Goal: Task Accomplishment & Management: Manage account settings

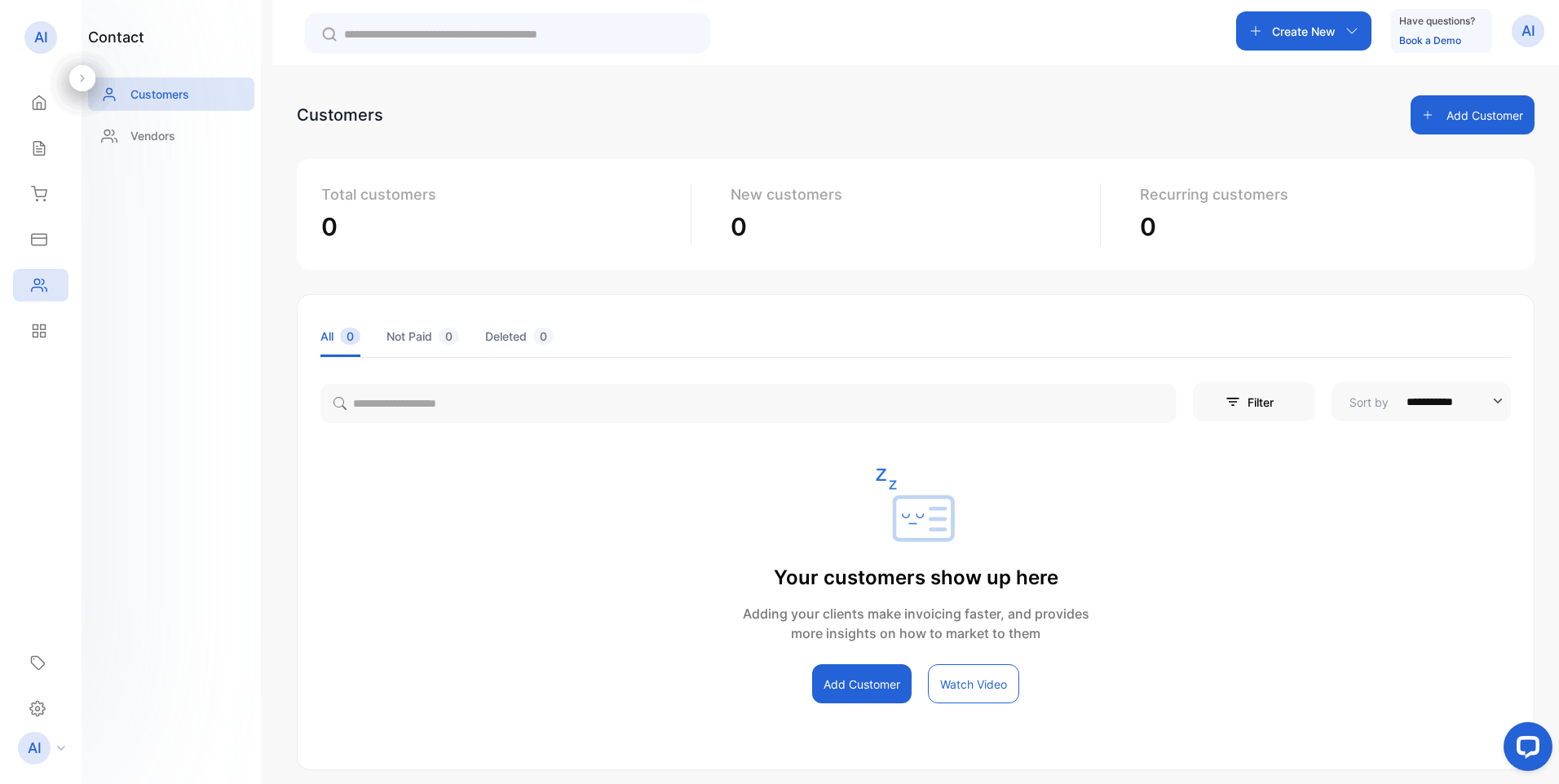
click at [1485, 118] on button "Add Customer" at bounding box center [1473, 114] width 124 height 39
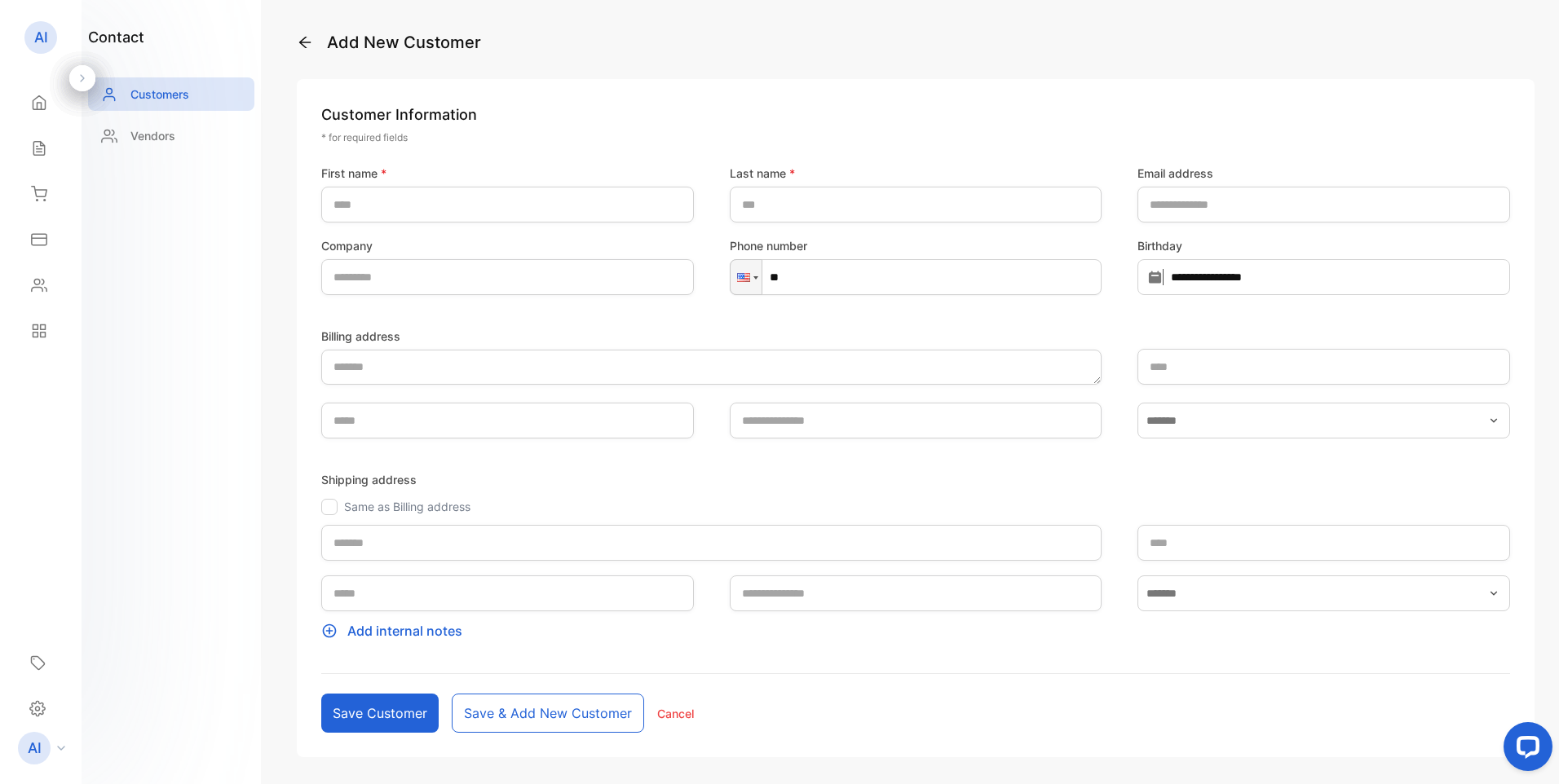
click at [305, 47] on icon at bounding box center [305, 42] width 11 height 11
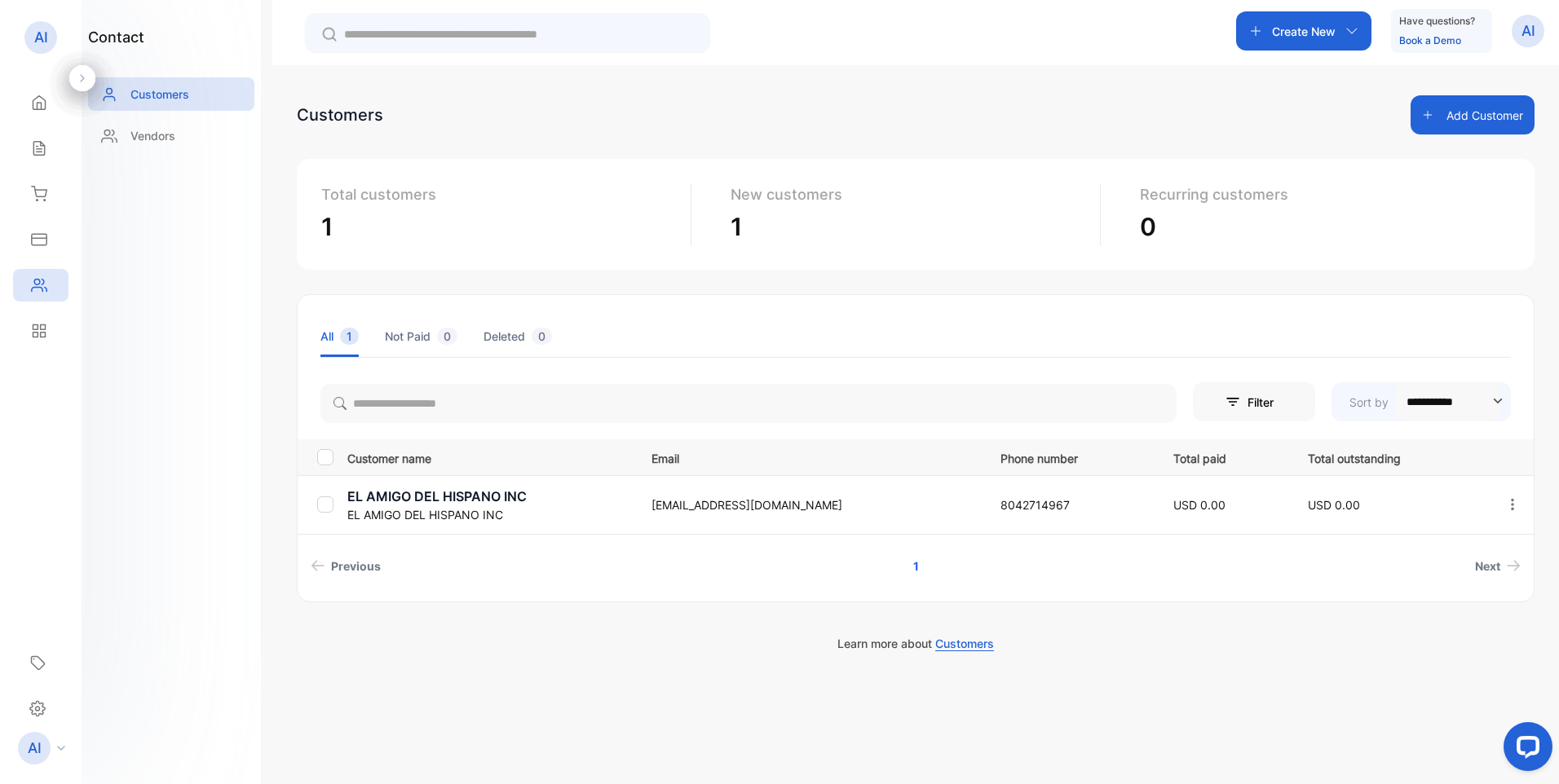
click at [1500, 402] on icon "button" at bounding box center [1499, 402] width 9 height 5
type input "**********"
click at [1497, 567] on span "Next" at bounding box center [1487, 567] width 25 height 17
click at [1489, 569] on span "Next" at bounding box center [1487, 567] width 25 height 17
click at [145, 134] on p "Vendors" at bounding box center [152, 136] width 45 height 17
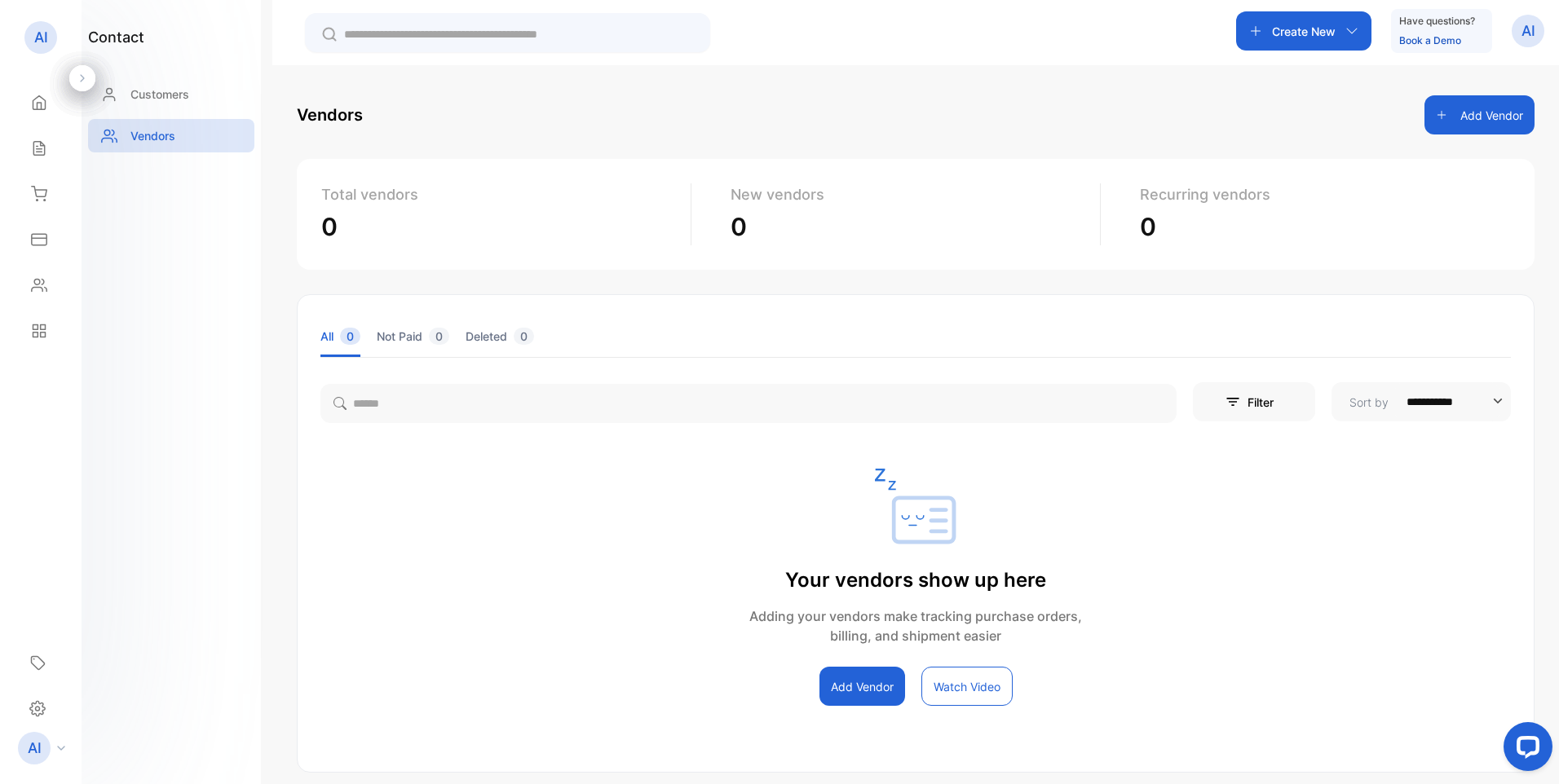
click at [1474, 117] on button "Add Vendor" at bounding box center [1480, 114] width 110 height 39
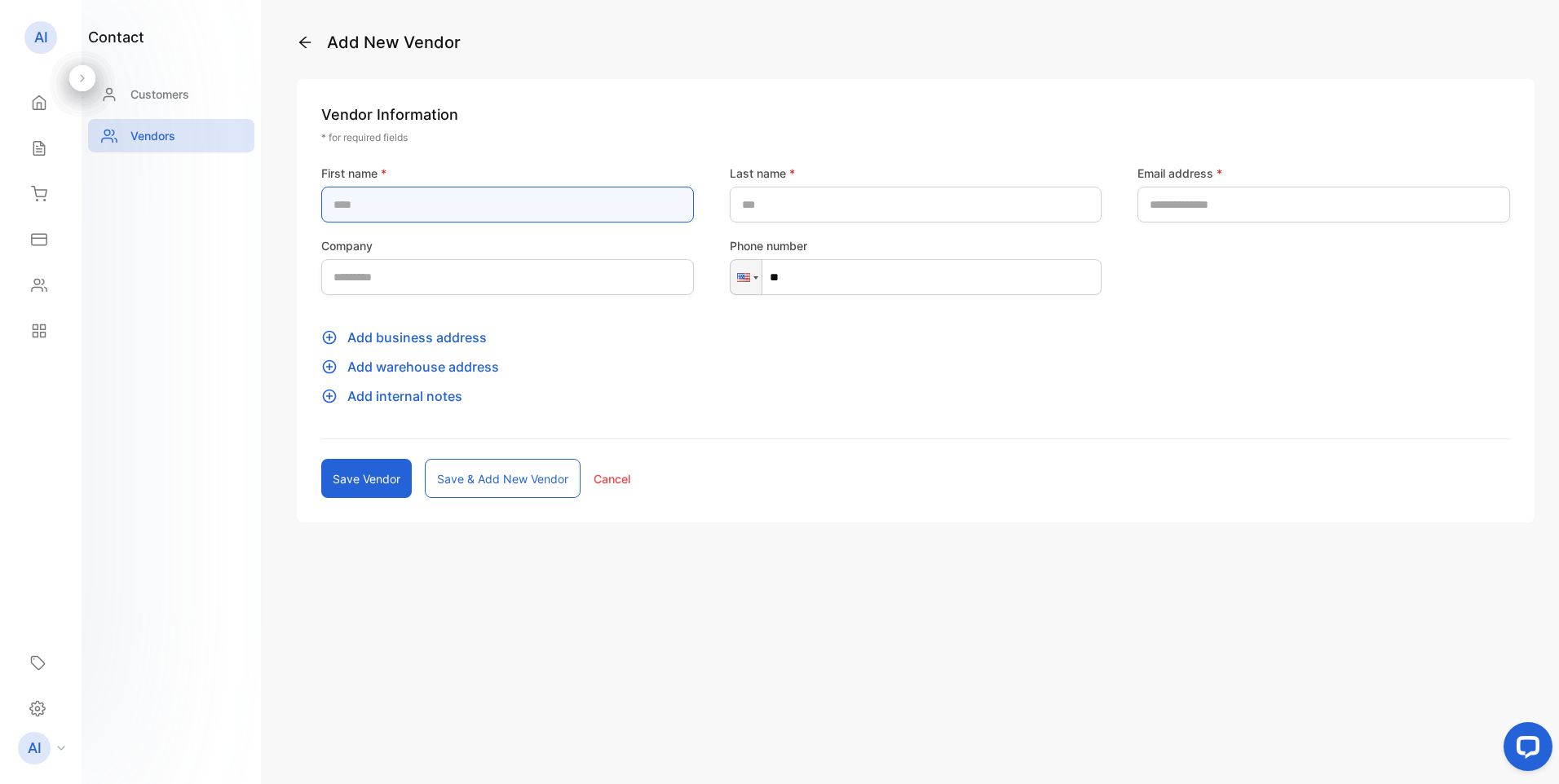
click at [407, 209] on name-inputFirstName "text" at bounding box center [507, 204] width 373 height 36
click at [402, 197] on name-inputFirstName "text" at bounding box center [507, 204] width 373 height 36
click at [457, 203] on name-inputFirstName "text" at bounding box center [507, 204] width 373 height 36
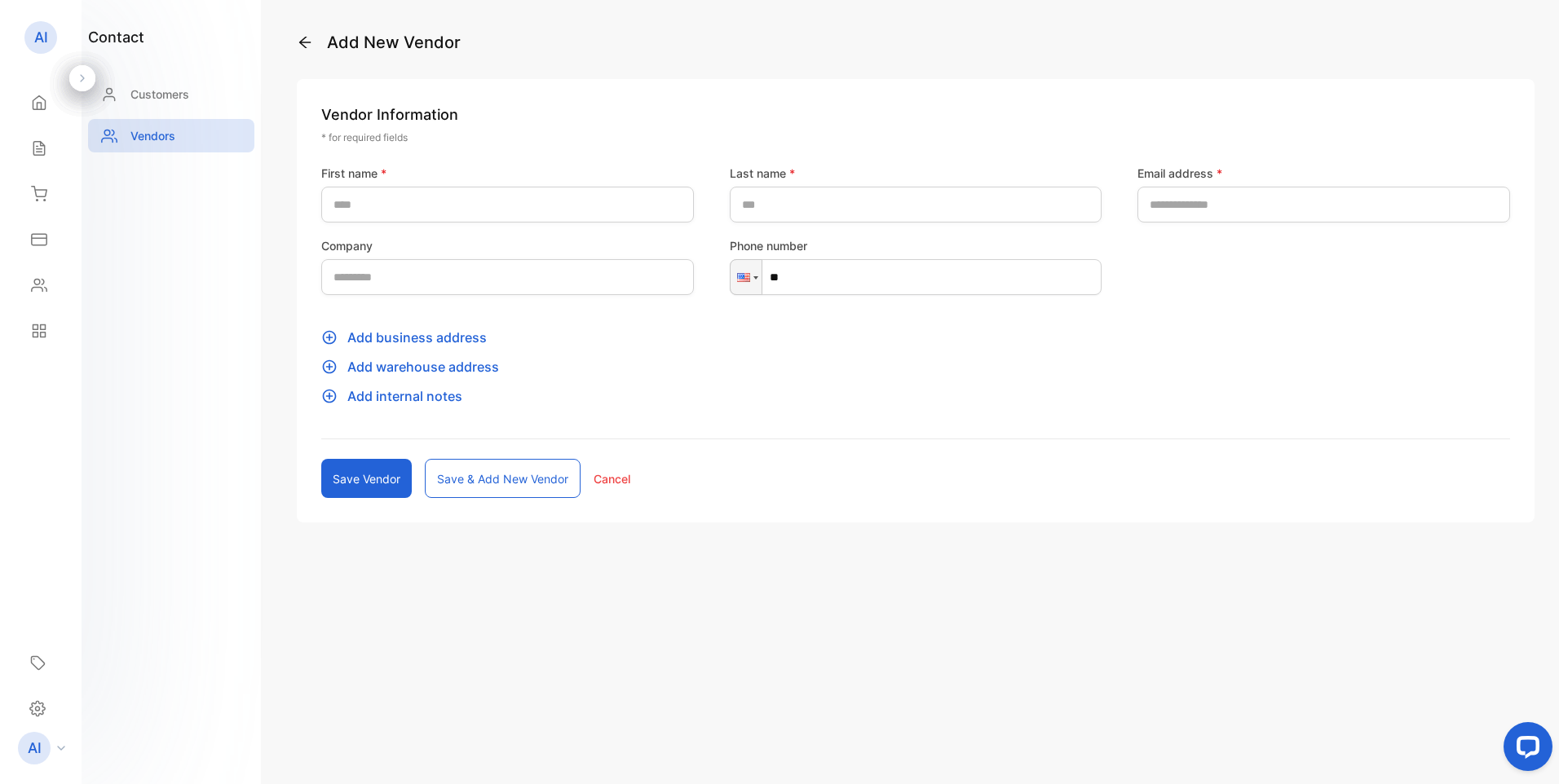
click at [673, 382] on form "First name * Last name * Email address * Company Phone number Phone ** Add busi…" at bounding box center [915, 332] width 1189 height 334
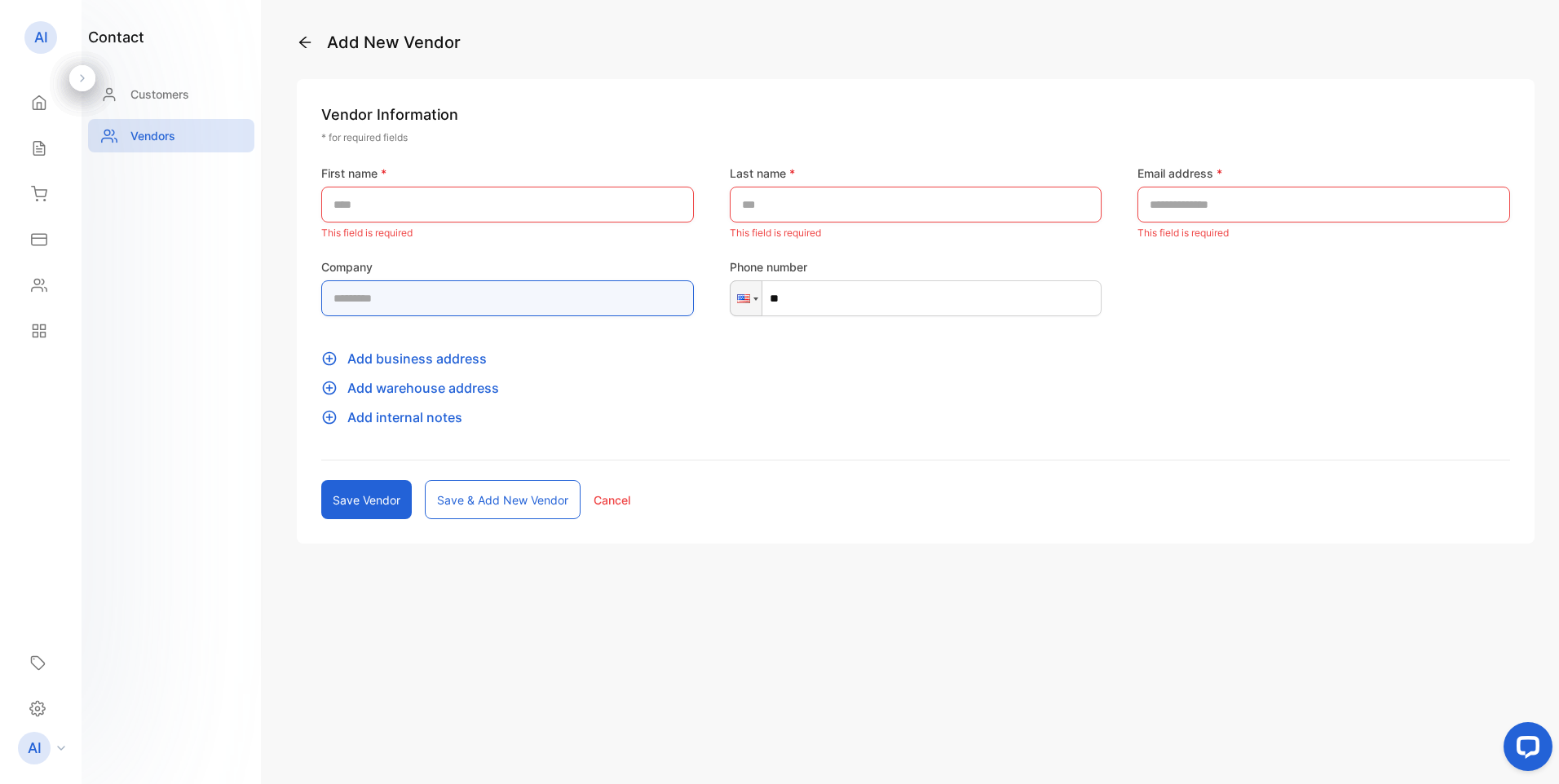
click at [464, 306] on input "text" at bounding box center [507, 298] width 373 height 36
type input "**********"
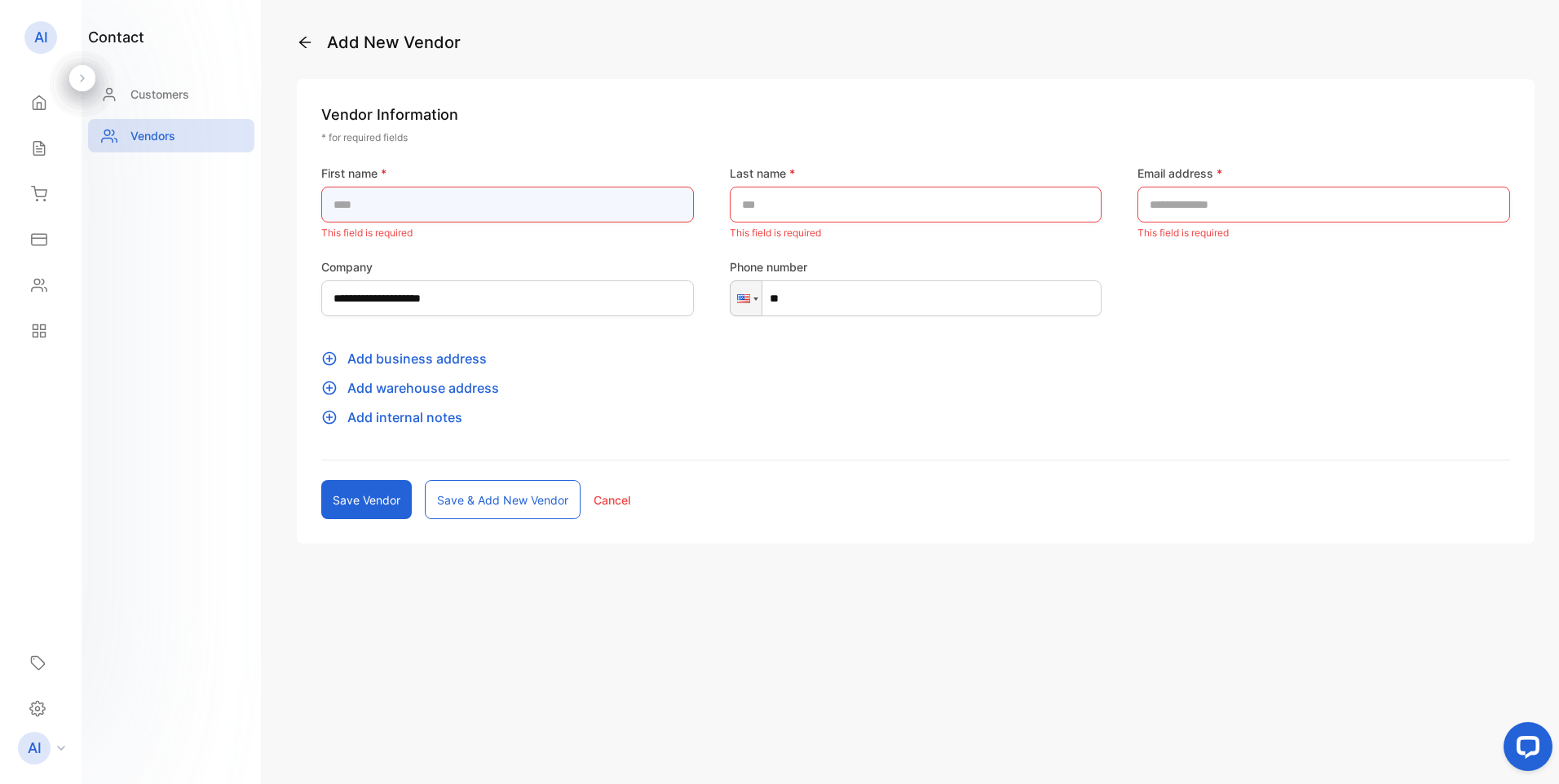
click at [607, 192] on name-inputFirstName "text" at bounding box center [507, 204] width 373 height 36
type name-inputFirstName "*****"
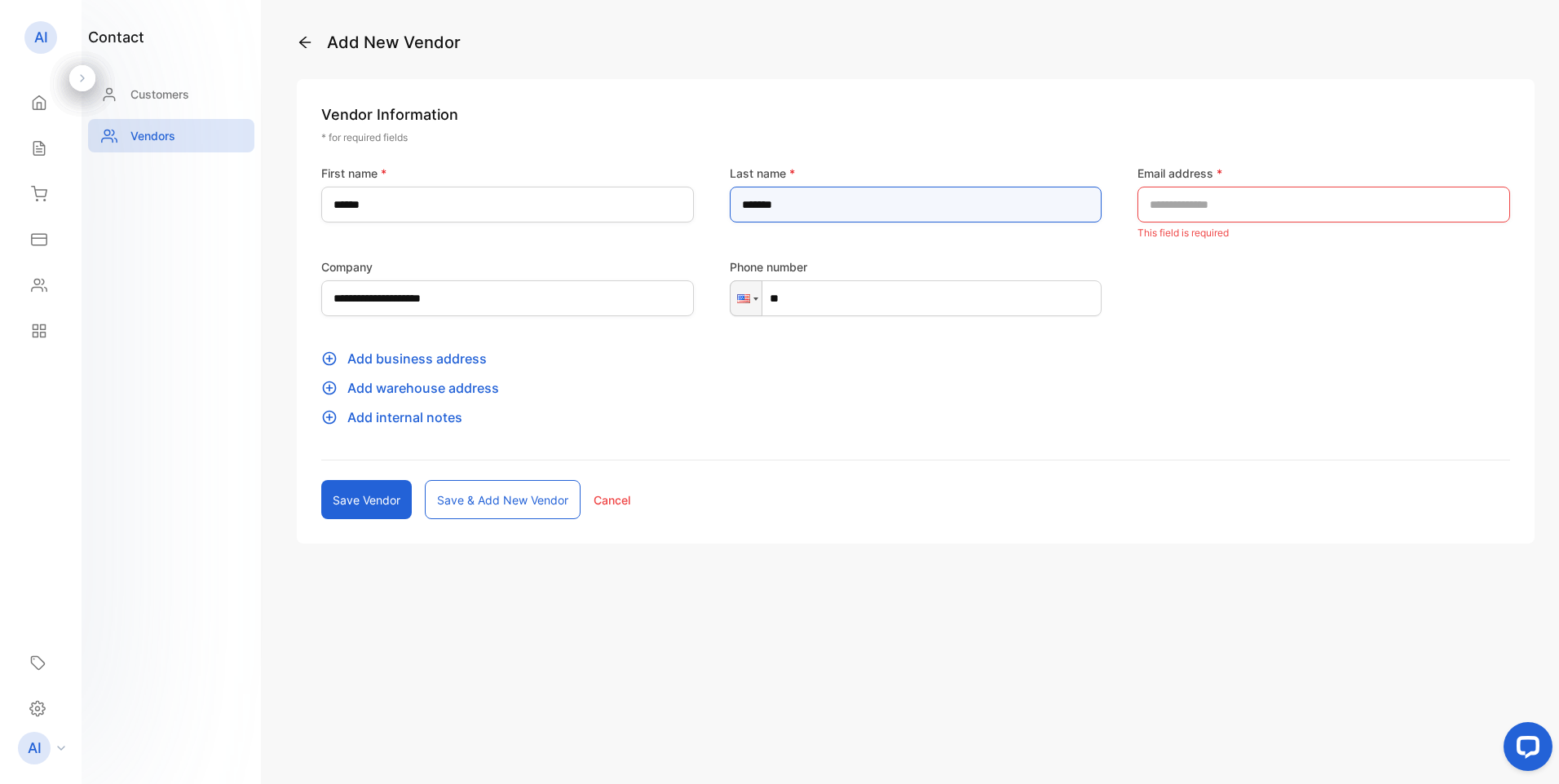
type name-inputLastName "*******"
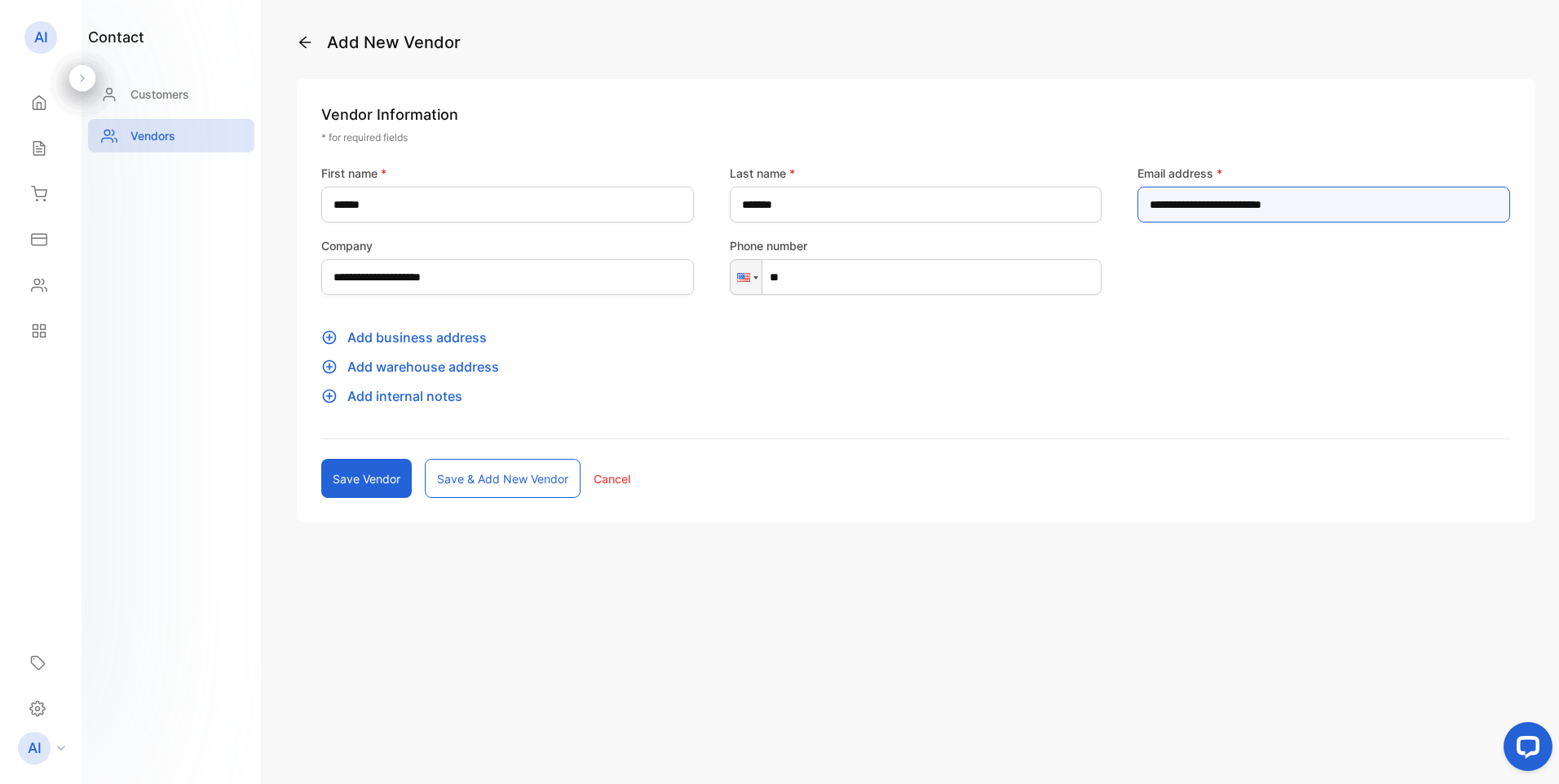
type address-inputEmail "**********"
click at [824, 284] on input "**" at bounding box center [916, 277] width 373 height 36
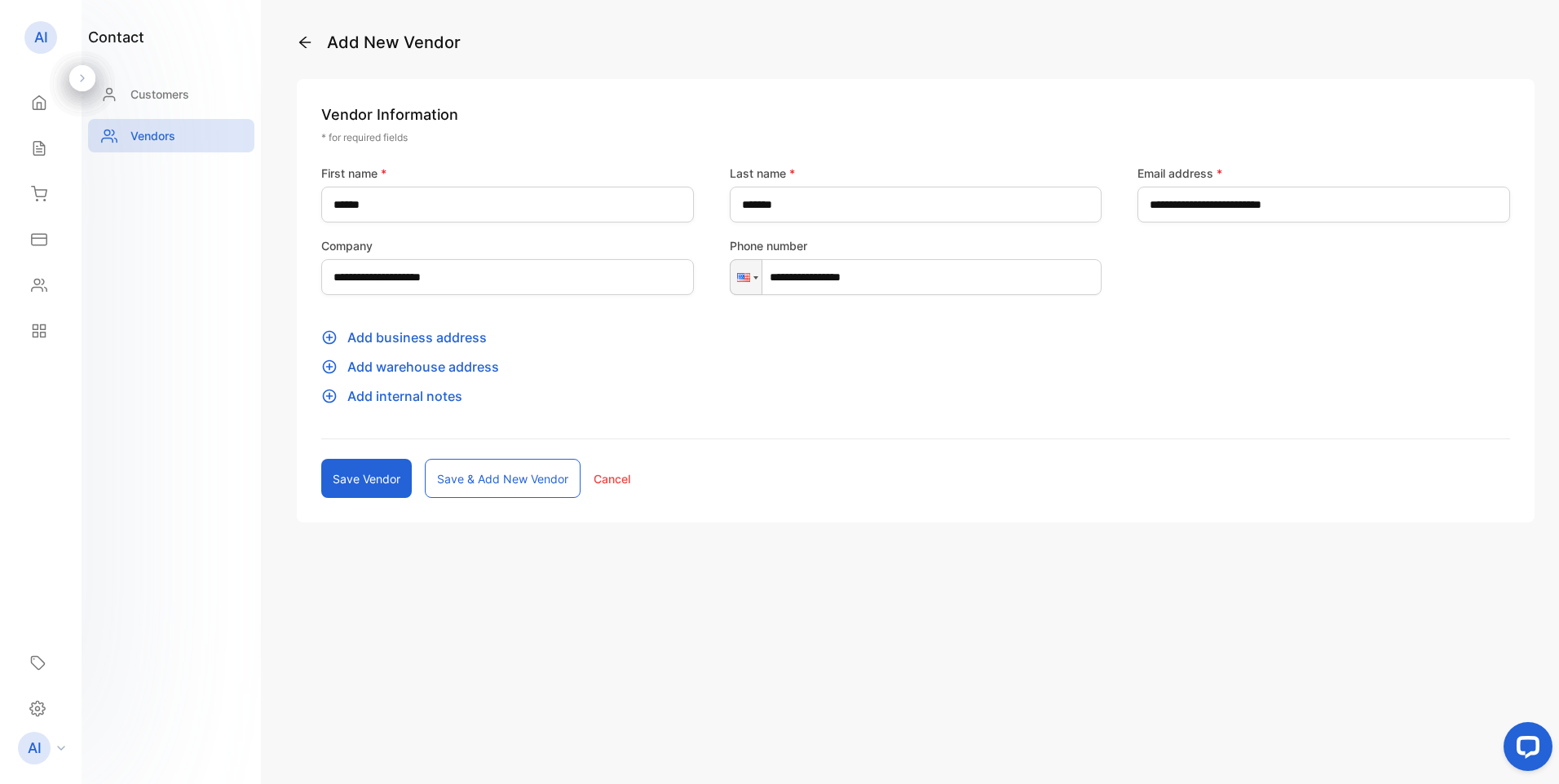
type input "**********"
click at [433, 339] on p "Add business address" at bounding box center [915, 337] width 1189 height 19
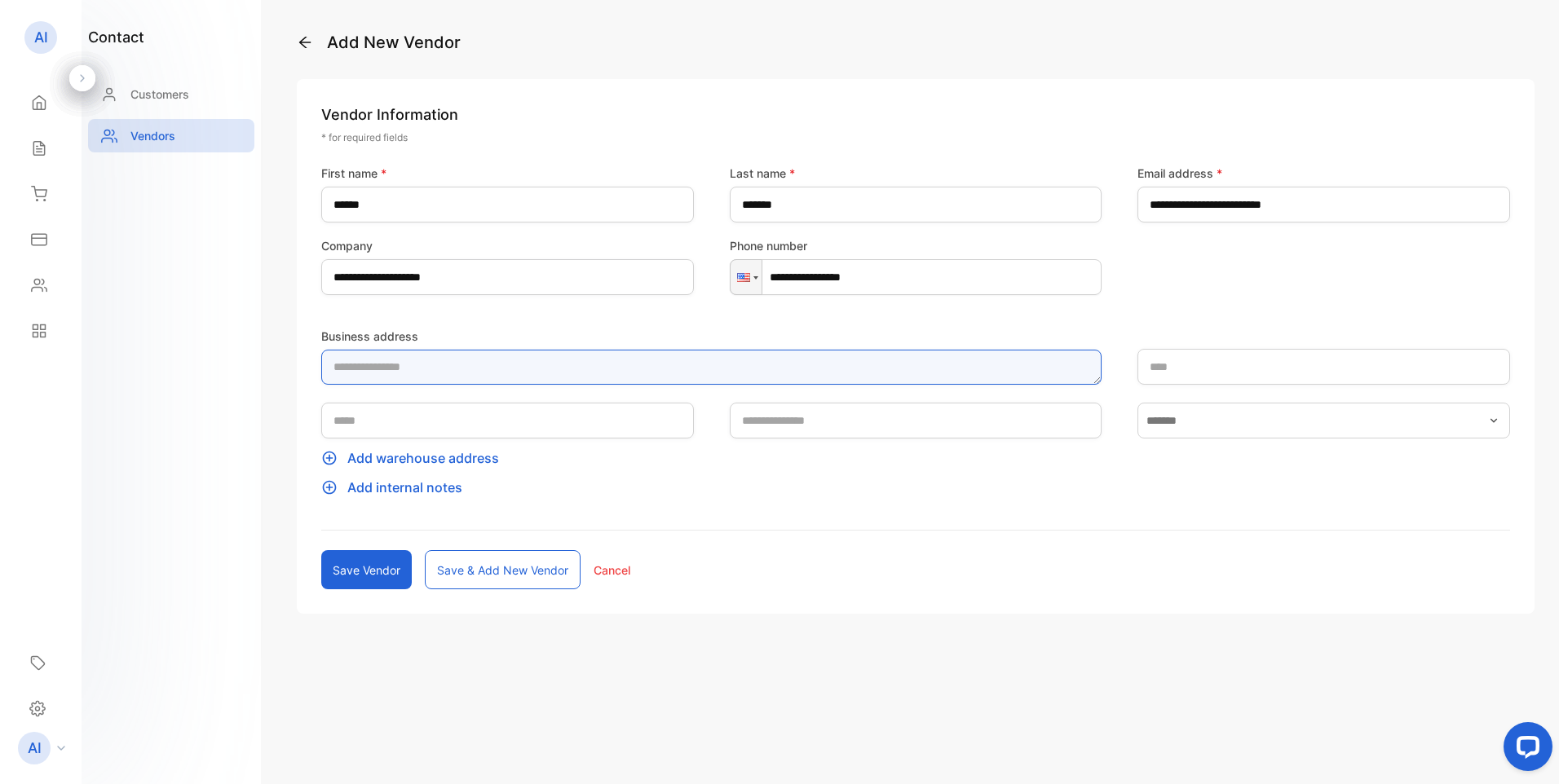
click at [438, 370] on textarea "Business address" at bounding box center [712, 368] width 781 height 35
type textarea "**********"
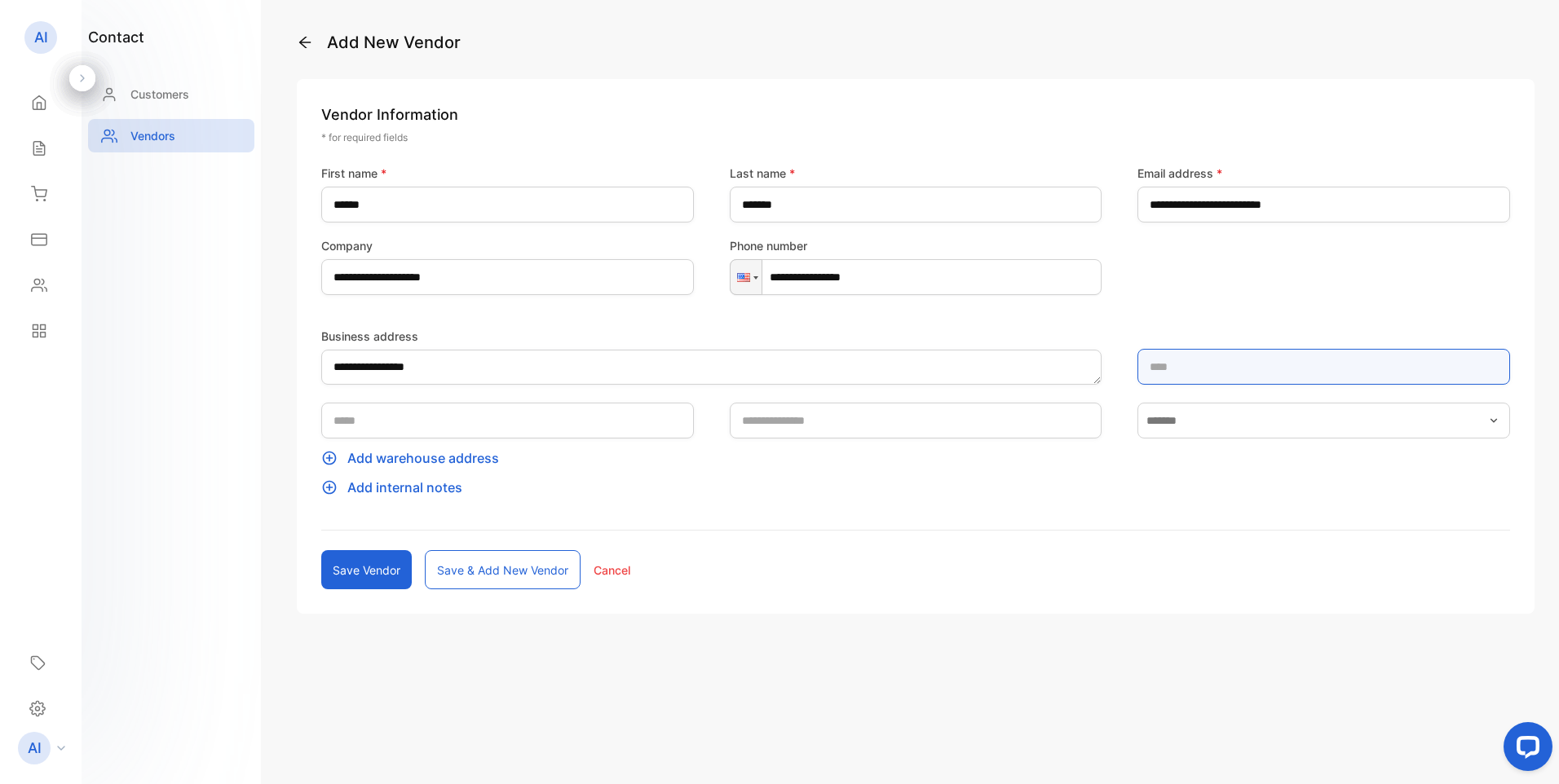
click at [1204, 369] on input "text" at bounding box center [1324, 367] width 373 height 36
type input "**********"
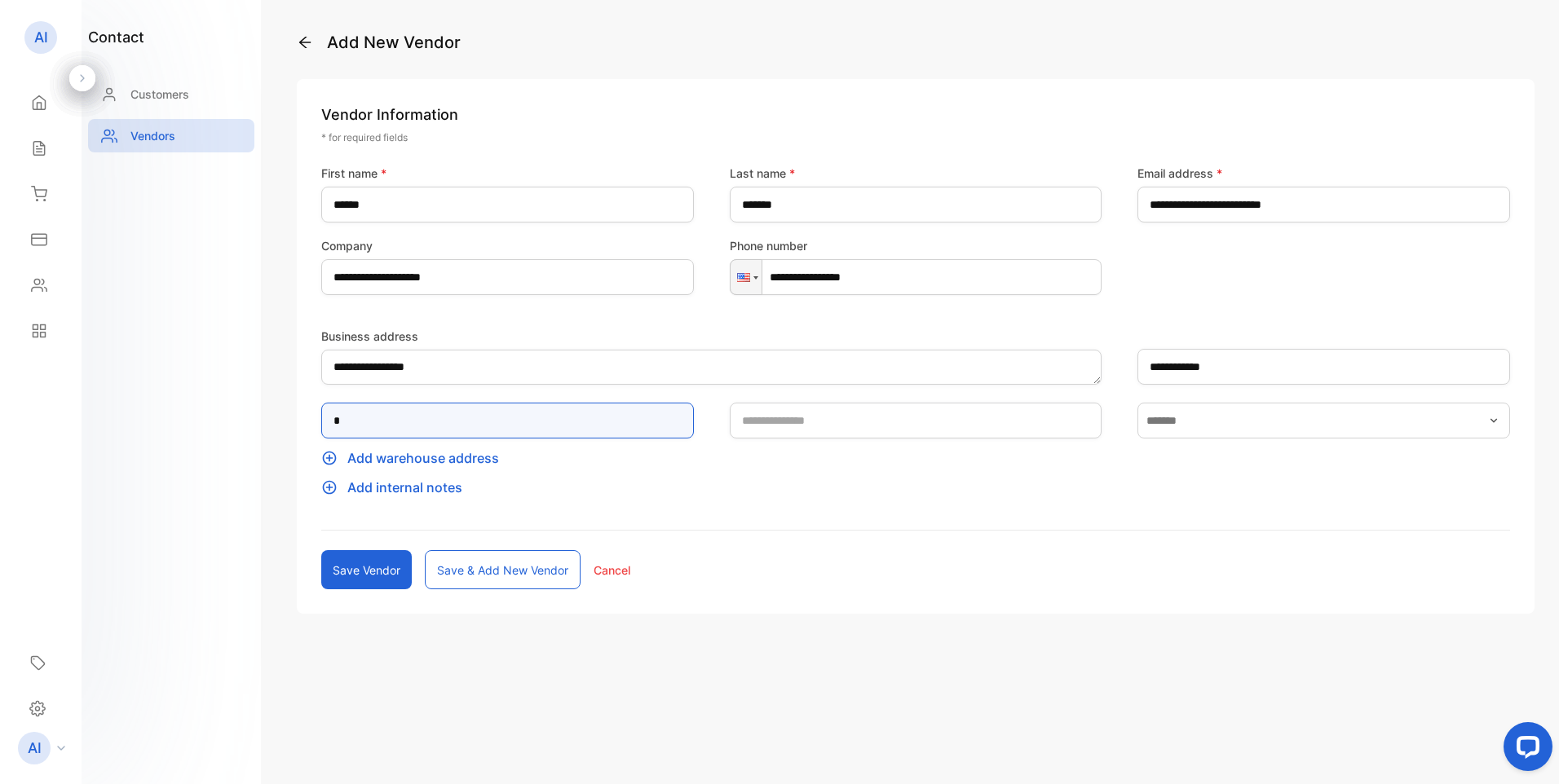
type input "**"
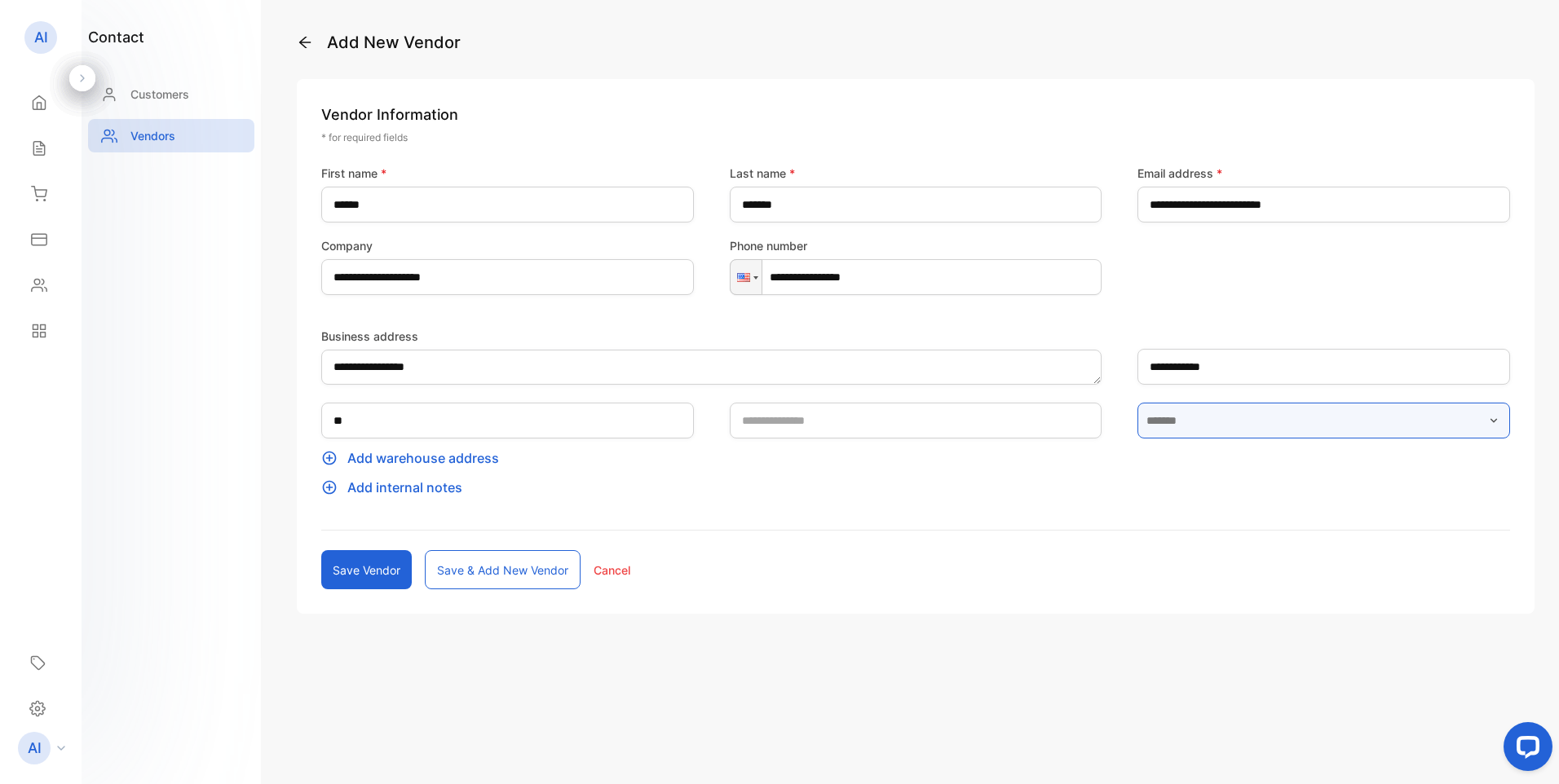
type input "**********"
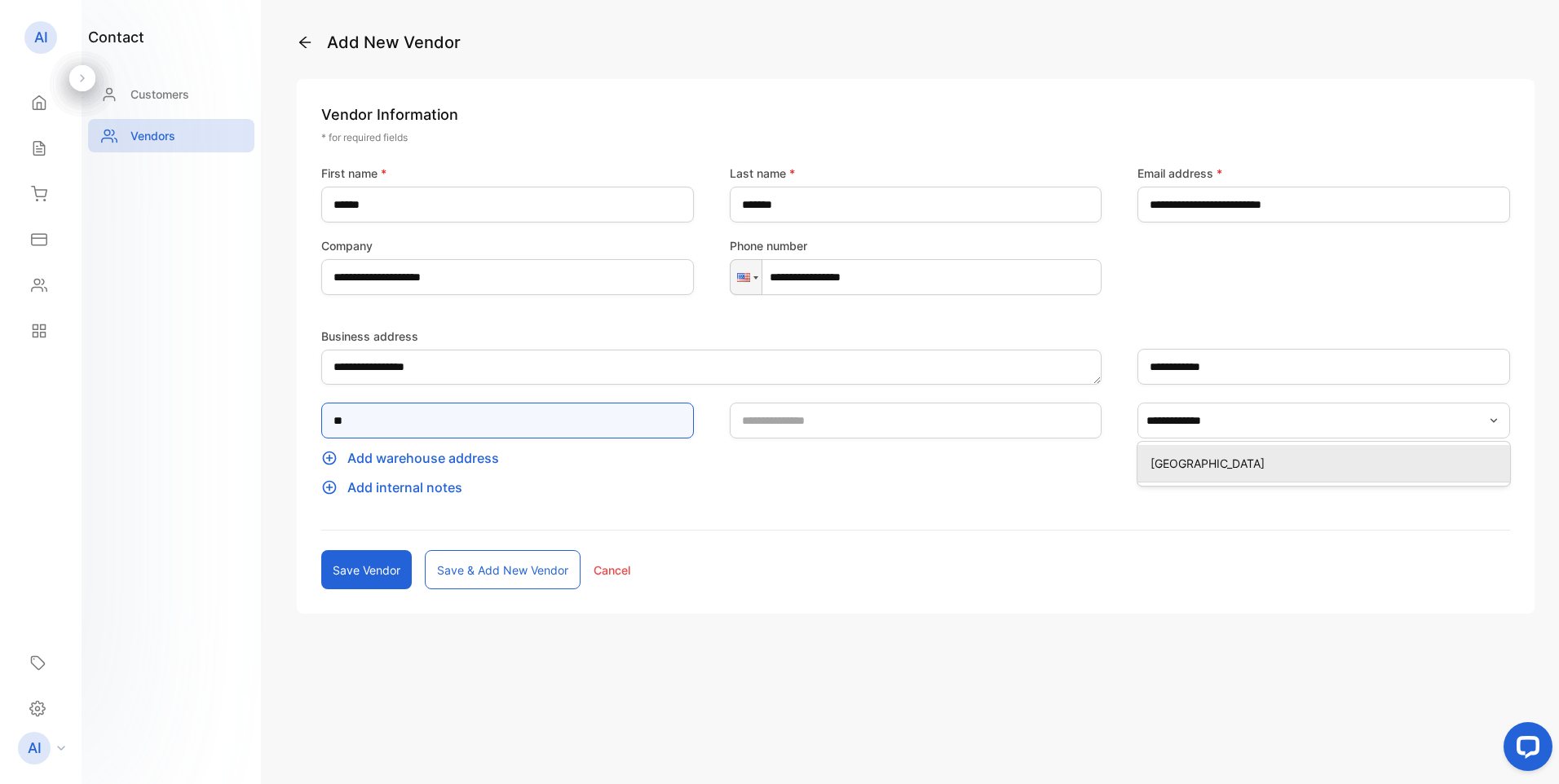
type input "**"
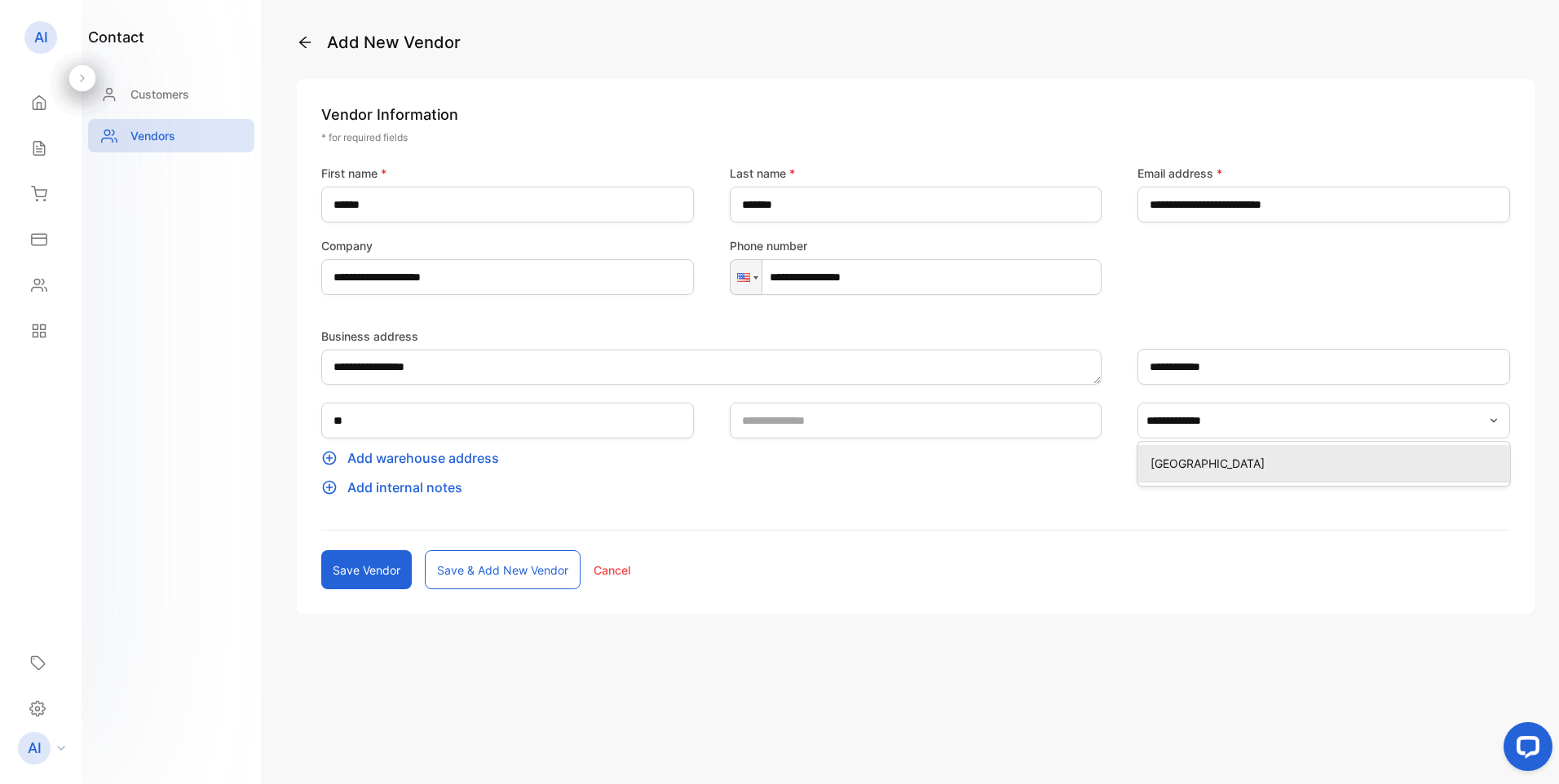
click at [1192, 461] on p "United States of America" at bounding box center [1328, 464] width 353 height 17
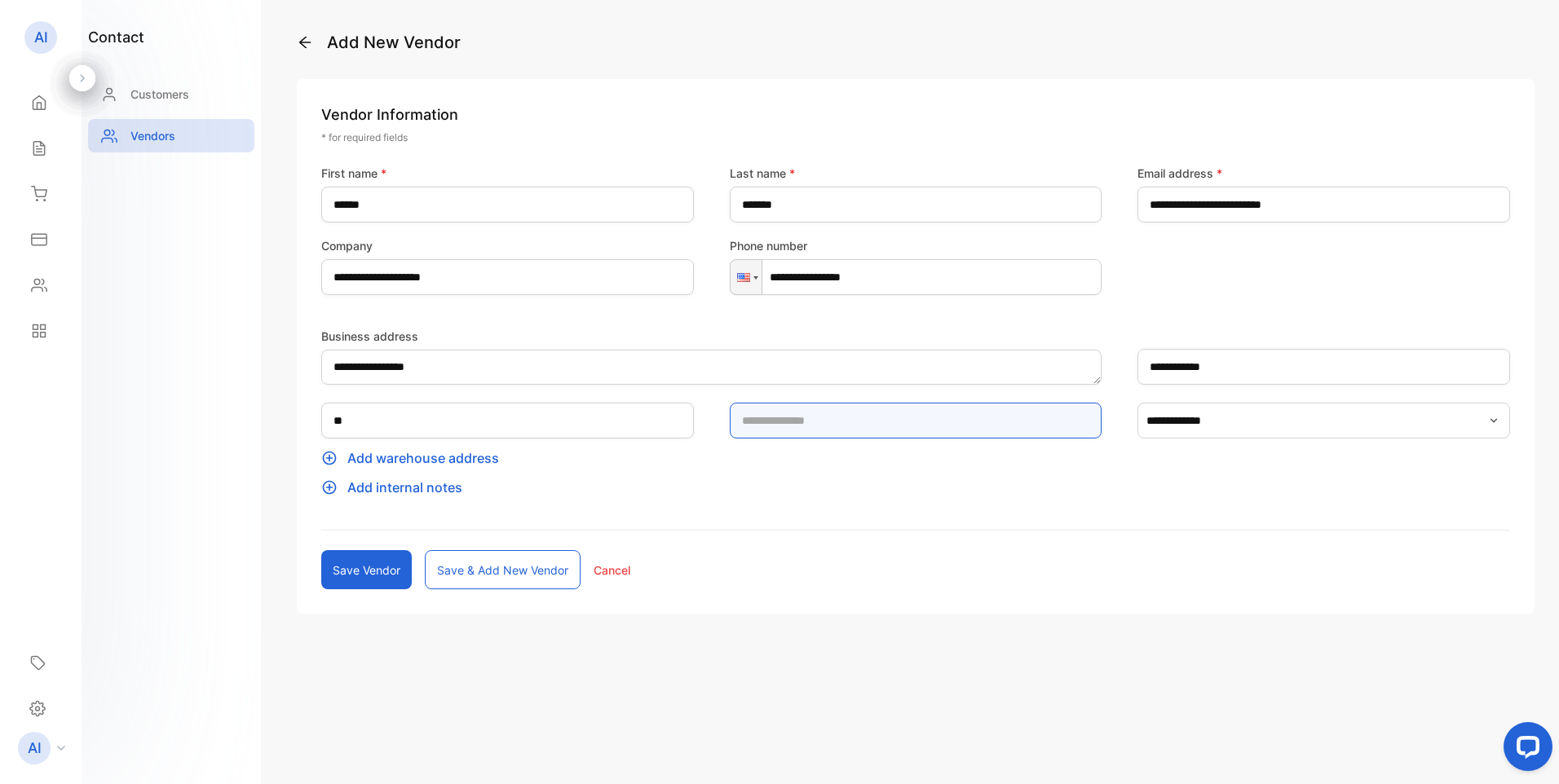
click at [905, 430] on input "text" at bounding box center [916, 420] width 373 height 36
type input "*****"
click at [411, 486] on p "Add internal notes" at bounding box center [915, 487] width 1189 height 19
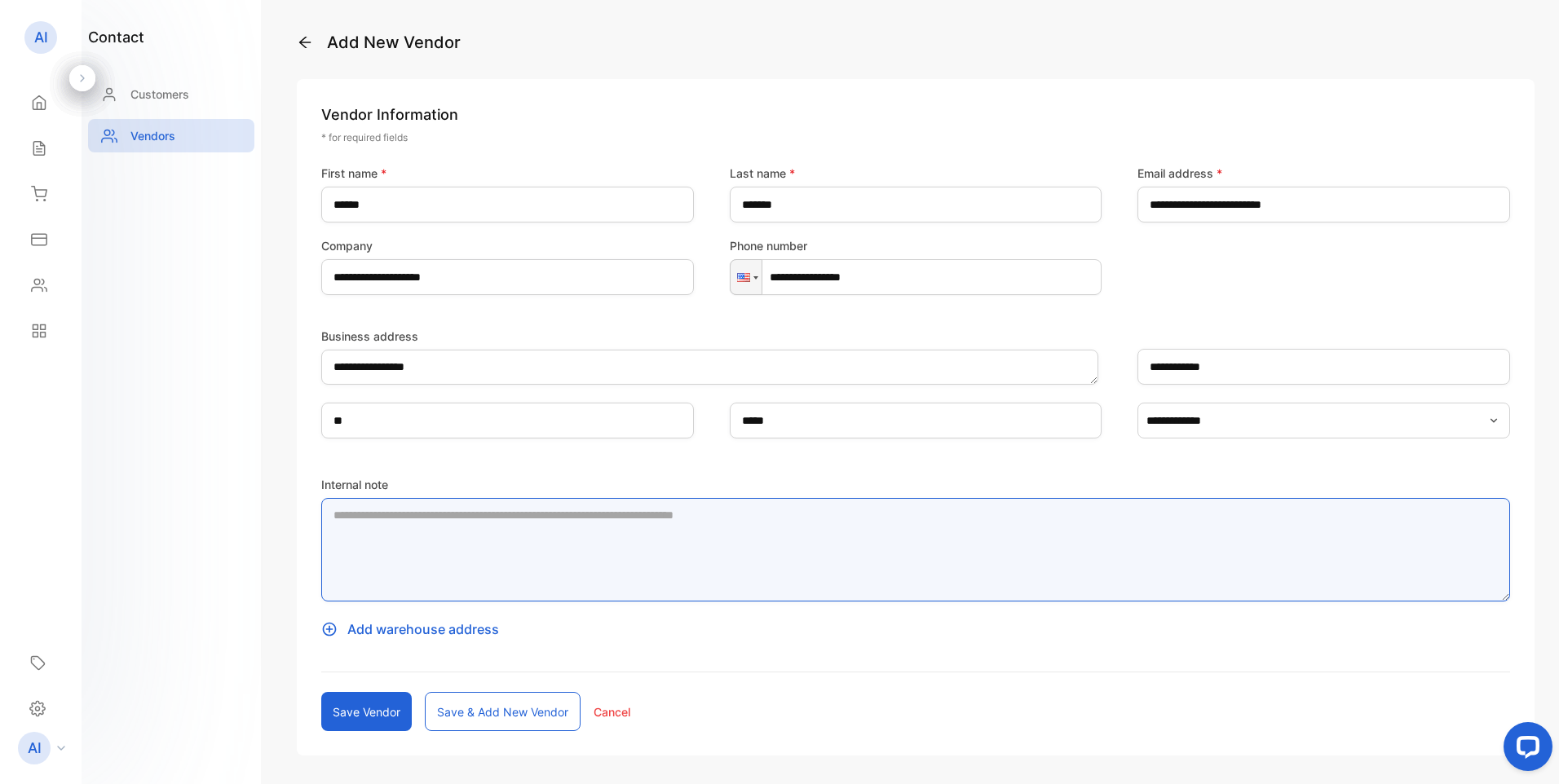
click at [460, 524] on textarea "Internal note" at bounding box center [915, 550] width 1189 height 104
type textarea "*"
type textarea "**********"
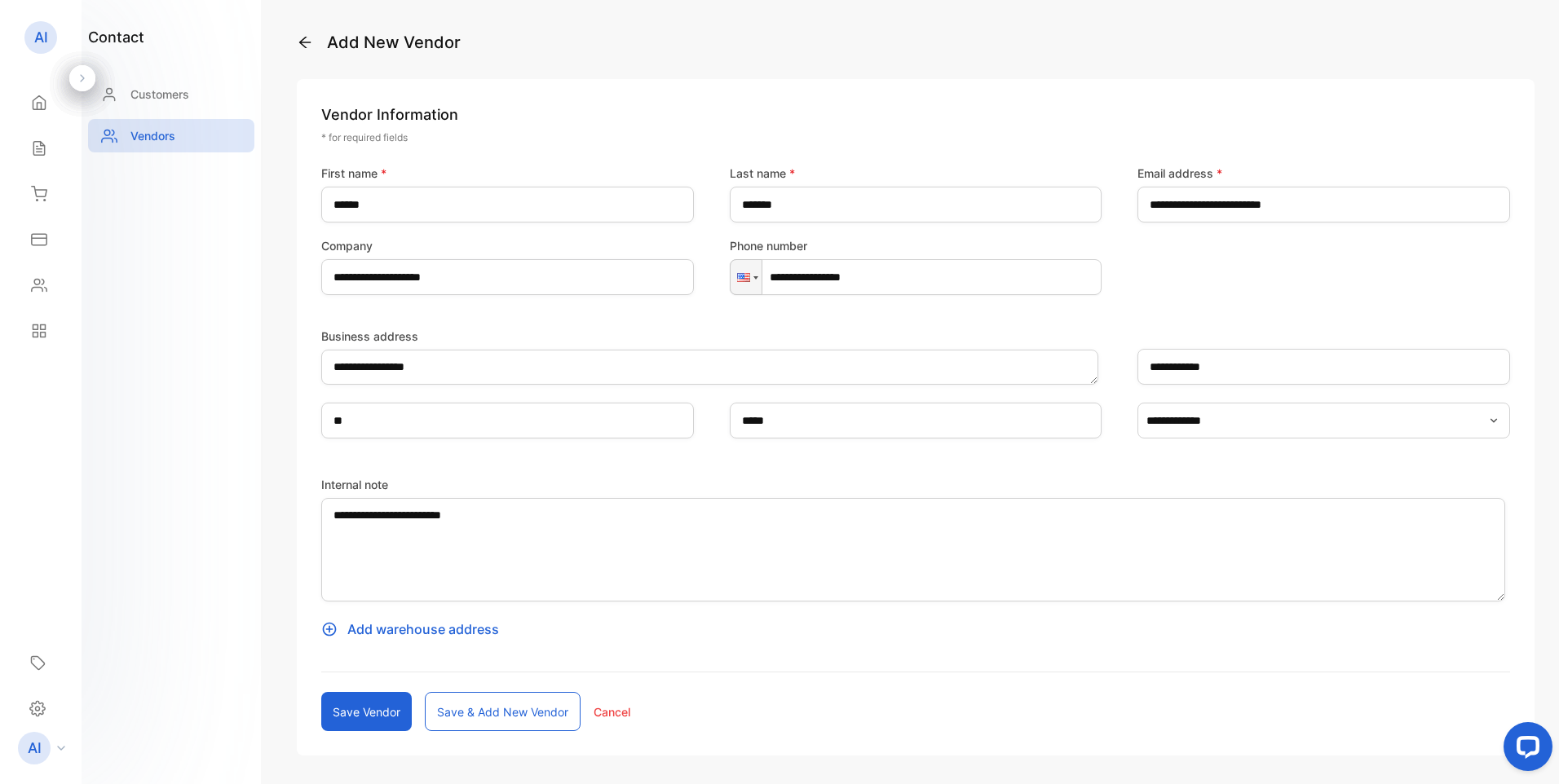
click at [371, 708] on button "Save vendor" at bounding box center [367, 712] width 91 height 39
type input "****"
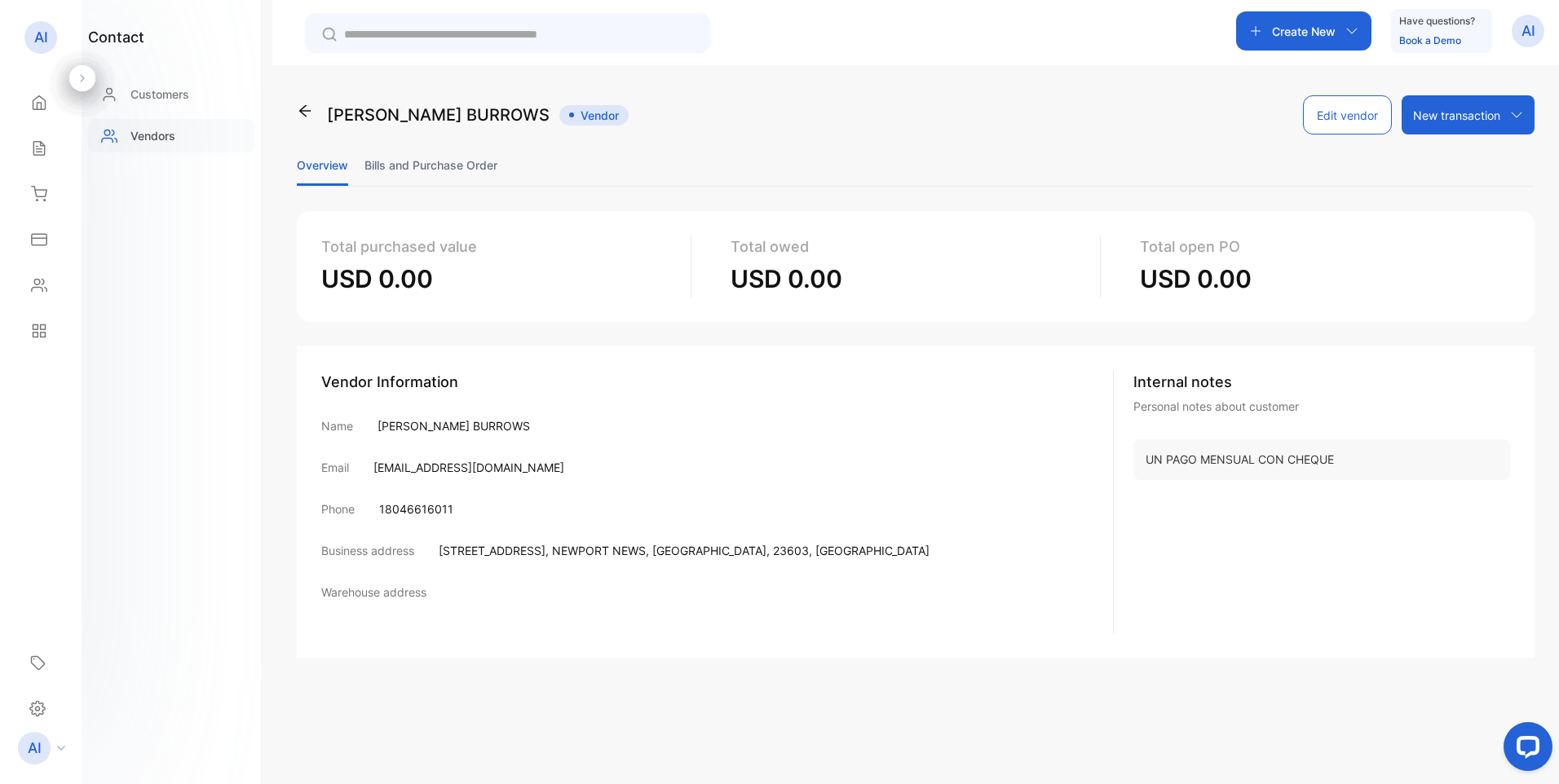
click at [163, 139] on p "Vendors" at bounding box center [152, 136] width 45 height 17
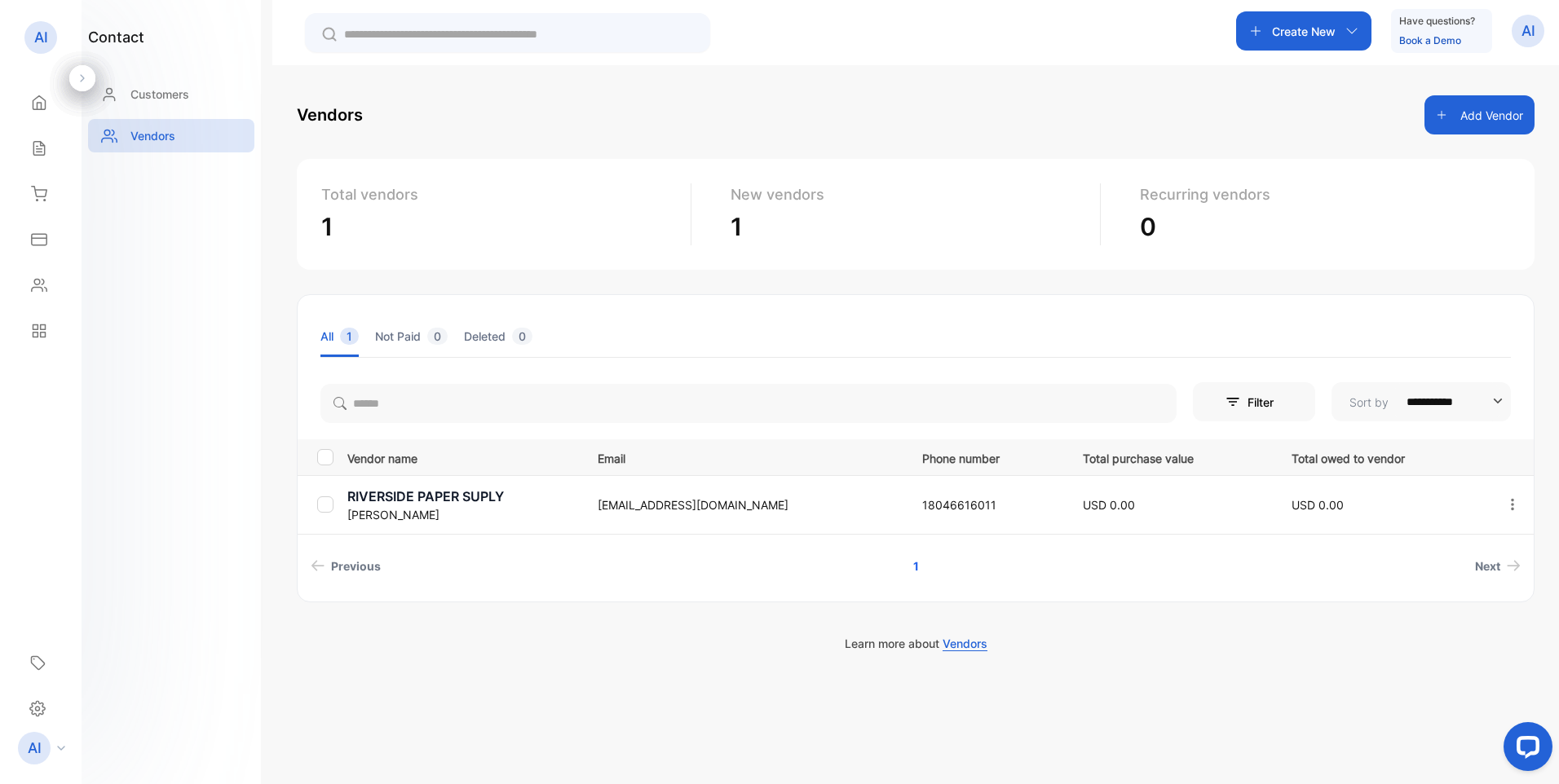
click at [1458, 103] on button "Add Vendor" at bounding box center [1480, 114] width 110 height 39
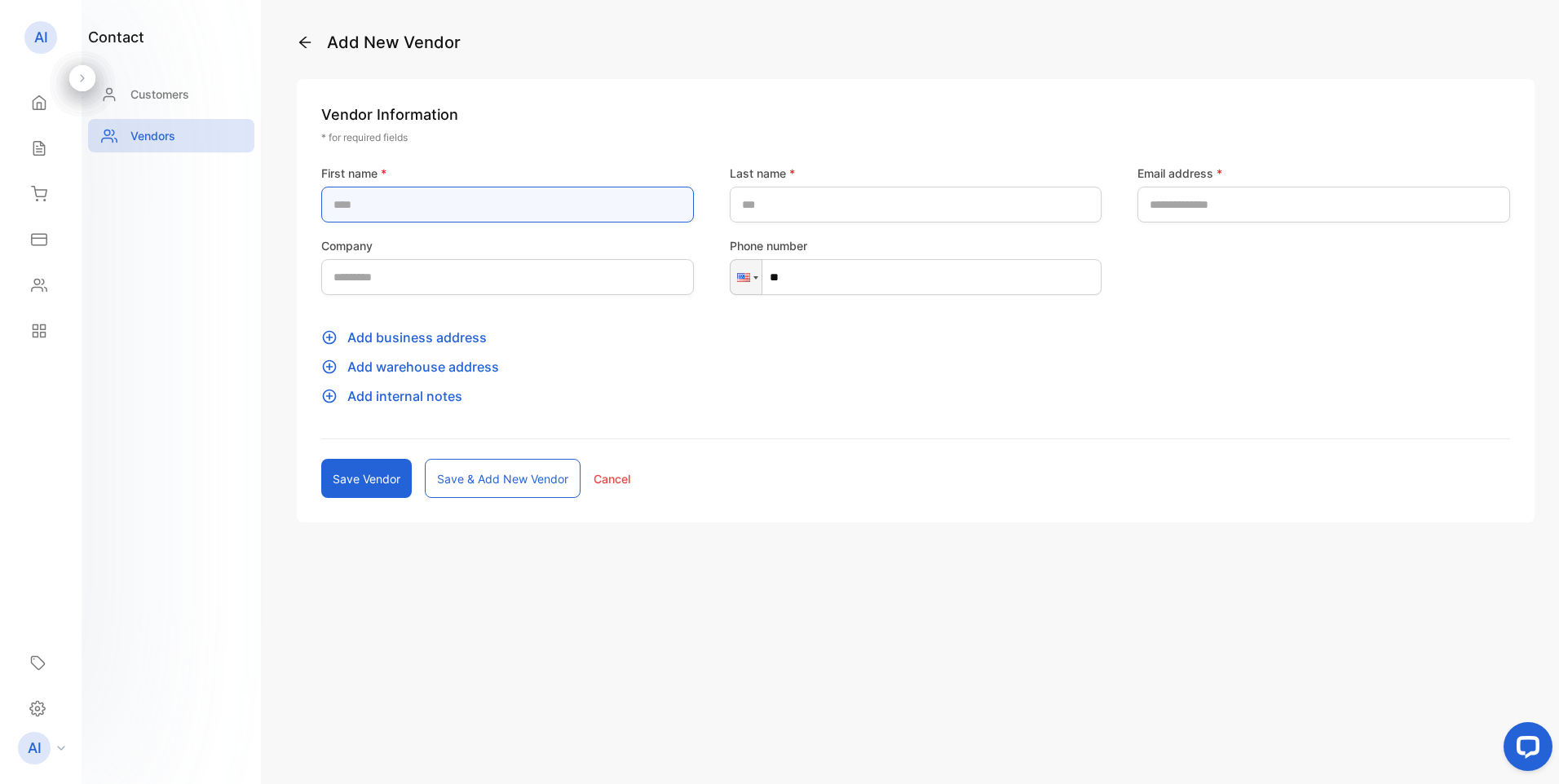
click at [395, 205] on name-inputFirstName "text" at bounding box center [507, 204] width 373 height 36
click at [426, 196] on name-inputFirstName "text" at bounding box center [507, 204] width 373 height 36
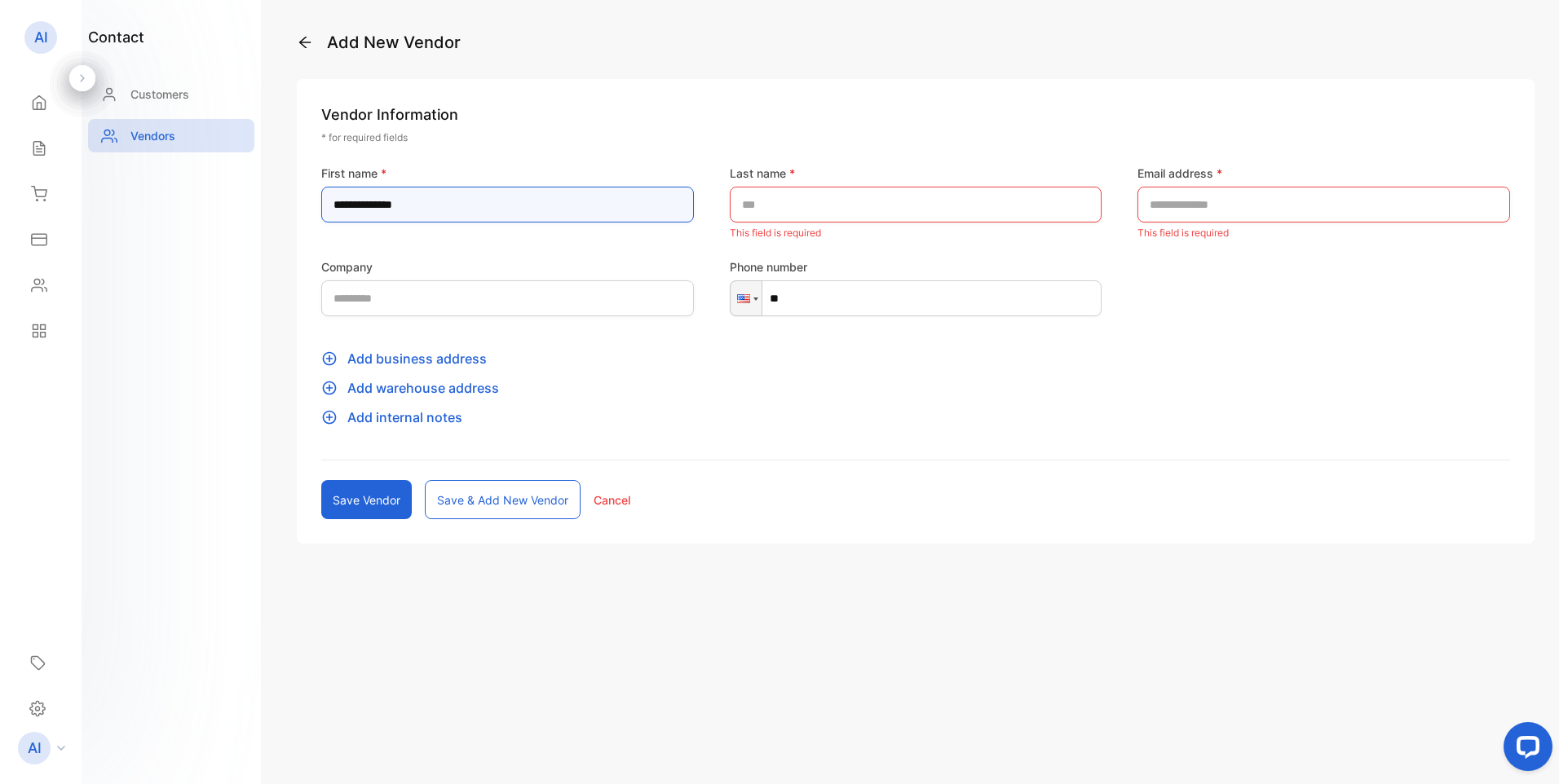
click at [498, 209] on name-inputFirstName "**********" at bounding box center [507, 204] width 373 height 36
type name-inputFirstName "**********"
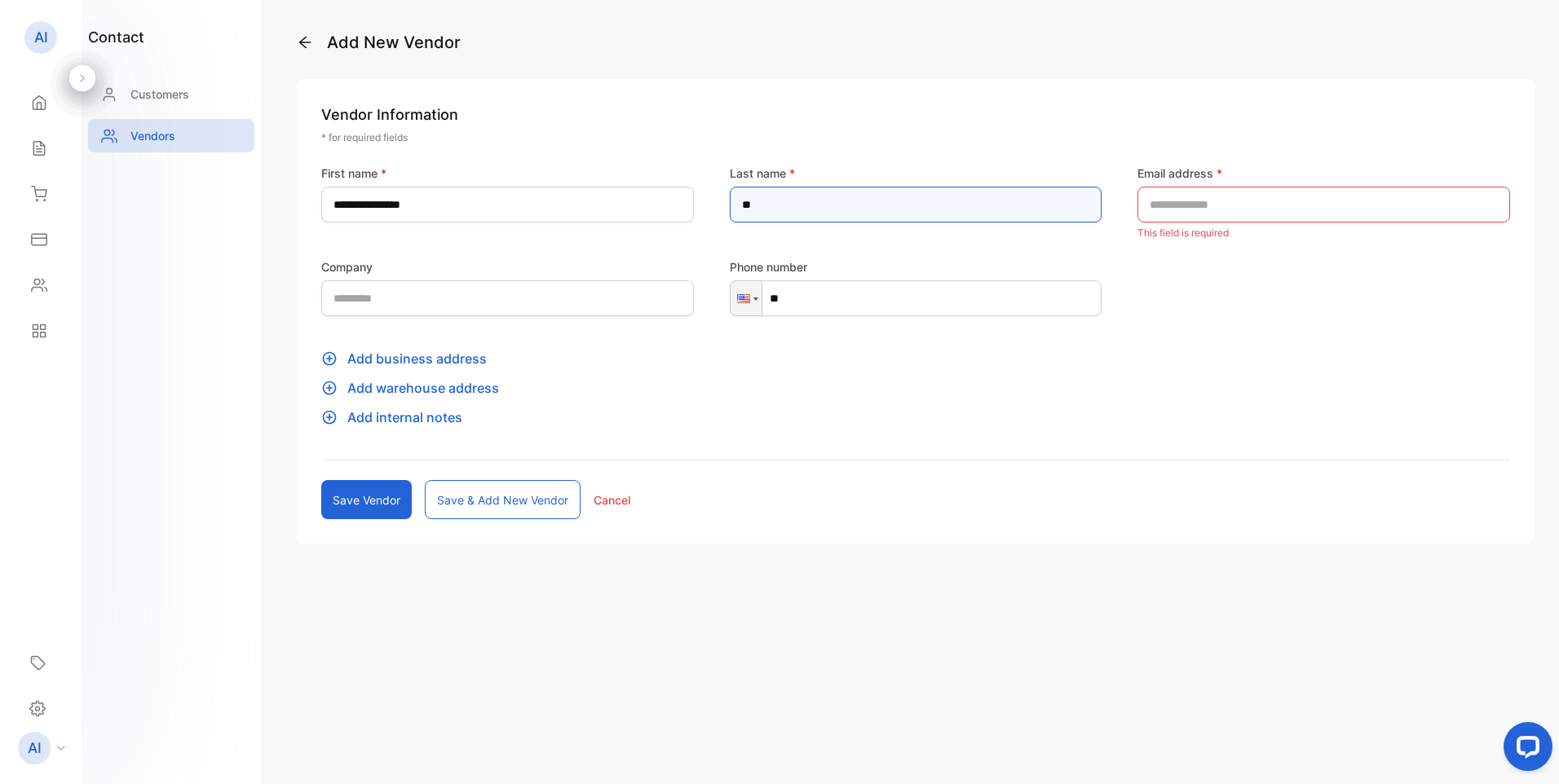
type name-inputLastName "*"
type name-inputLastName "**********"
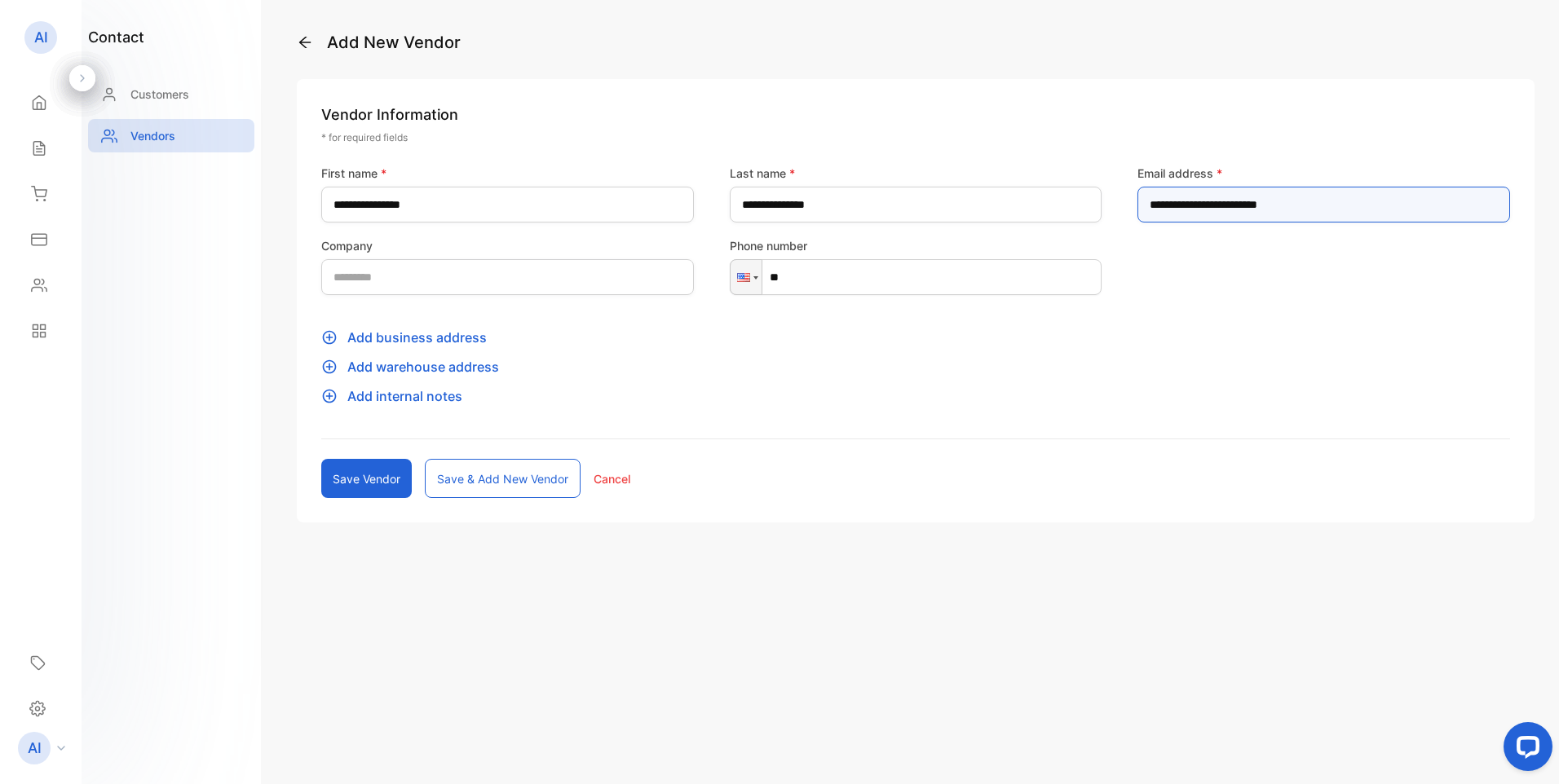
type address-inputEmail "**********"
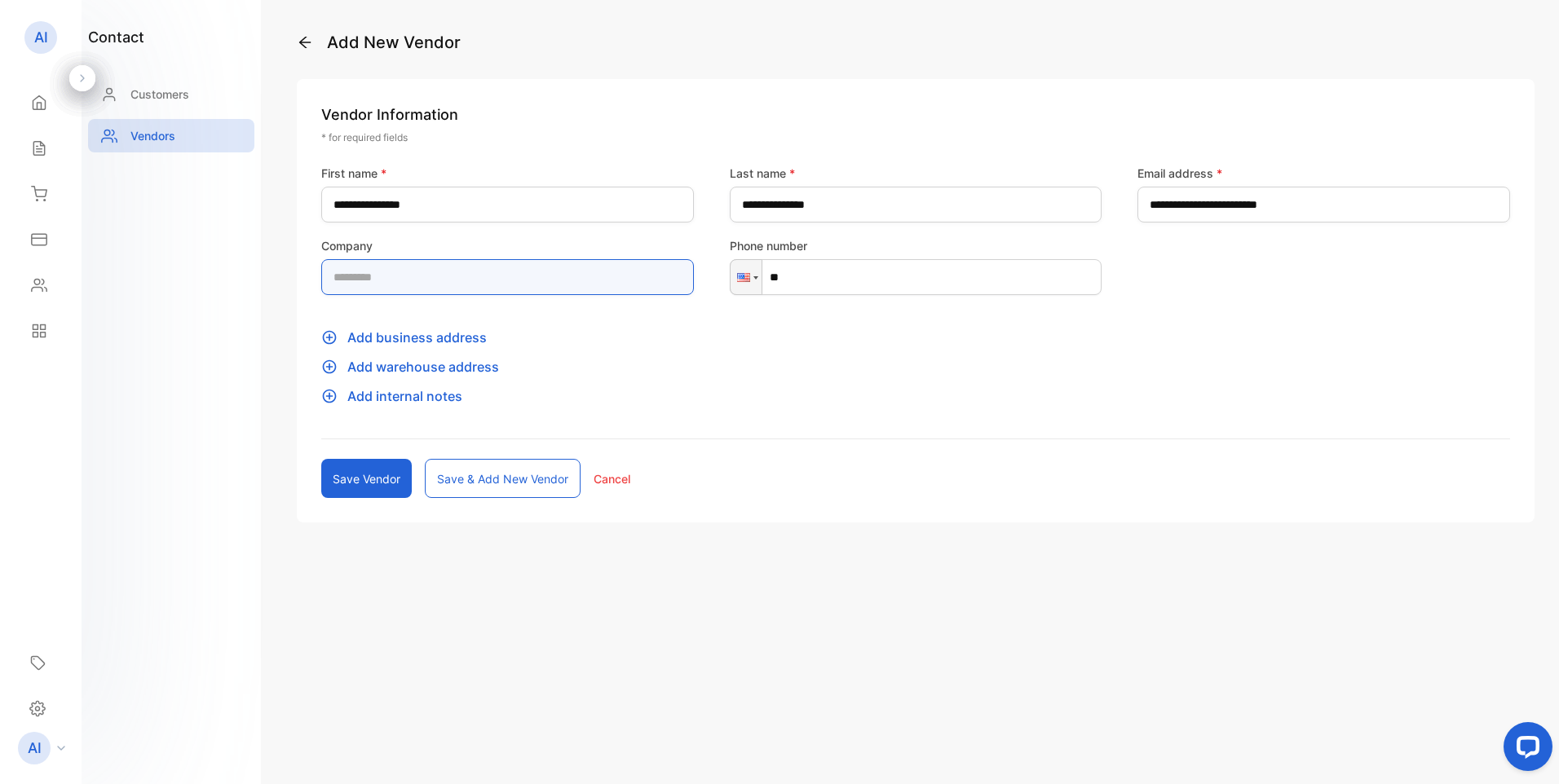
click at [483, 272] on input "text" at bounding box center [507, 277] width 373 height 36
type input "**********"
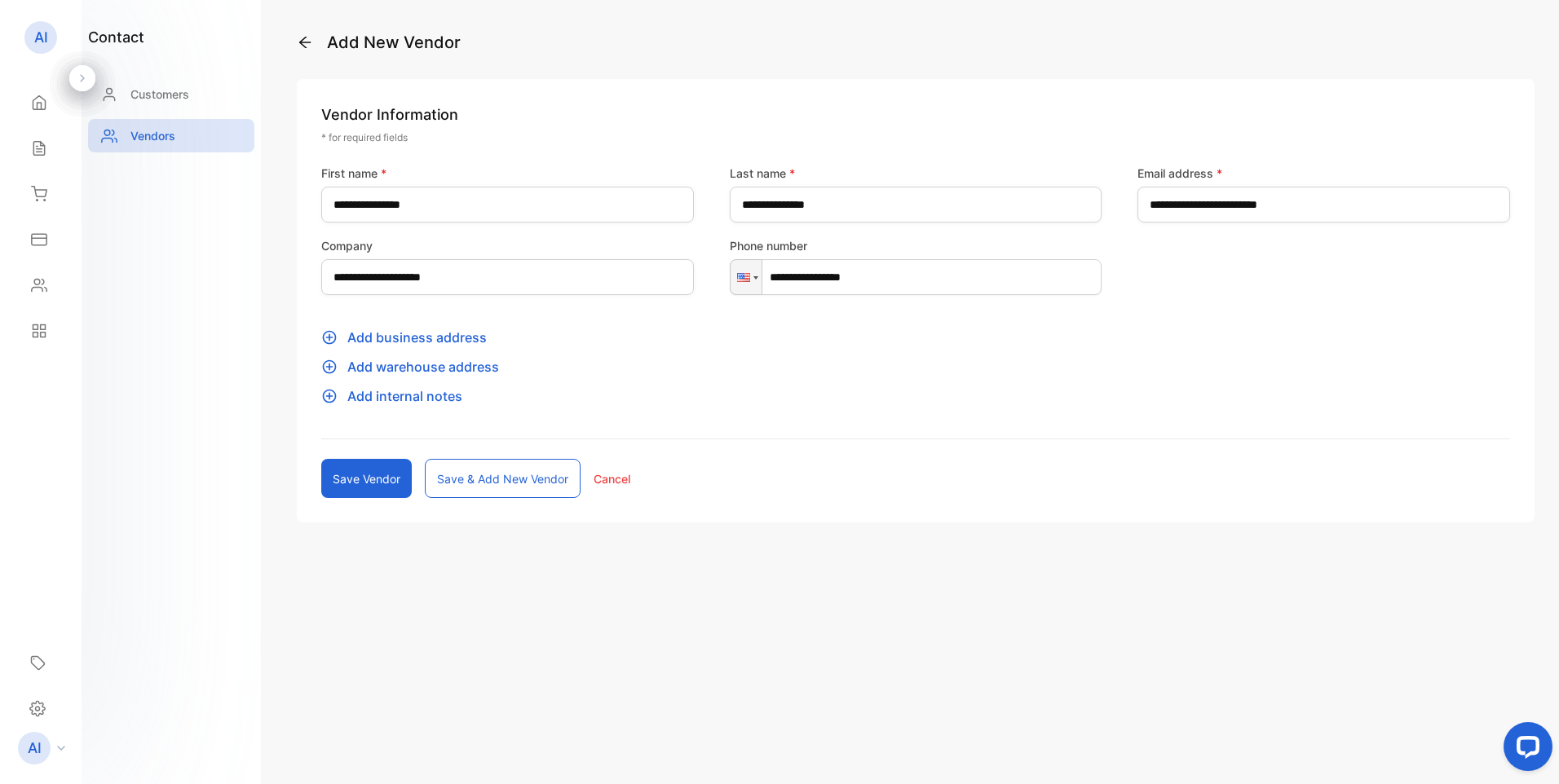
type input "**********"
click at [437, 337] on p "Add business address" at bounding box center [915, 337] width 1189 height 19
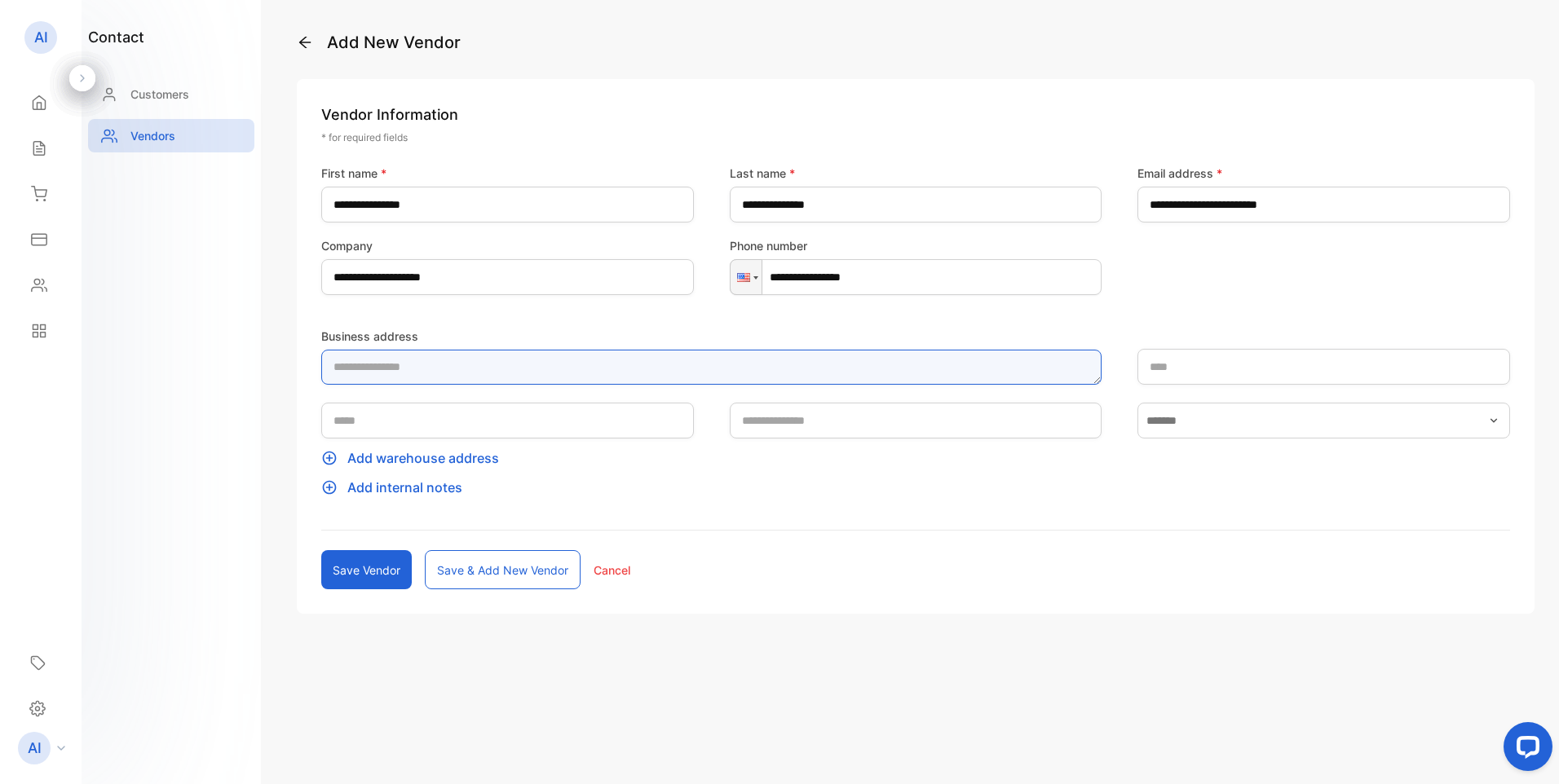
click at [449, 378] on textarea "Business address" at bounding box center [712, 368] width 781 height 35
type textarea "**********"
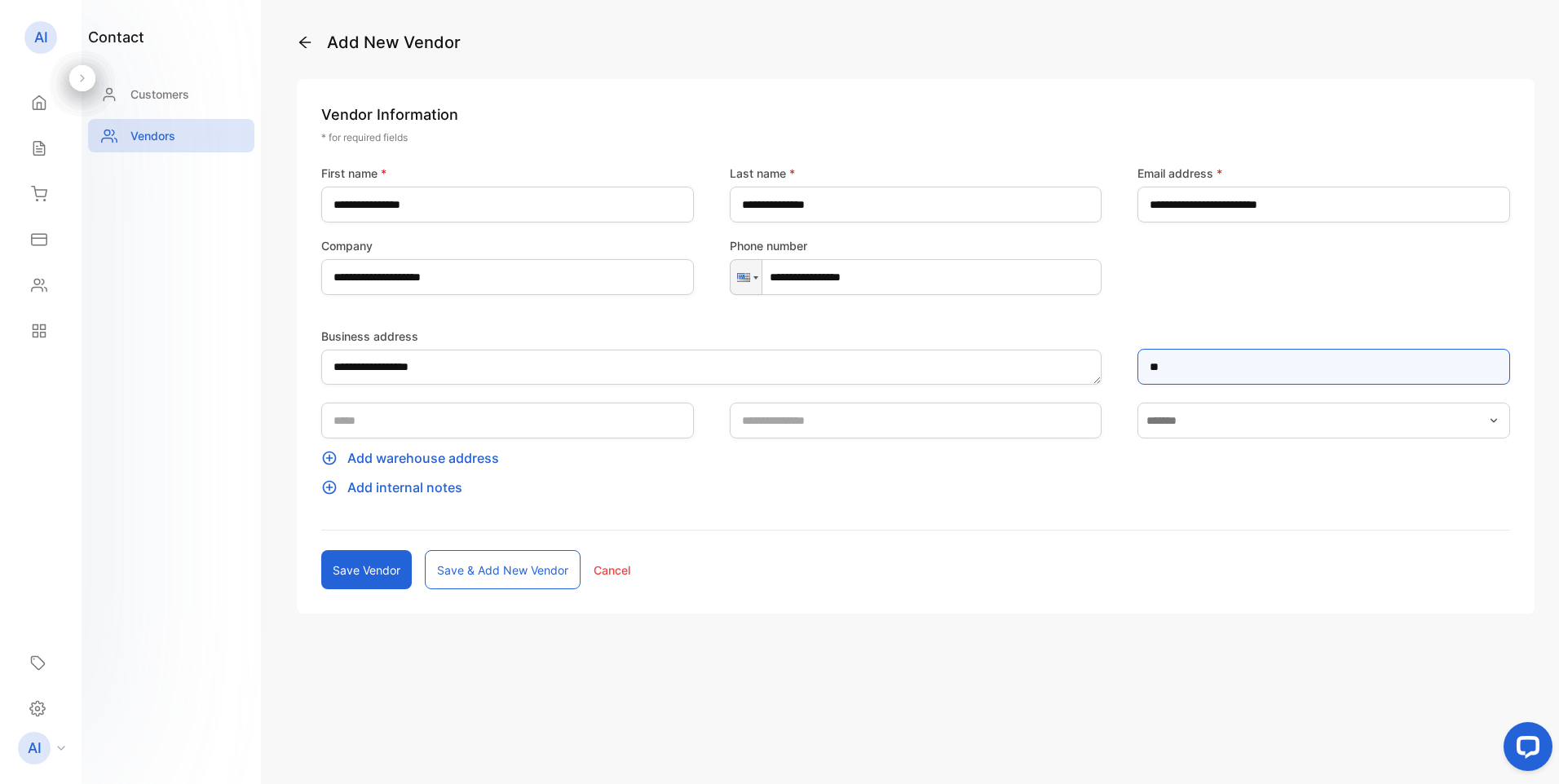
type input "**********"
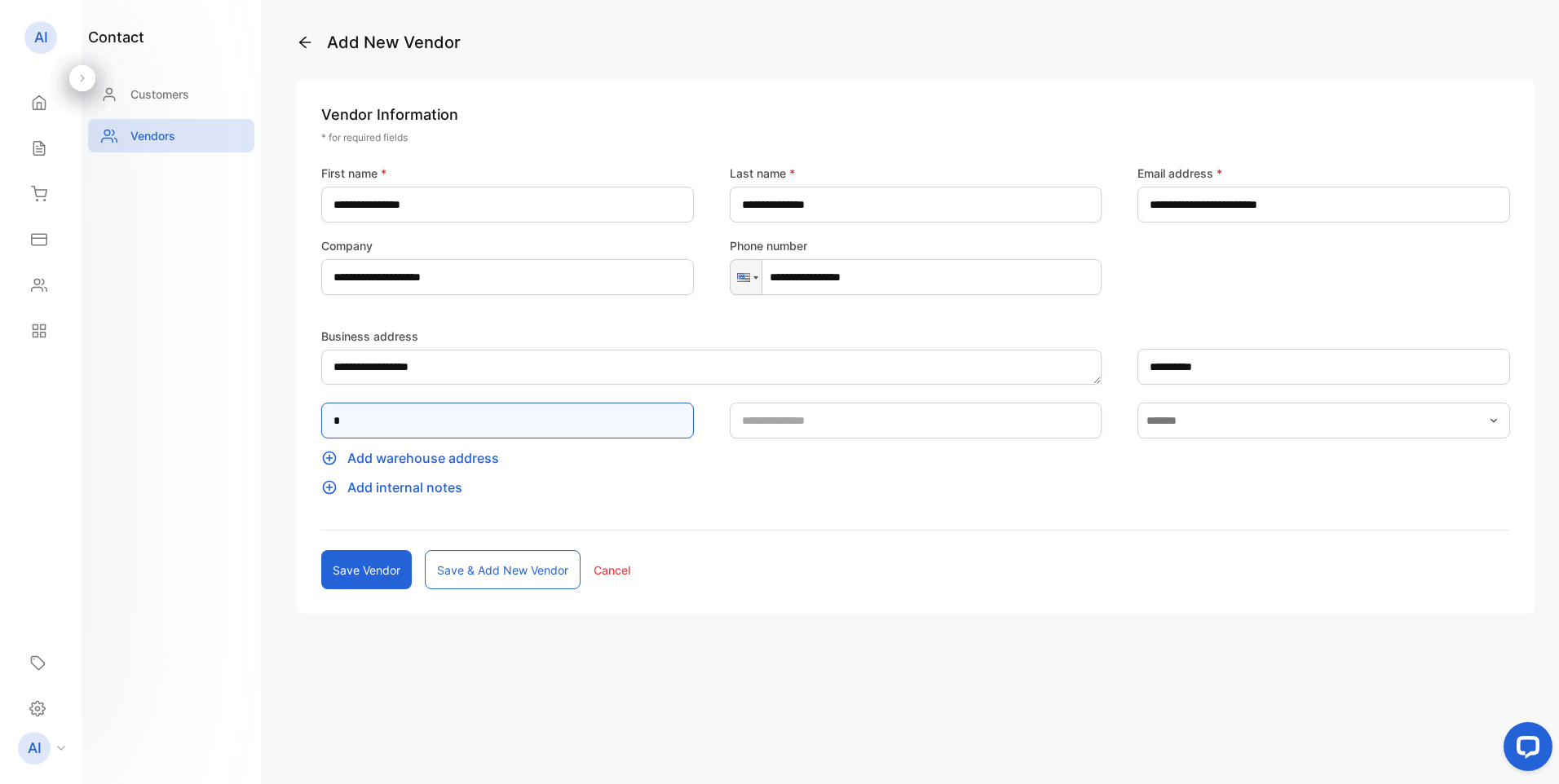
type input "**"
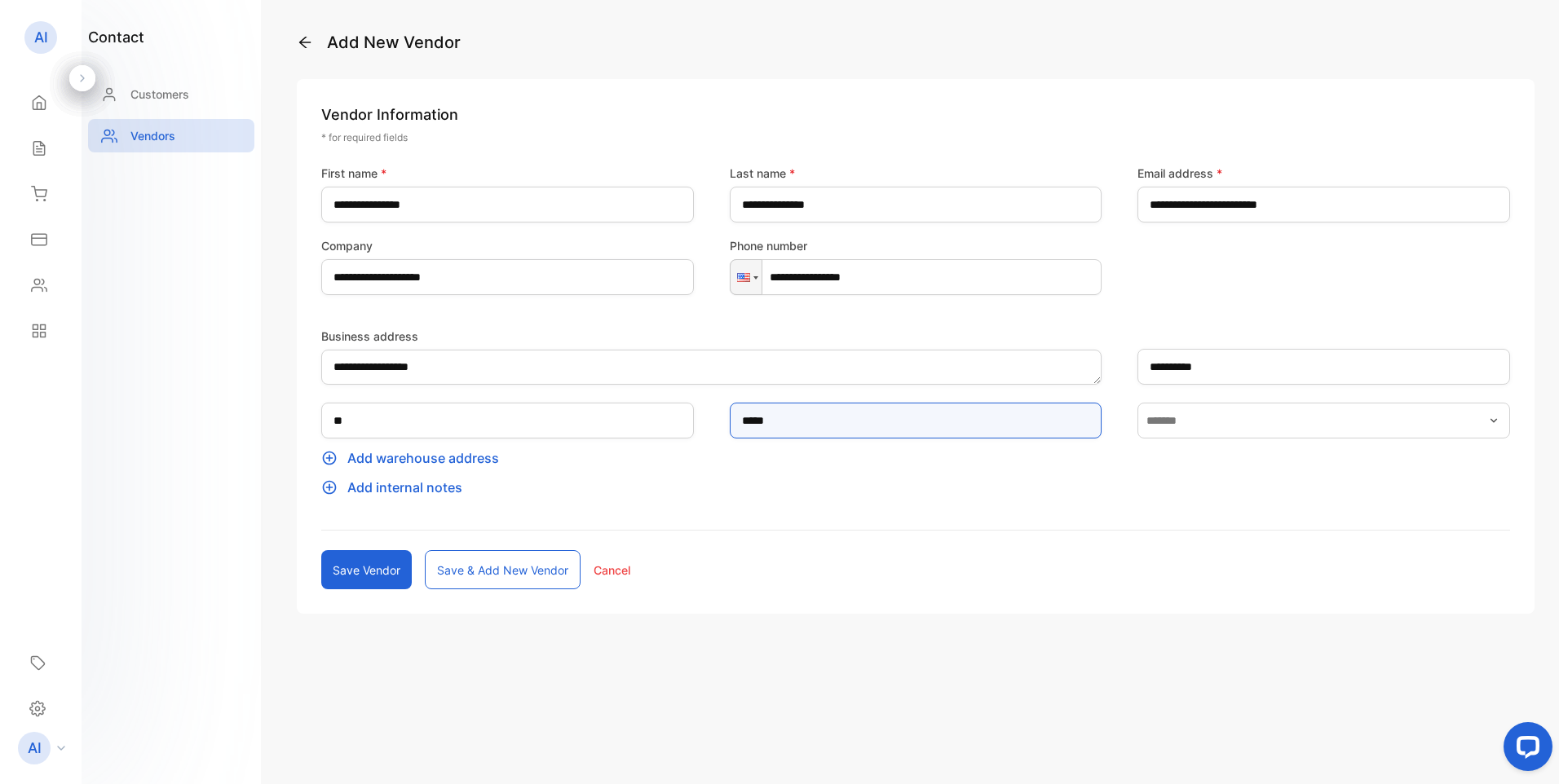
type input "*****"
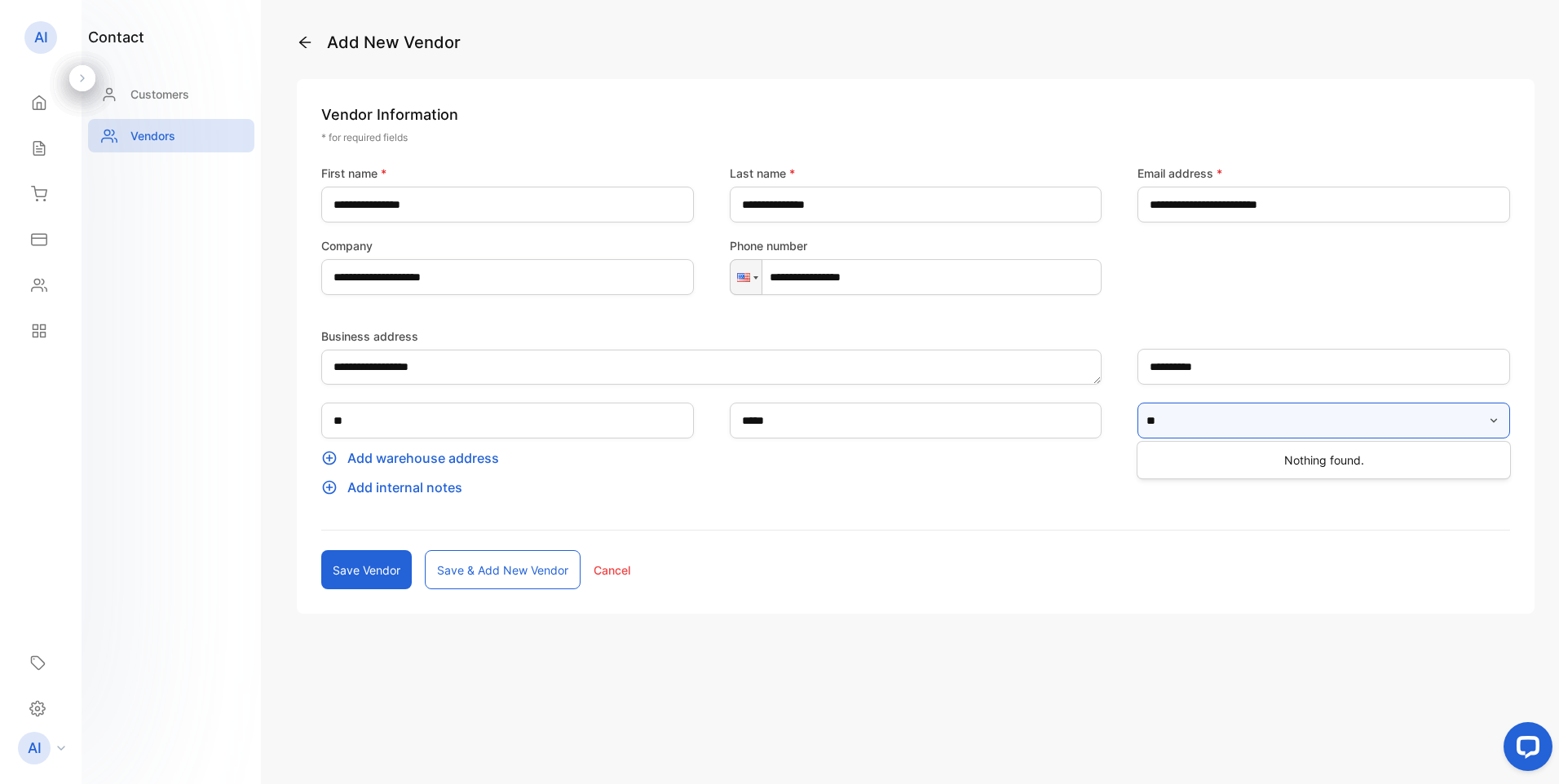
type input "*"
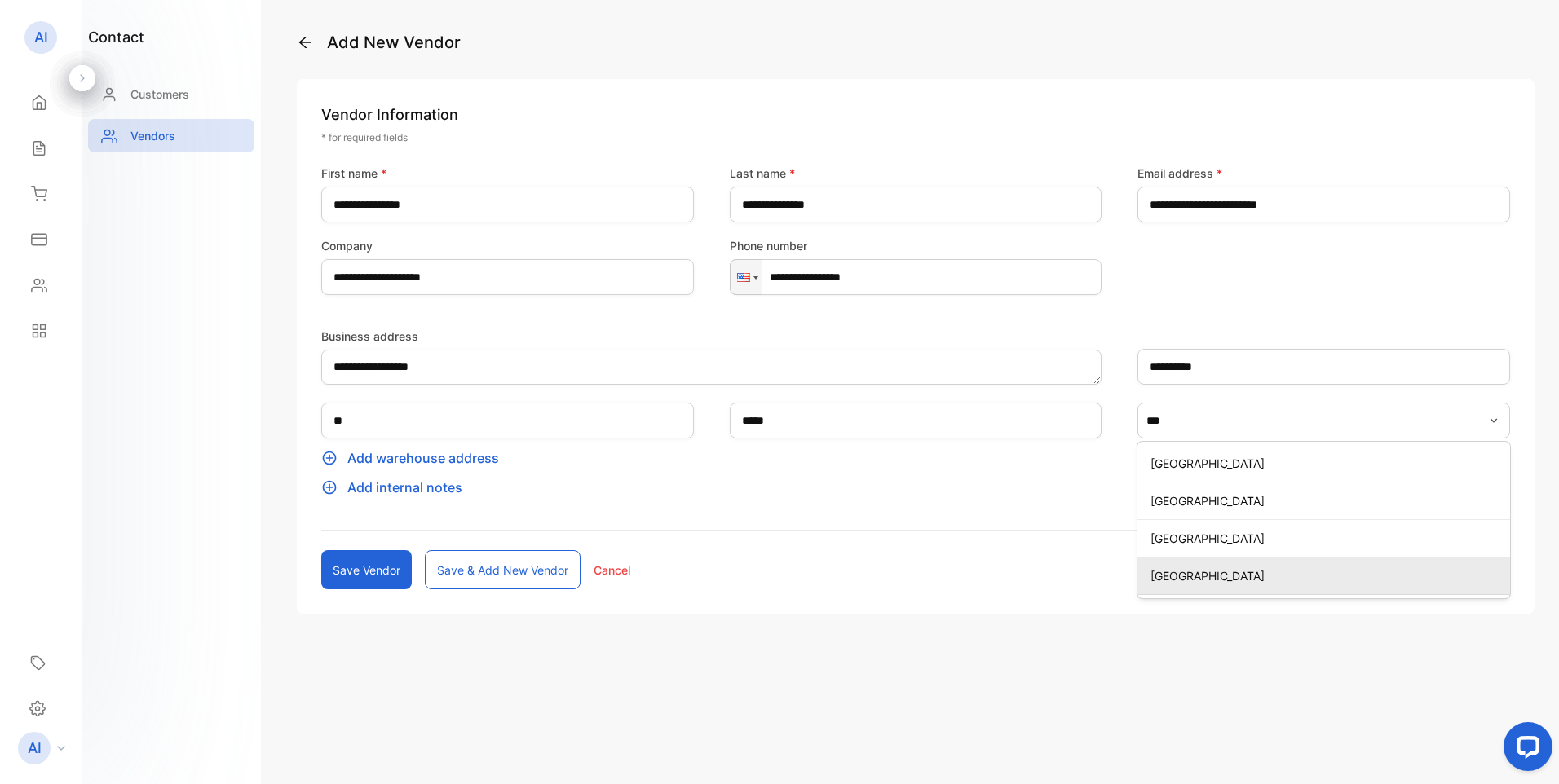
click at [1190, 574] on p "United States of America" at bounding box center [1328, 576] width 353 height 17
type input "**********"
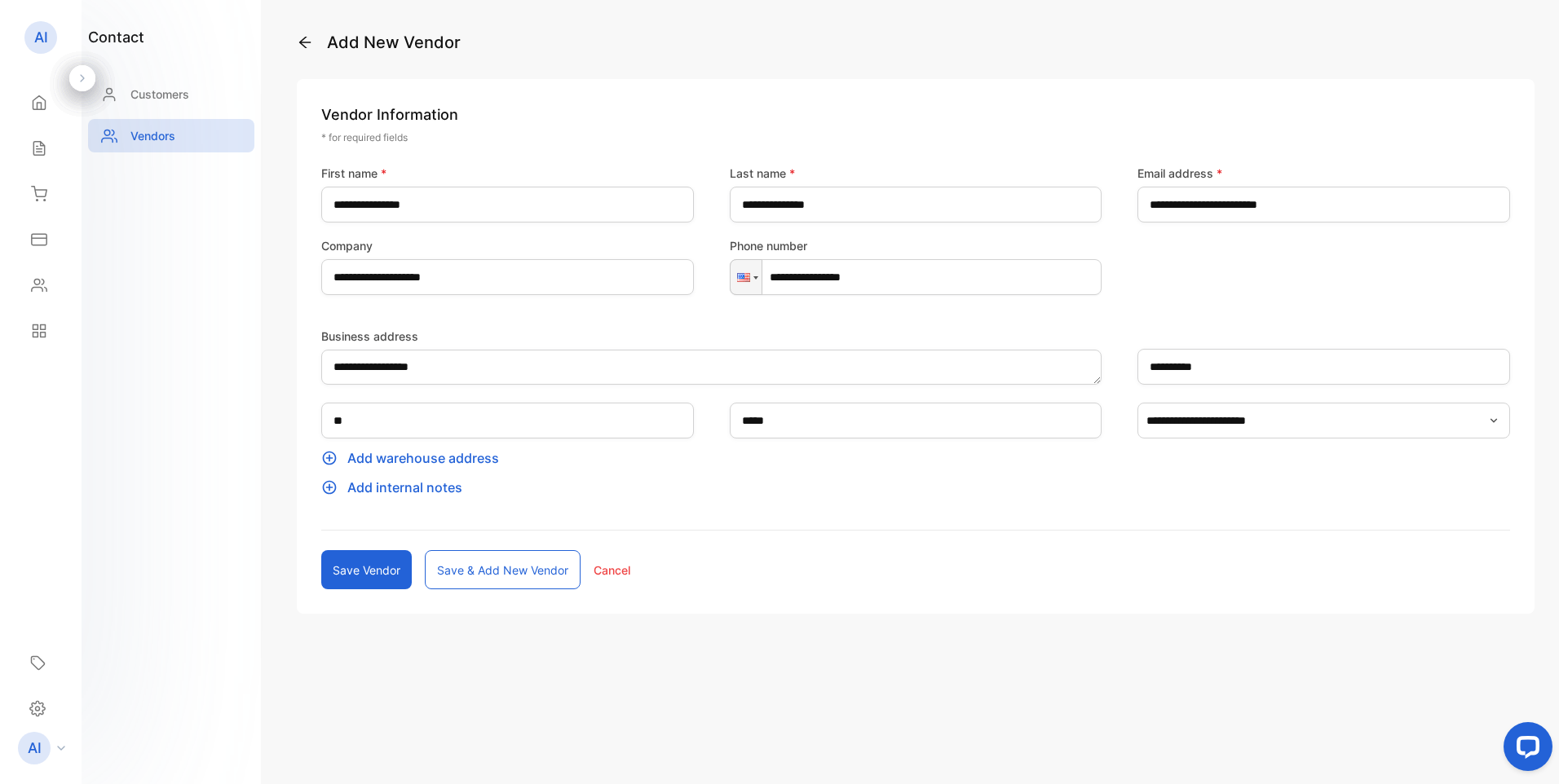
click at [428, 484] on p "Add internal notes" at bounding box center [915, 487] width 1189 height 19
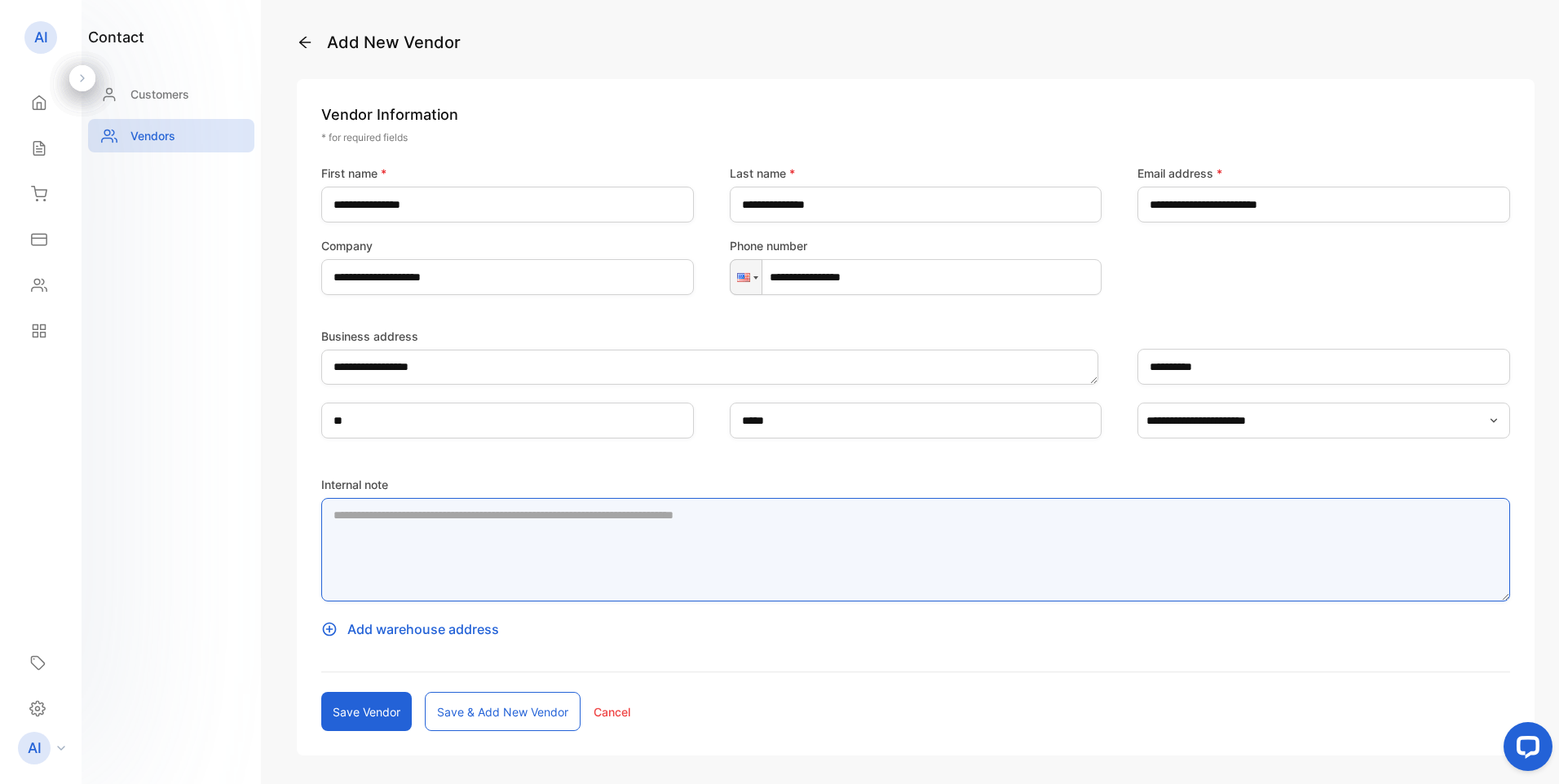
click at [450, 517] on textarea "Internal note" at bounding box center [915, 550] width 1189 height 104
type textarea "*"
type textarea "**********"
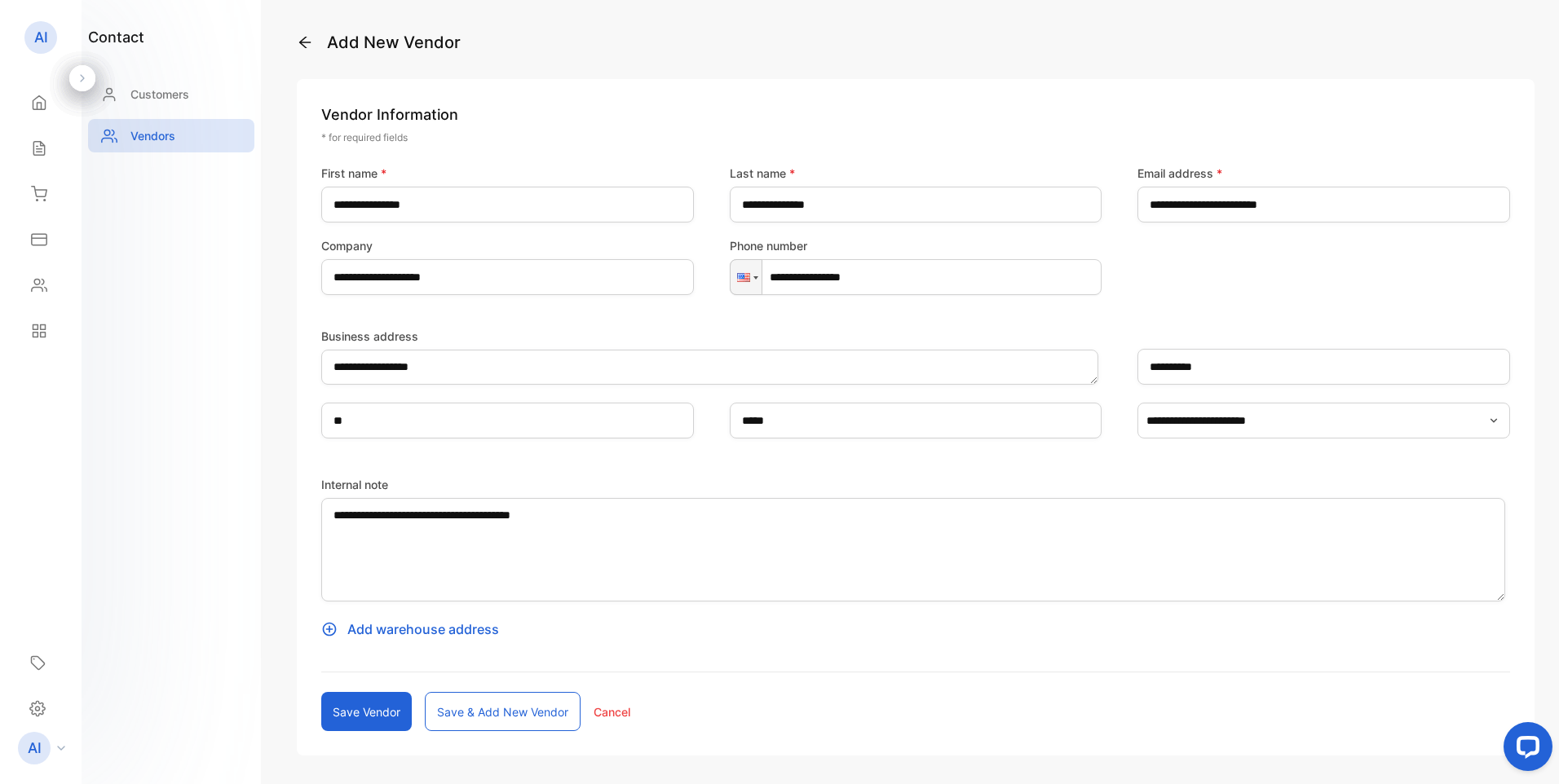
click at [376, 716] on button "Save vendor" at bounding box center [367, 712] width 91 height 39
type input "****"
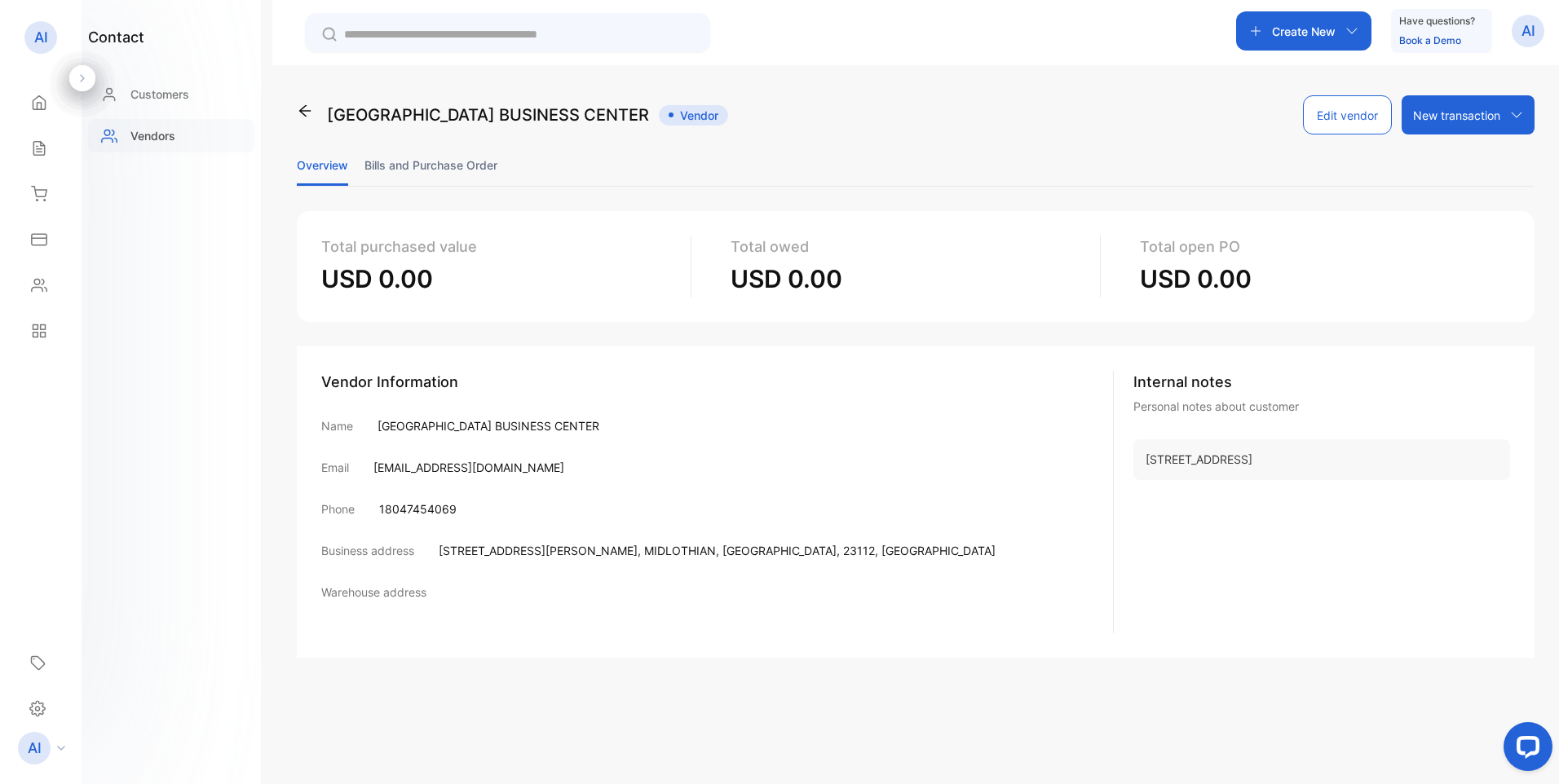
click at [169, 132] on p "Vendors" at bounding box center [152, 136] width 45 height 17
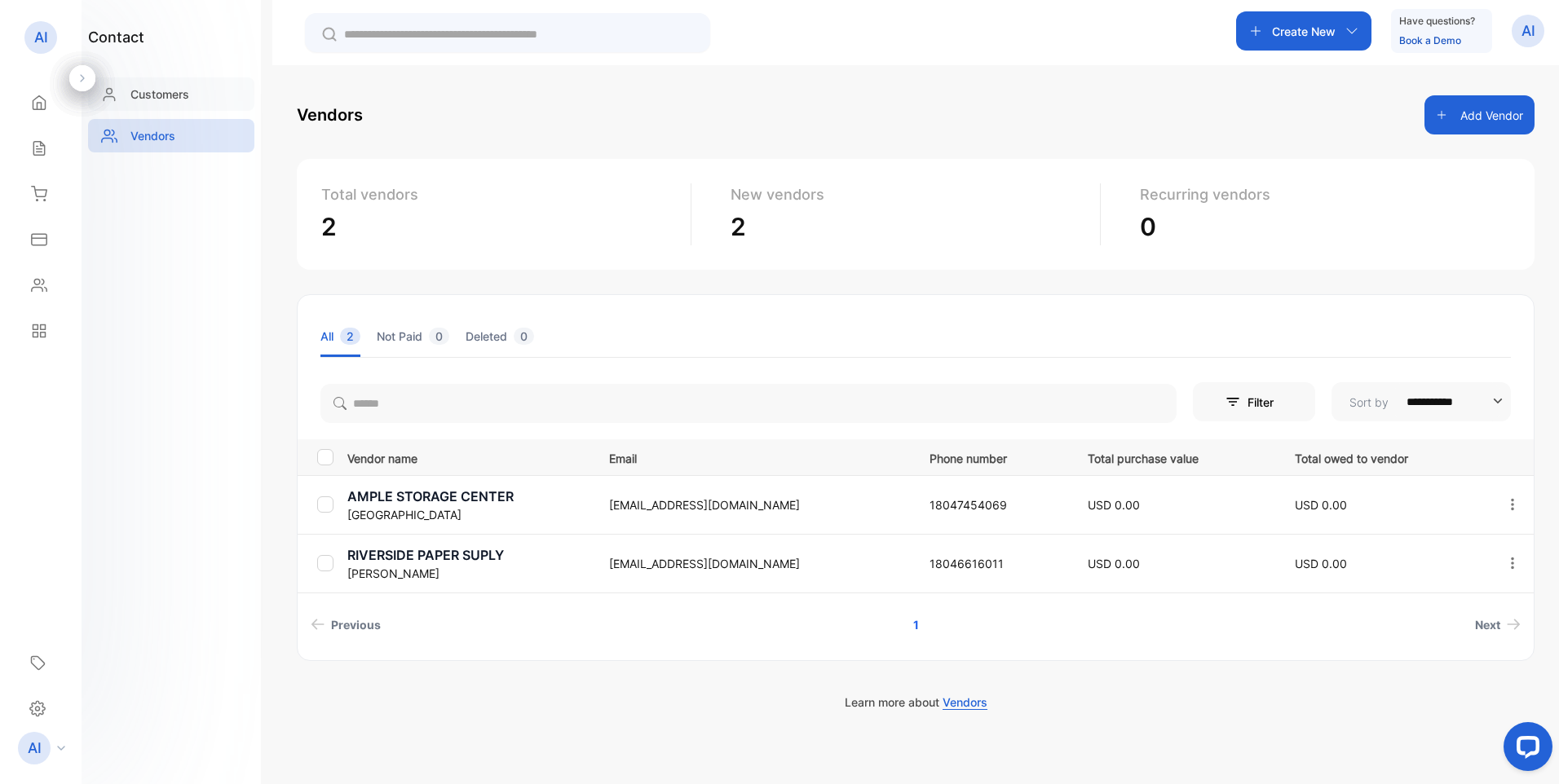
click at [153, 93] on p "Customers" at bounding box center [159, 94] width 59 height 17
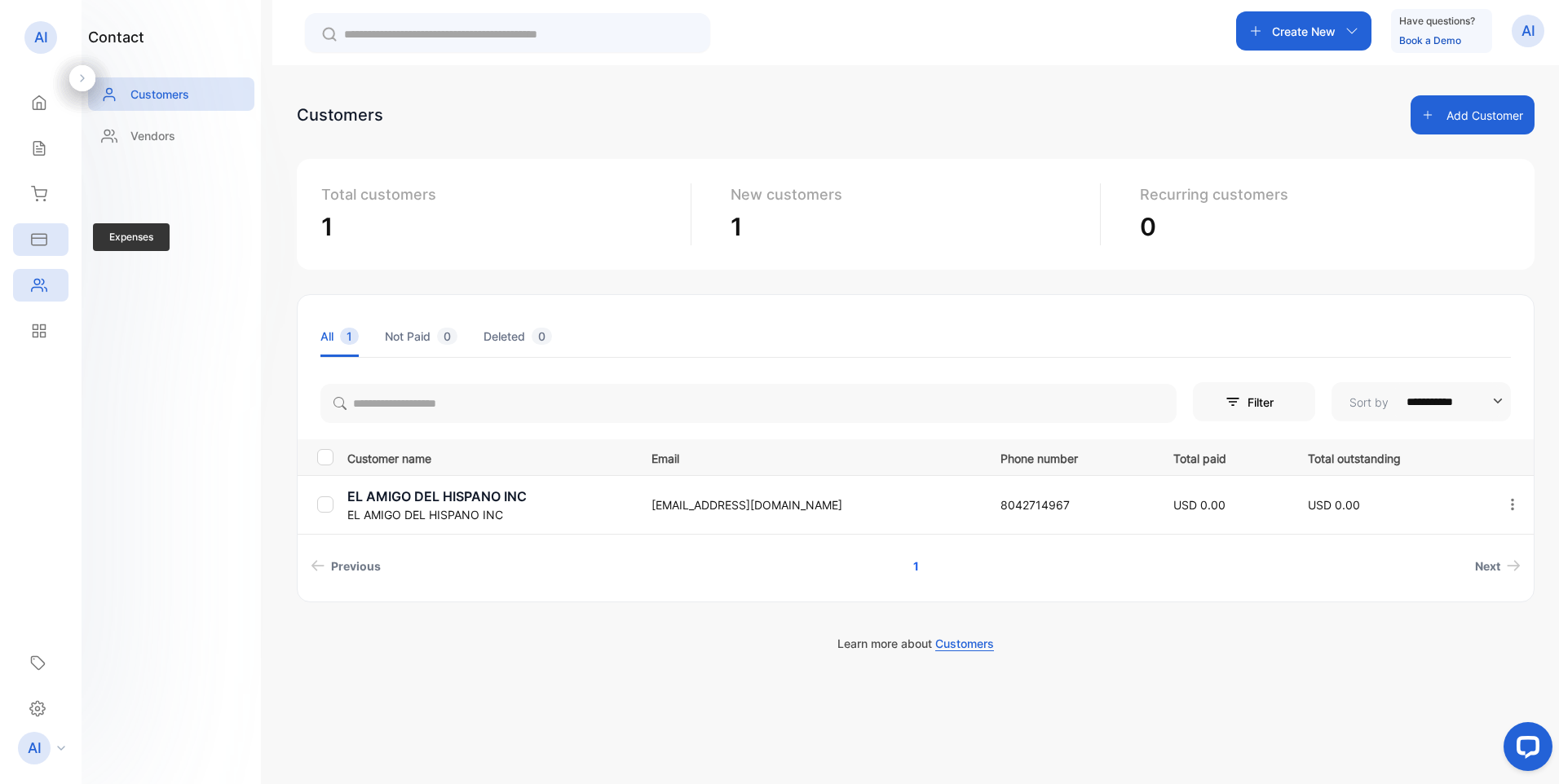
click at [47, 239] on div "Expenses" at bounding box center [40, 239] width 55 height 32
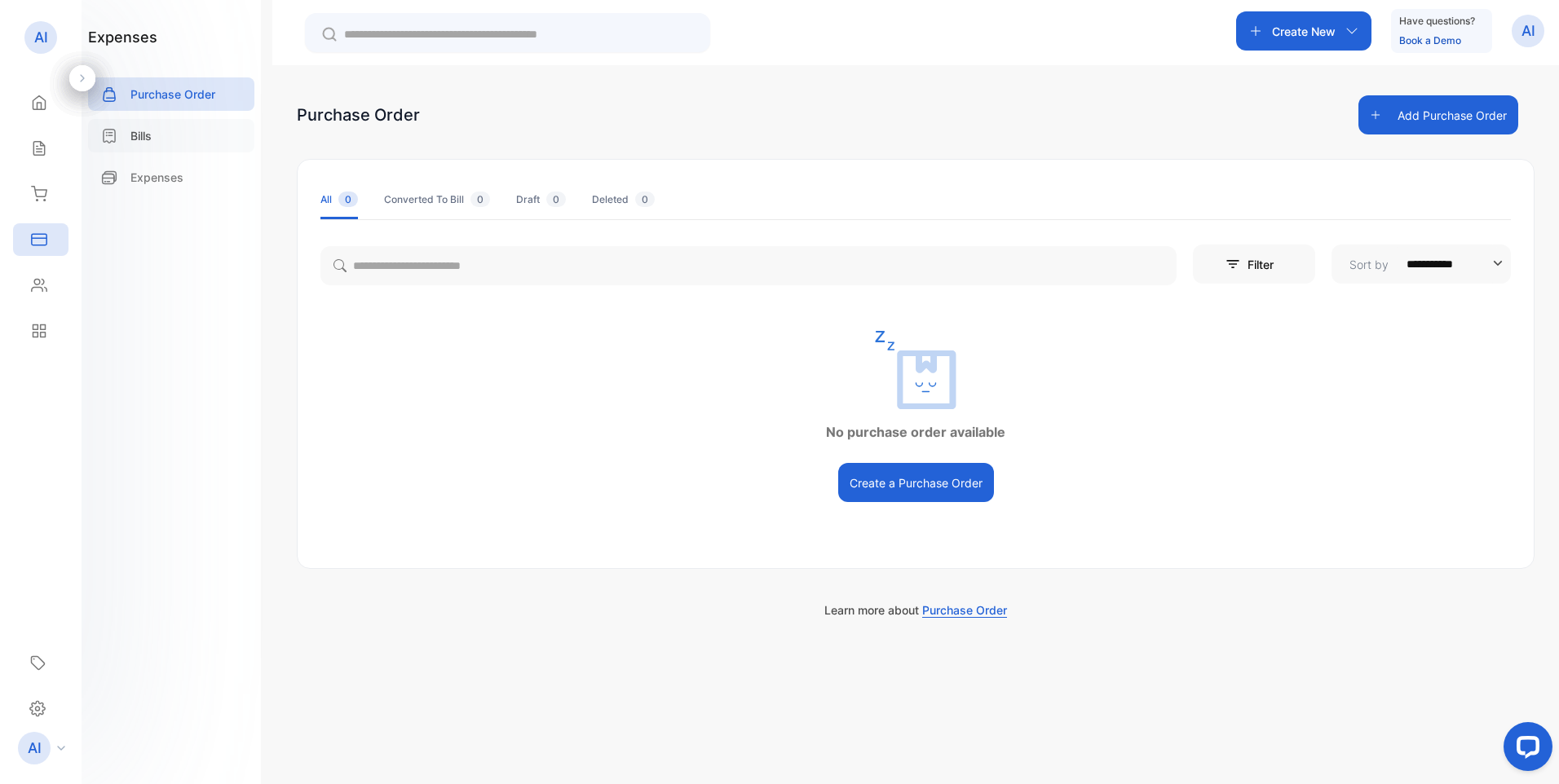
click at [141, 137] on p "Bills" at bounding box center [141, 136] width 21 height 17
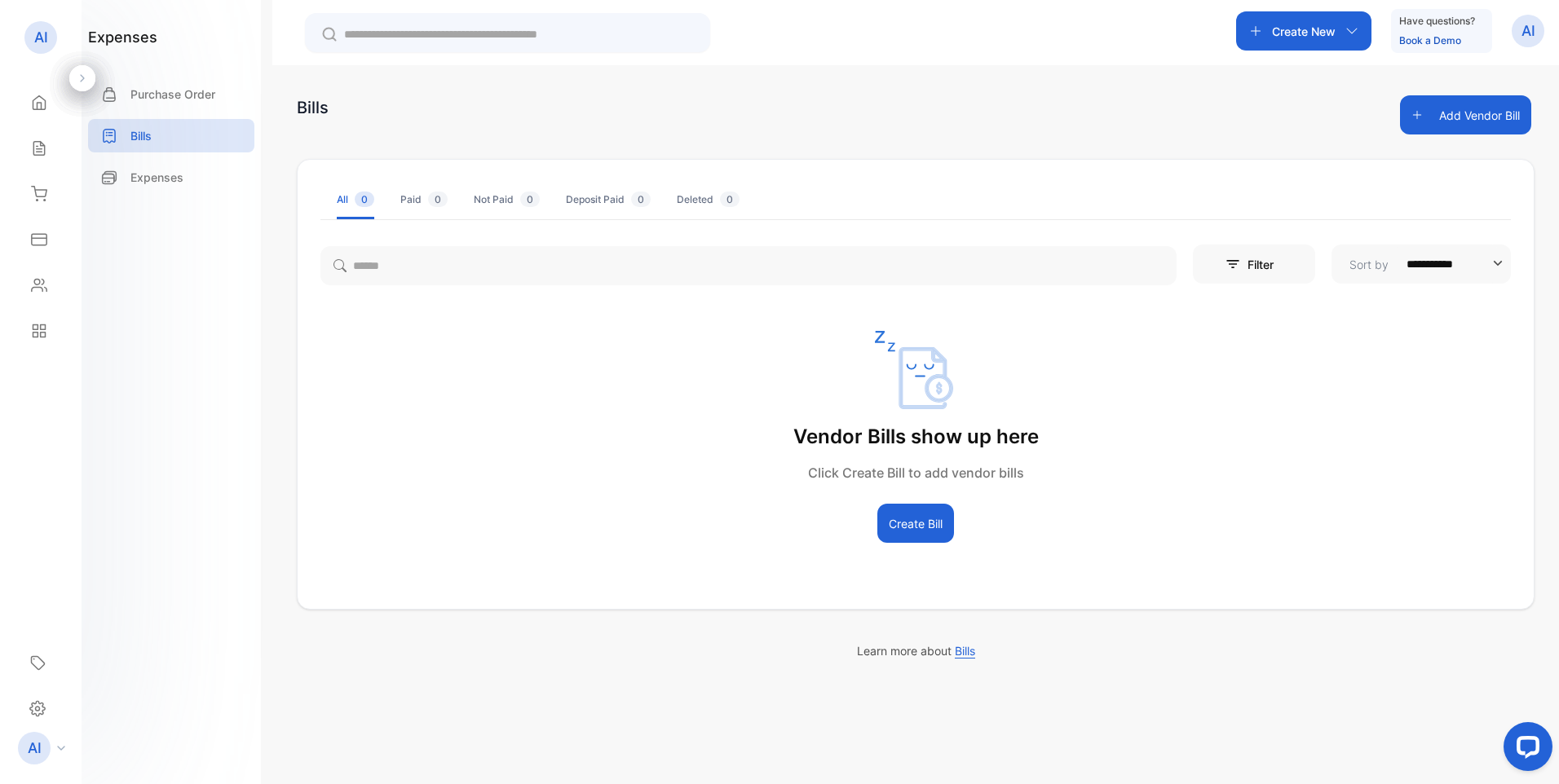
click at [927, 526] on button "Create Bill" at bounding box center [916, 523] width 77 height 39
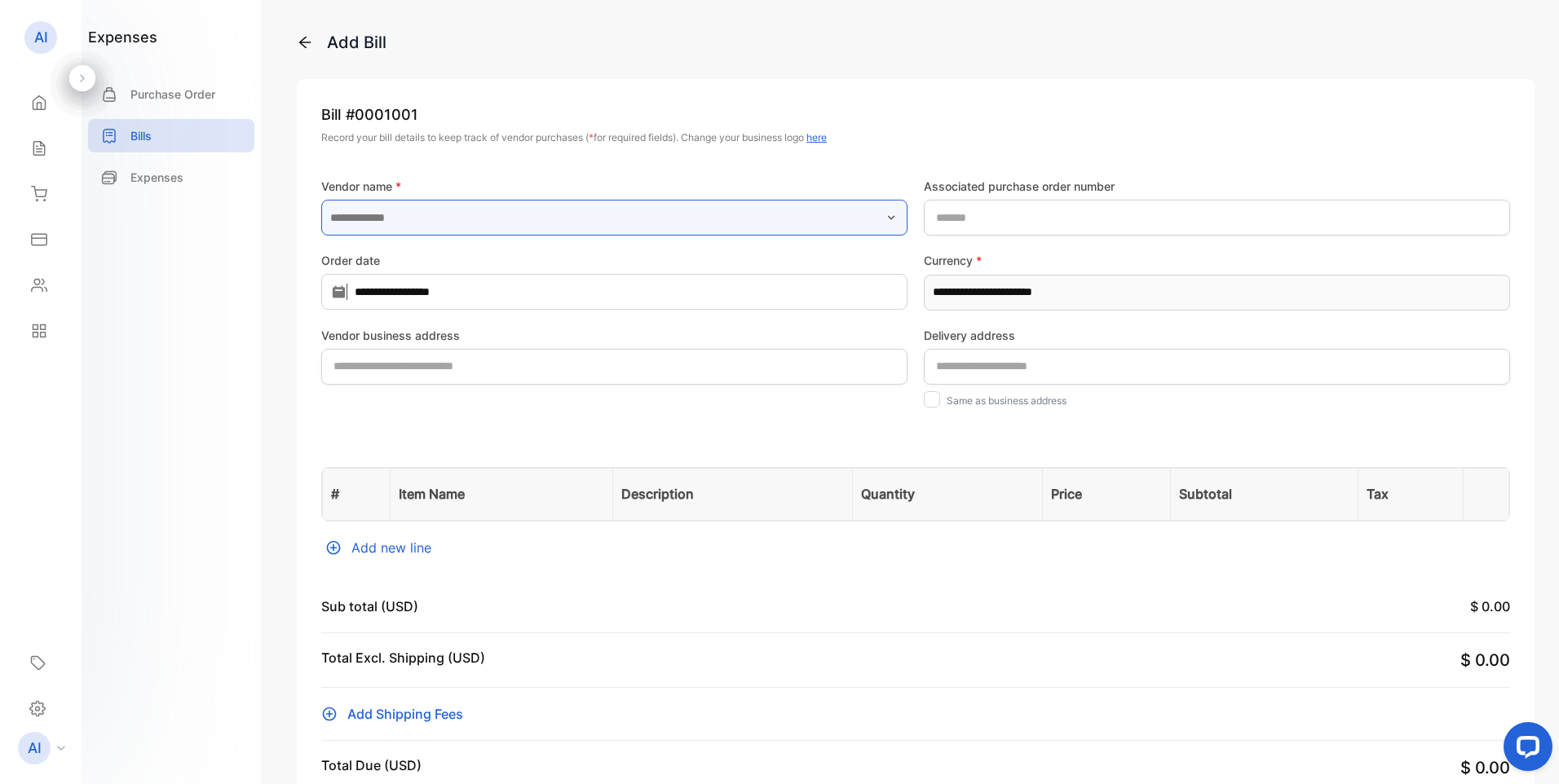
click at [520, 216] on input "text" at bounding box center [614, 217] width 586 height 36
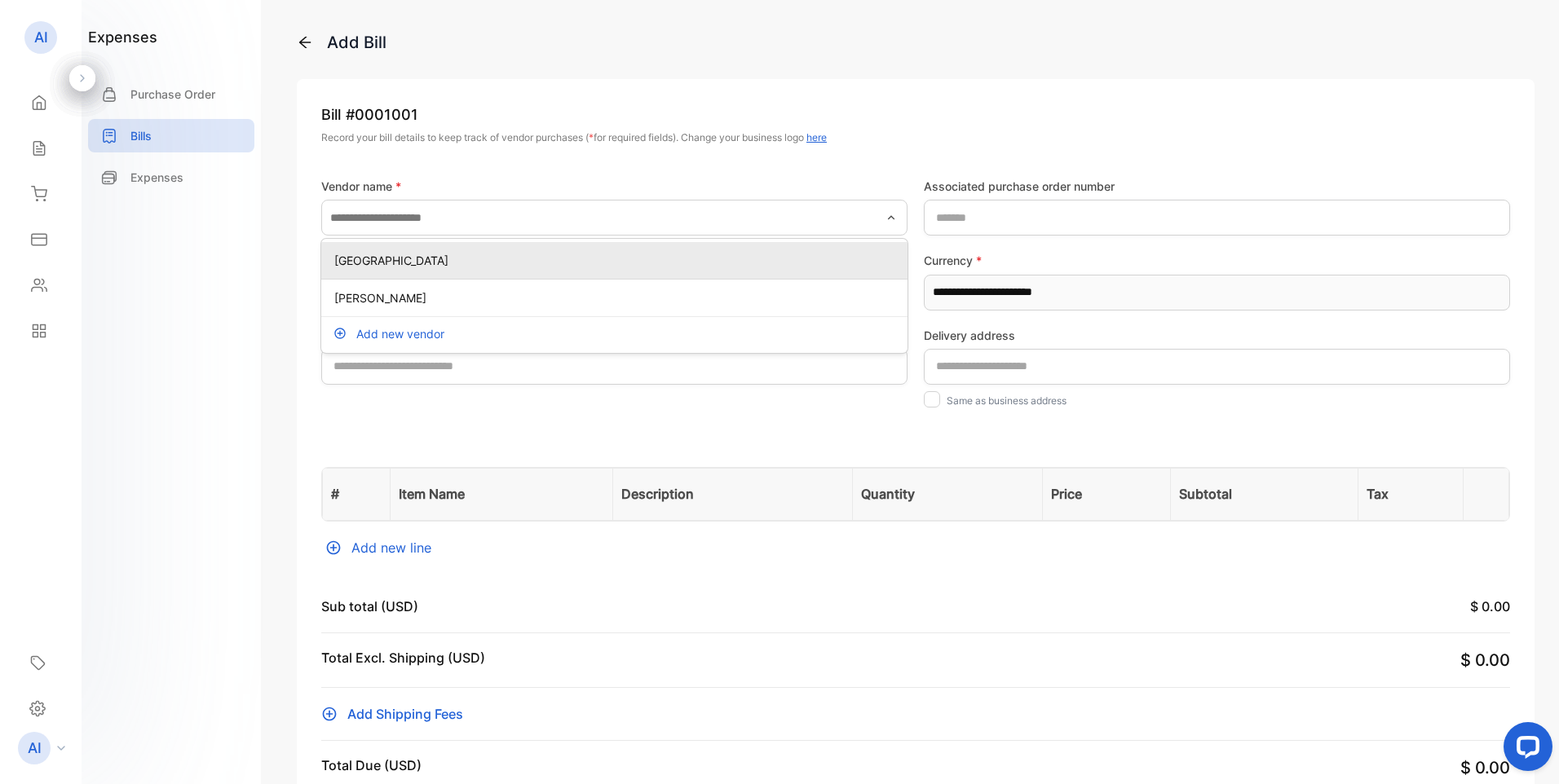
click at [415, 265] on p "HULL STREET ROAD BUSINESS CENTER" at bounding box center [617, 261] width 567 height 17
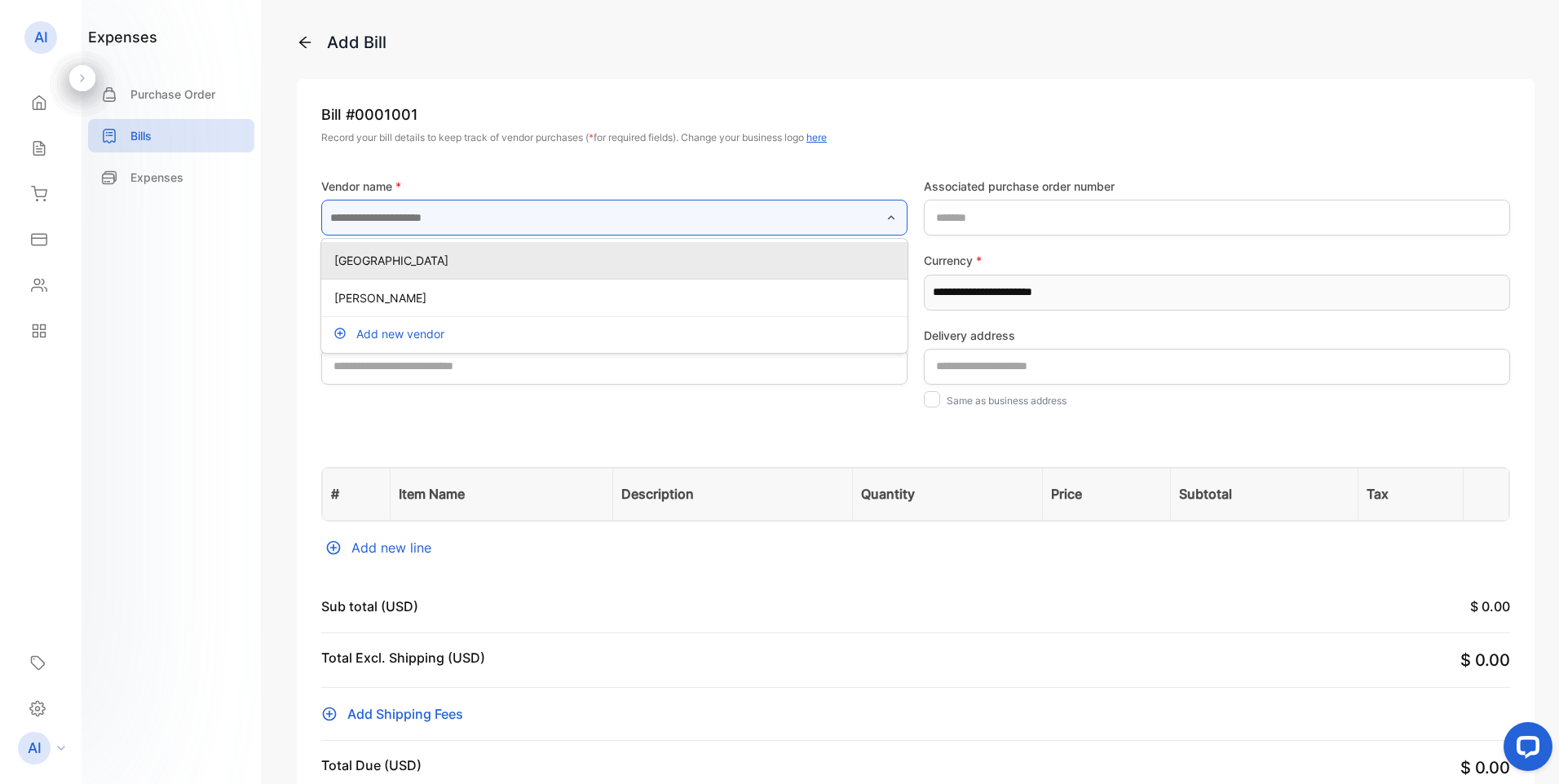
type input "**********"
type address-inputShippingAddress "**********"
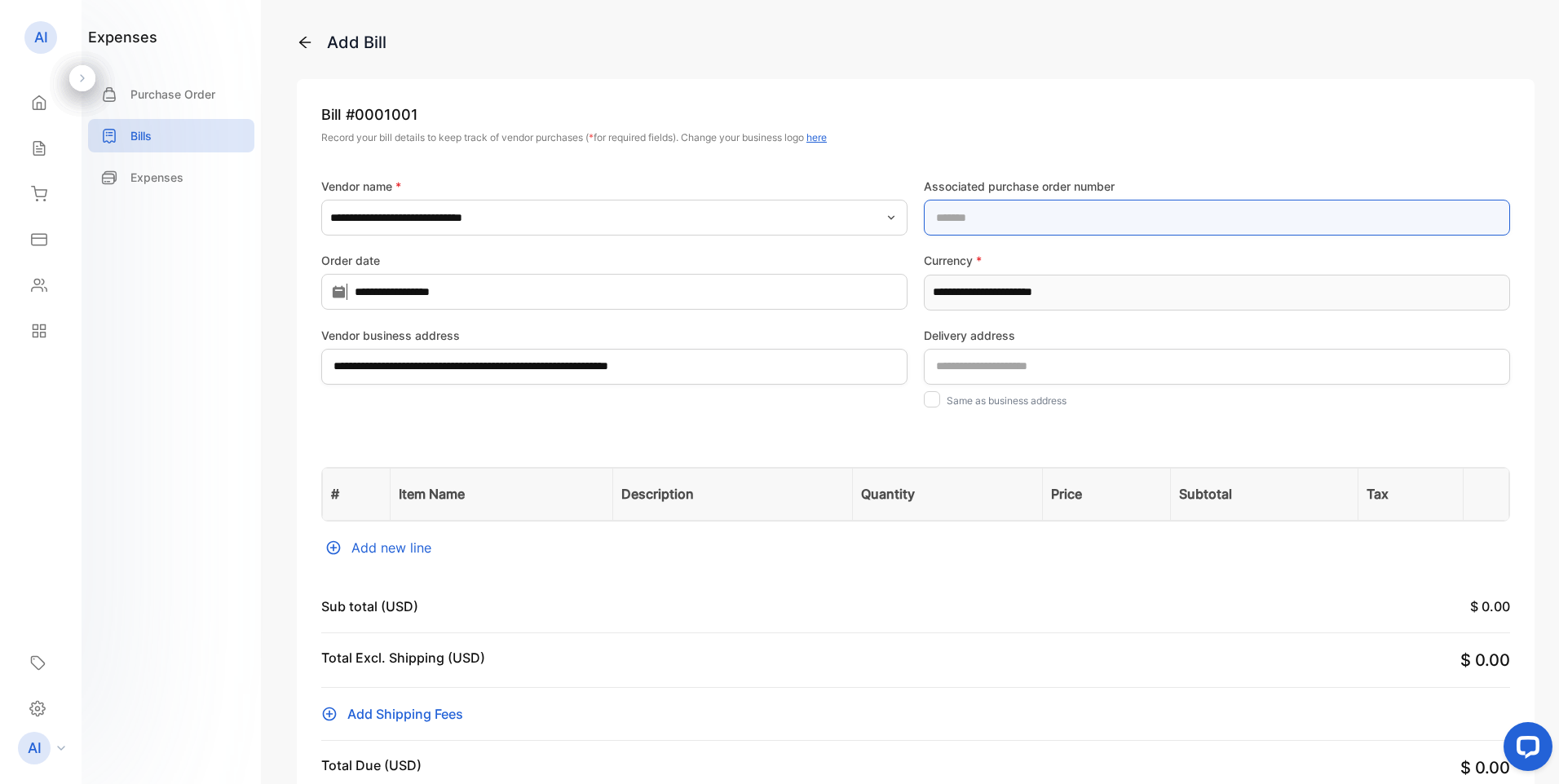
click at [1011, 215] on number-inputOrderNo "text" at bounding box center [1217, 217] width 586 height 36
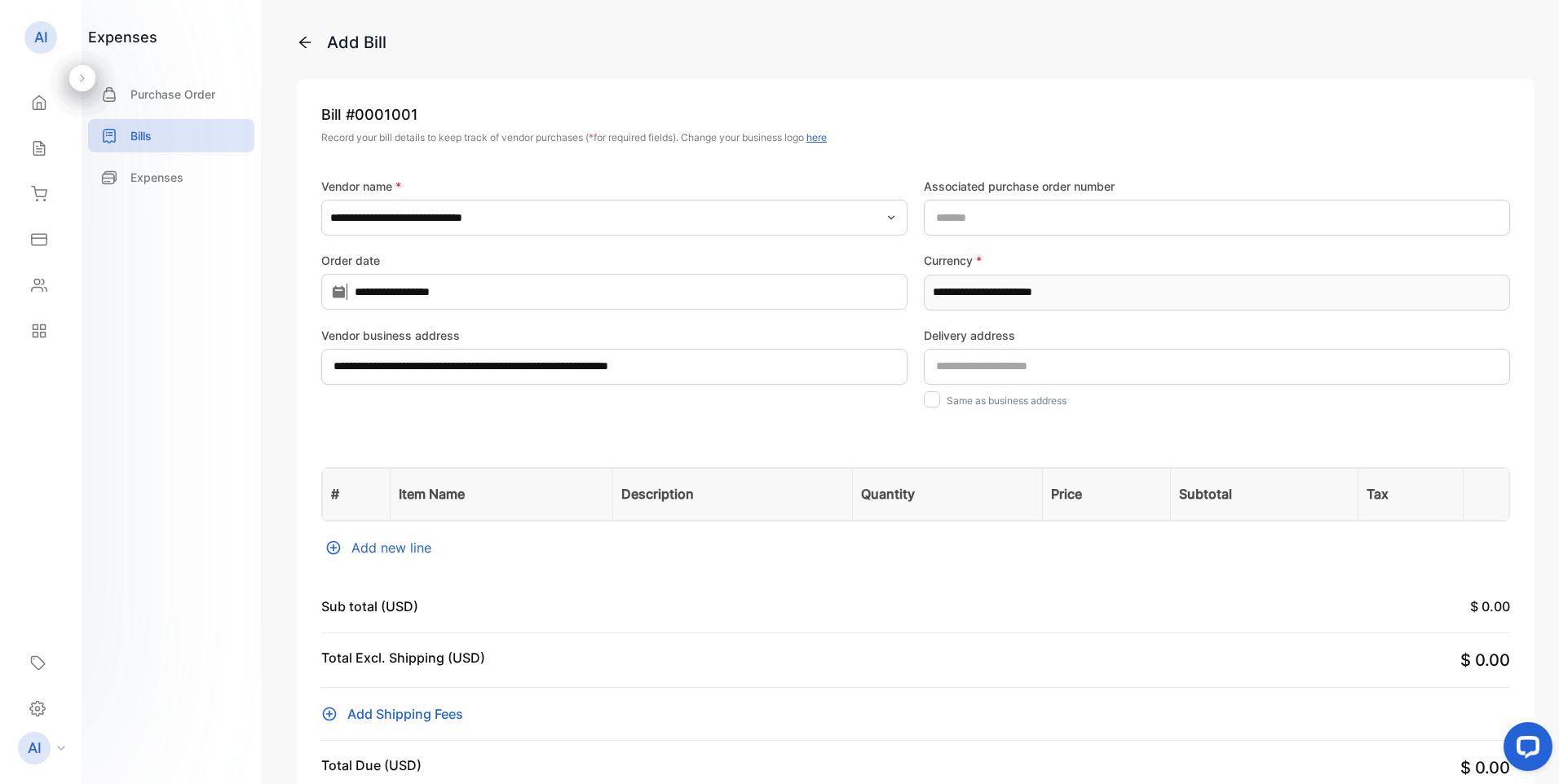
type address-inputWareHouseAddress "**********"
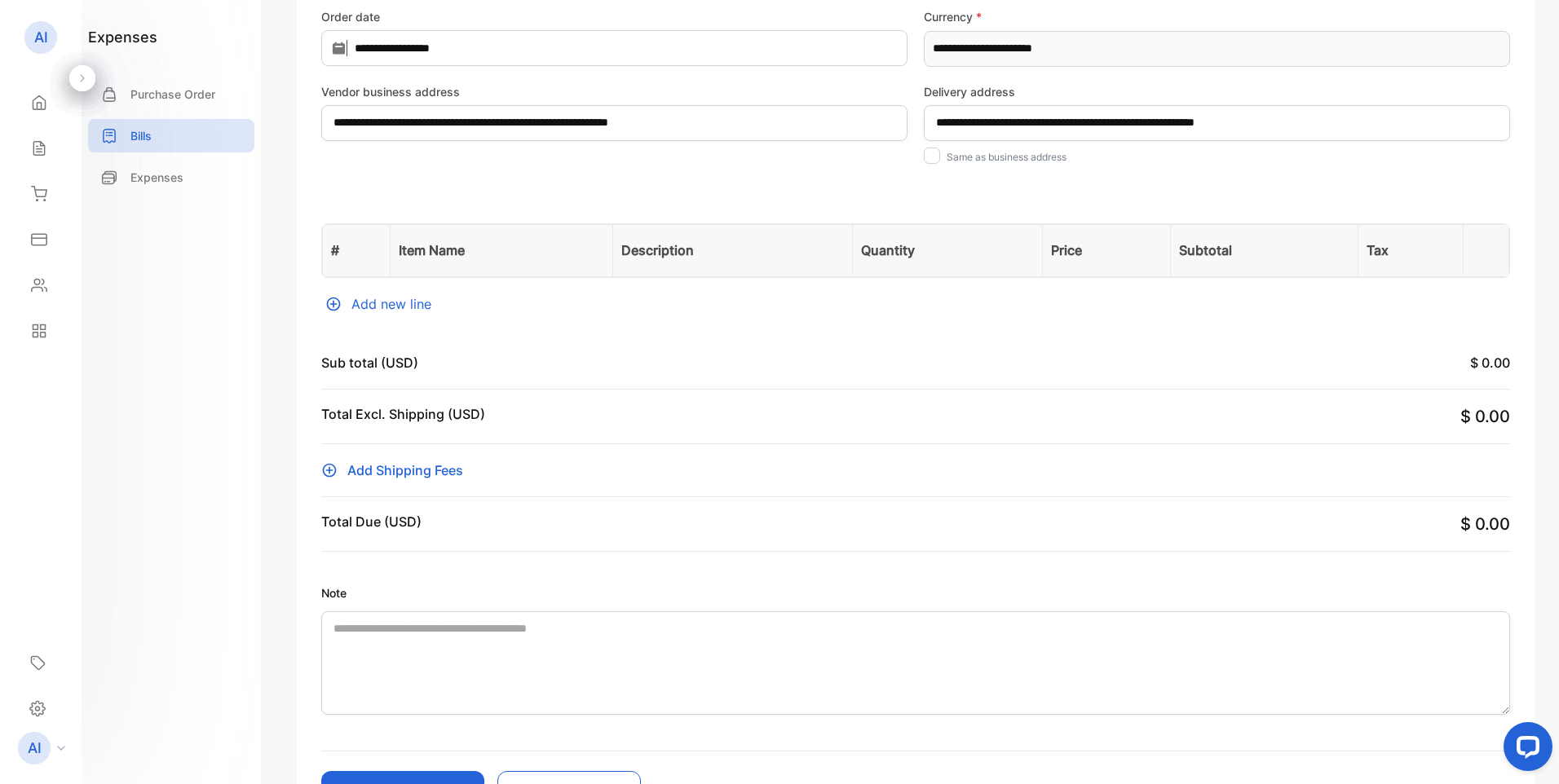
scroll to position [244, 0]
click at [391, 303] on div "Add new line" at bounding box center [915, 303] width 1189 height 19
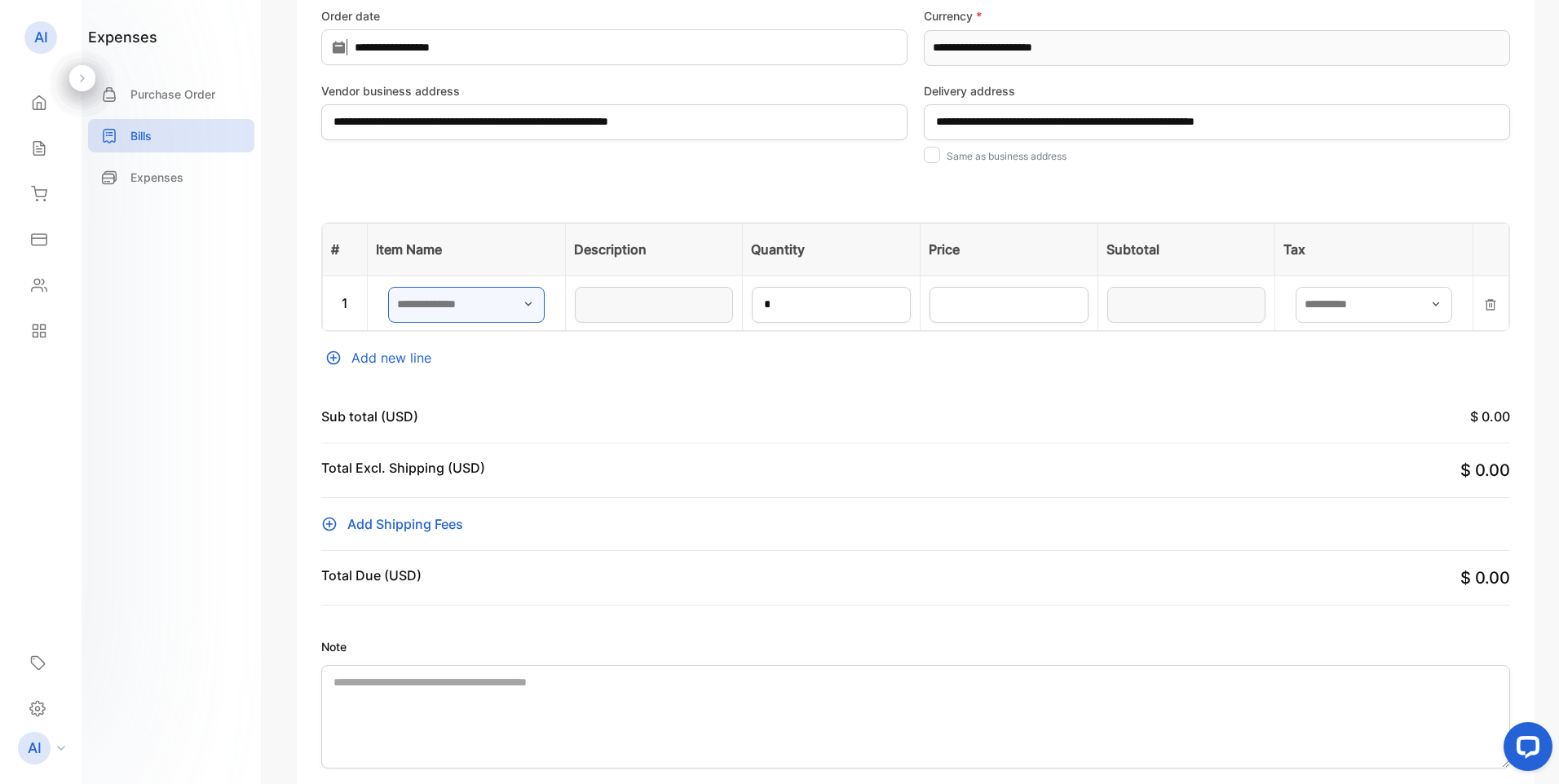
click at [475, 313] on input "text" at bounding box center [466, 305] width 156 height 36
click at [682, 385] on div "**********" at bounding box center [916, 361] width 1238 height 1054
click at [155, 179] on p "Expenses" at bounding box center [156, 177] width 53 height 17
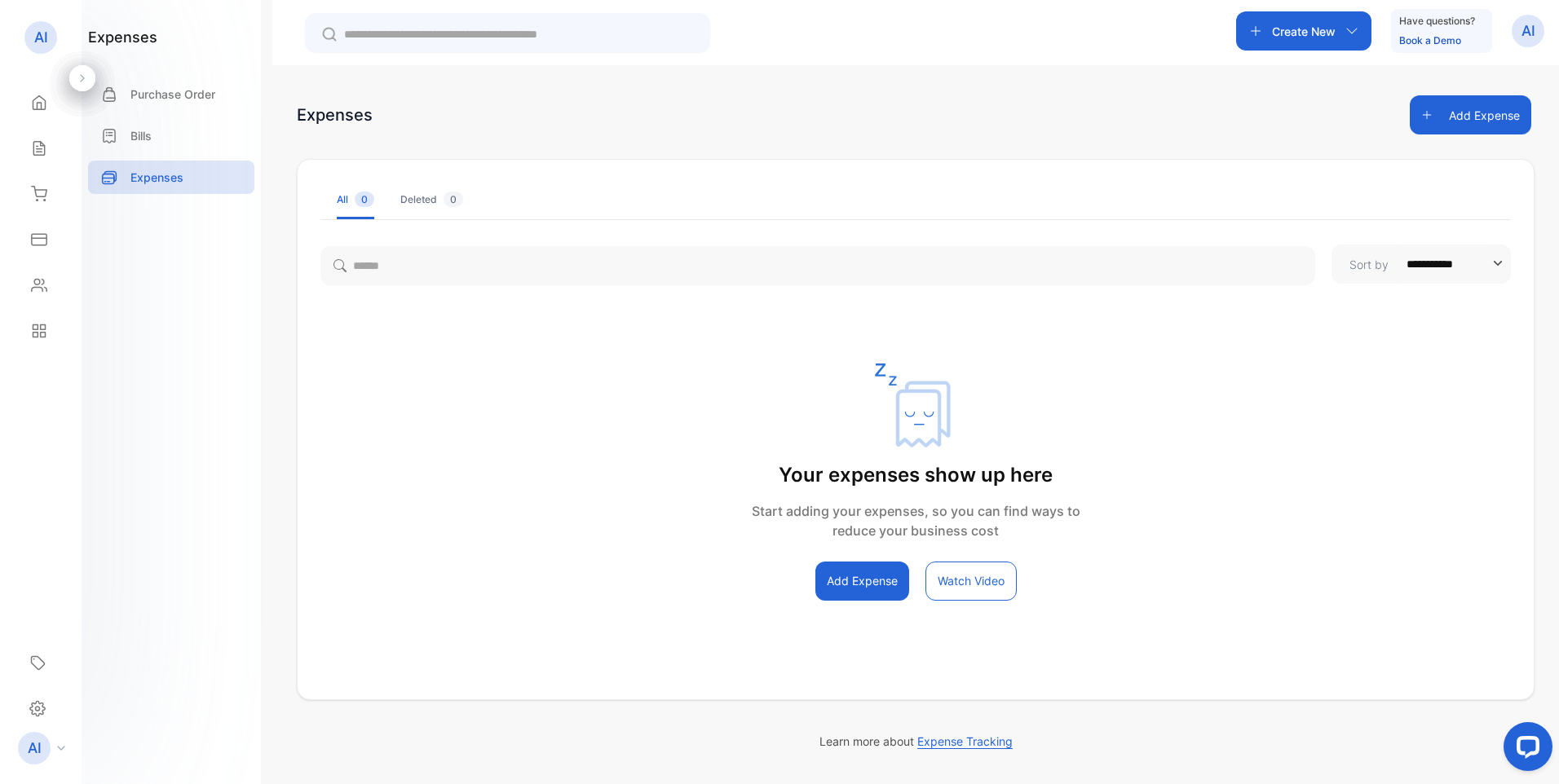
click at [859, 581] on button "Add Expense" at bounding box center [862, 581] width 93 height 39
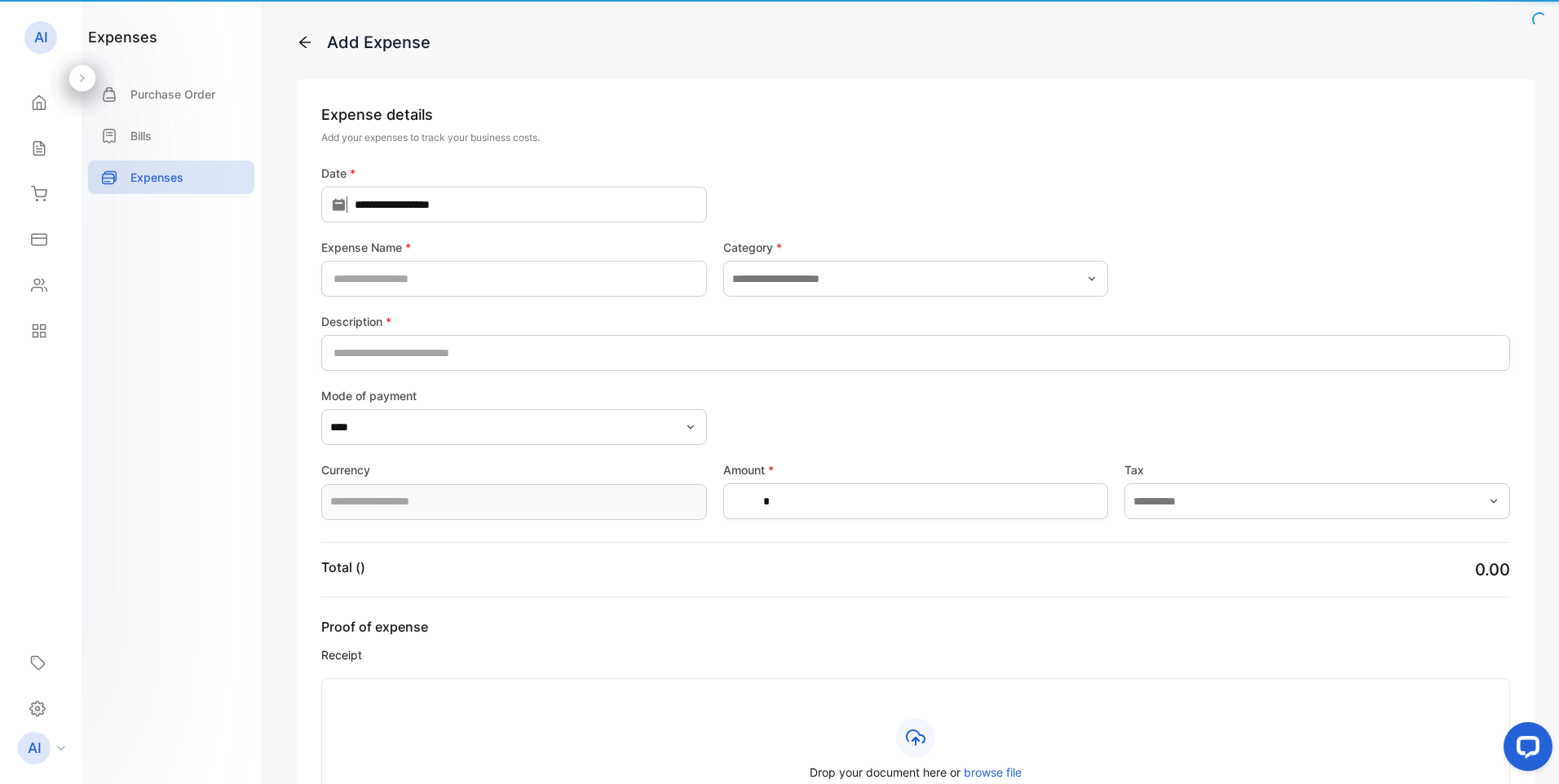
type input "**********"
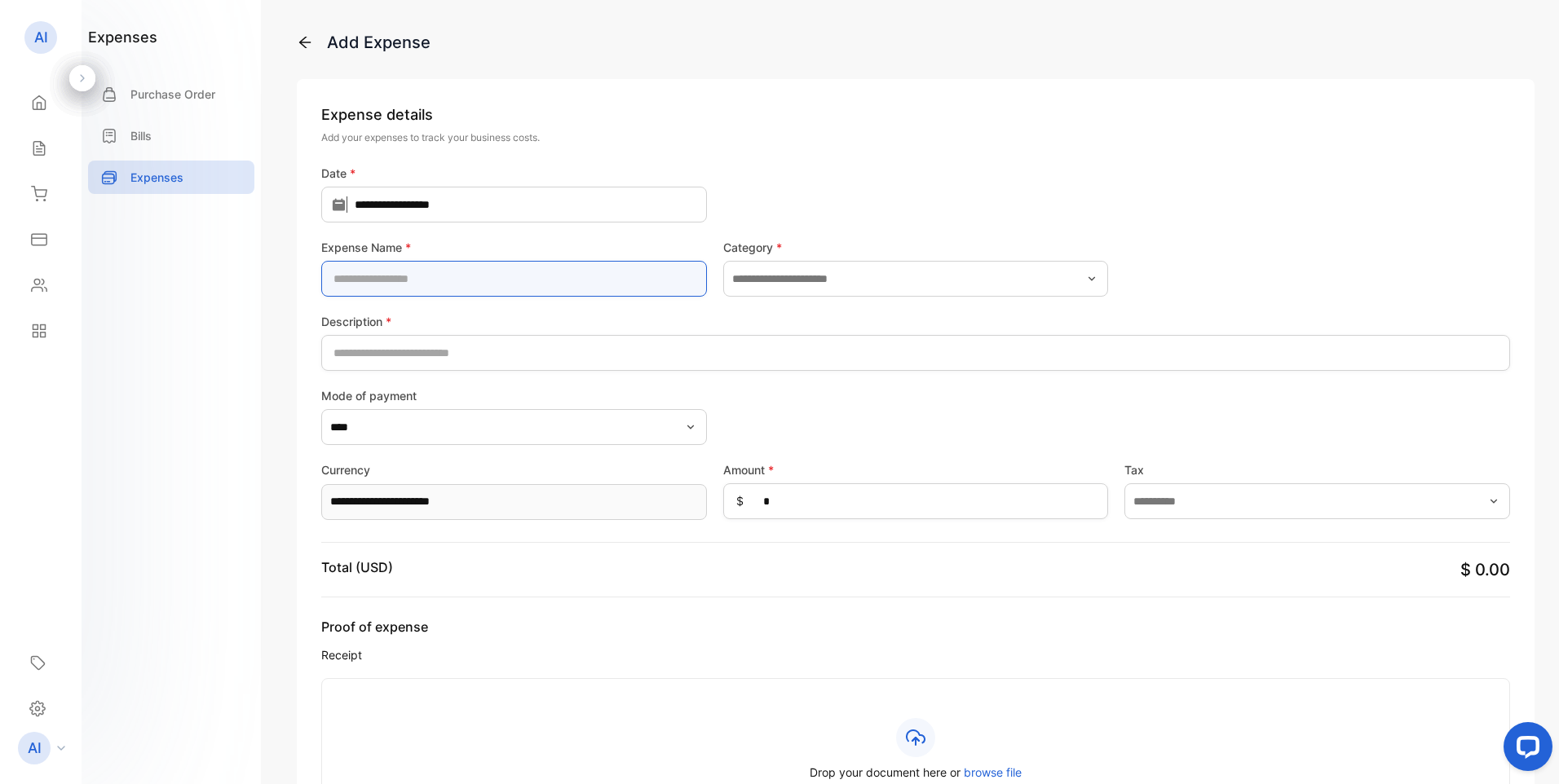
click at [516, 276] on Name-inputExpenseName "text" at bounding box center [514, 279] width 386 height 36
click at [509, 282] on Name-inputExpenseName "text" at bounding box center [514, 279] width 386 height 36
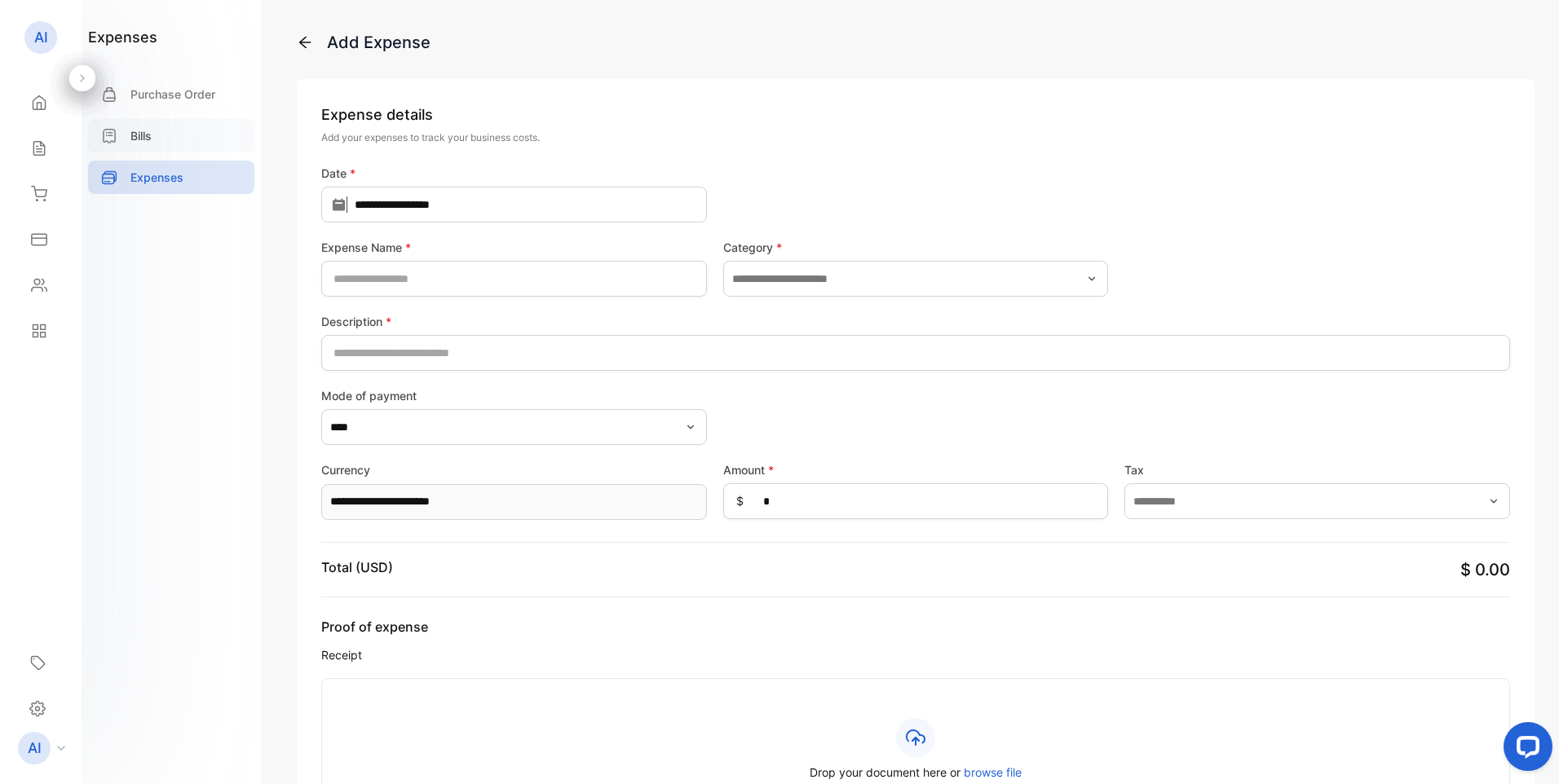
click at [145, 130] on p "Bills" at bounding box center [141, 136] width 21 height 17
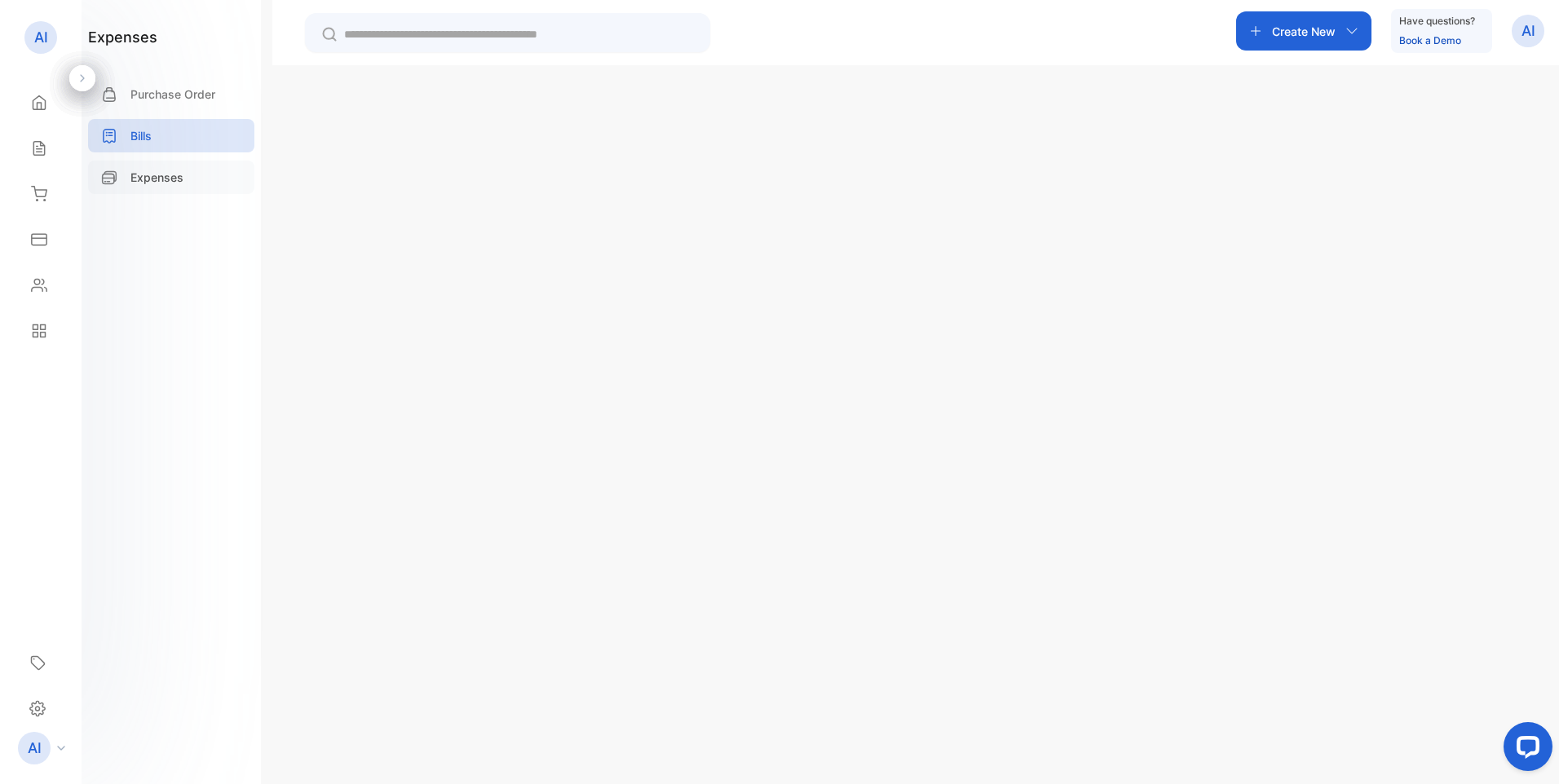
click at [167, 178] on p "Expenses" at bounding box center [156, 177] width 53 height 17
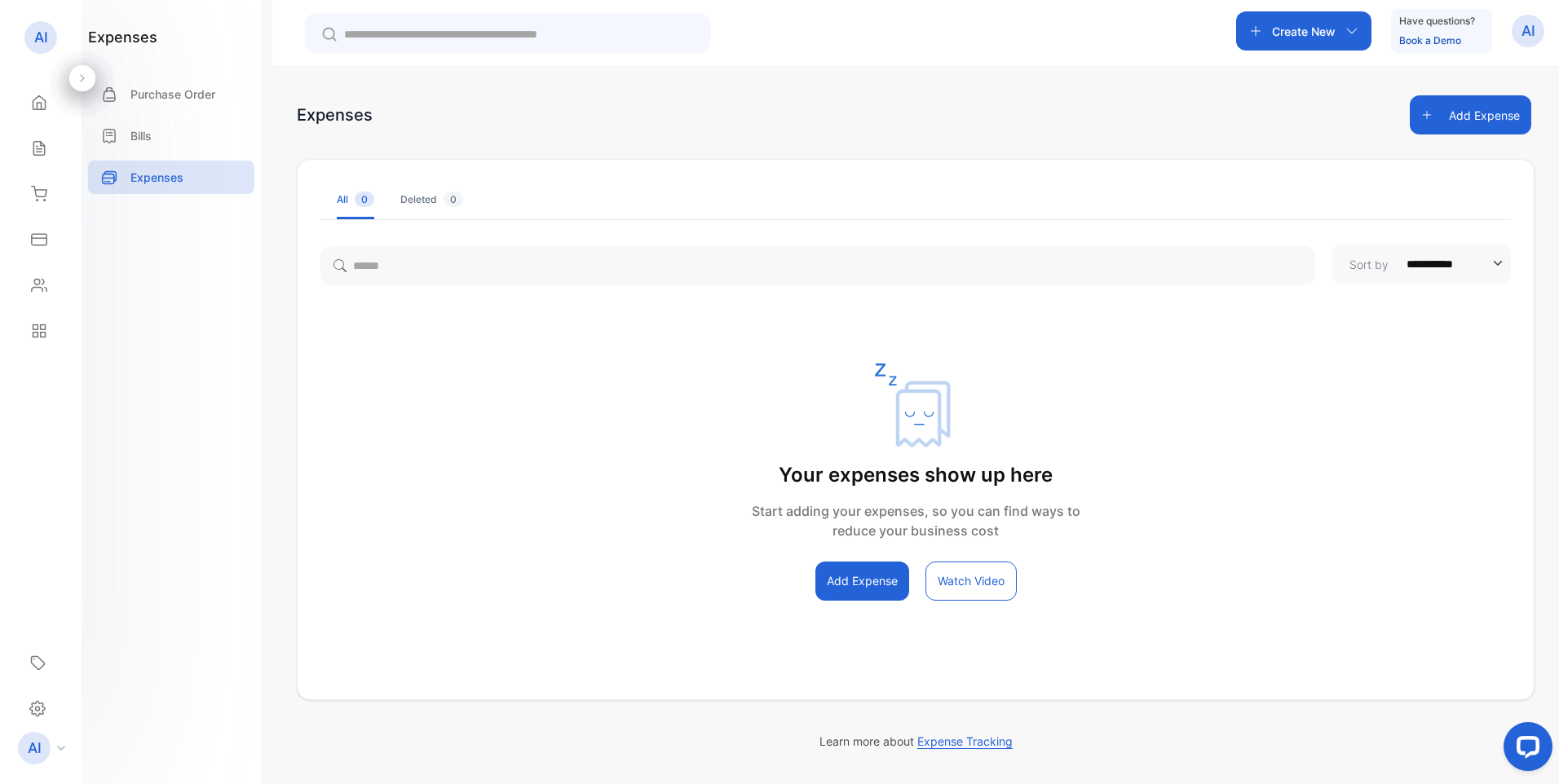
click at [880, 581] on button "Add Expense" at bounding box center [862, 581] width 93 height 39
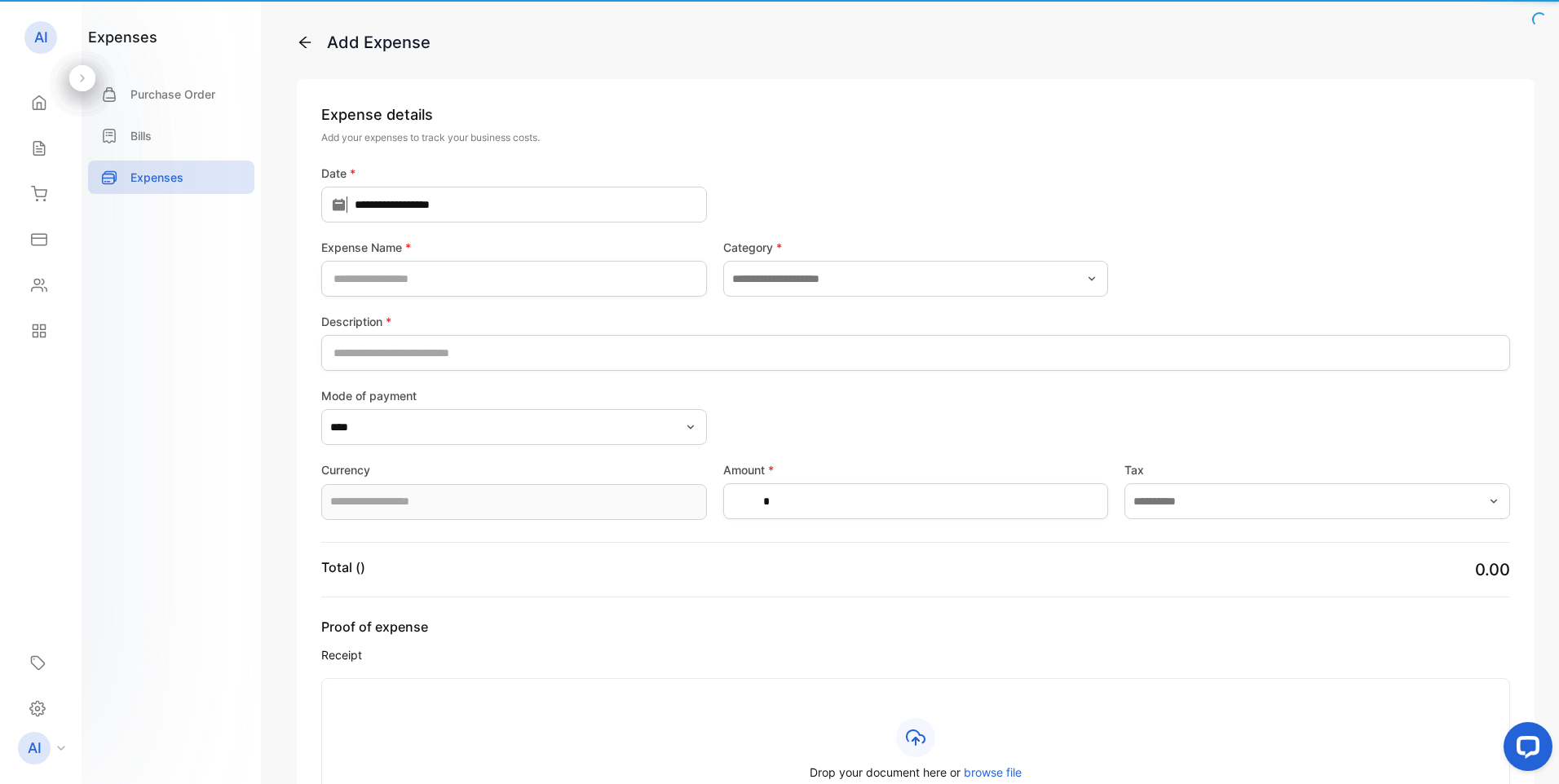
type input "**********"
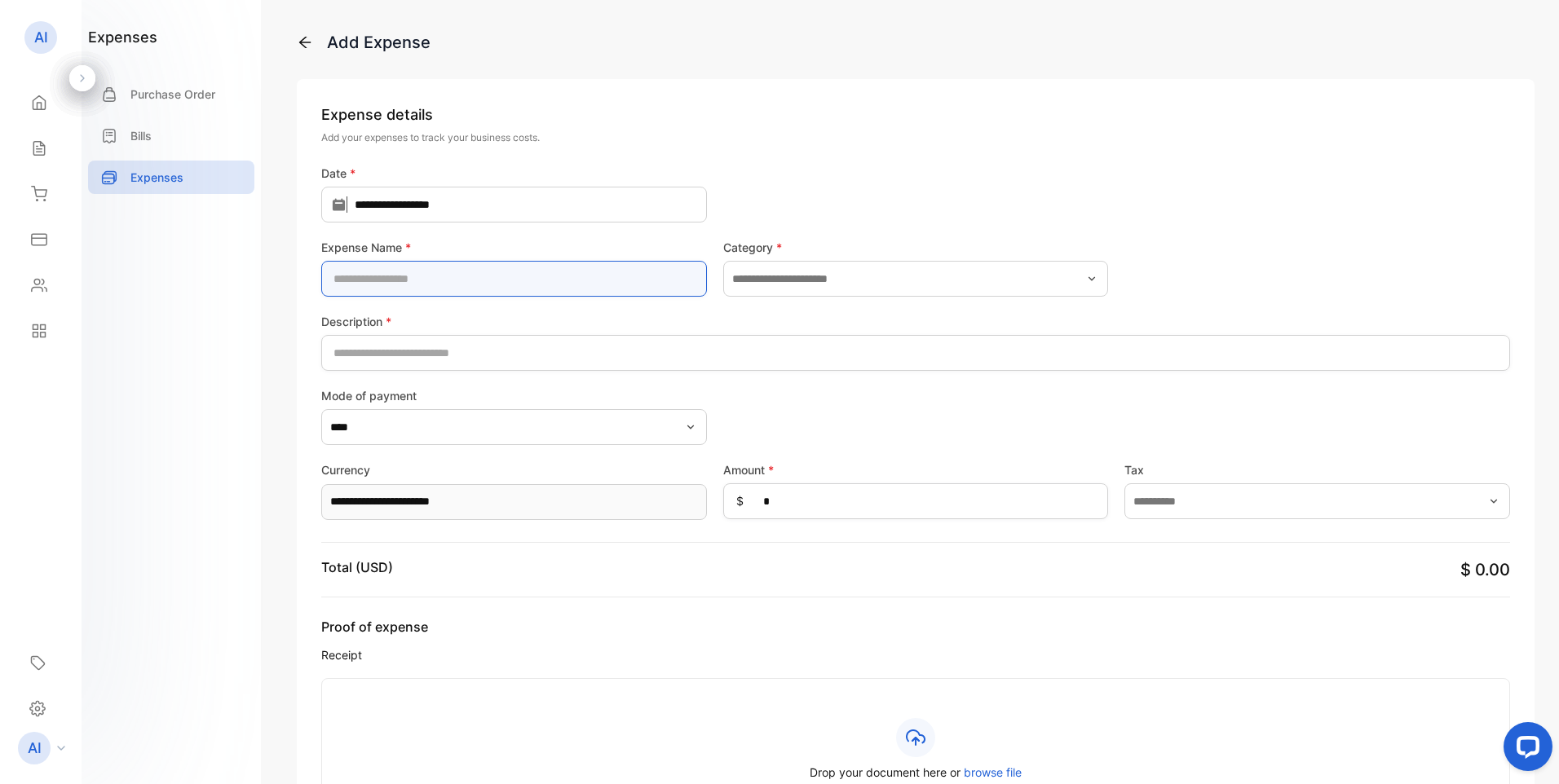
click at [407, 282] on Name-inputExpenseName "text" at bounding box center [514, 279] width 386 height 36
type Name-inputExpenseName "******"
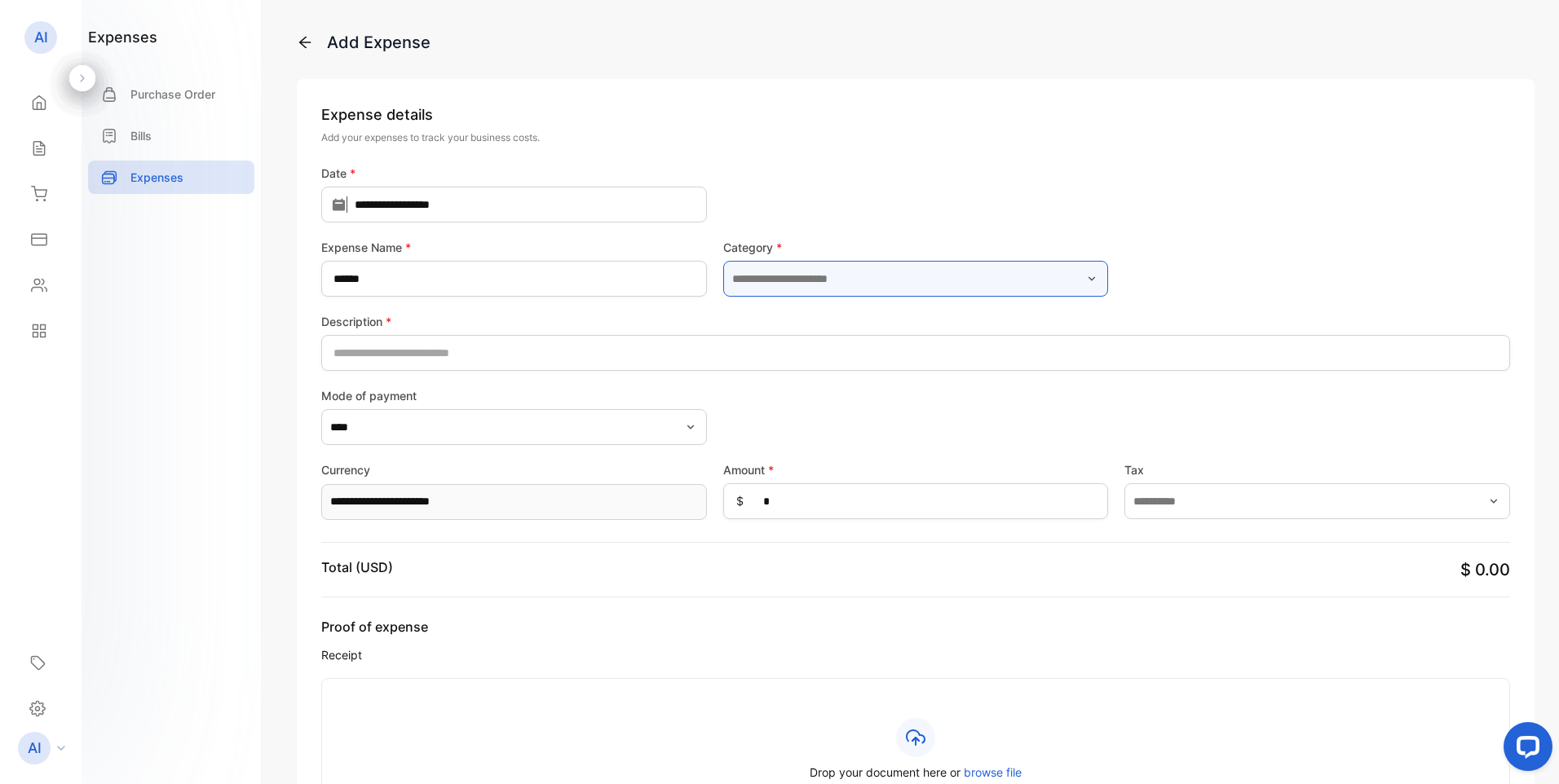
click at [830, 285] on input "text" at bounding box center [916, 279] width 386 height 36
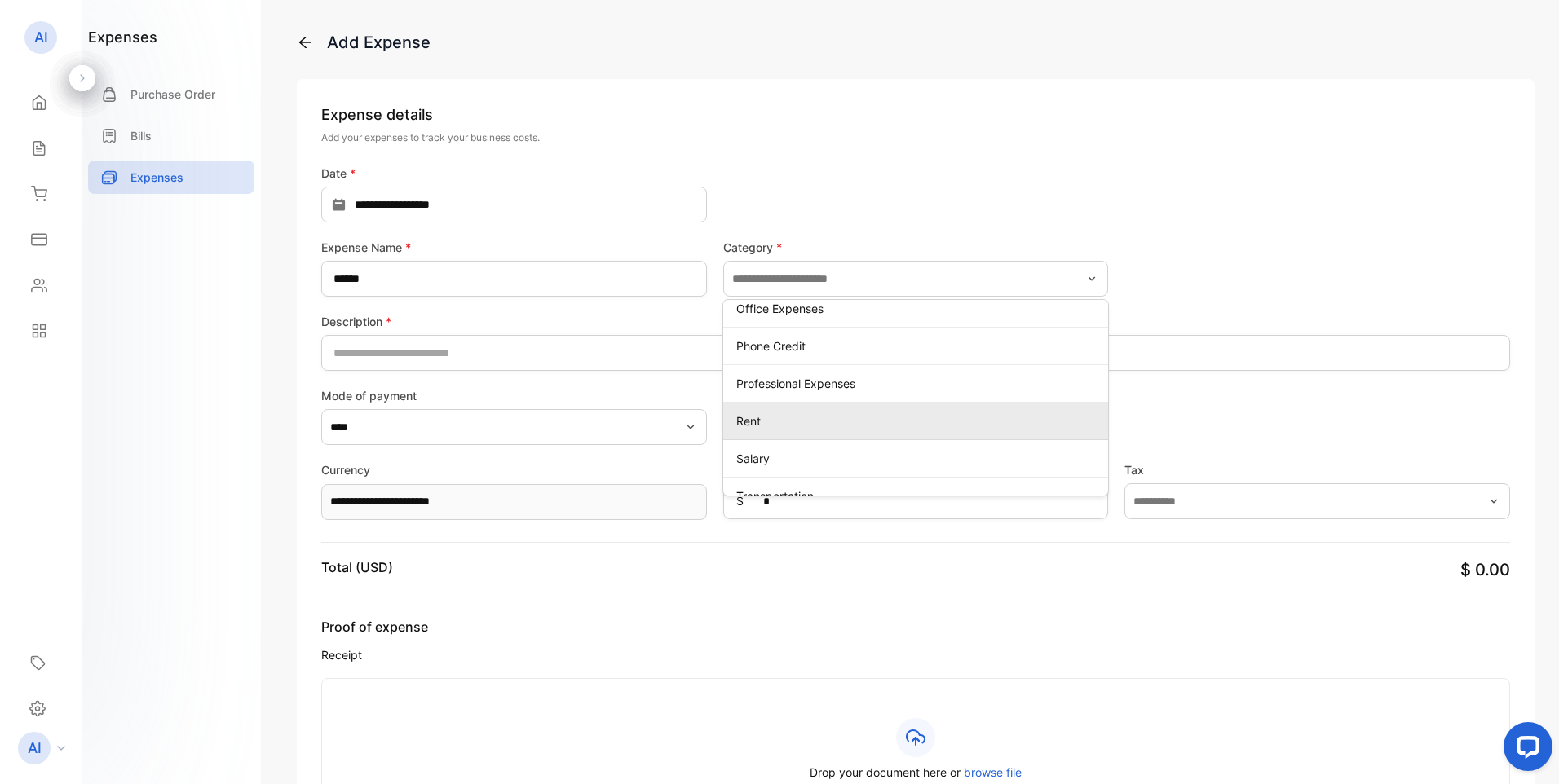
click at [765, 424] on p "Rent" at bounding box center [919, 422] width 366 height 17
type input "****"
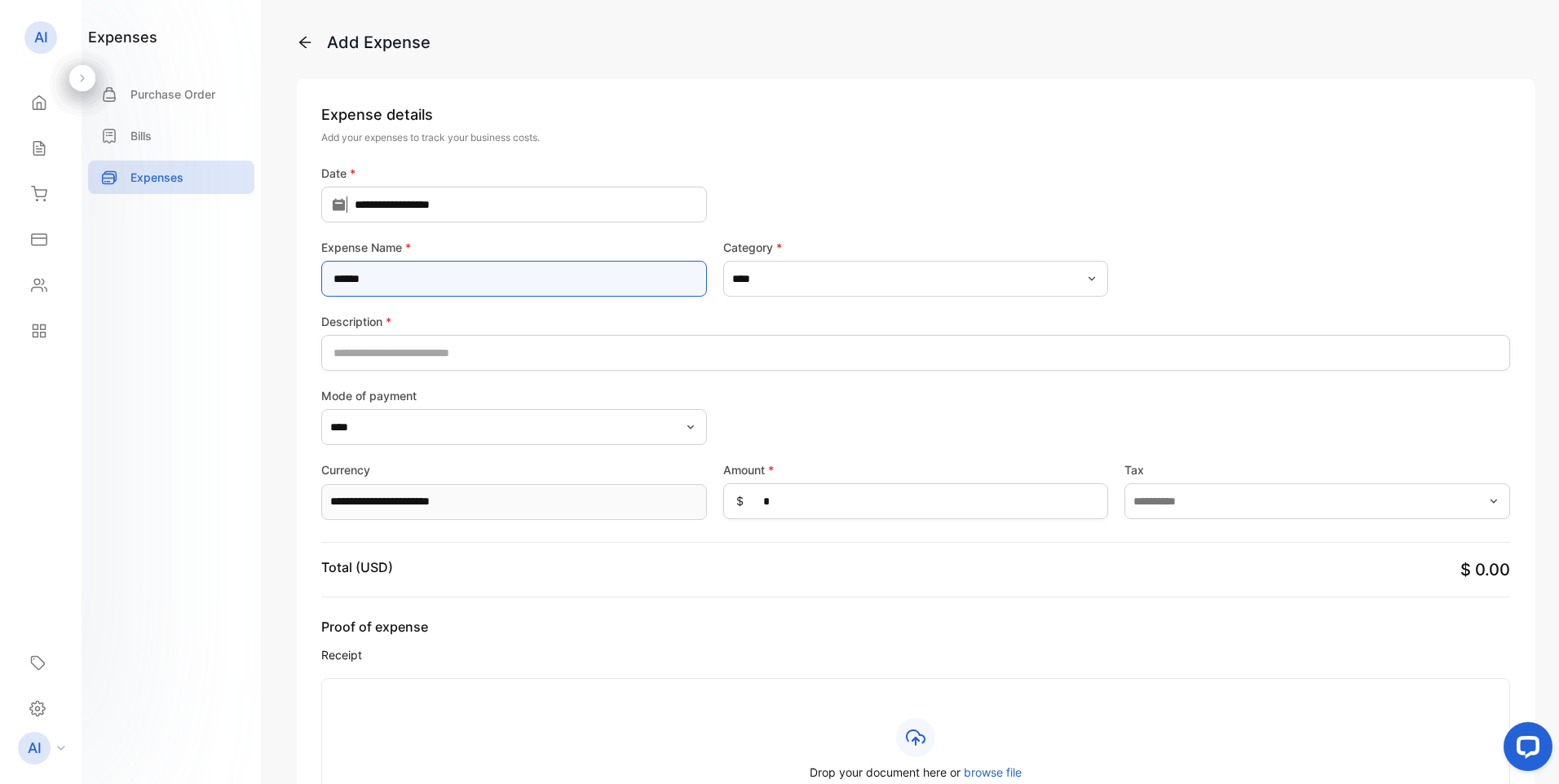
click at [473, 282] on Name-inputExpenseName "******" at bounding box center [514, 279] width 386 height 36
drag, startPoint x: 397, startPoint y: 265, endPoint x: 281, endPoint y: 280, distance: 117.0
click at [281, 280] on div "**********" at bounding box center [916, 392] width 1287 height 784
type Name-inputExpenseName "**********"
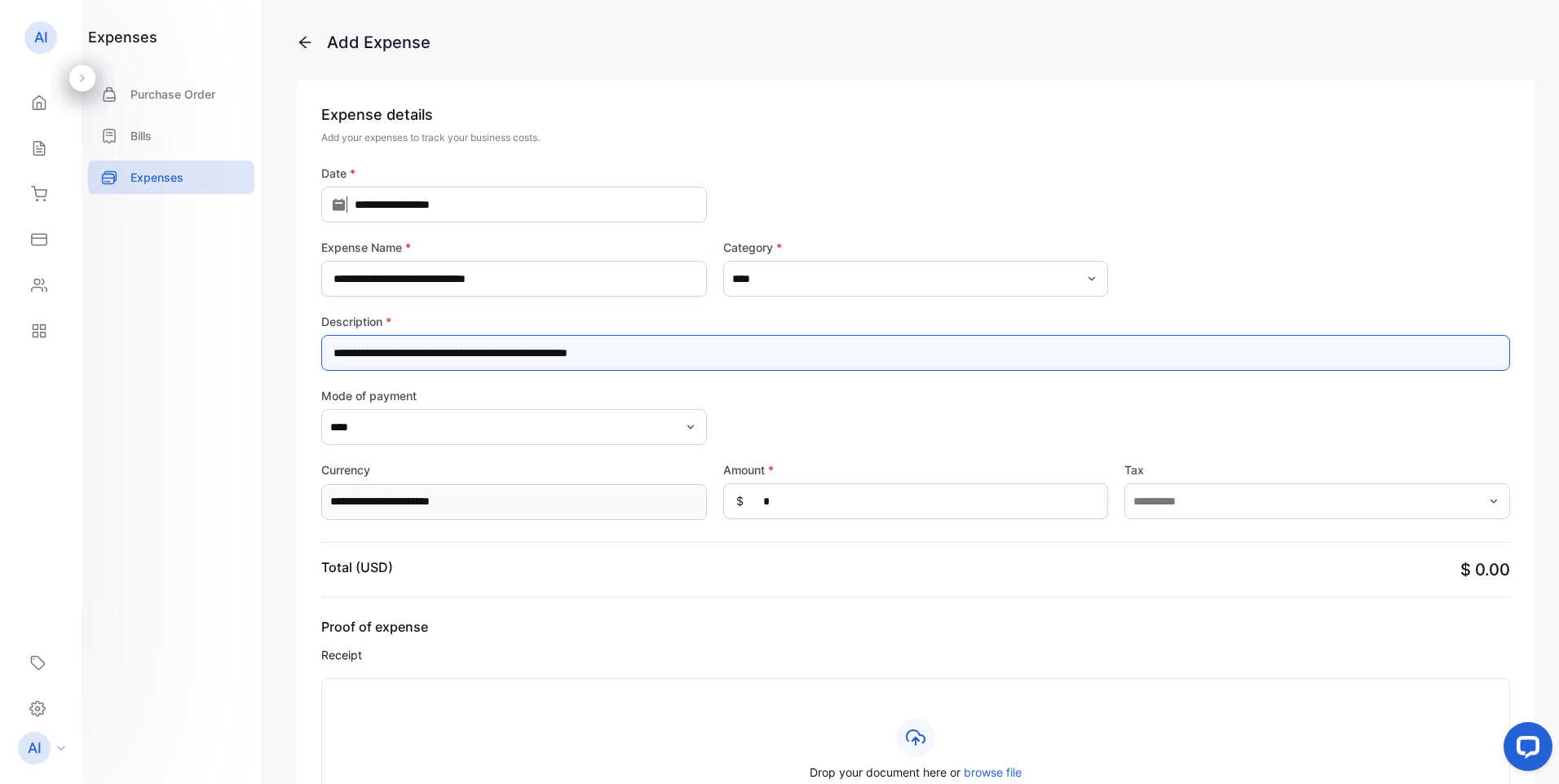
type input "**********"
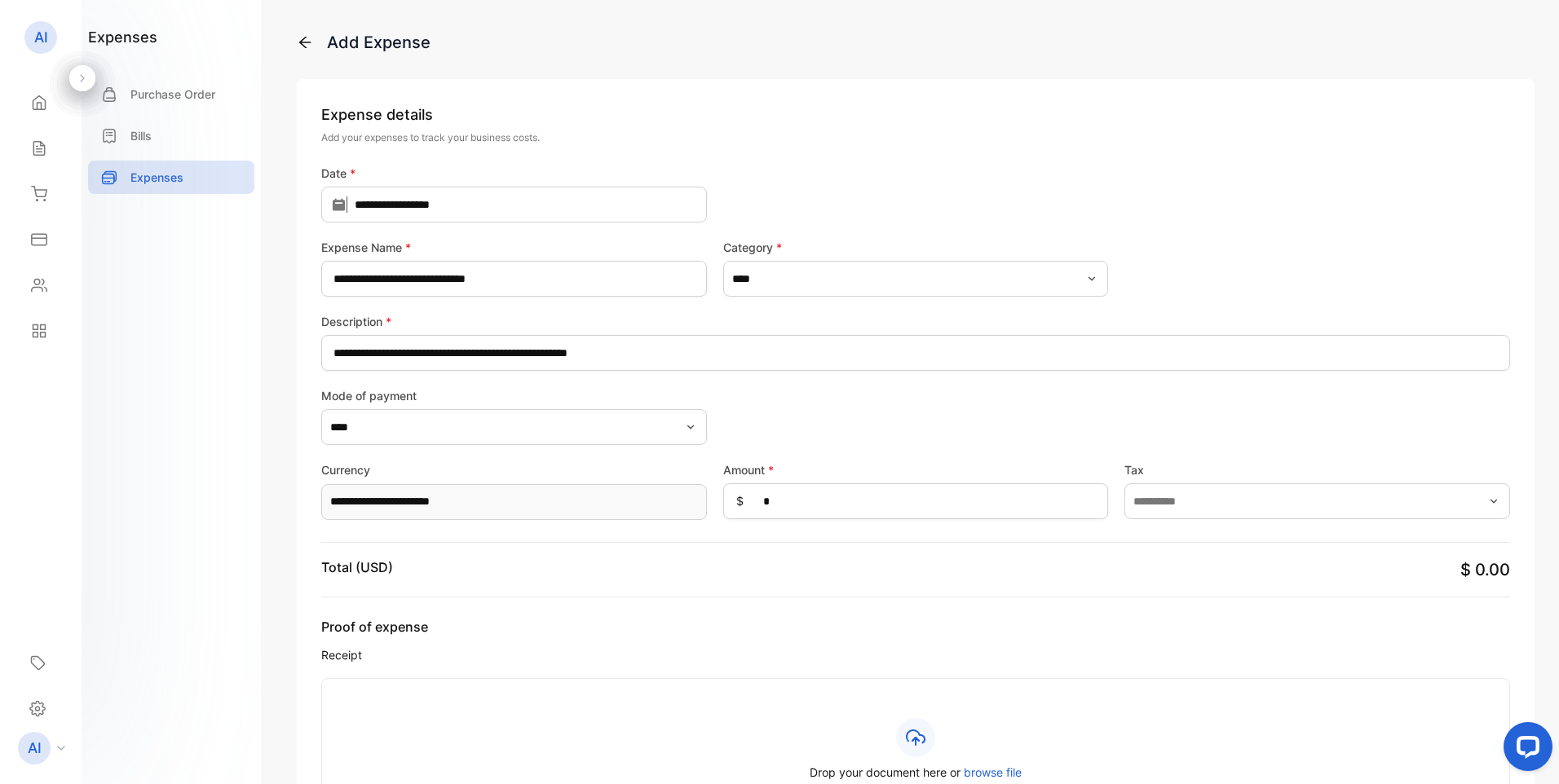
click at [686, 429] on icon "button" at bounding box center [690, 427] width 13 height 13
type input "****"
click at [262, 499] on div "**********" at bounding box center [779, 409] width 1559 height 817
click at [46, 705] on div "Settings" at bounding box center [41, 709] width 49 height 33
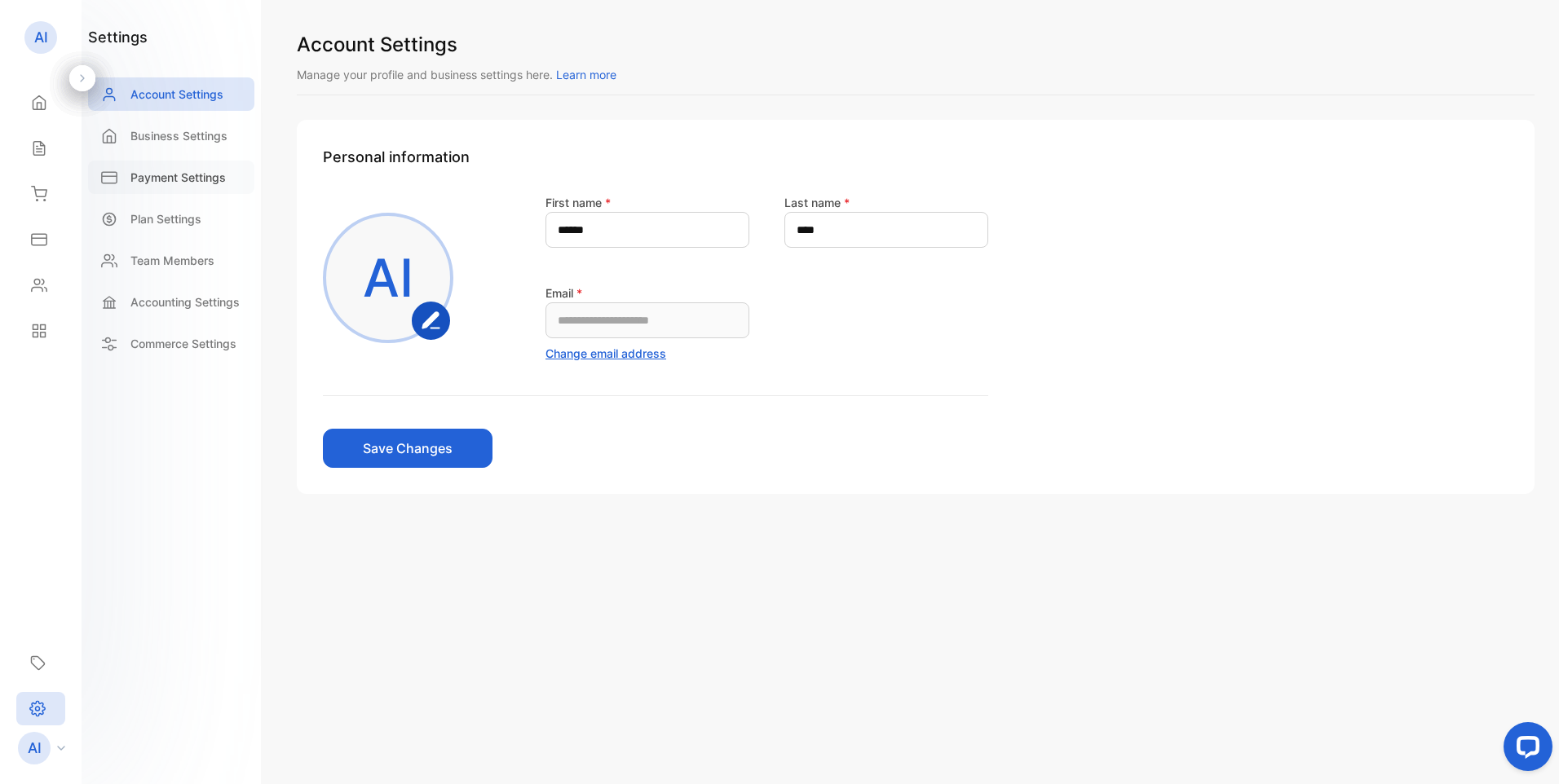
click at [165, 181] on p "Payment Settings" at bounding box center [177, 177] width 95 height 17
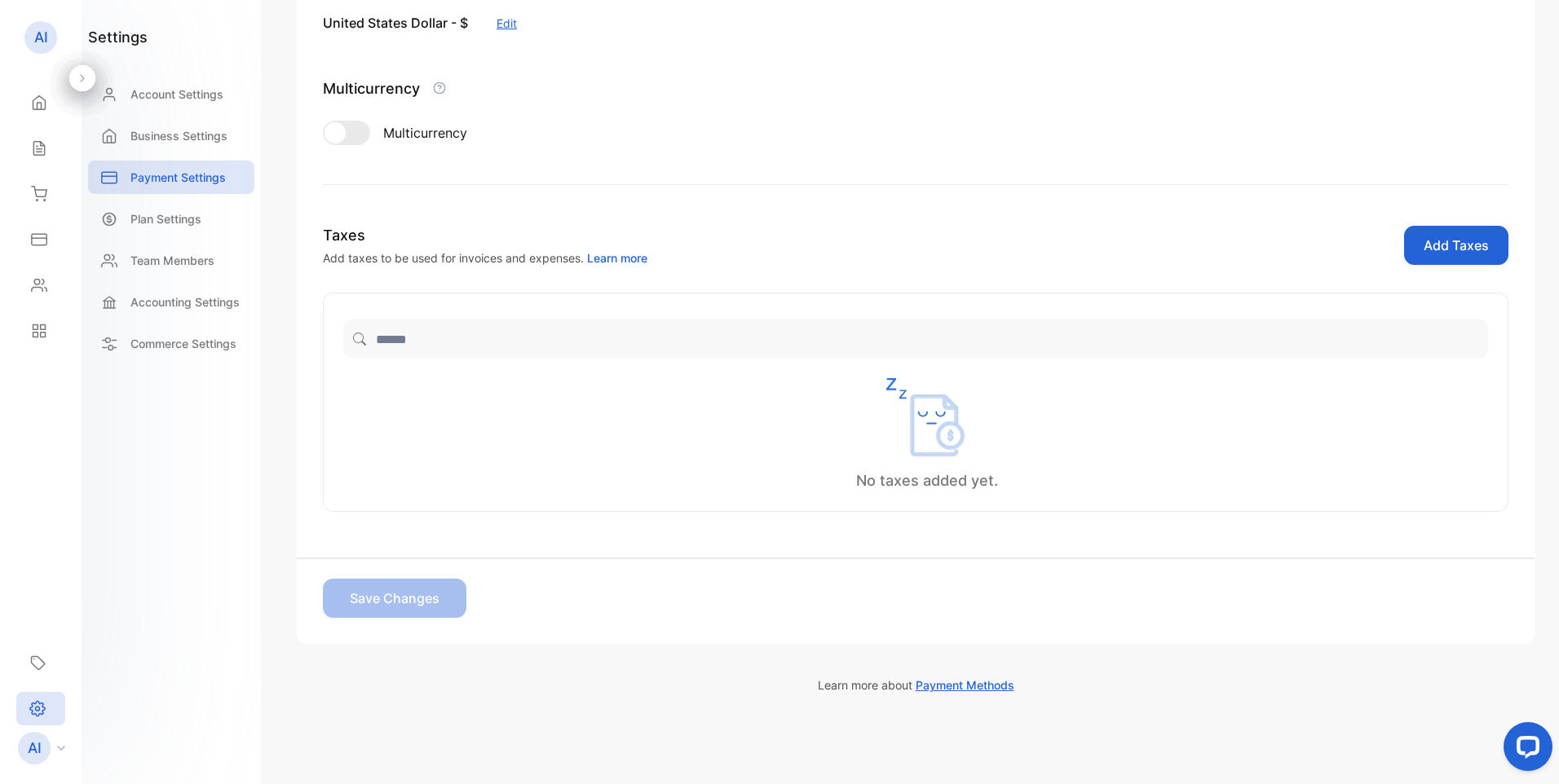
scroll to position [240, 0]
click at [398, 342] on input "search" at bounding box center [915, 338] width 1145 height 39
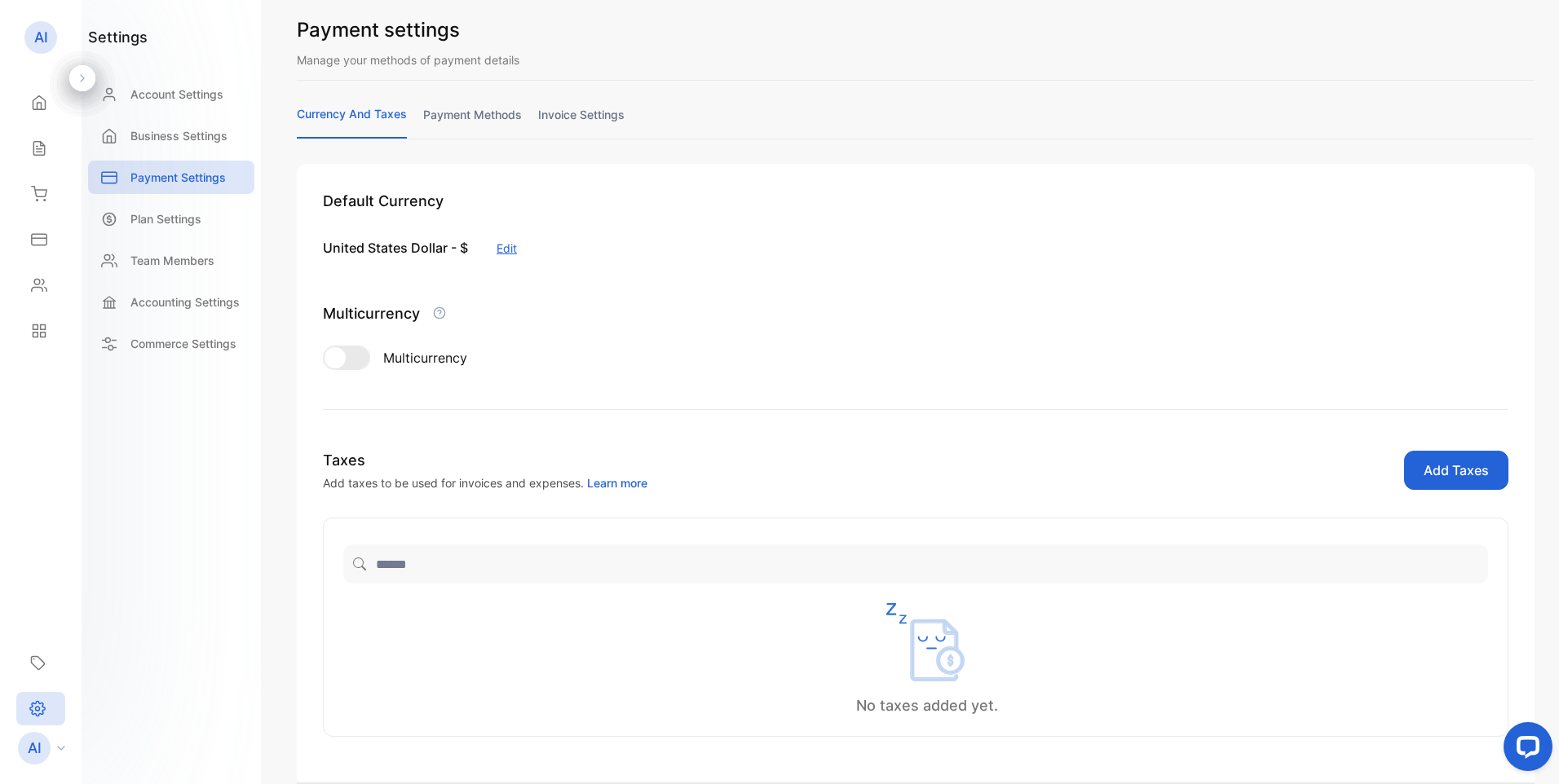
scroll to position [0, 0]
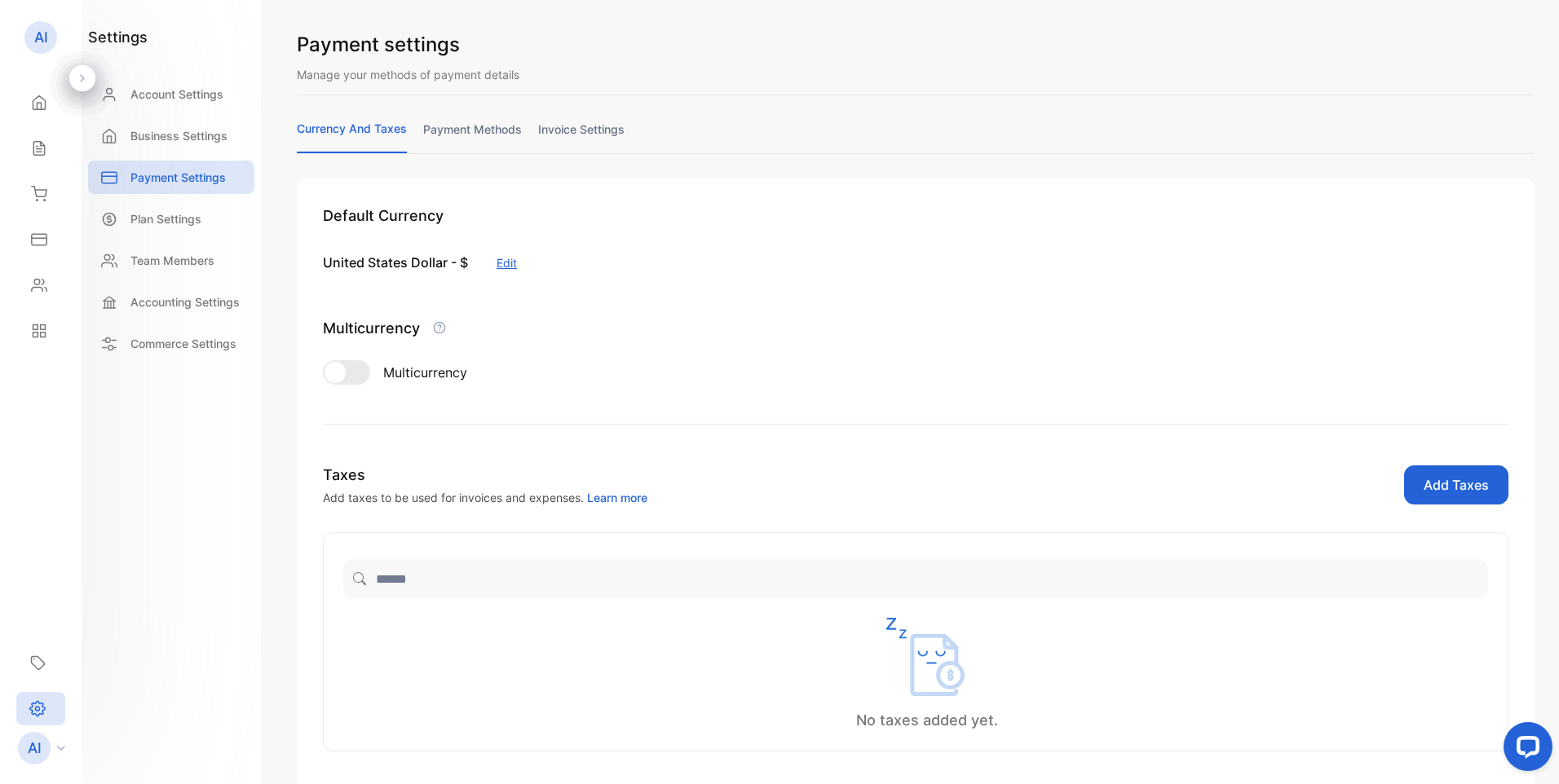
click at [466, 129] on link "payment methods" at bounding box center [473, 136] width 99 height 31
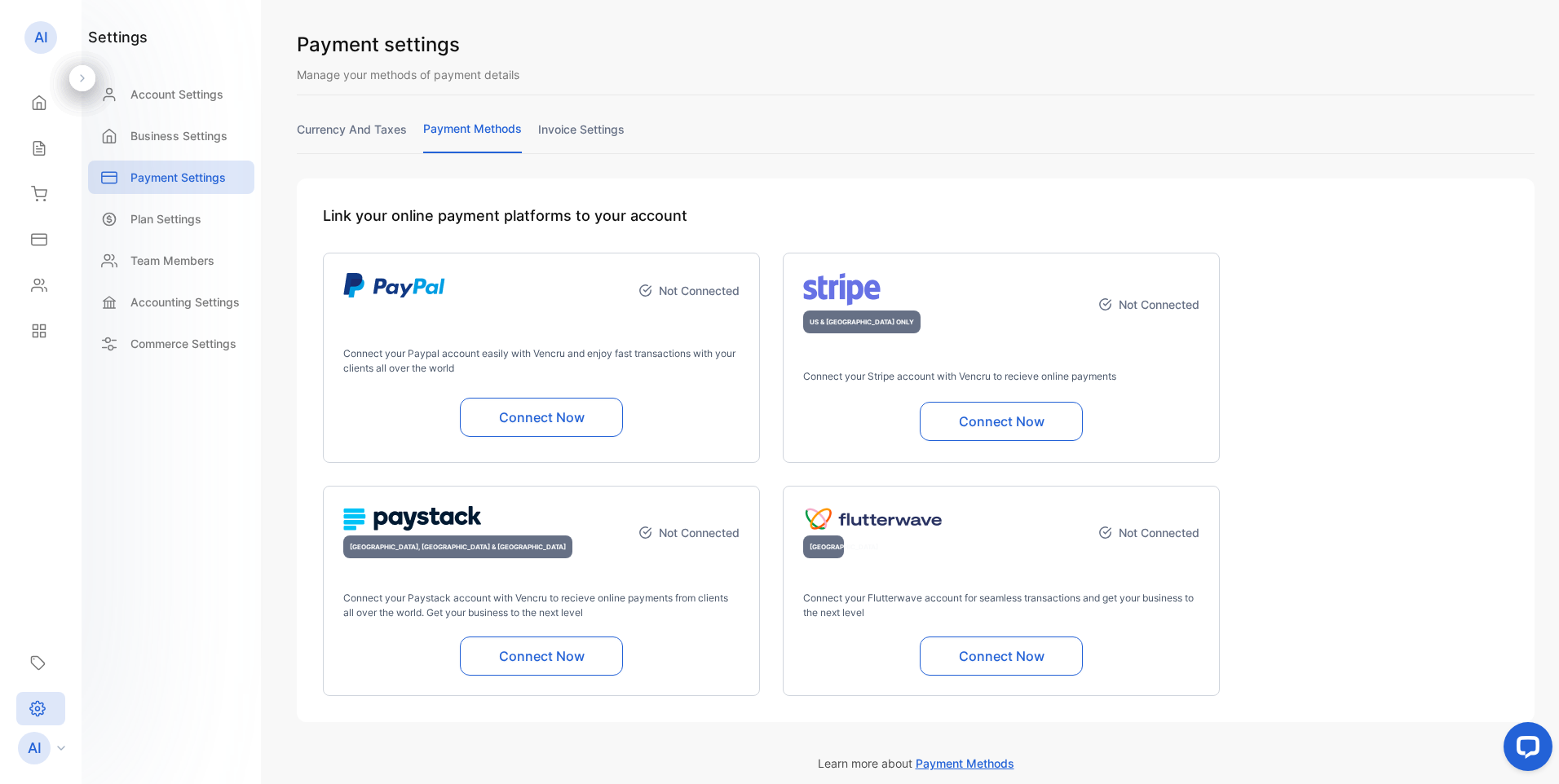
scroll to position [79, 0]
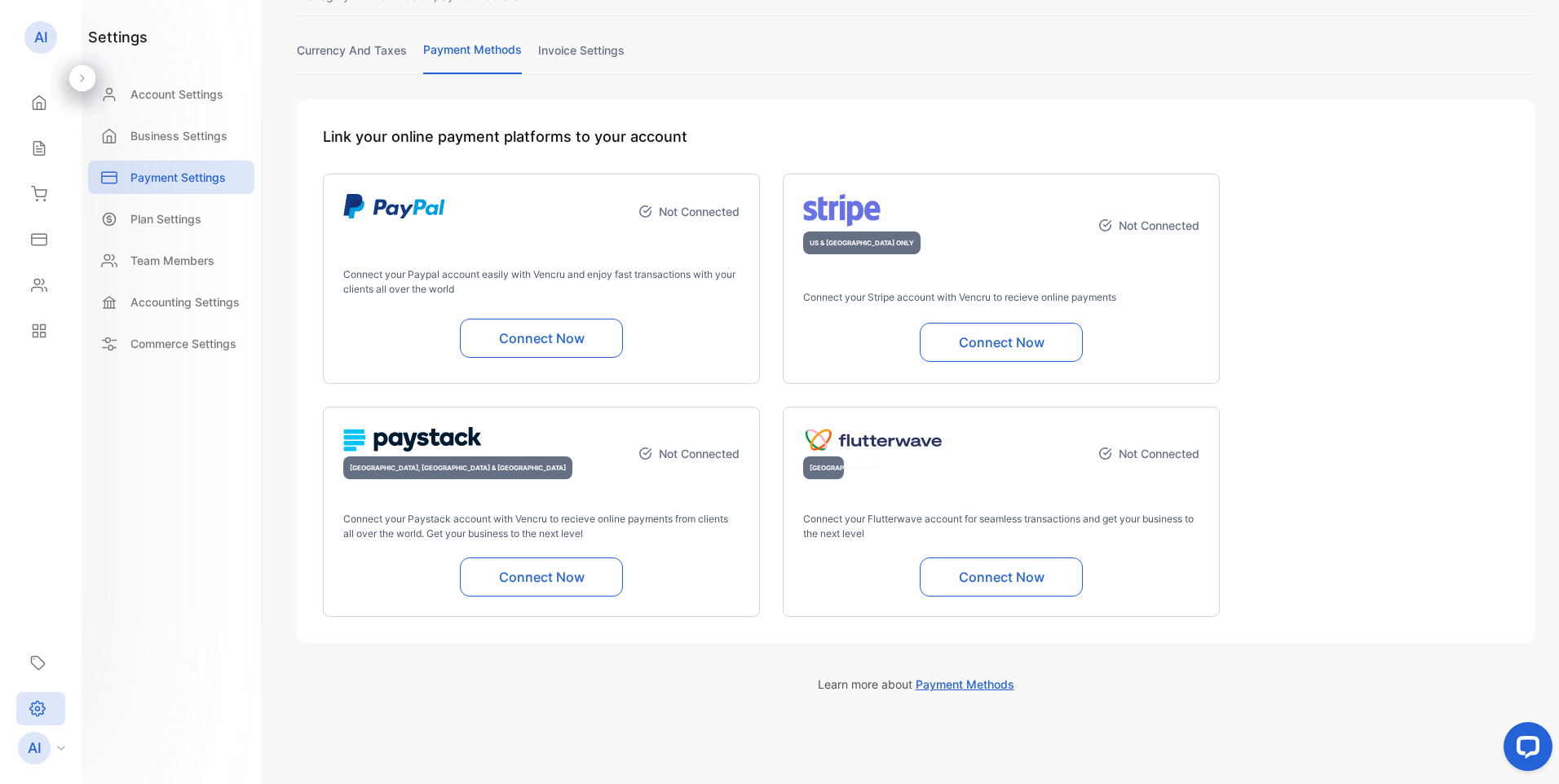
click at [582, 52] on link "invoice settings" at bounding box center [581, 58] width 86 height 31
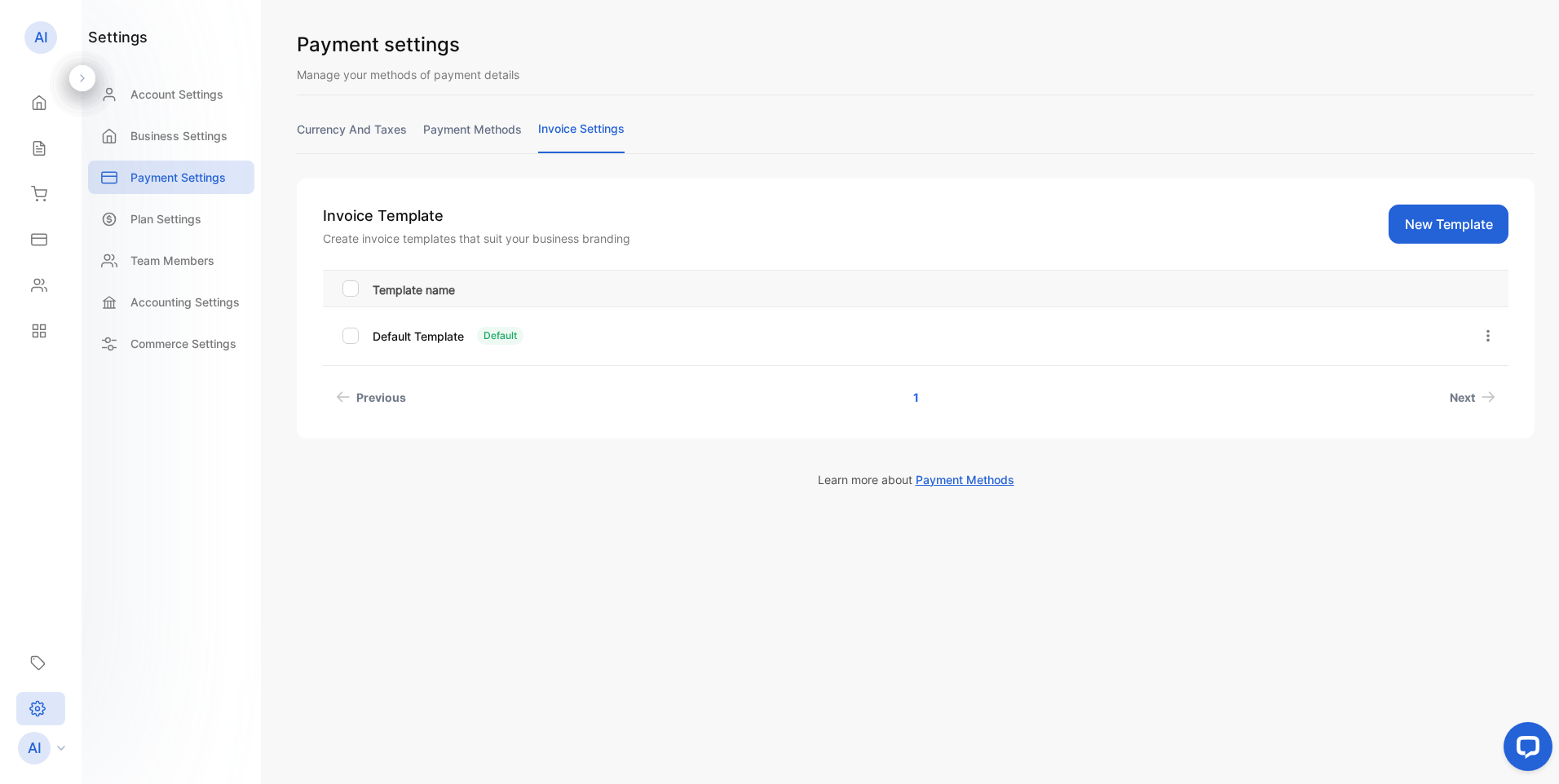
click at [351, 293] on div at bounding box center [350, 288] width 17 height 17
click at [852, 292] on p "Template name" at bounding box center [916, 287] width 1086 height 20
click at [410, 291] on p "Template name" at bounding box center [916, 287] width 1086 height 20
click at [1459, 393] on span "Next" at bounding box center [1462, 397] width 25 height 17
click at [1489, 334] on icon "button" at bounding box center [1488, 335] width 15 height 15
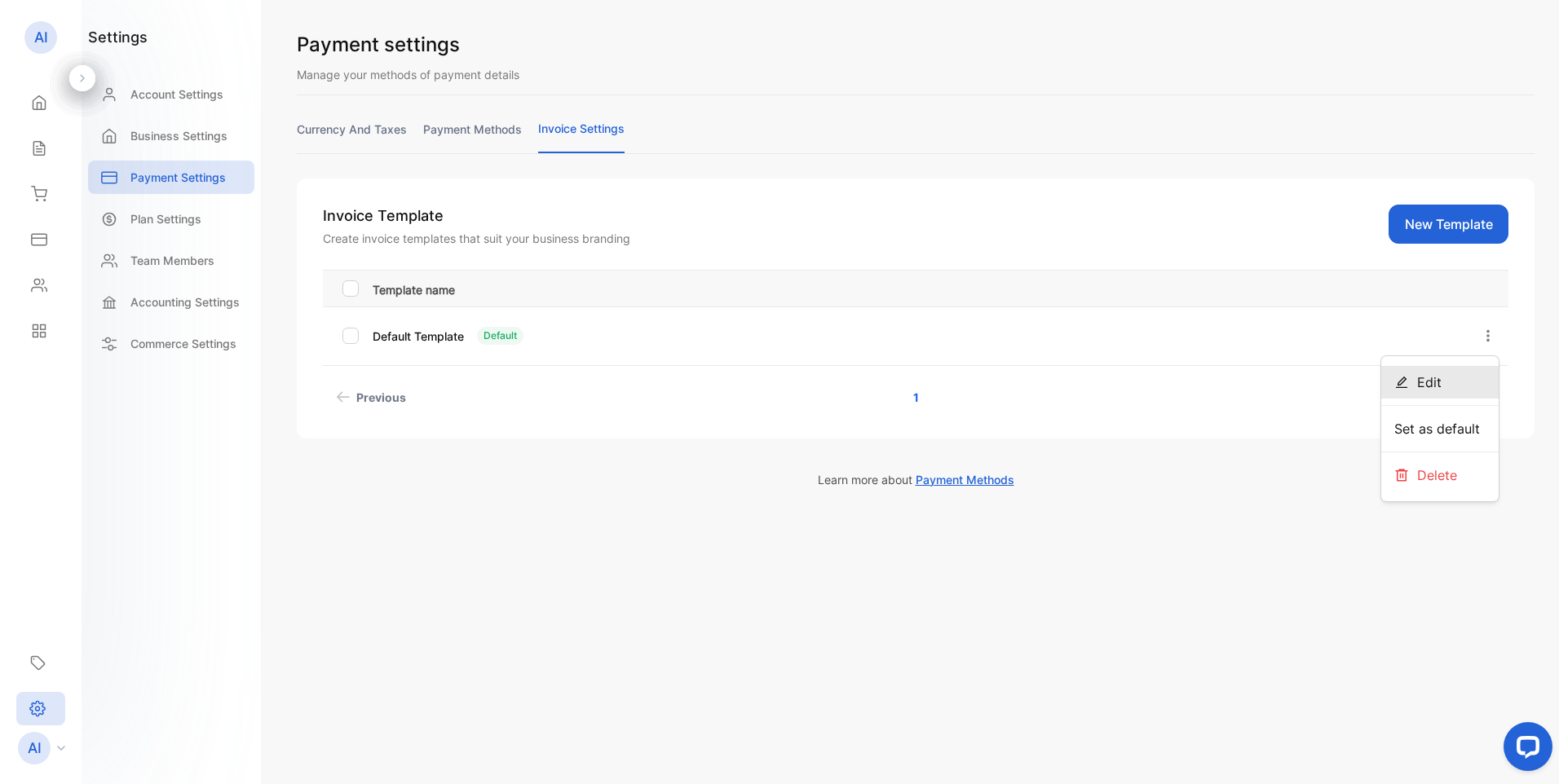
click at [1426, 386] on span "Edit" at bounding box center [1430, 382] width 24 height 19
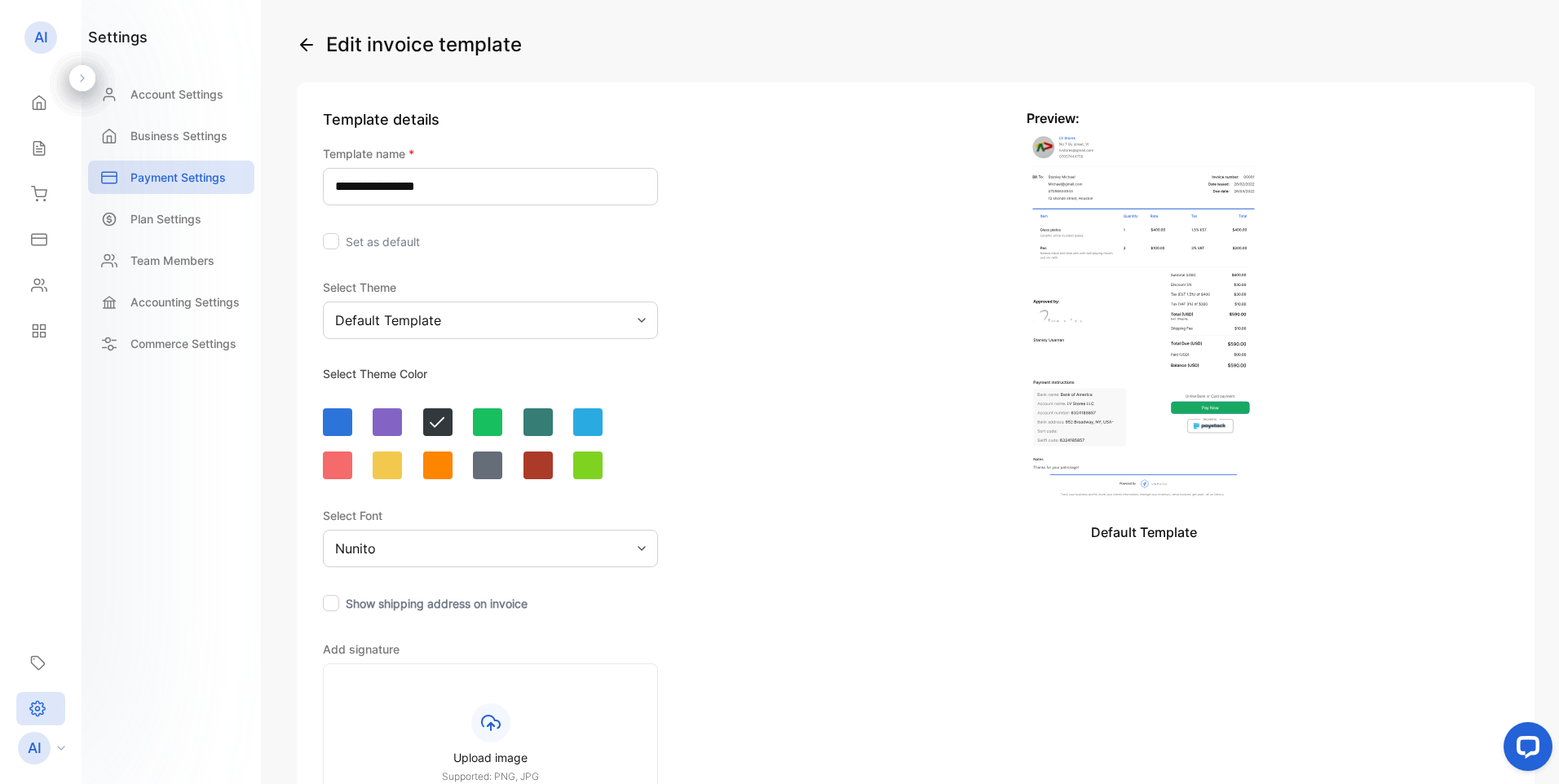
click at [436, 187] on input "**********" at bounding box center [491, 186] width 335 height 38
click at [444, 277] on div "**********" at bounding box center [491, 523] width 335 height 830
click at [473, 322] on div "Default Template" at bounding box center [491, 320] width 335 height 38
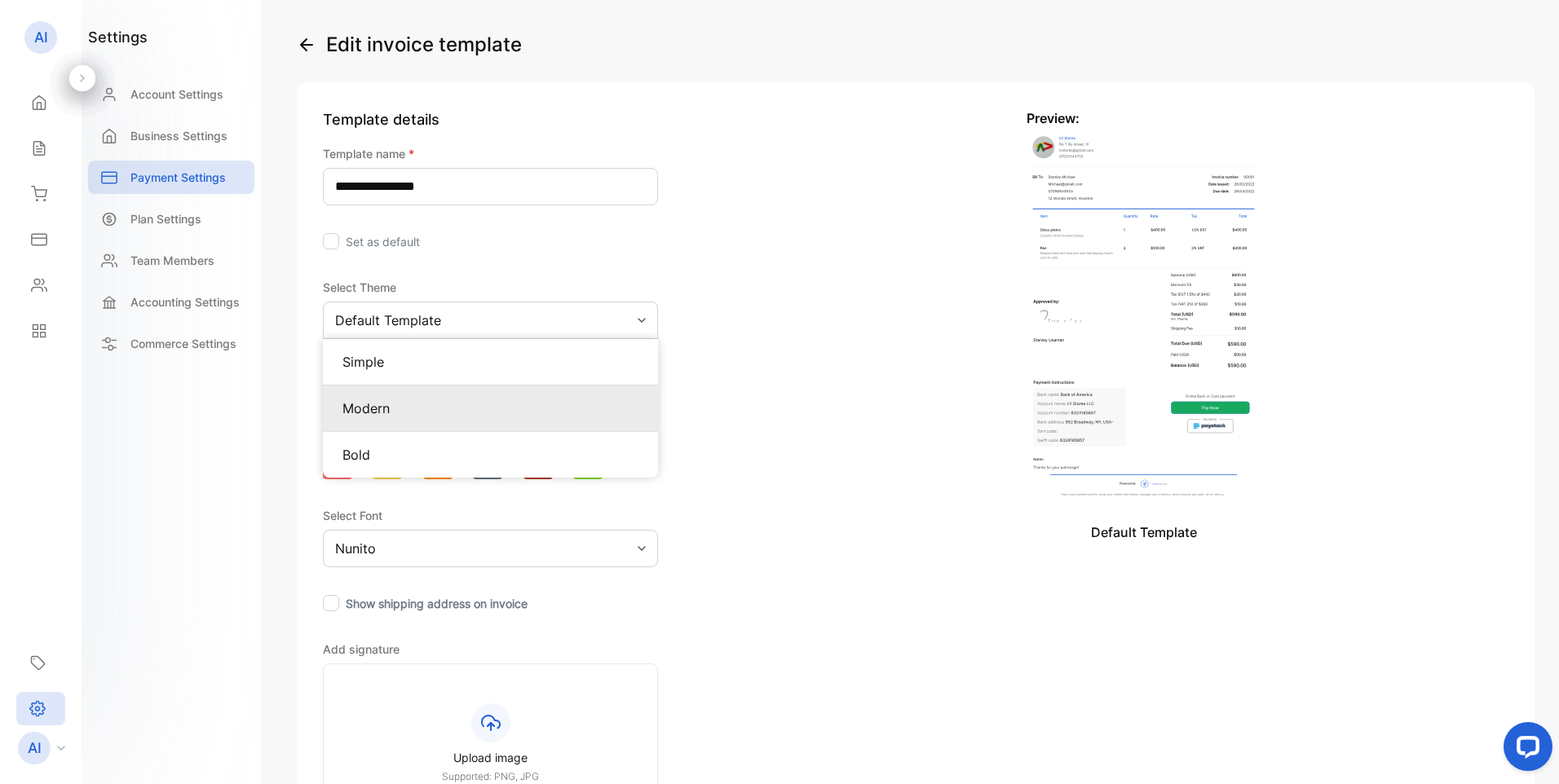
click at [450, 404] on p "Modern" at bounding box center [490, 409] width 296 height 19
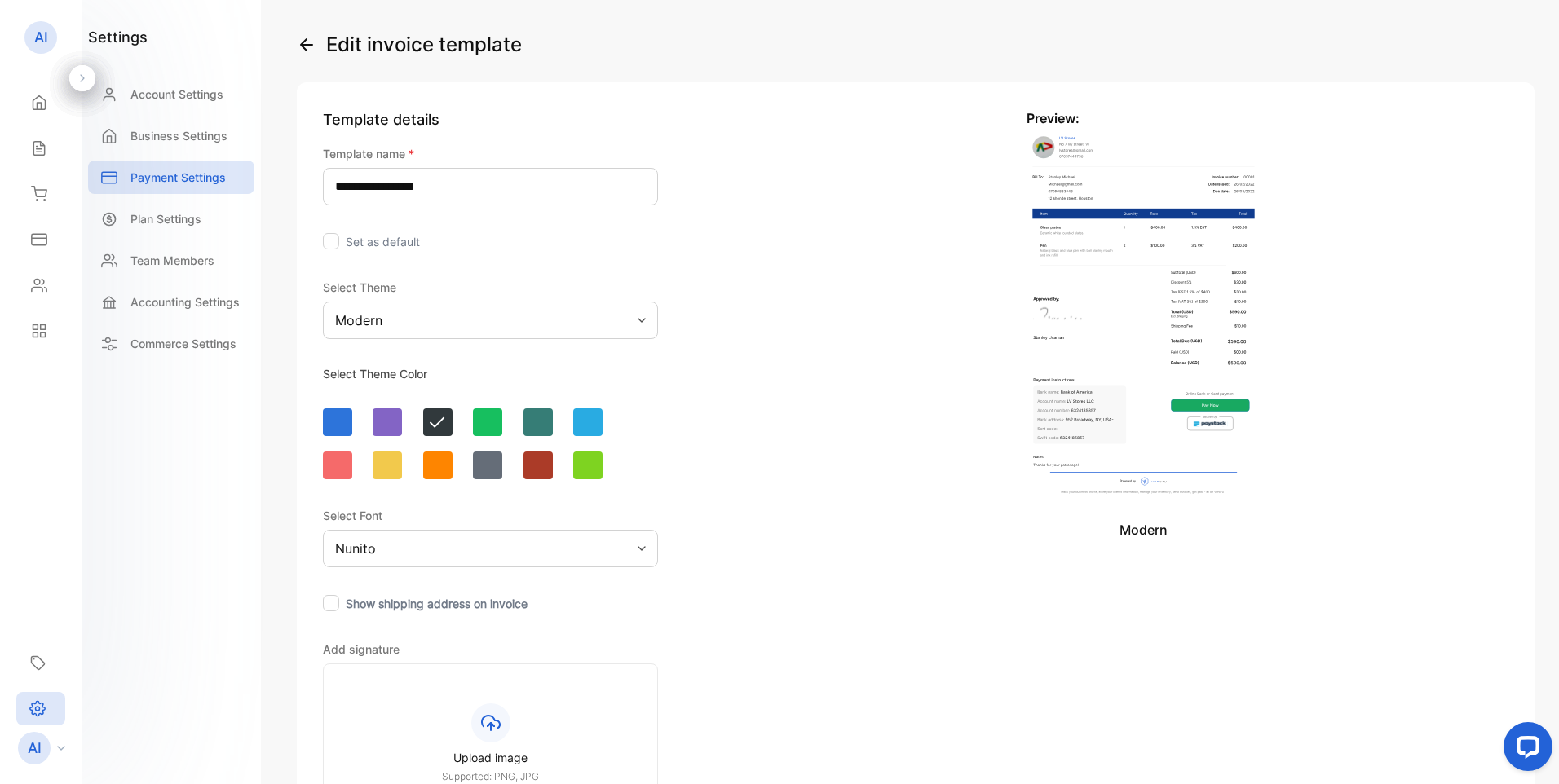
click at [414, 319] on div "Modern" at bounding box center [491, 320] width 335 height 38
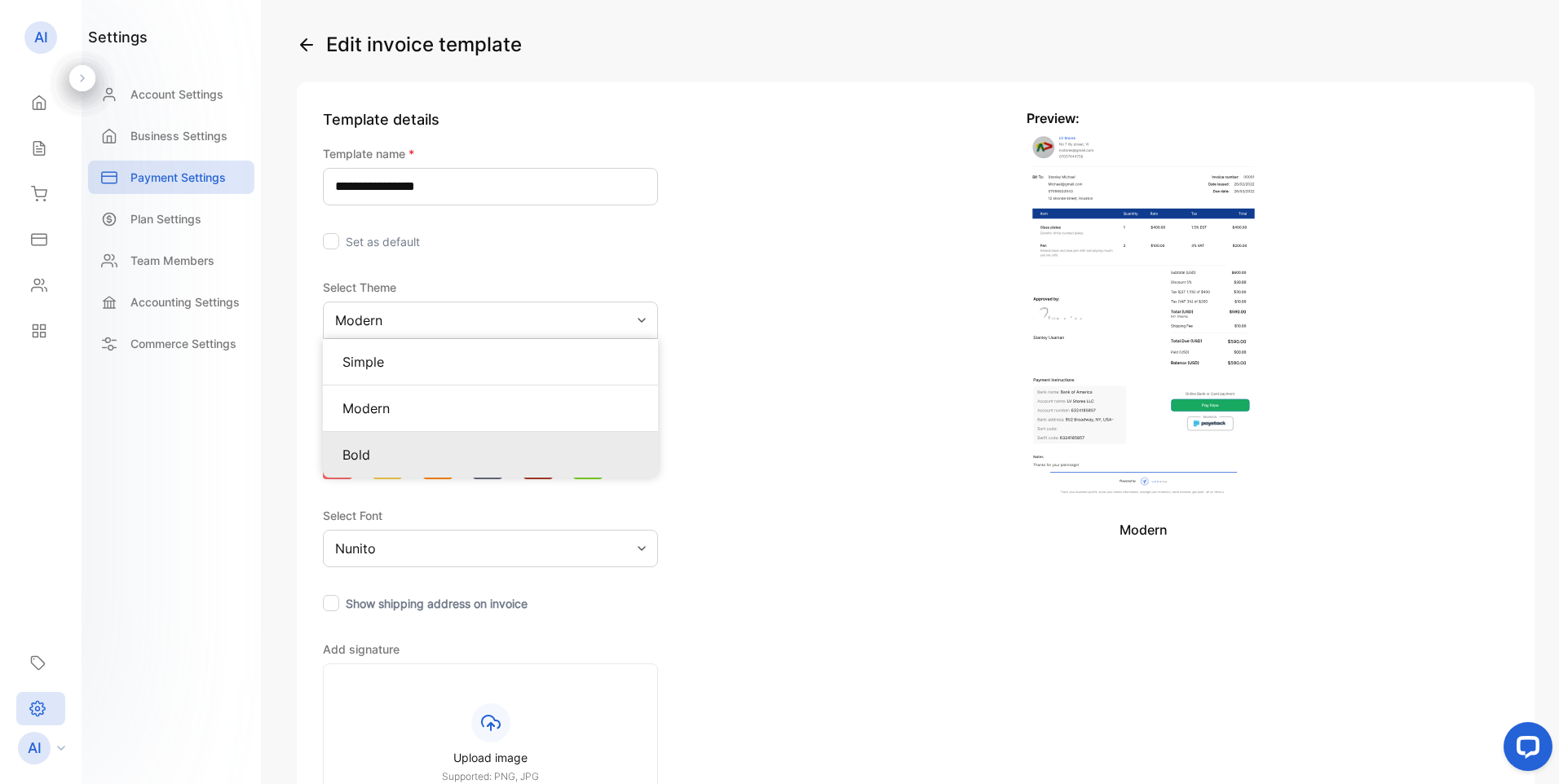
click at [397, 454] on p "Bold" at bounding box center [490, 455] width 296 height 19
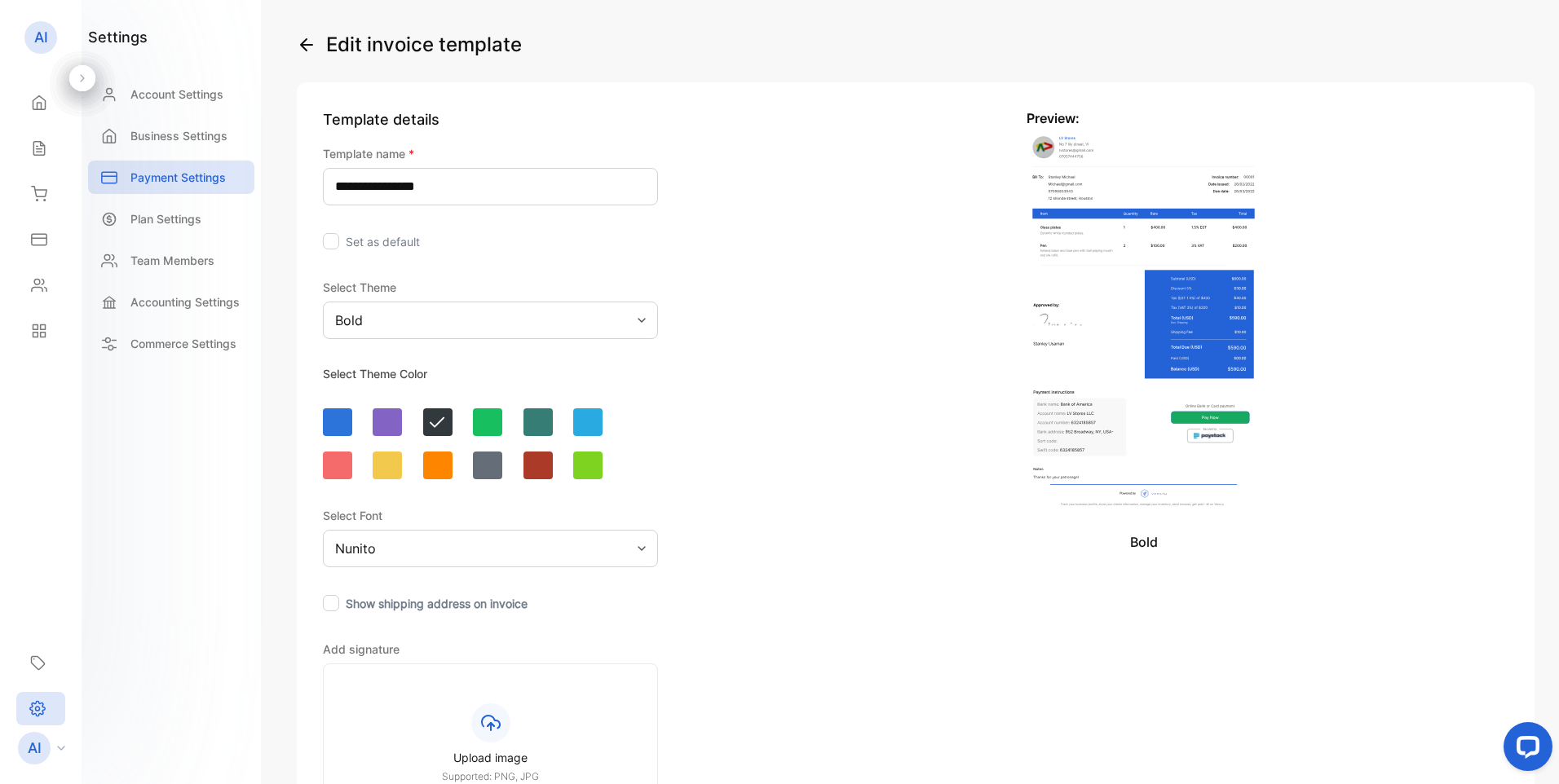
click at [398, 313] on div "Bold" at bounding box center [491, 320] width 335 height 38
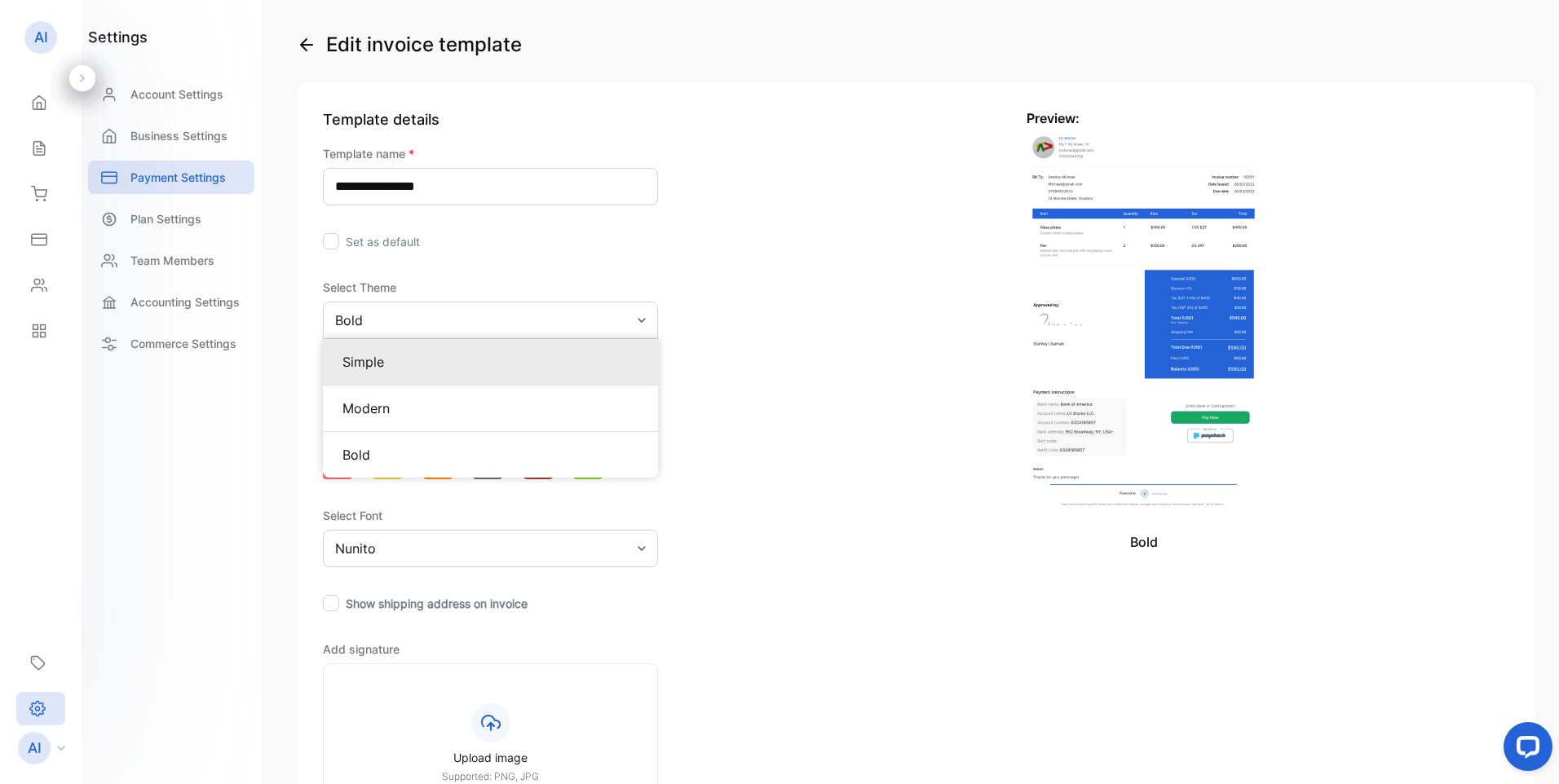
click at [385, 362] on p "Simple" at bounding box center [490, 361] width 296 height 19
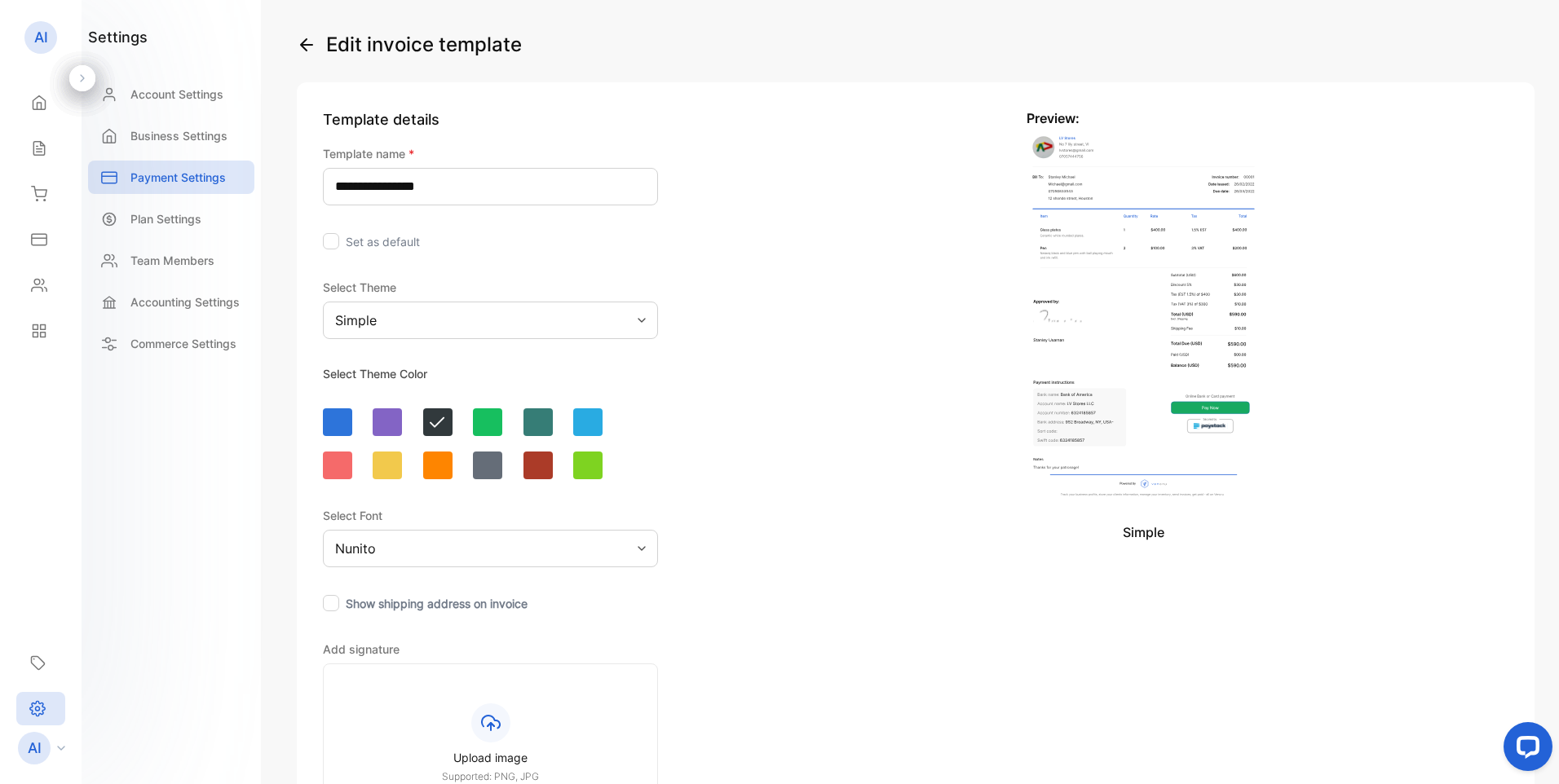
click at [416, 317] on div "Simple" at bounding box center [491, 320] width 335 height 38
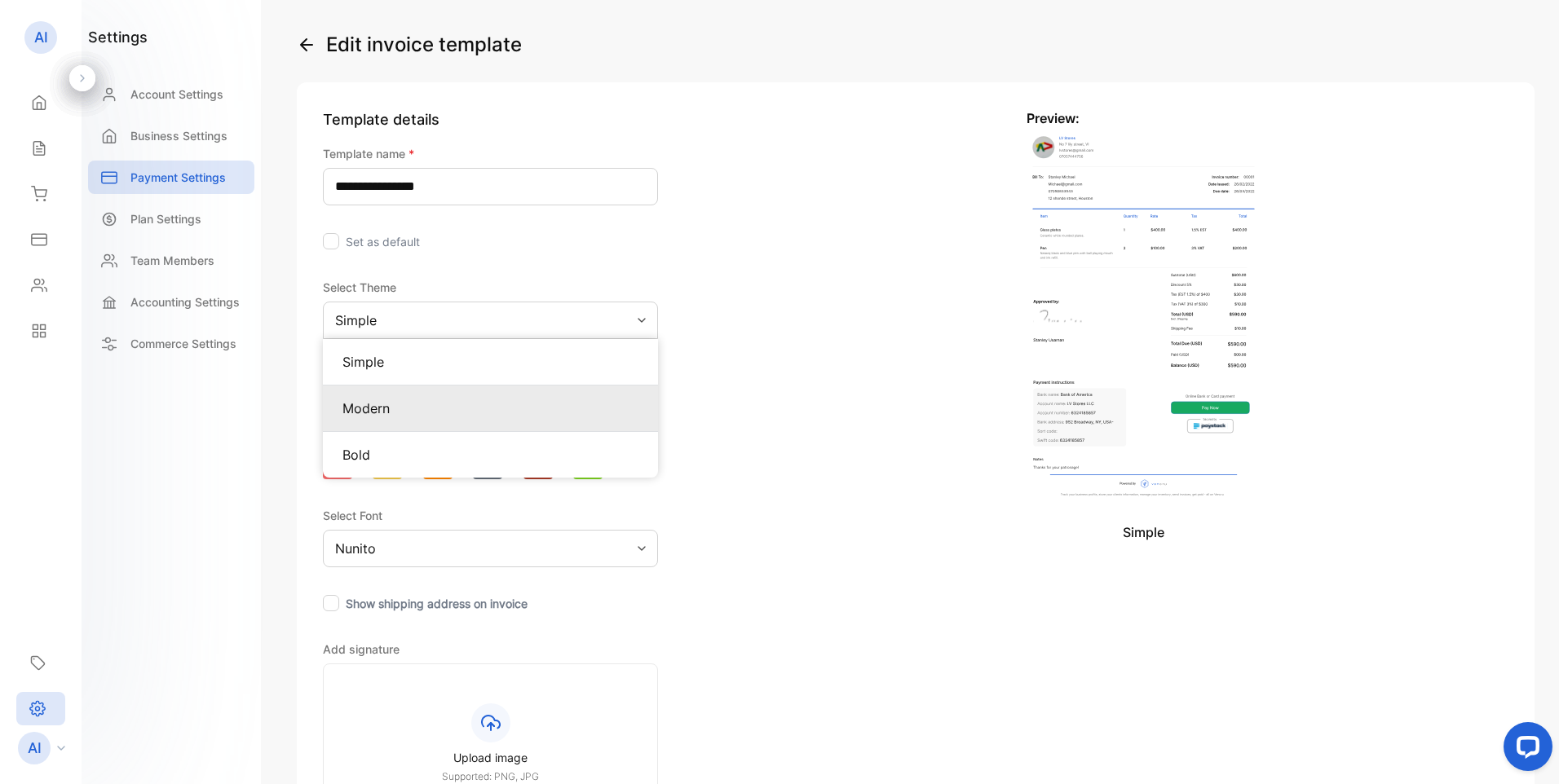
click at [378, 415] on p "Modern" at bounding box center [490, 409] width 296 height 19
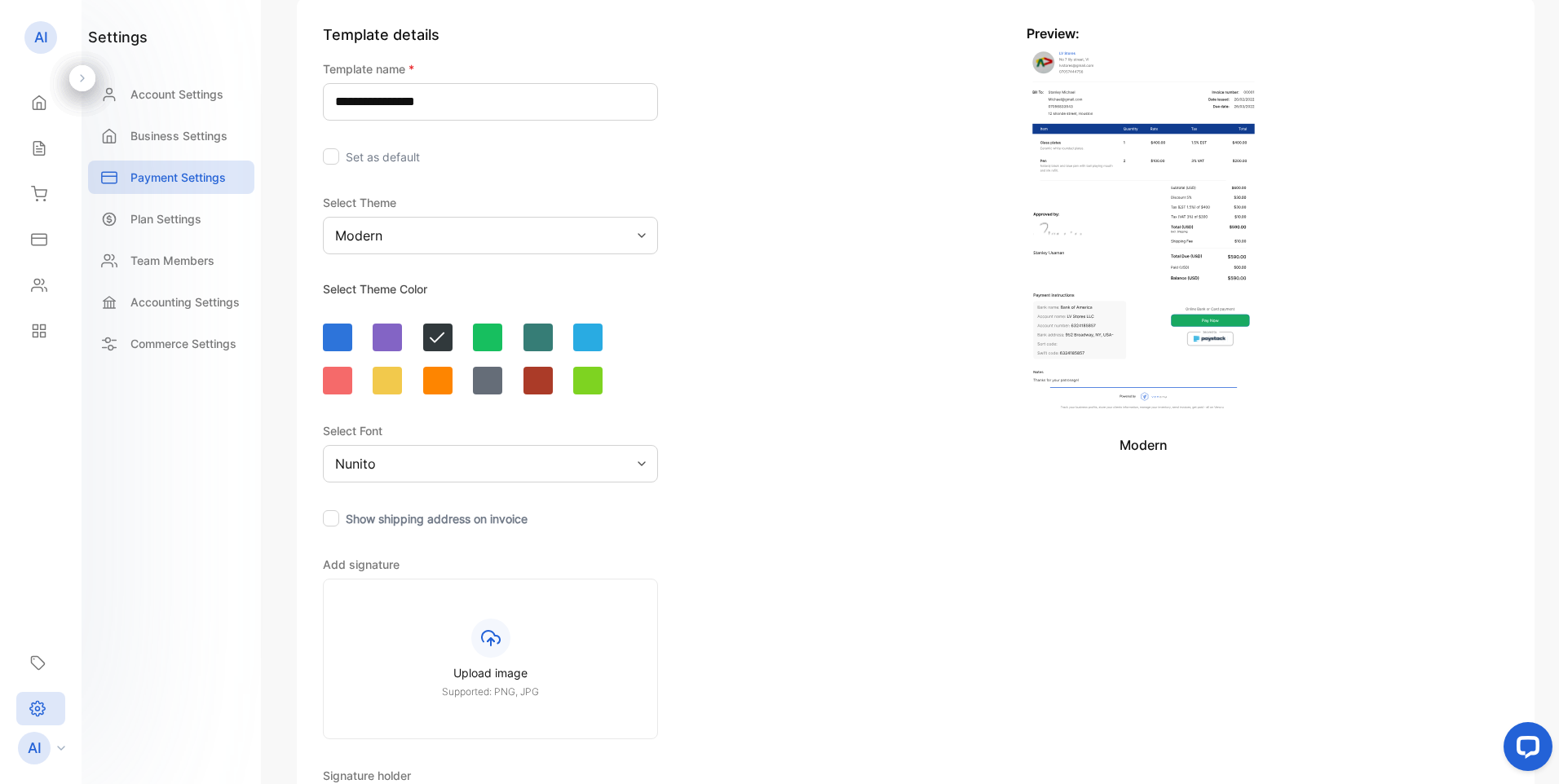
scroll to position [163, 0]
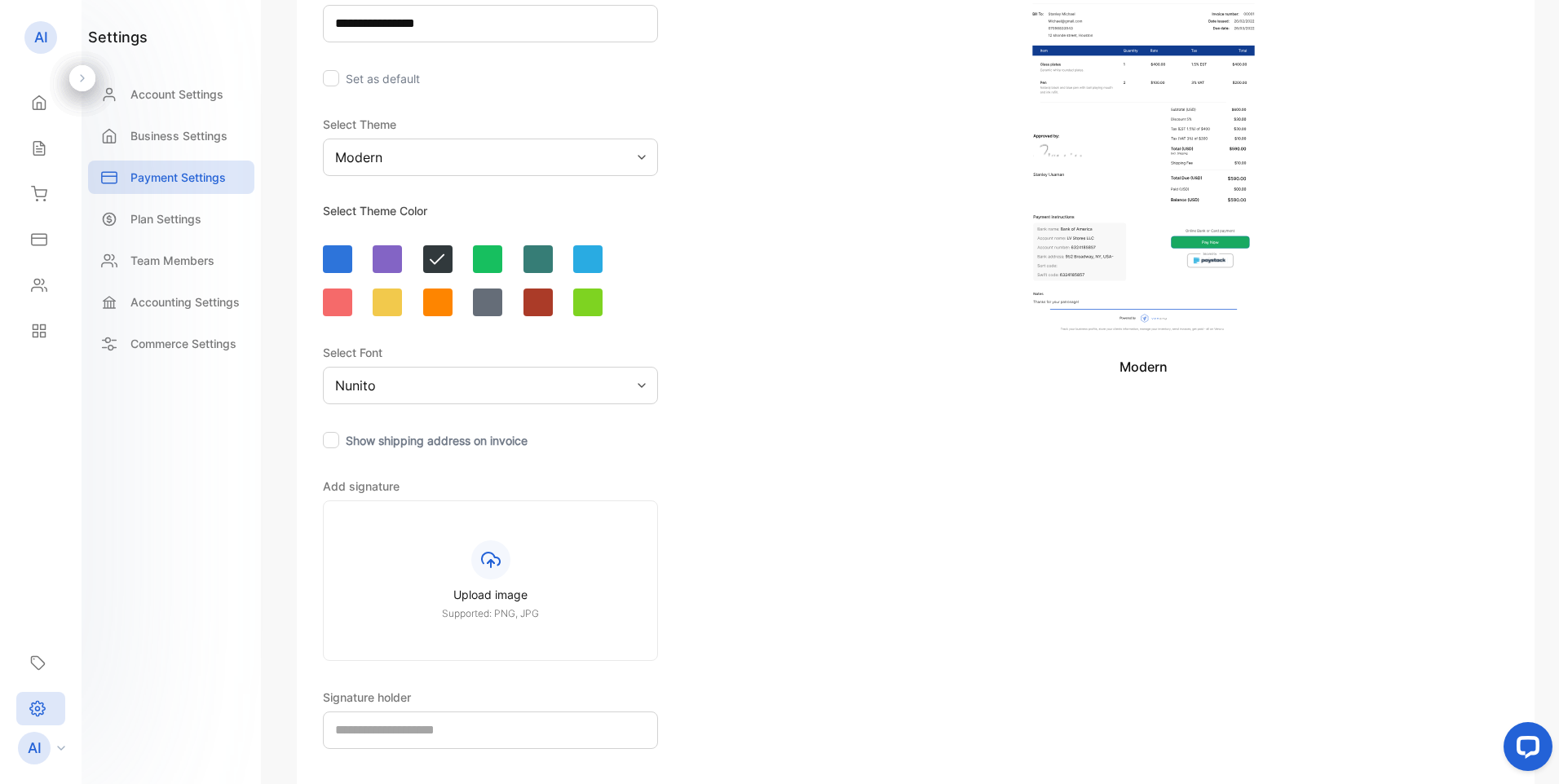
click at [433, 382] on div "Nunito" at bounding box center [491, 385] width 335 height 38
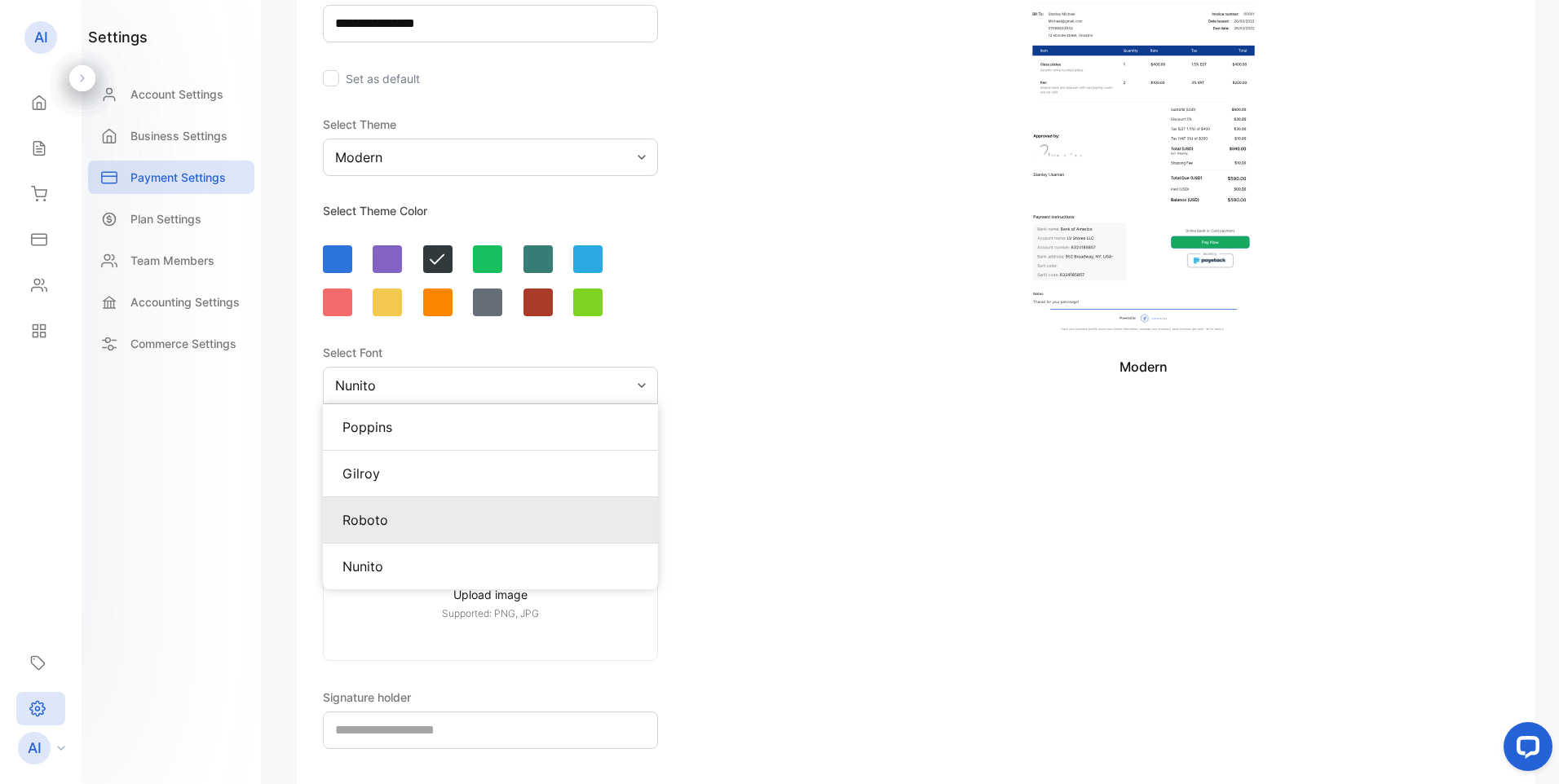
click at [388, 520] on p "Roboto" at bounding box center [490, 520] width 296 height 19
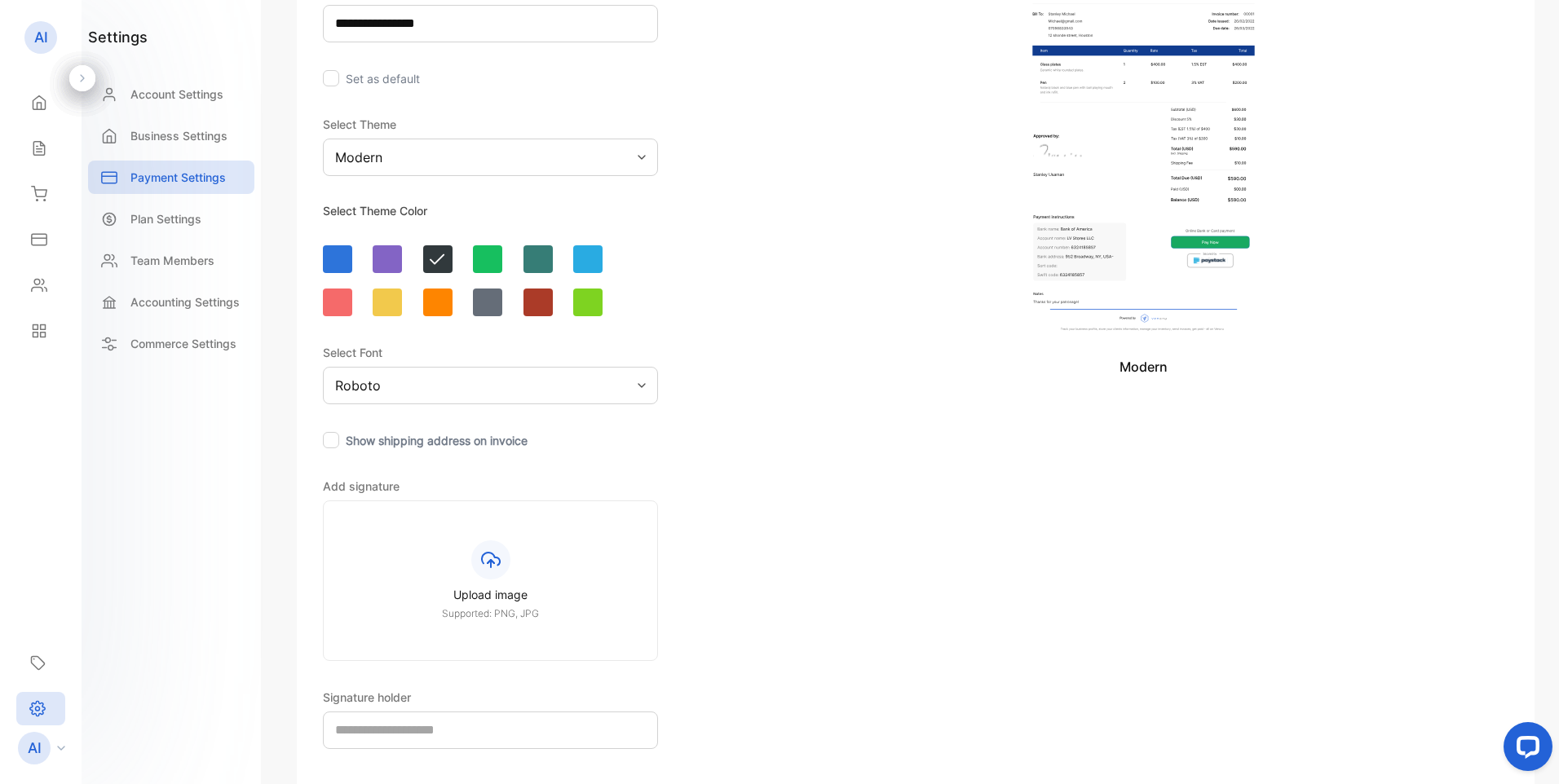
click at [415, 388] on div "Roboto" at bounding box center [491, 385] width 335 height 38
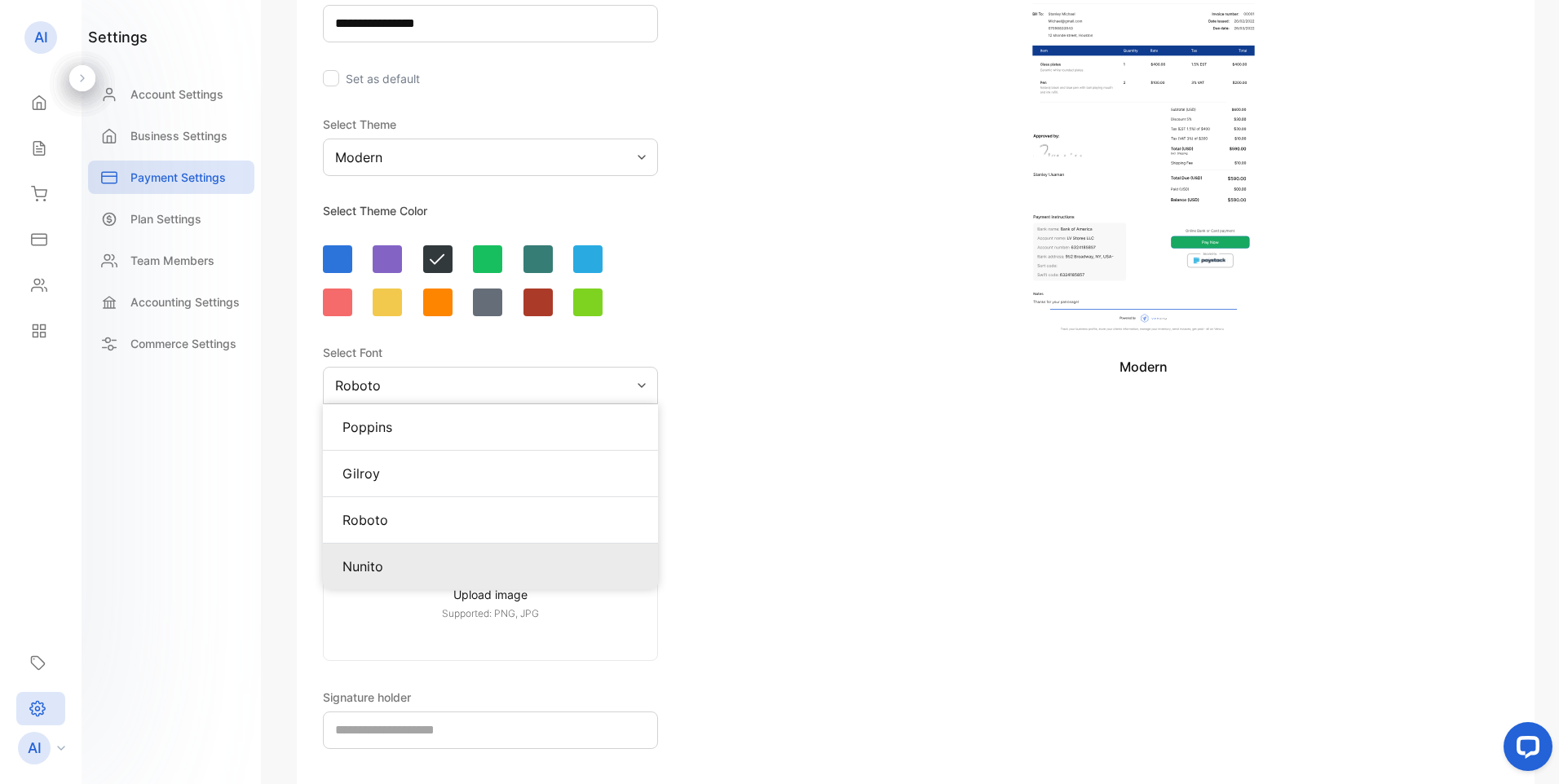
click at [385, 562] on p "Nunito" at bounding box center [490, 567] width 296 height 19
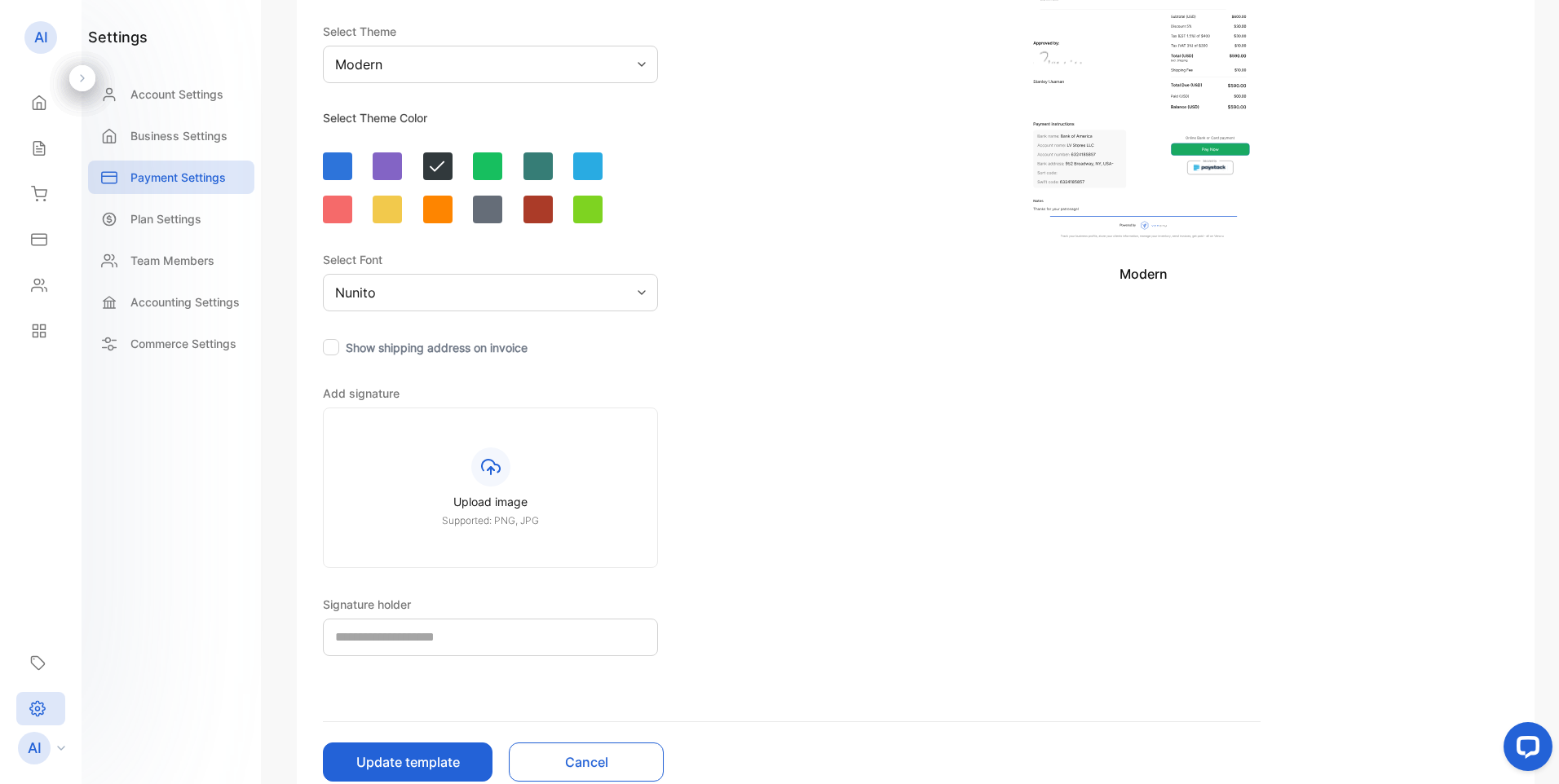
scroll to position [327, 0]
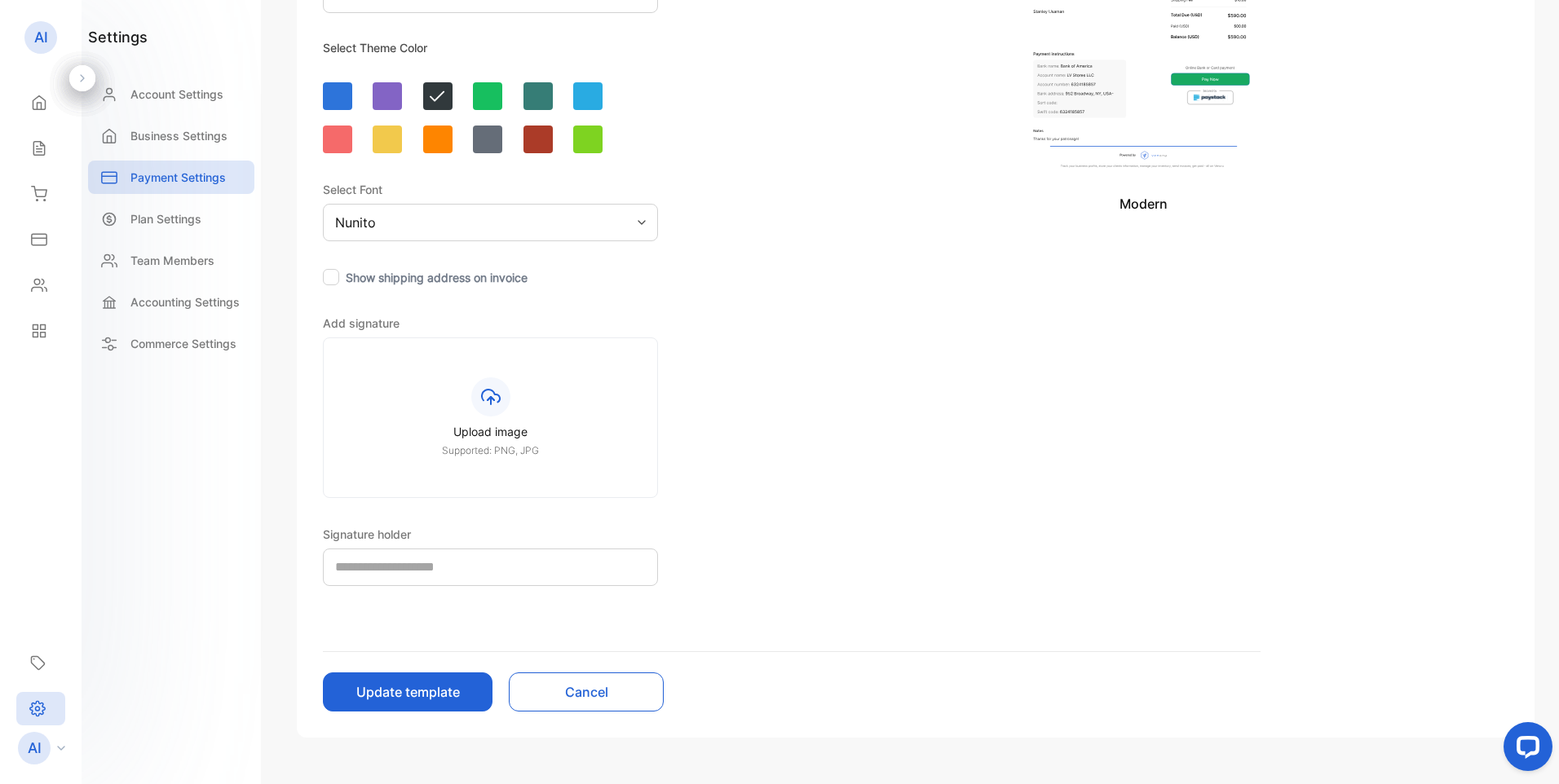
click at [489, 400] on icon at bounding box center [491, 397] width 19 height 19
click at [0, 0] on input "Upload image Supported: PNG, JPG" at bounding box center [0, 0] width 0 height 0
click at [436, 570] on input "text" at bounding box center [491, 567] width 335 height 38
click at [452, 688] on button "Update template" at bounding box center [408, 691] width 169 height 39
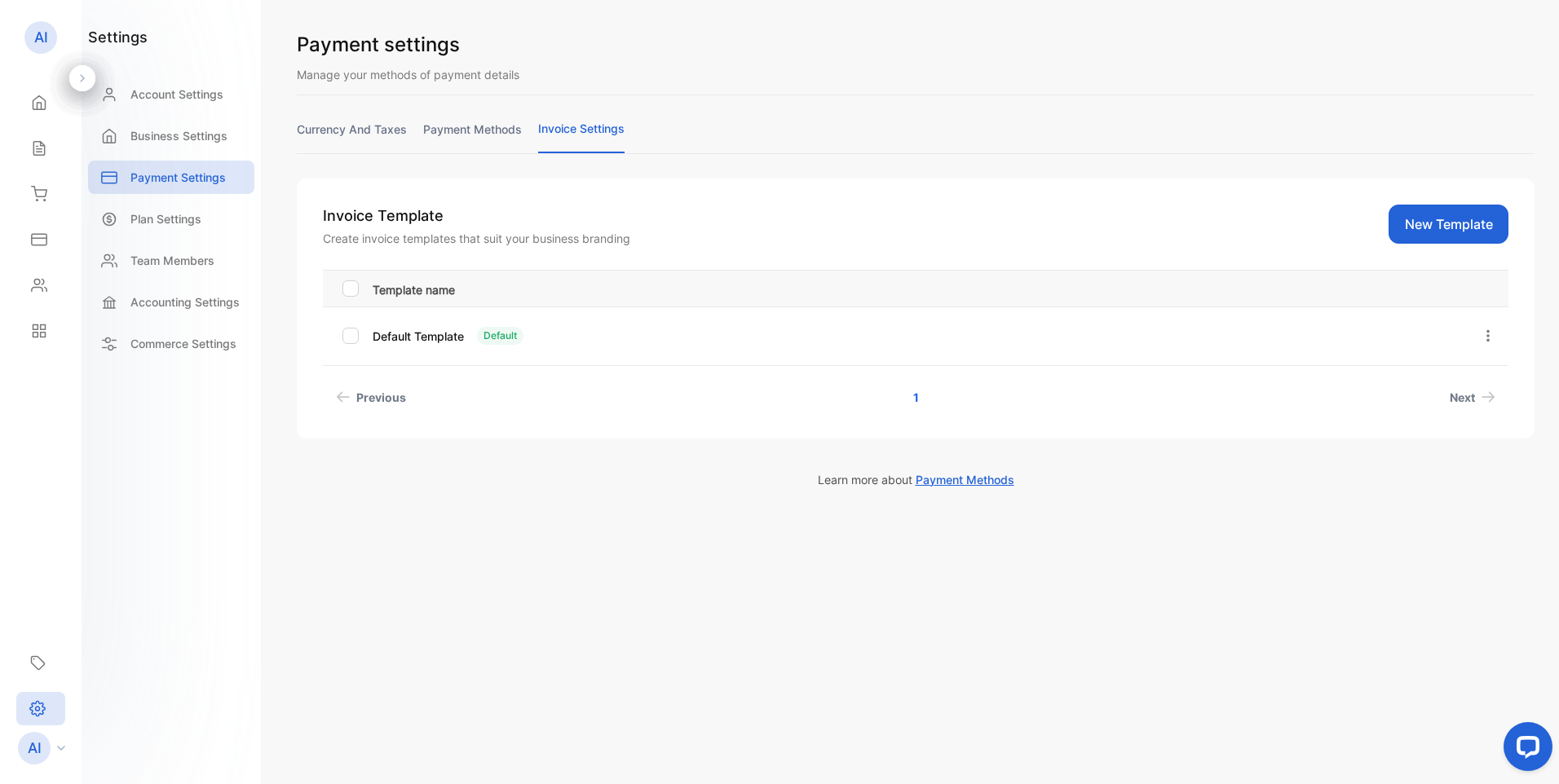
click at [484, 127] on link "payment methods" at bounding box center [473, 136] width 99 height 31
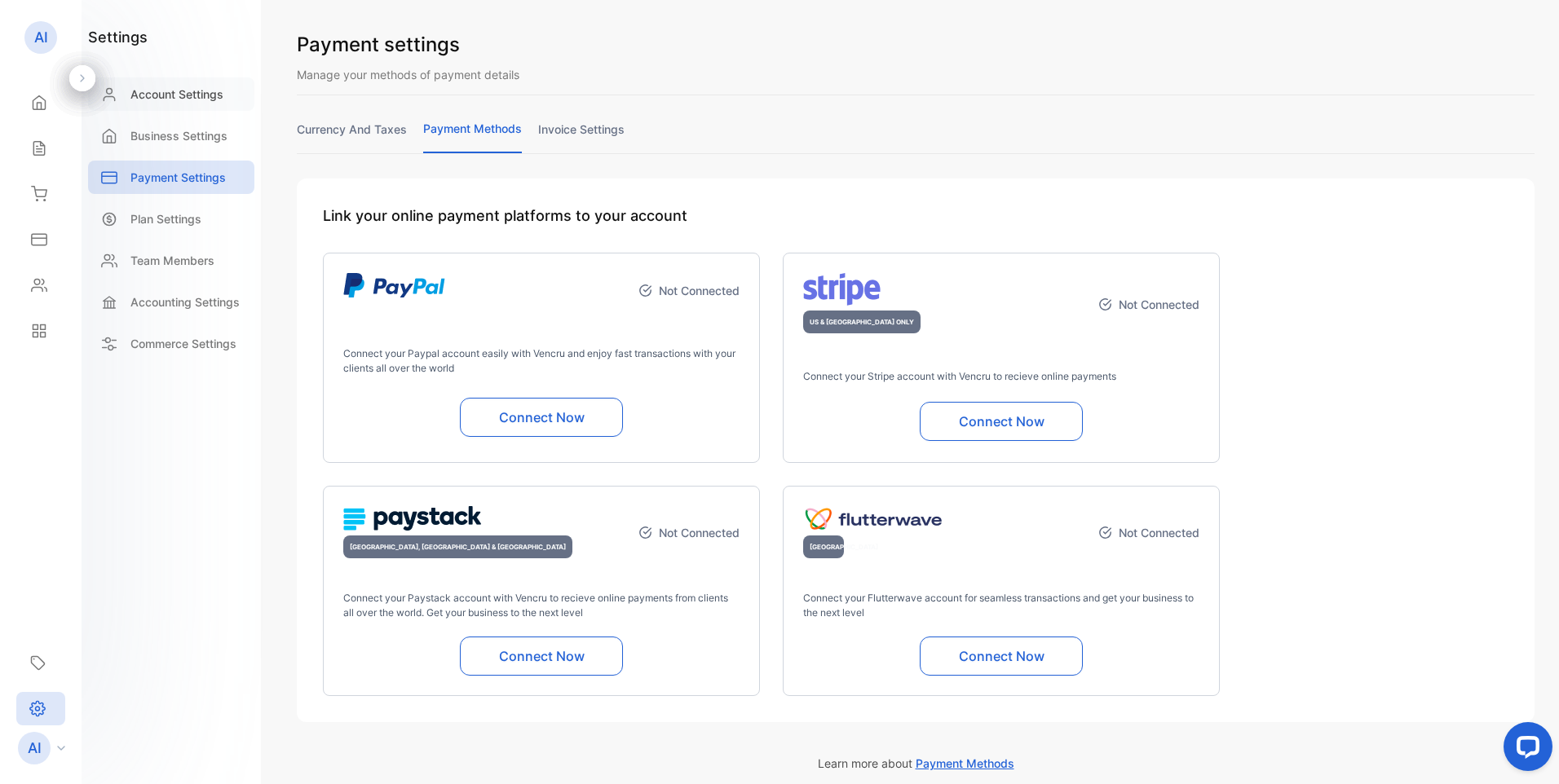
click at [184, 92] on p "Account Settings" at bounding box center [176, 94] width 93 height 17
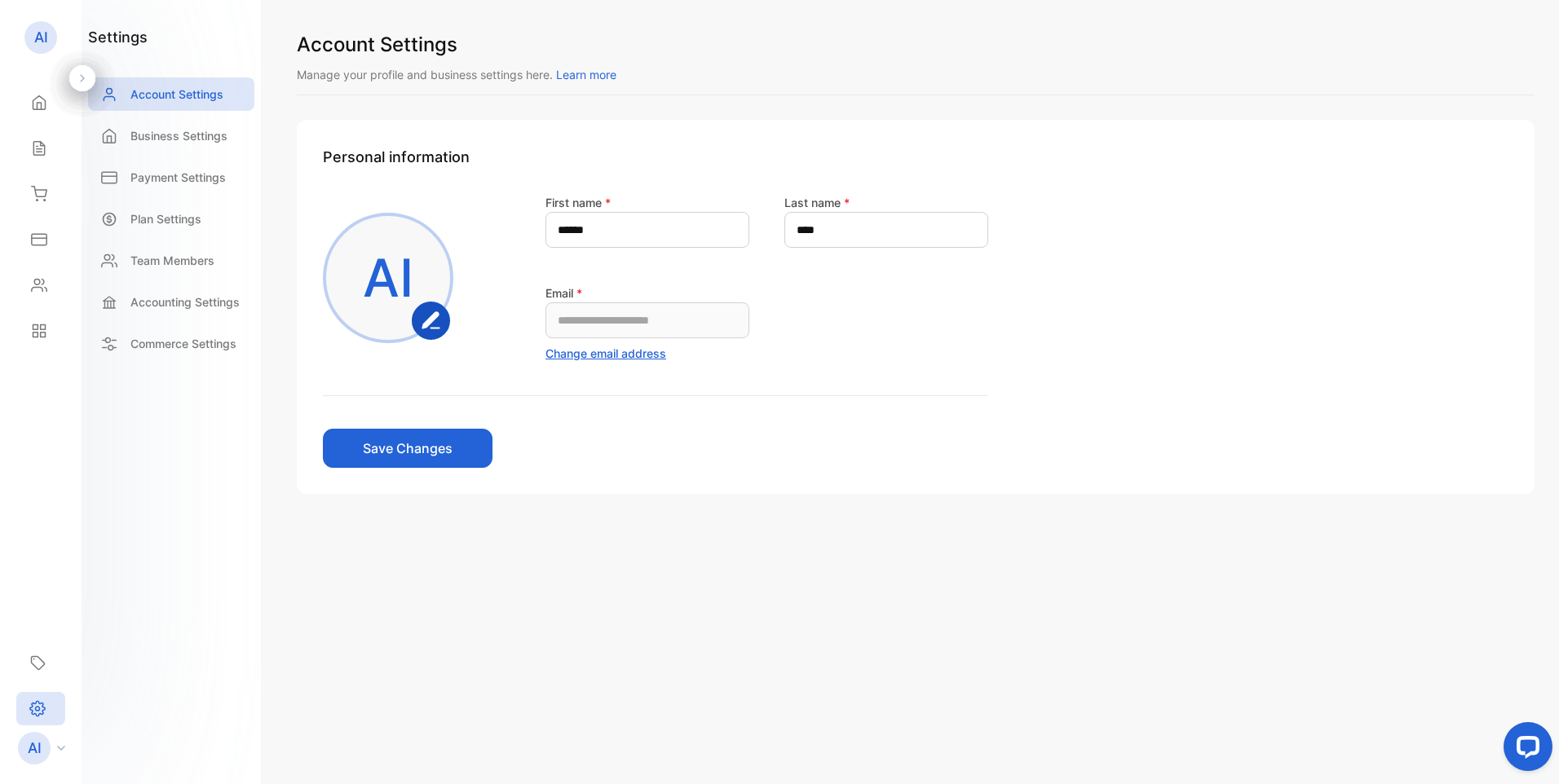
click at [384, 283] on p "AI" at bounding box center [389, 279] width 51 height 79
click at [431, 319] on icon "button" at bounding box center [431, 320] width 16 height 16
click at [169, 302] on p "Accounting Settings" at bounding box center [184, 302] width 109 height 17
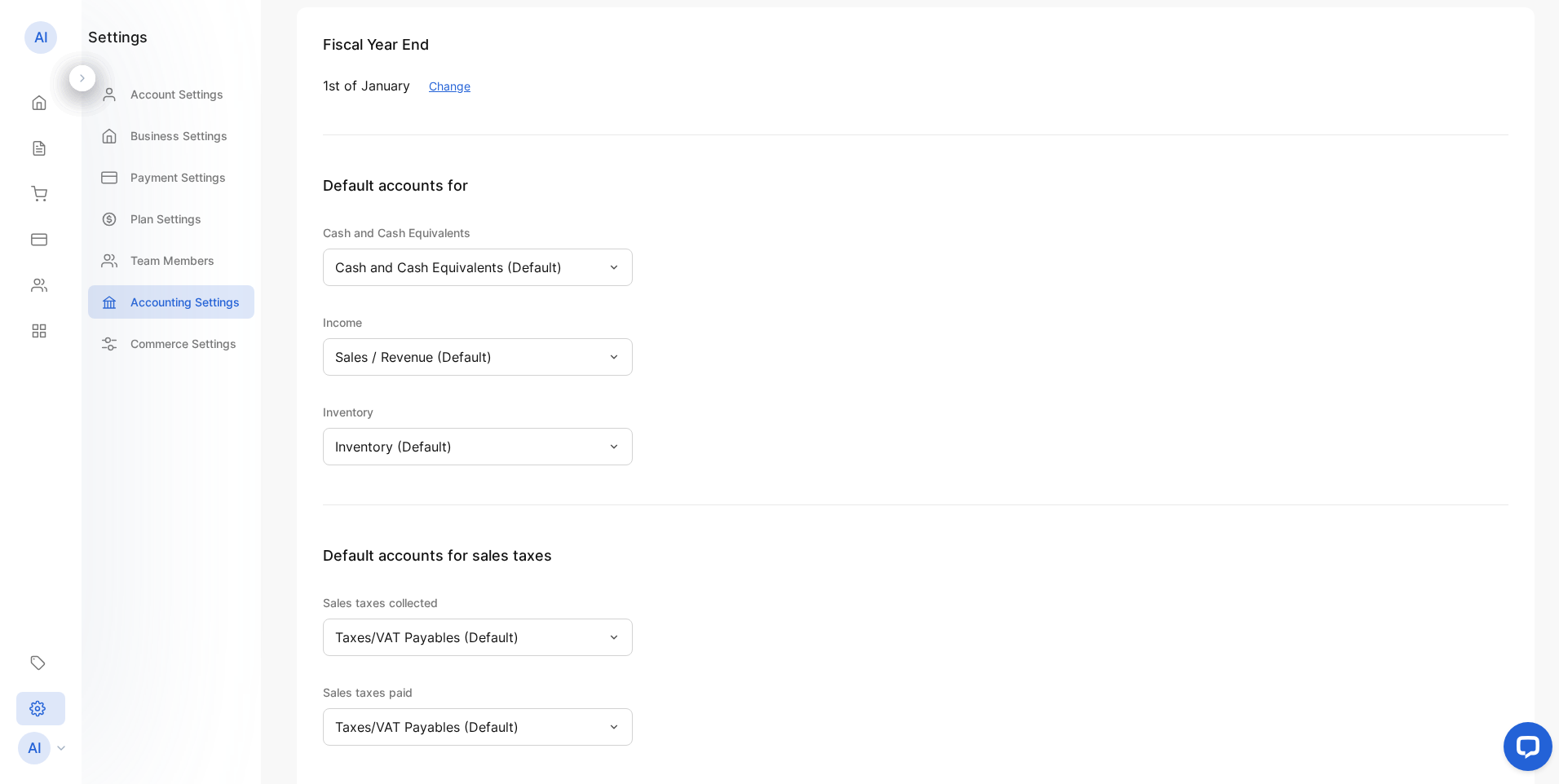
scroll to position [163, 0]
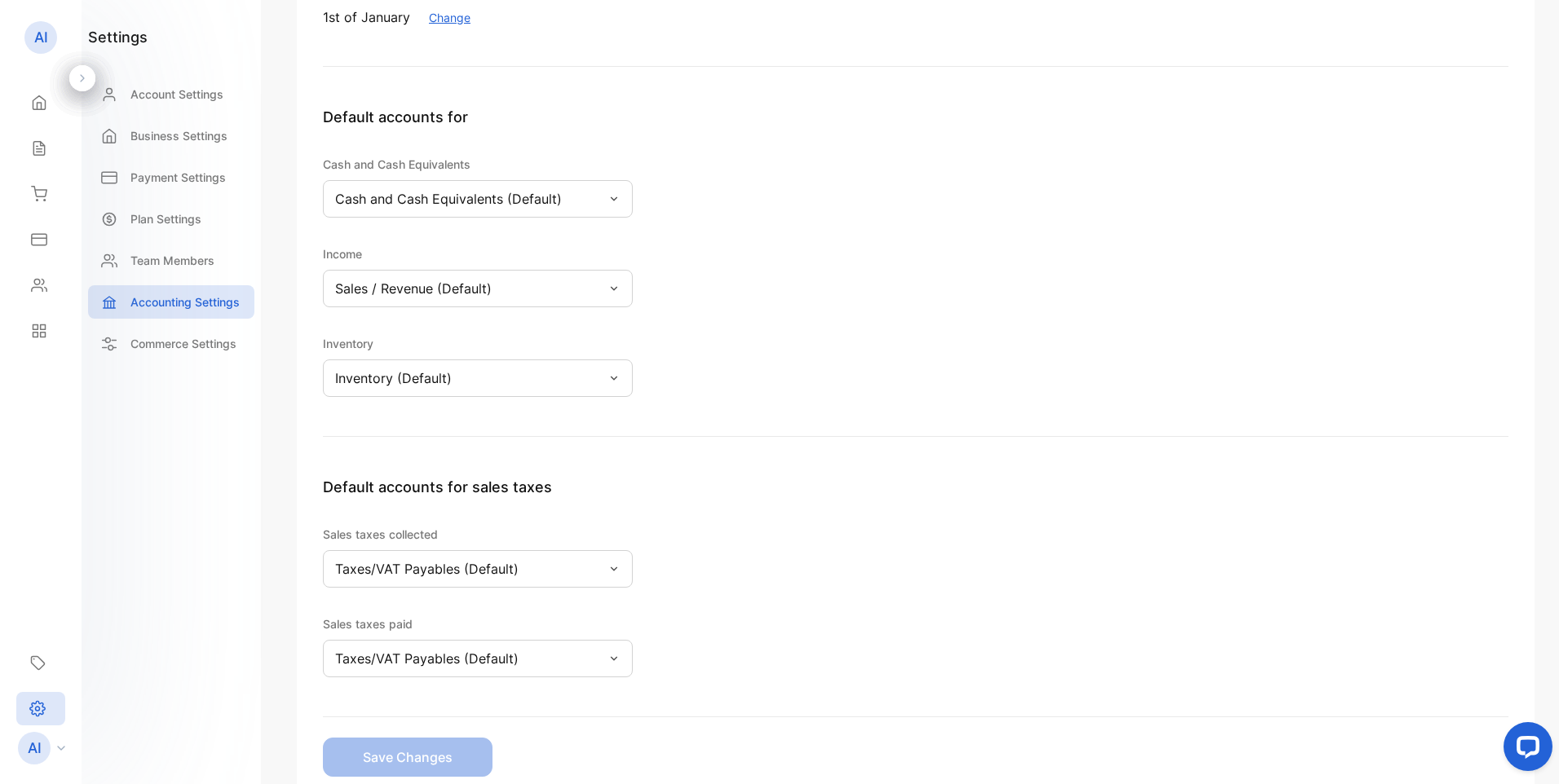
click at [748, 369] on div "Default accounts for Cash and Cash Equivalents Cash and Cash Equivalents (Defau…" at bounding box center [916, 271] width 1186 height 331
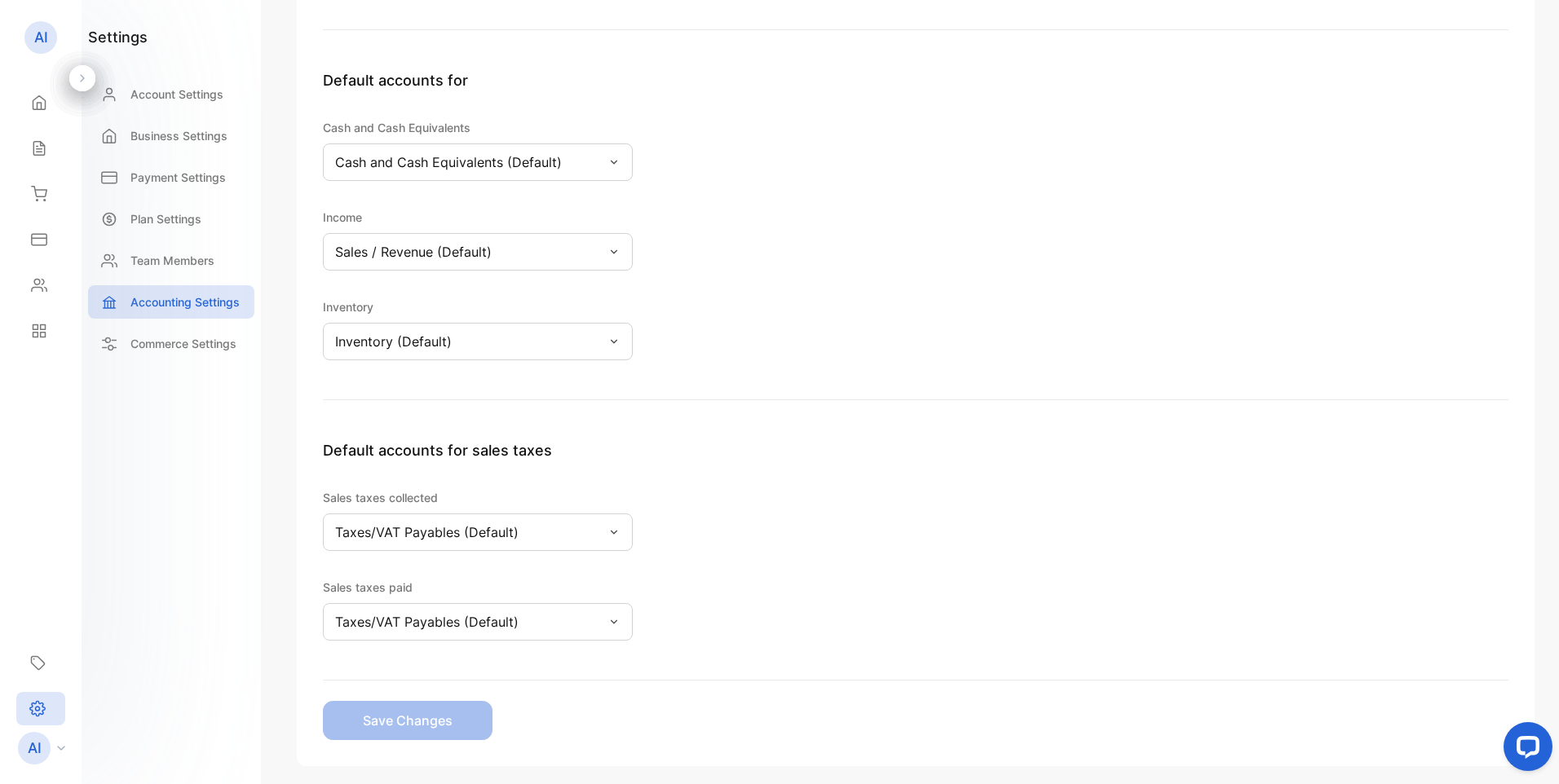
scroll to position [273, 0]
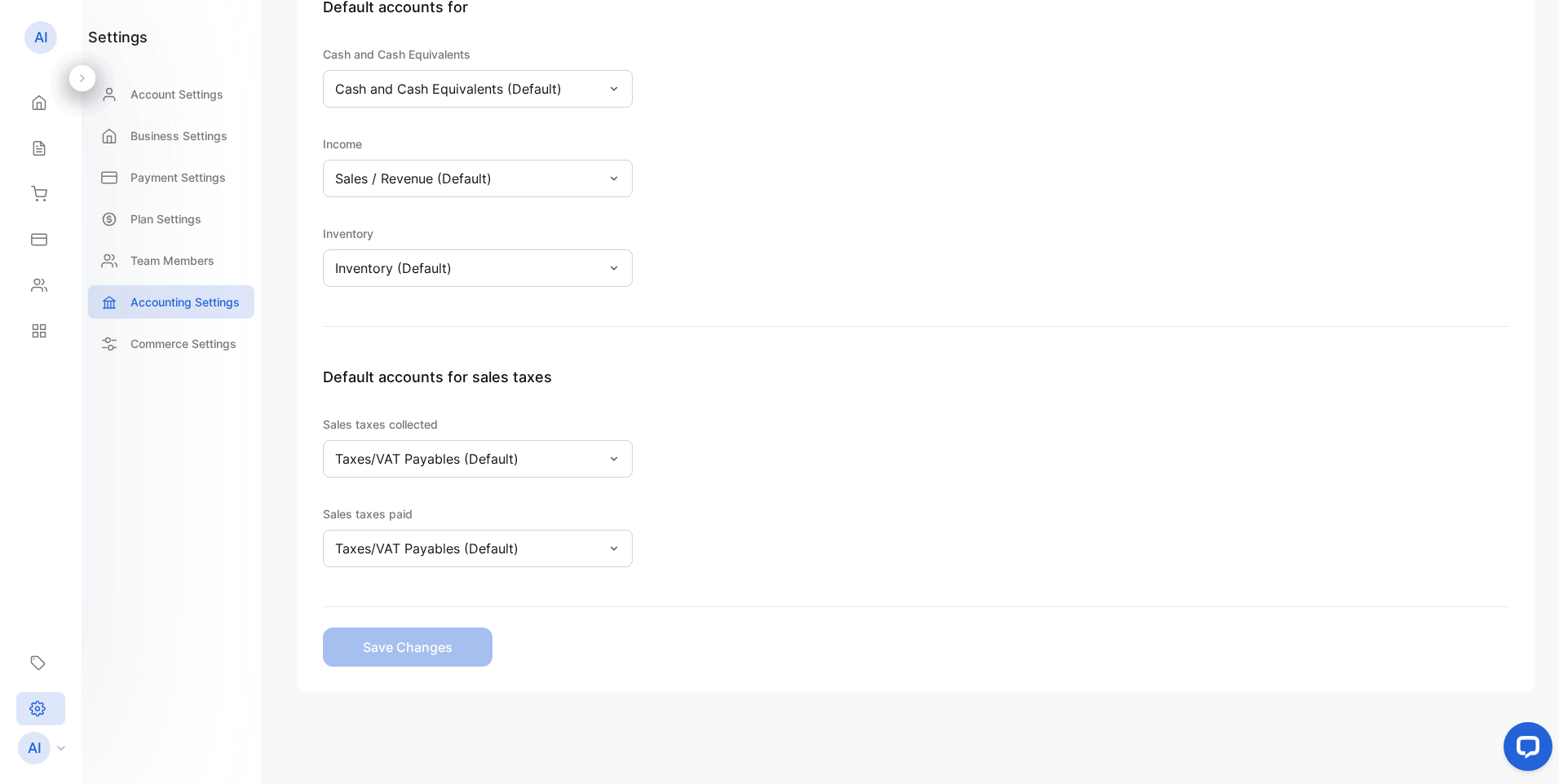
click at [610, 91] on icon at bounding box center [614, 88] width 13 height 13
click at [615, 179] on icon at bounding box center [613, 178] width 6 height 4
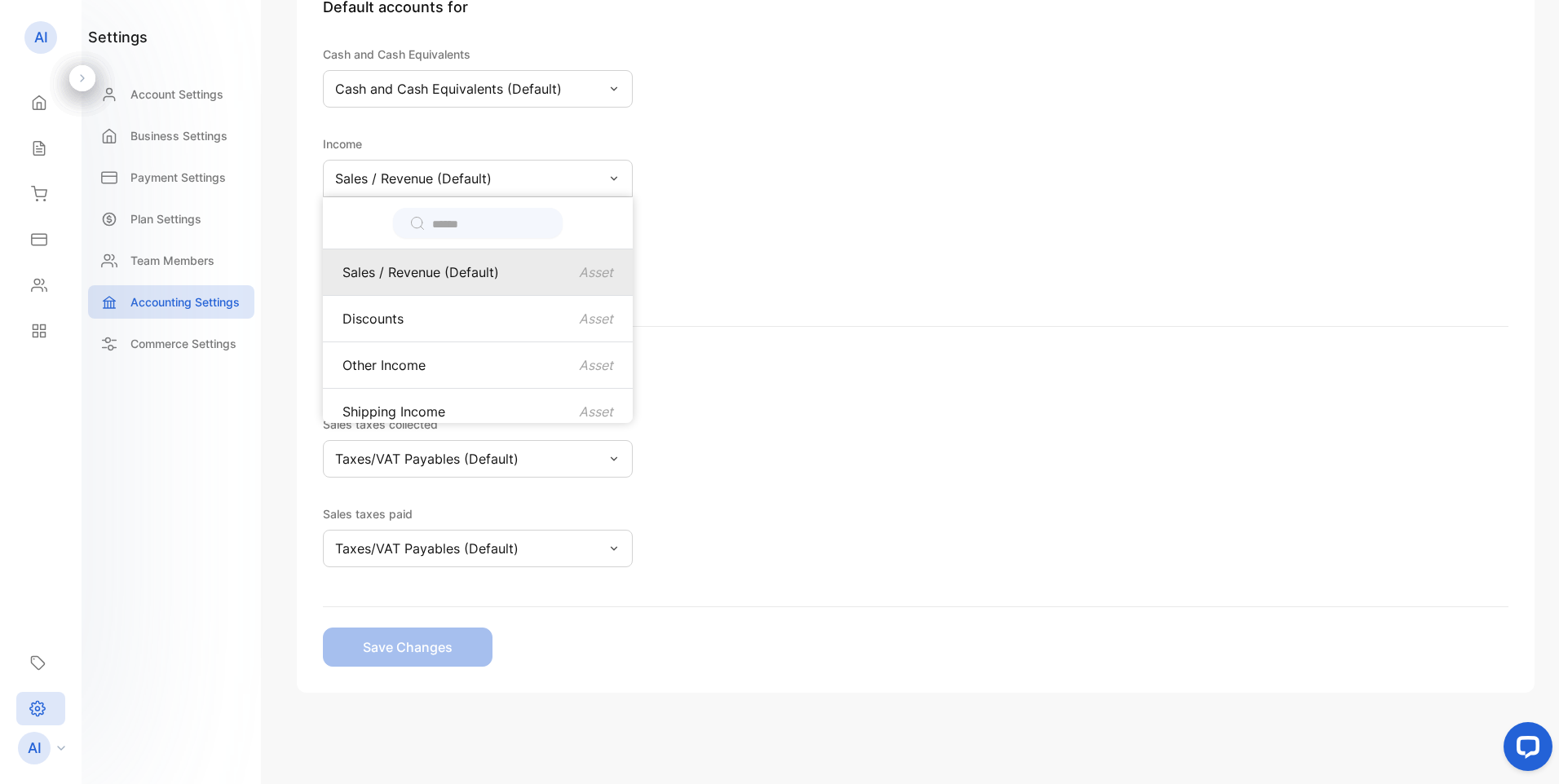
click at [454, 274] on p "Sales / Revenue (Default)" at bounding box center [420, 272] width 156 height 19
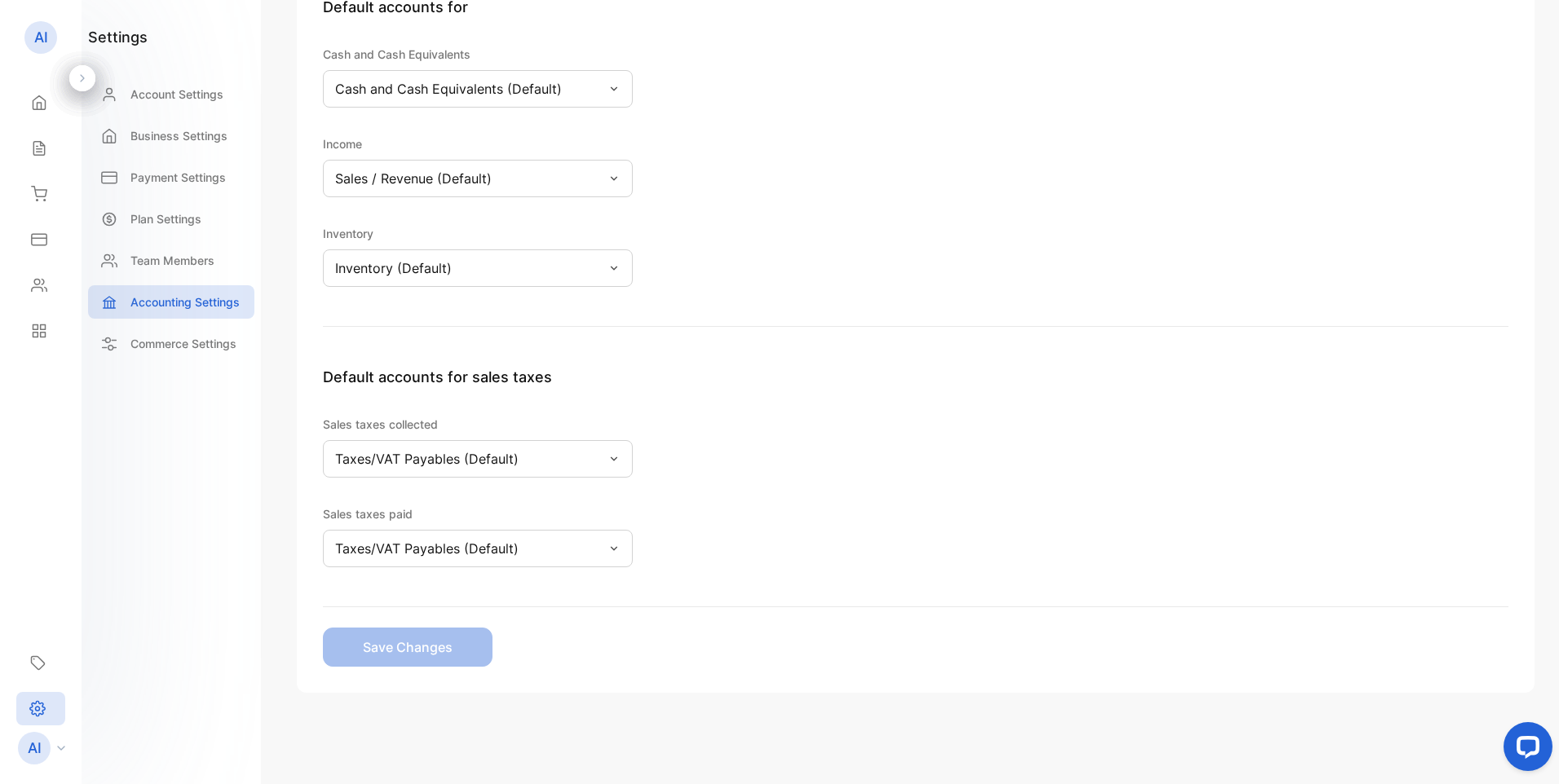
click at [615, 268] on icon at bounding box center [613, 267] width 6 height 4
click at [610, 459] on icon at bounding box center [614, 458] width 13 height 13
click at [622, 547] on div "Taxes/VAT Payables (Default)" at bounding box center [478, 548] width 310 height 38
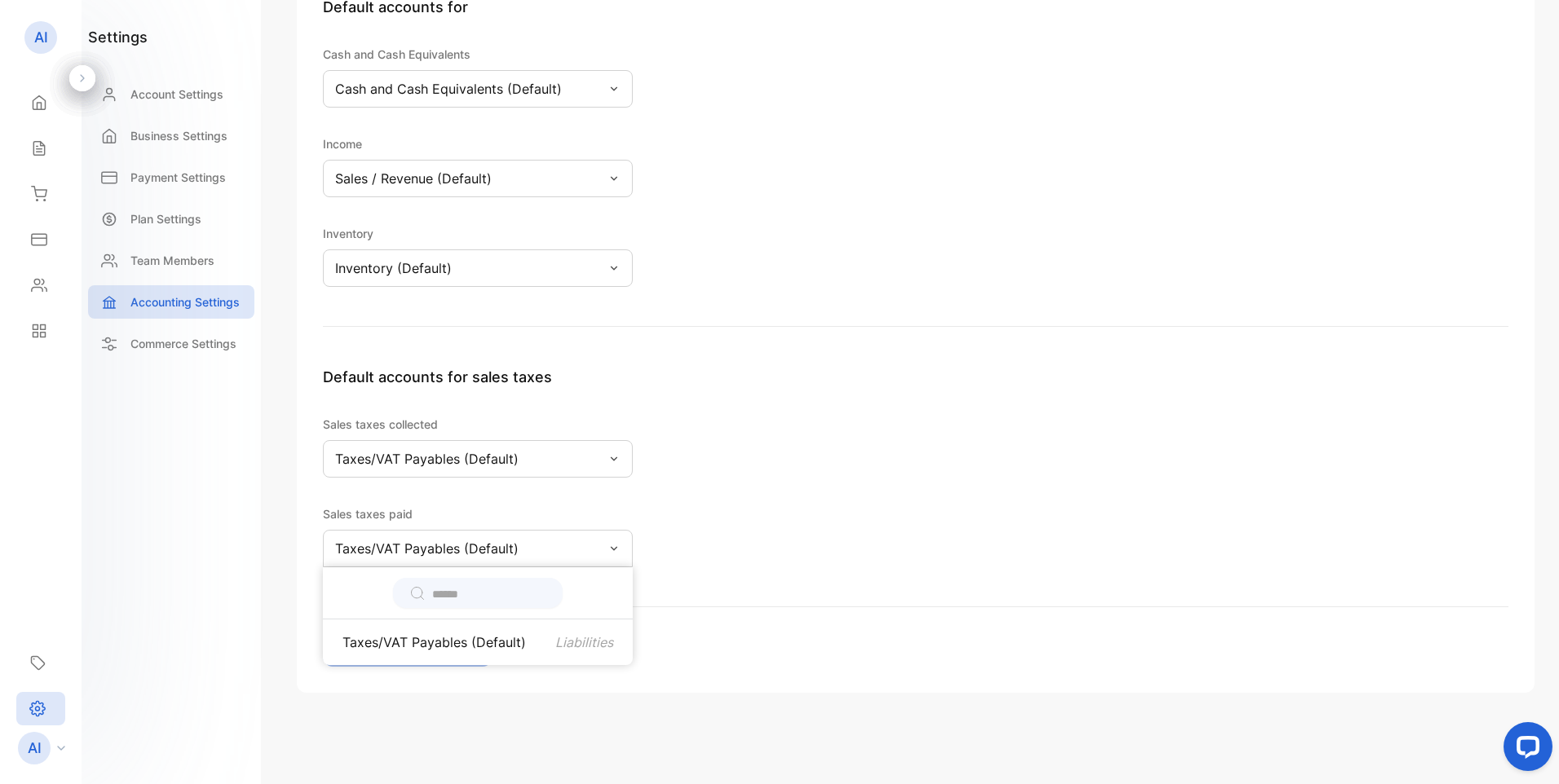
click at [622, 547] on div "Taxes/VAT Payables (Default)" at bounding box center [478, 548] width 310 height 38
click at [169, 348] on p "Commerce Settings" at bounding box center [183, 344] width 106 height 17
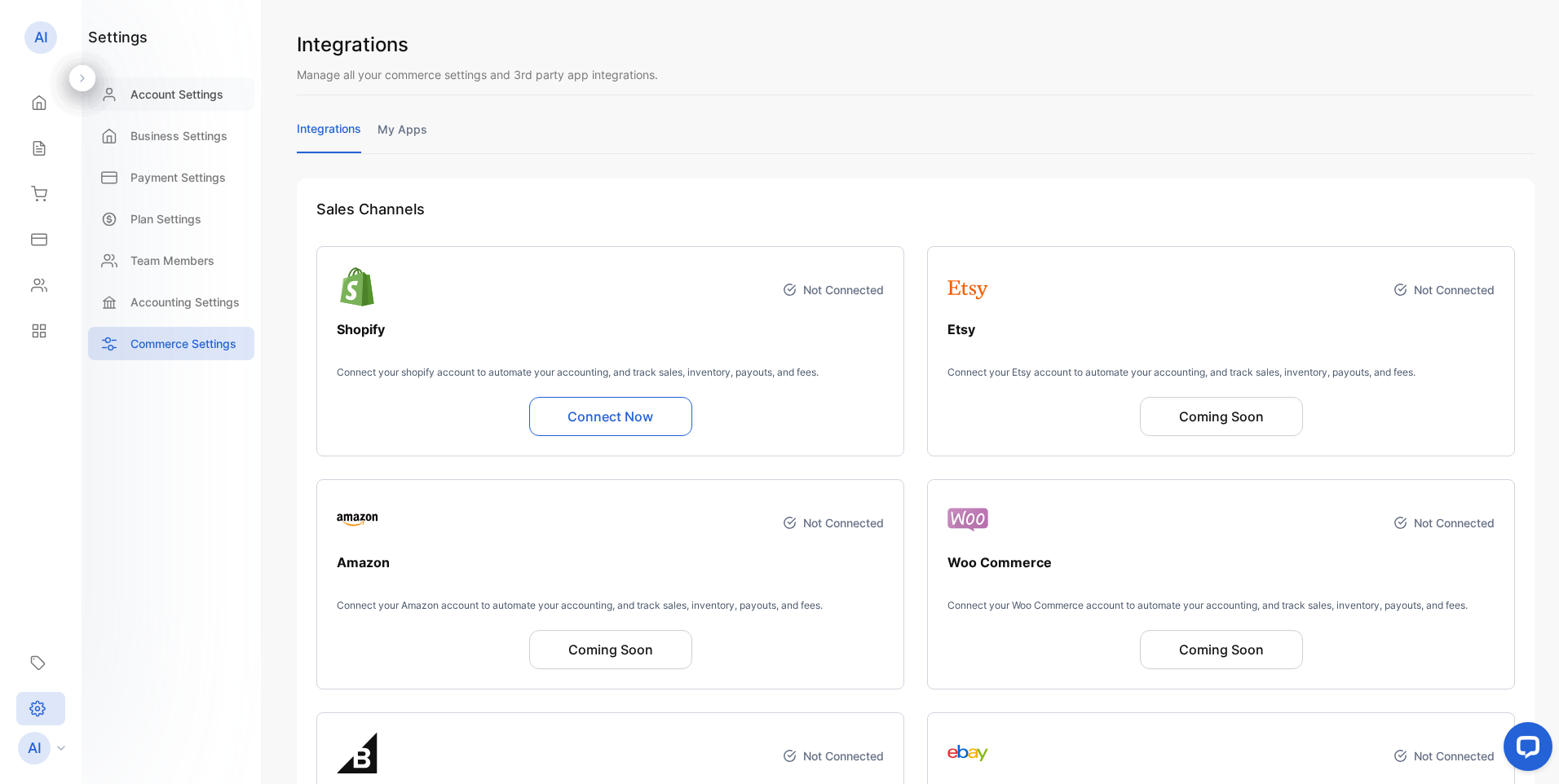
click at [188, 93] on p "Account Settings" at bounding box center [176, 94] width 93 height 17
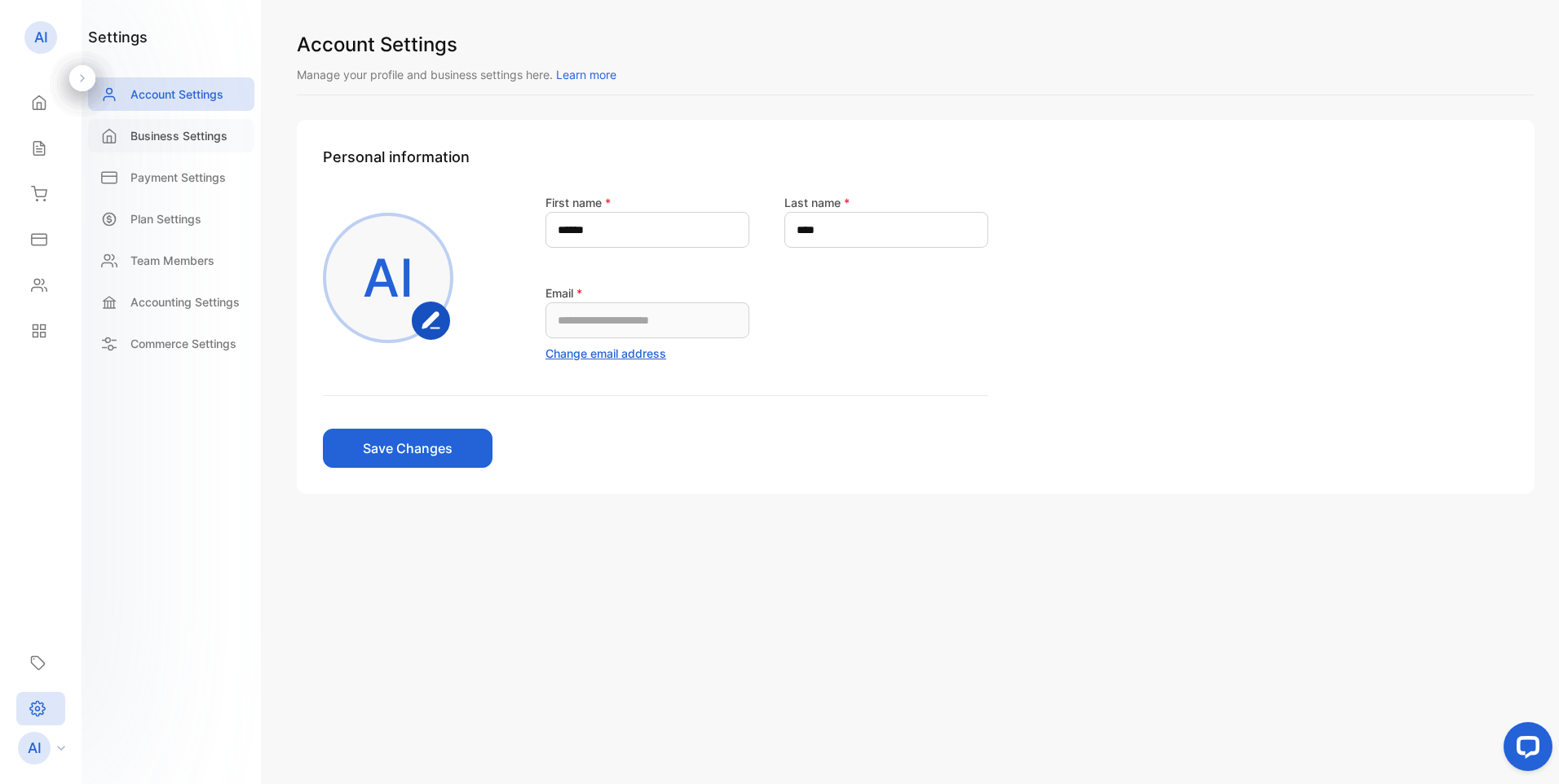
click at [180, 138] on p "Business Settings" at bounding box center [178, 136] width 97 height 17
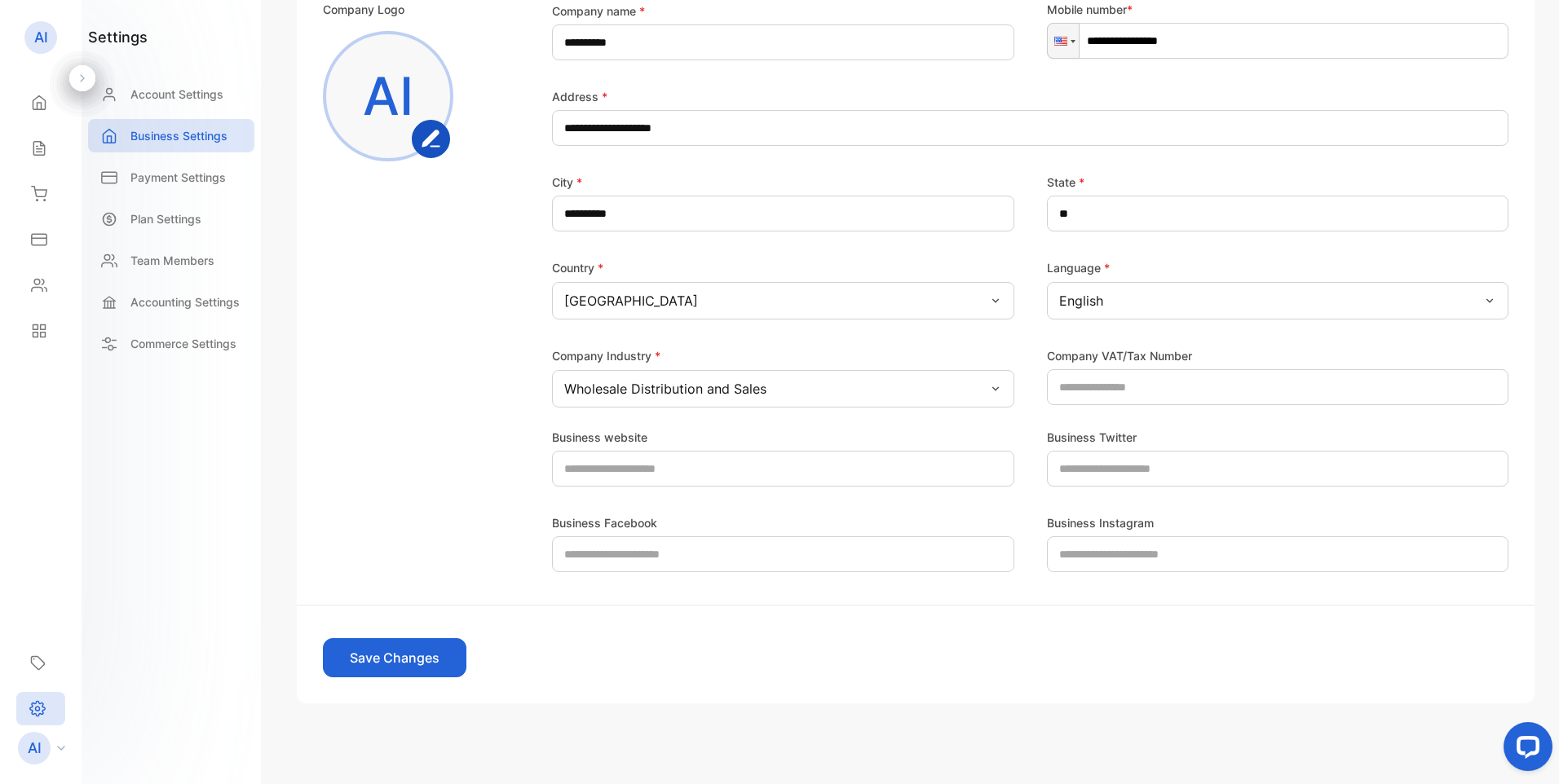
scroll to position [261, 0]
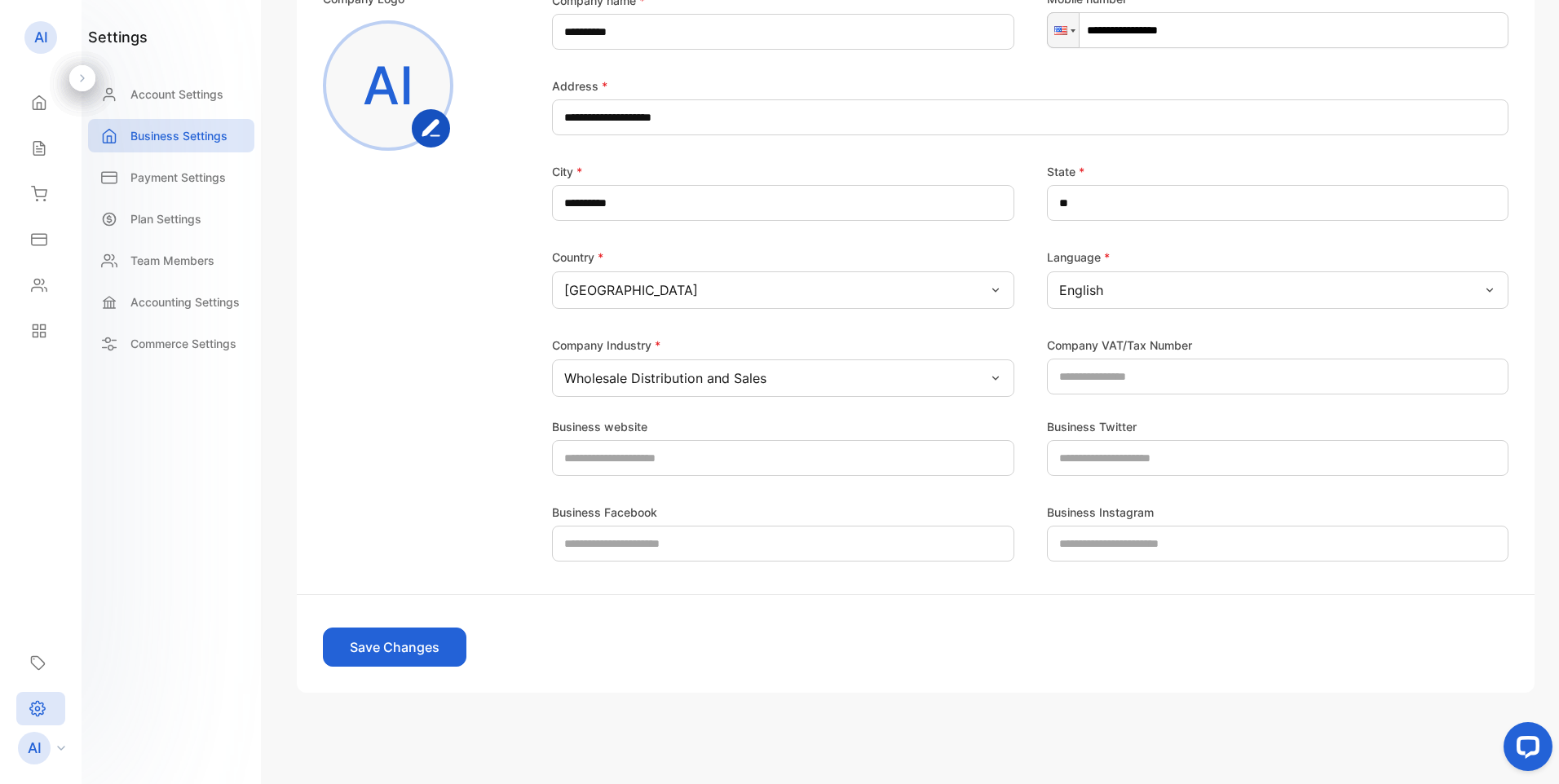
click at [437, 289] on div "Company Logo AI" at bounding box center [414, 194] width 183 height 407
click at [155, 178] on p "Payment Settings" at bounding box center [177, 177] width 95 height 17
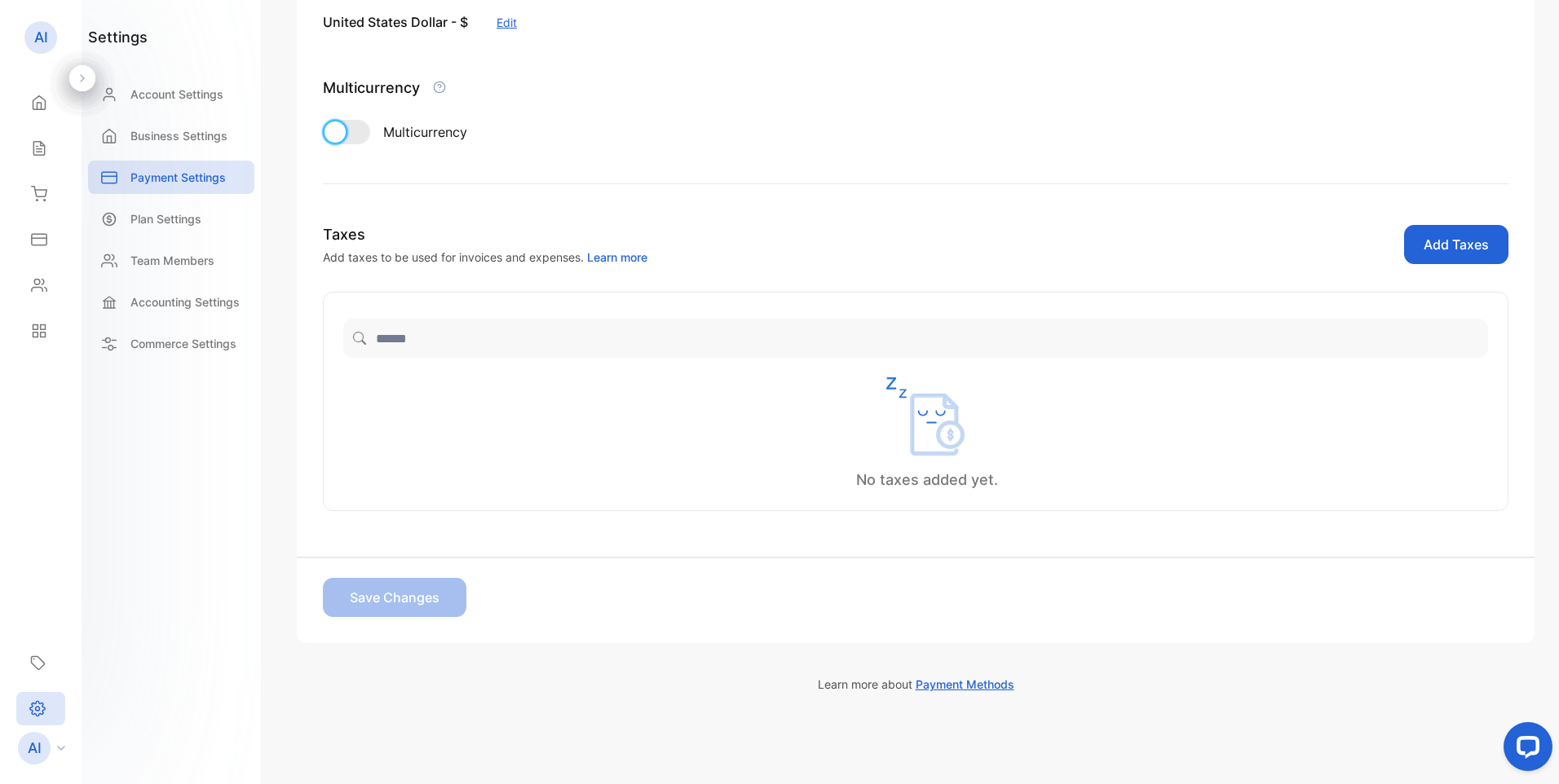
click at [340, 136] on div at bounding box center [335, 132] width 21 height 21
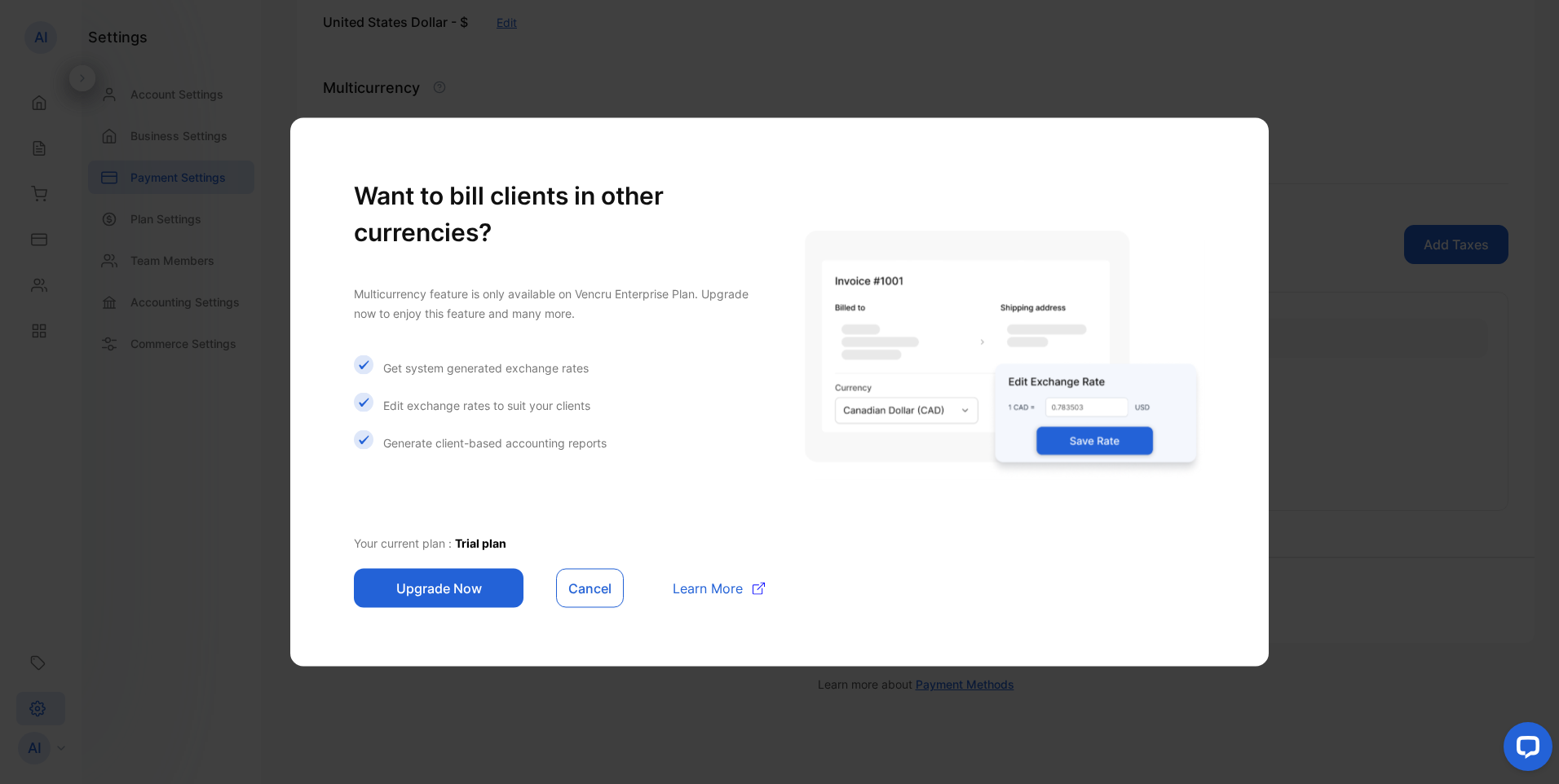
click at [579, 582] on button "Cancel" at bounding box center [590, 588] width 68 height 39
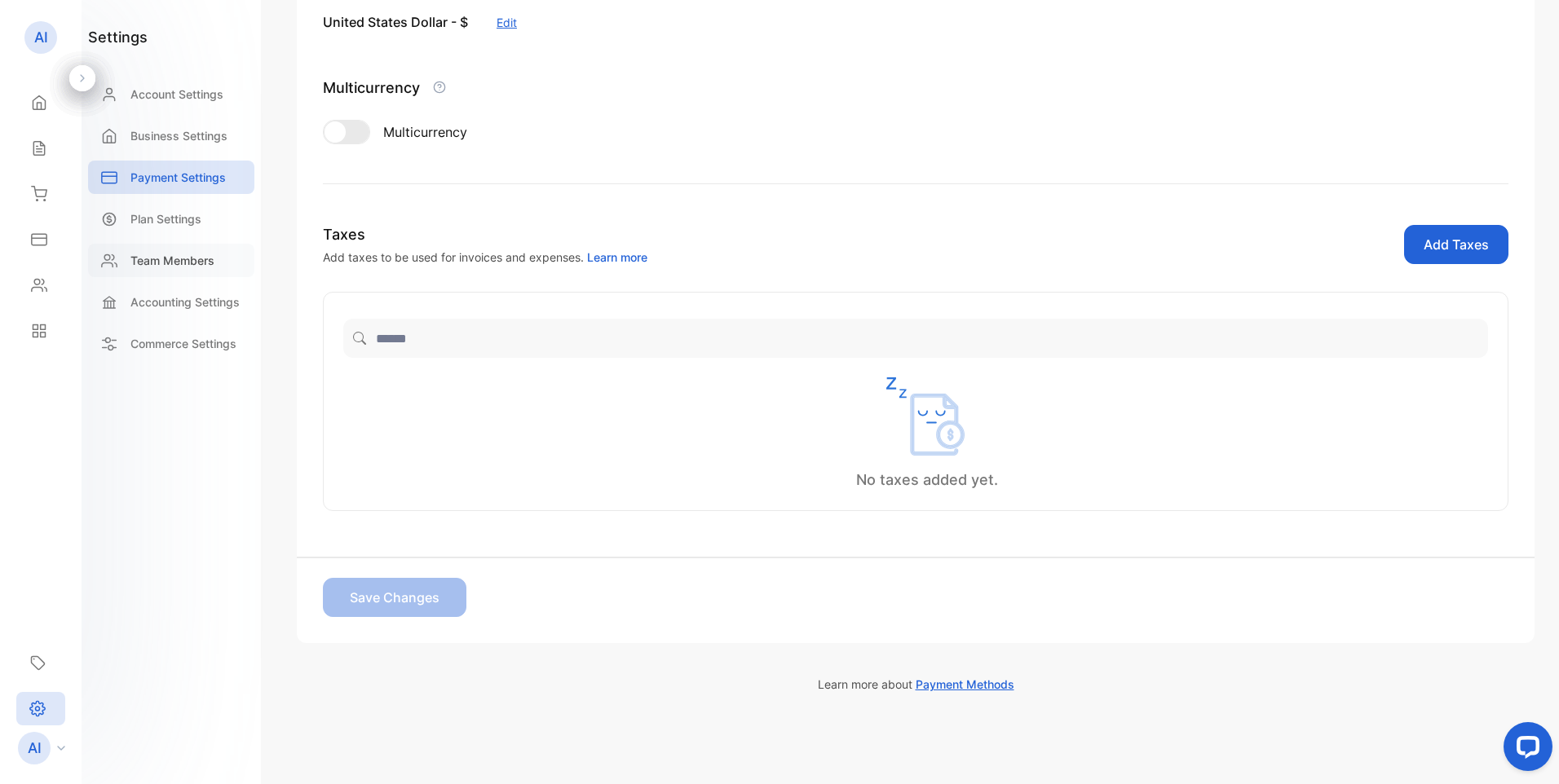
click at [162, 265] on p "Team Members" at bounding box center [172, 261] width 84 height 17
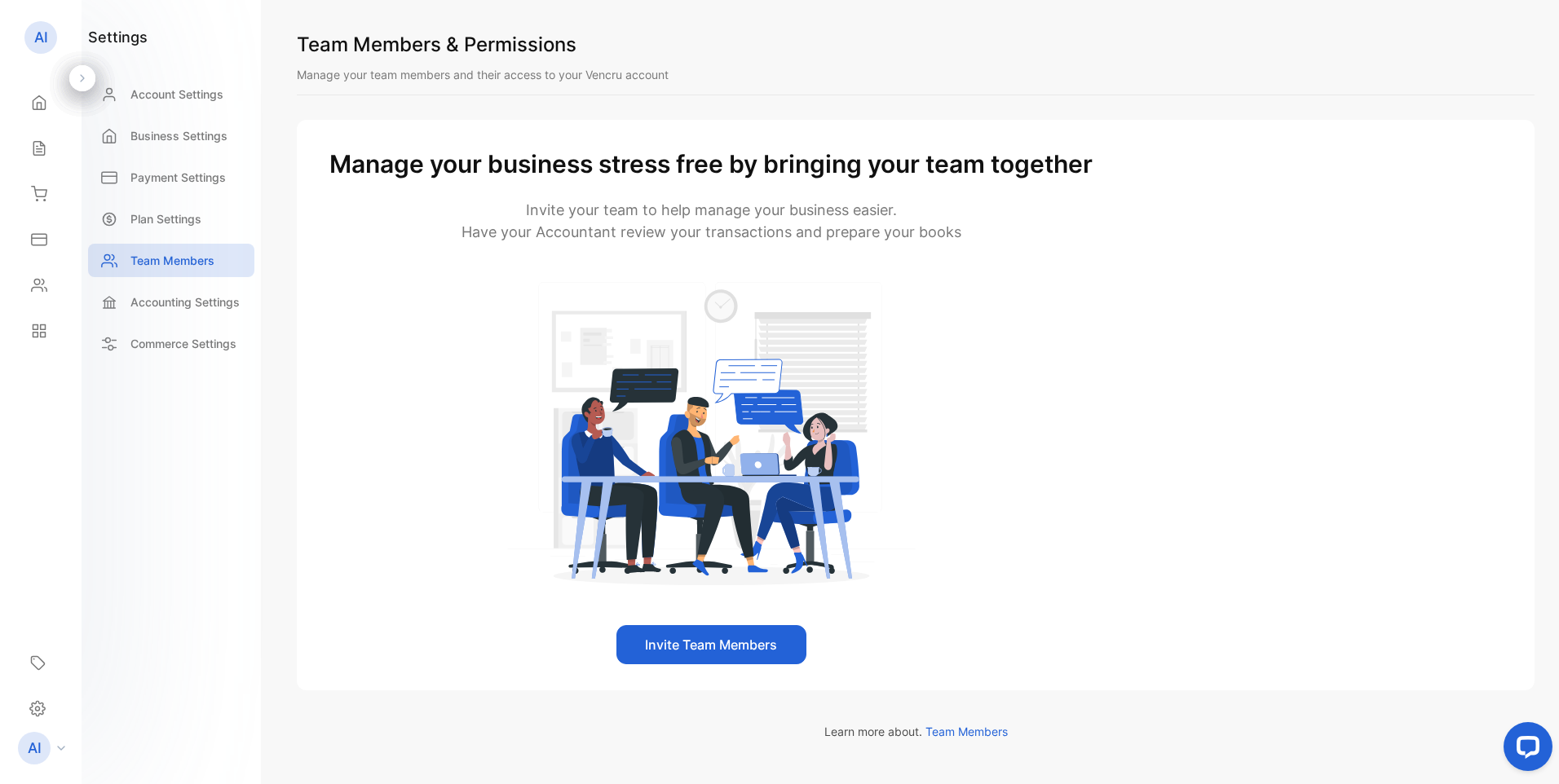
click at [742, 647] on button "Invite Team Members" at bounding box center [712, 644] width 190 height 39
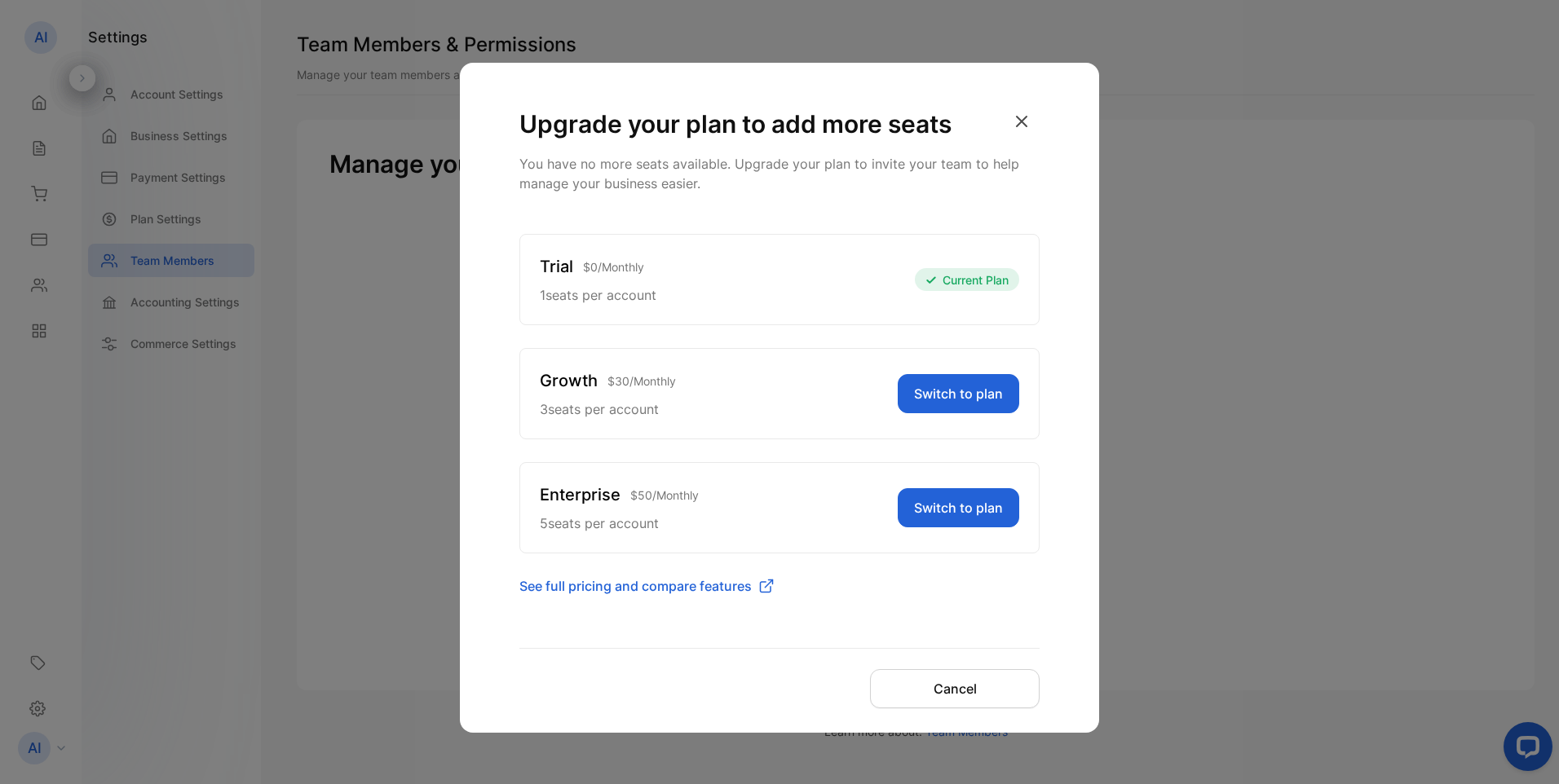
click at [350, 490] on div "Upgrade your plan to add more seats You have no more seats available. Upgrade y…" at bounding box center [779, 392] width 1559 height 784
click at [1017, 122] on icon "button" at bounding box center [1022, 121] width 36 height 36
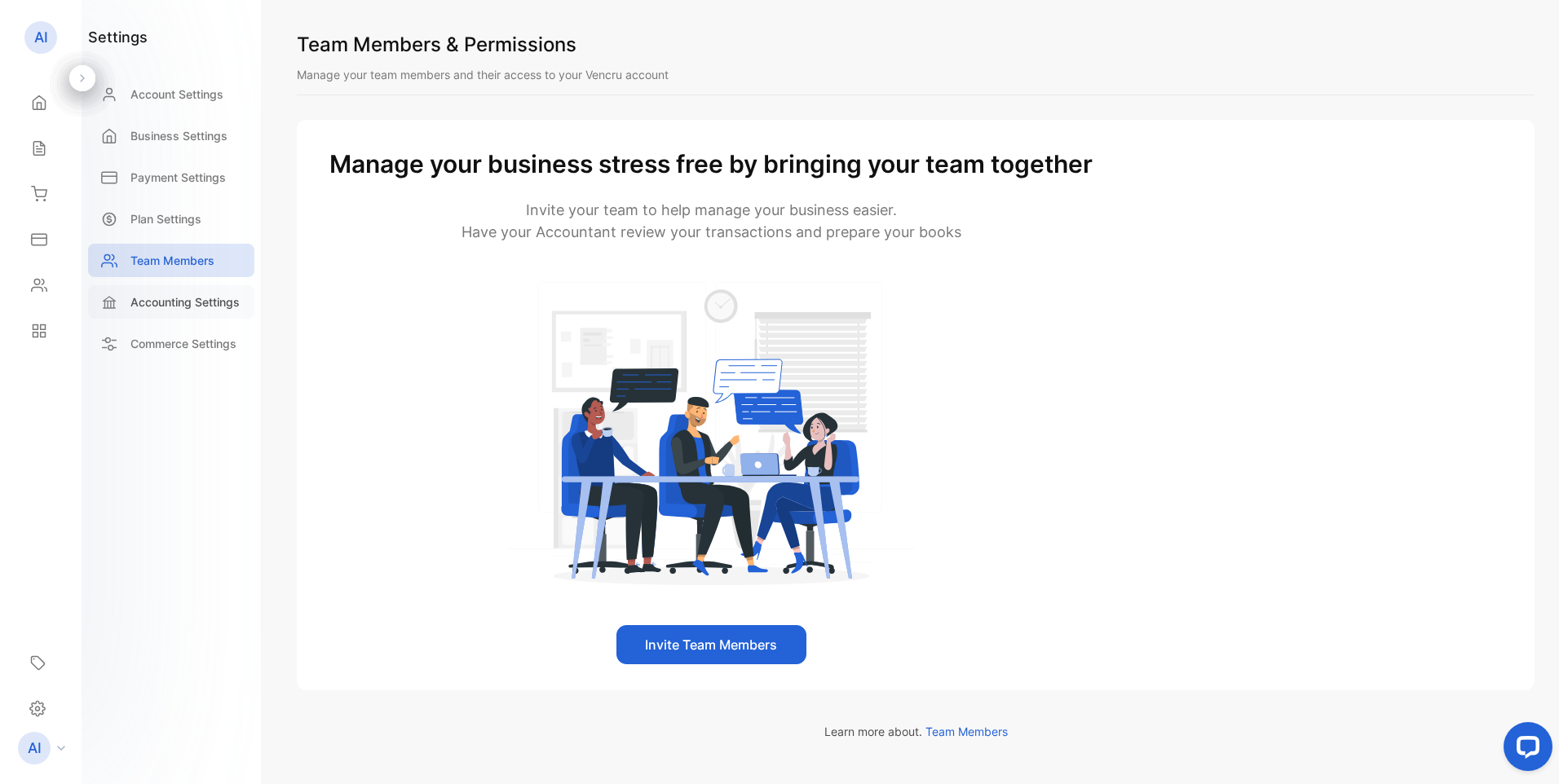
click at [152, 309] on p "Accounting Settings" at bounding box center [184, 302] width 109 height 17
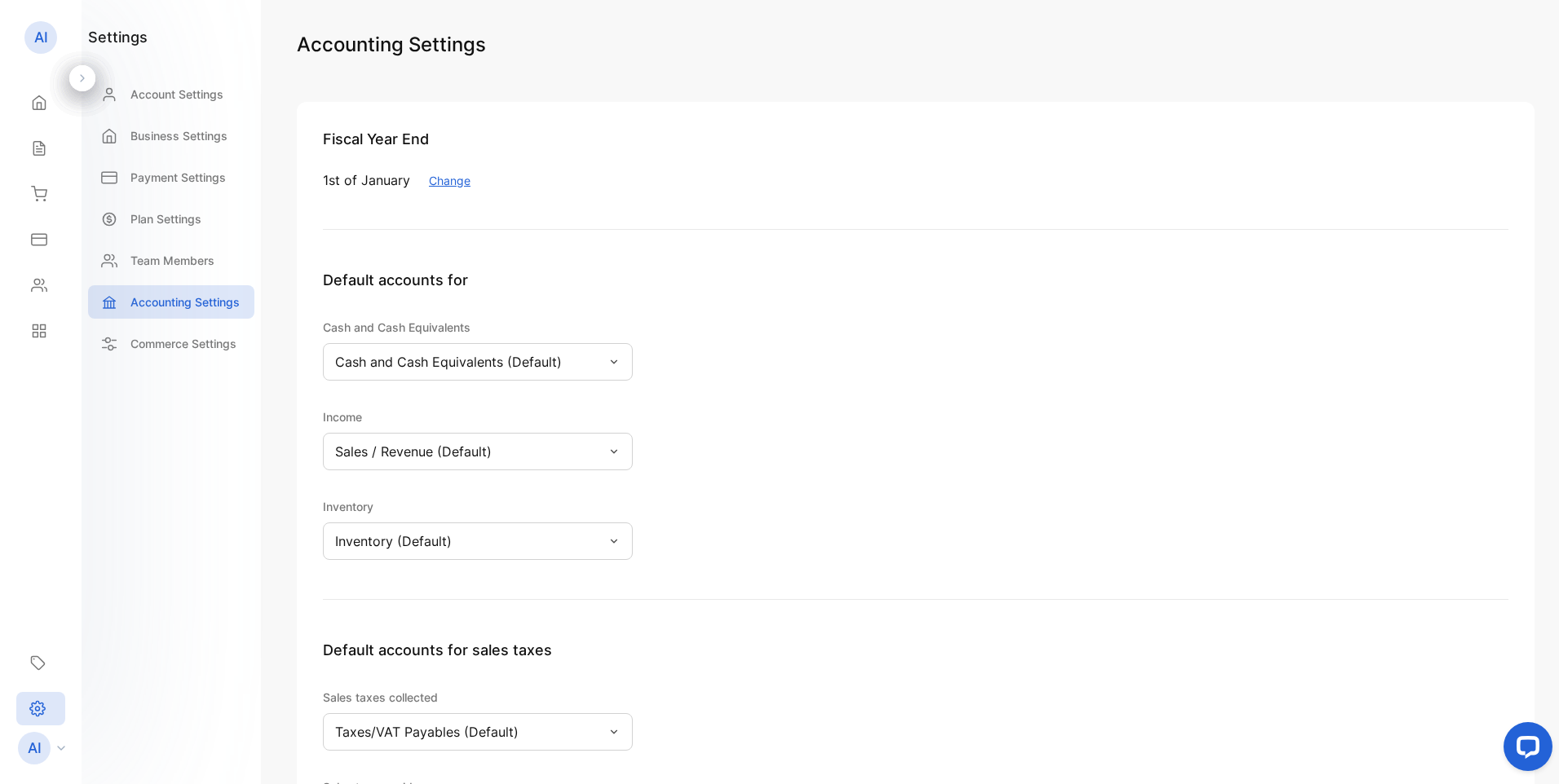
click at [446, 177] on button "Change" at bounding box center [450, 181] width 42 height 17
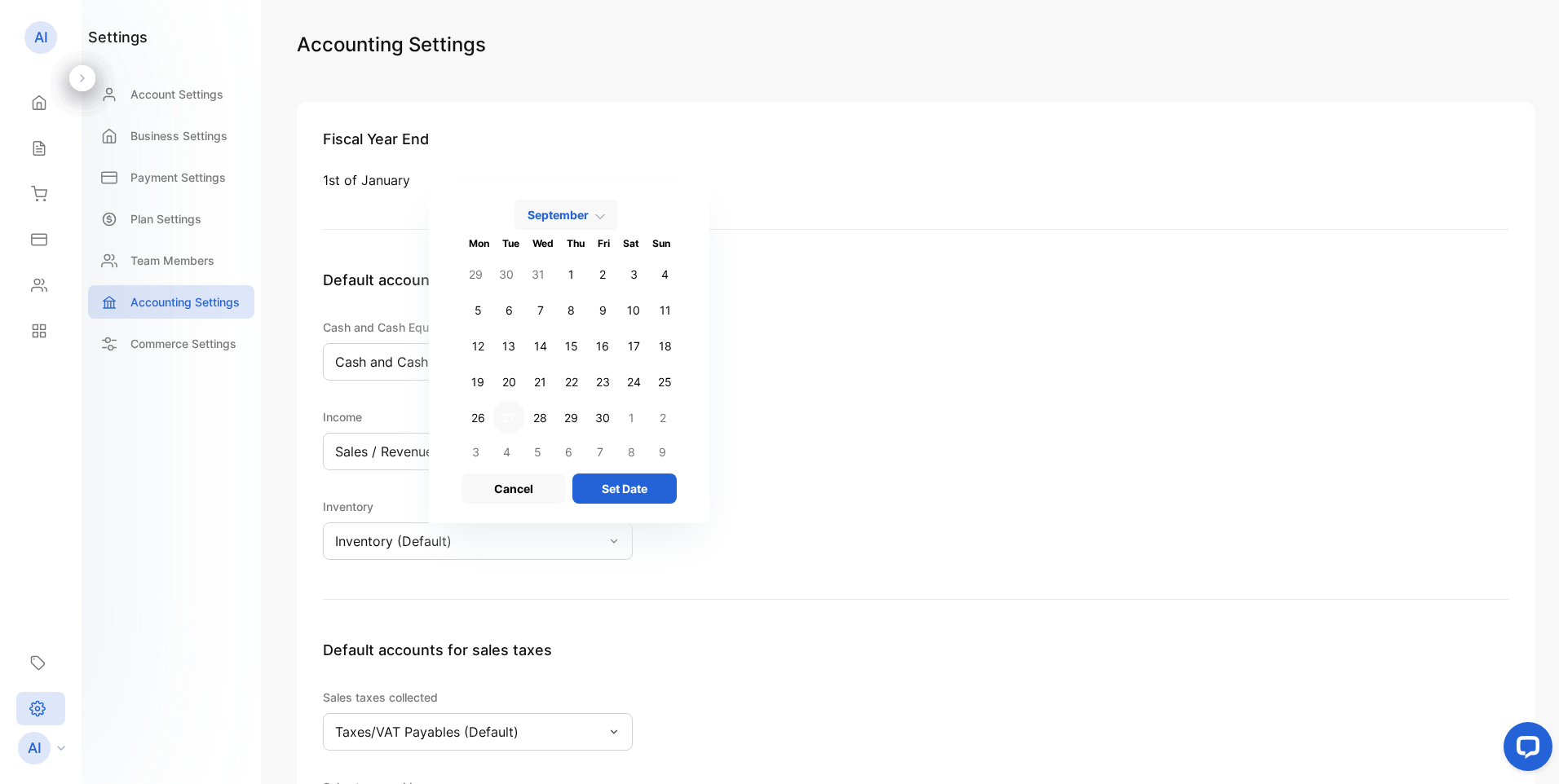
click at [446, 177] on div "1st of January September Mon Tue Wed Thu Fri Sat Sun 29 30 31 1 2 3 4 5 6 7 8 9…" at bounding box center [916, 180] width 1186 height 19
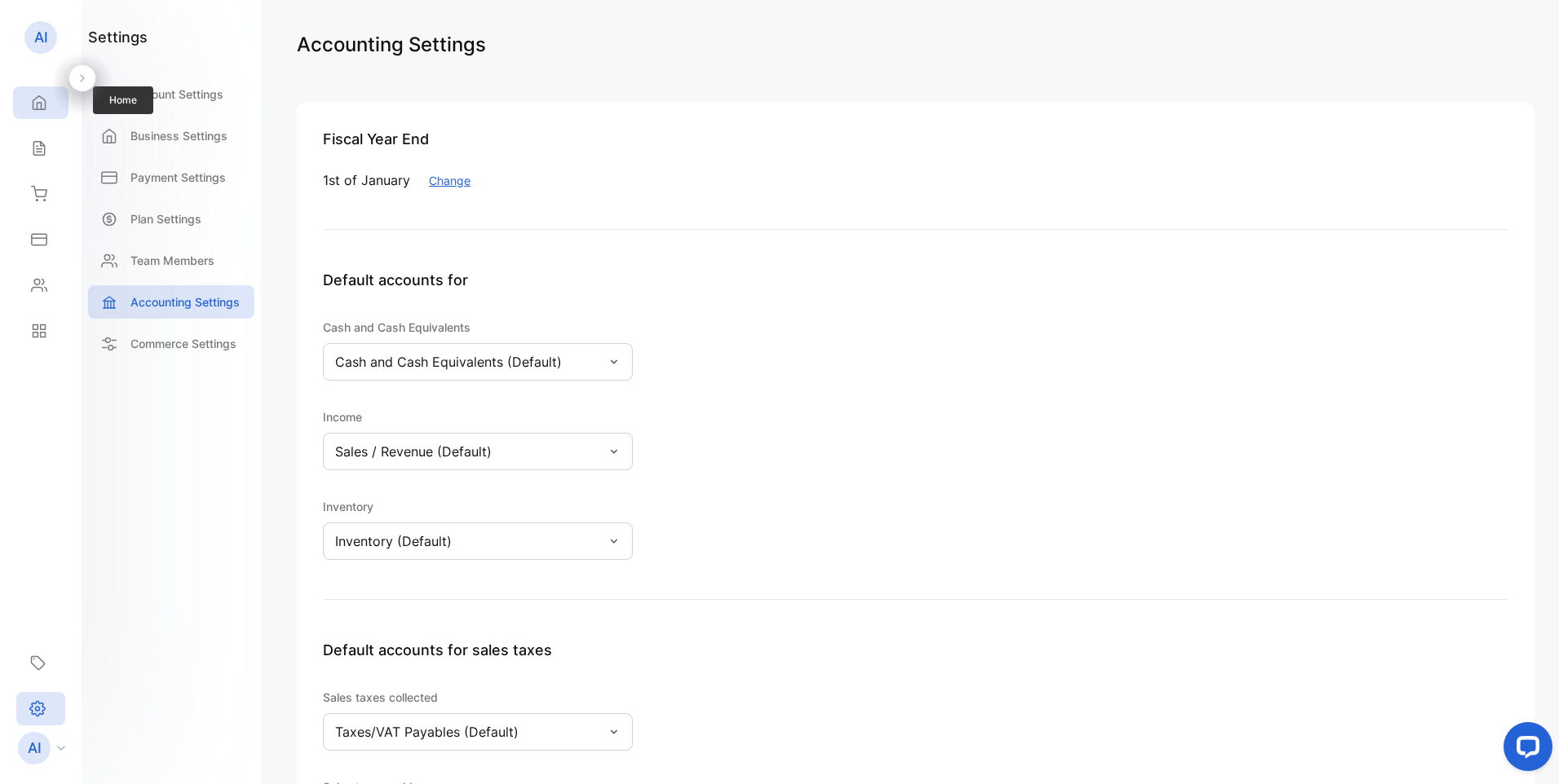
click at [40, 94] on icon at bounding box center [38, 102] width 17 height 17
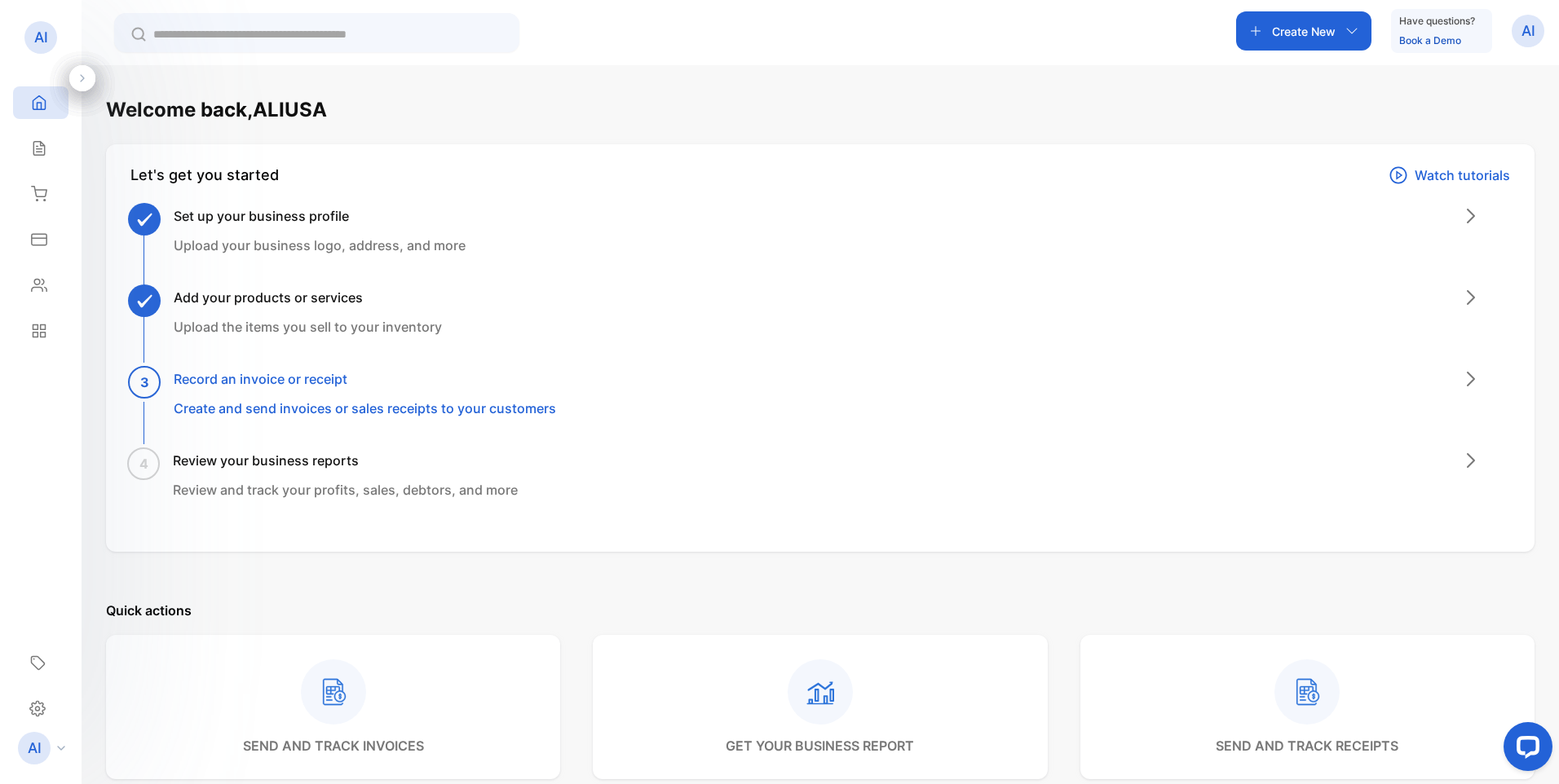
click at [232, 385] on h3 "Record an invoice or receipt" at bounding box center [365, 379] width 383 height 19
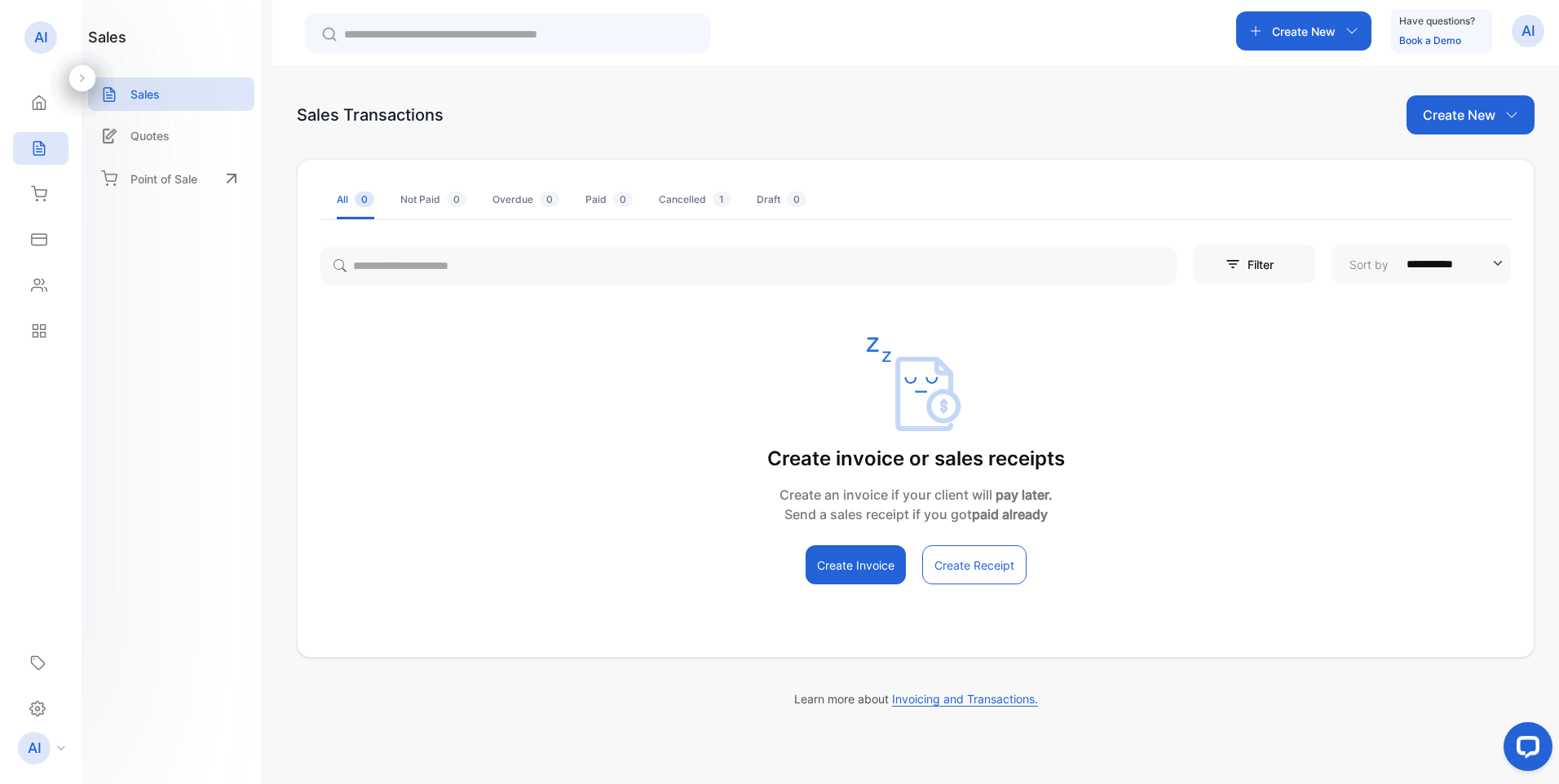
click at [868, 566] on button "Create Invoice" at bounding box center [856, 565] width 100 height 39
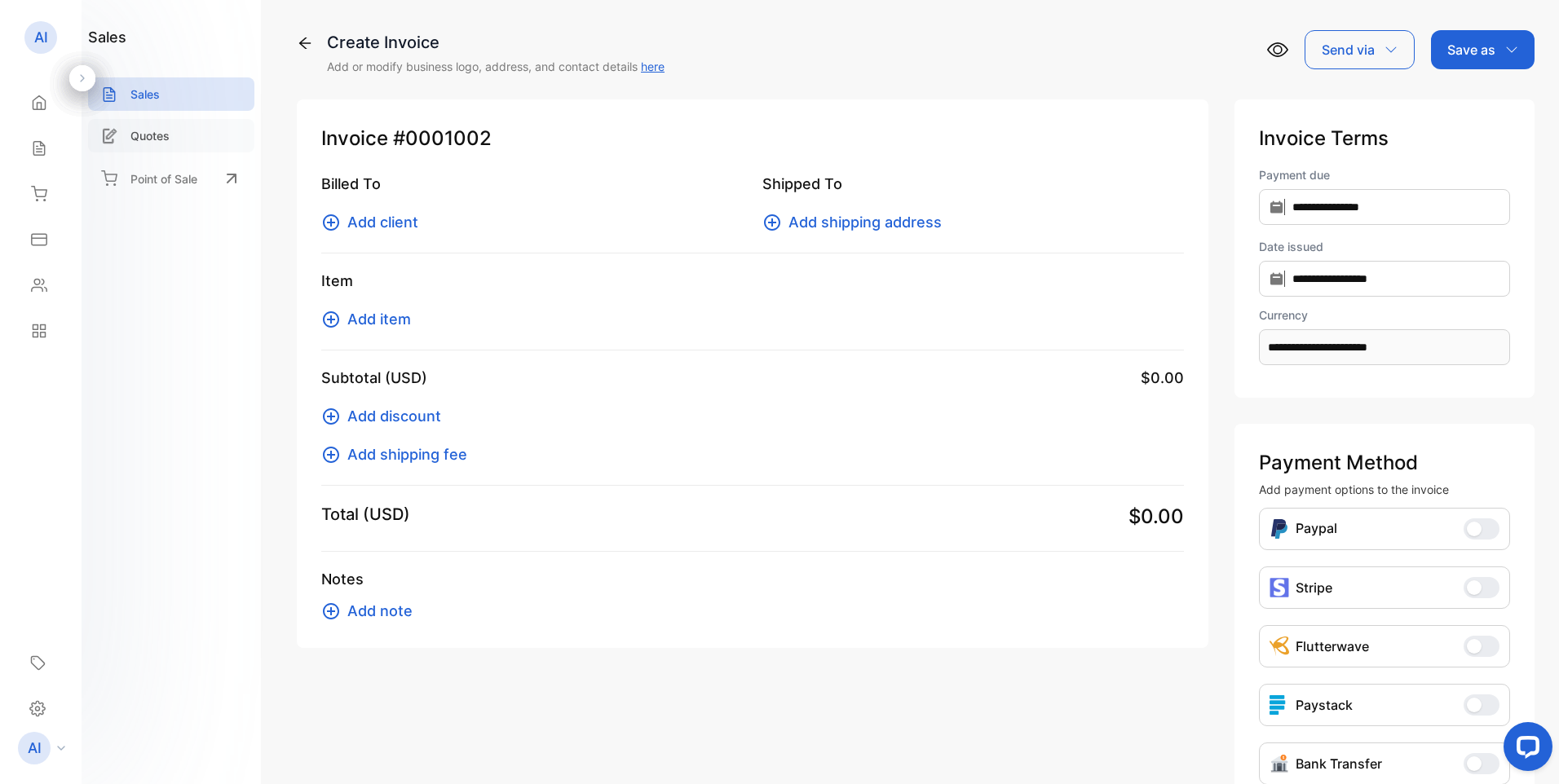
click at [154, 135] on p "Quotes" at bounding box center [149, 136] width 39 height 17
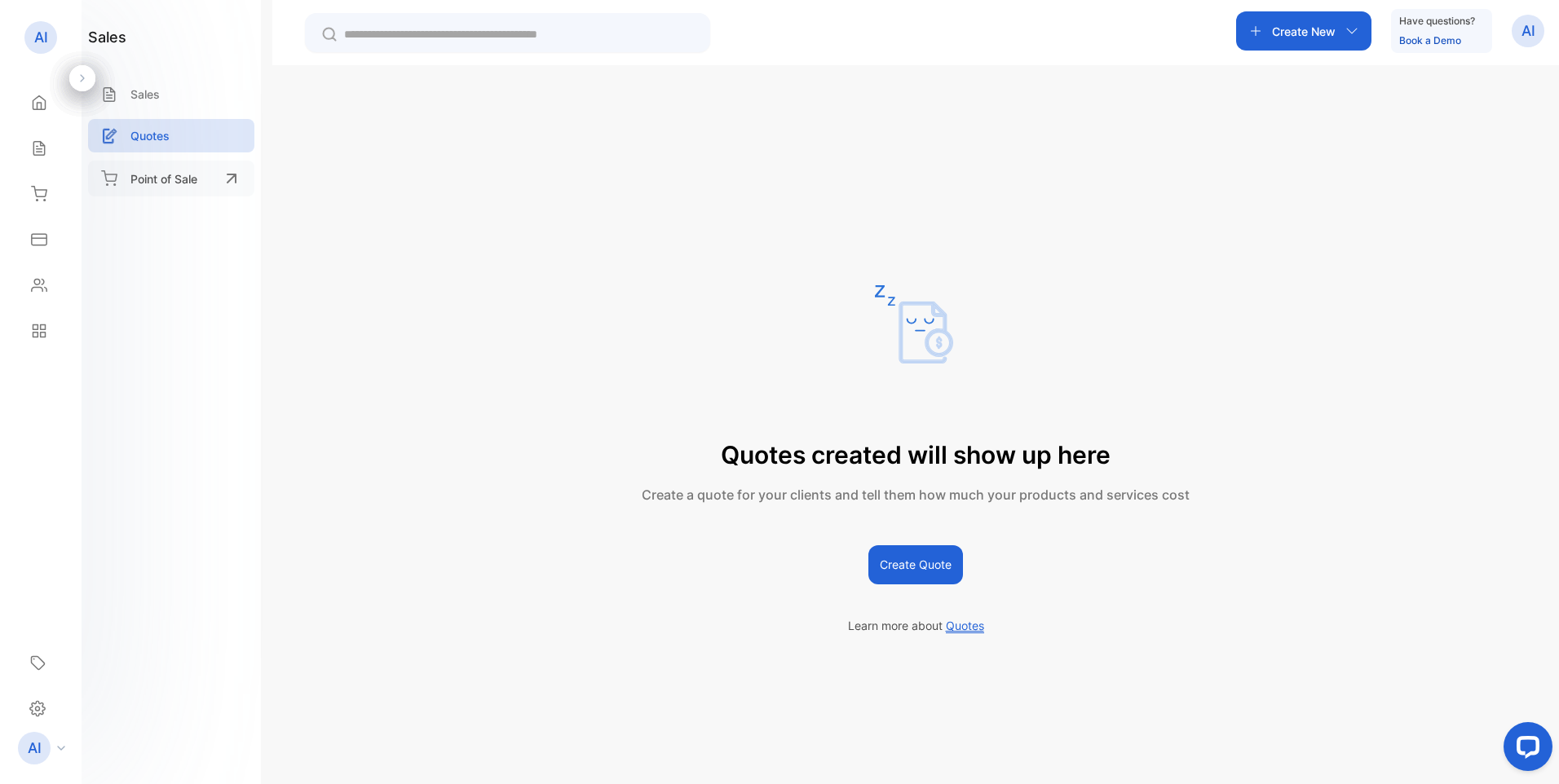
click at [167, 180] on p "Point of Sale" at bounding box center [163, 179] width 67 height 17
click at [937, 560] on button "Create Quote" at bounding box center [915, 565] width 94 height 39
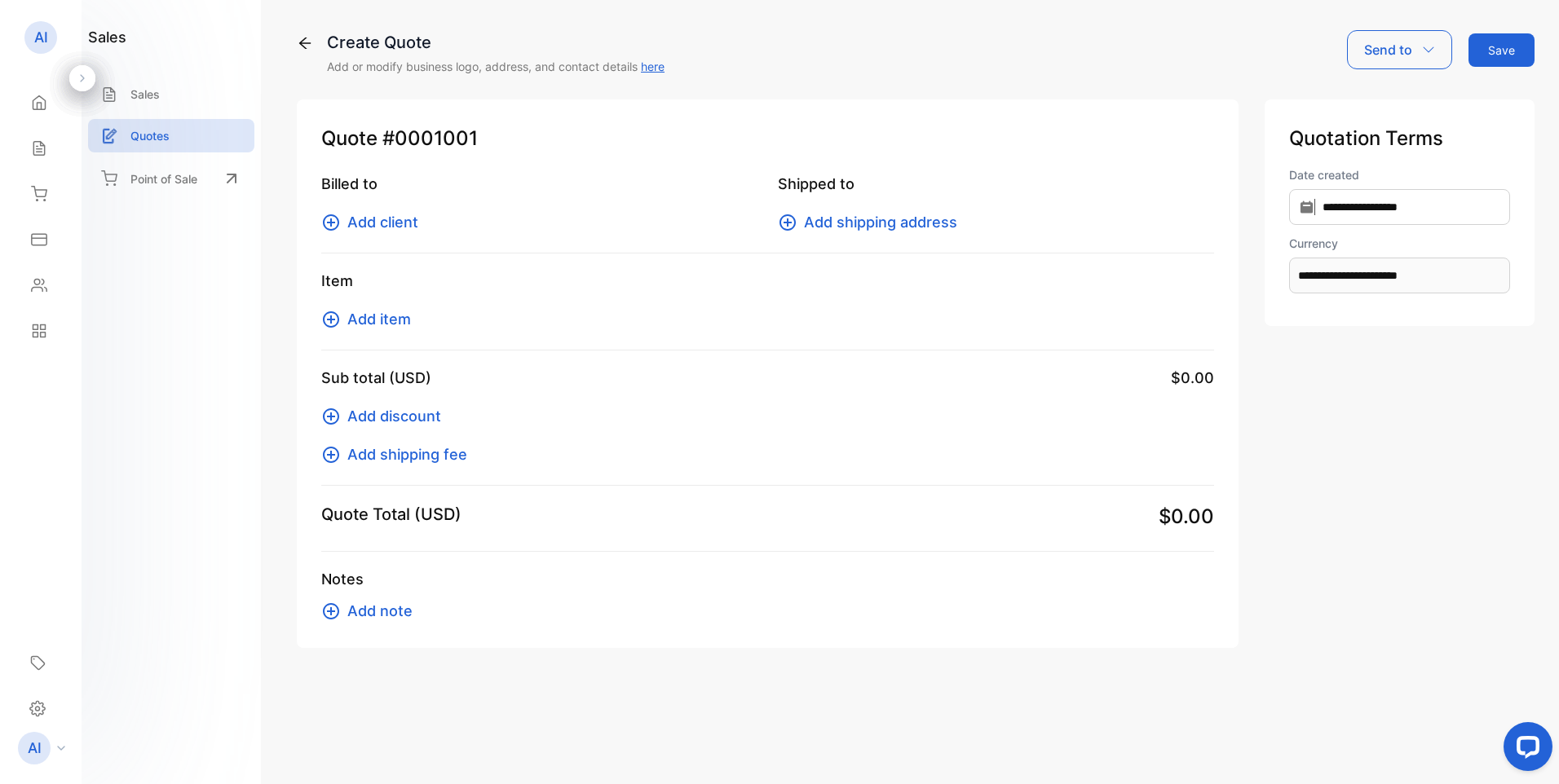
click at [385, 224] on span "Add client" at bounding box center [383, 222] width 71 height 22
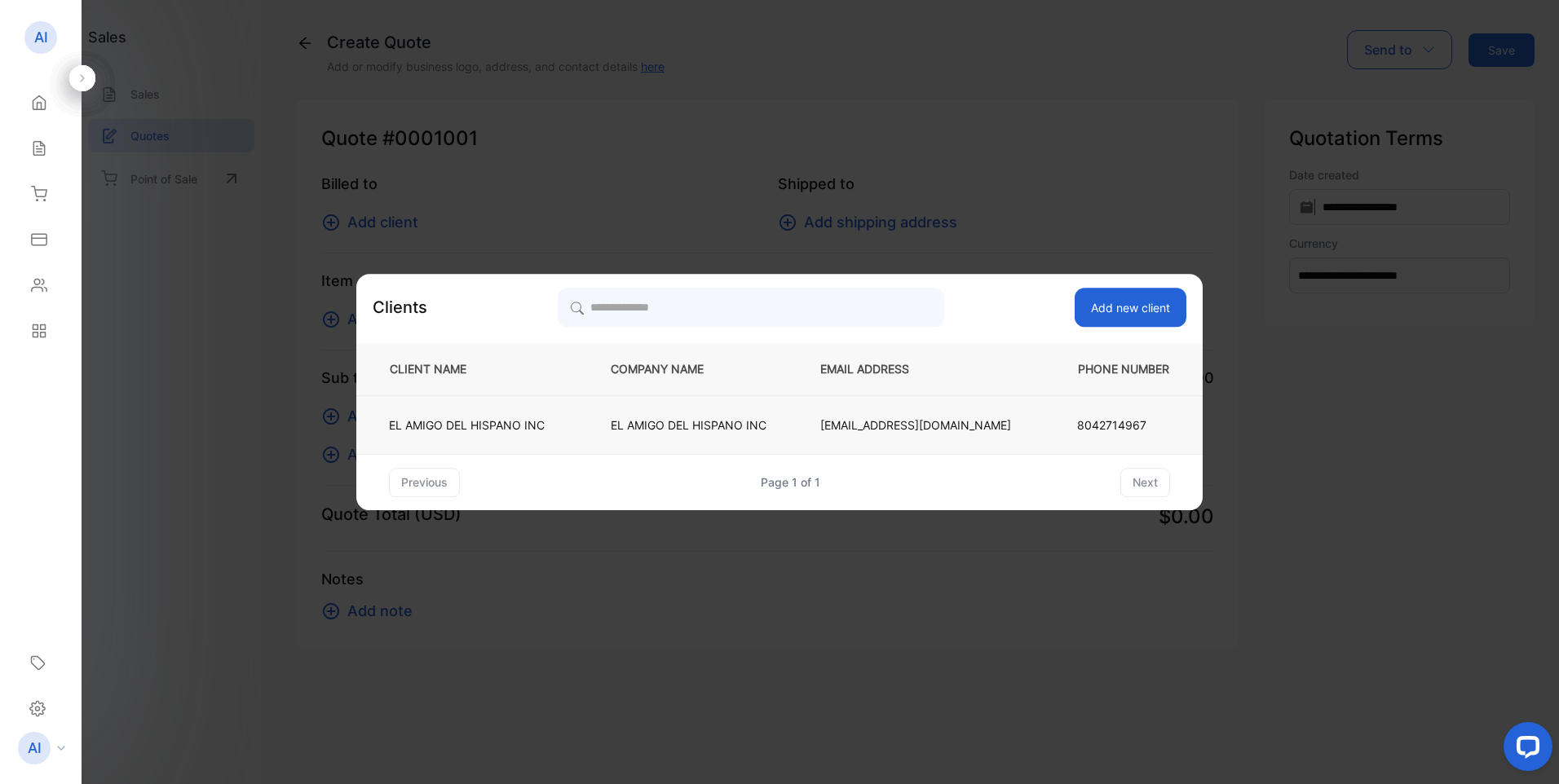
click at [469, 426] on p "EL AMIGO DEL HISPANO INC" at bounding box center [466, 425] width 155 height 17
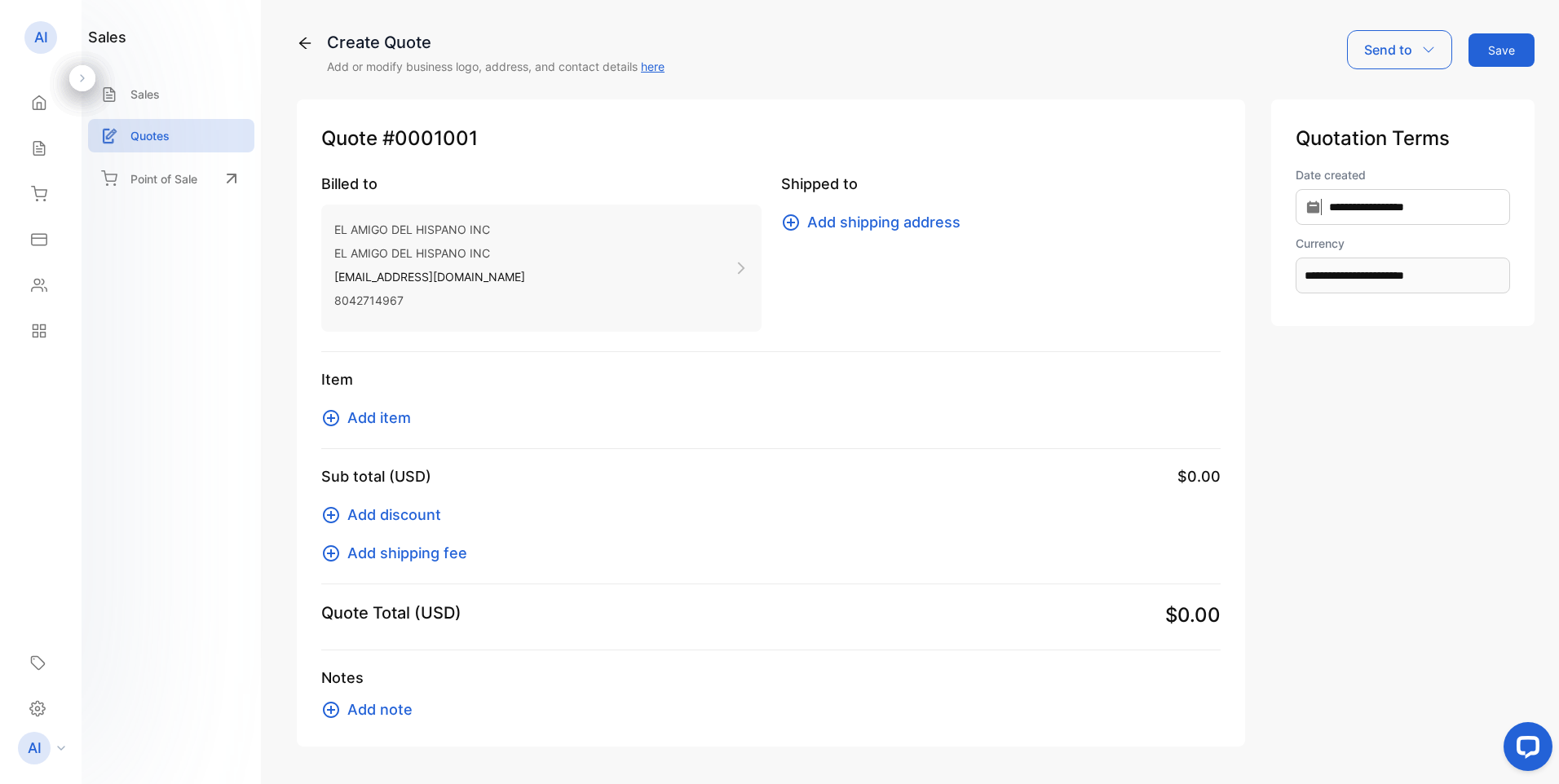
click at [866, 224] on span "Add shipping address" at bounding box center [884, 222] width 154 height 22
click at [367, 416] on span "Add item" at bounding box center [379, 417] width 64 height 22
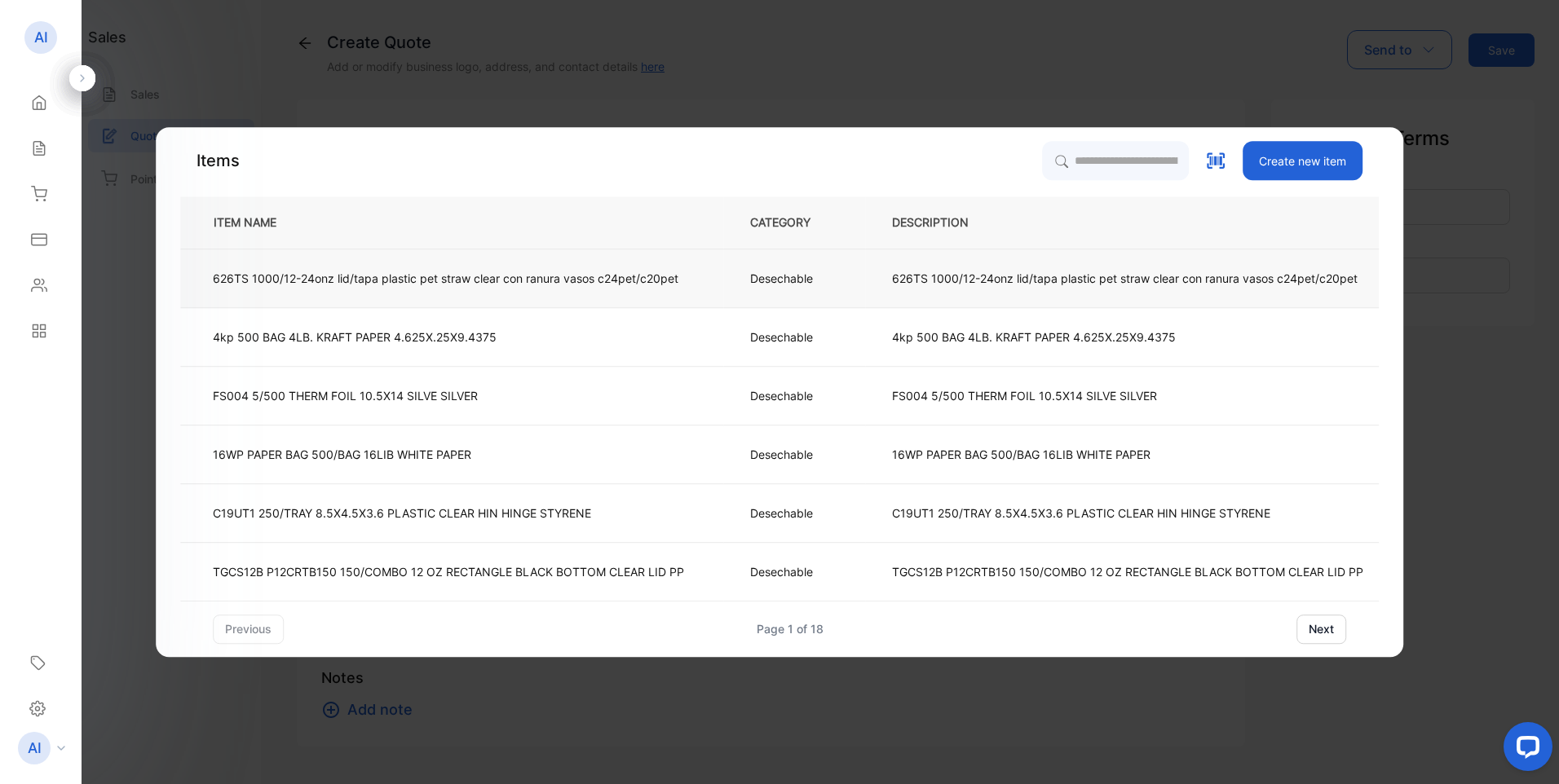
click at [921, 280] on p "626TS 1000/12-24onz lid/tapa plastic pet straw clear con ranura vasos c24pet/c2…" at bounding box center [1125, 279] width 466 height 17
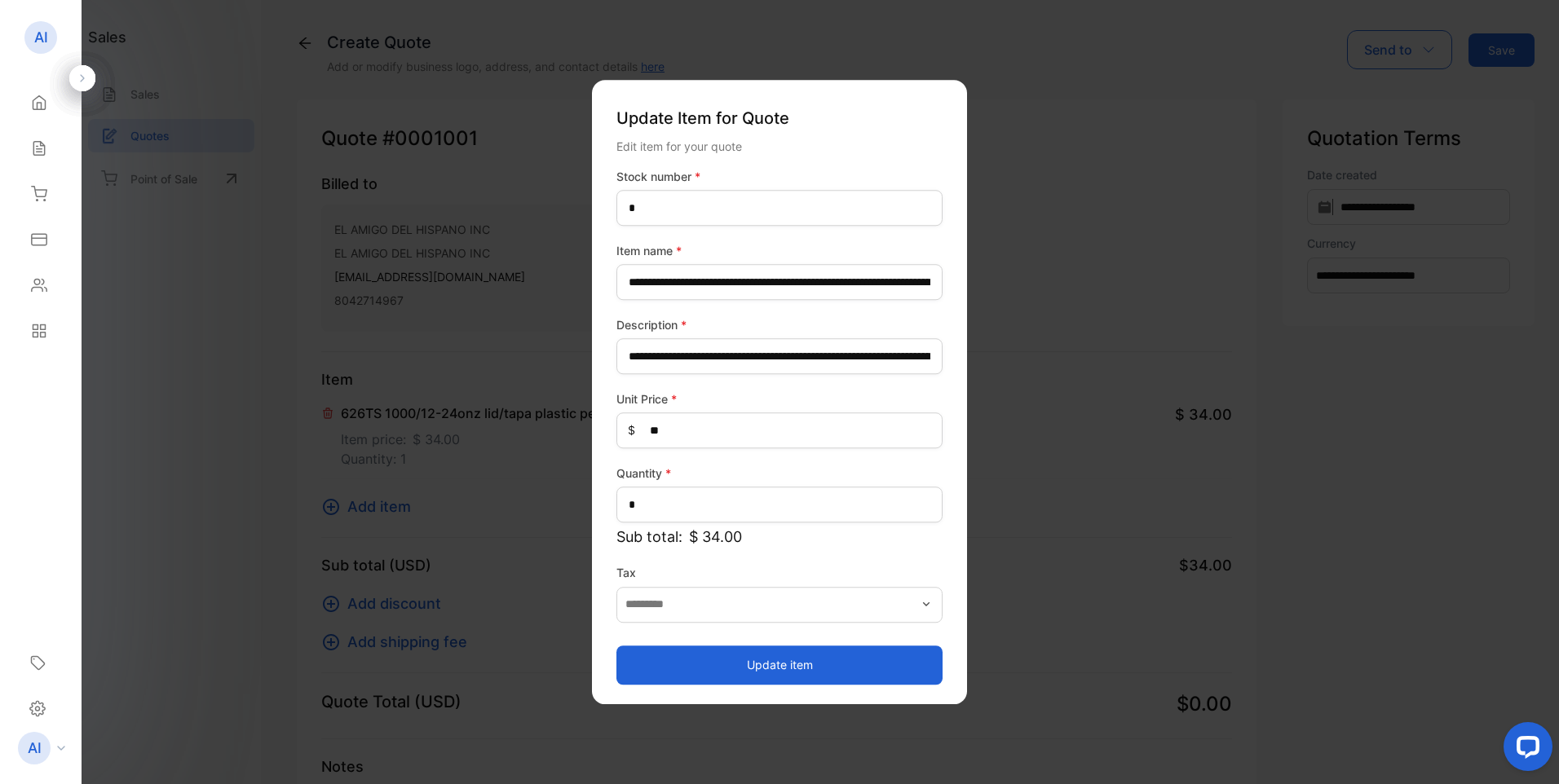
click at [775, 669] on button "Update item" at bounding box center [780, 665] width 327 height 39
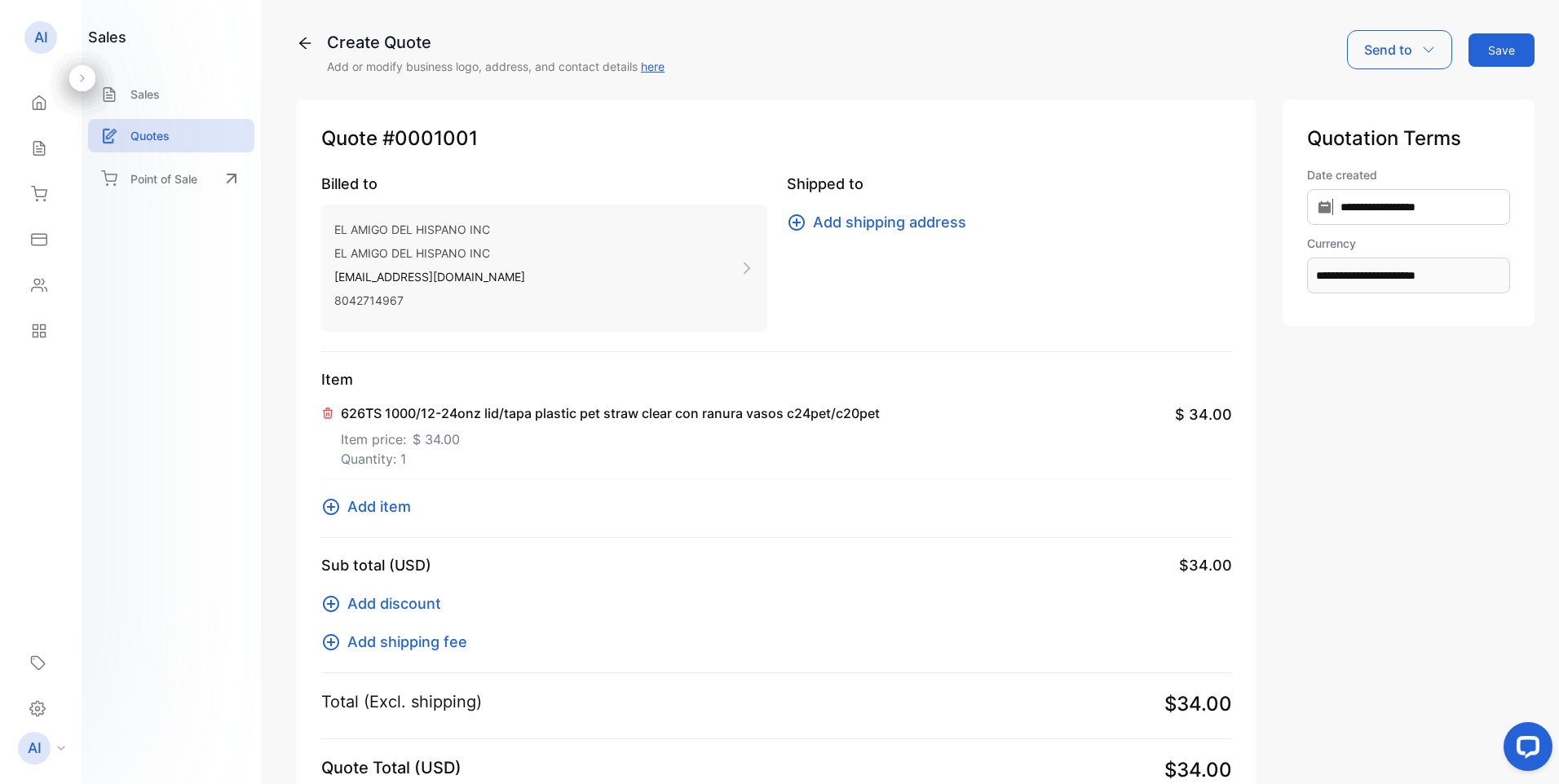
click at [388, 507] on span "Add item" at bounding box center [379, 506] width 64 height 22
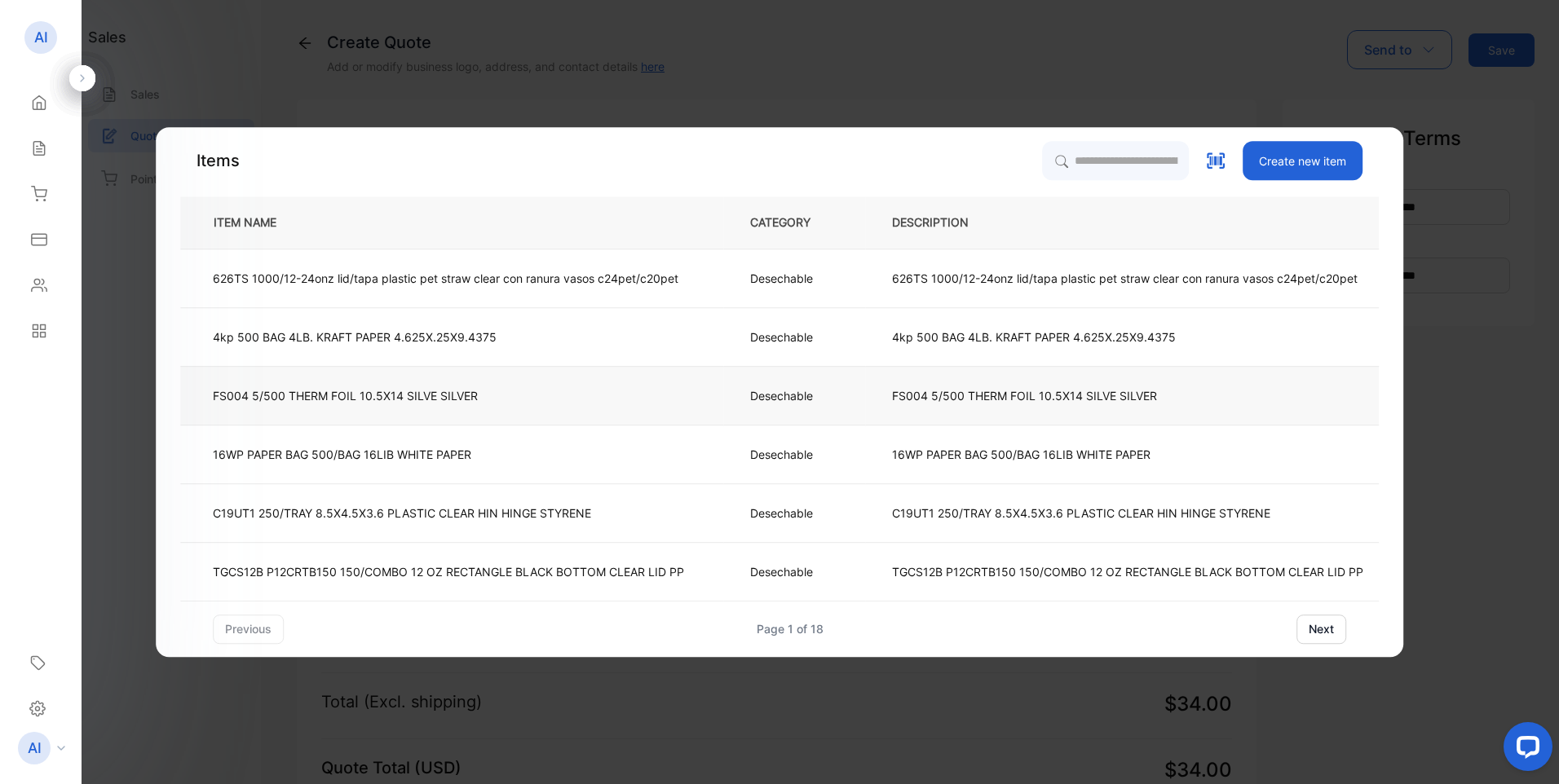
click at [475, 388] on td "FS004 5/500 THERM FOIL 10.5X14 SILVE SILVER" at bounding box center [452, 395] width 543 height 58
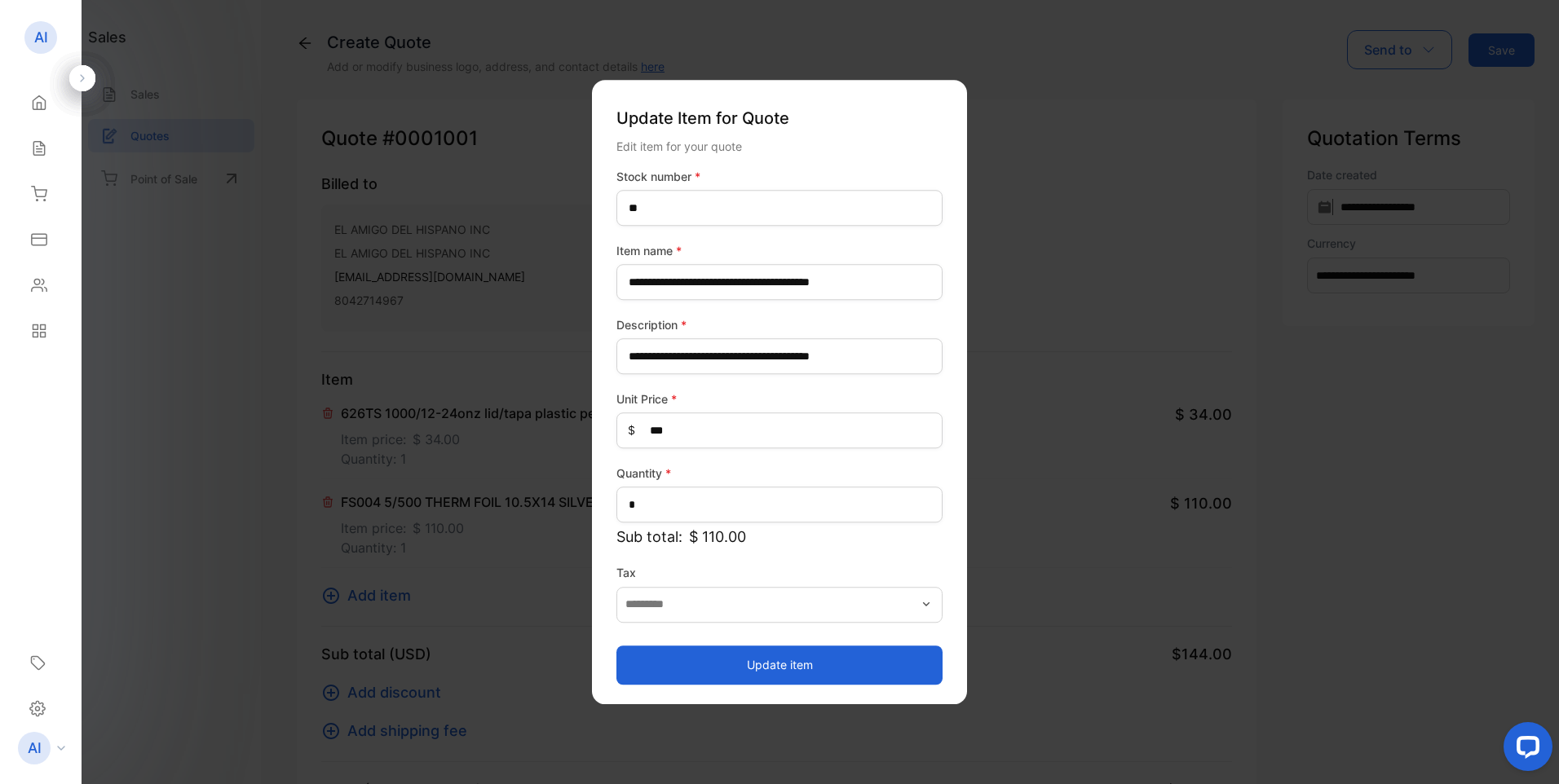
click at [743, 667] on button "Update item" at bounding box center [780, 665] width 327 height 39
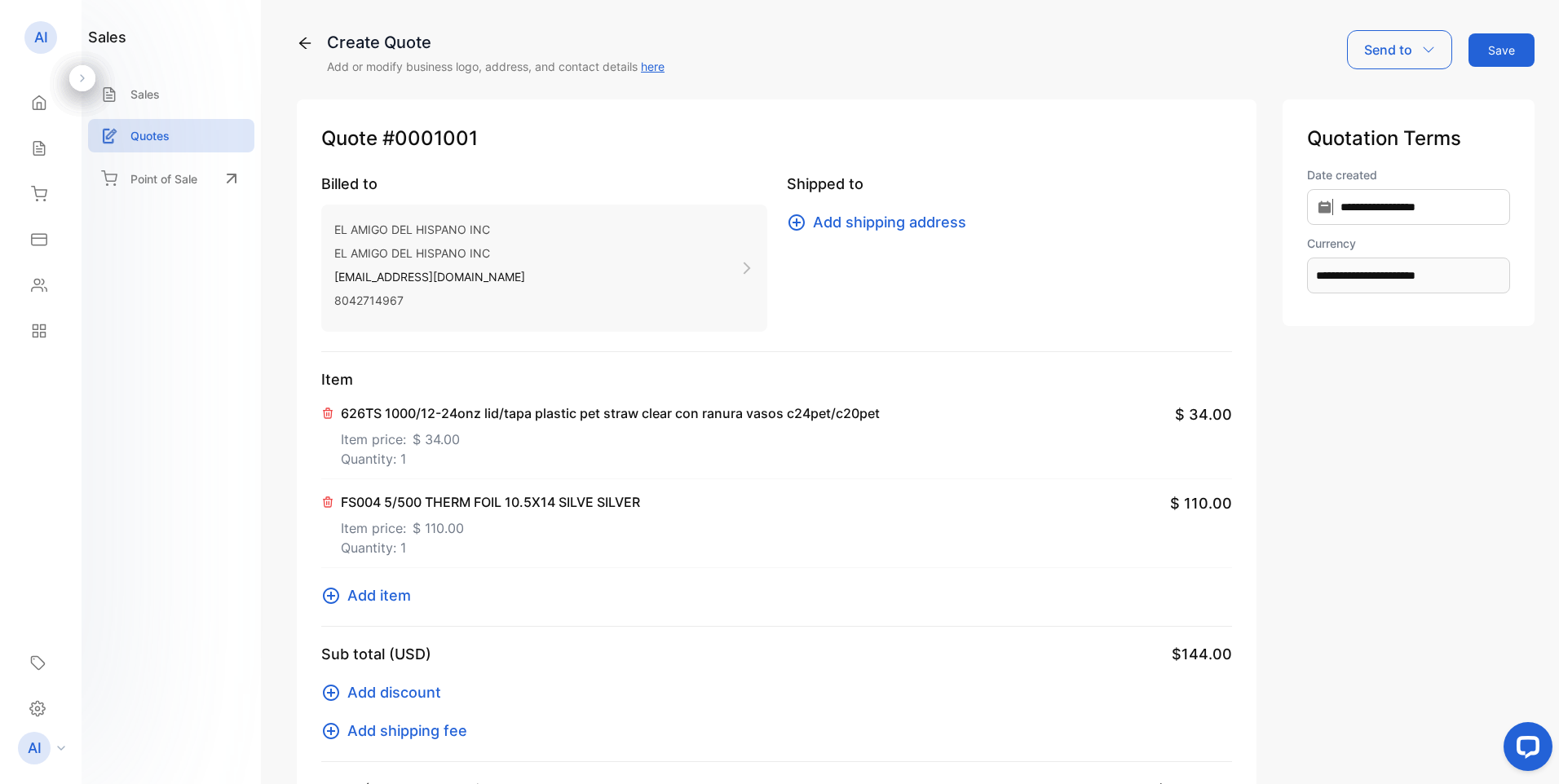
click at [383, 595] on span "Add item" at bounding box center [379, 595] width 64 height 22
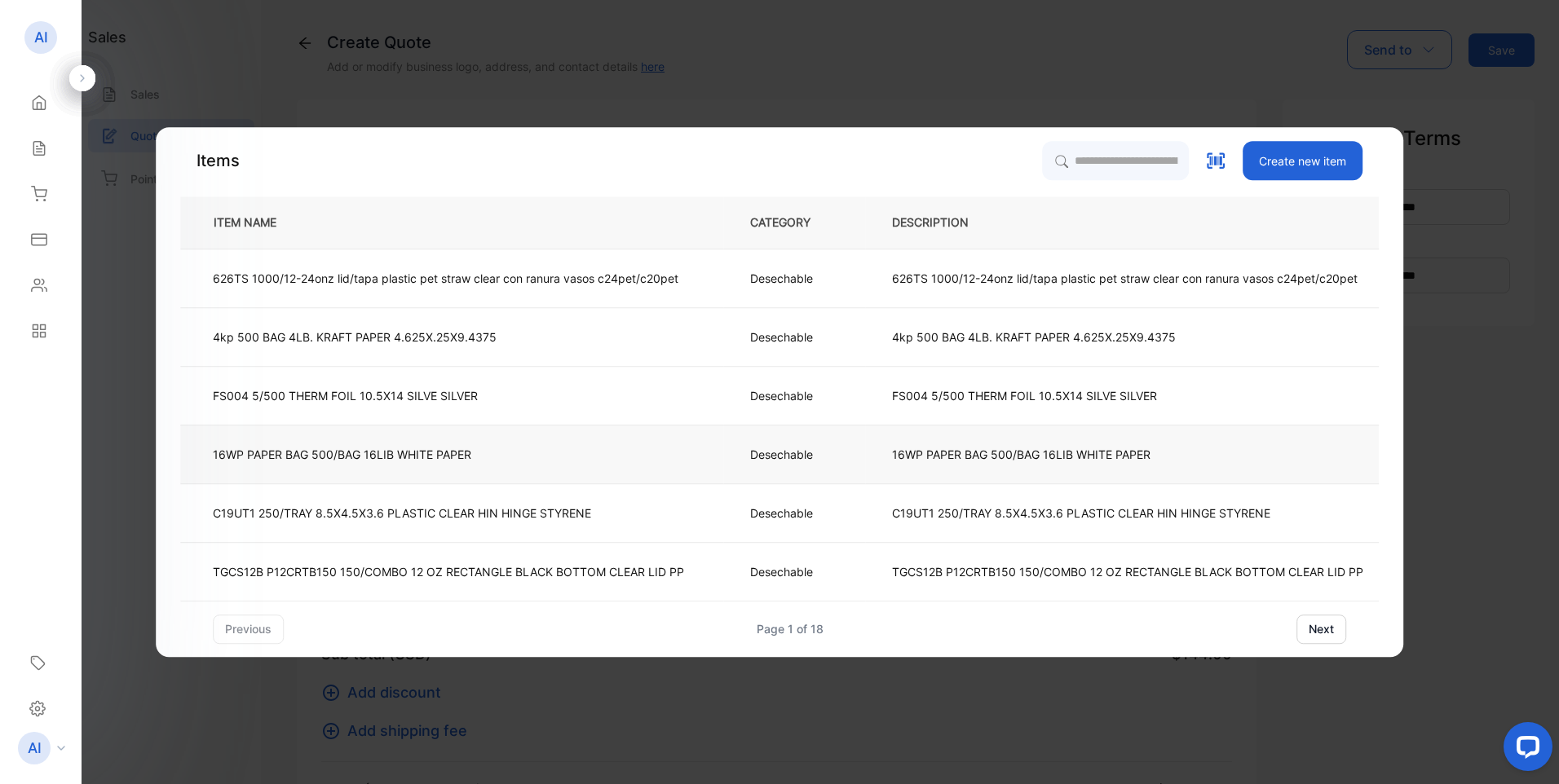
click at [380, 452] on p "16WP PAPER BAG 500/BAG 16LIB WHITE PAPER" at bounding box center [342, 455] width 259 height 17
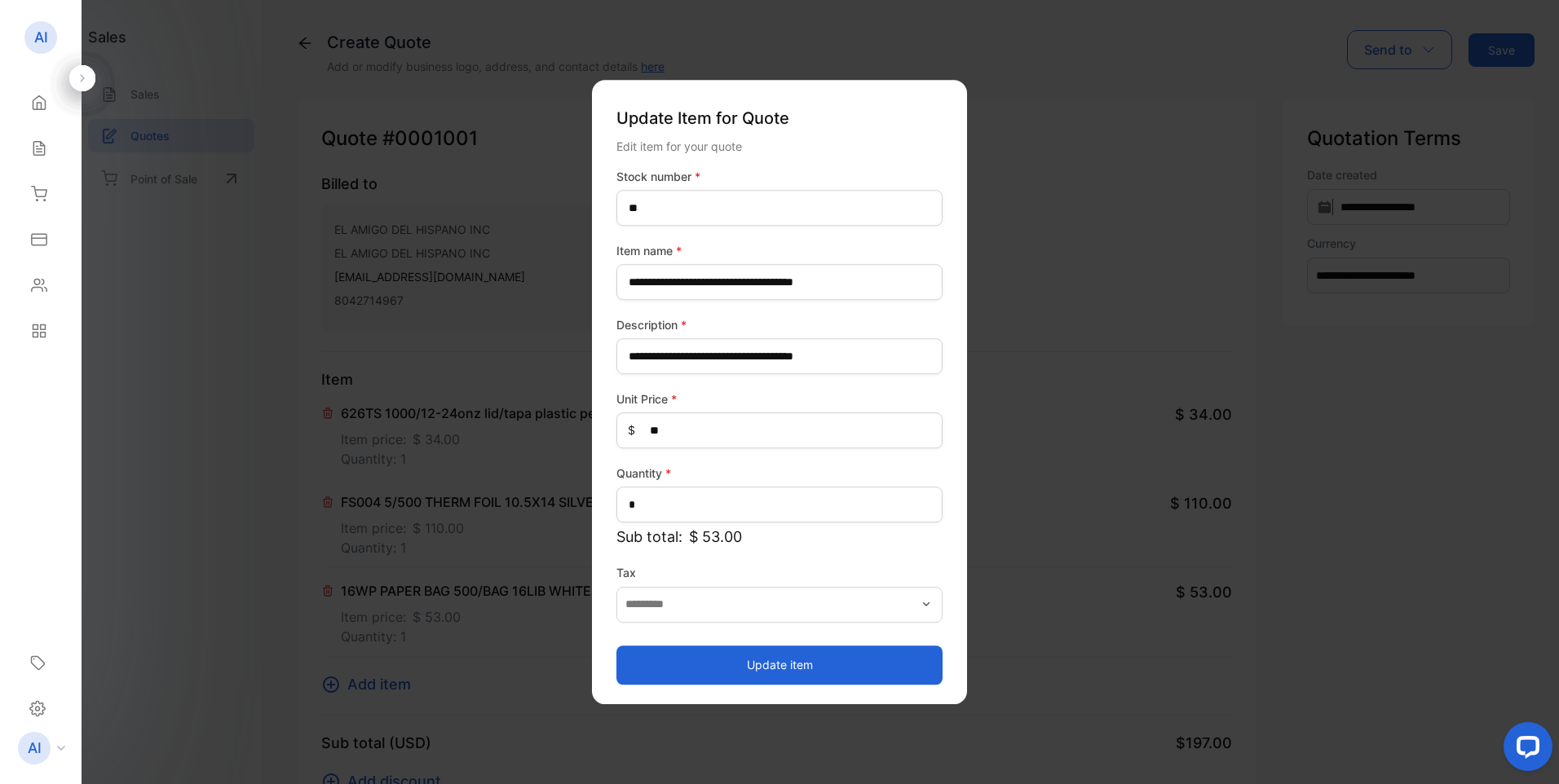
click at [850, 670] on button "Update item" at bounding box center [780, 665] width 327 height 39
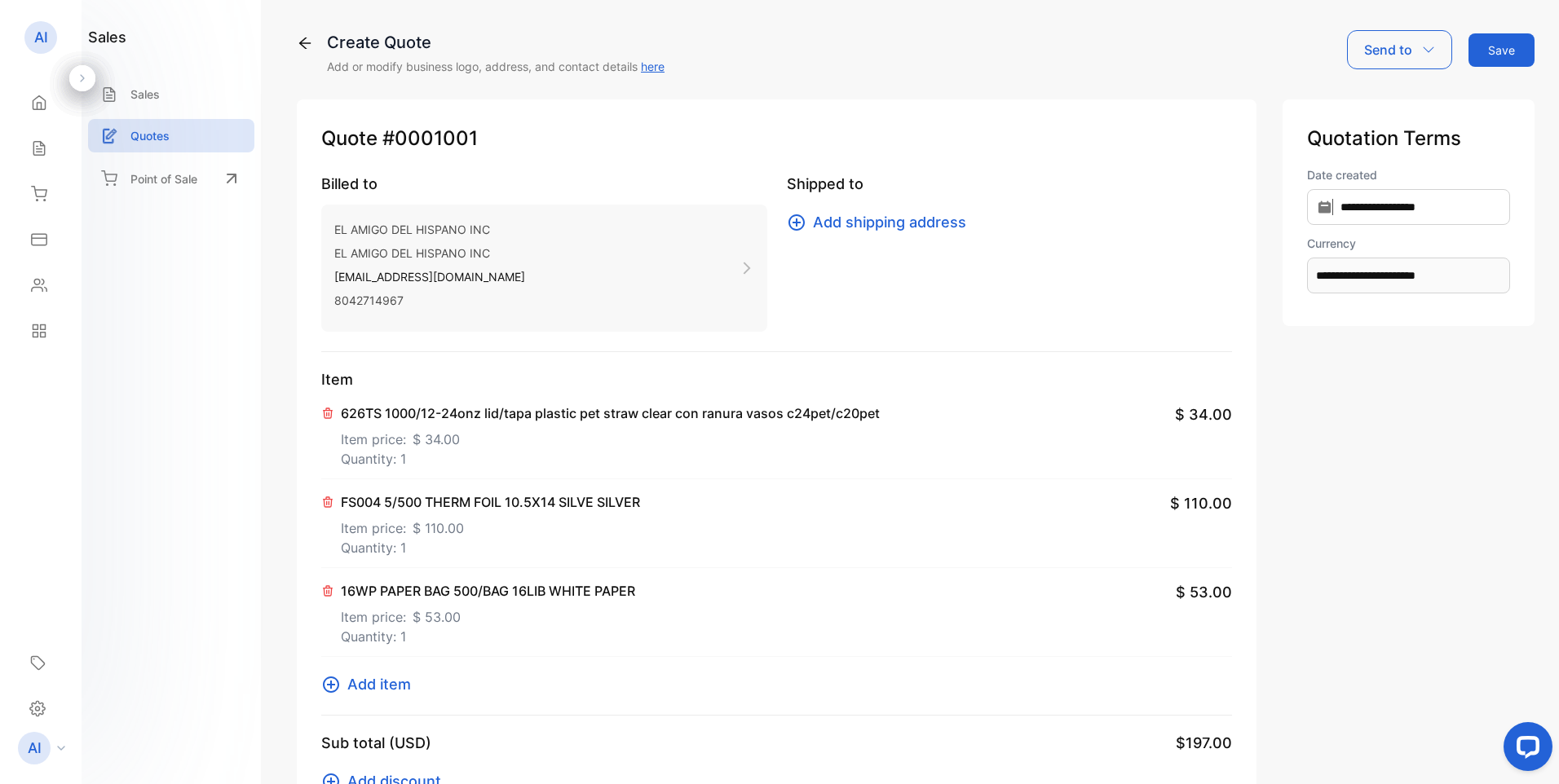
click at [397, 689] on span "Add item" at bounding box center [379, 684] width 64 height 22
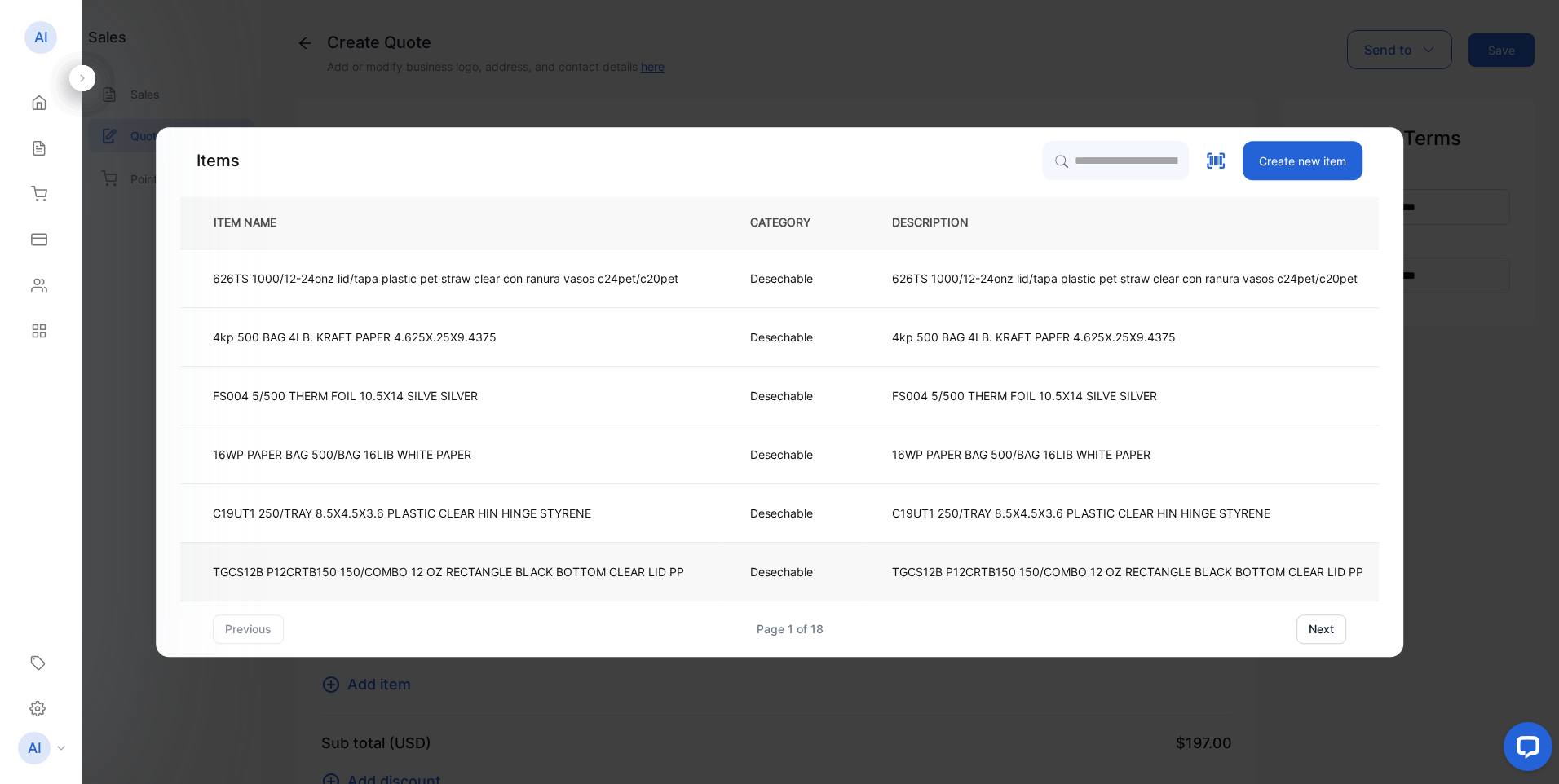
click at [517, 565] on p "TGCS12B P12CRTB150 150/COMBO 12 OZ RECTANGLE BLACK BOTTOM CLEAR LID PP" at bounding box center [449, 572] width 472 height 17
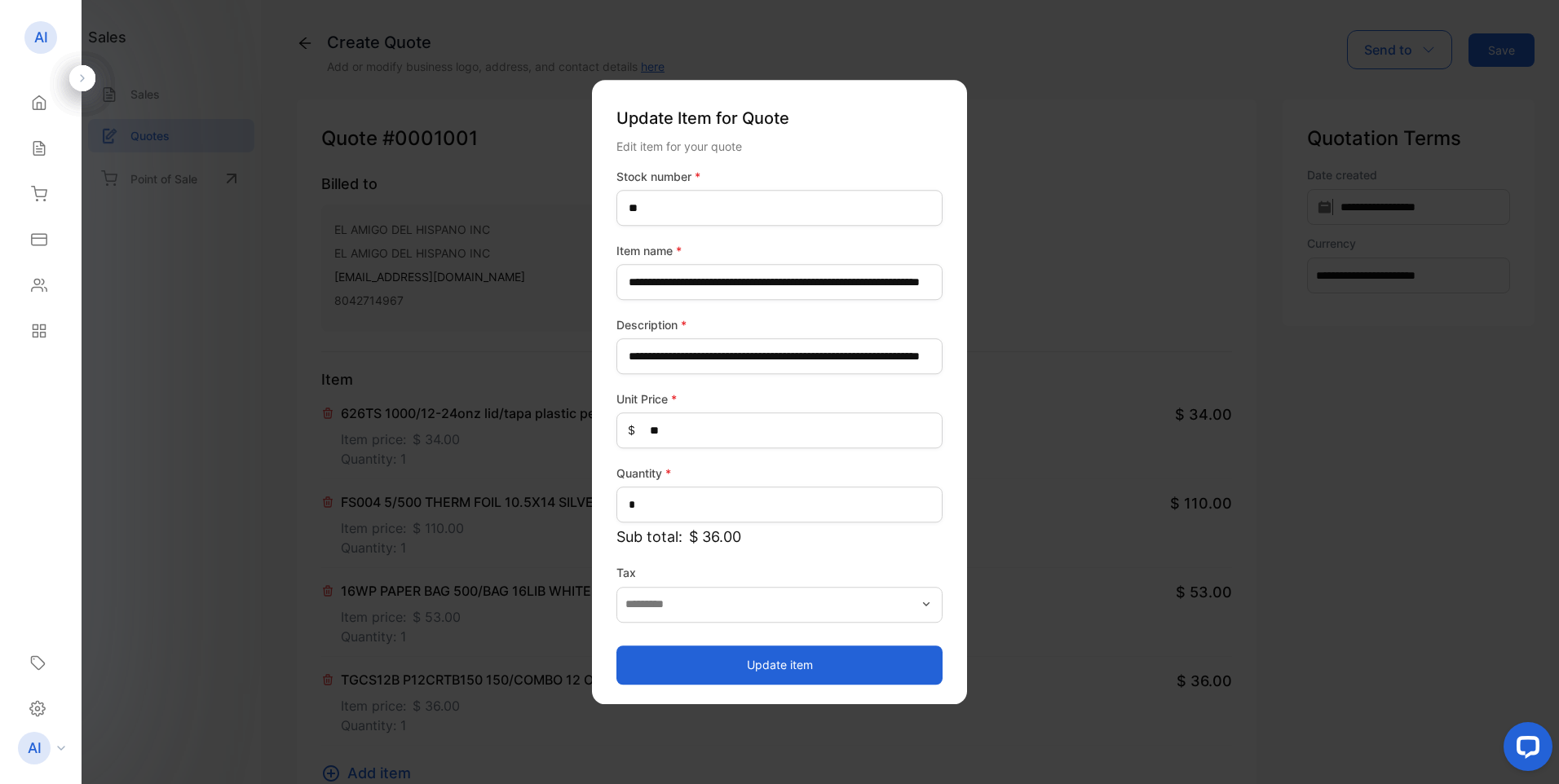
click at [798, 661] on button "Update item" at bounding box center [780, 665] width 327 height 39
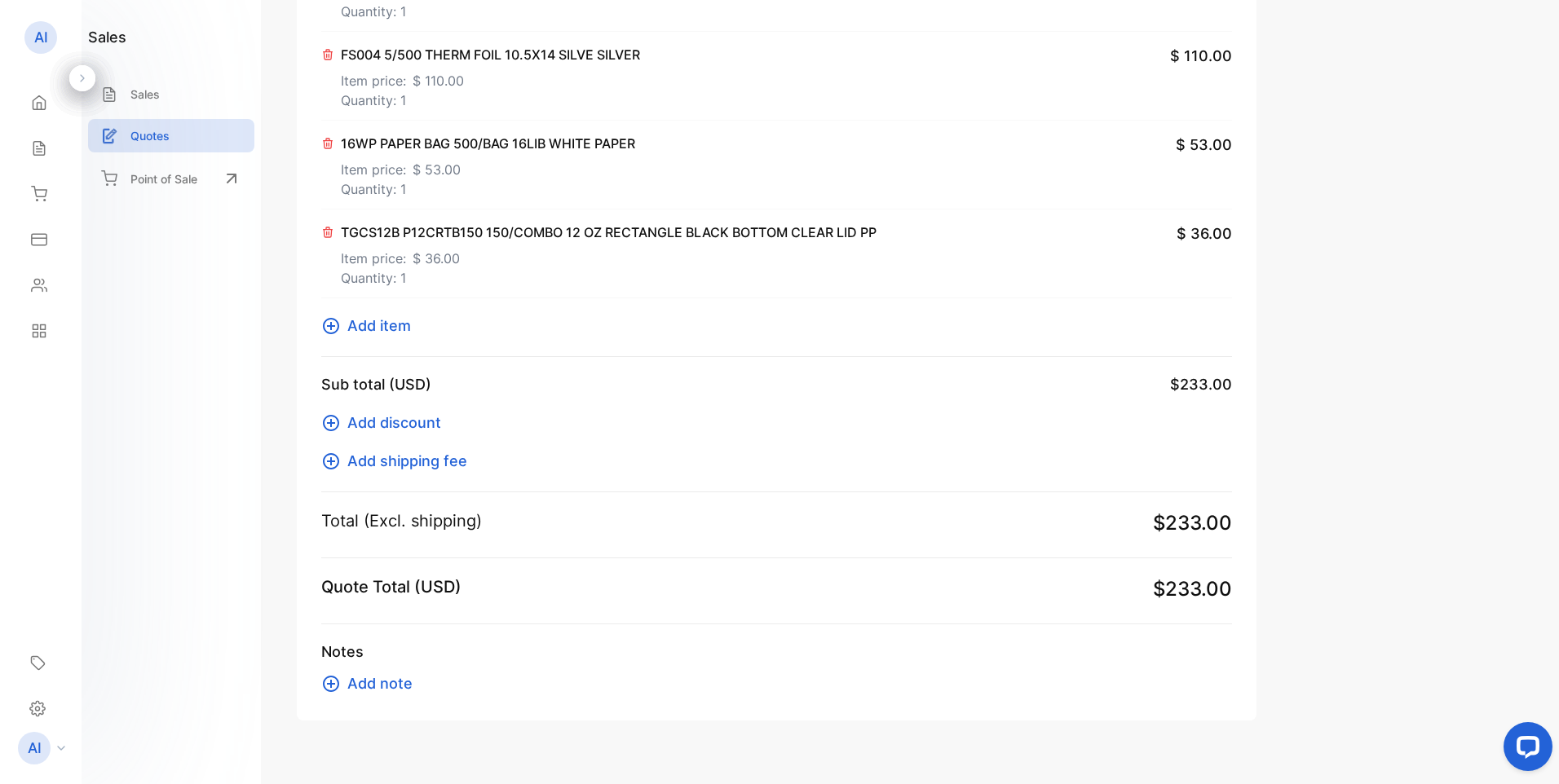
scroll to position [475, 0]
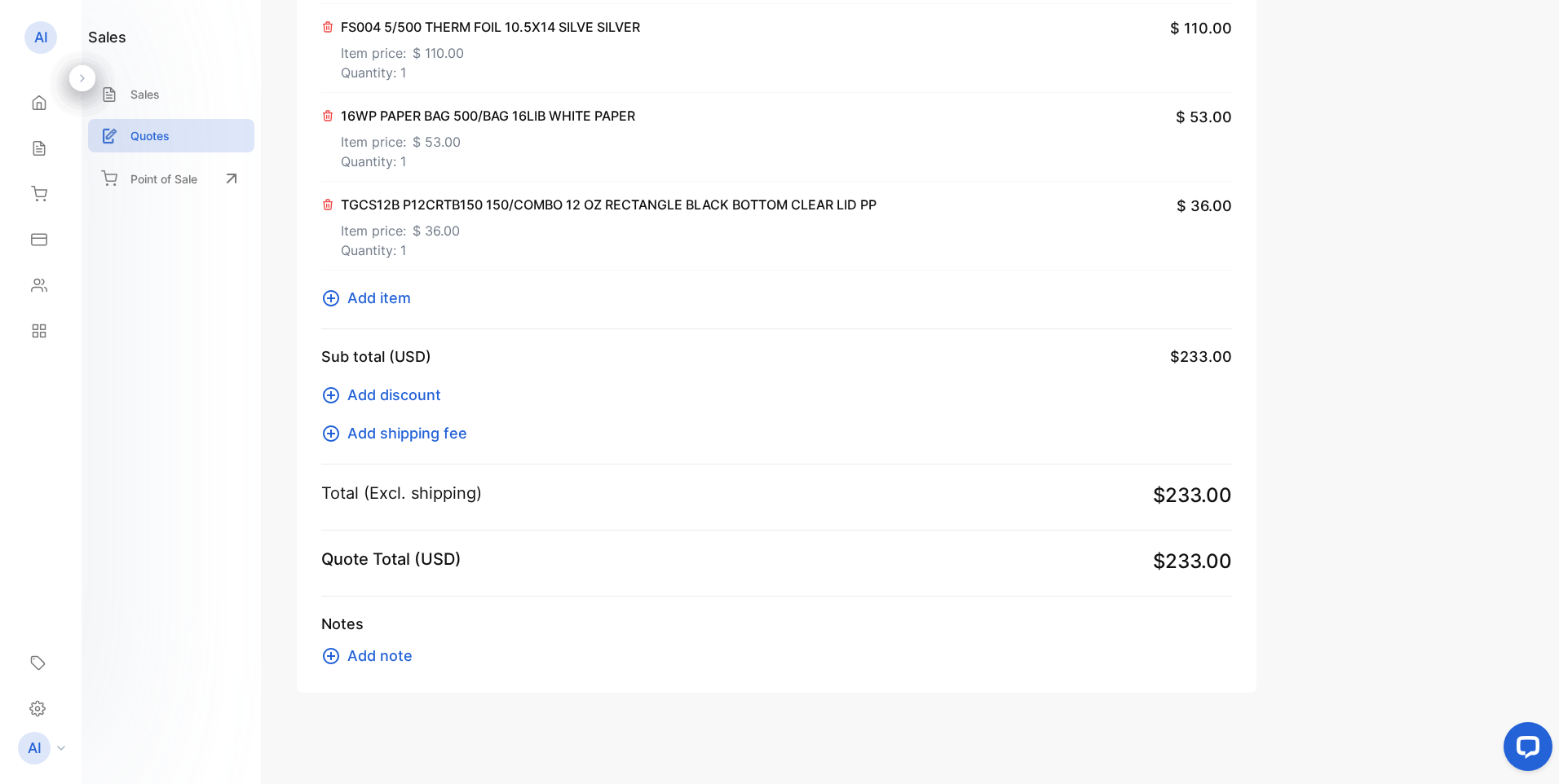
click at [387, 654] on span "Add note" at bounding box center [380, 656] width 66 height 22
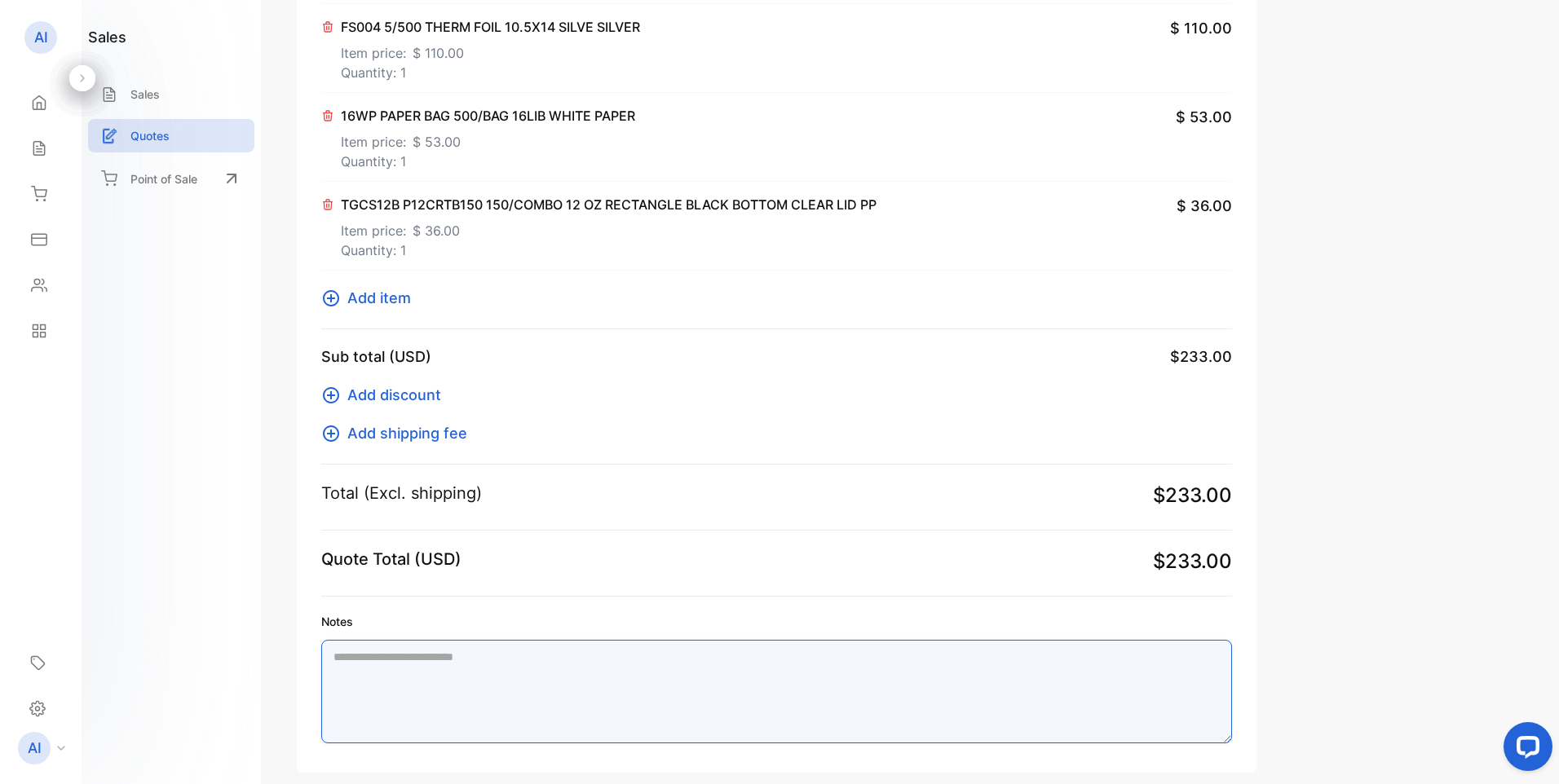
click at [509, 668] on textarea "Notes" at bounding box center [776, 691] width 911 height 104
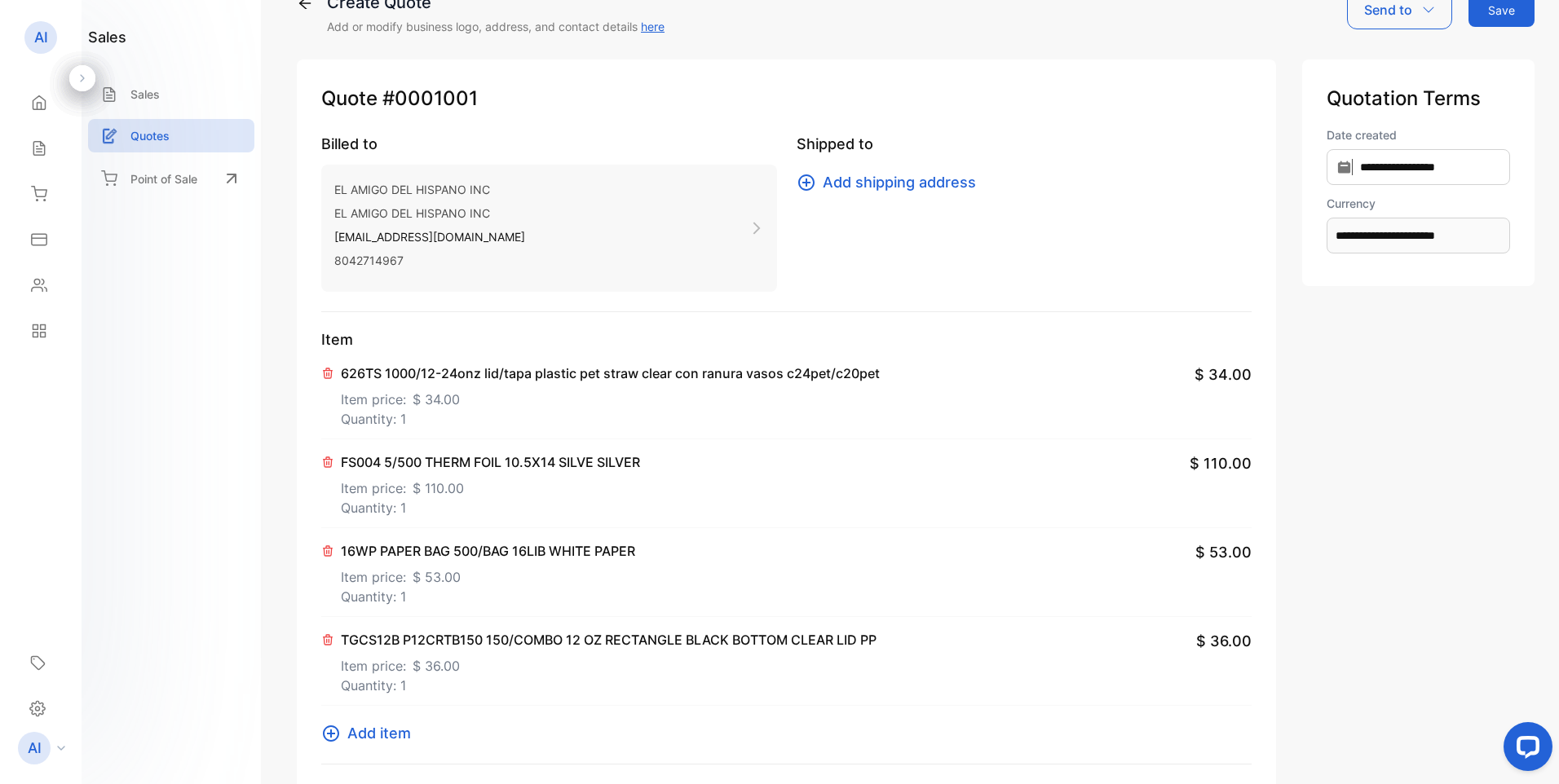
scroll to position [0, 0]
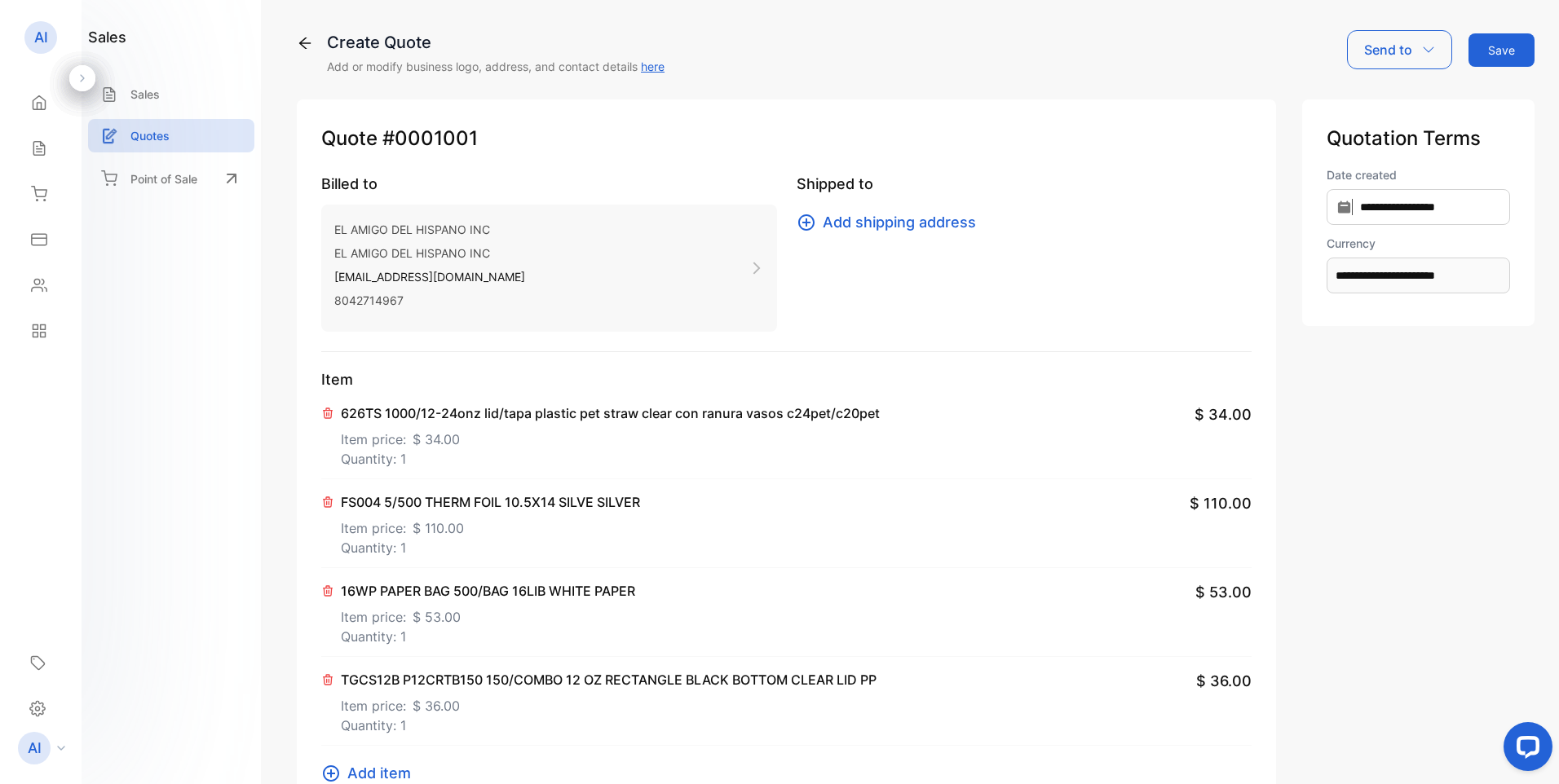
type textarea "**********"
click at [1505, 52] on button "Save" at bounding box center [1502, 50] width 66 height 33
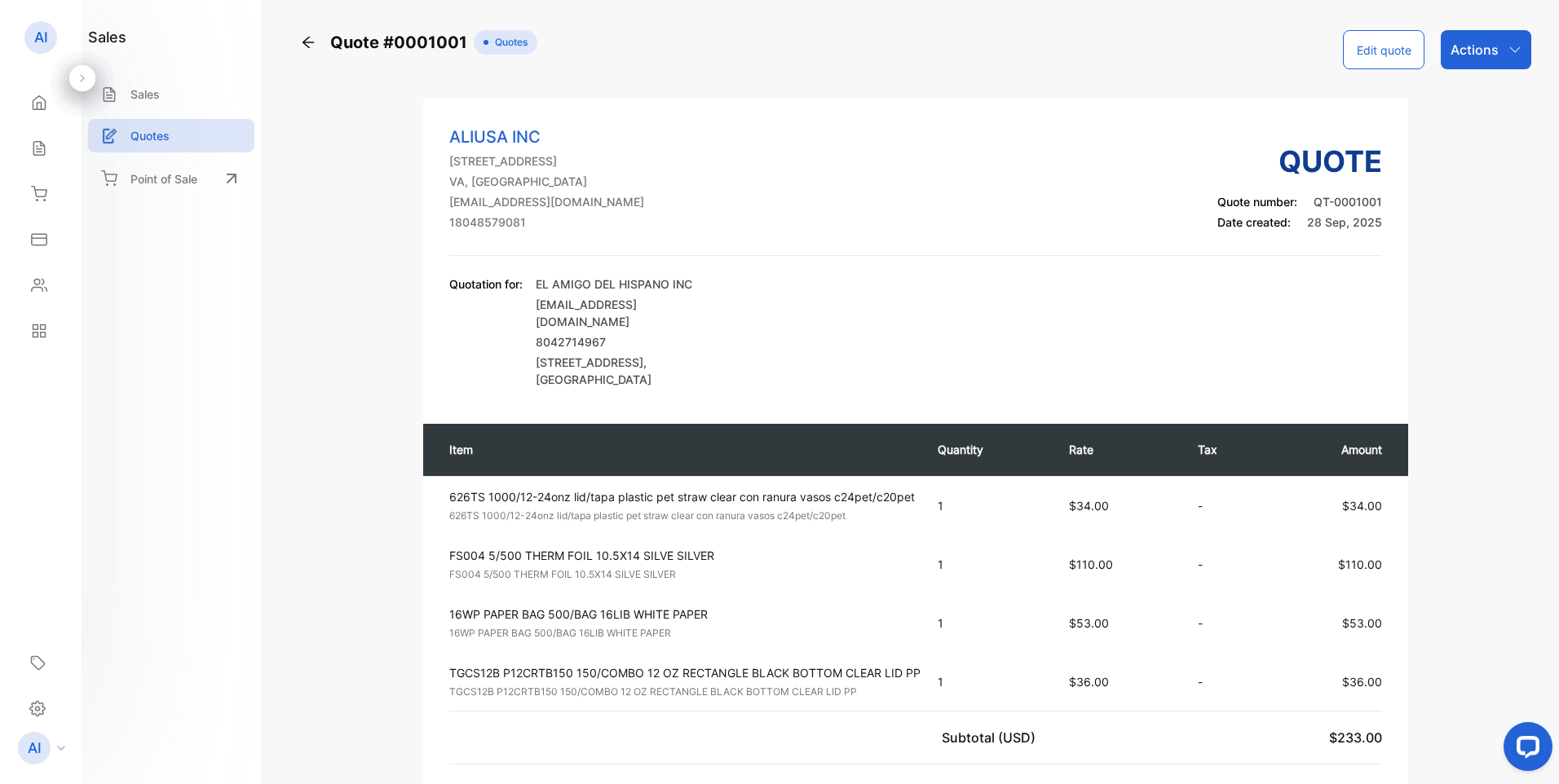
click at [511, 41] on span "Quotes" at bounding box center [507, 42] width 39 height 15
click at [491, 43] on span "Quotes" at bounding box center [507, 42] width 39 height 15
click at [1509, 52] on icon "button" at bounding box center [1515, 49] width 13 height 13
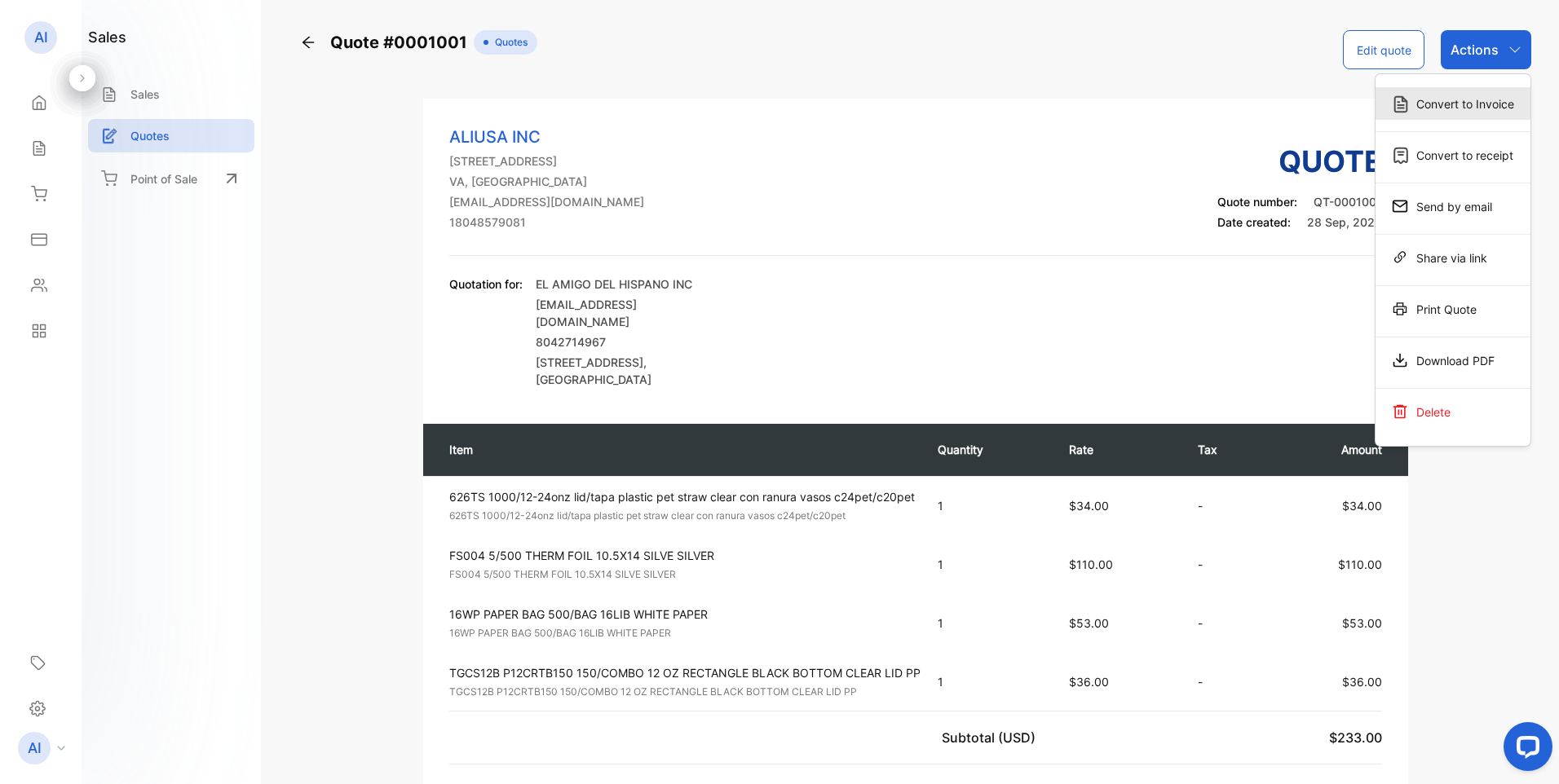
click at [1465, 107] on div "Convert to Invoice" at bounding box center [1452, 103] width 155 height 32
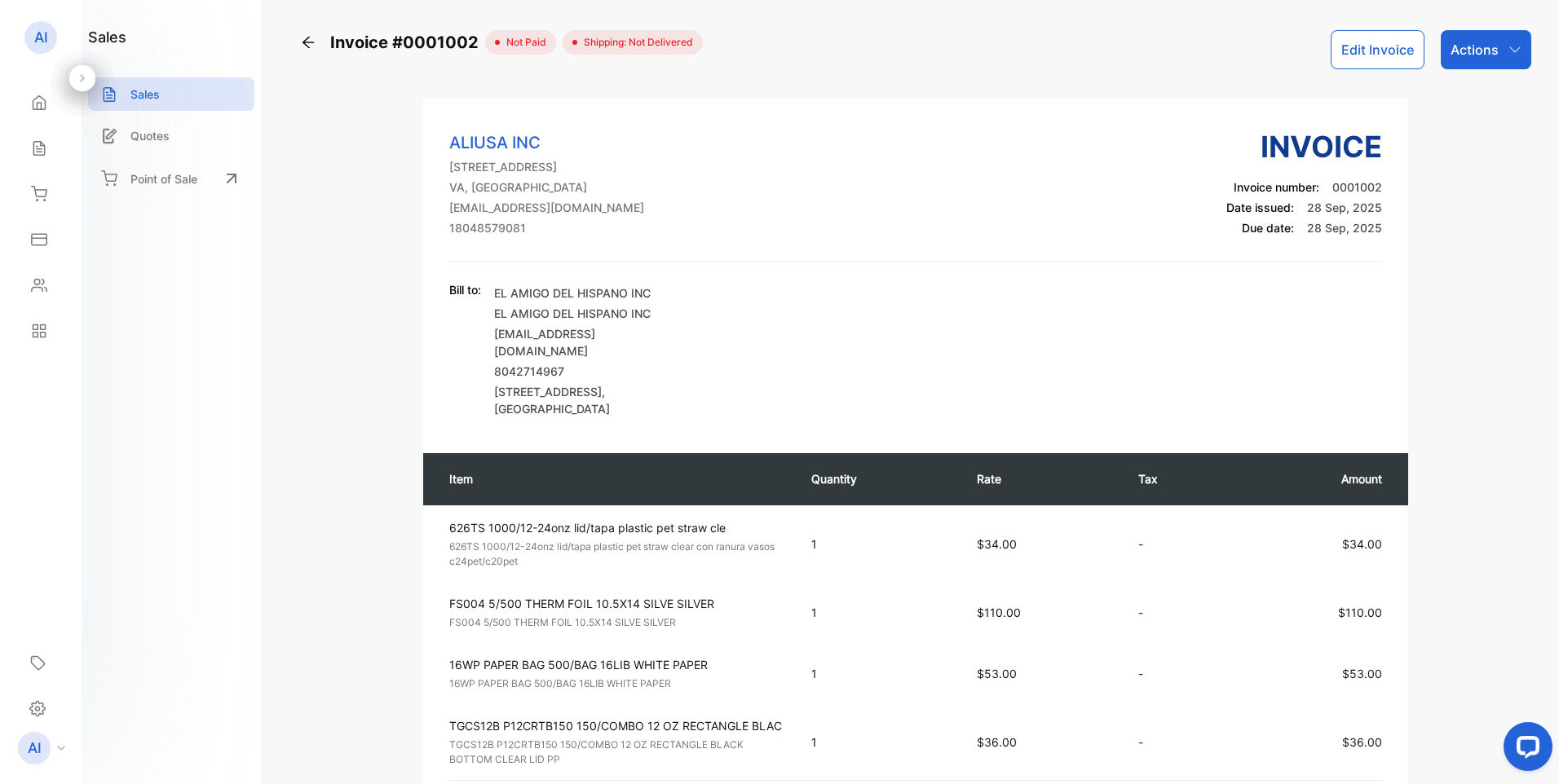
click at [1503, 53] on div "Actions" at bounding box center [1487, 50] width 91 height 39
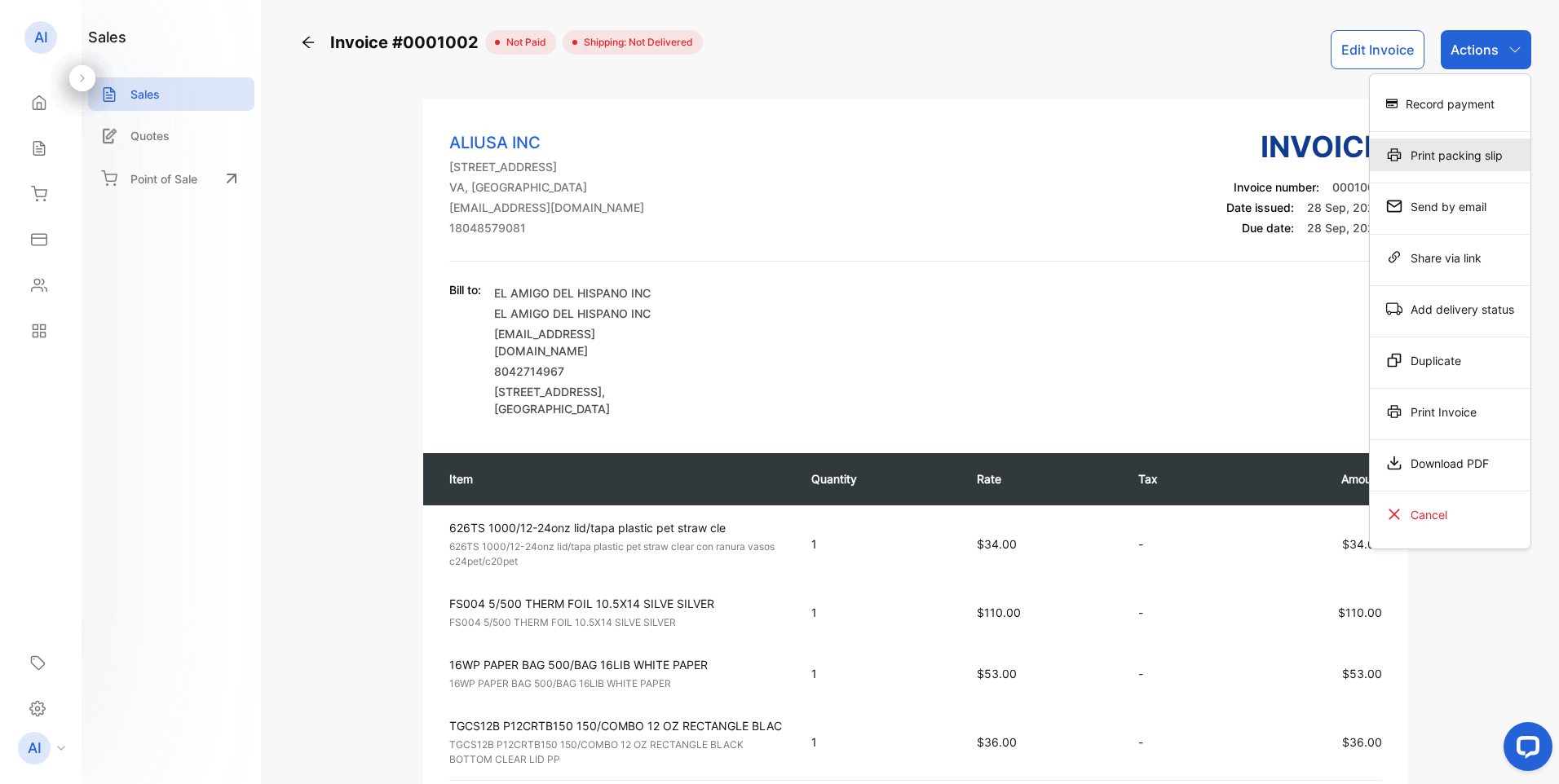
click at [1422, 155] on div "Print packing slip" at bounding box center [1451, 155] width 161 height 32
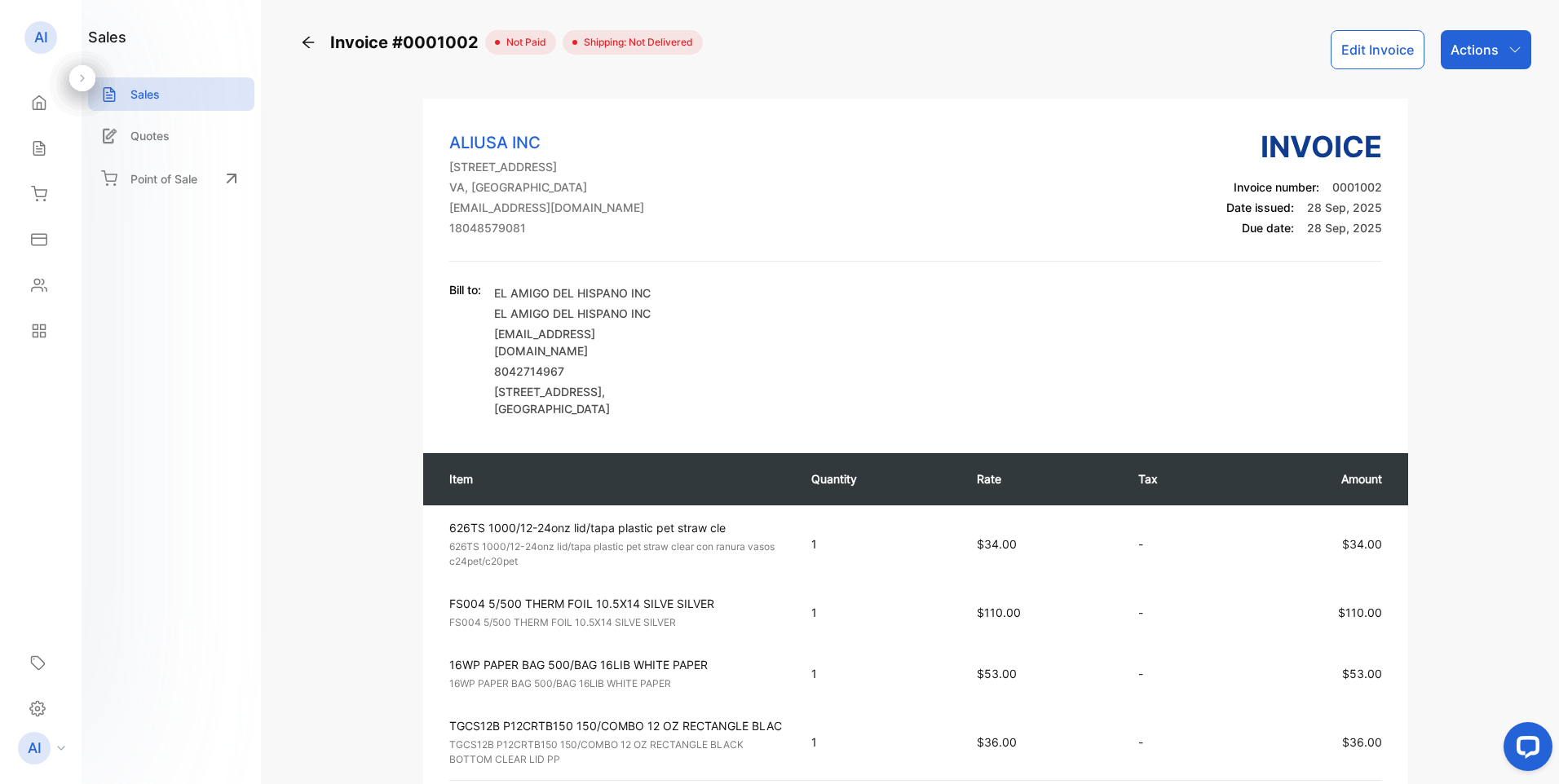
click at [1486, 55] on p "Actions" at bounding box center [1474, 50] width 48 height 19
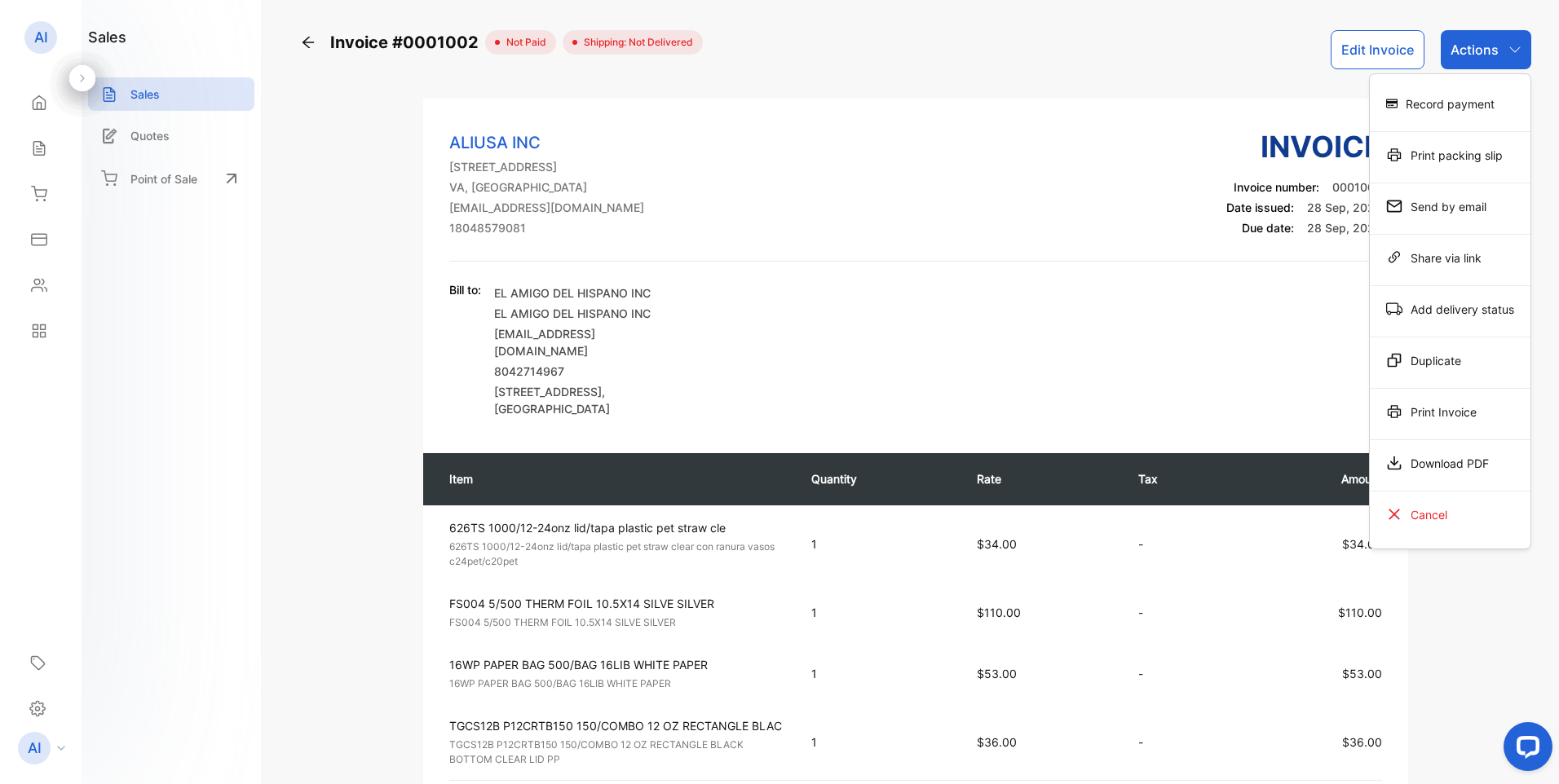
click at [1422, 416] on div "Print Invoice" at bounding box center [1451, 411] width 161 height 32
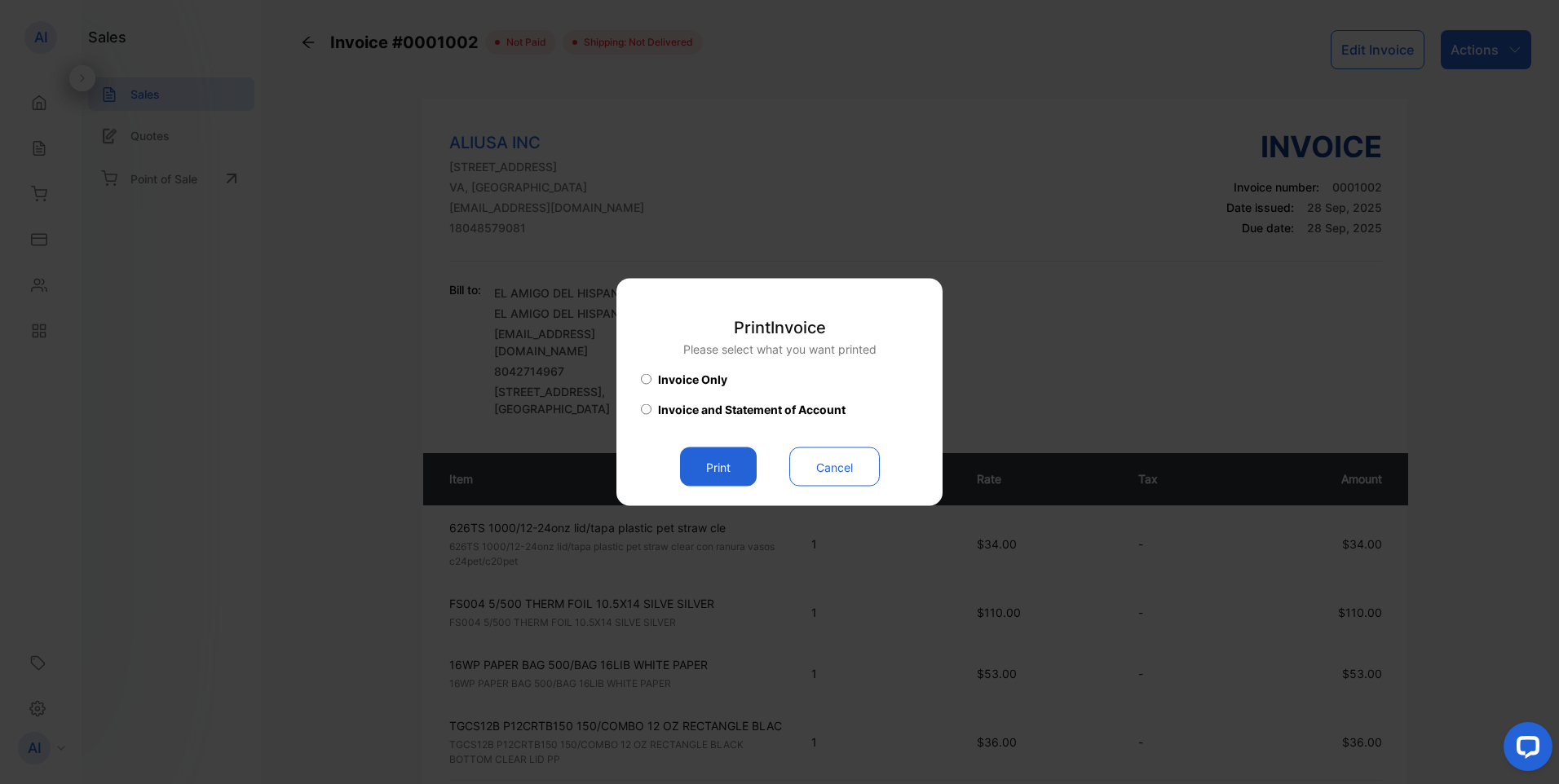
click at [721, 466] on button "Print" at bounding box center [719, 467] width 77 height 39
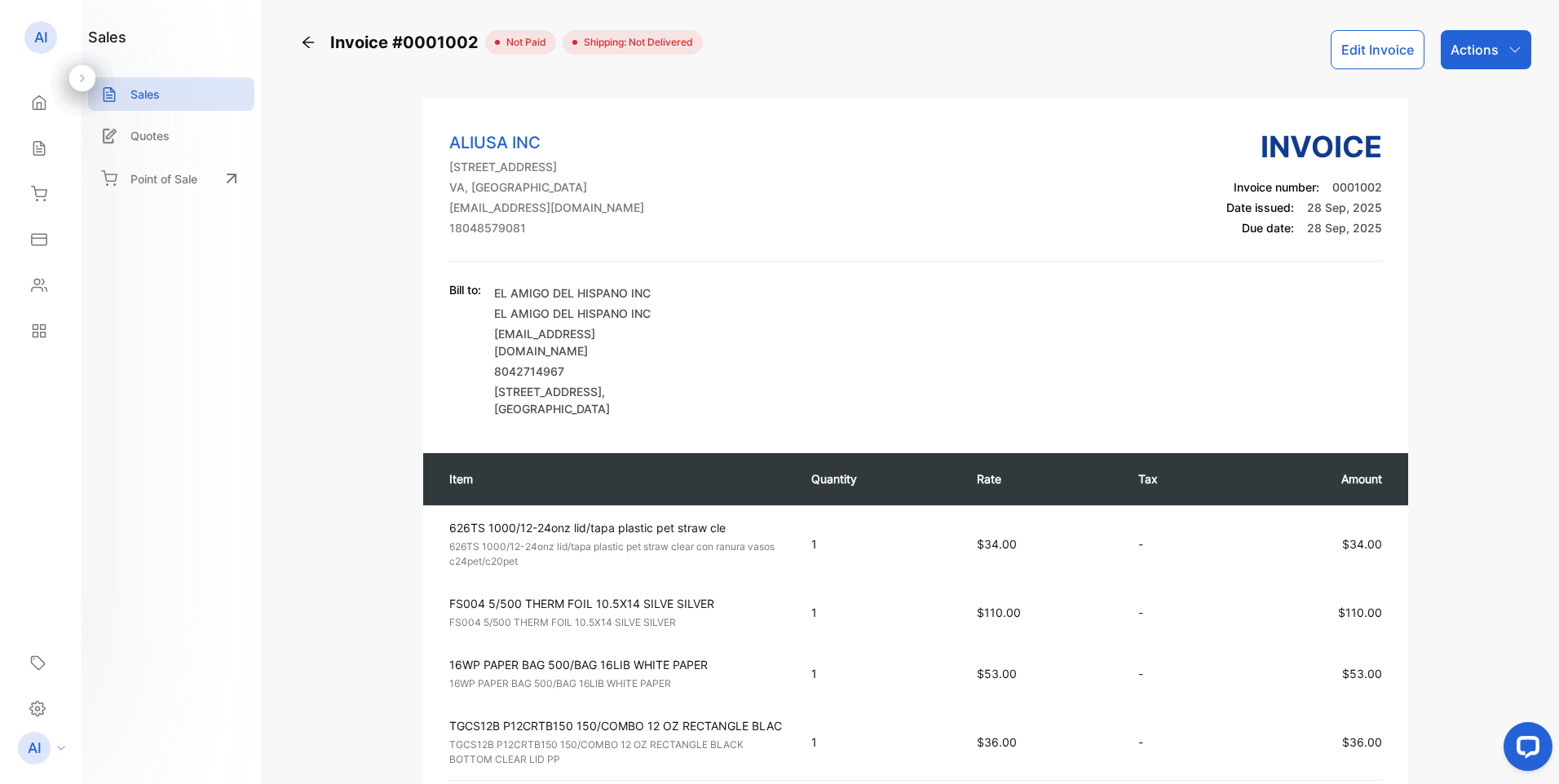
click at [1488, 55] on p "Actions" at bounding box center [1474, 50] width 48 height 19
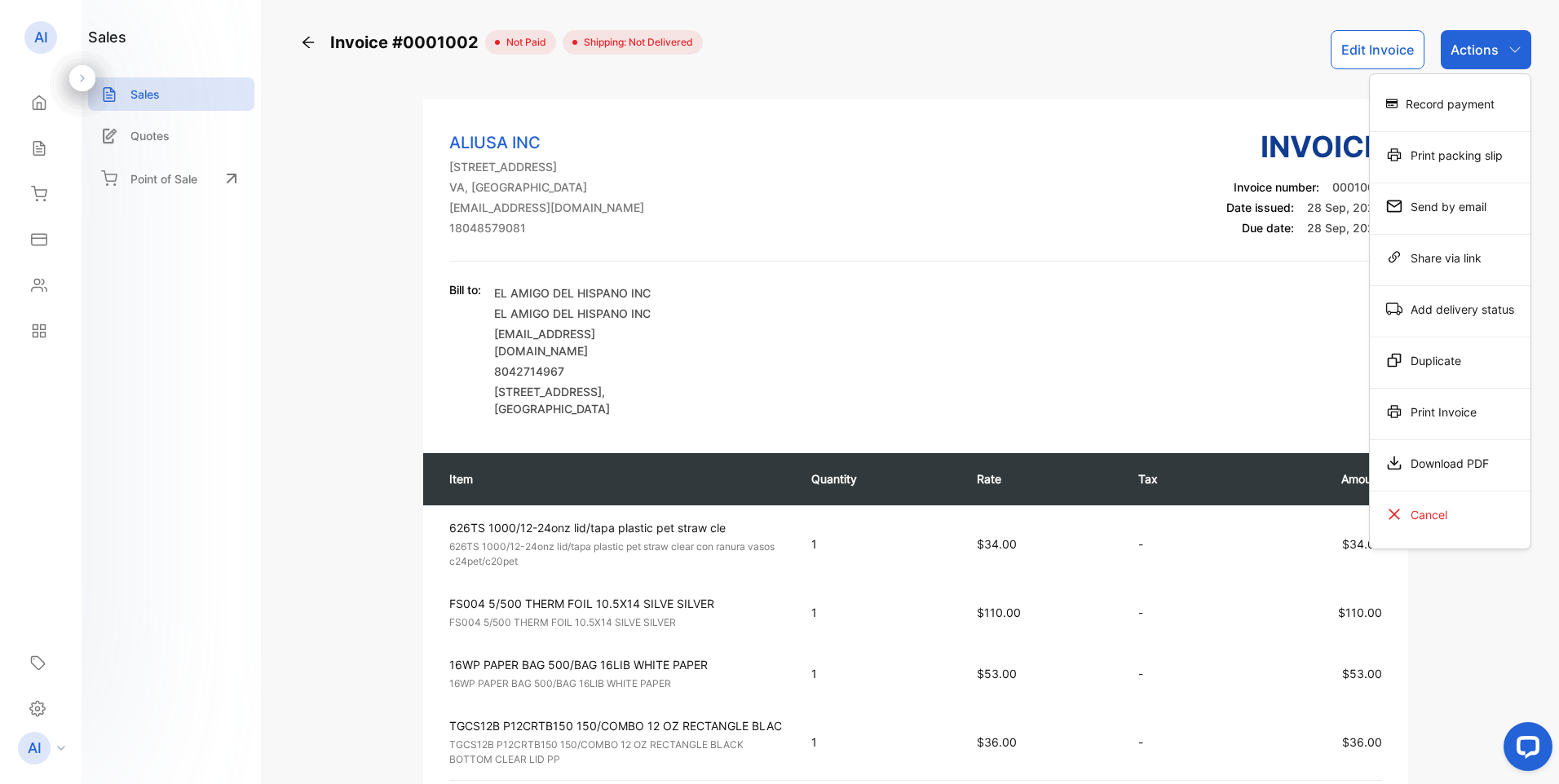
click at [1450, 460] on div "Download PDF" at bounding box center [1451, 463] width 161 height 32
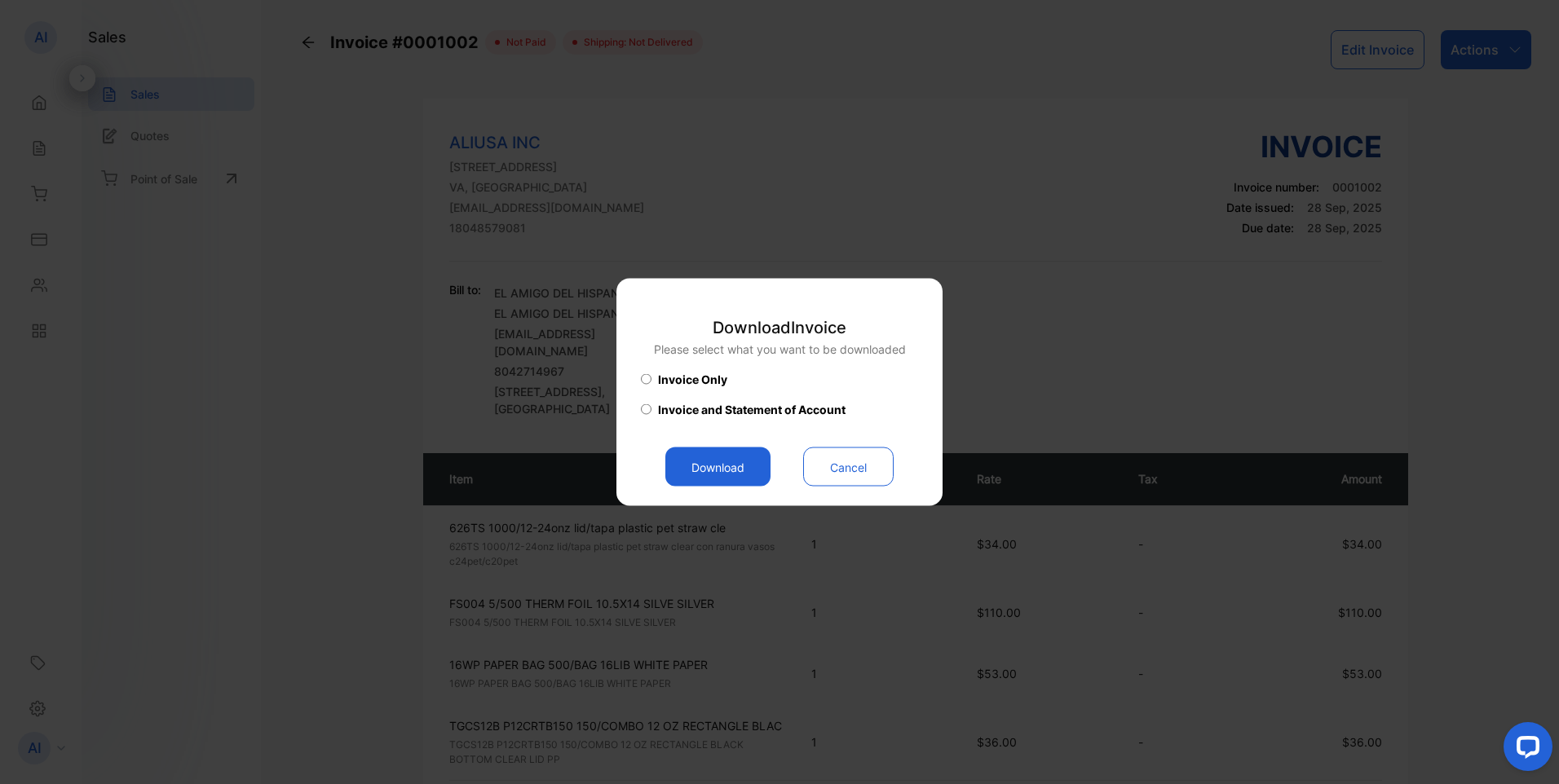
click at [730, 464] on button "Download" at bounding box center [718, 467] width 105 height 39
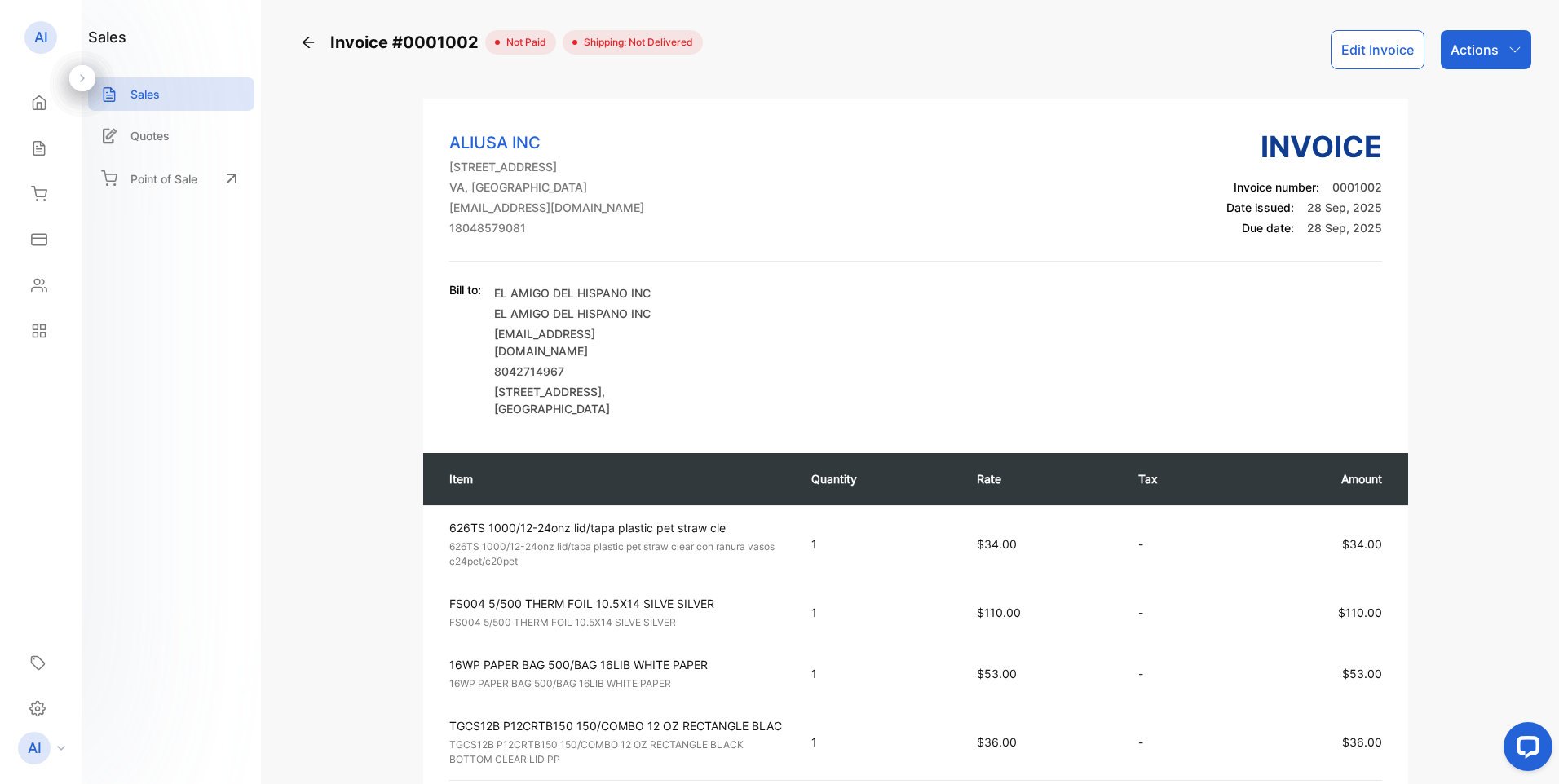
click at [1511, 52] on icon "button" at bounding box center [1515, 49] width 13 height 13
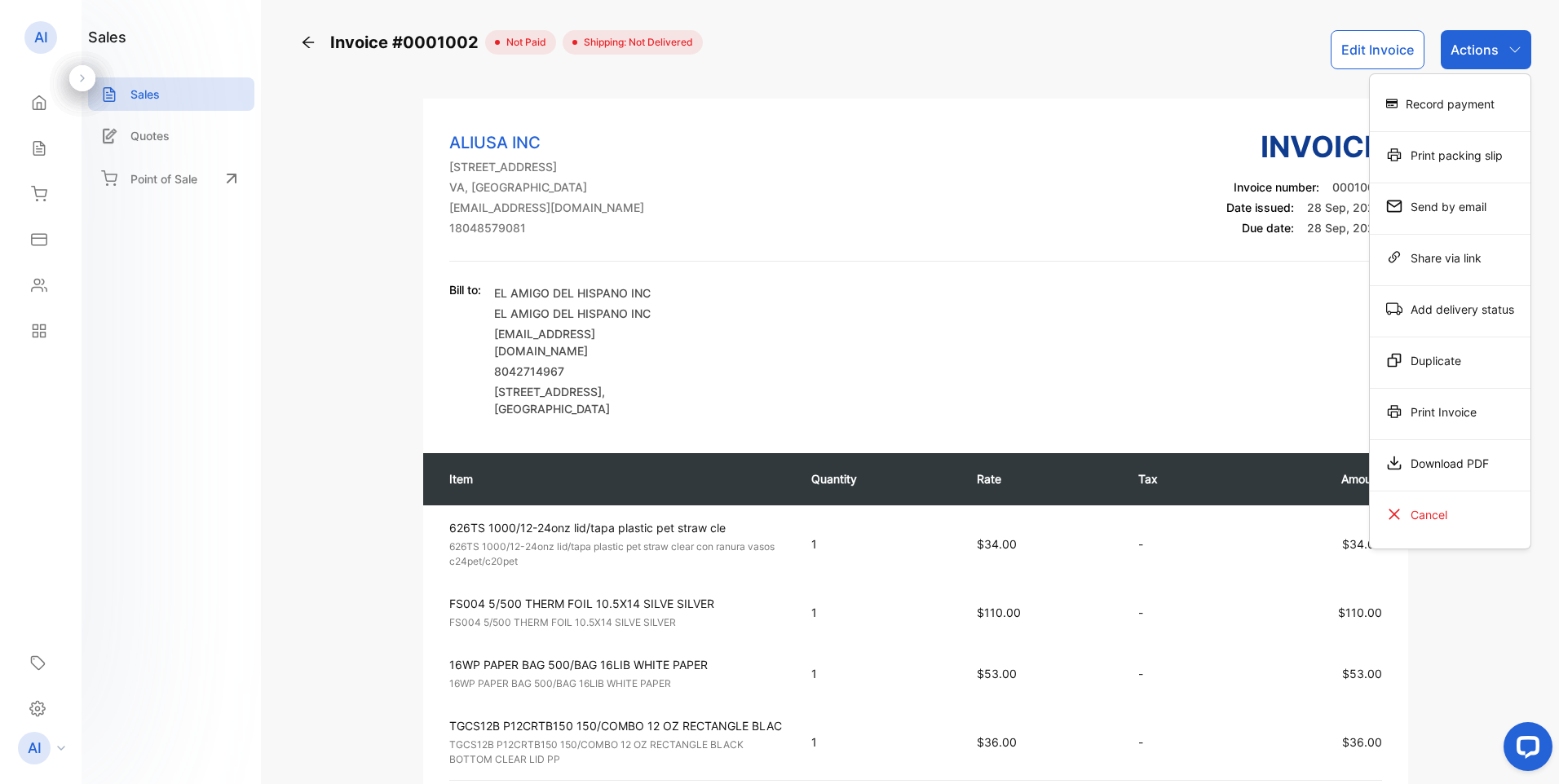
click at [1431, 514] on div "Cancel" at bounding box center [1451, 514] width 161 height 32
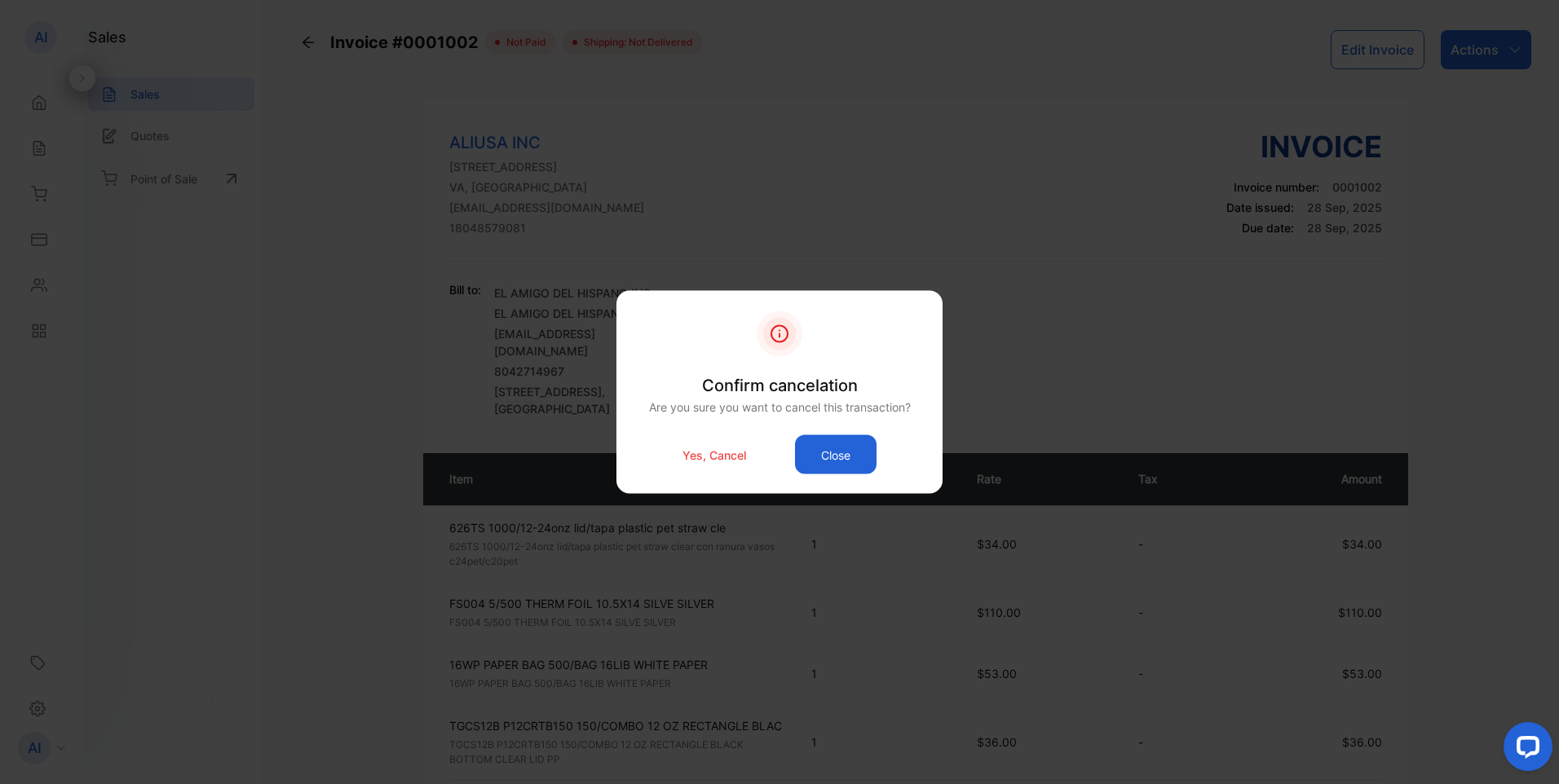
click at [706, 458] on p "Yes, Cancel" at bounding box center [714, 455] width 64 height 17
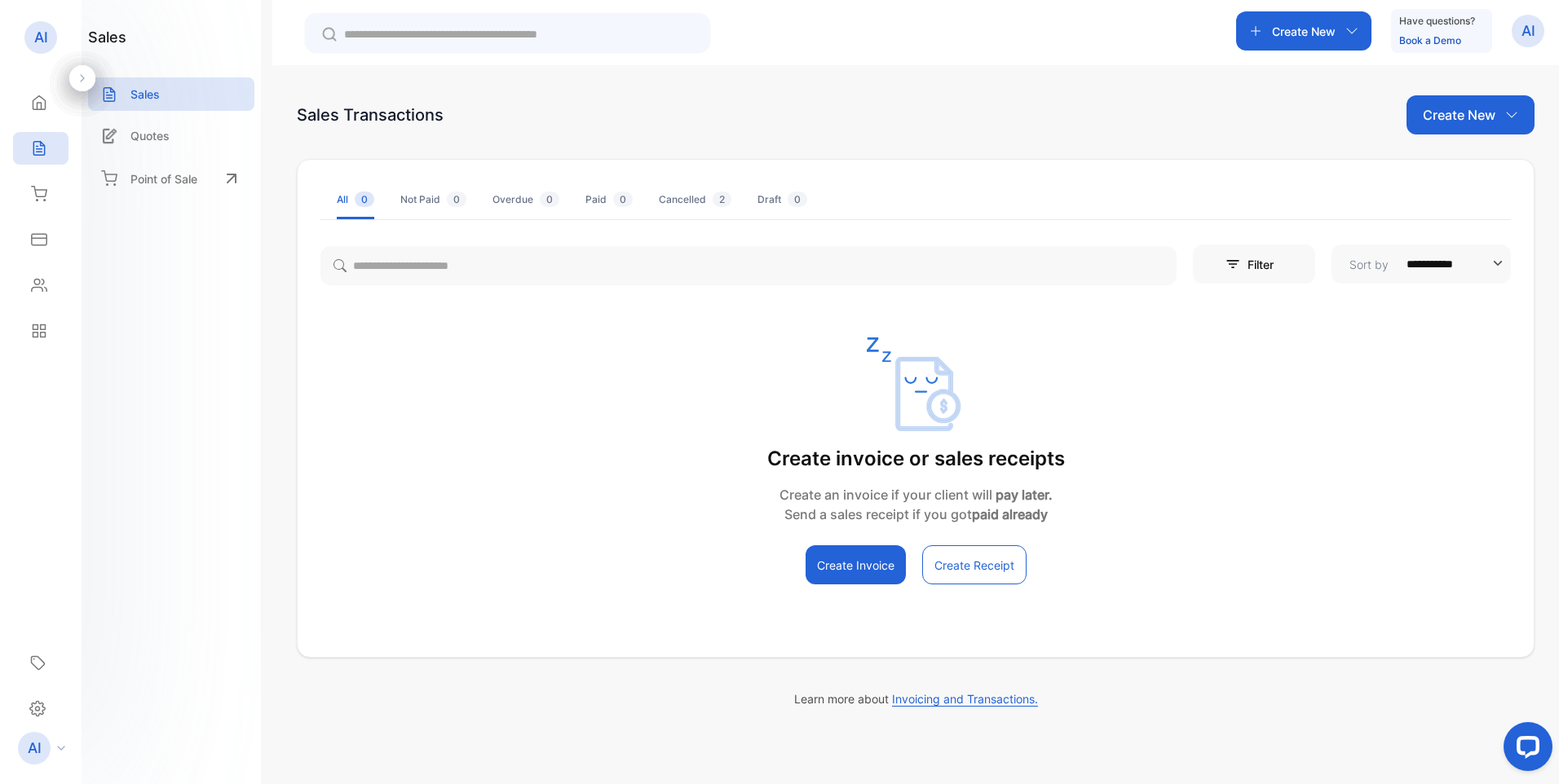
click at [41, 236] on icon at bounding box center [38, 239] width 17 height 17
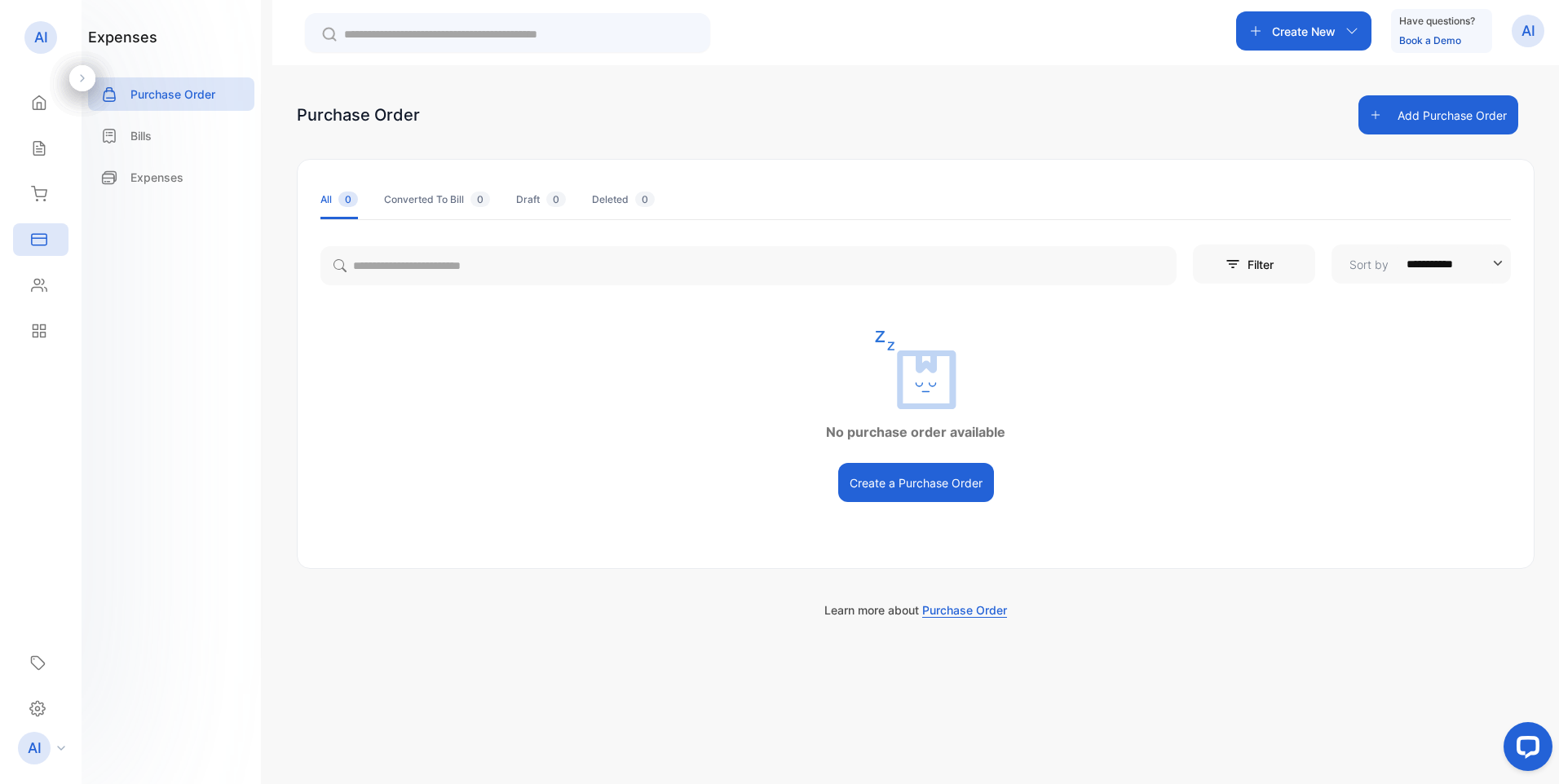
click at [169, 93] on p "Purchase Order" at bounding box center [172, 94] width 85 height 17
click at [204, 95] on p "Purchase Order" at bounding box center [172, 94] width 85 height 17
click at [941, 485] on button "Create a Purchase Order" at bounding box center [916, 482] width 155 height 39
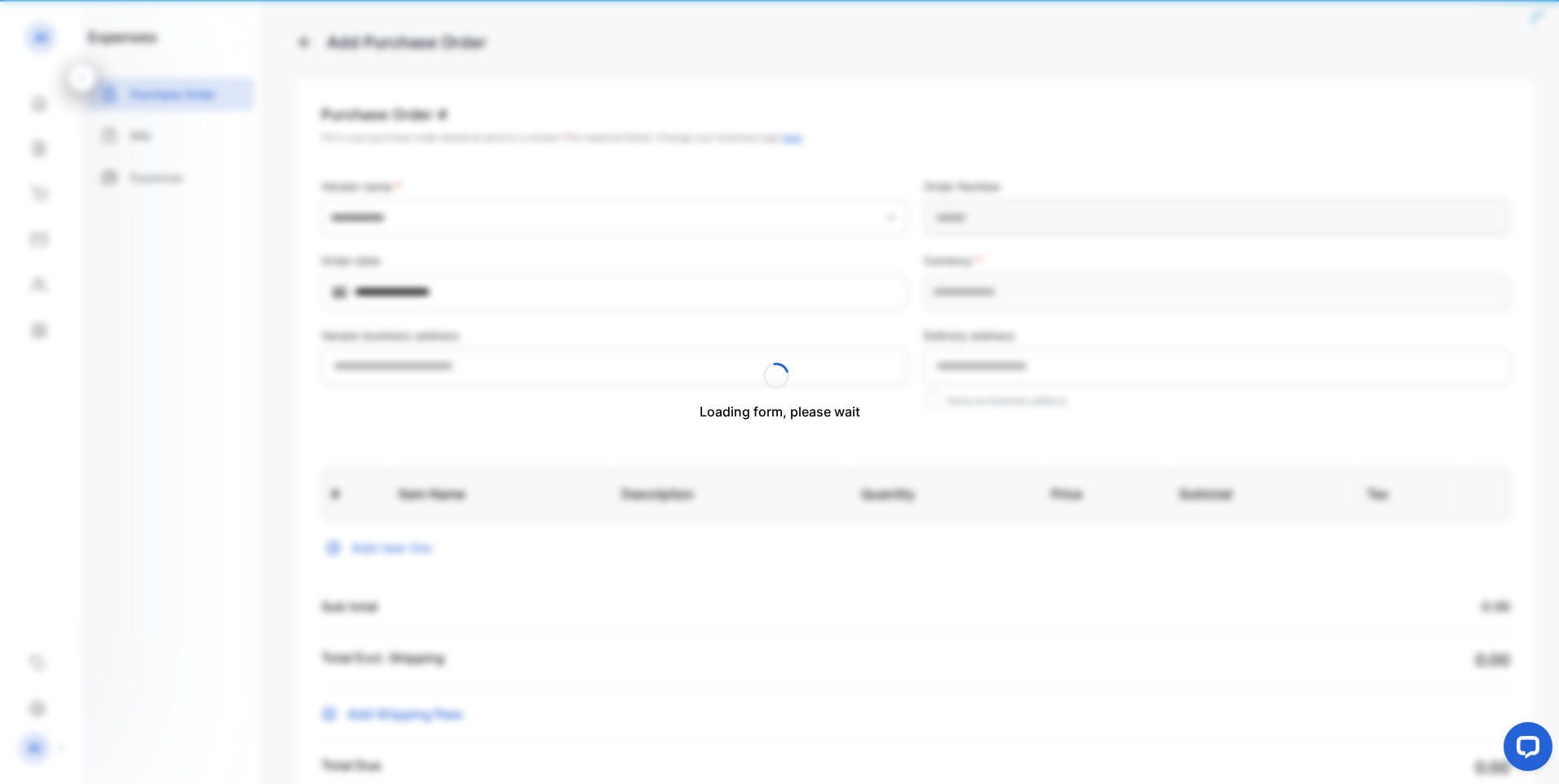
type Number-inputPurchaseOrderNumber "**********"
type input "**********"
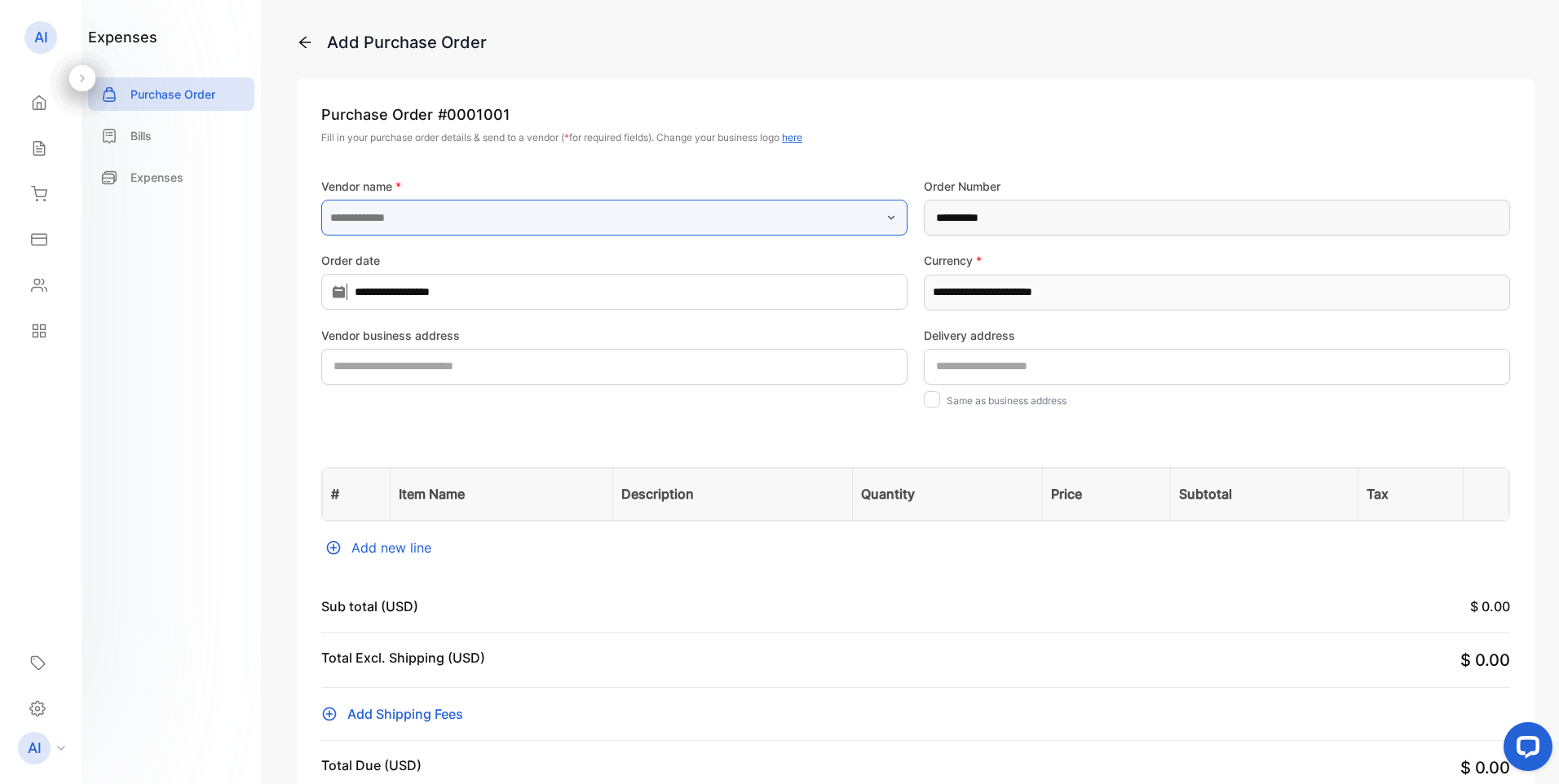
click at [415, 216] on input "text" at bounding box center [614, 217] width 586 height 36
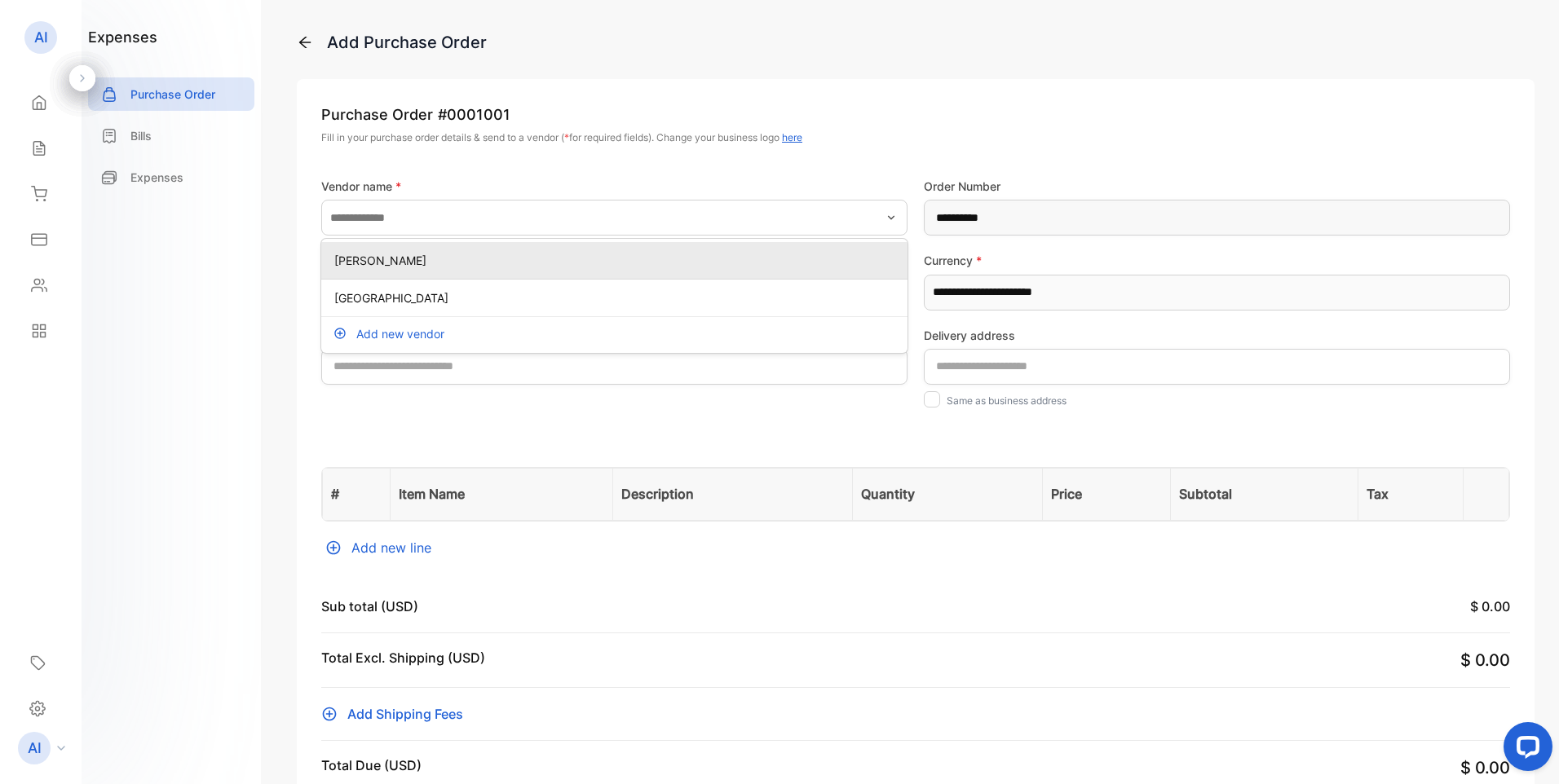
click at [406, 262] on p "SHAWN BURROWS" at bounding box center [617, 261] width 567 height 17
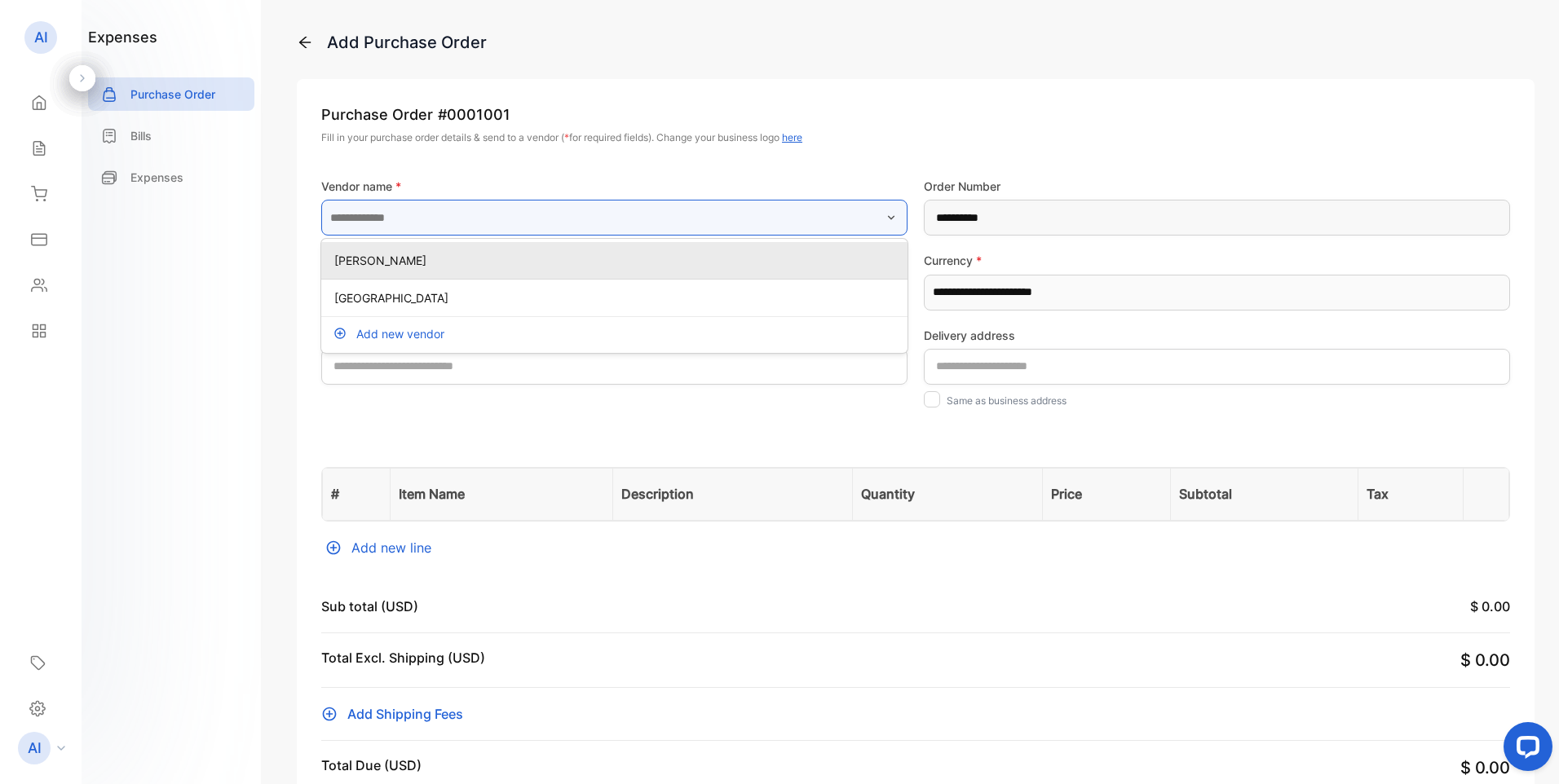
type input "**********"
type address-inputShippingAddress "**********"
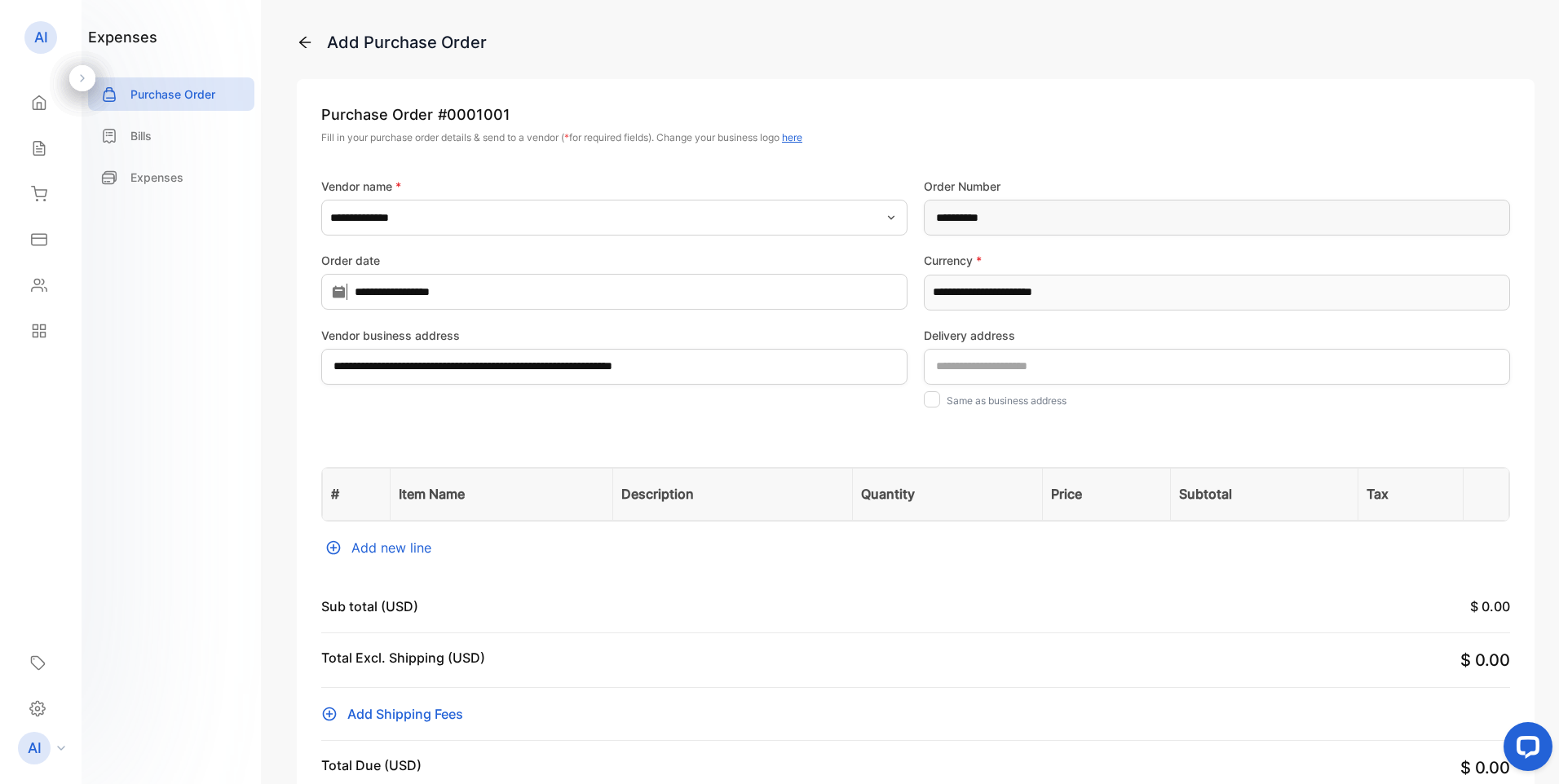
click at [893, 219] on icon "button" at bounding box center [891, 217] width 13 height 13
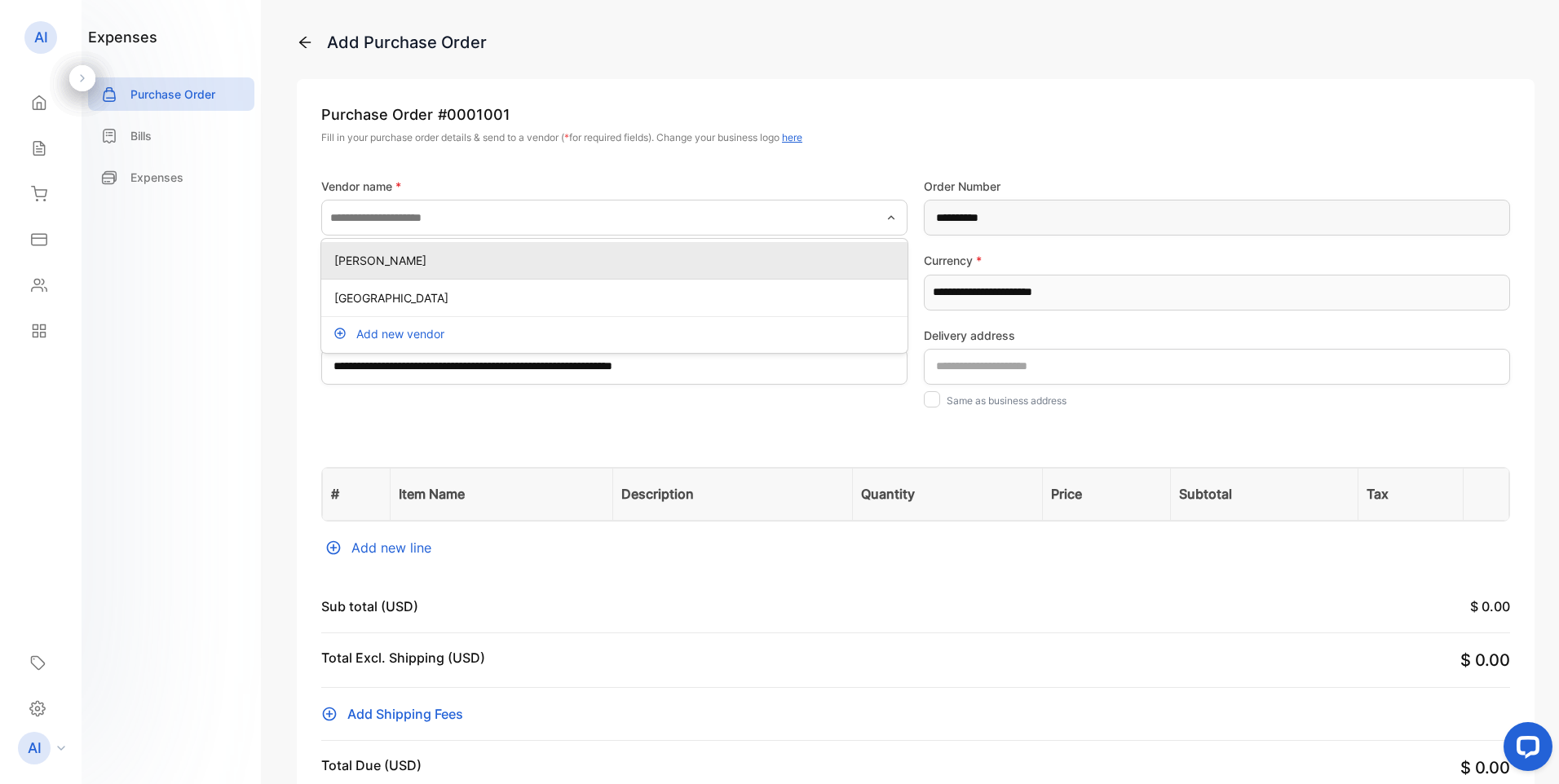
type input "**********"
click at [430, 260] on p "SHAWN BURROWS" at bounding box center [617, 261] width 567 height 17
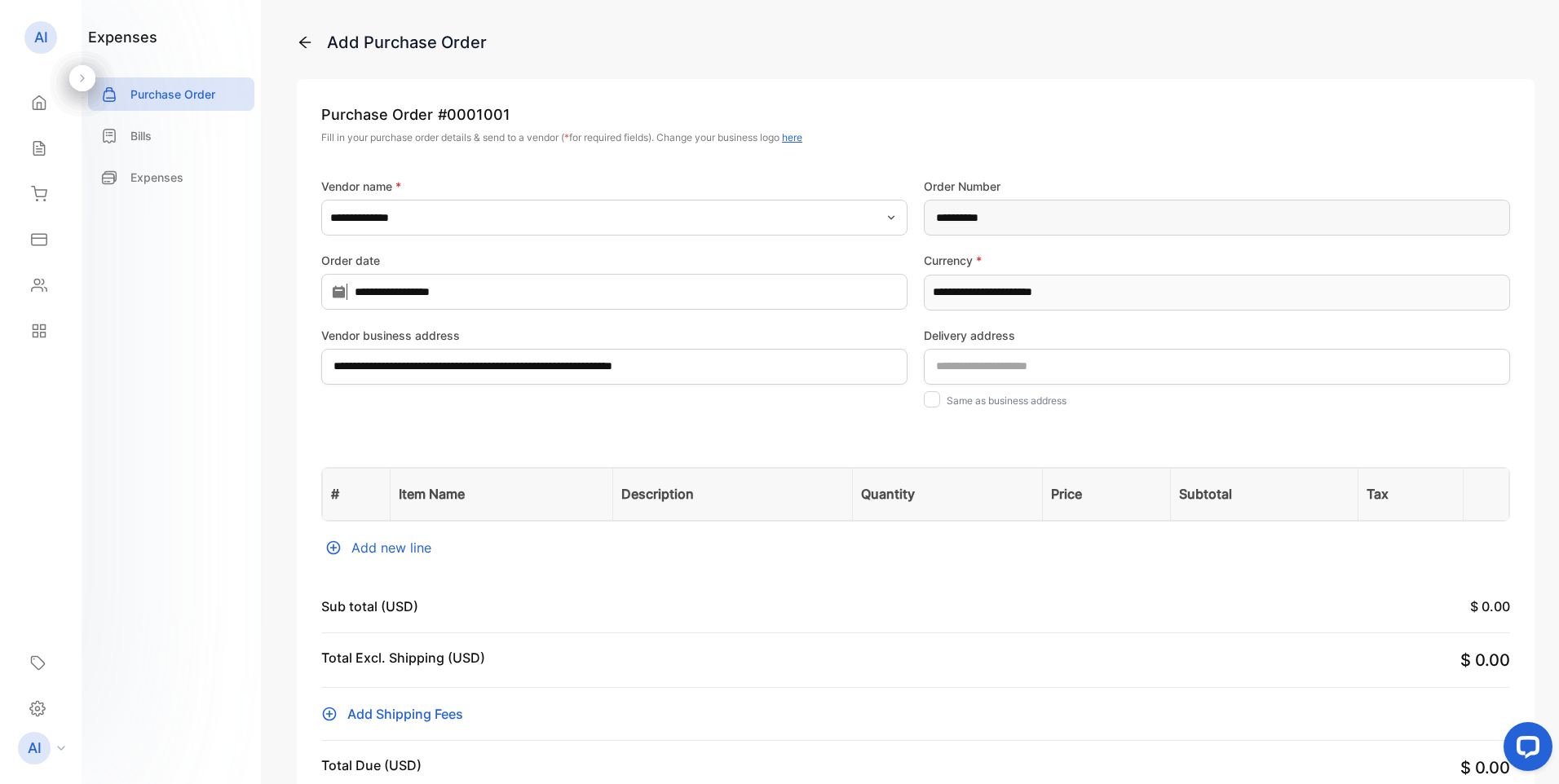
click at [803, 137] on span "here" at bounding box center [792, 137] width 20 height 12
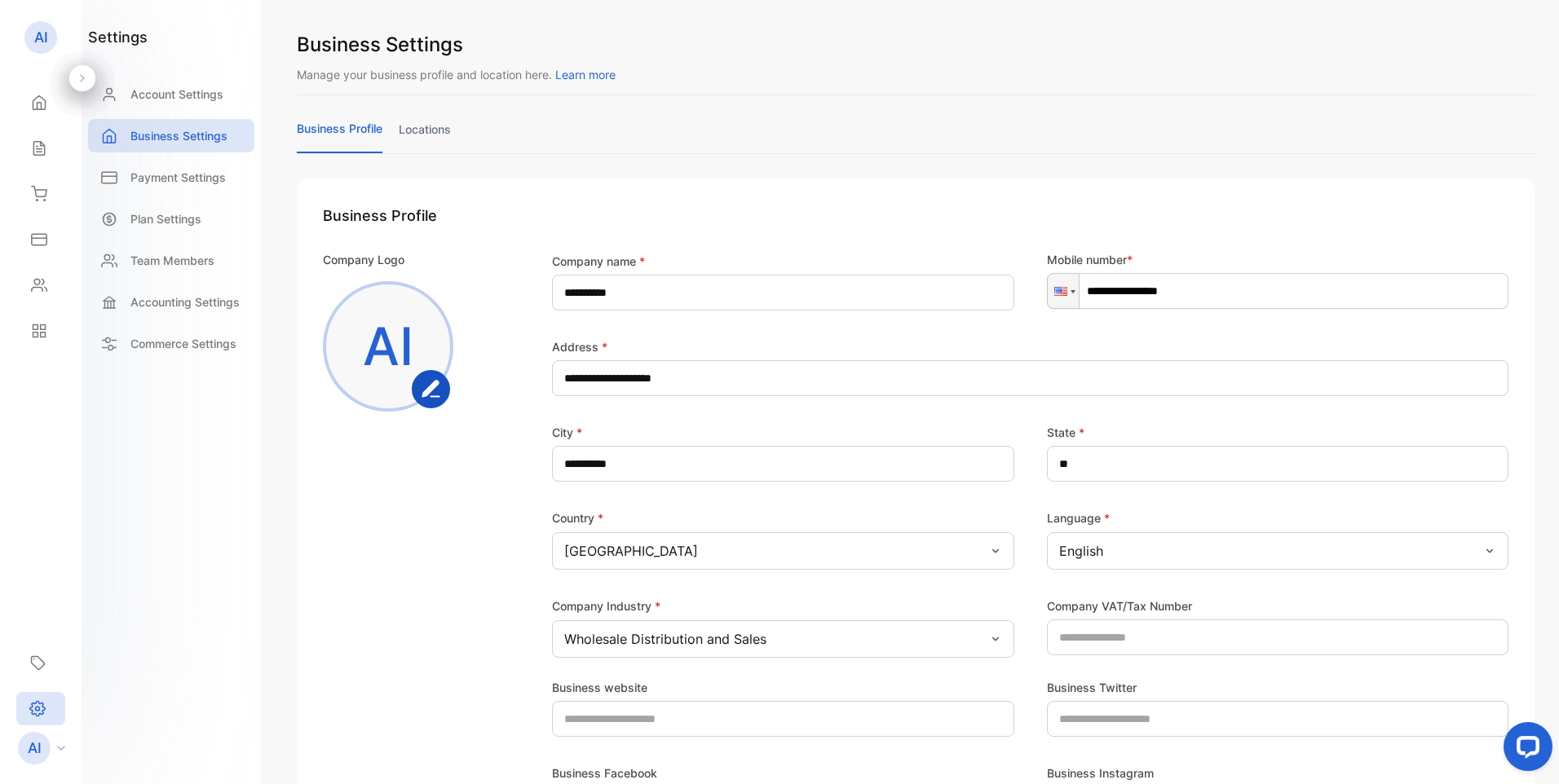
click at [39, 105] on icon at bounding box center [38, 102] width 17 height 17
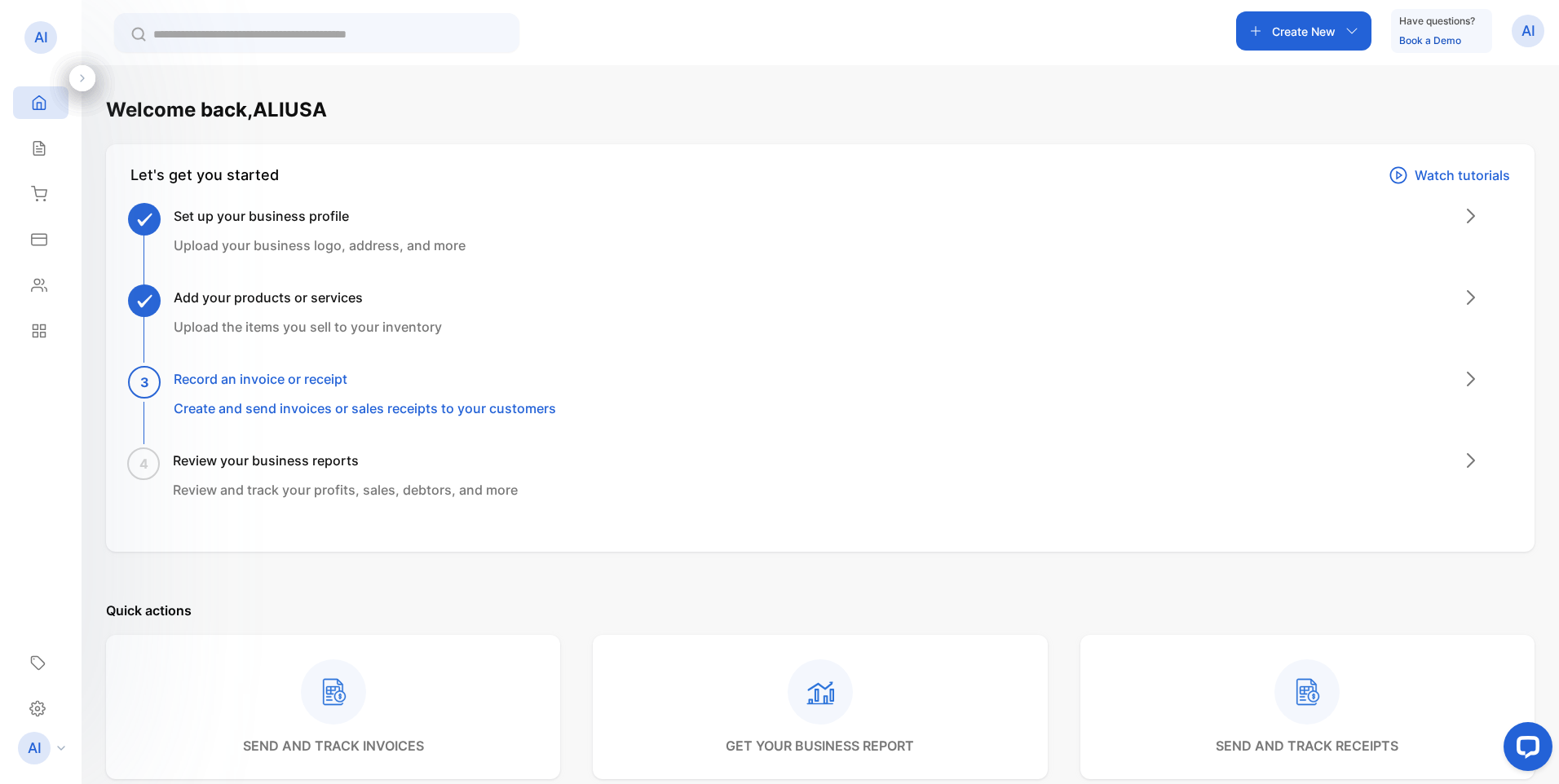
click at [31, 158] on div "Sales" at bounding box center [40, 148] width 55 height 32
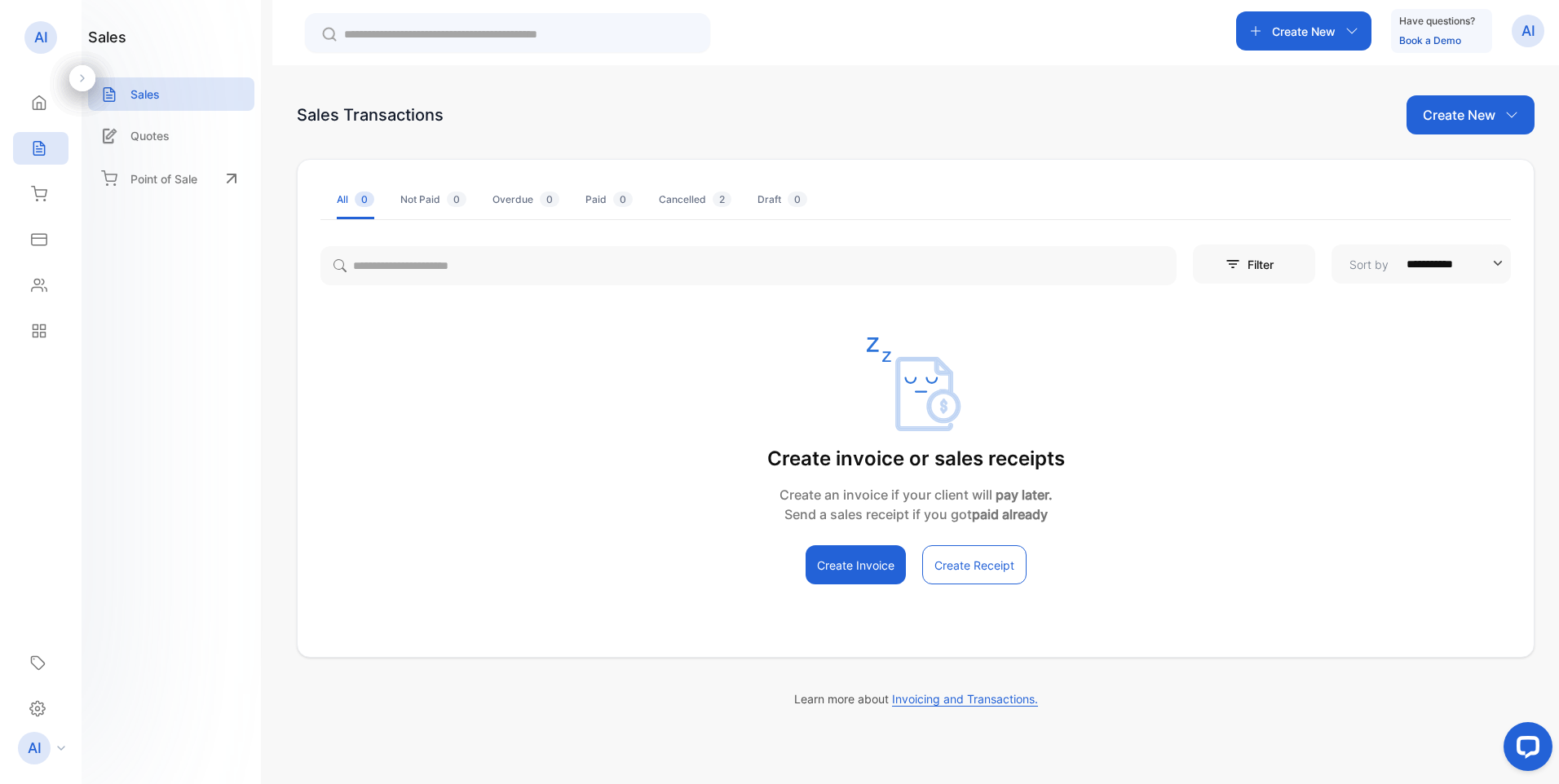
click at [43, 197] on icon at bounding box center [38, 194] width 15 height 14
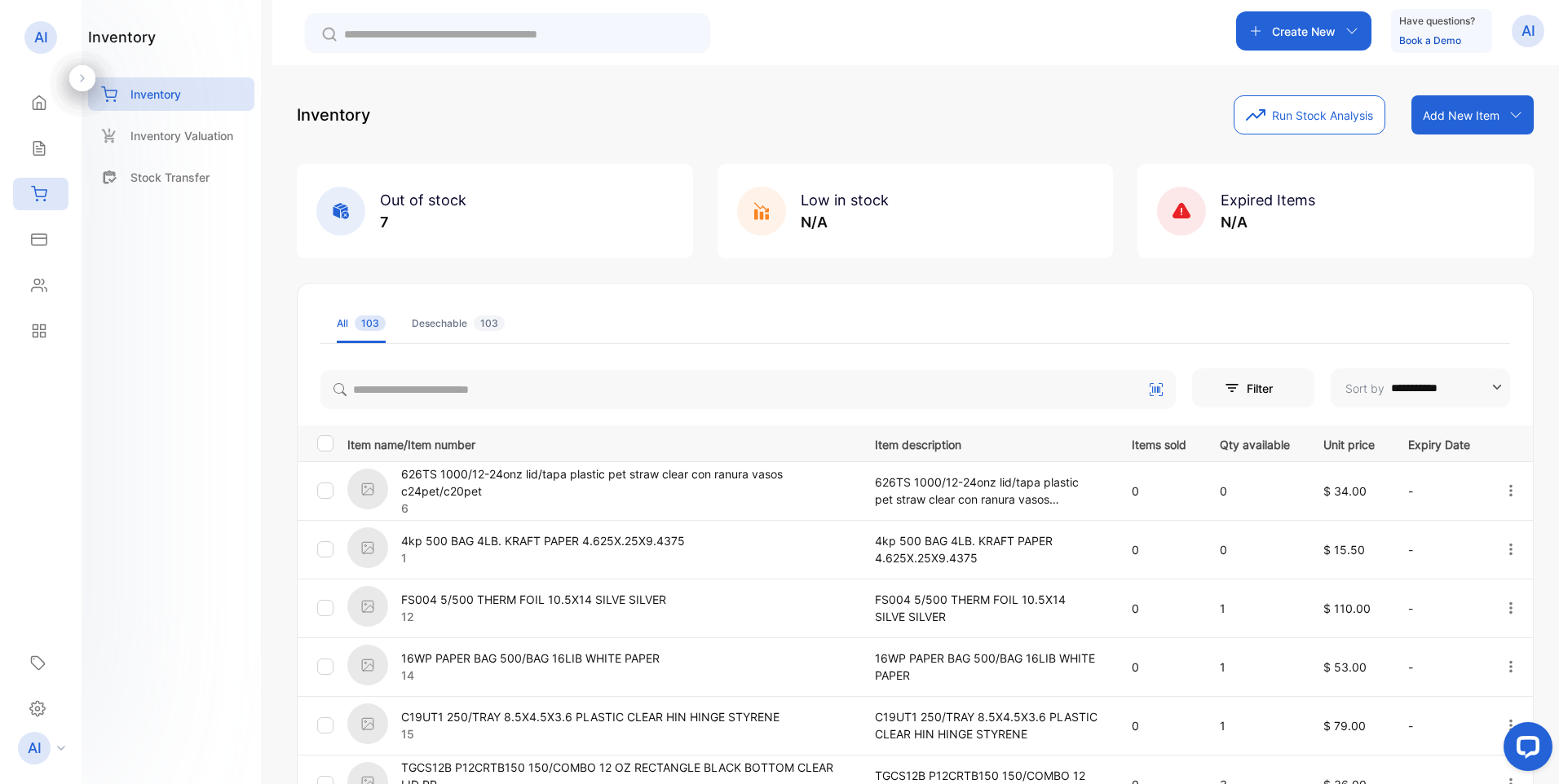
click at [43, 249] on div "Expenses" at bounding box center [40, 239] width 55 height 32
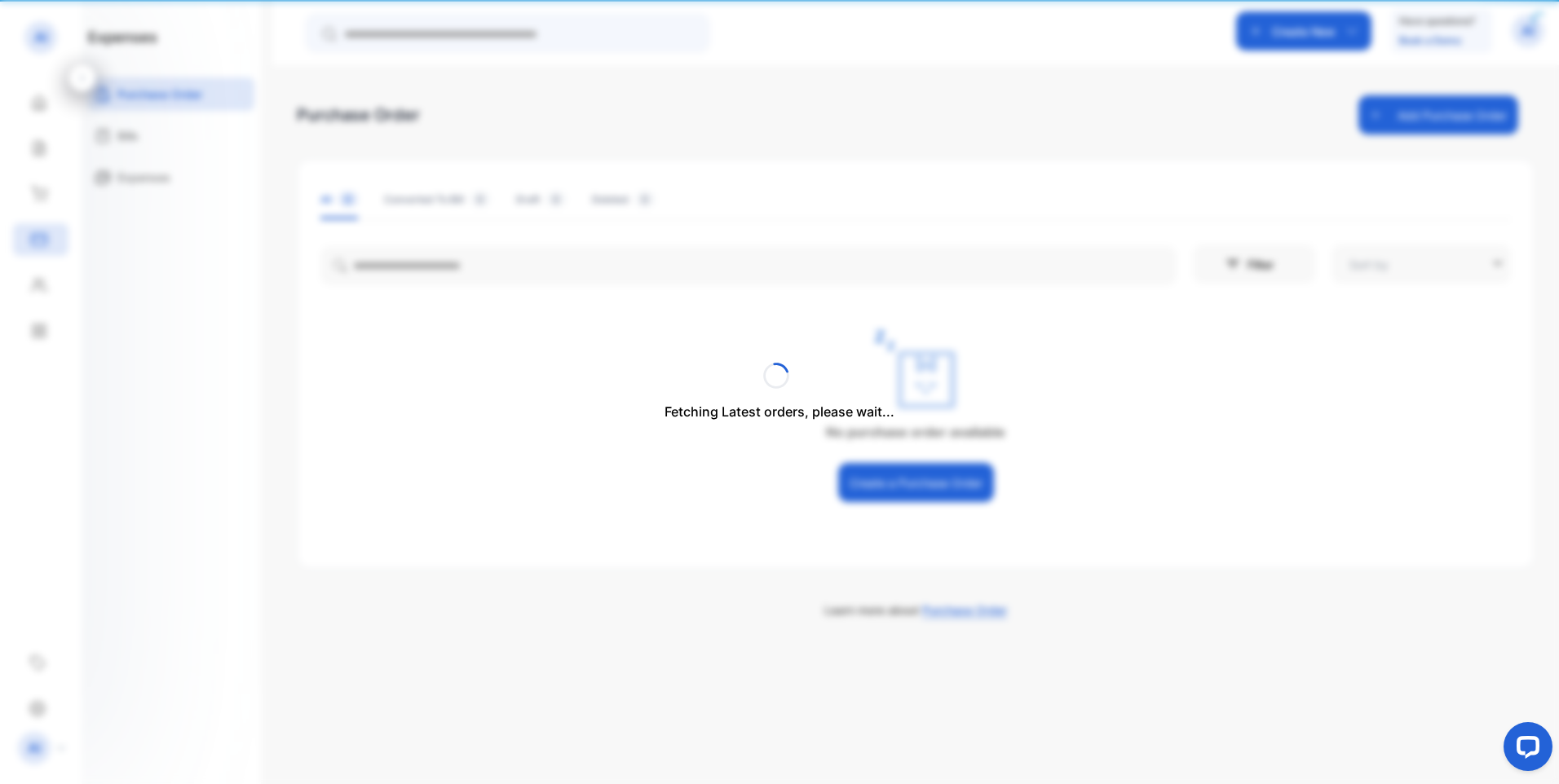
type input "**********"
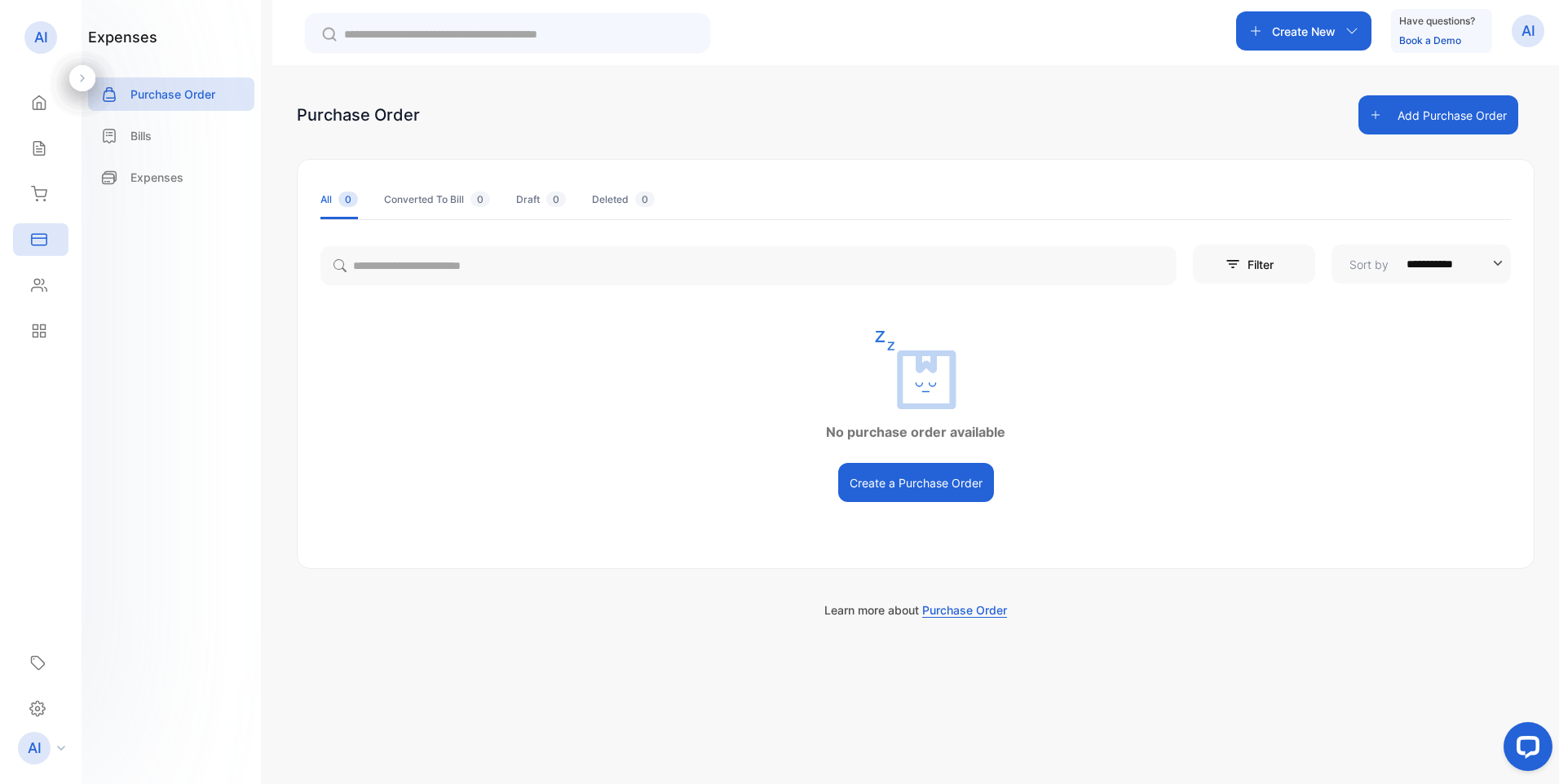
click at [149, 94] on p "Purchase Order" at bounding box center [172, 94] width 85 height 17
click at [161, 97] on p "Purchase Order" at bounding box center [172, 94] width 85 height 17
click at [921, 484] on button "Create a Purchase Order" at bounding box center [916, 482] width 155 height 39
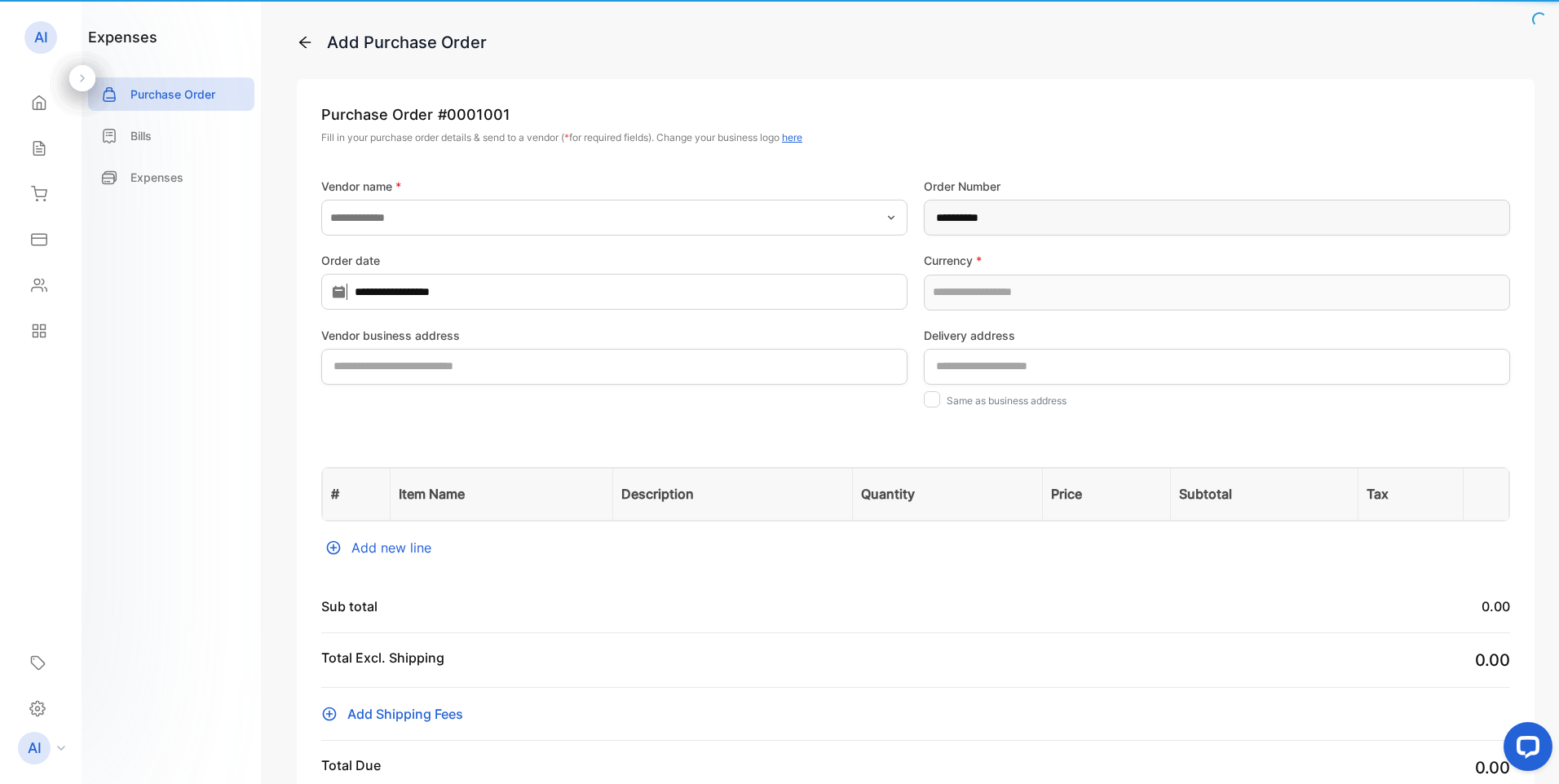
type input "**********"
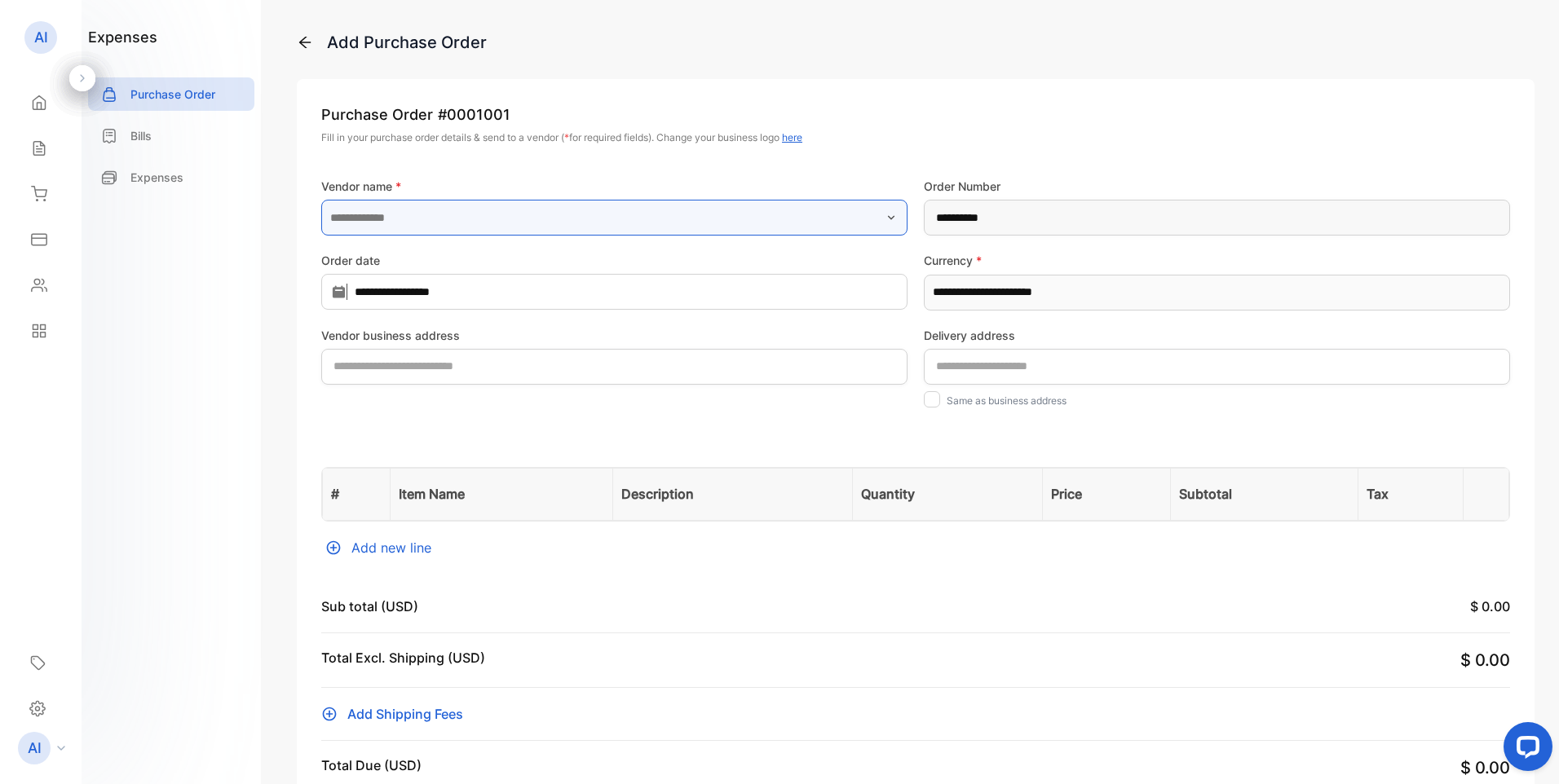
click at [393, 226] on input "text" at bounding box center [614, 217] width 586 height 36
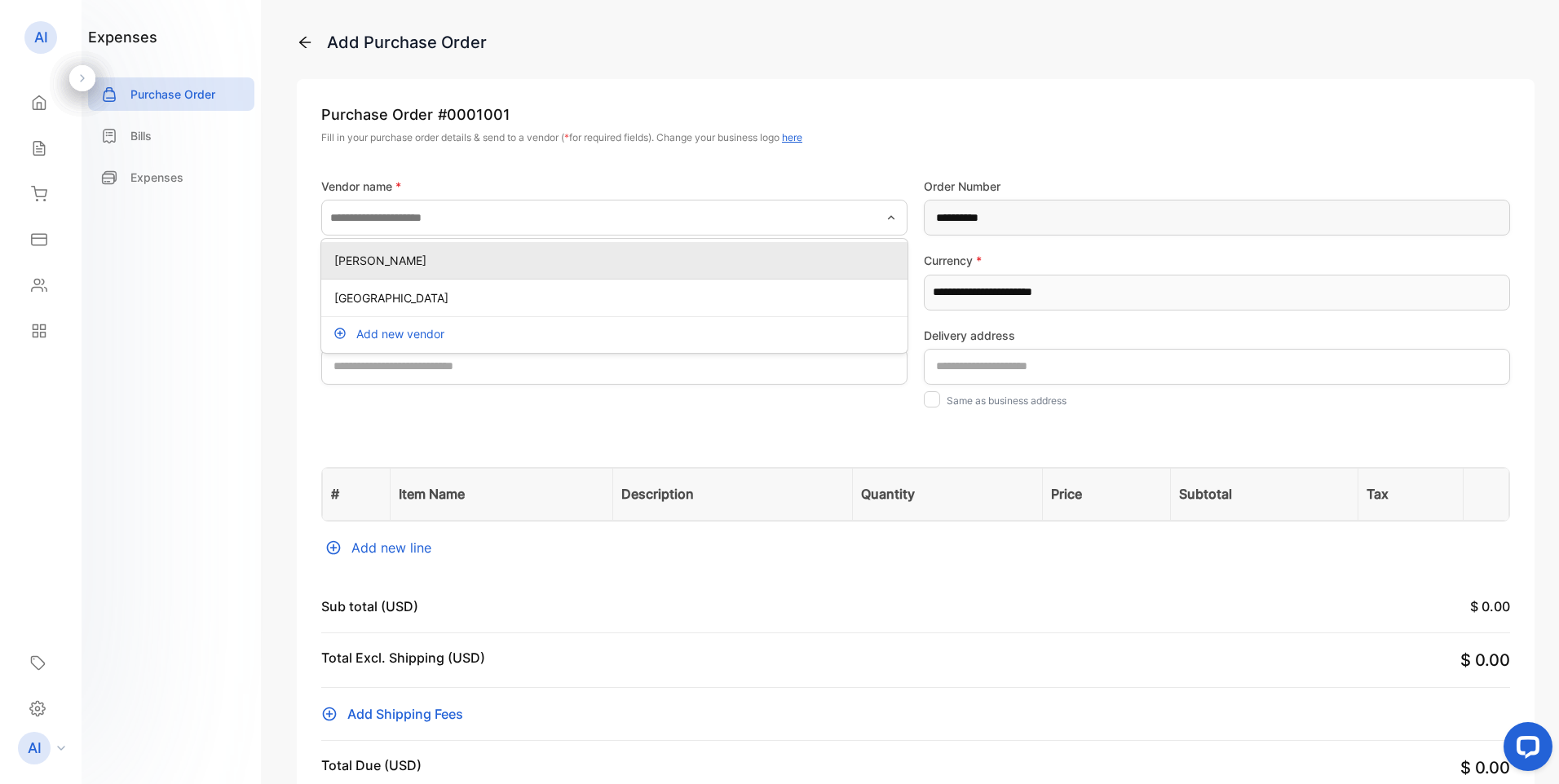
click at [406, 259] on p "SHAWN BURROWS" at bounding box center [617, 261] width 567 height 17
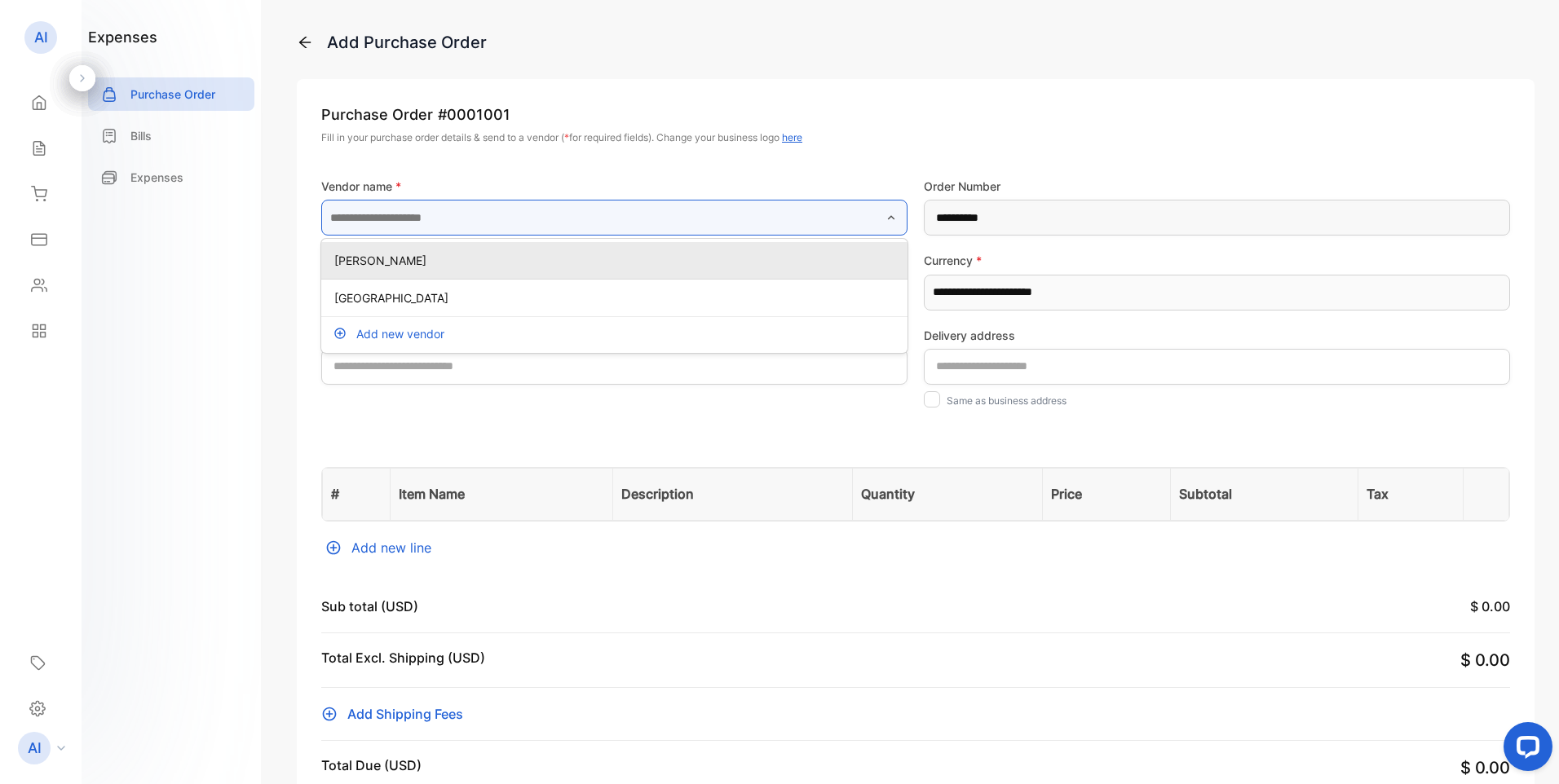
type input "**********"
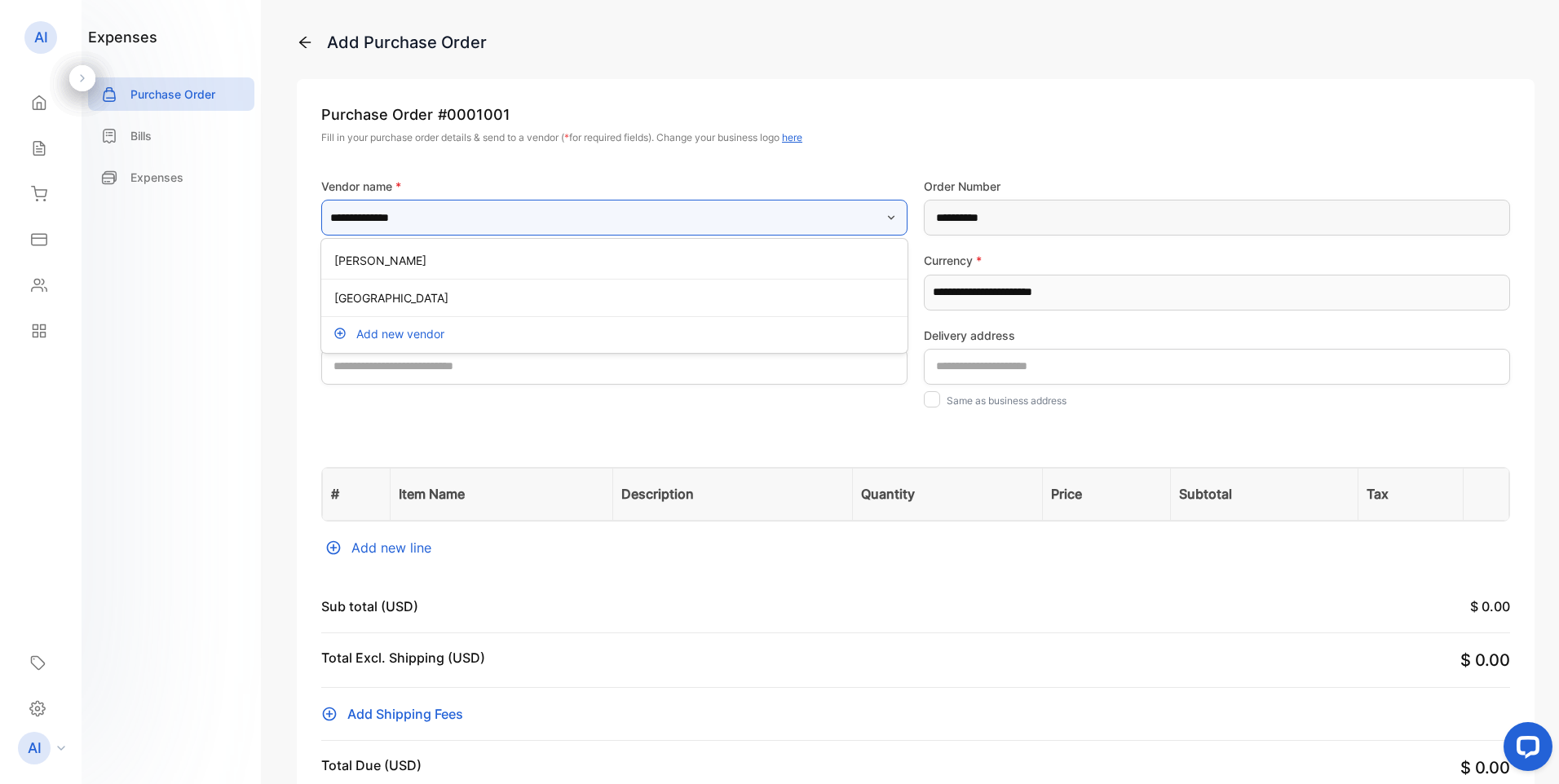
type address-inputShippingAddress "**********"
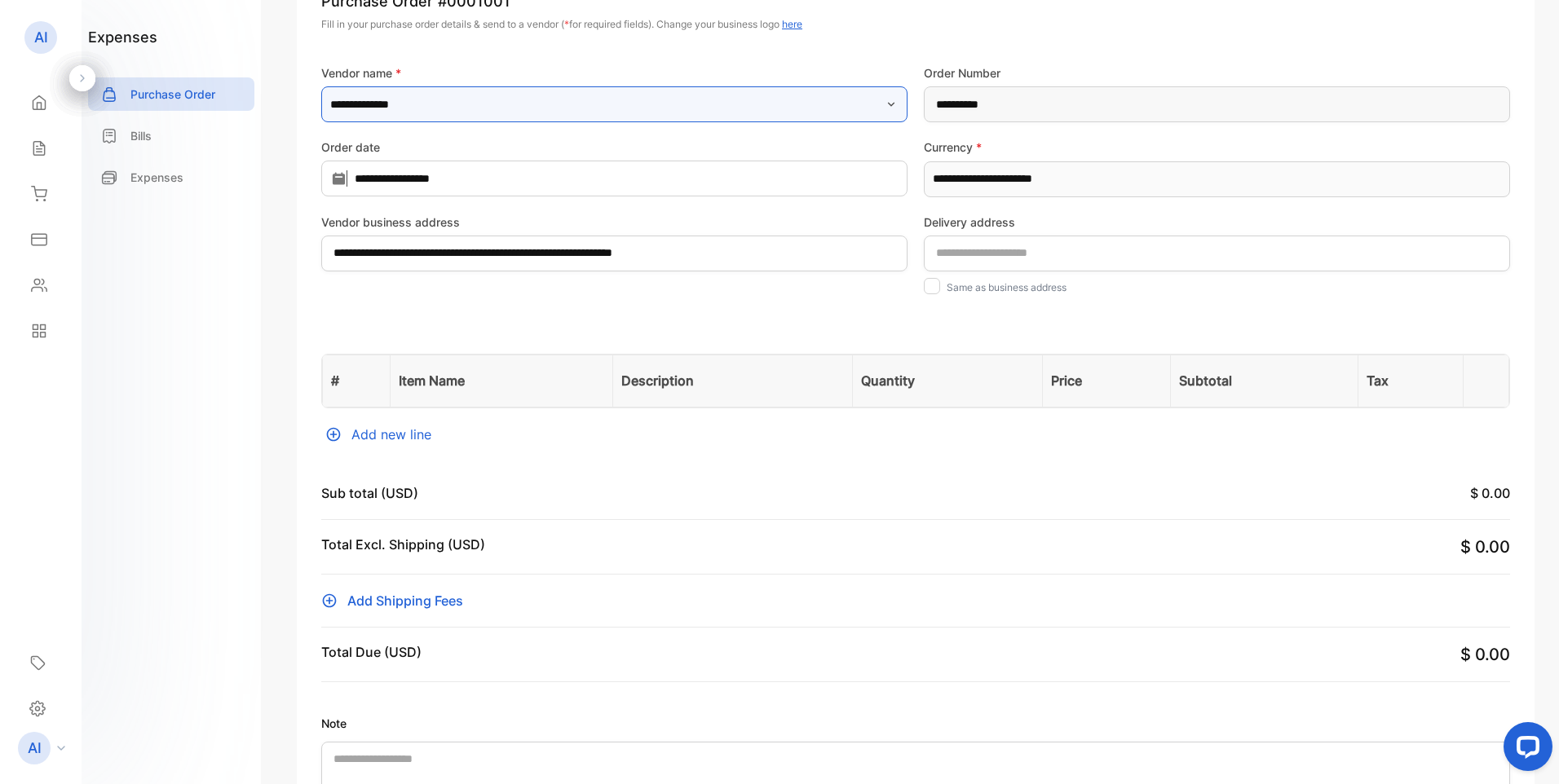
scroll to position [244, 0]
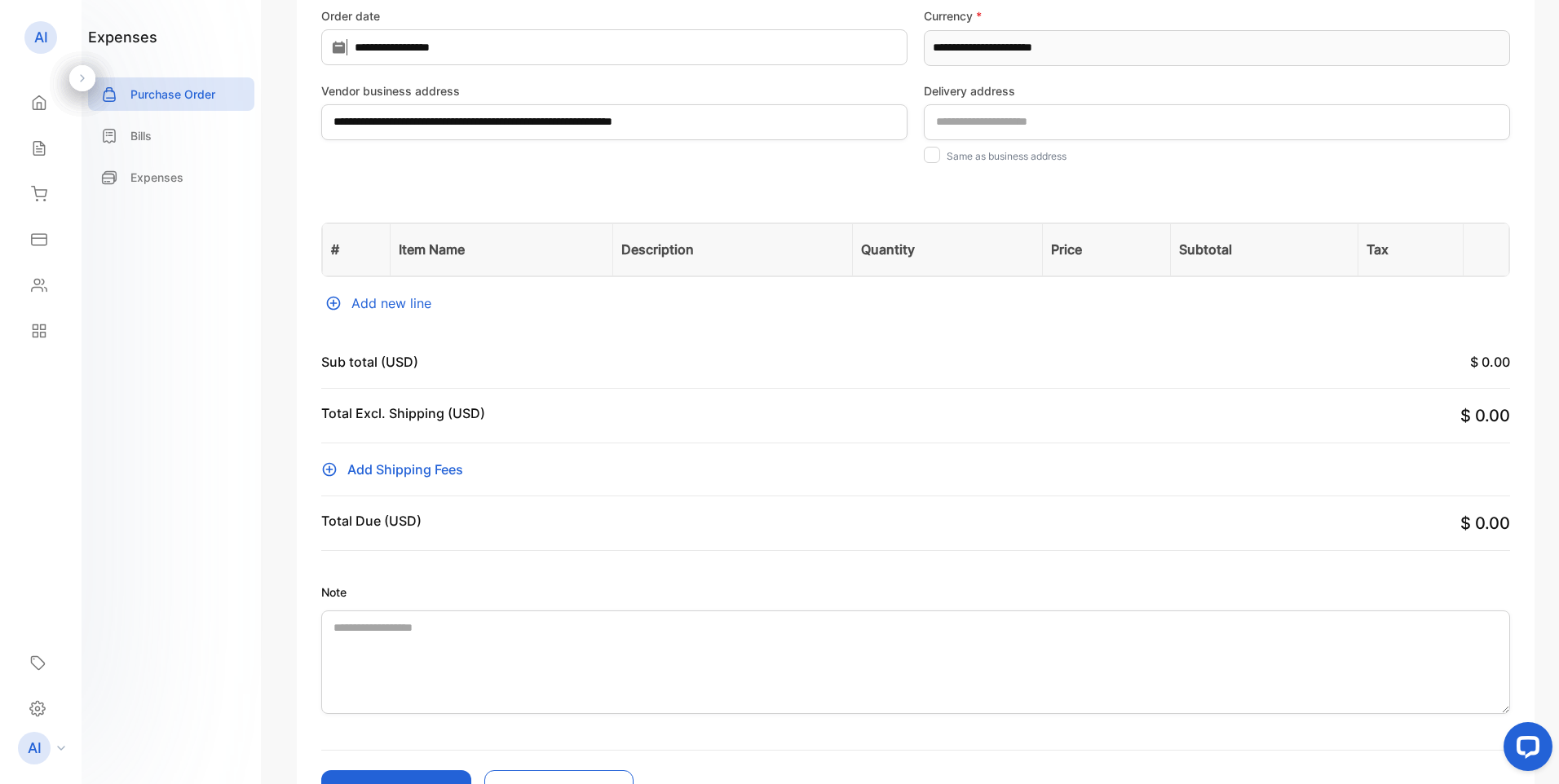
click at [383, 300] on div "Add new line" at bounding box center [915, 303] width 1189 height 19
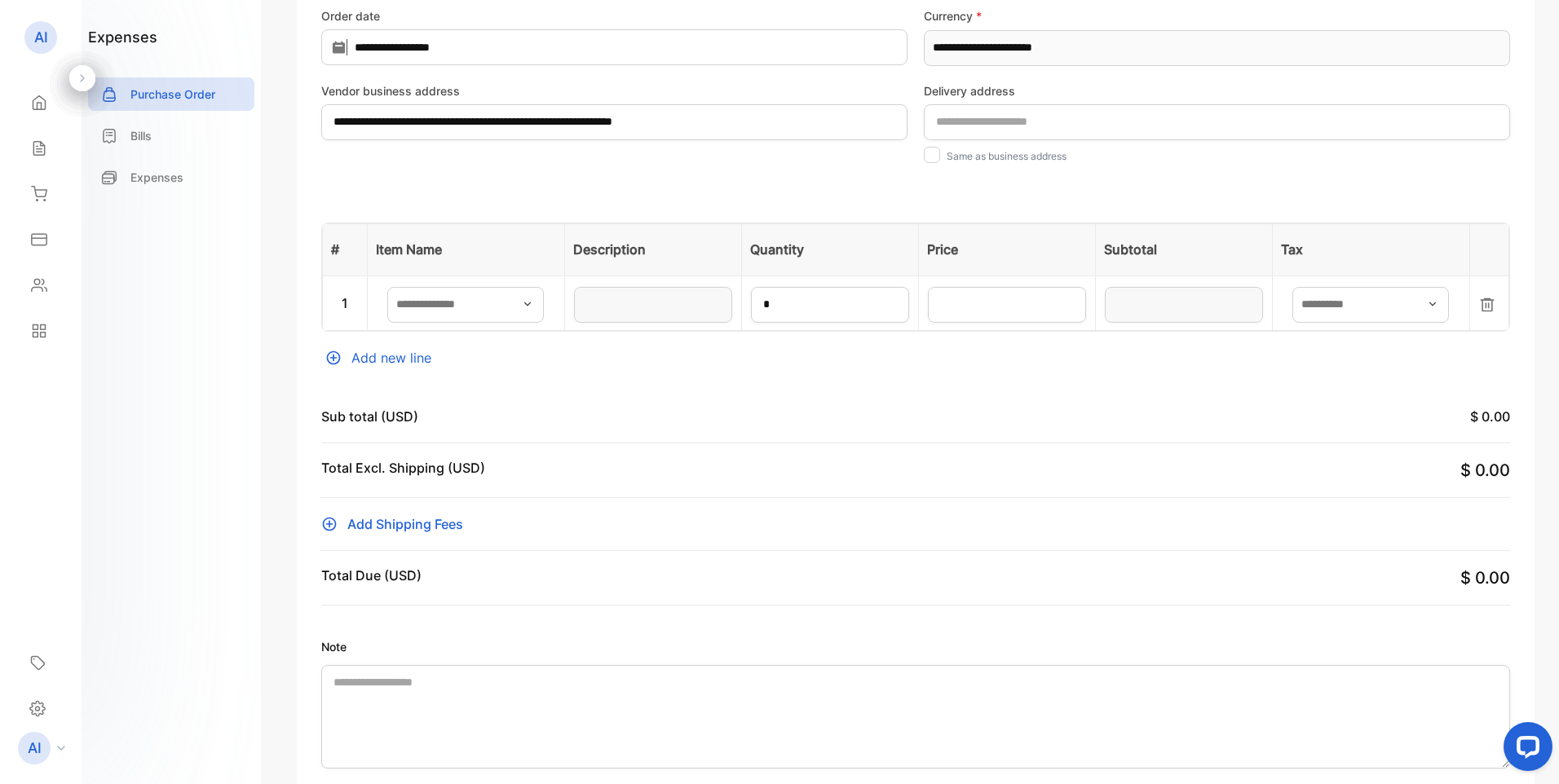
click at [535, 305] on icon "button" at bounding box center [528, 304] width 13 height 13
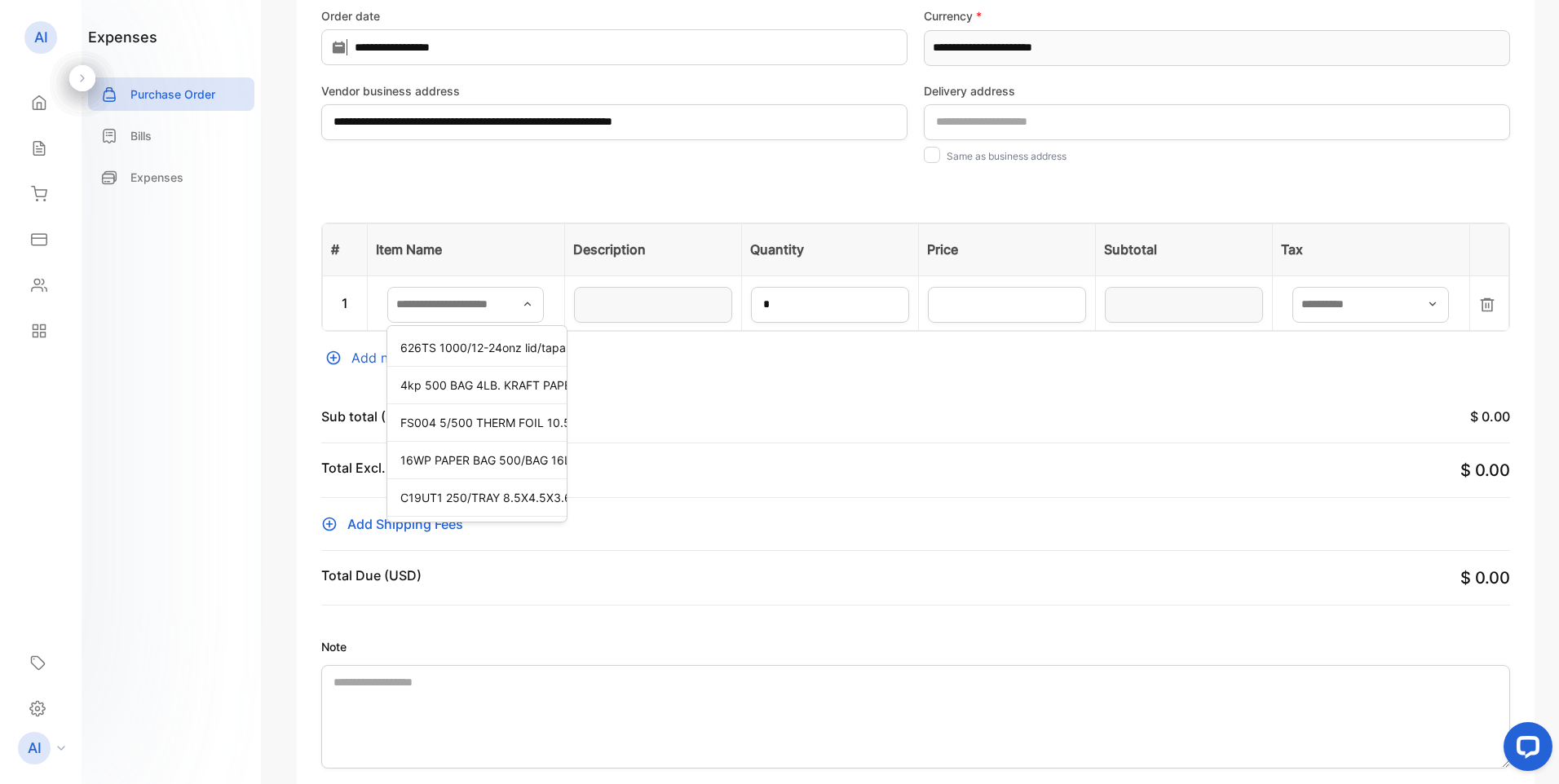
click at [38, 193] on icon at bounding box center [38, 194] width 17 height 17
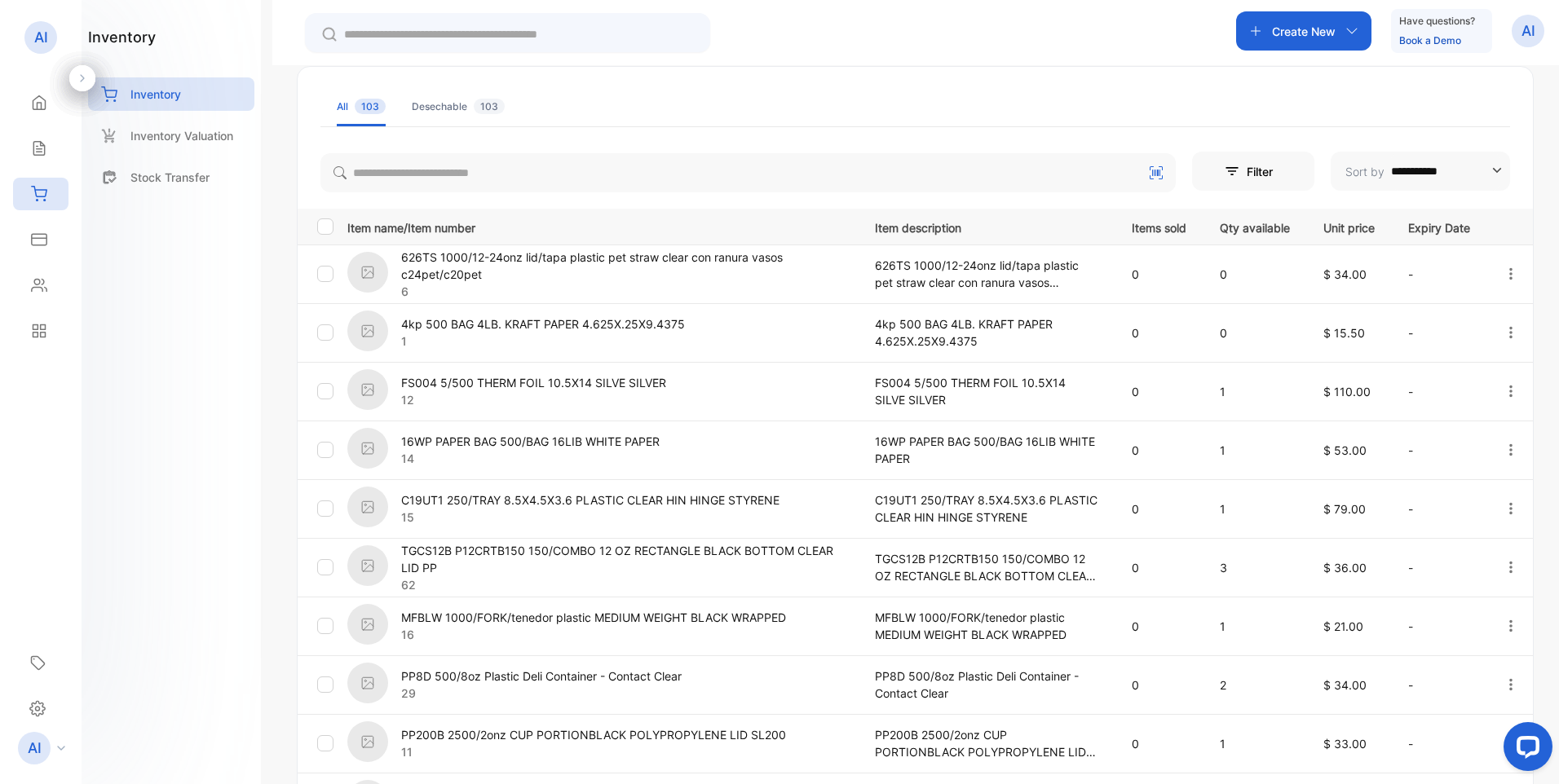
click at [44, 239] on icon at bounding box center [38, 239] width 15 height 10
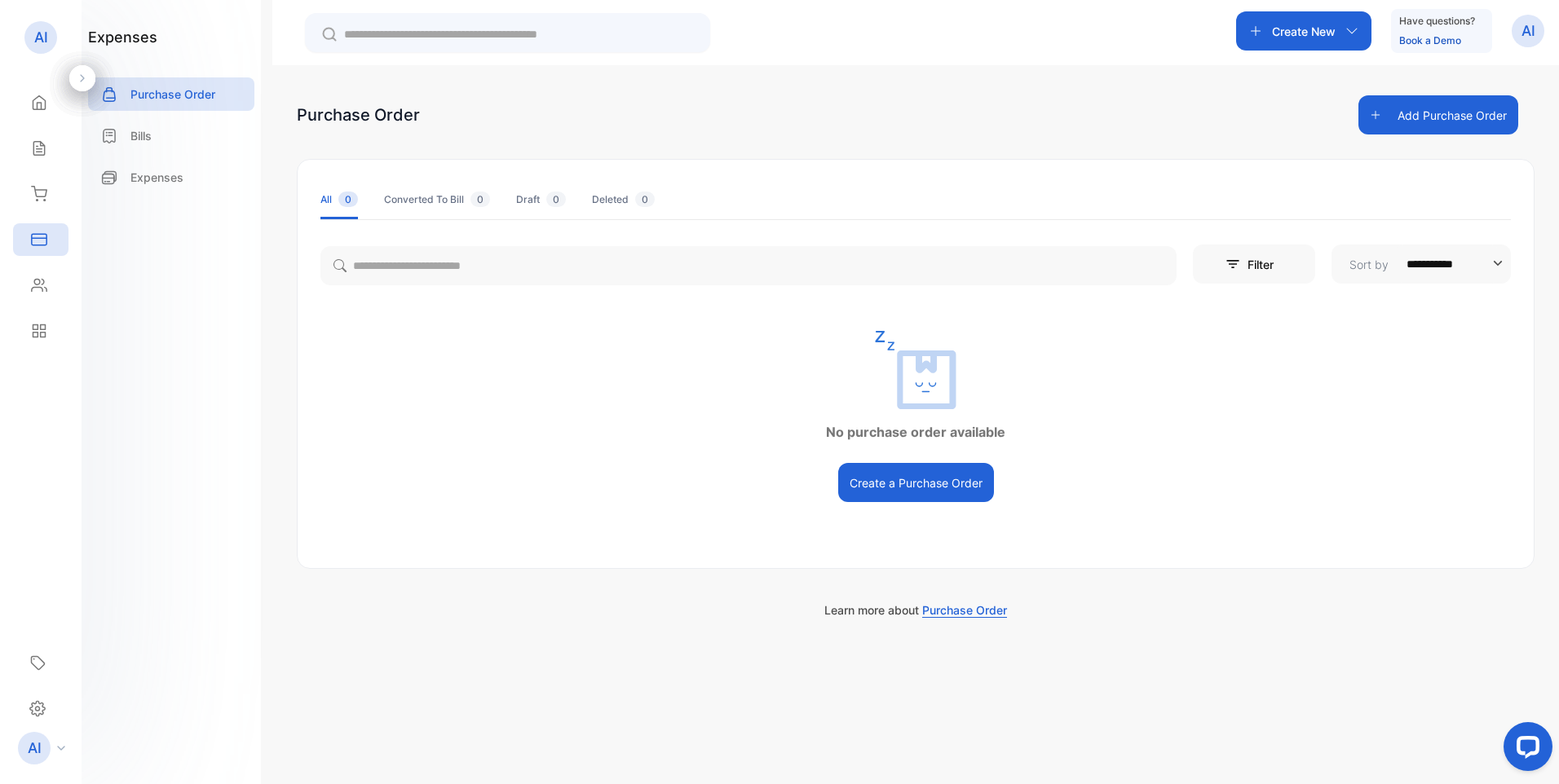
click at [895, 485] on button "Create a Purchase Order" at bounding box center [916, 482] width 155 height 39
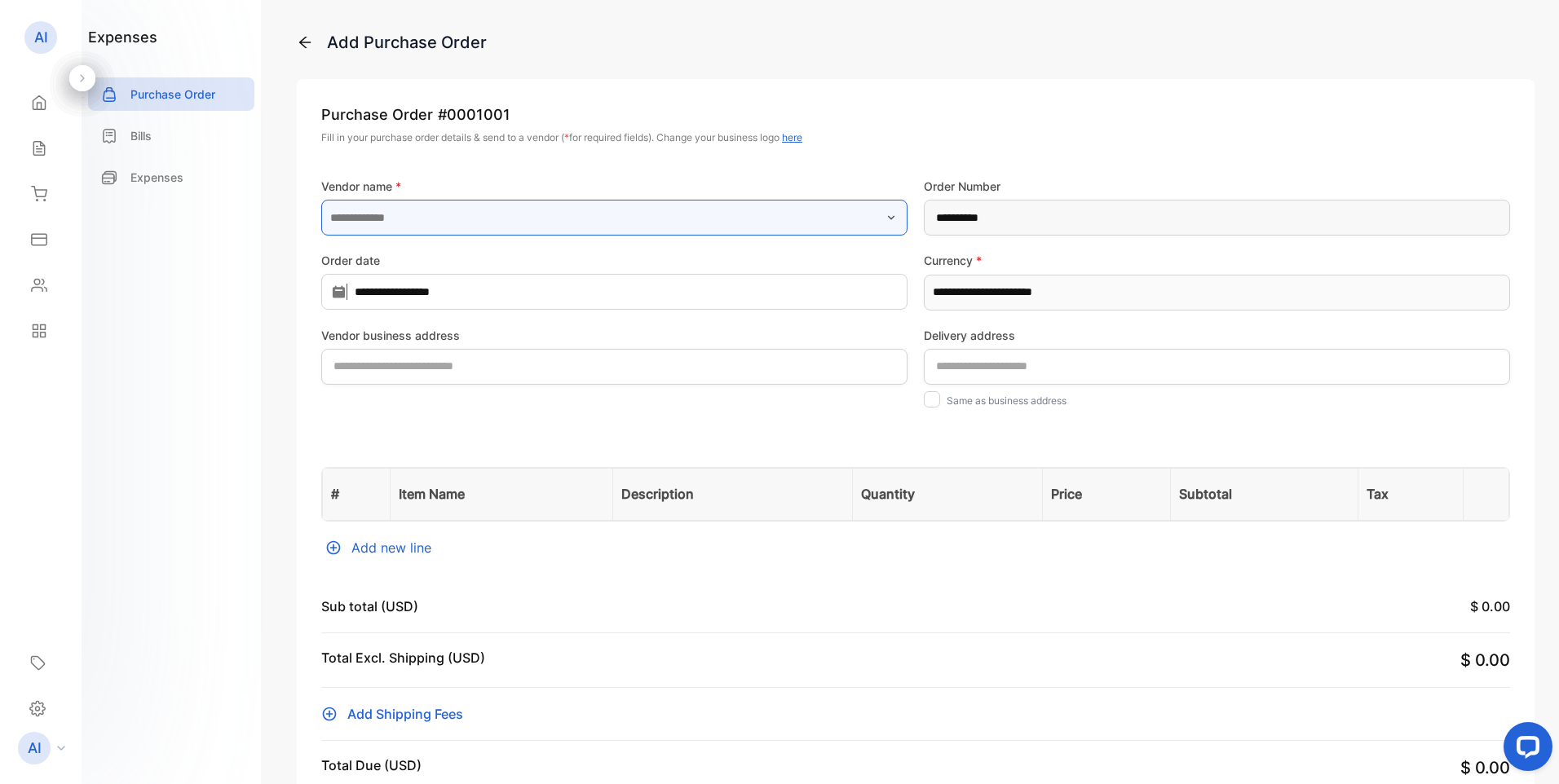
click at [502, 206] on input "text" at bounding box center [614, 217] width 586 height 36
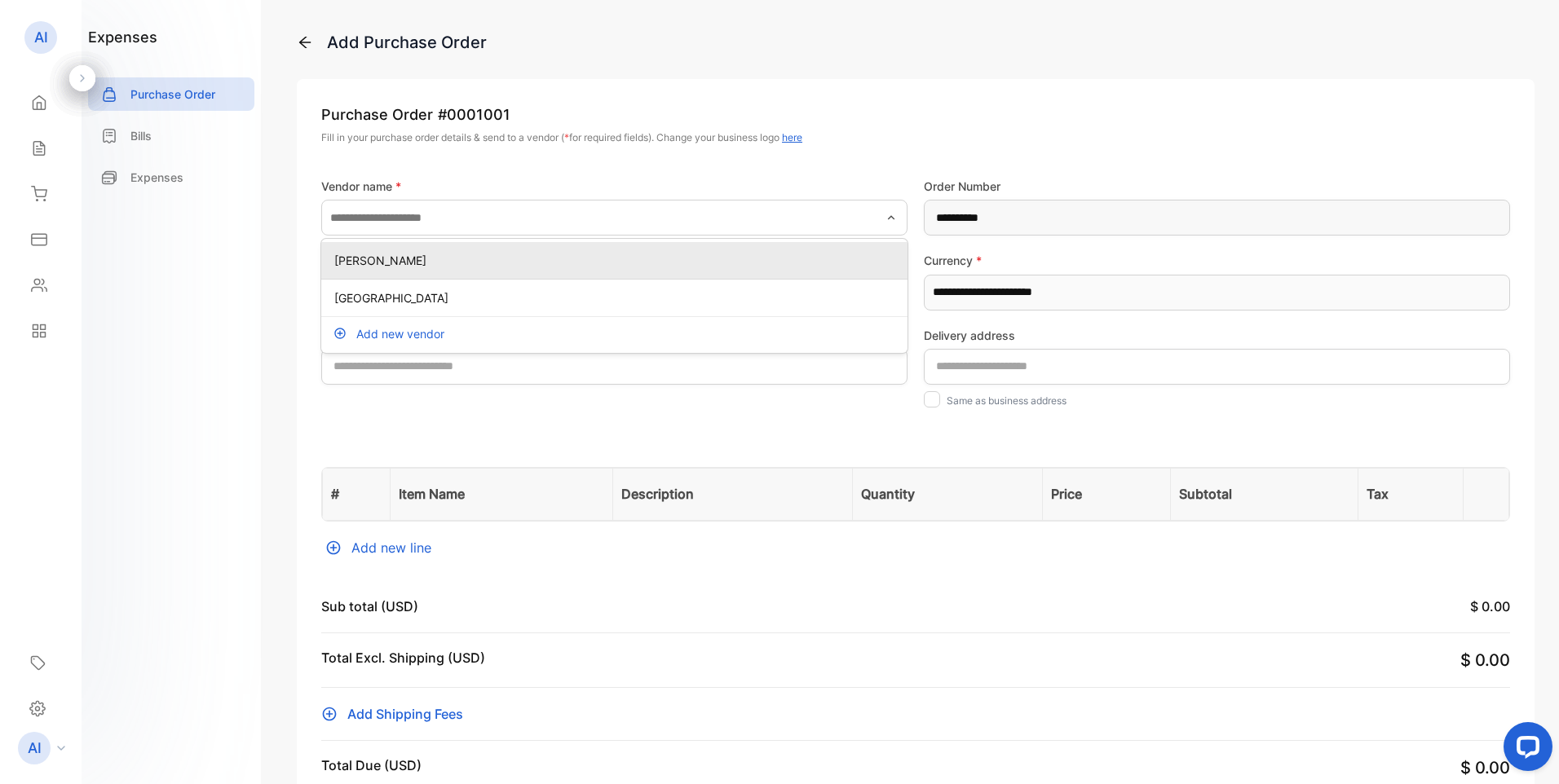
click at [495, 258] on p "SHAWN BURROWS" at bounding box center [617, 261] width 567 height 17
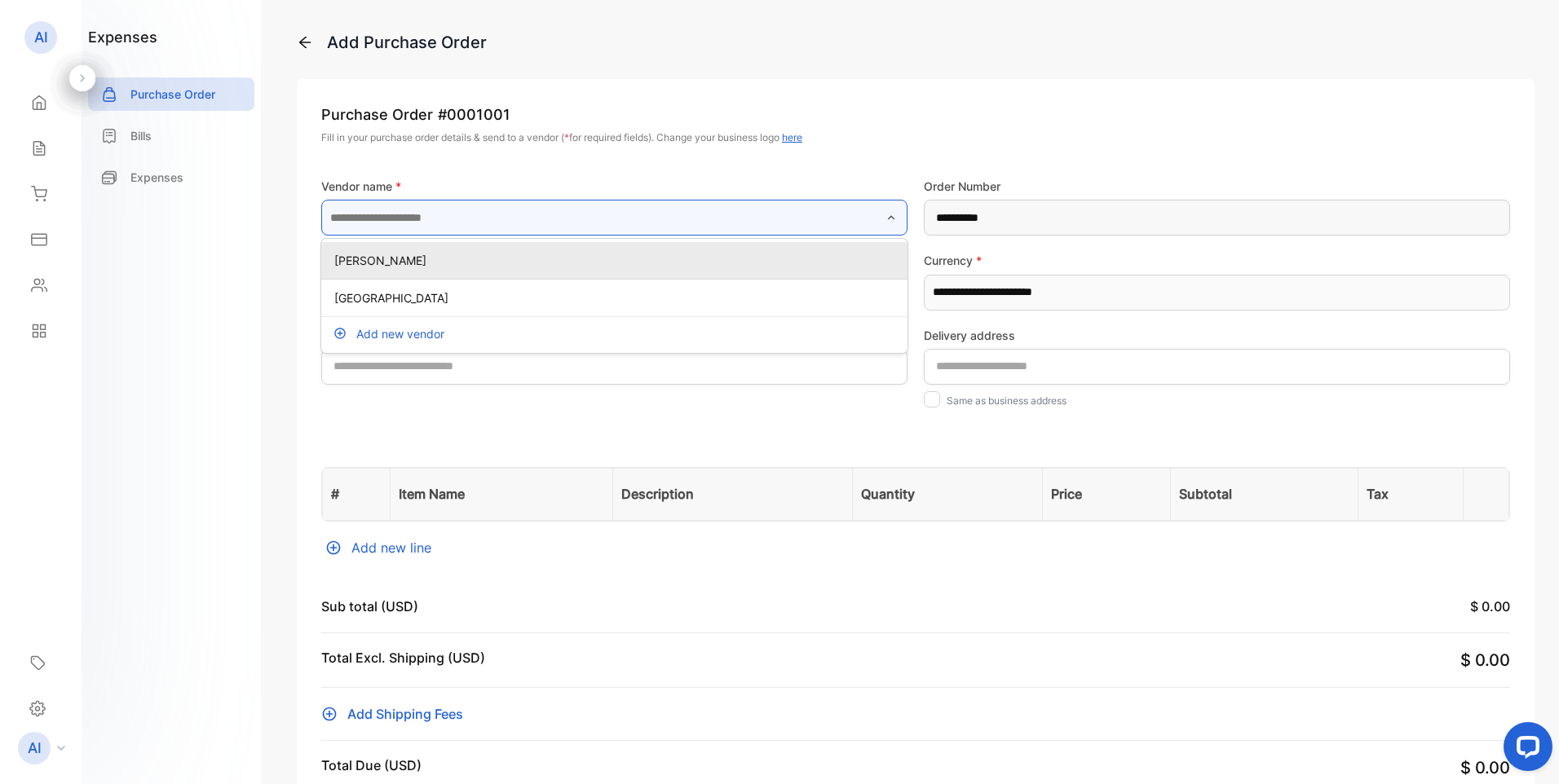
type input "**********"
type address-inputShippingAddress "**********"
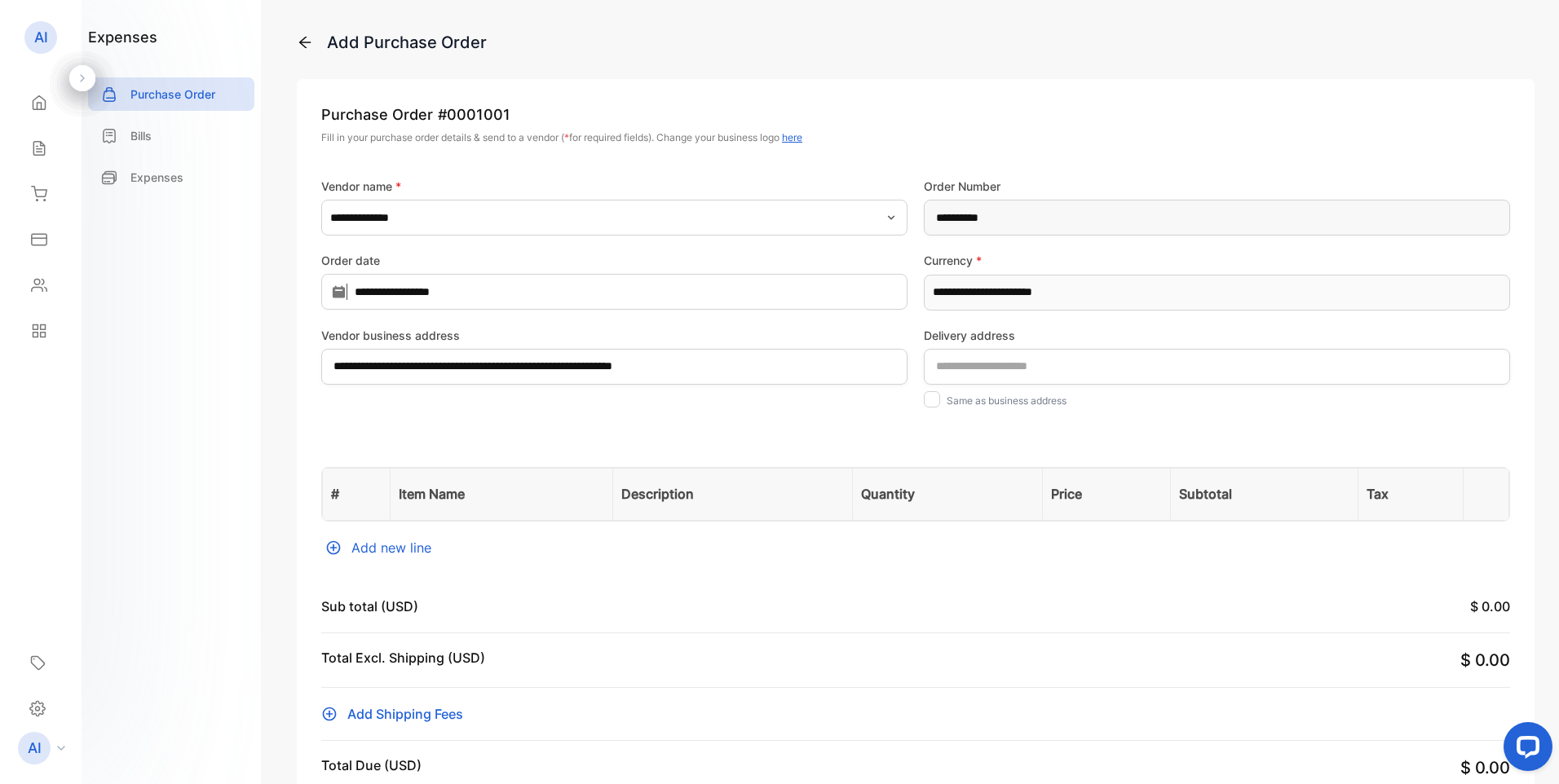
click at [929, 402] on div at bounding box center [932, 399] width 17 height 17
type address-inputWareHouseAddress "**********"
click at [414, 551] on div "Add new line" at bounding box center [915, 547] width 1189 height 19
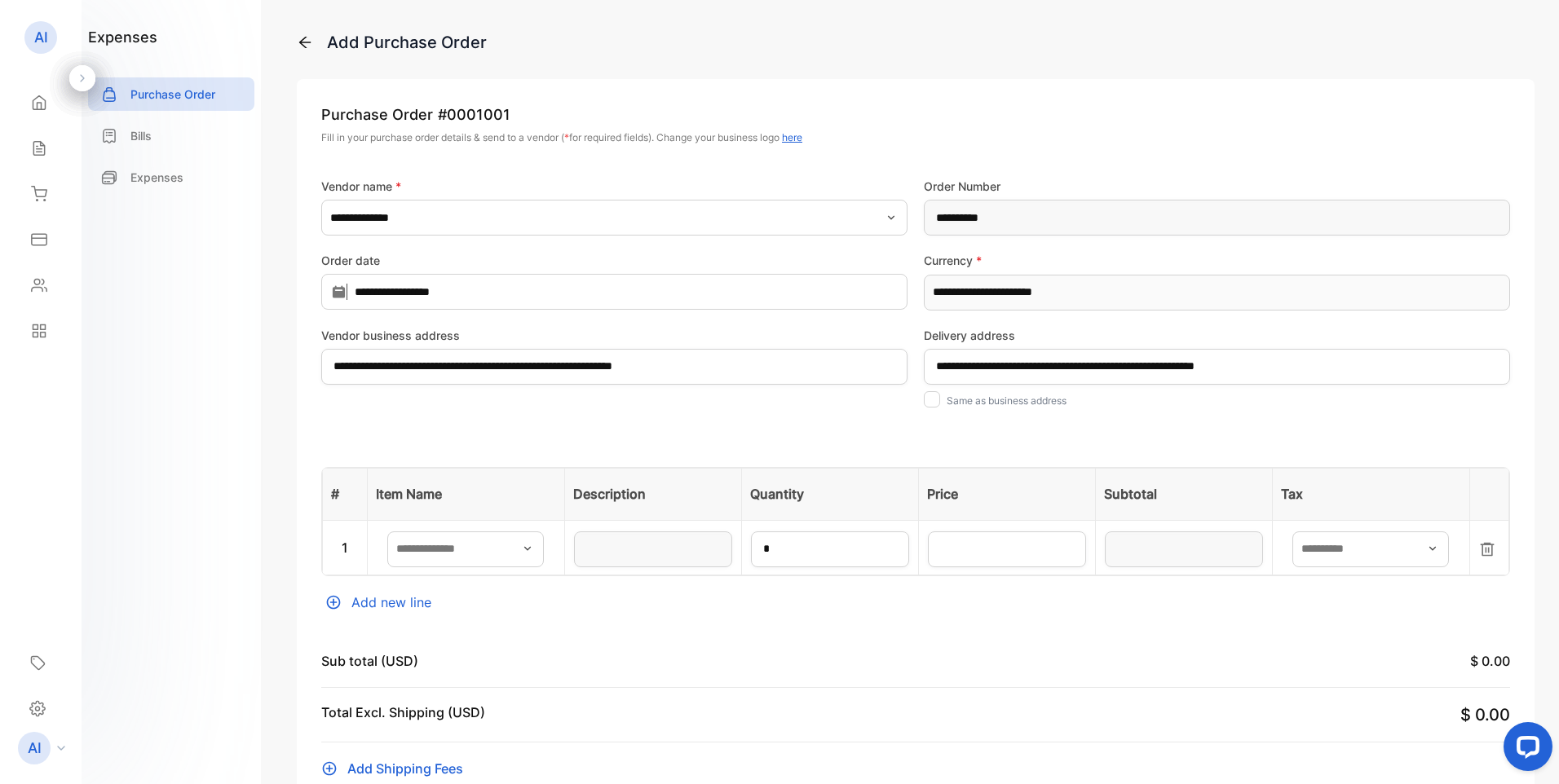
click at [534, 552] on icon "button" at bounding box center [528, 548] width 13 height 13
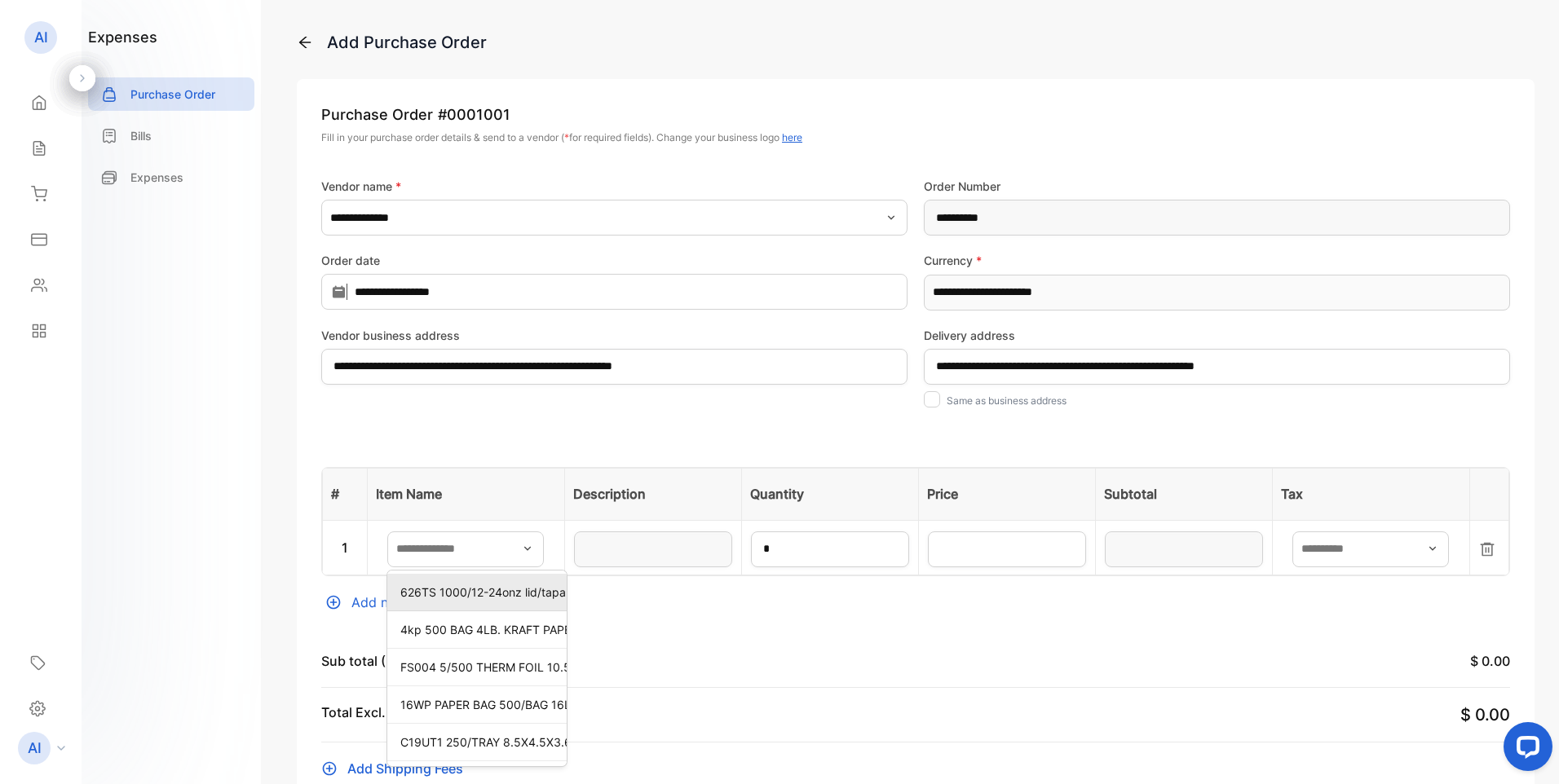
click at [450, 593] on p "626TS 1000/12-24onz lid/tapa plastic pet straw clear con ranura vasos c24pet/c2…" at bounding box center [479, 593] width 160 height 17
type input "**********"
type input "*****"
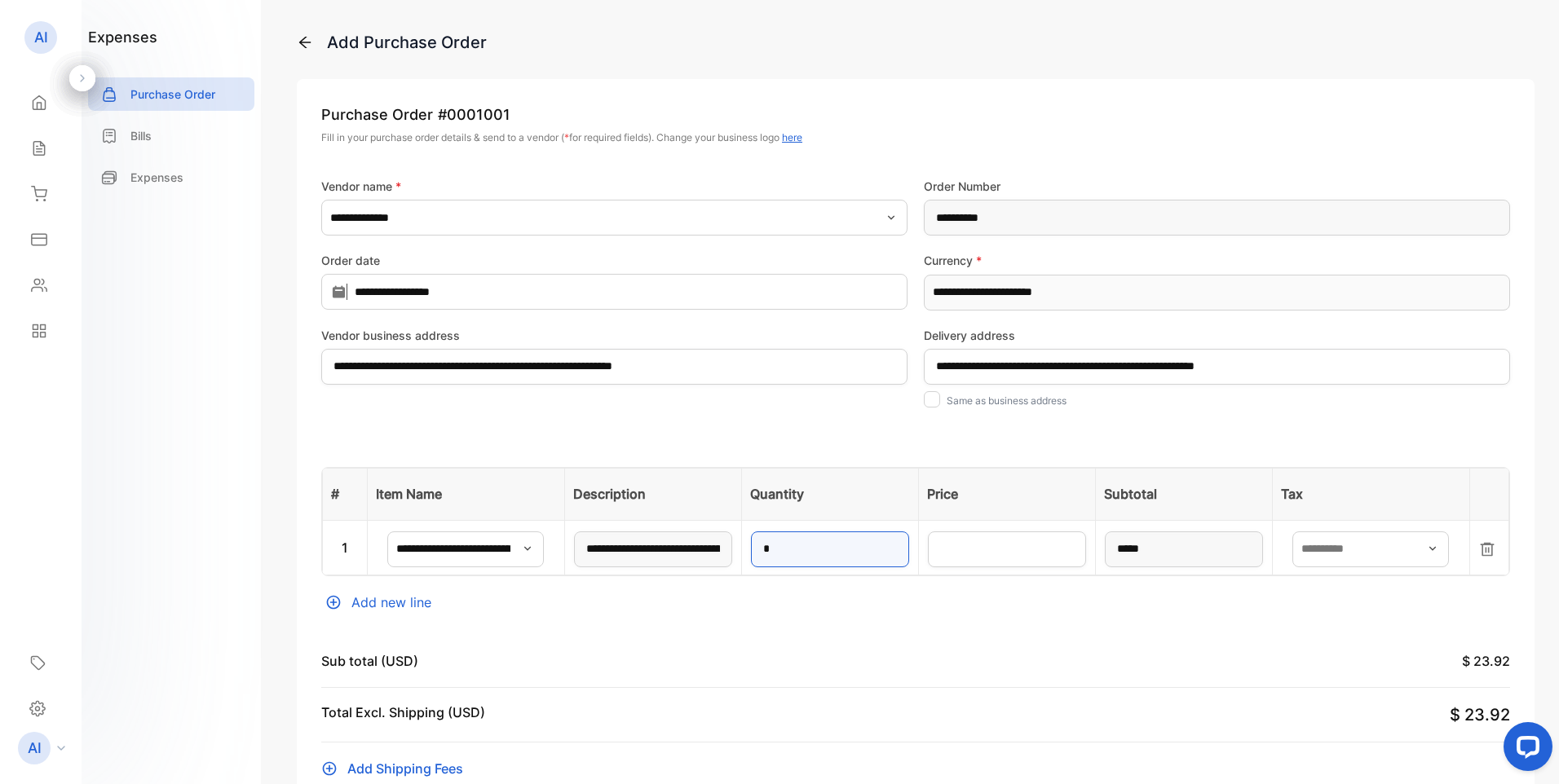
click at [694, 545] on tr "**********" at bounding box center [916, 547] width 1187 height 55
type input "*"
type input "*****"
type input "*"
click at [1066, 632] on div "**********" at bounding box center [916, 606] width 1238 height 1054
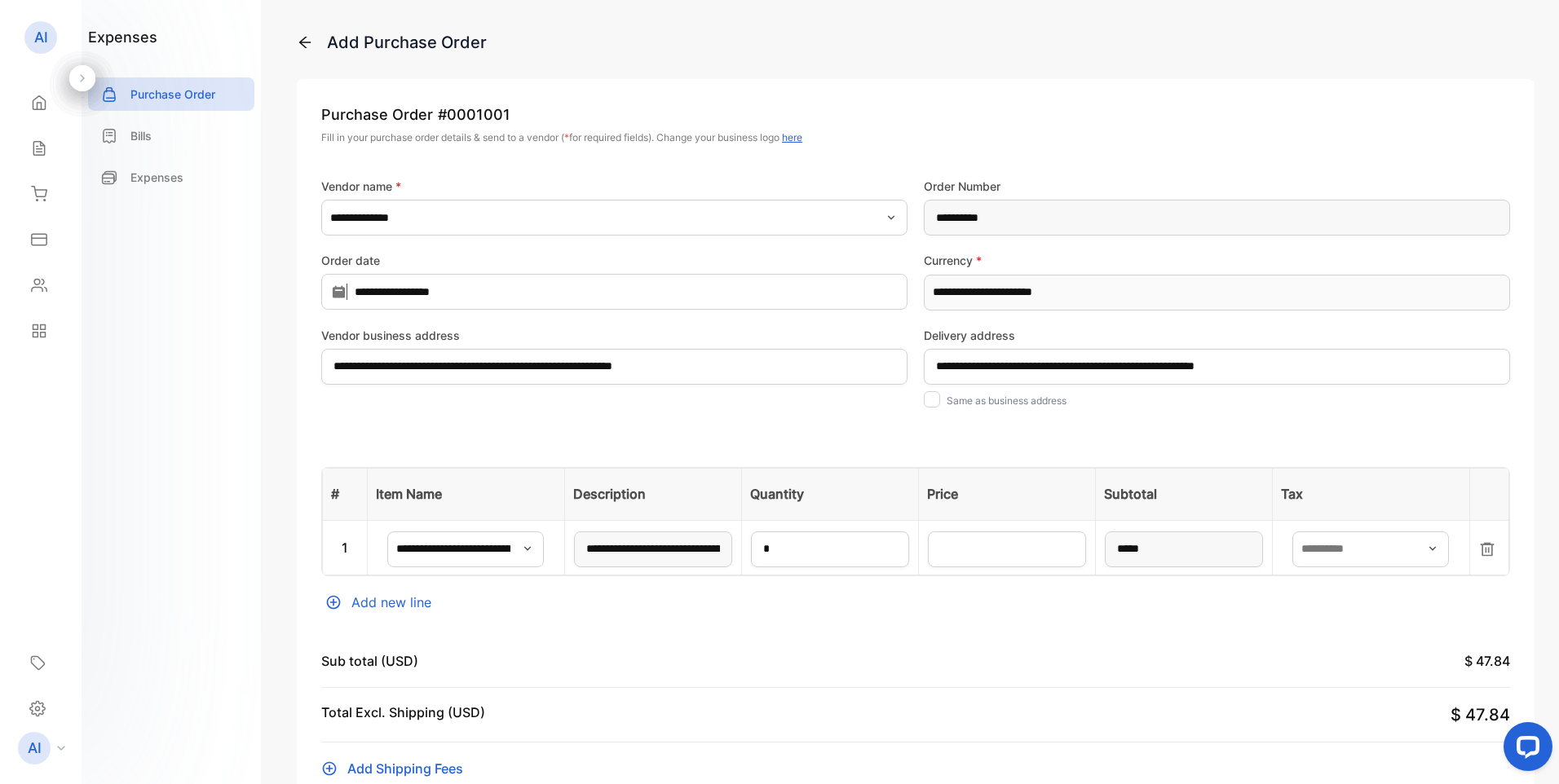
click at [1439, 553] on icon "button" at bounding box center [1432, 548] width 13 height 13
click at [1164, 645] on div "Sub total (USD) : $ 47.84" at bounding box center [915, 658] width 1189 height 26
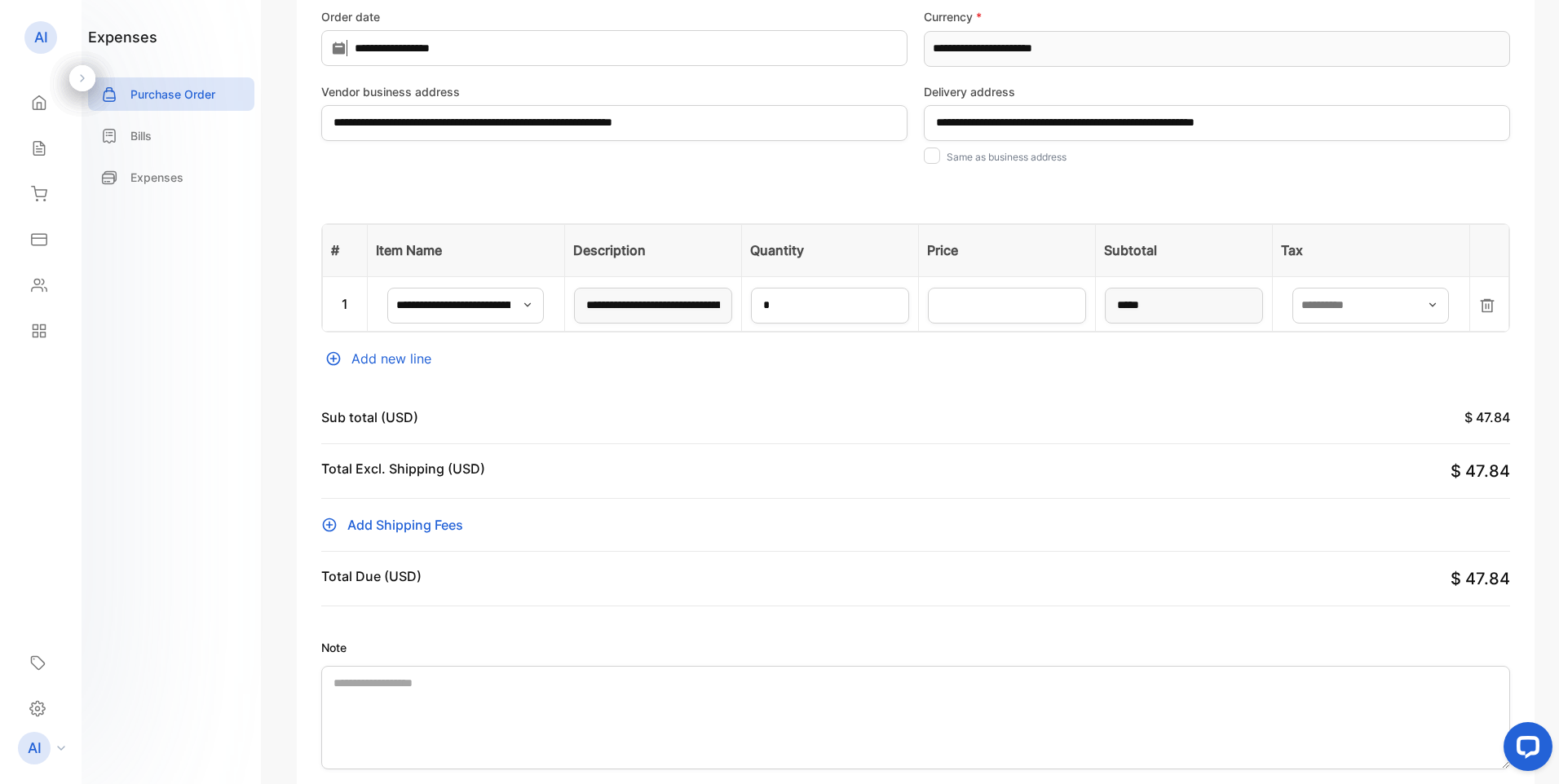
scroll to position [244, 0]
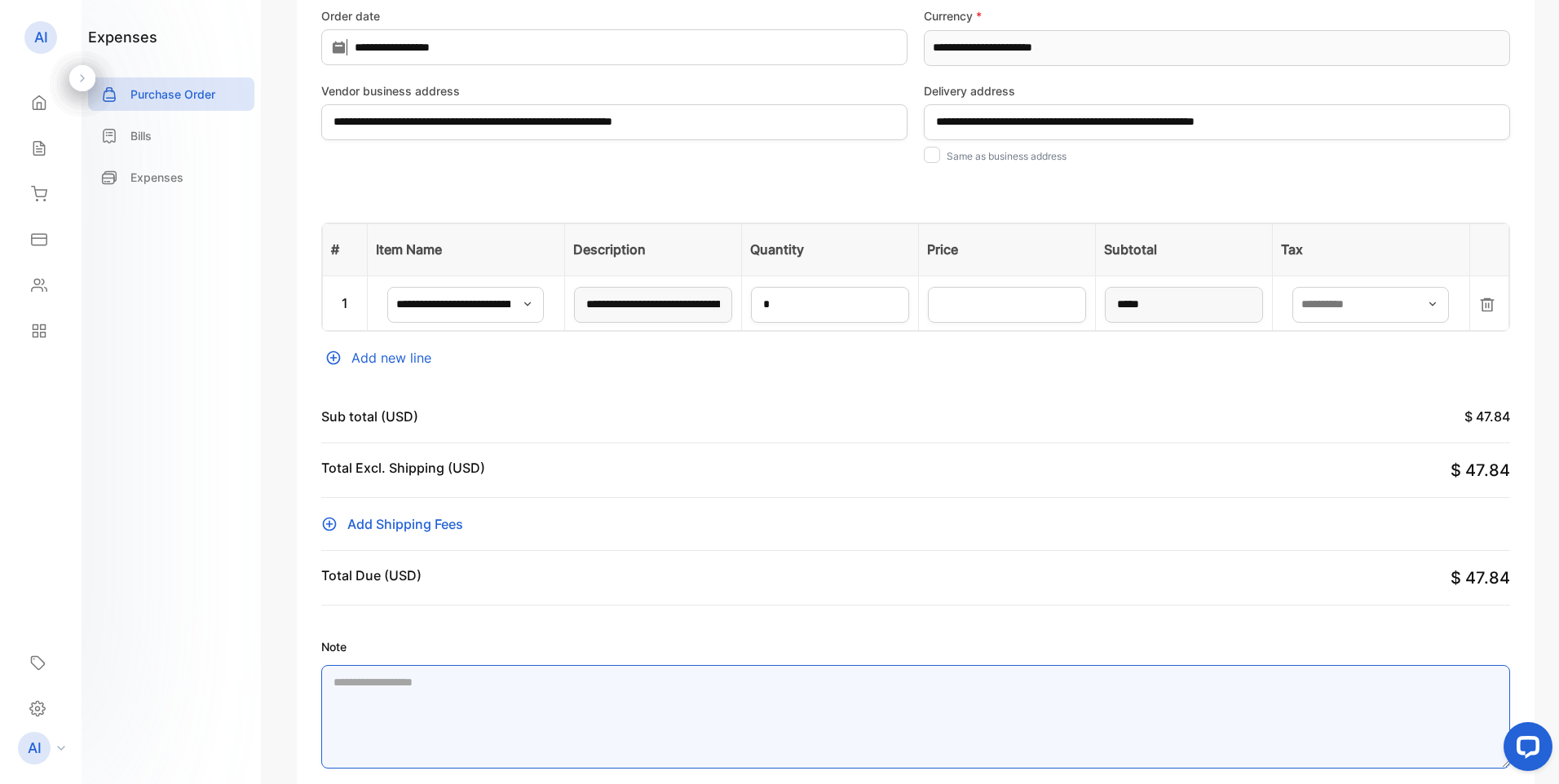
click at [446, 691] on textarea "Note" at bounding box center [915, 717] width 1189 height 104
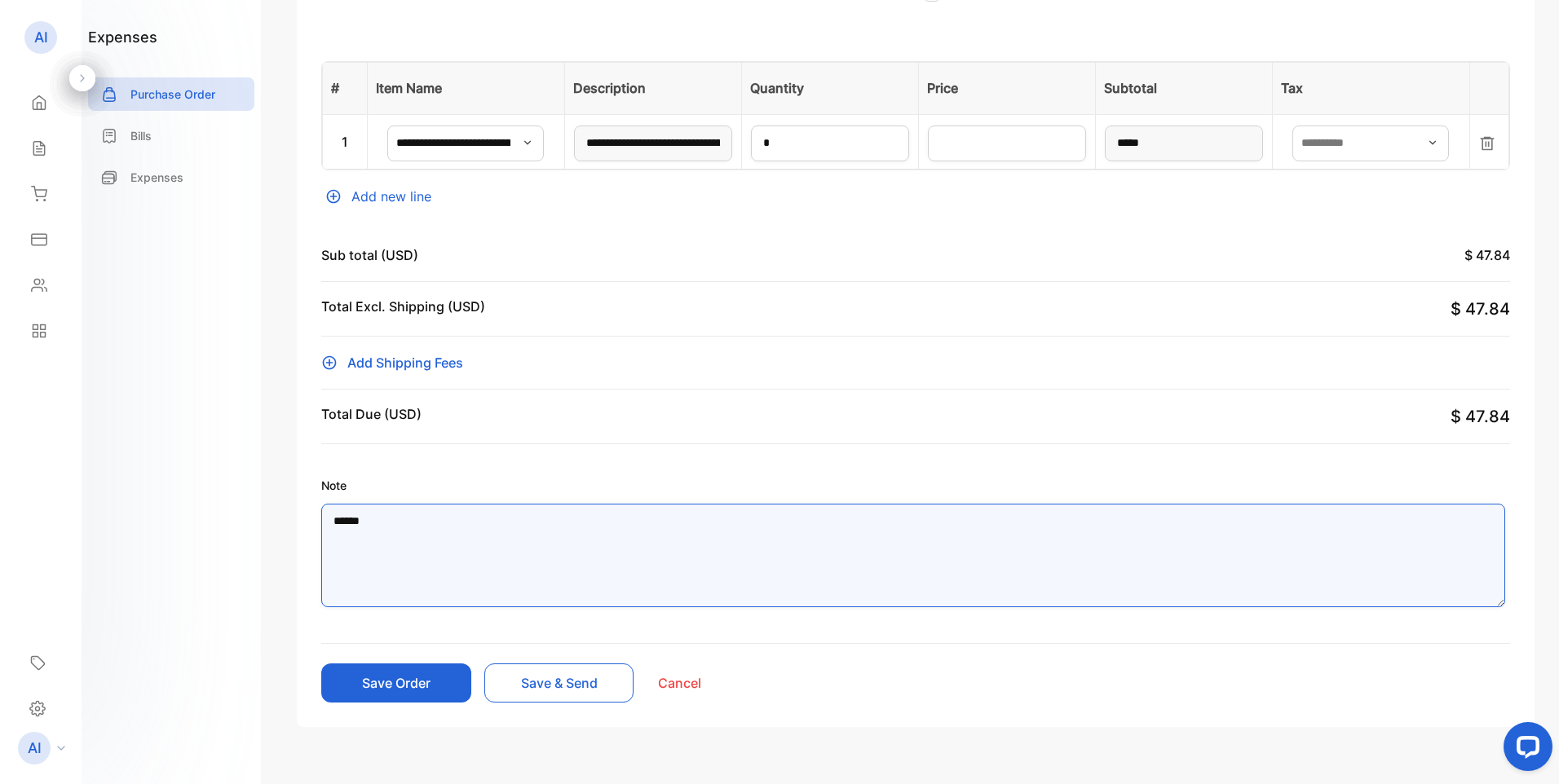
scroll to position [440, 0]
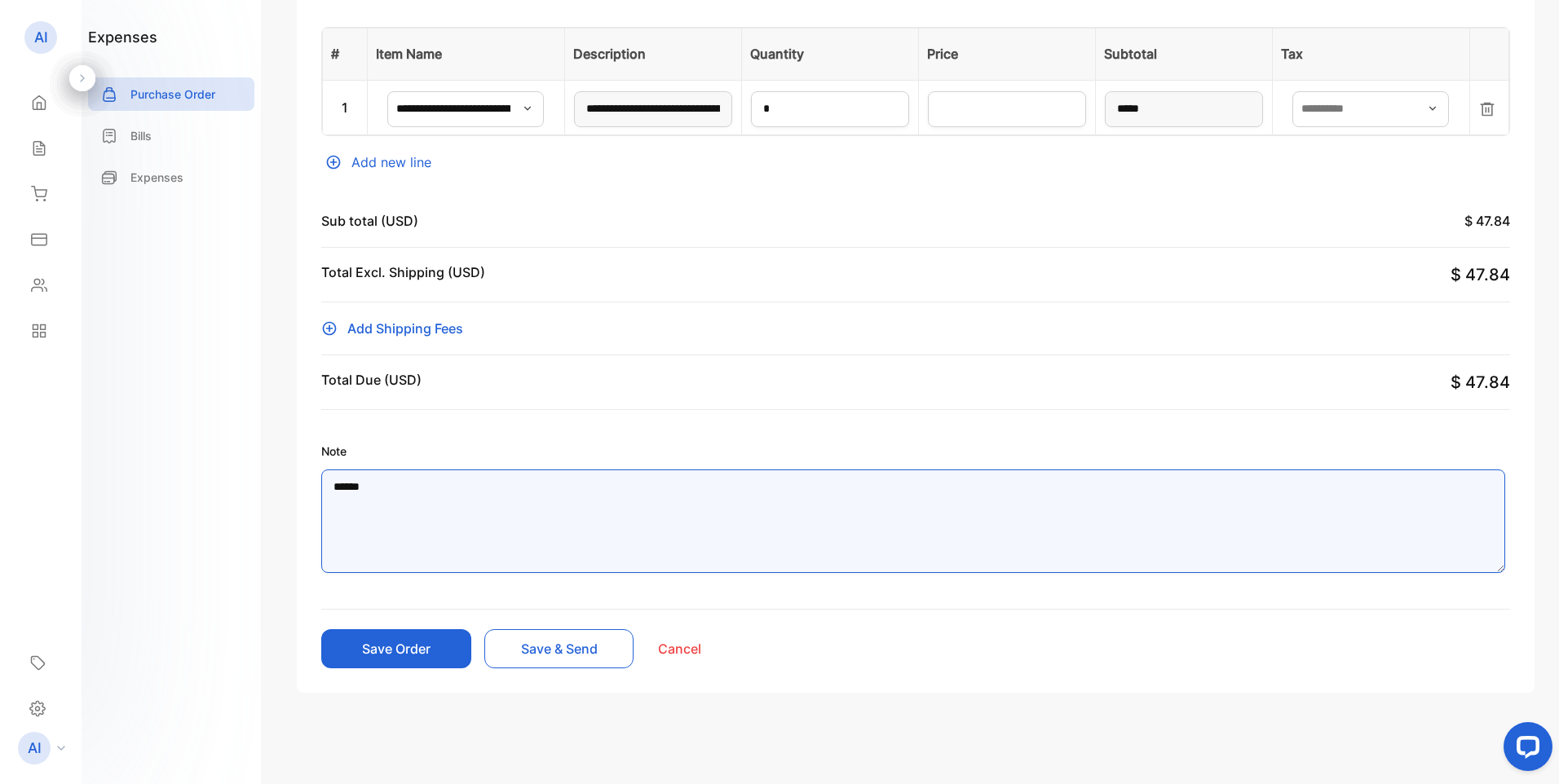
type textarea "******"
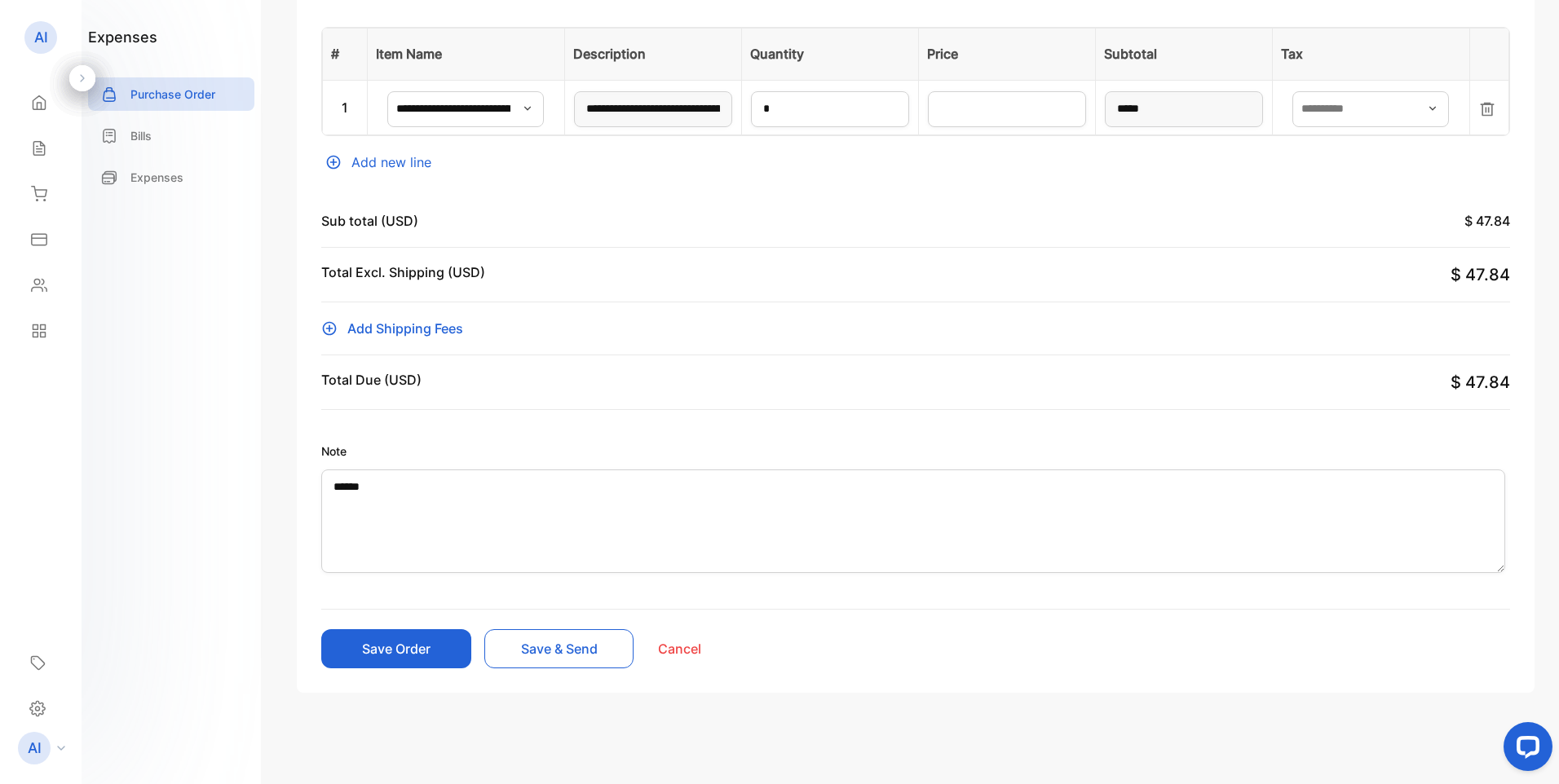
click at [418, 651] on button "Save Order" at bounding box center [397, 649] width 150 height 39
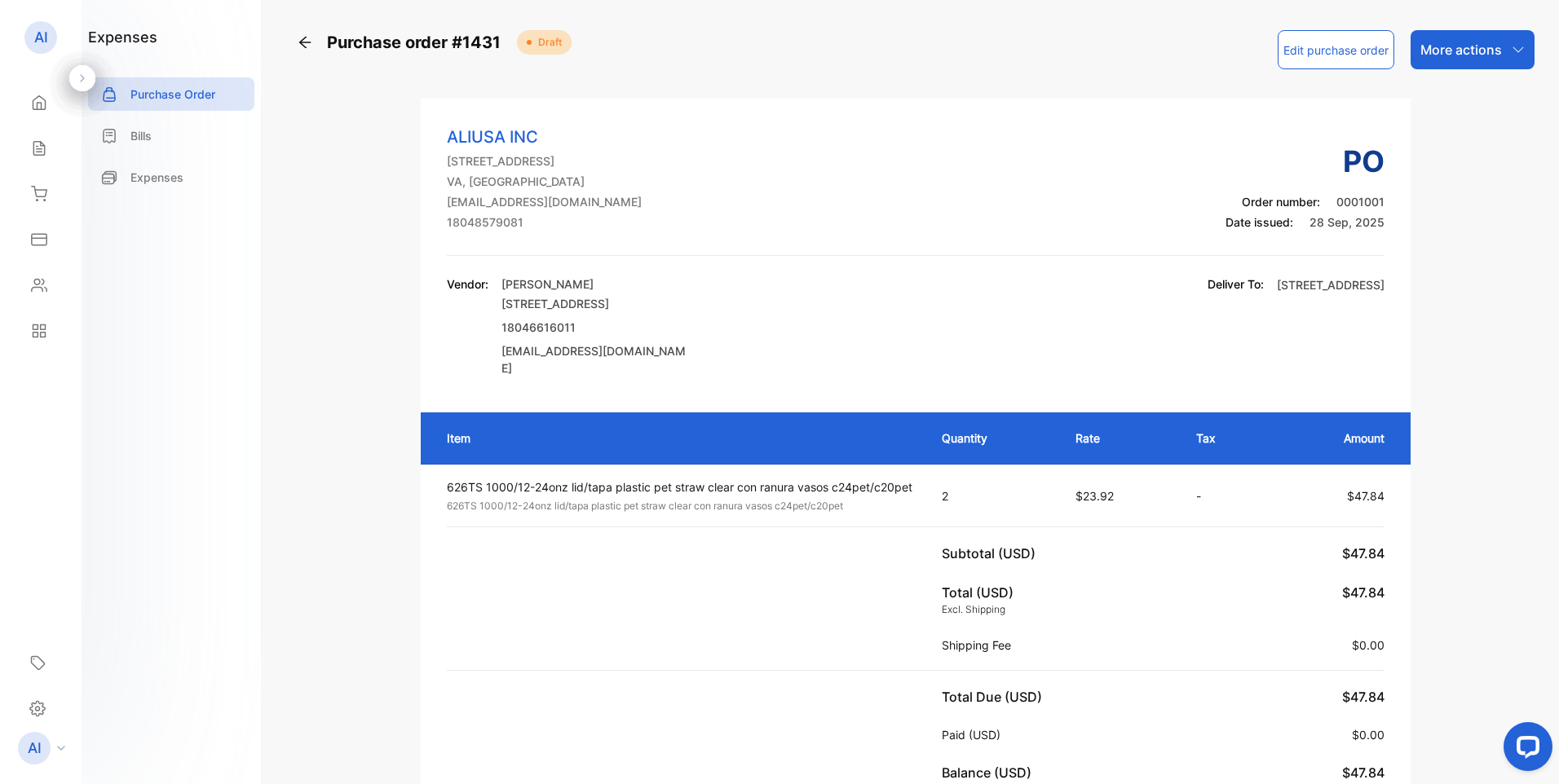
click at [1512, 45] on icon "button" at bounding box center [1518, 49] width 13 height 13
click at [1470, 254] on div "Download PDF" at bounding box center [1466, 257] width 130 height 32
click at [1504, 45] on div "More actions" at bounding box center [1473, 50] width 124 height 39
click at [1483, 111] on div "Convert to bill" at bounding box center [1466, 103] width 130 height 32
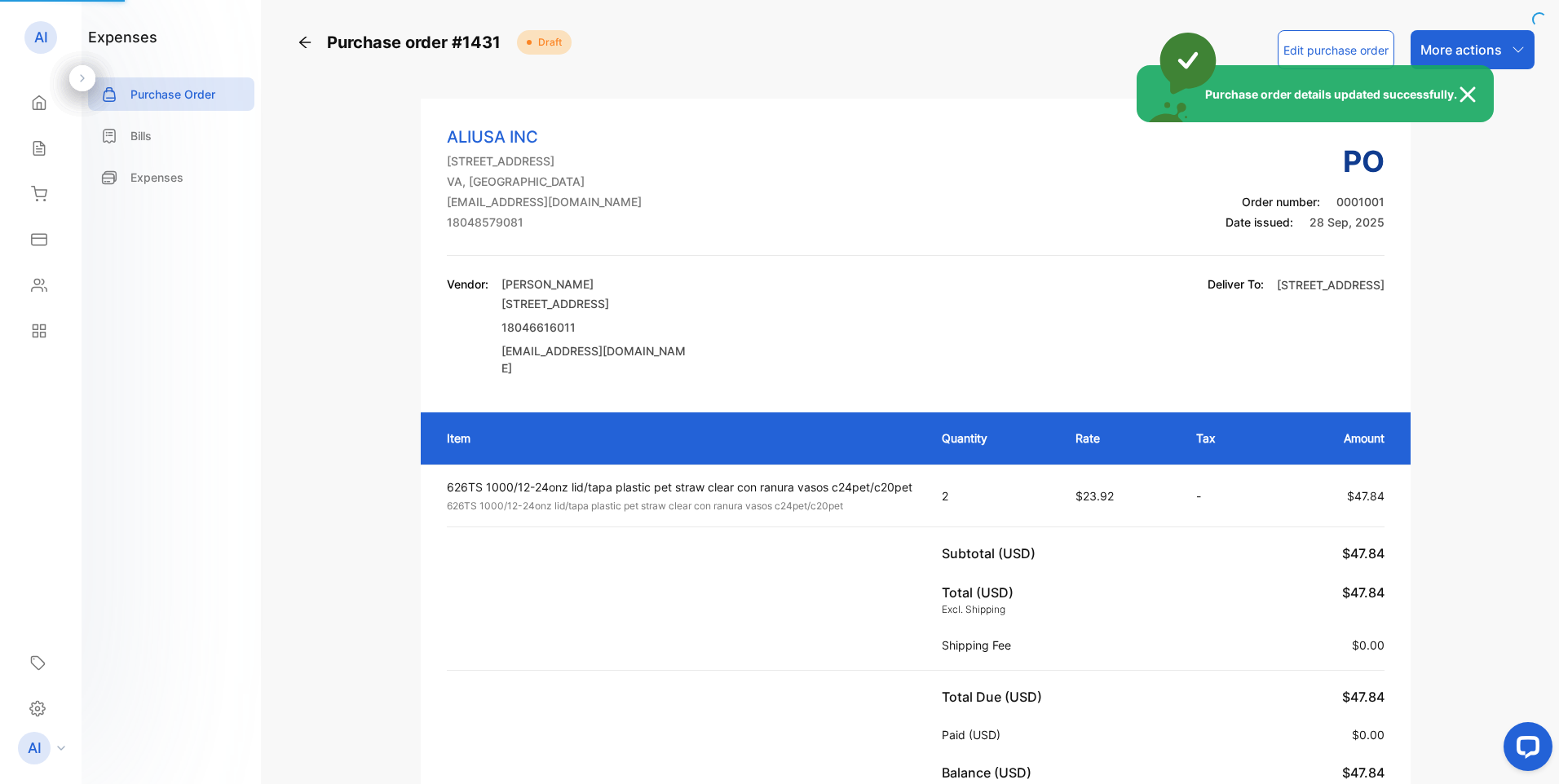
click at [1475, 55] on div "Purchase order details updated successfully." at bounding box center [779, 392] width 1559 height 784
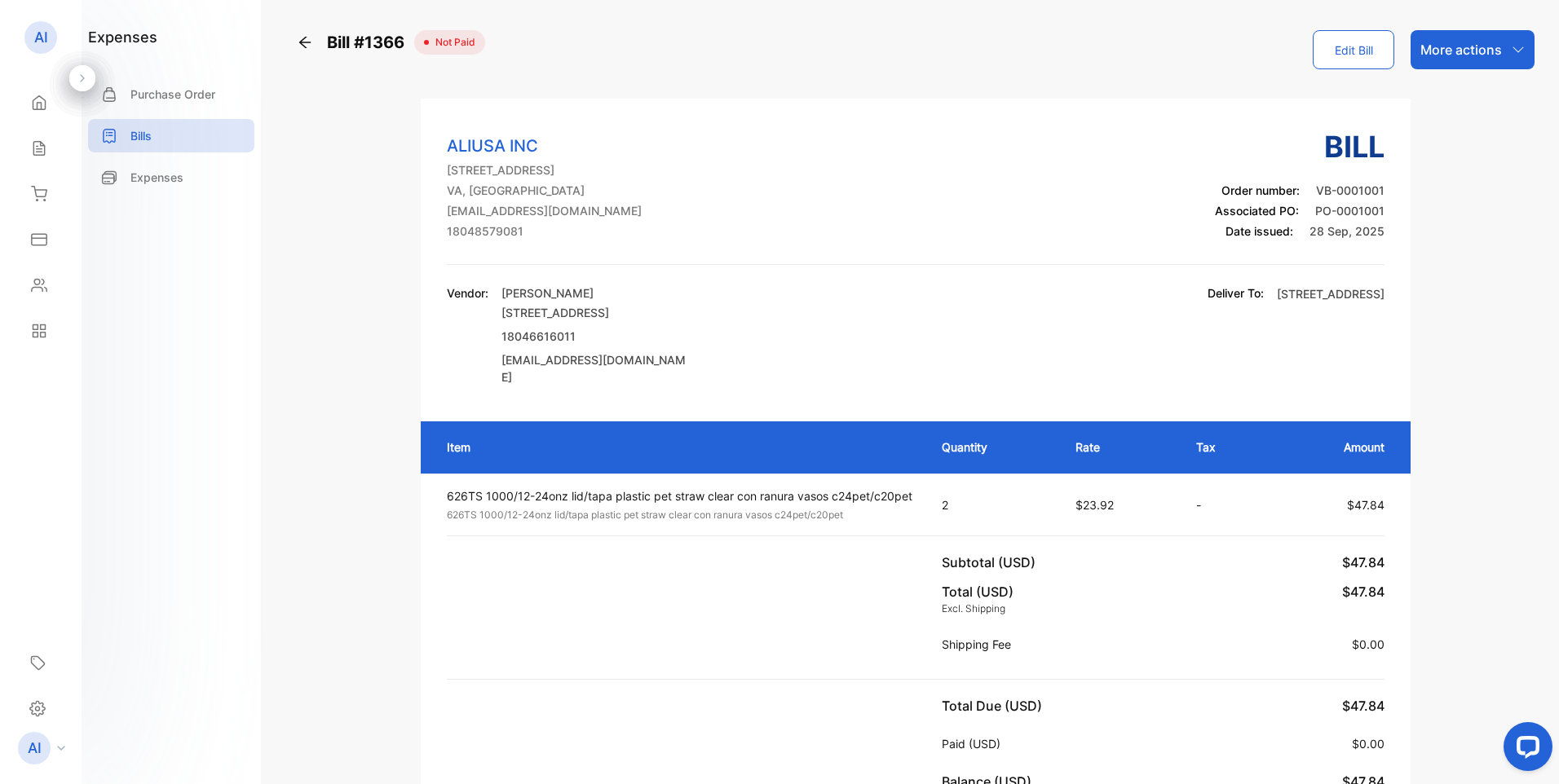
click at [1487, 226] on div "Bill #1366 Not Paid Edit Bill More actions ALIUSA INC 3924 GREY HOUND COURT, MI…" at bounding box center [916, 731] width 1238 height 1401
click at [1456, 340] on div "Bill #1366 Not Paid Edit Bill More actions ALIUSA INC 3924 GREY HOUND COURT, MI…" at bounding box center [916, 731] width 1238 height 1401
click at [145, 143] on p "Bills" at bounding box center [141, 136] width 21 height 17
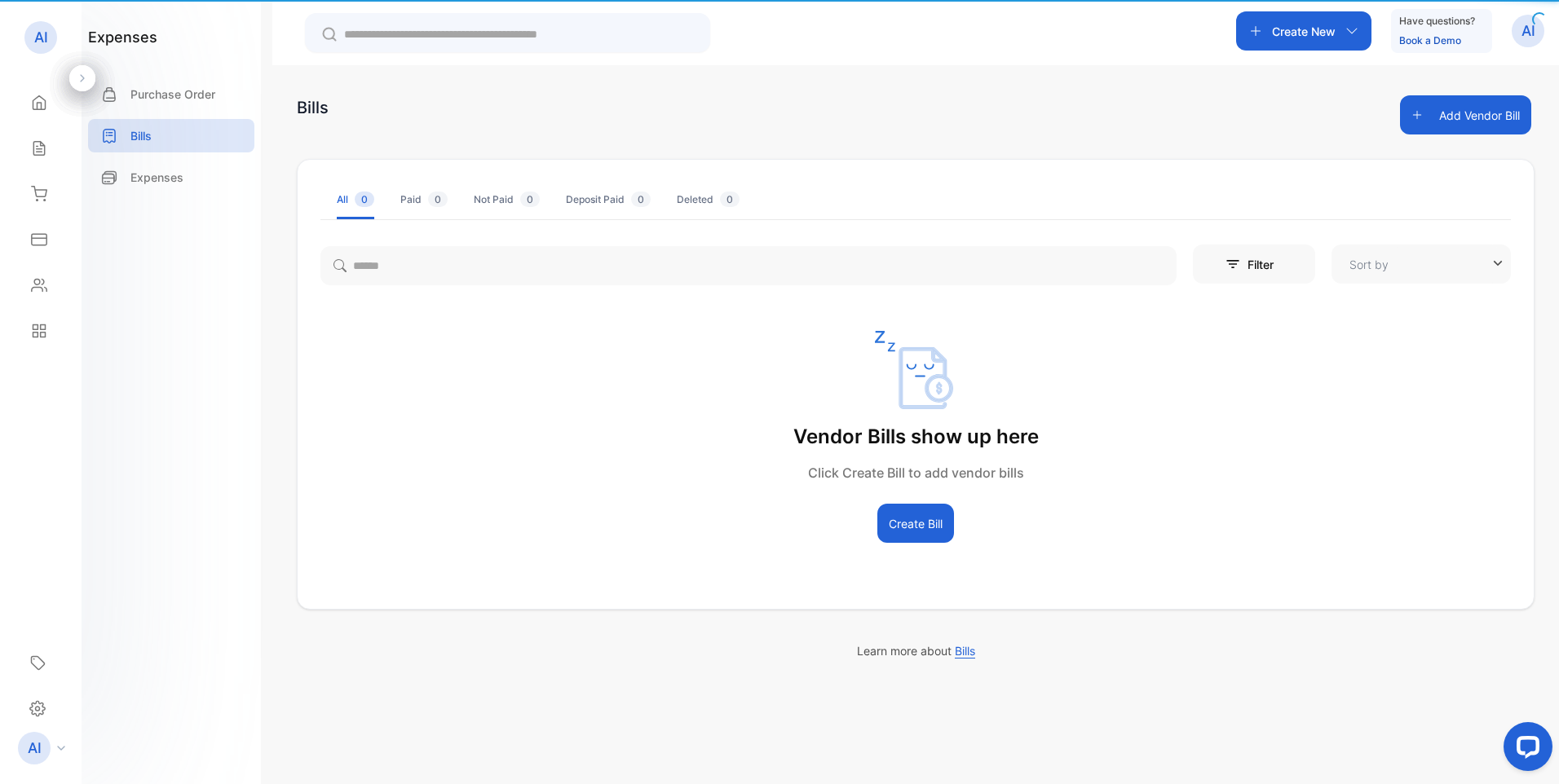
type input "**********"
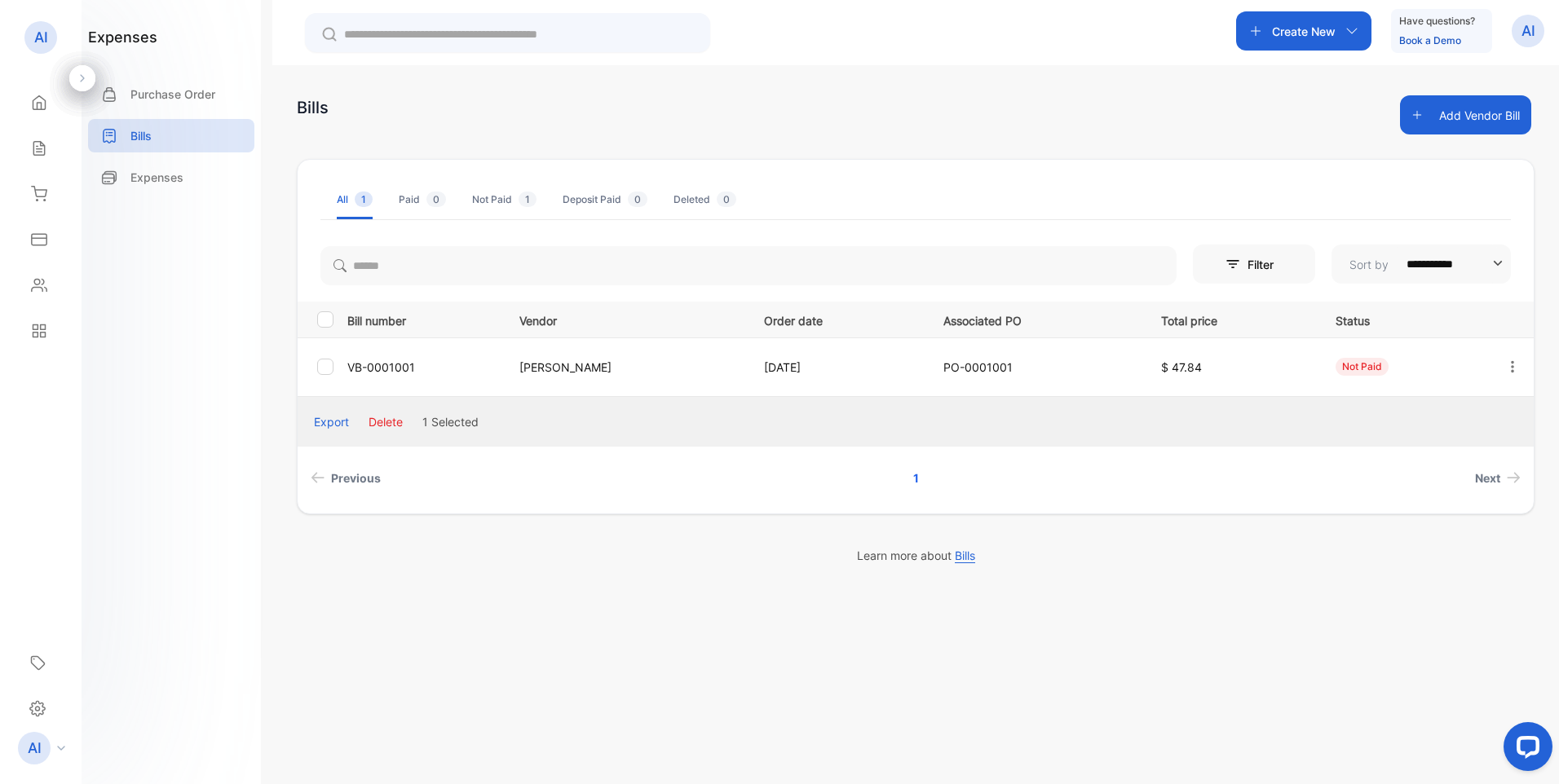
click at [331, 425] on div "Export" at bounding box center [332, 422] width 35 height 17
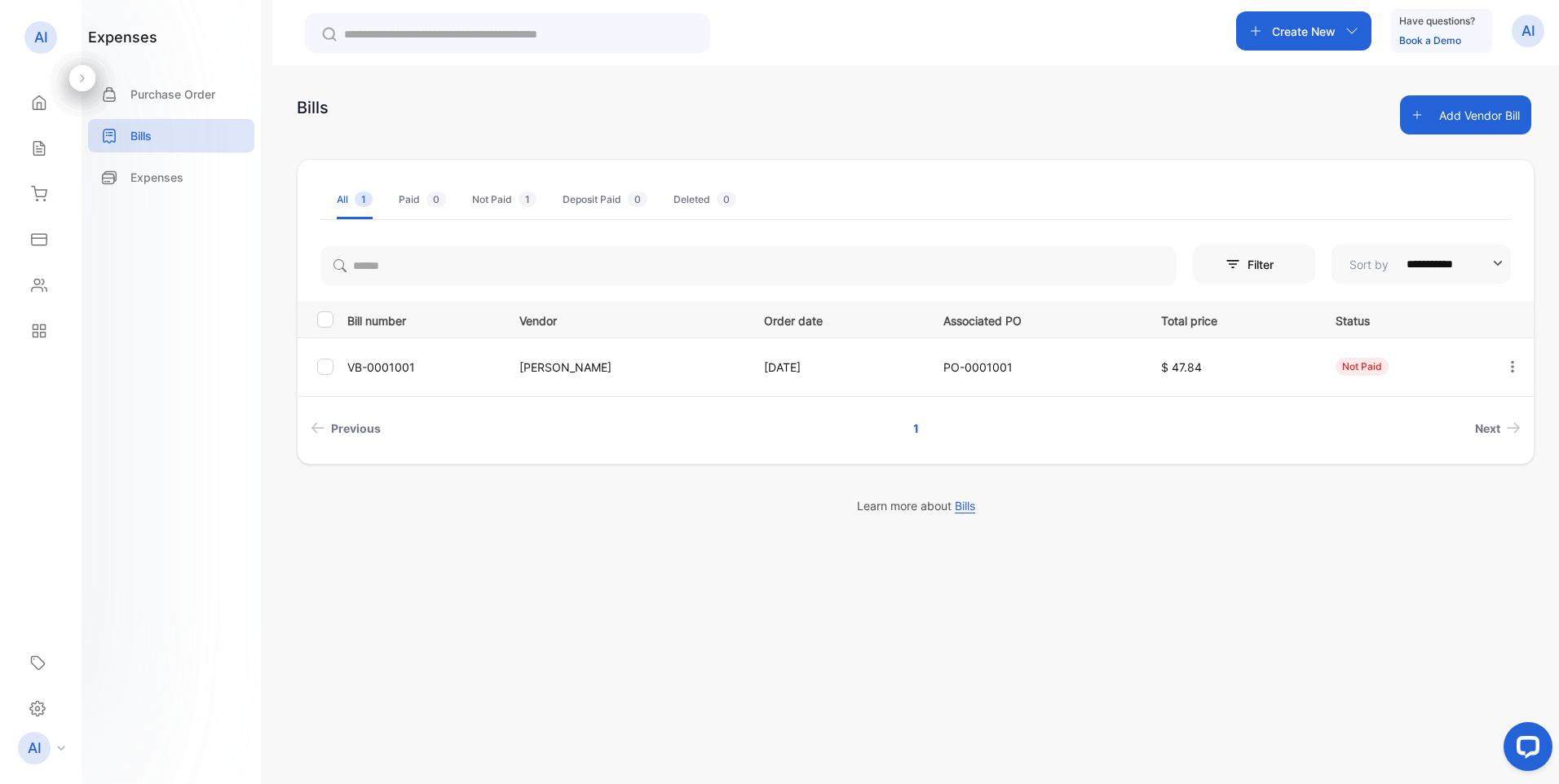
click at [536, 553] on div "**********" at bounding box center [916, 457] width 1287 height 784
click at [329, 375] on div at bounding box center [325, 367] width 17 height 17
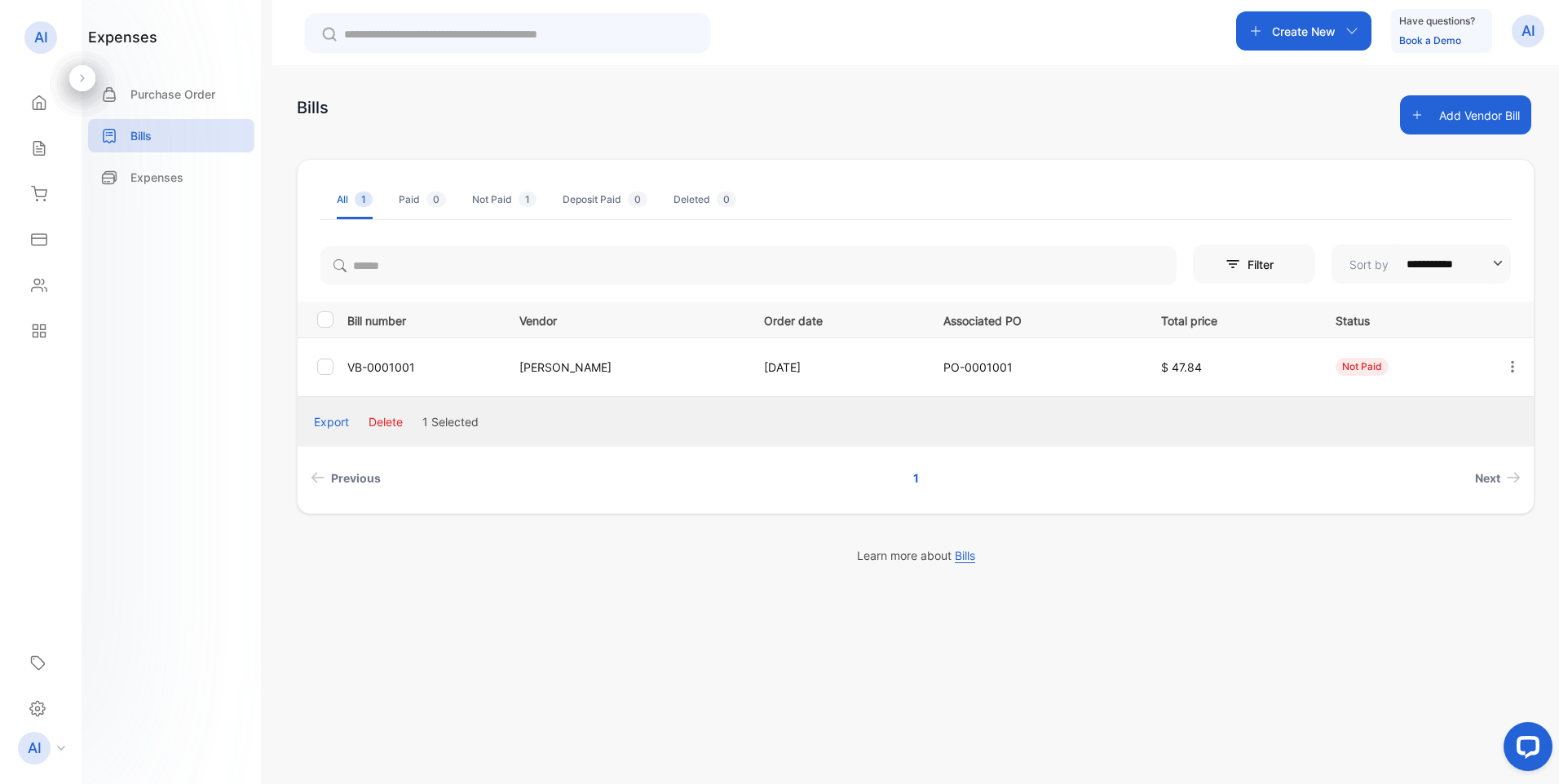
click at [484, 597] on div "**********" at bounding box center [916, 457] width 1287 height 784
click at [43, 236] on icon at bounding box center [38, 239] width 17 height 17
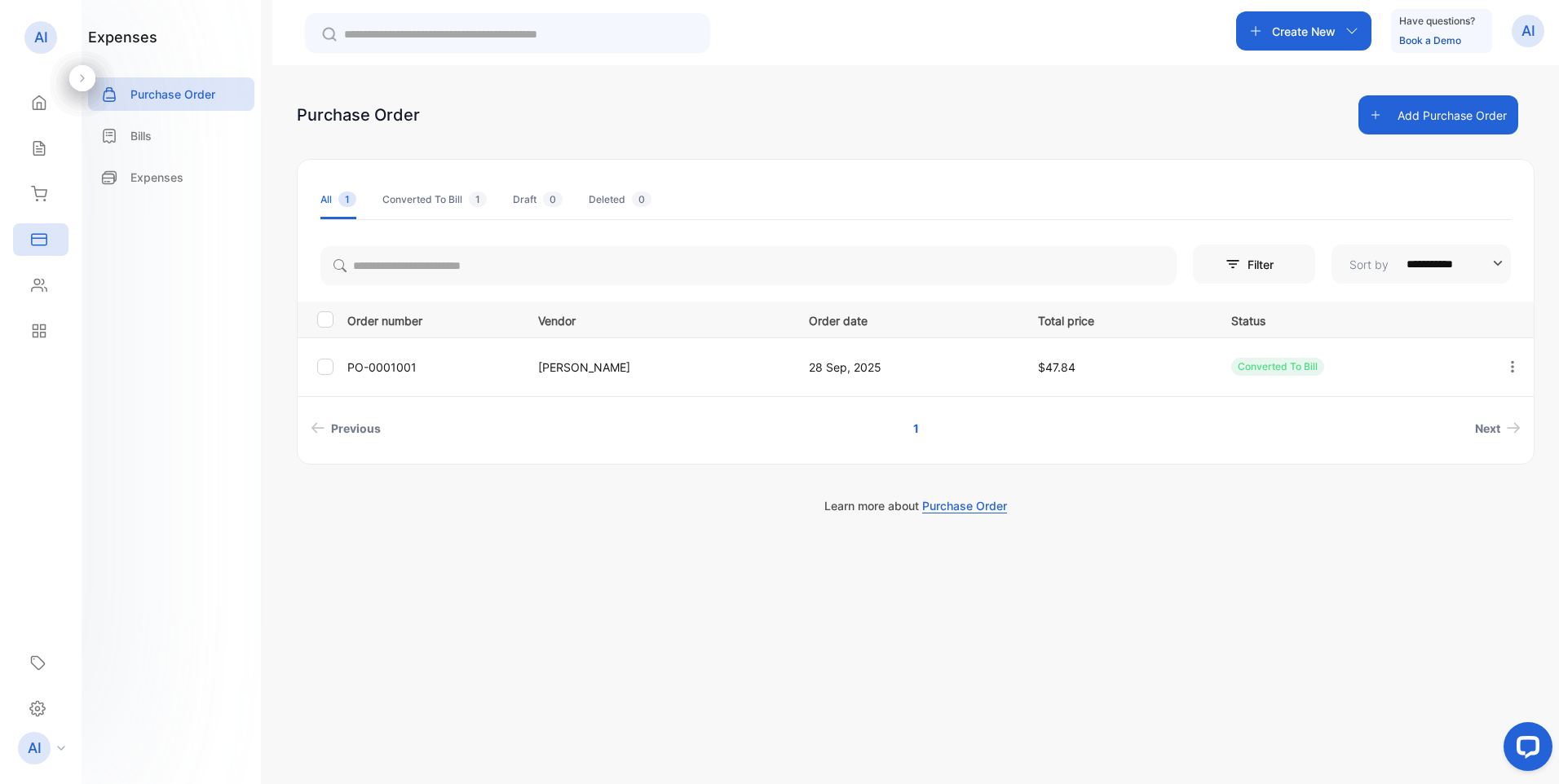
click at [40, 201] on icon at bounding box center [38, 194] width 17 height 17
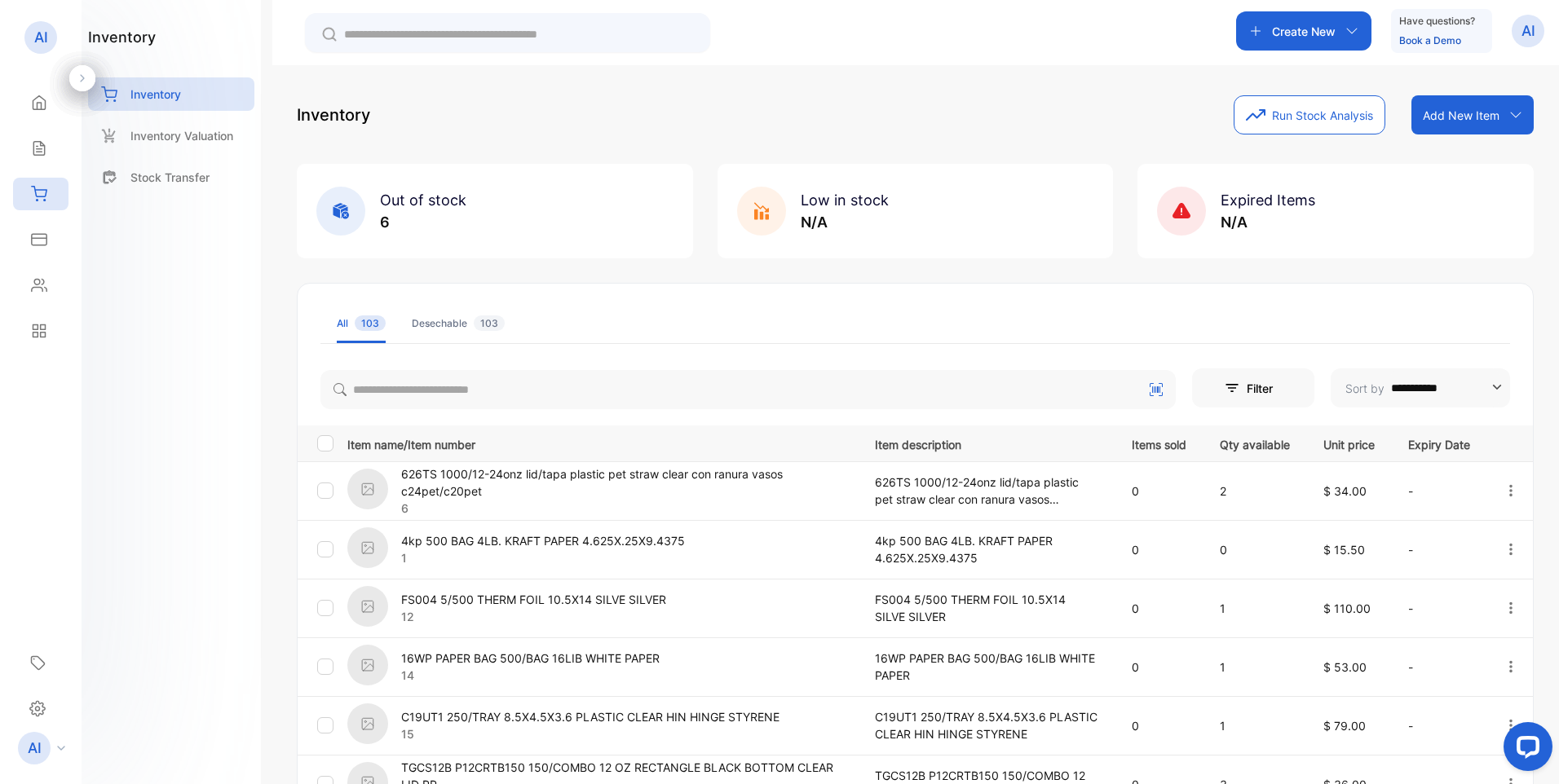
click at [40, 247] on icon at bounding box center [38, 239] width 17 height 17
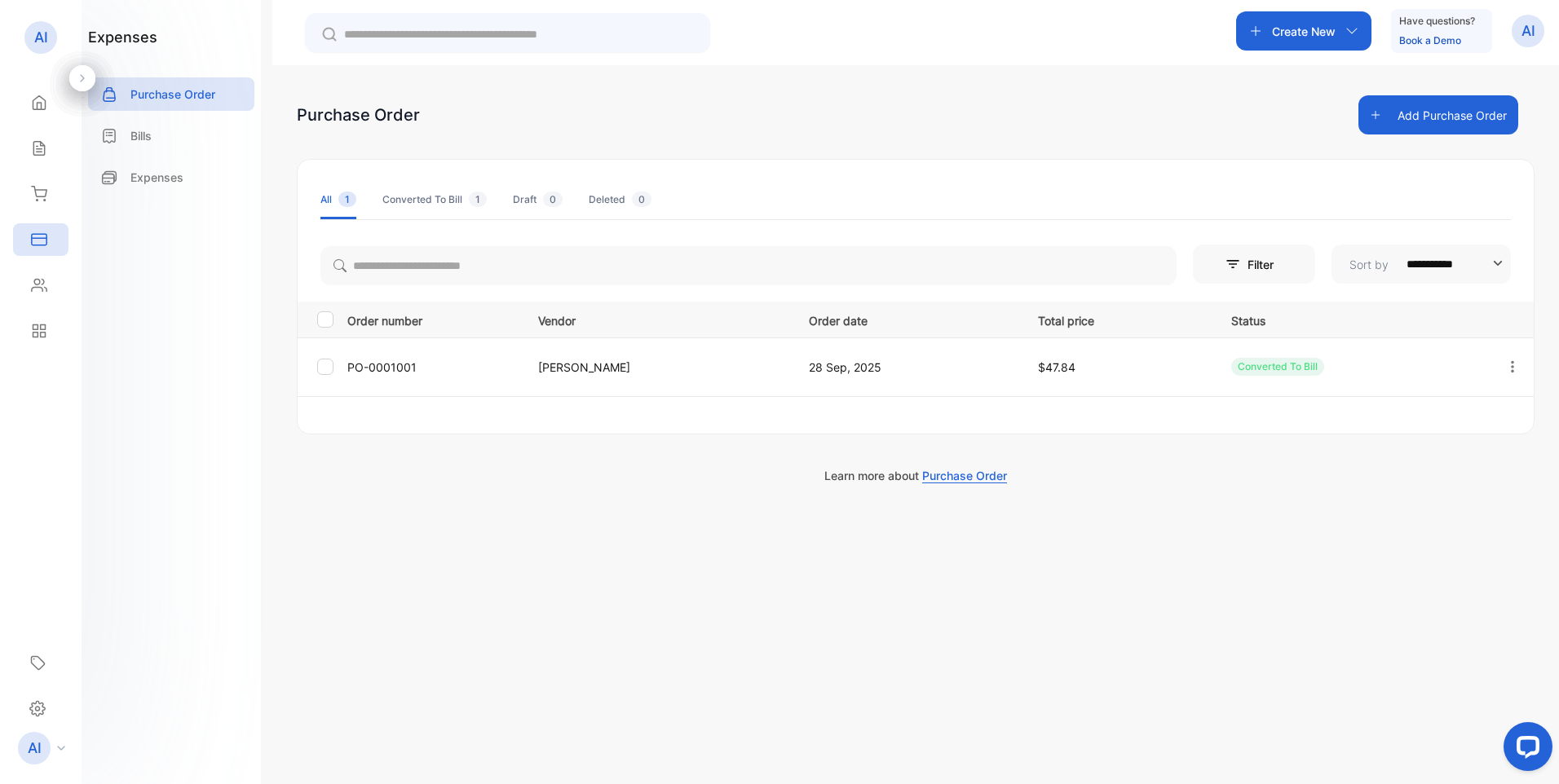
click at [145, 133] on p "Bills" at bounding box center [141, 136] width 21 height 17
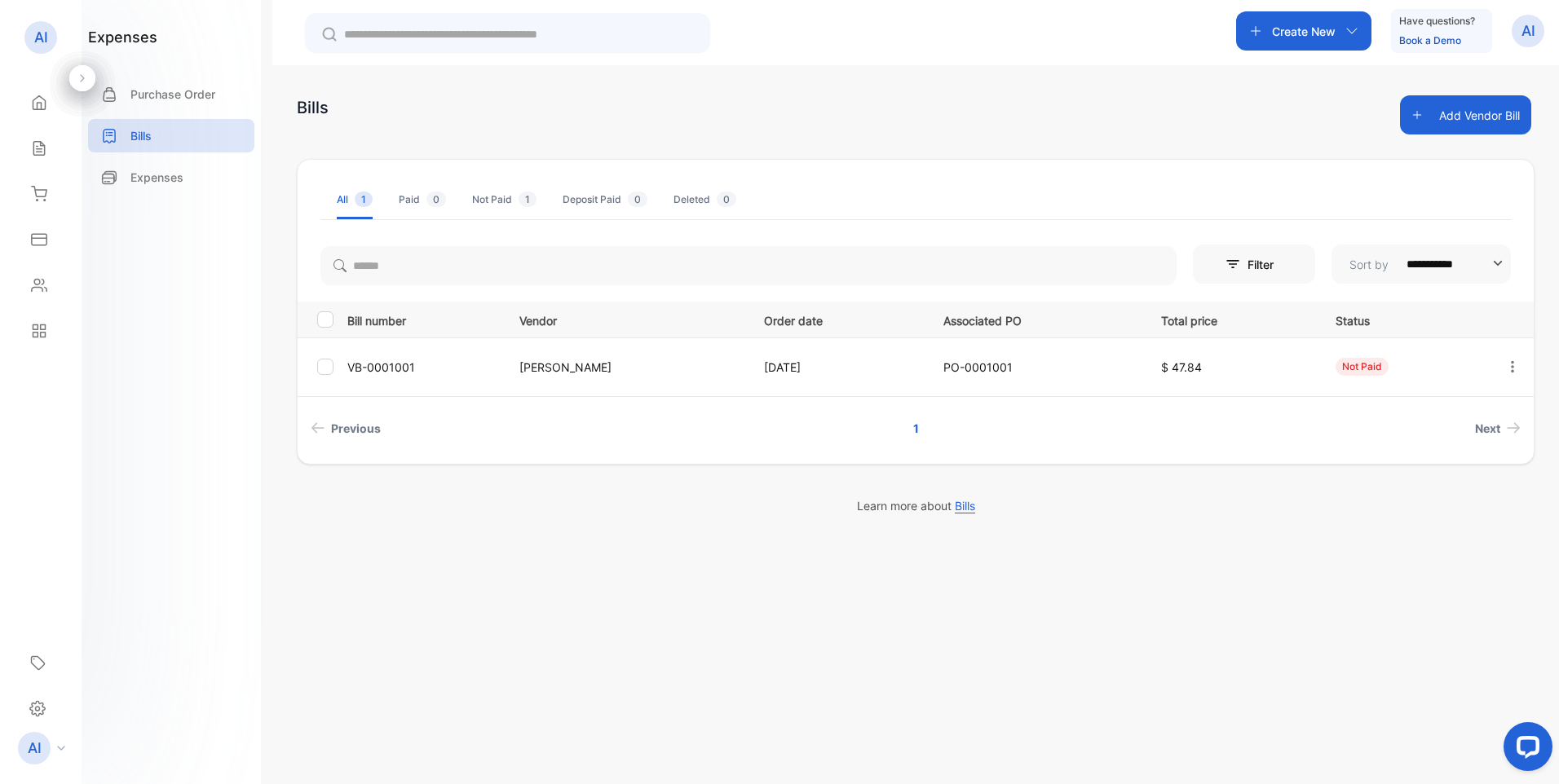
click at [317, 370] on td at bounding box center [319, 367] width 43 height 58
drag, startPoint x: 315, startPoint y: 371, endPoint x: 347, endPoint y: 379, distance: 33.0
click at [331, 367] on div at bounding box center [328, 367] width 23 height 17
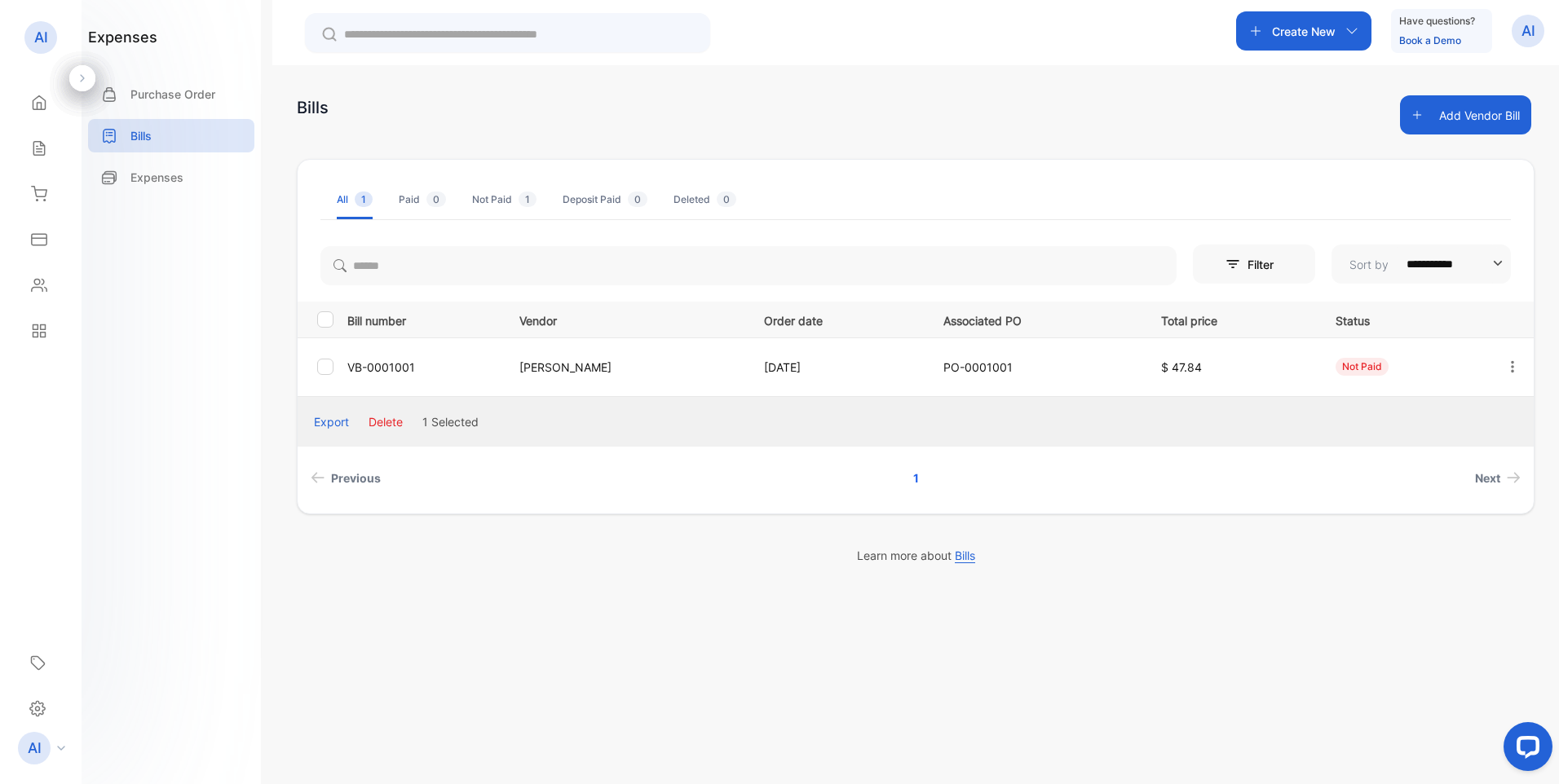
click at [400, 420] on button "Delete" at bounding box center [385, 422] width 34 height 17
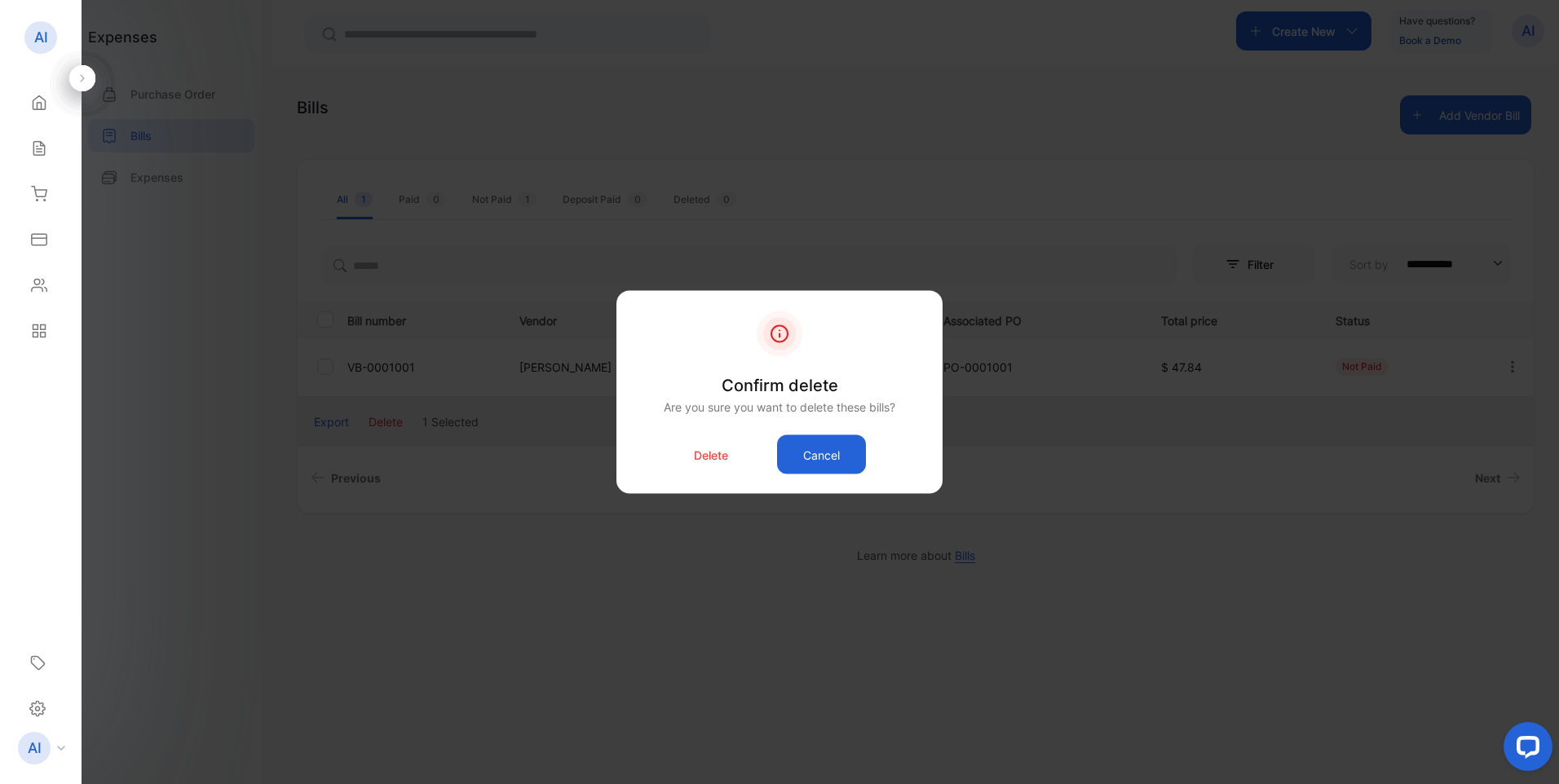
click at [710, 454] on p "Delete" at bounding box center [711, 455] width 34 height 17
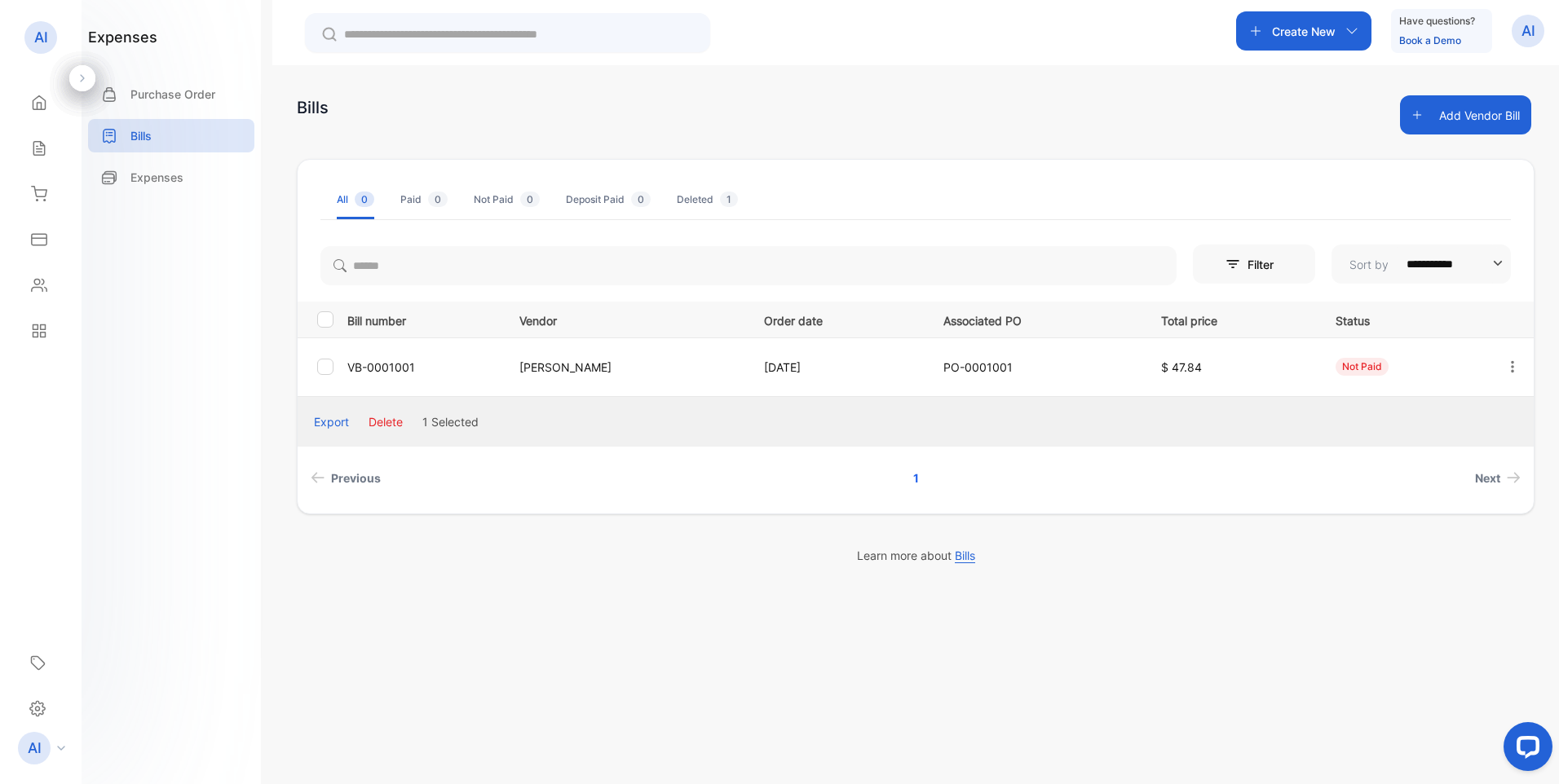
click at [397, 424] on div "**********" at bounding box center [779, 441] width 1559 height 882
click at [955, 105] on div "Bills Add Vendor Bill" at bounding box center [916, 114] width 1238 height 39
click at [1120, 585] on div "**********" at bounding box center [916, 457] width 1287 height 784
click at [117, 133] on div "Bills" at bounding box center [171, 135] width 166 height 33
click at [138, 178] on p "Expenses" at bounding box center [156, 177] width 53 height 17
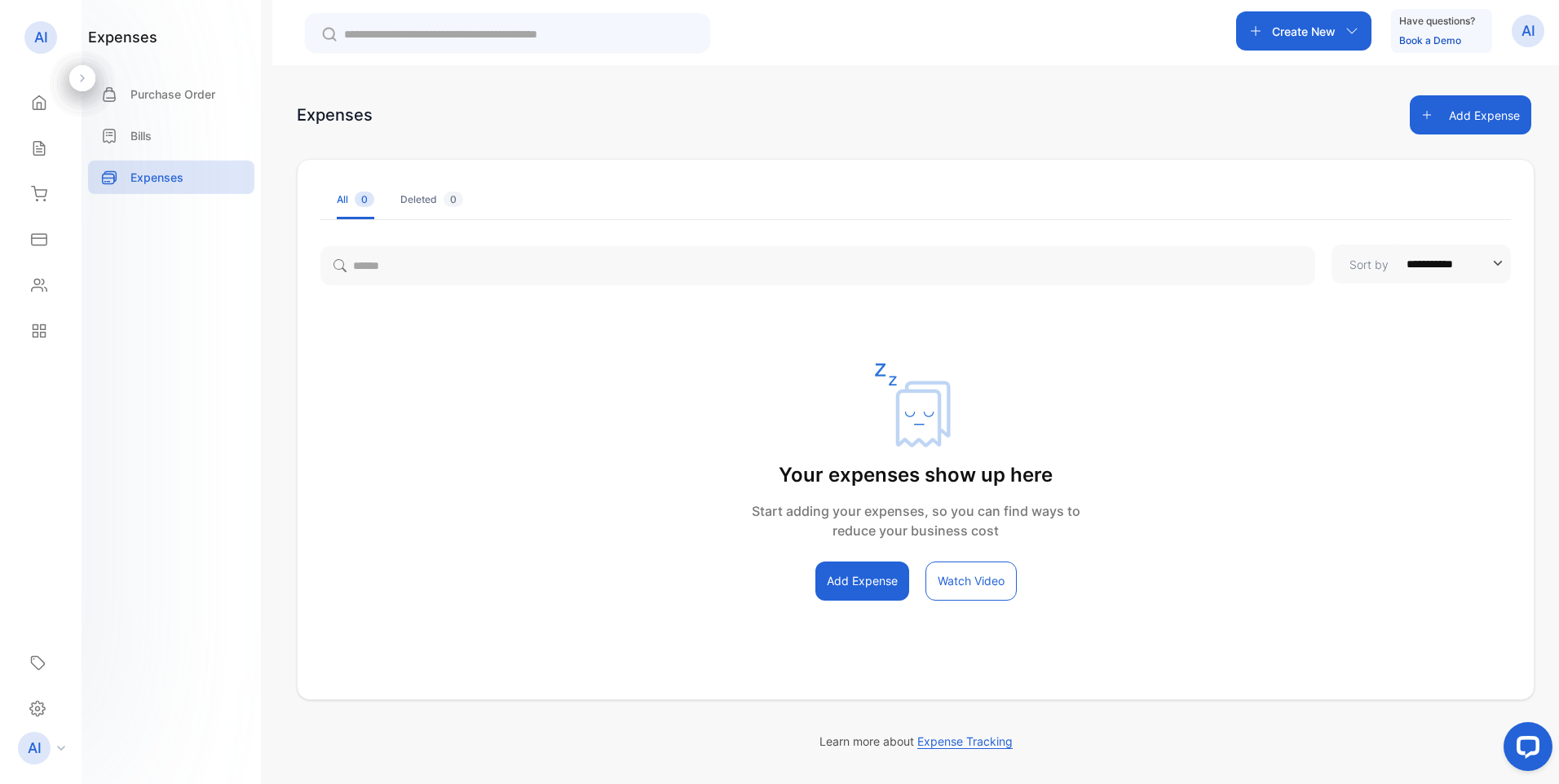
click at [136, 135] on p "Bills" at bounding box center [141, 136] width 21 height 17
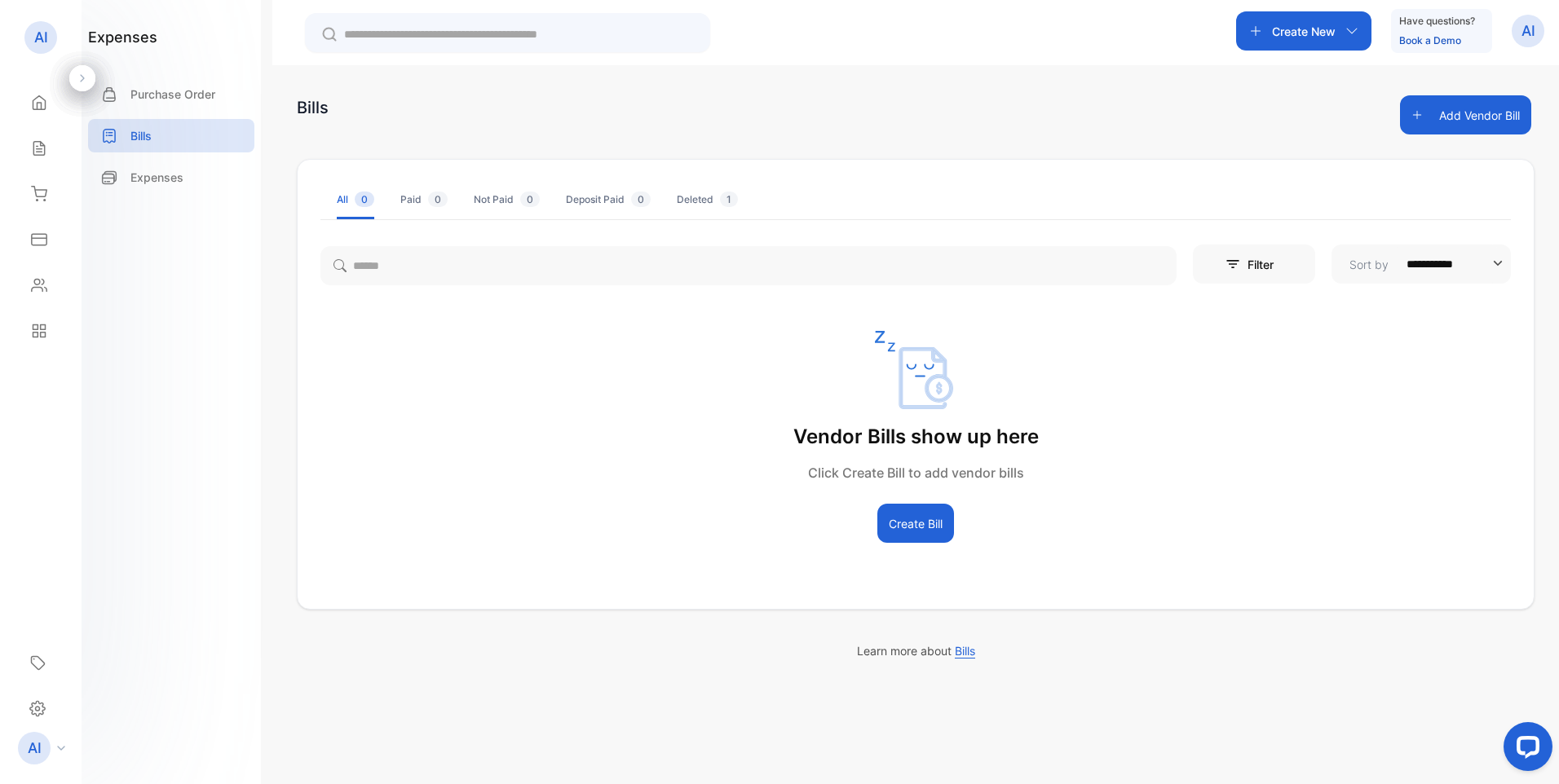
click at [40, 194] on icon at bounding box center [38, 194] width 17 height 17
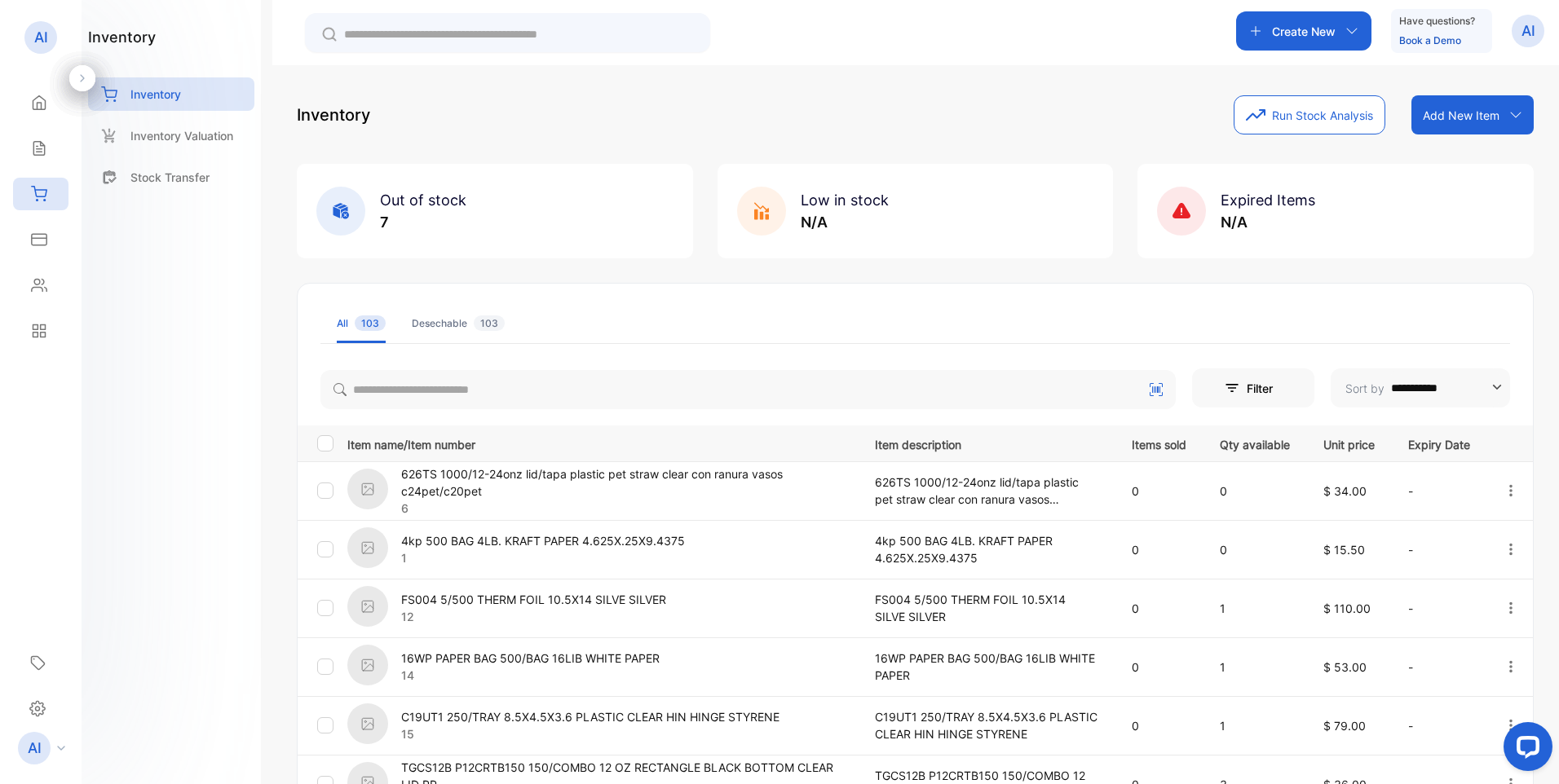
click at [350, 216] on rect at bounding box center [341, 211] width 49 height 49
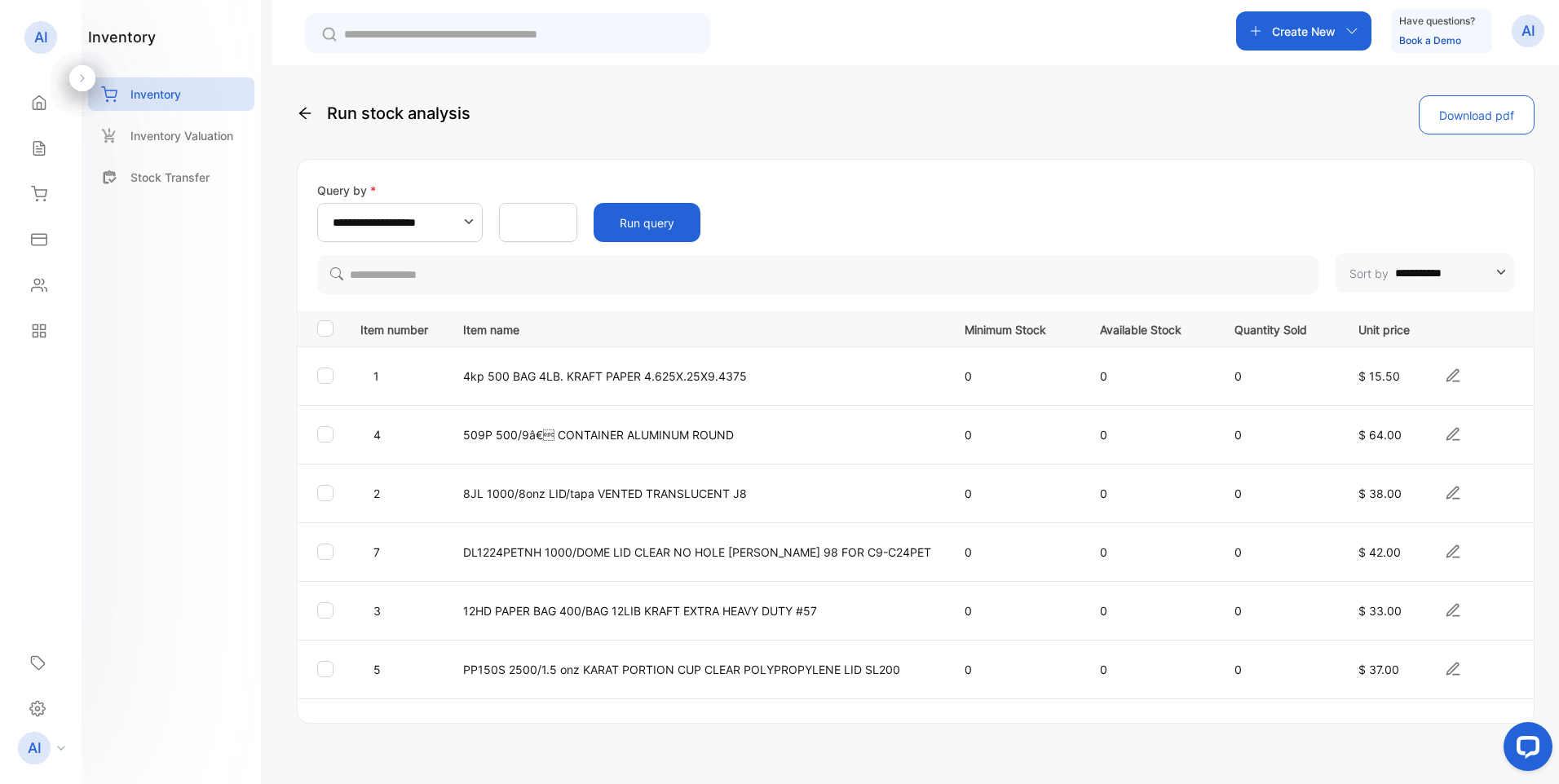
click at [43, 153] on icon at bounding box center [38, 148] width 17 height 17
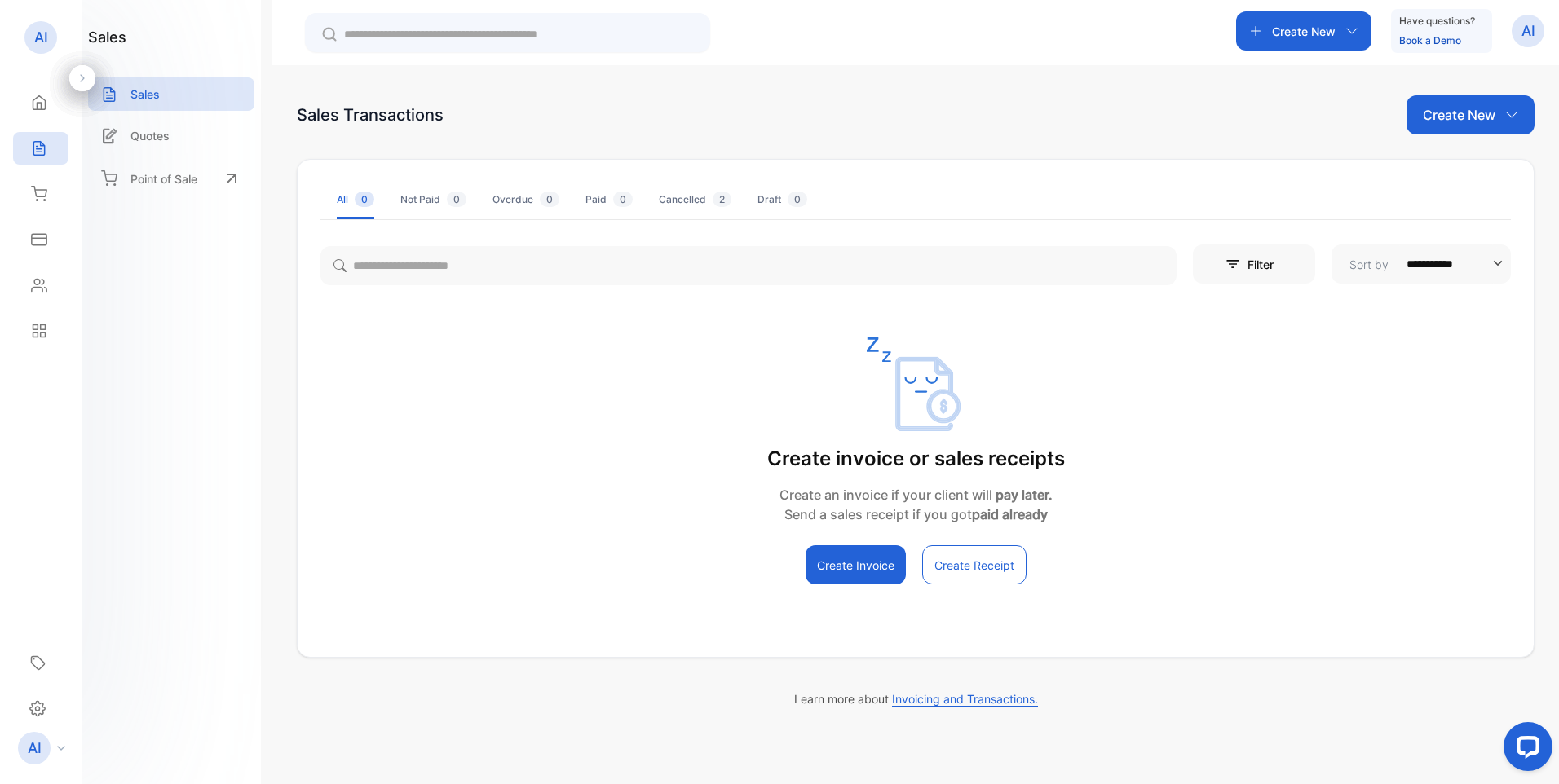
click at [166, 179] on p "Point of Sale" at bounding box center [163, 179] width 67 height 17
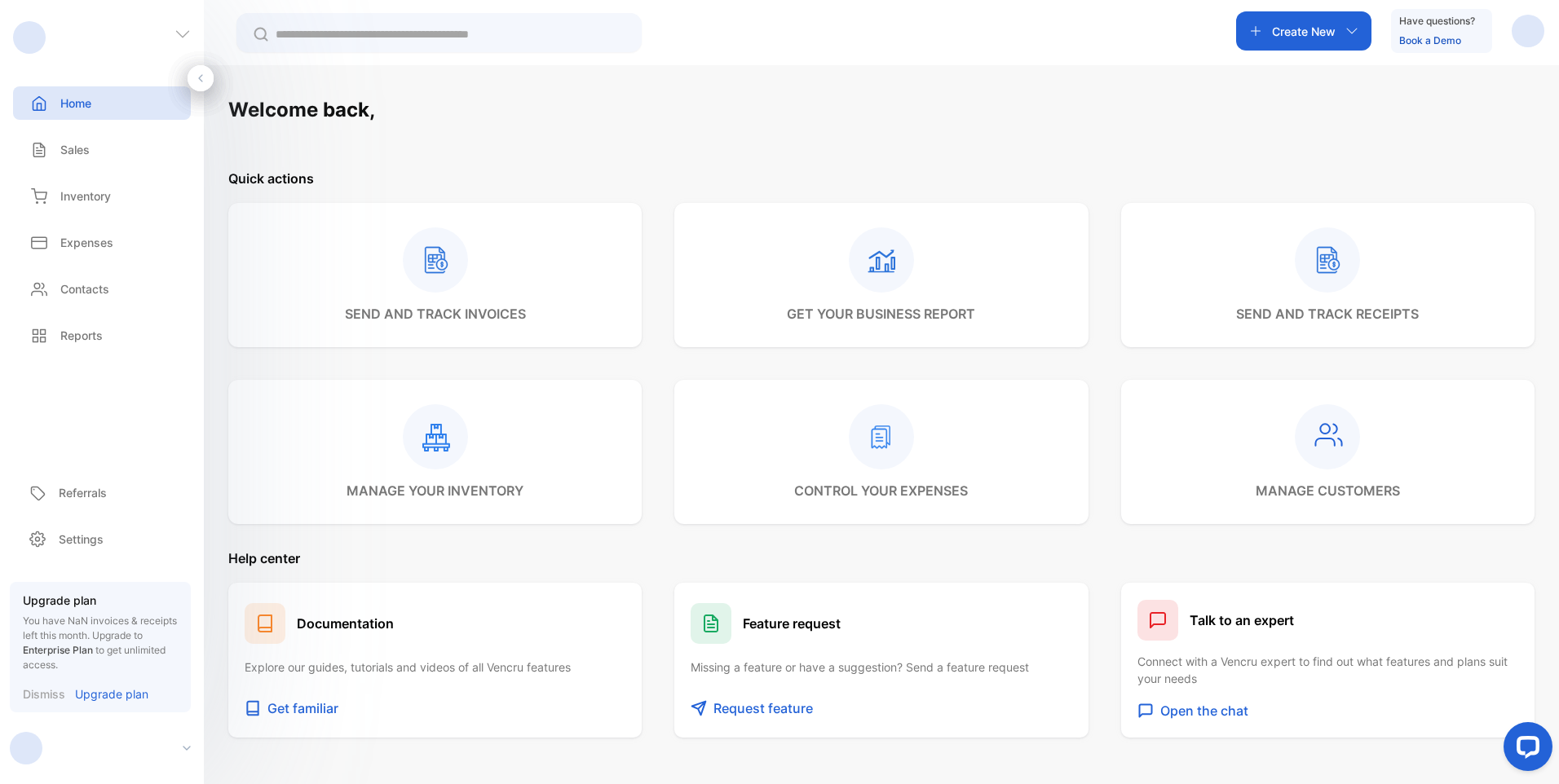
scroll to position [78, 0]
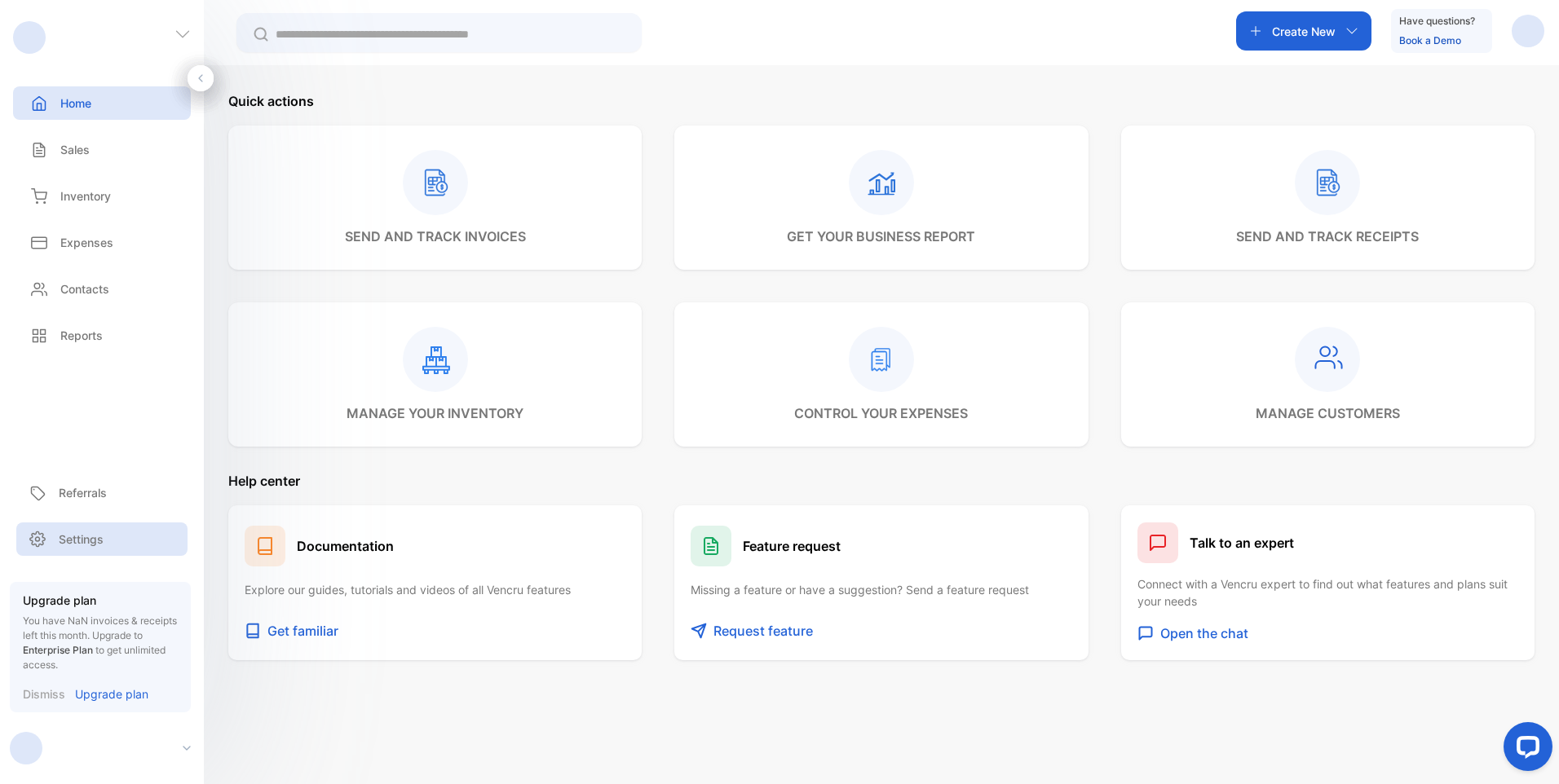
click at [83, 539] on p "Settings" at bounding box center [80, 540] width 45 height 17
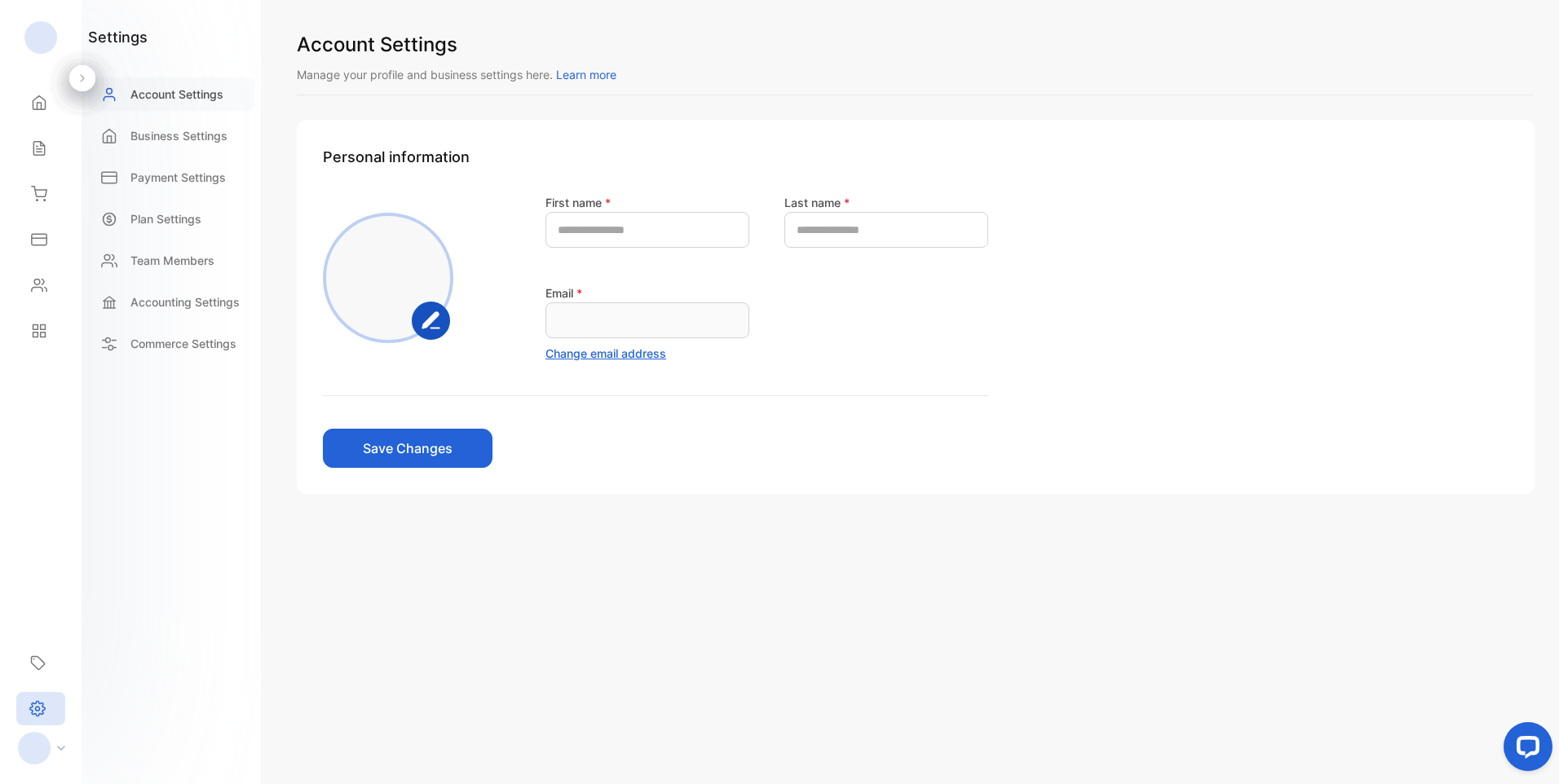
click at [175, 89] on p "Account Settings" at bounding box center [176, 94] width 93 height 17
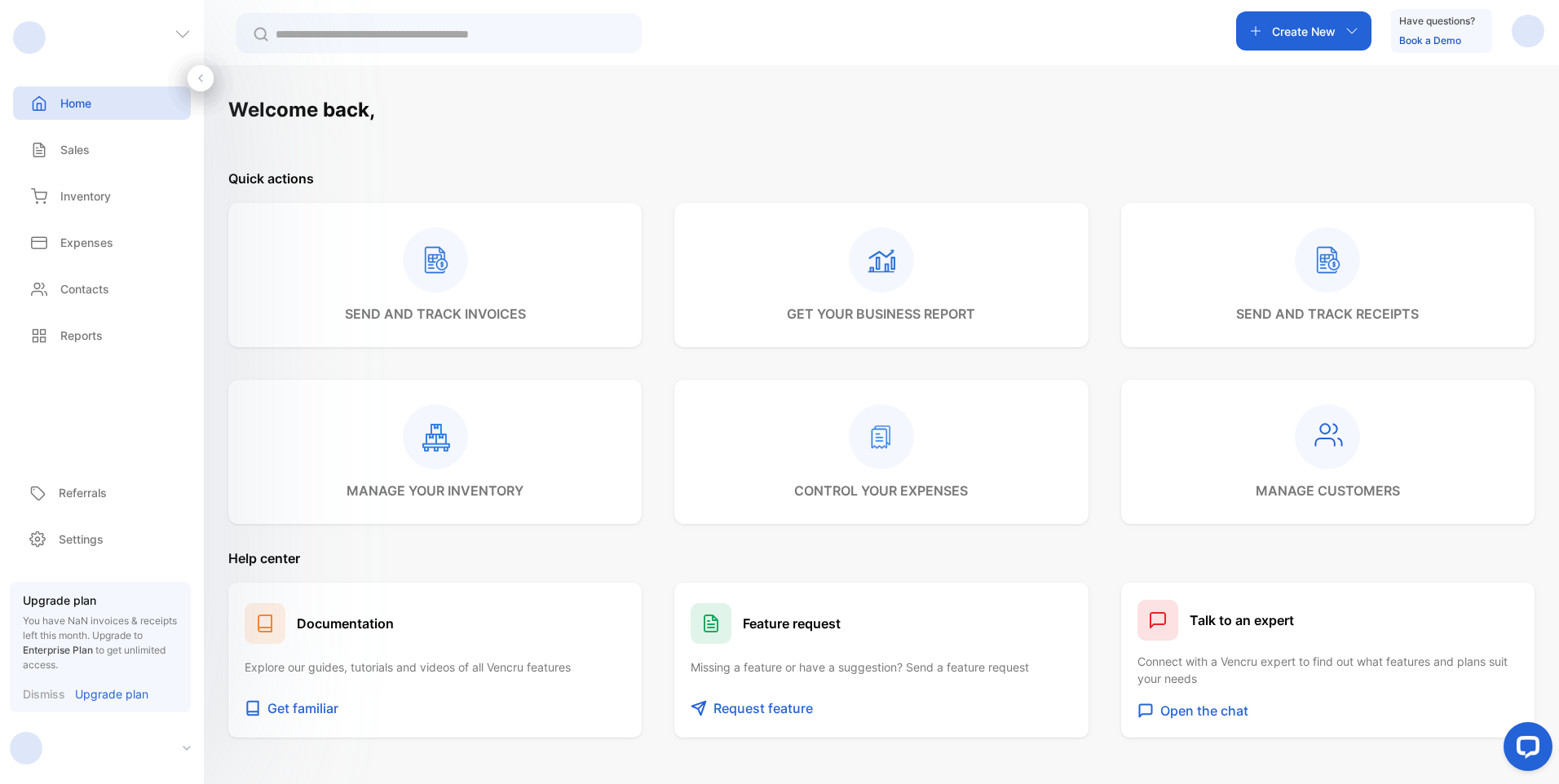
click at [190, 748] on icon at bounding box center [186, 748] width 8 height 5
click at [183, 744] on div at bounding box center [107, 748] width 194 height 32
click at [68, 105] on p "Home" at bounding box center [75, 103] width 31 height 17
click at [101, 158] on div "Sales" at bounding box center [102, 149] width 178 height 33
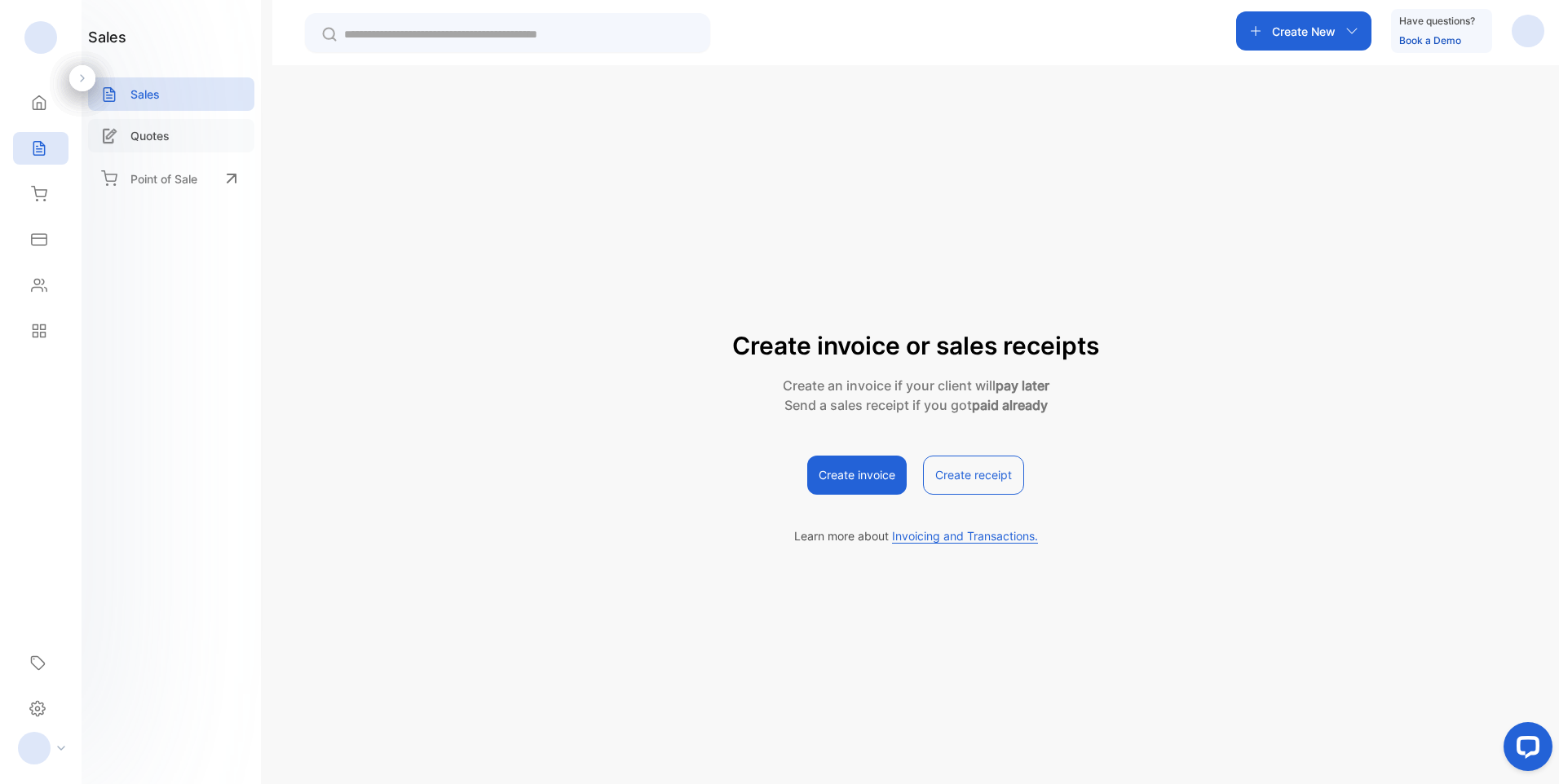
click at [154, 136] on p "Quotes" at bounding box center [149, 136] width 39 height 17
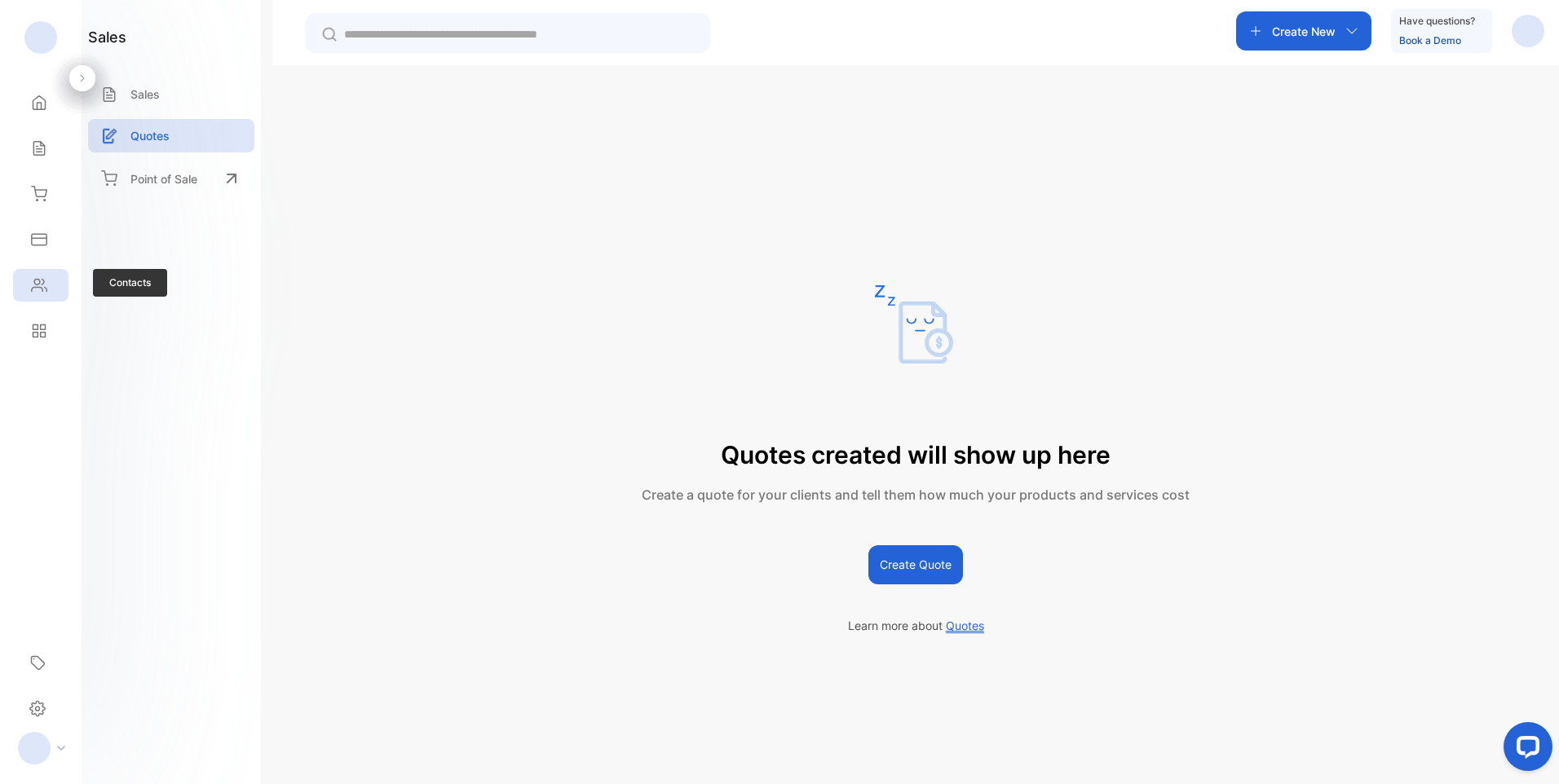
click at [37, 284] on icon at bounding box center [38, 285] width 17 height 17
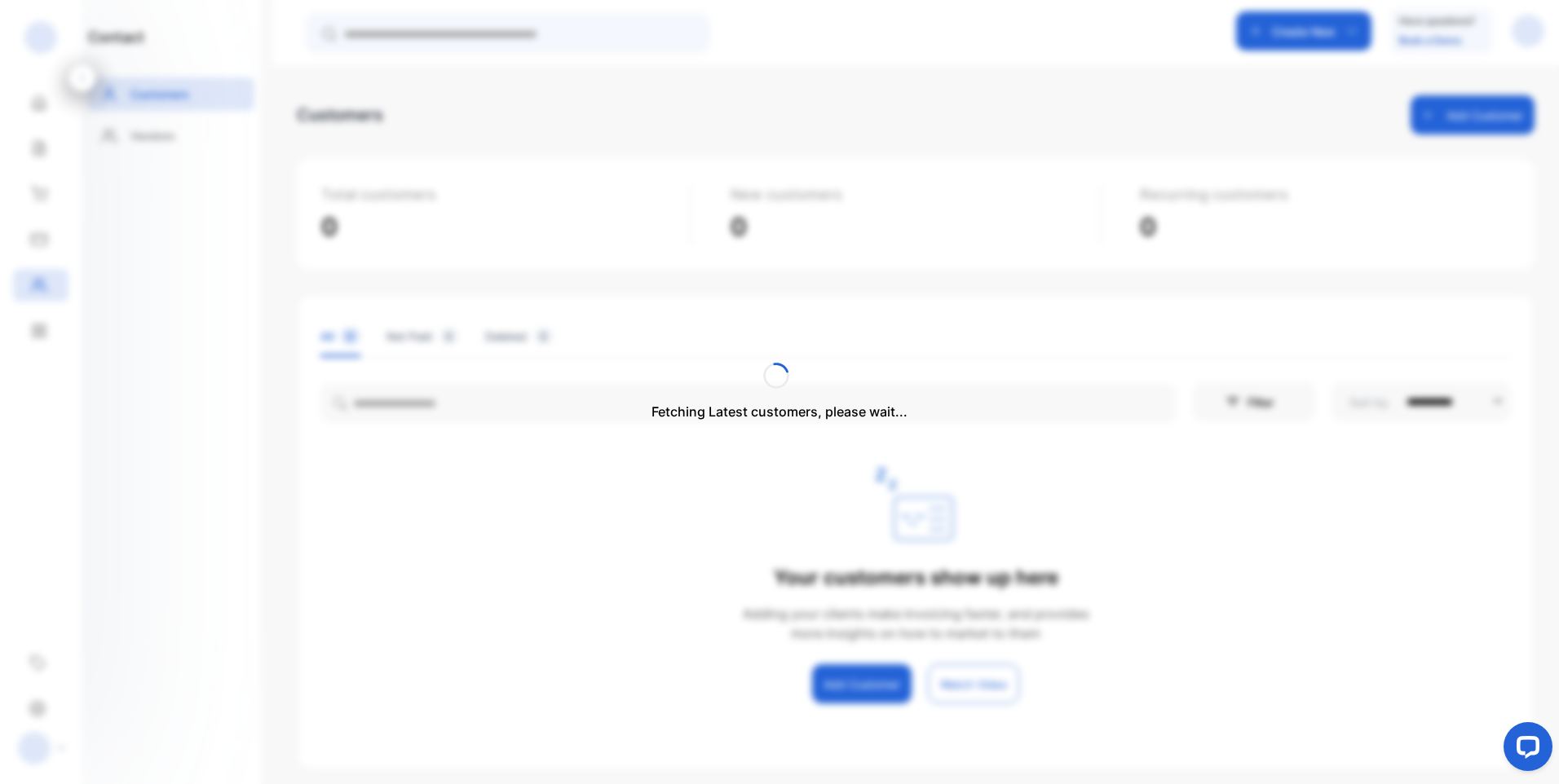
click at [583, 486] on div "Fetching Latest customers, please wait..." at bounding box center [779, 392] width 1559 height 784
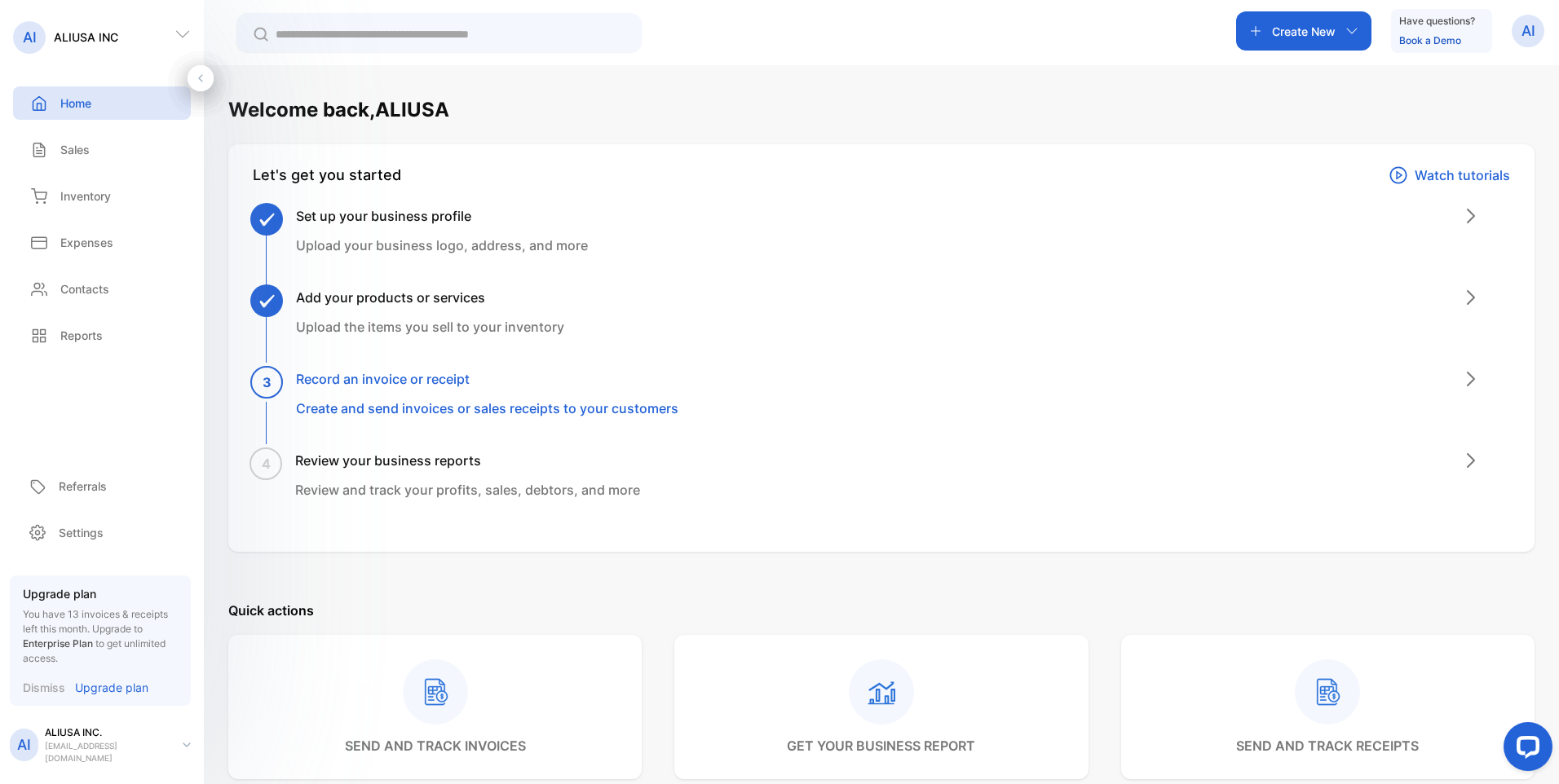
click at [354, 378] on h3 "Record an invoice or receipt" at bounding box center [487, 379] width 383 height 19
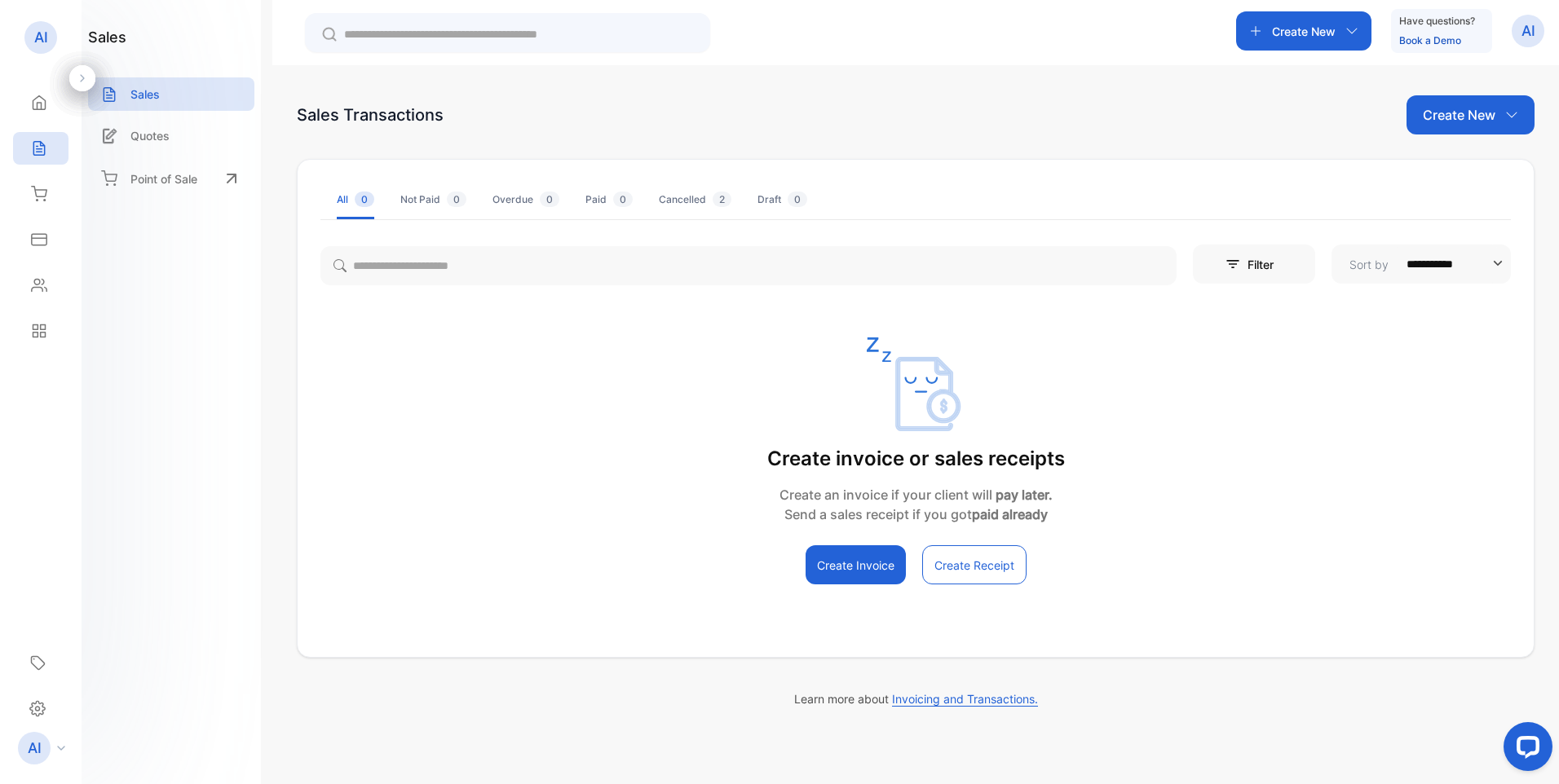
click at [856, 560] on button "Create Invoice" at bounding box center [856, 565] width 100 height 39
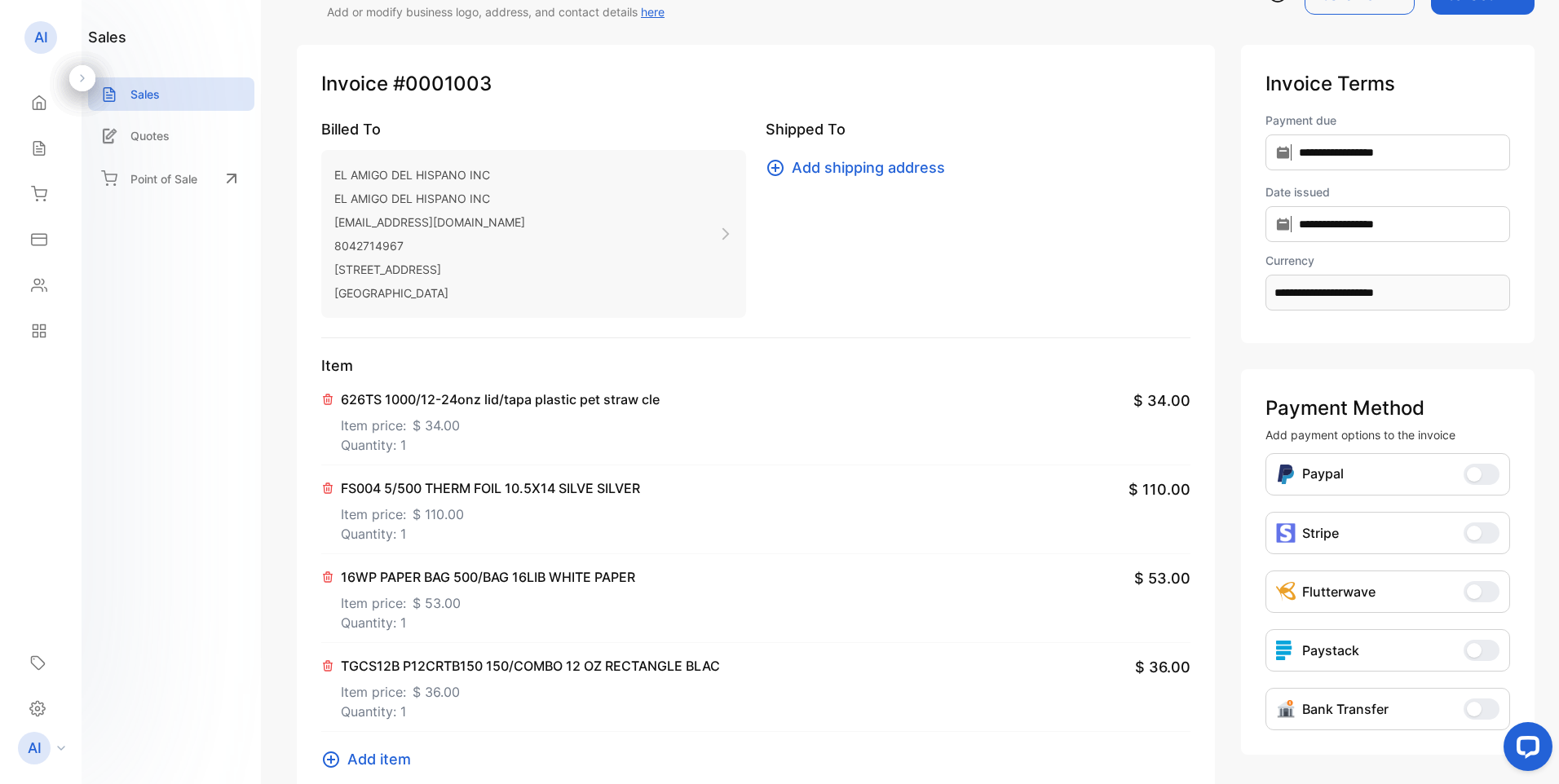
scroll to position [27, 0]
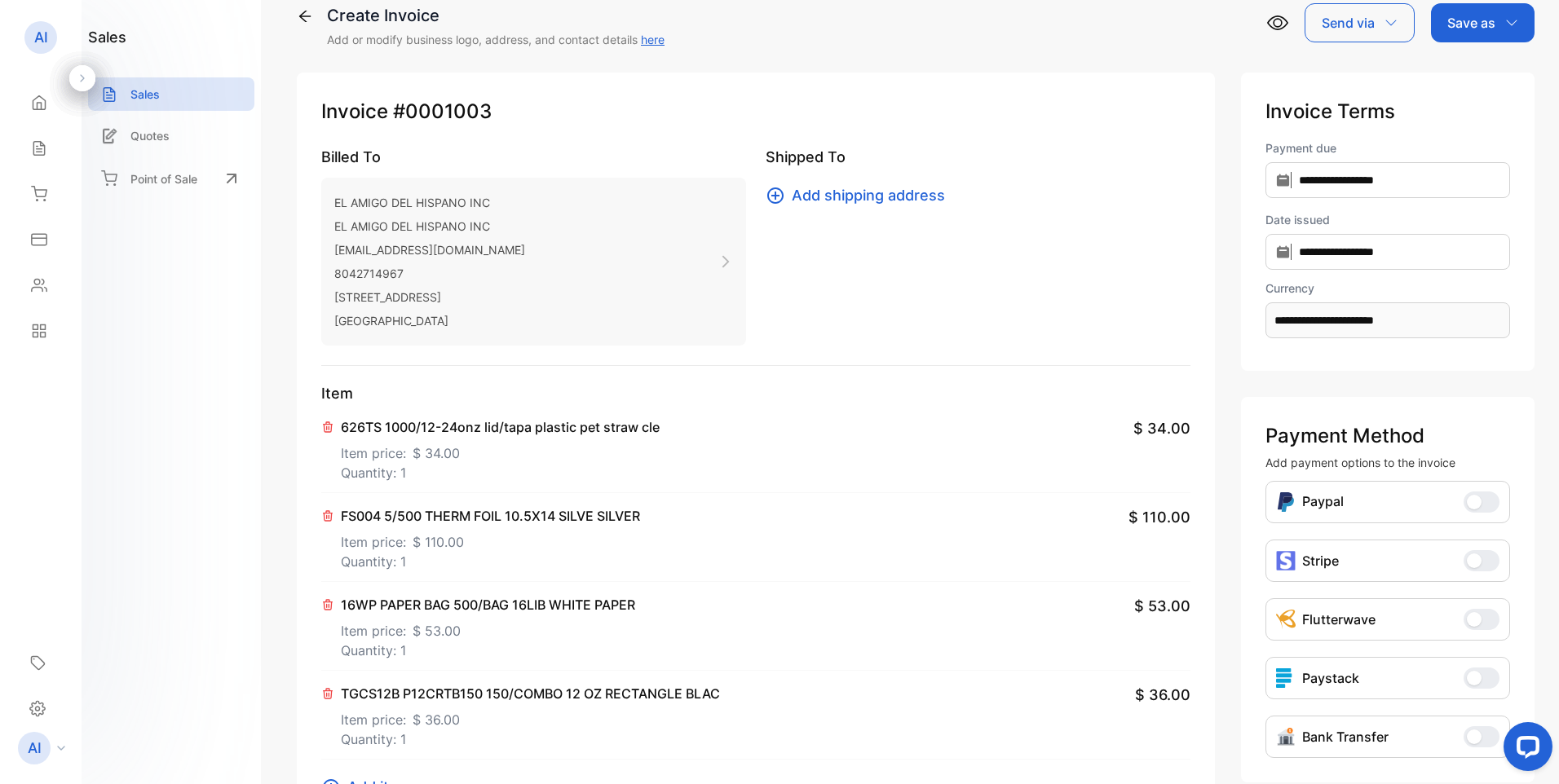
click at [1454, 23] on p "Save as" at bounding box center [1471, 23] width 48 height 19
click at [1458, 130] on div "Draft" at bounding box center [1479, 127] width 93 height 32
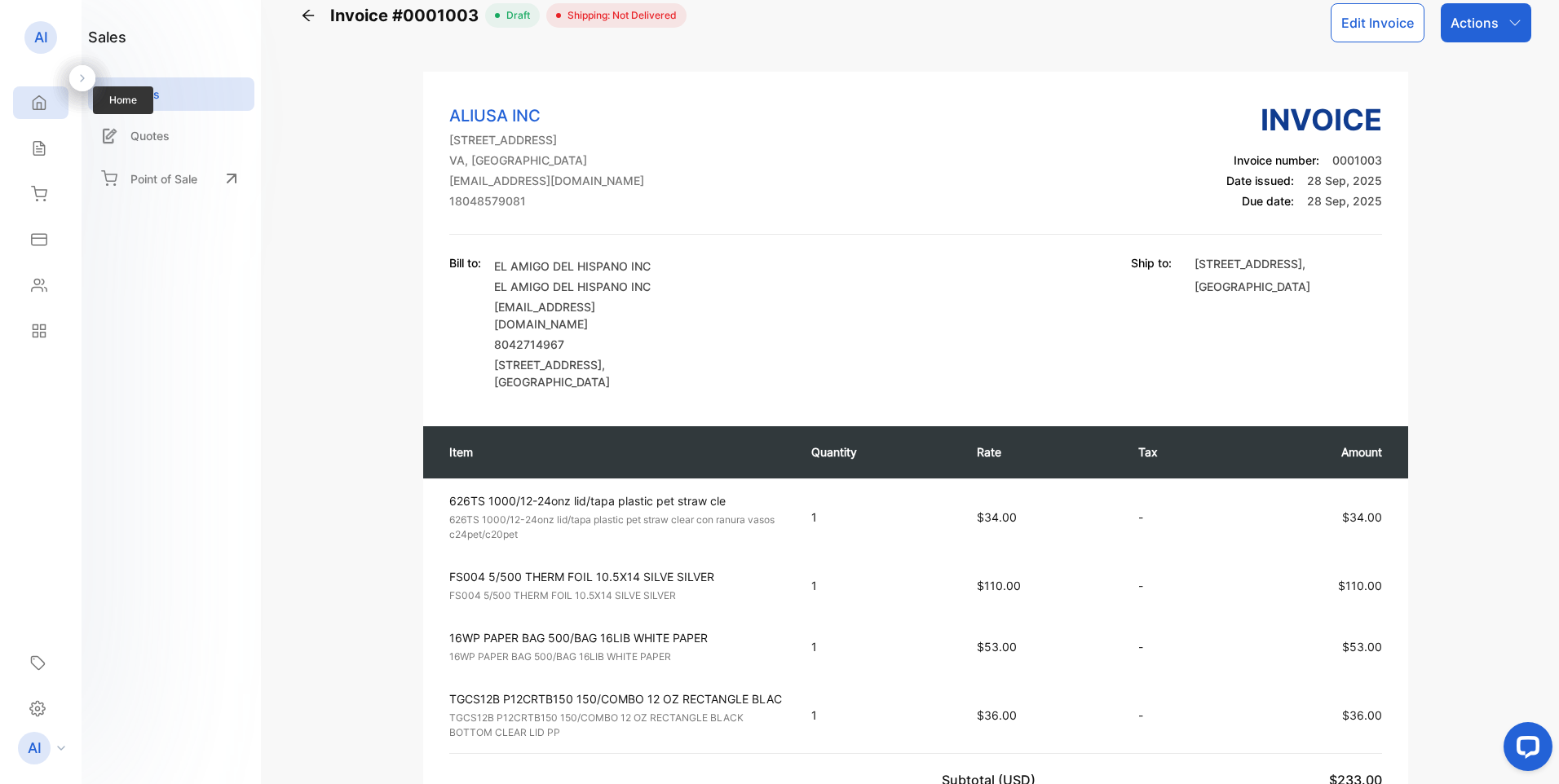
click at [51, 100] on div "Home" at bounding box center [40, 102] width 55 height 32
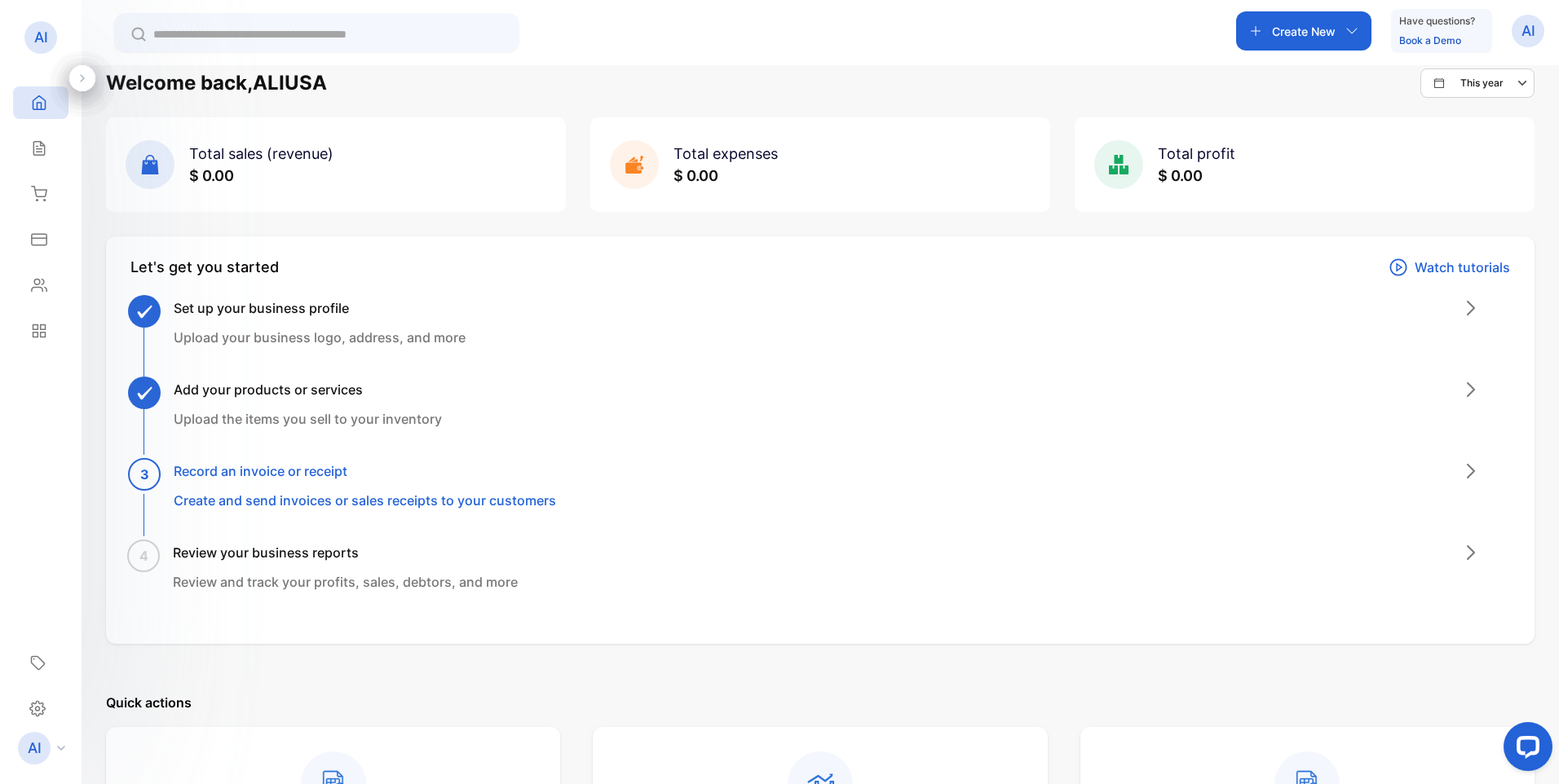
click at [255, 502] on p "Create and send invoices or sales receipts to your customers" at bounding box center [365, 500] width 383 height 19
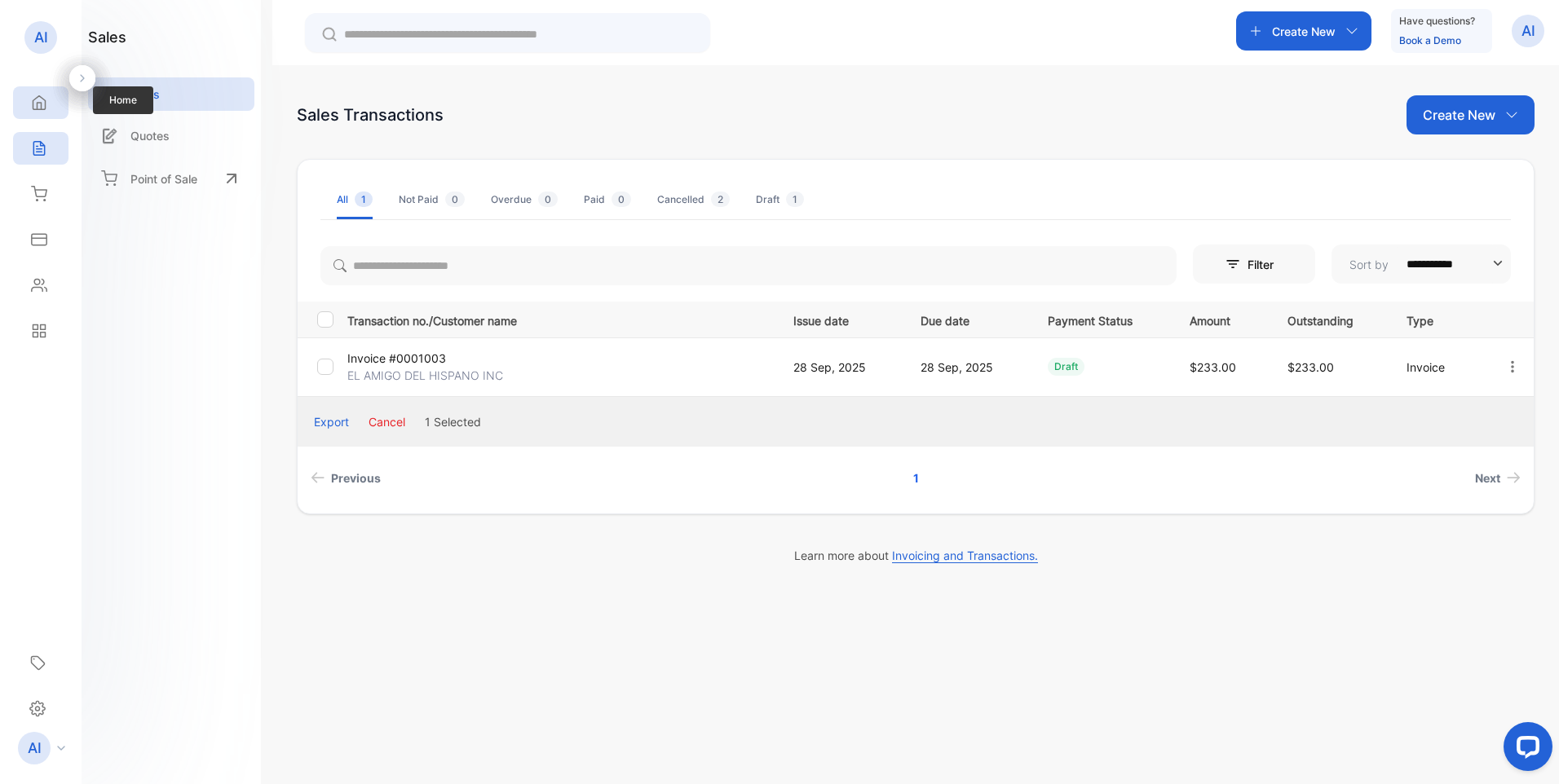
click at [37, 107] on icon at bounding box center [39, 103] width 12 height 14
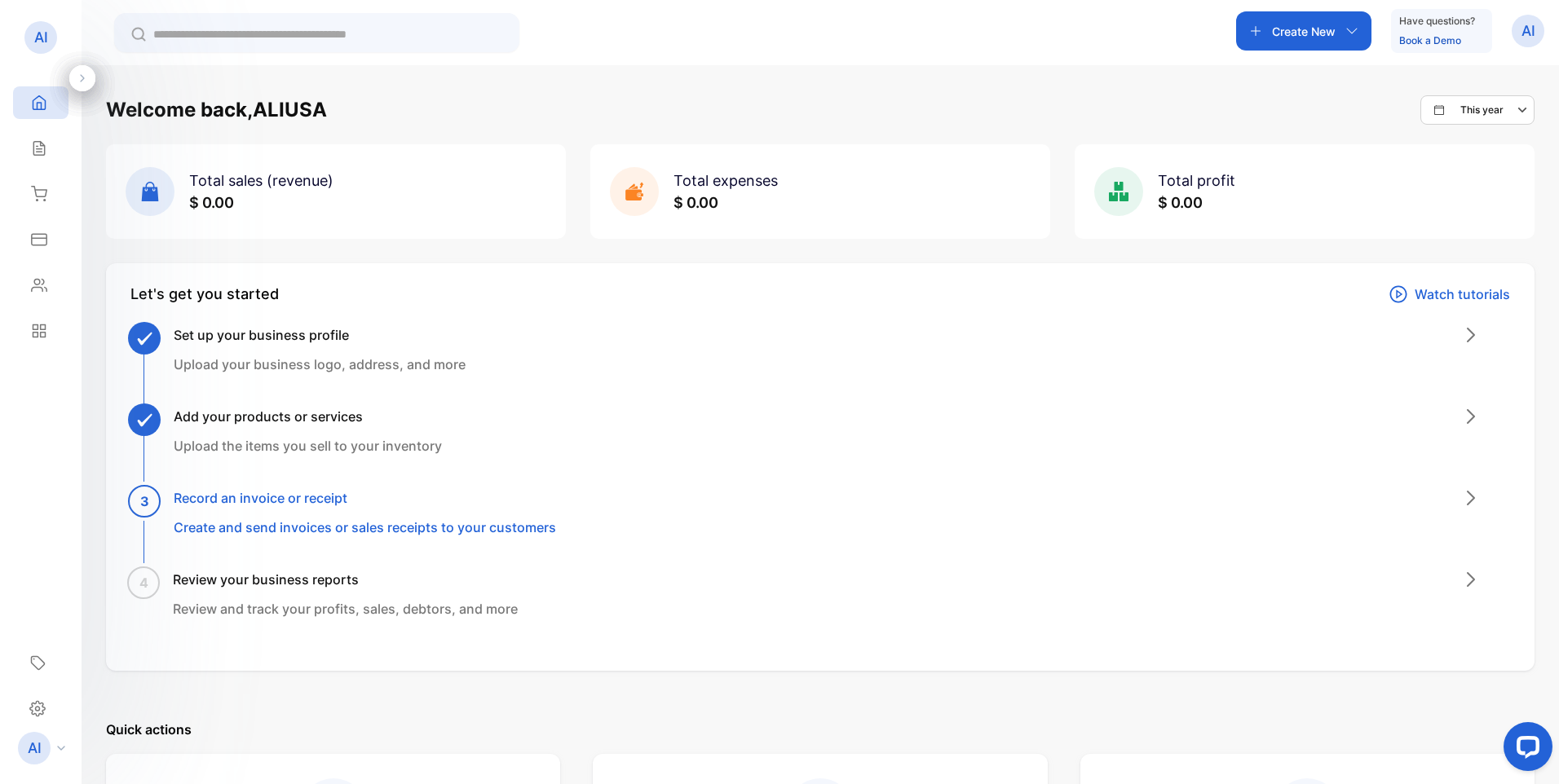
click at [259, 580] on h3 "Review your business reports" at bounding box center [345, 580] width 345 height 19
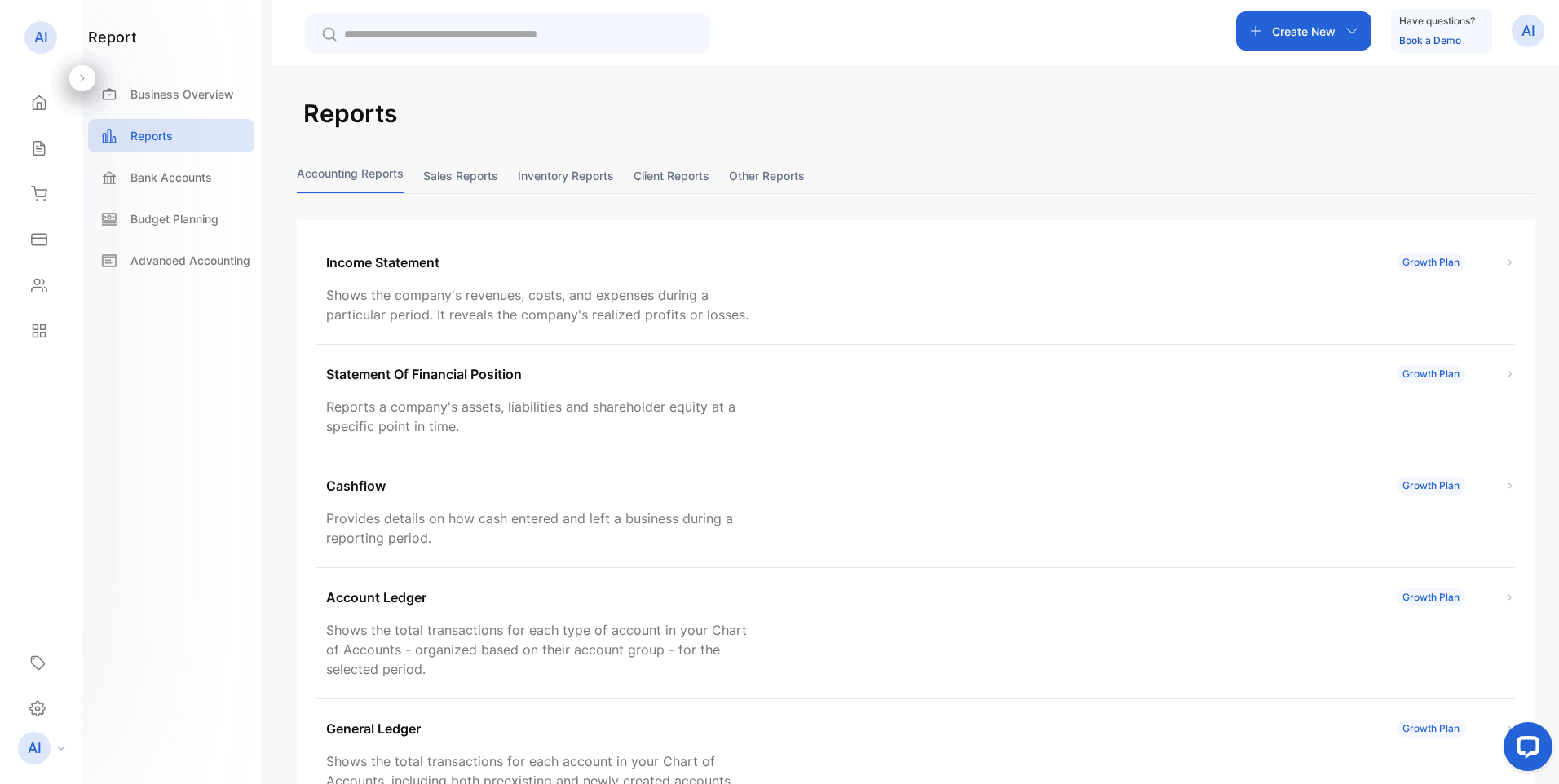
click at [452, 176] on button "Sales reports" at bounding box center [461, 175] width 75 height 35
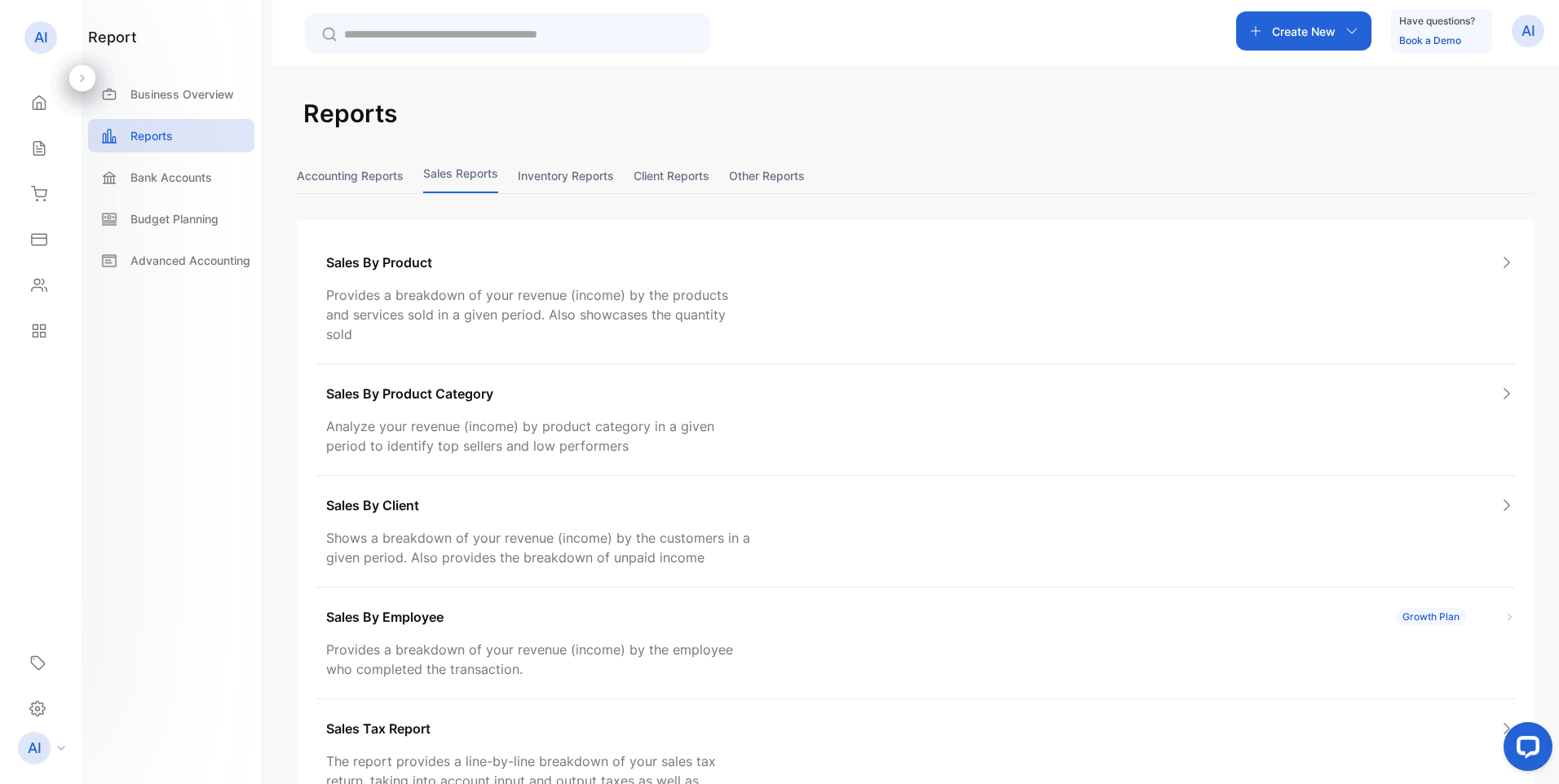
click at [460, 176] on button "Sales reports" at bounding box center [461, 175] width 75 height 35
click at [376, 608] on p "Sales By Employee" at bounding box center [385, 617] width 117 height 19
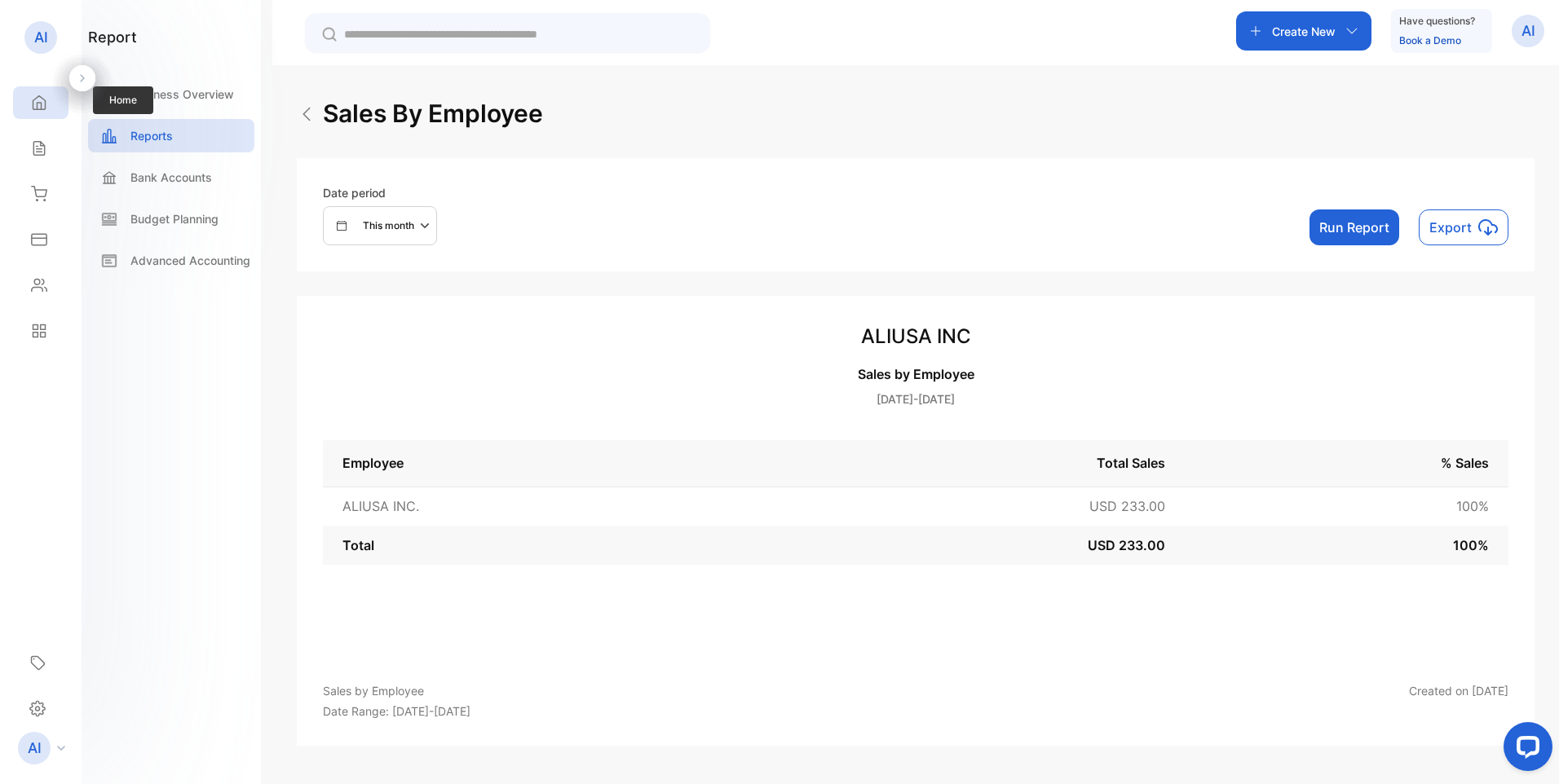
click at [40, 108] on icon at bounding box center [38, 102] width 17 height 17
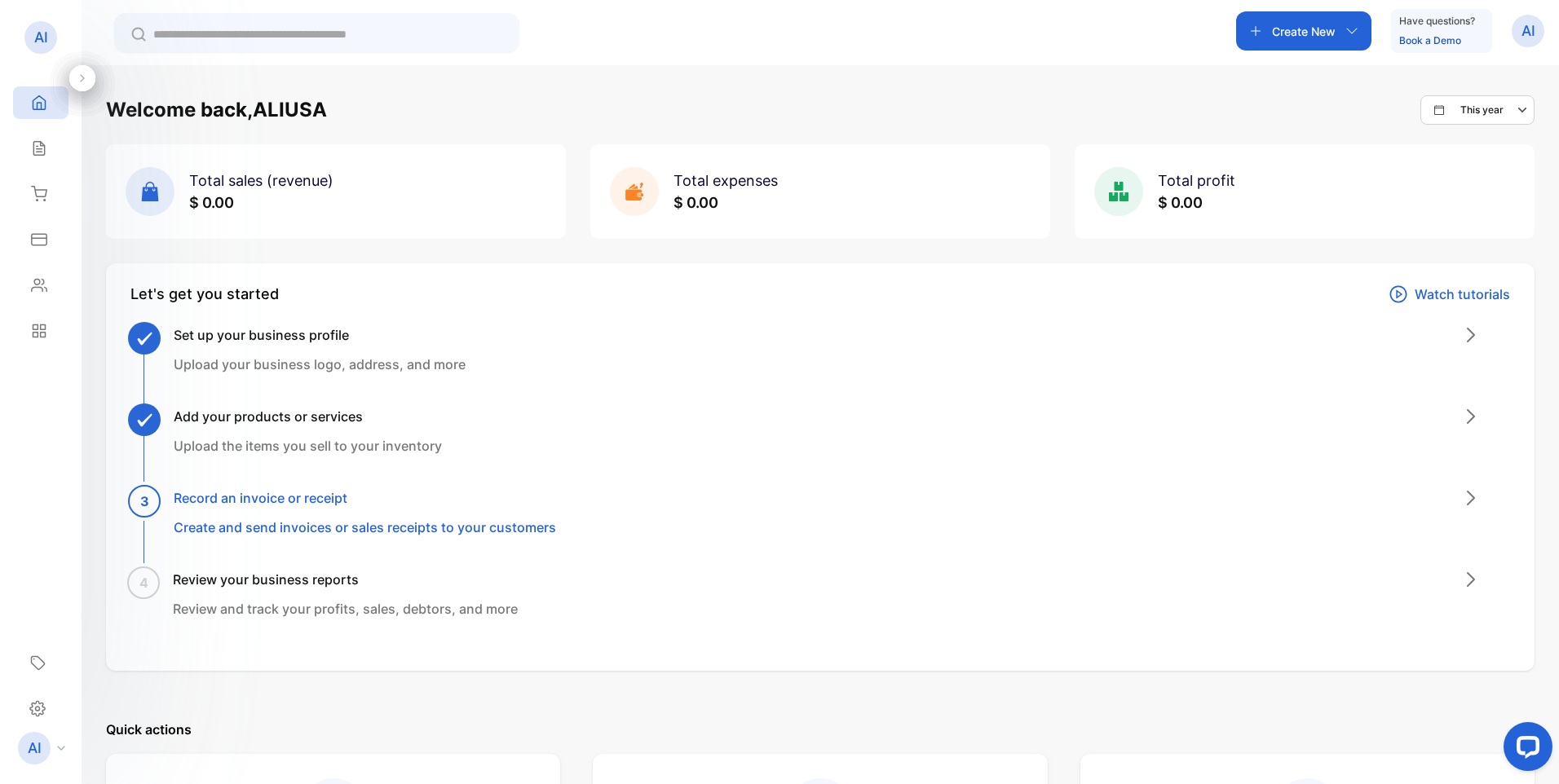
click at [235, 506] on h3 "Record an invoice or receipt" at bounding box center [365, 498] width 383 height 19
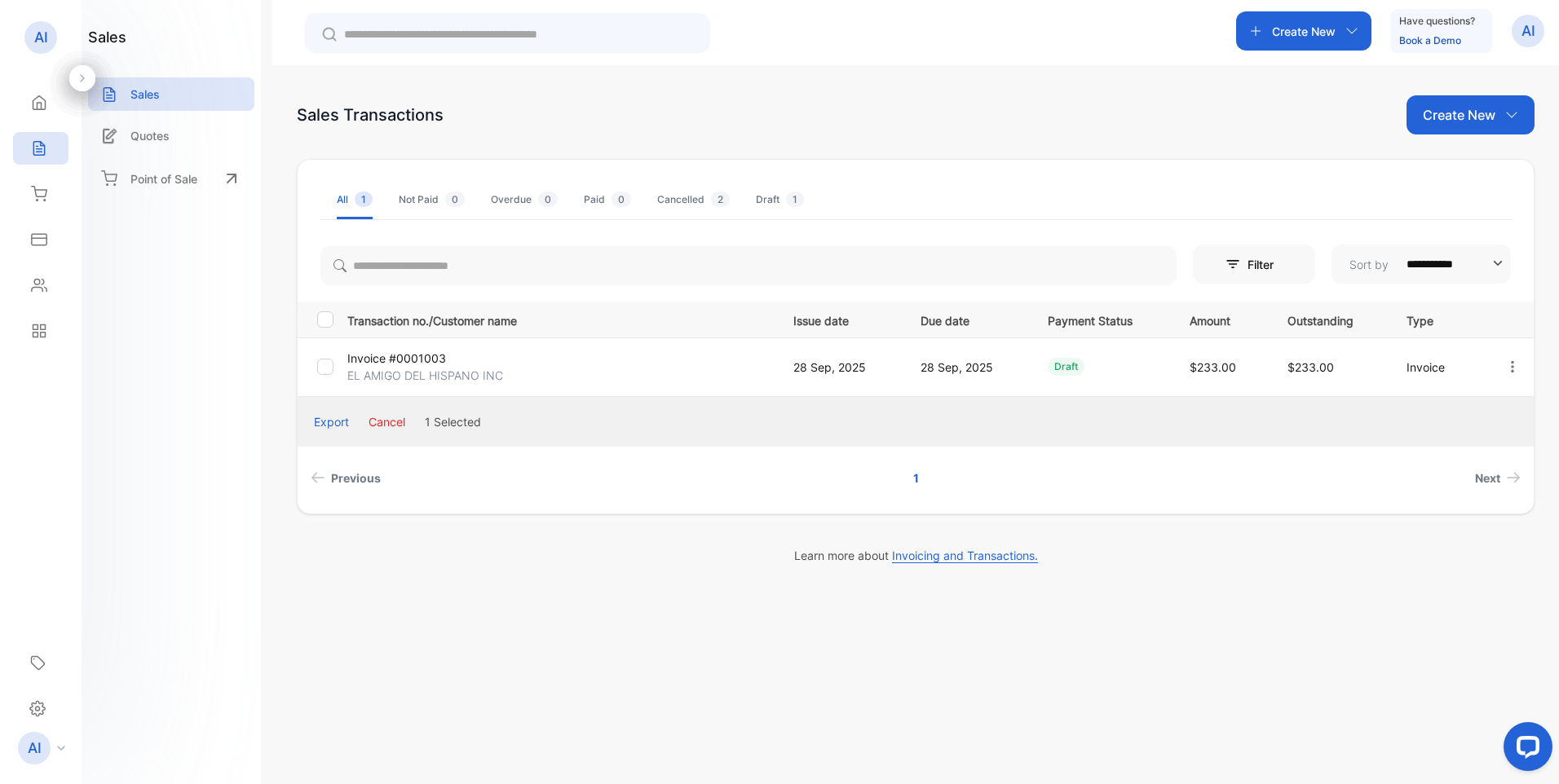
click at [393, 423] on button "Cancel" at bounding box center [387, 422] width 37 height 17
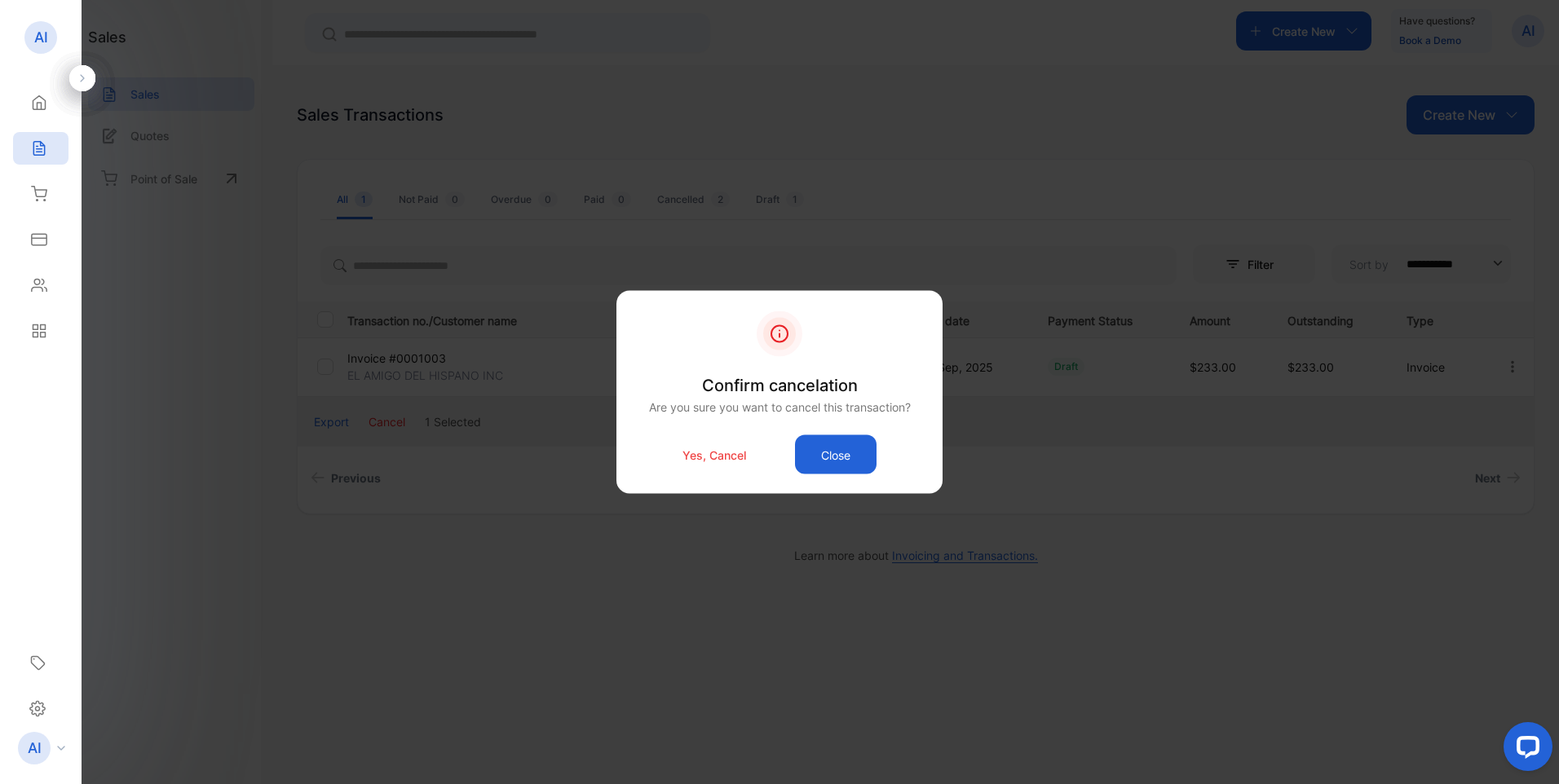
click at [717, 453] on p "Yes, Cancel" at bounding box center [714, 455] width 64 height 17
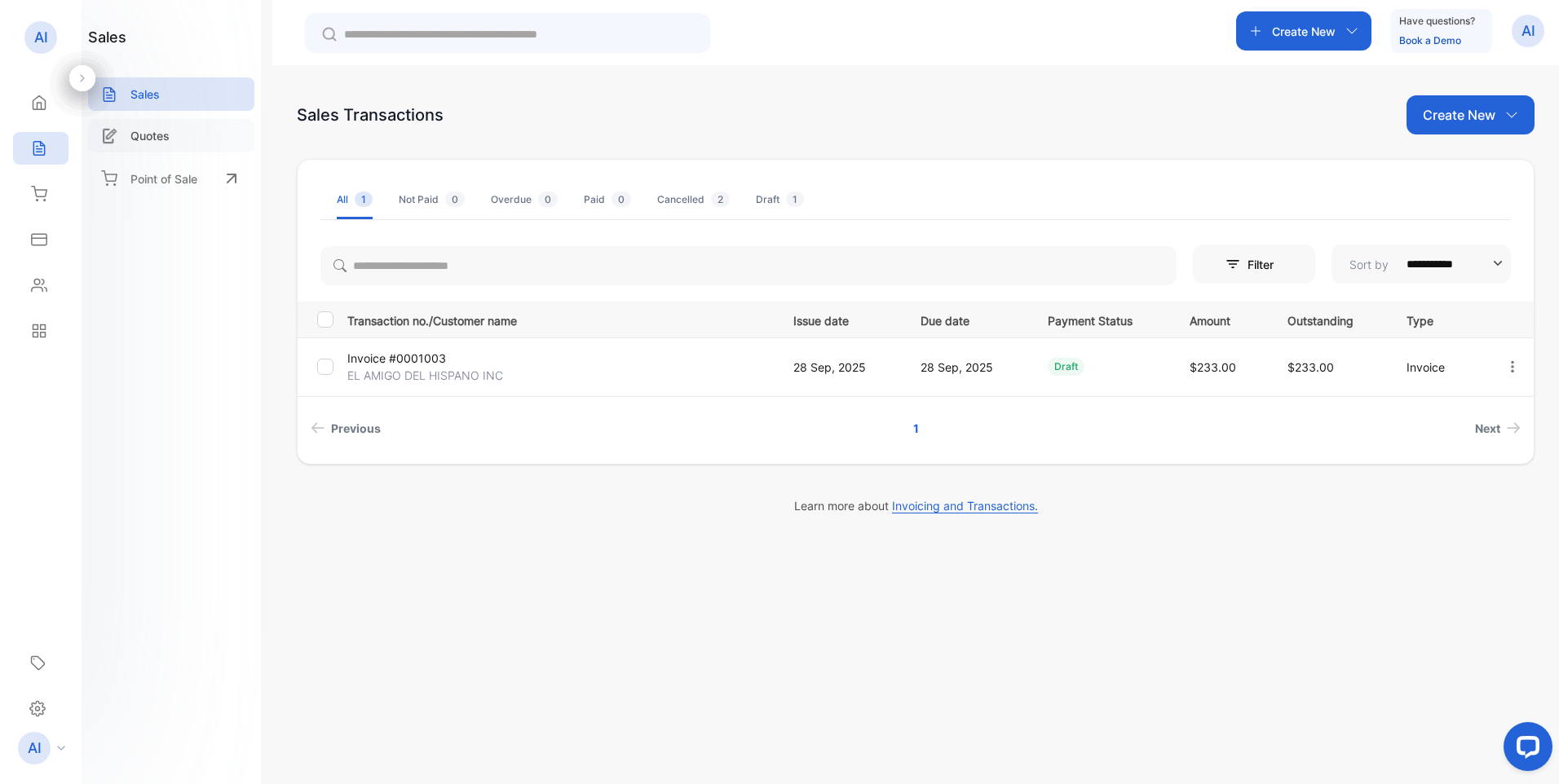
click at [156, 140] on p "Quotes" at bounding box center [149, 136] width 39 height 17
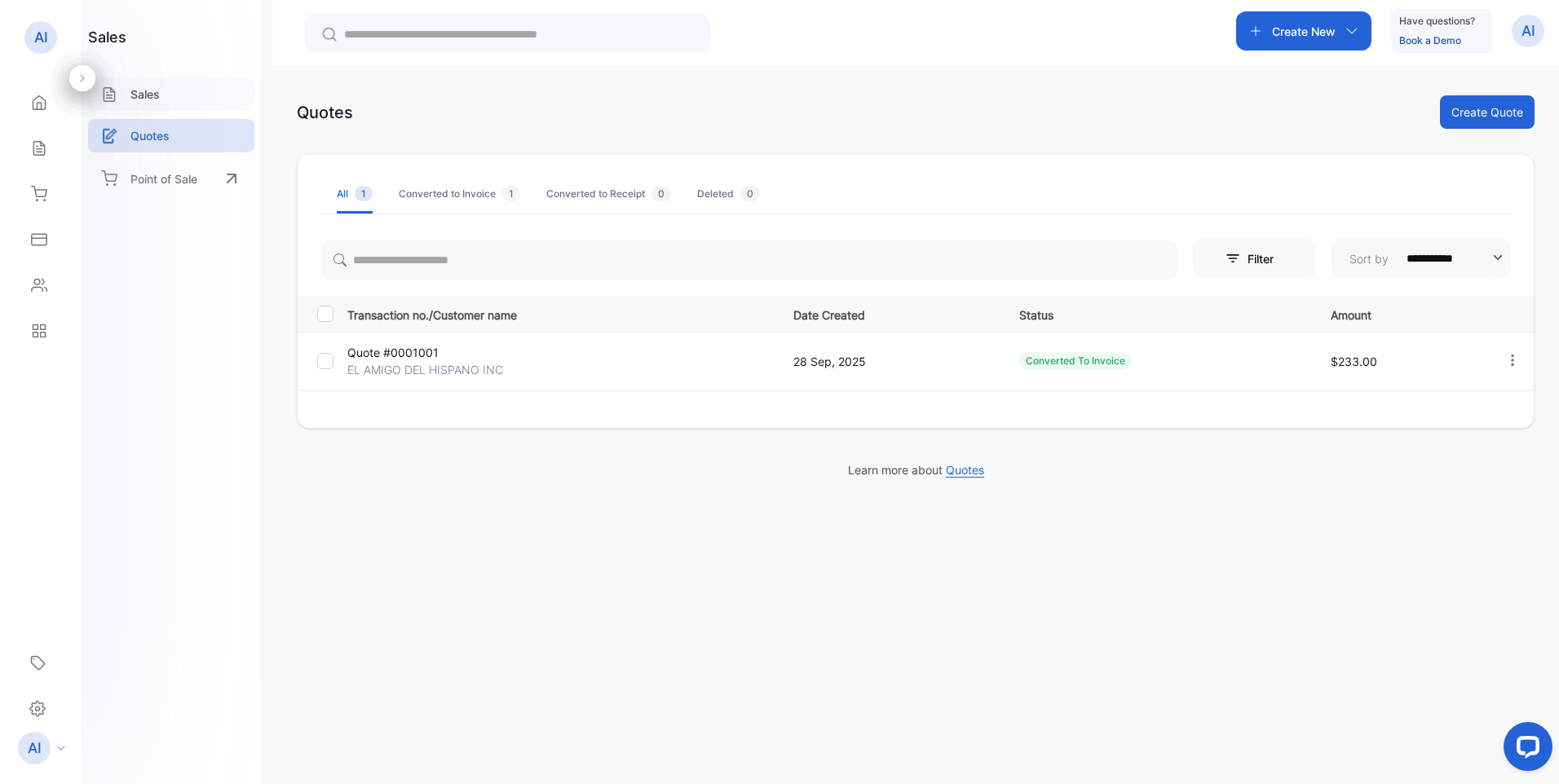
click at [154, 100] on p "Sales" at bounding box center [145, 94] width 30 height 17
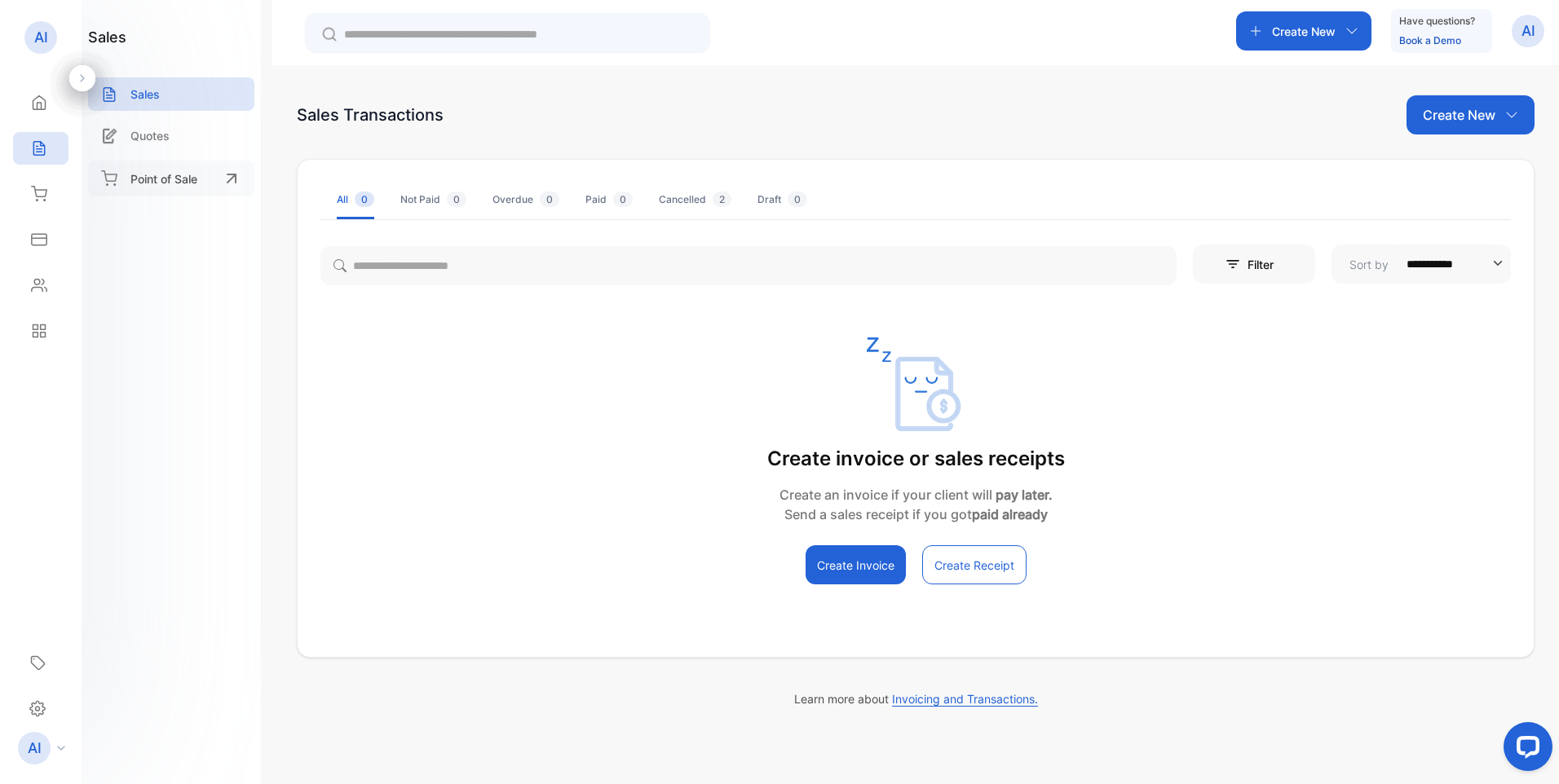
click at [179, 180] on p "Point of Sale" at bounding box center [163, 179] width 67 height 17
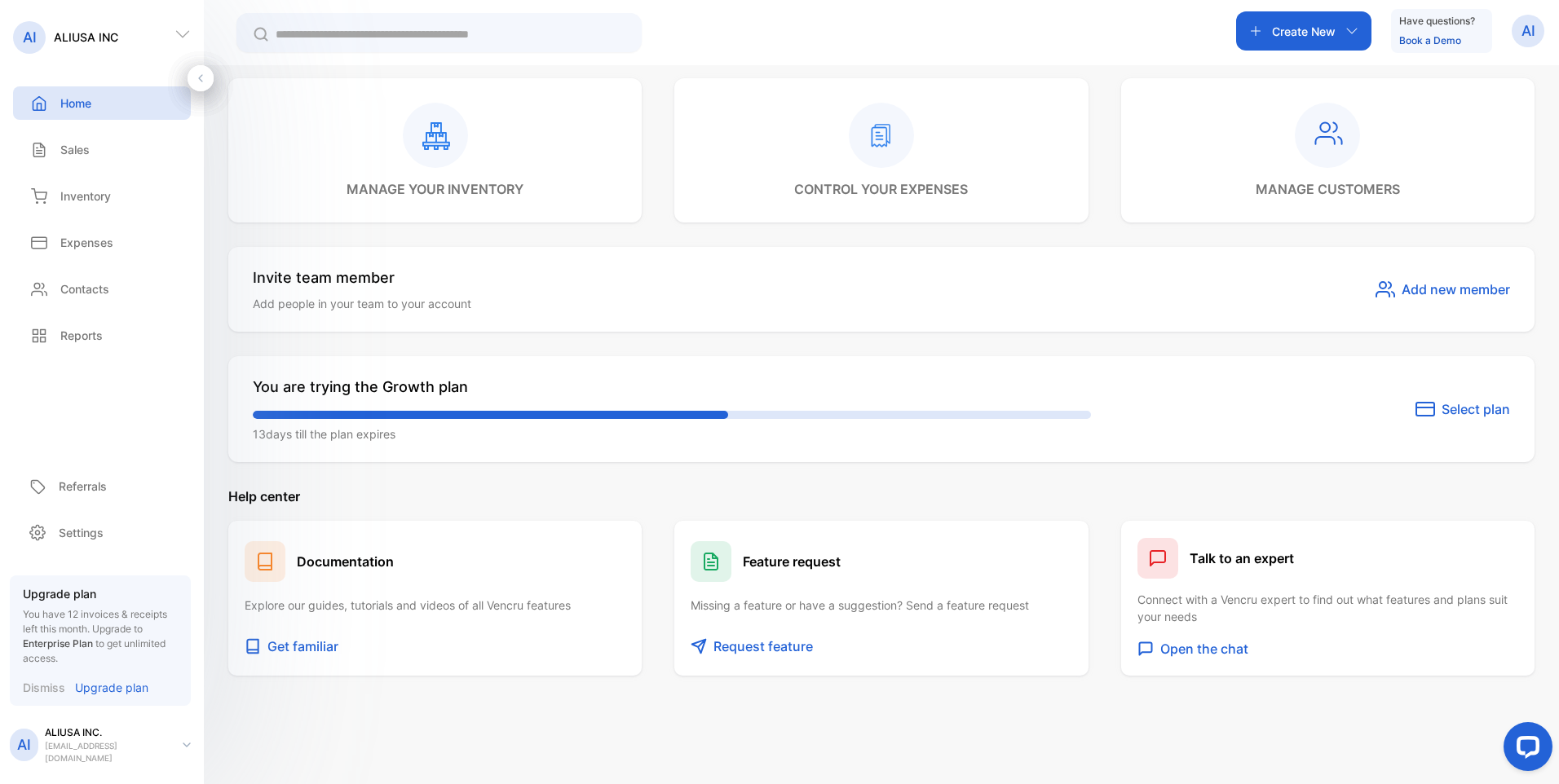
scroll to position [749, 0]
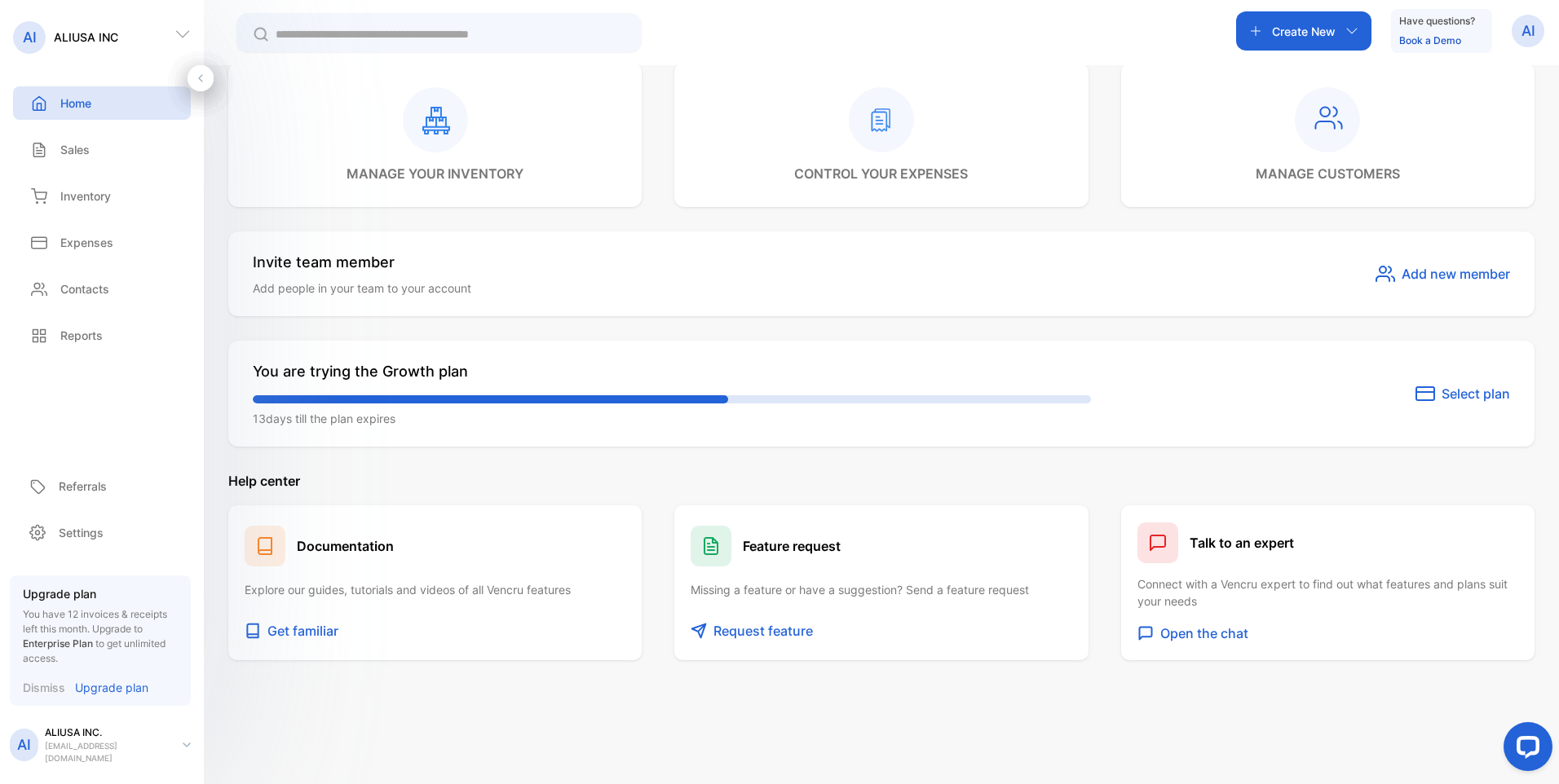
click at [1434, 395] on button "Select plan" at bounding box center [1463, 394] width 94 height 19
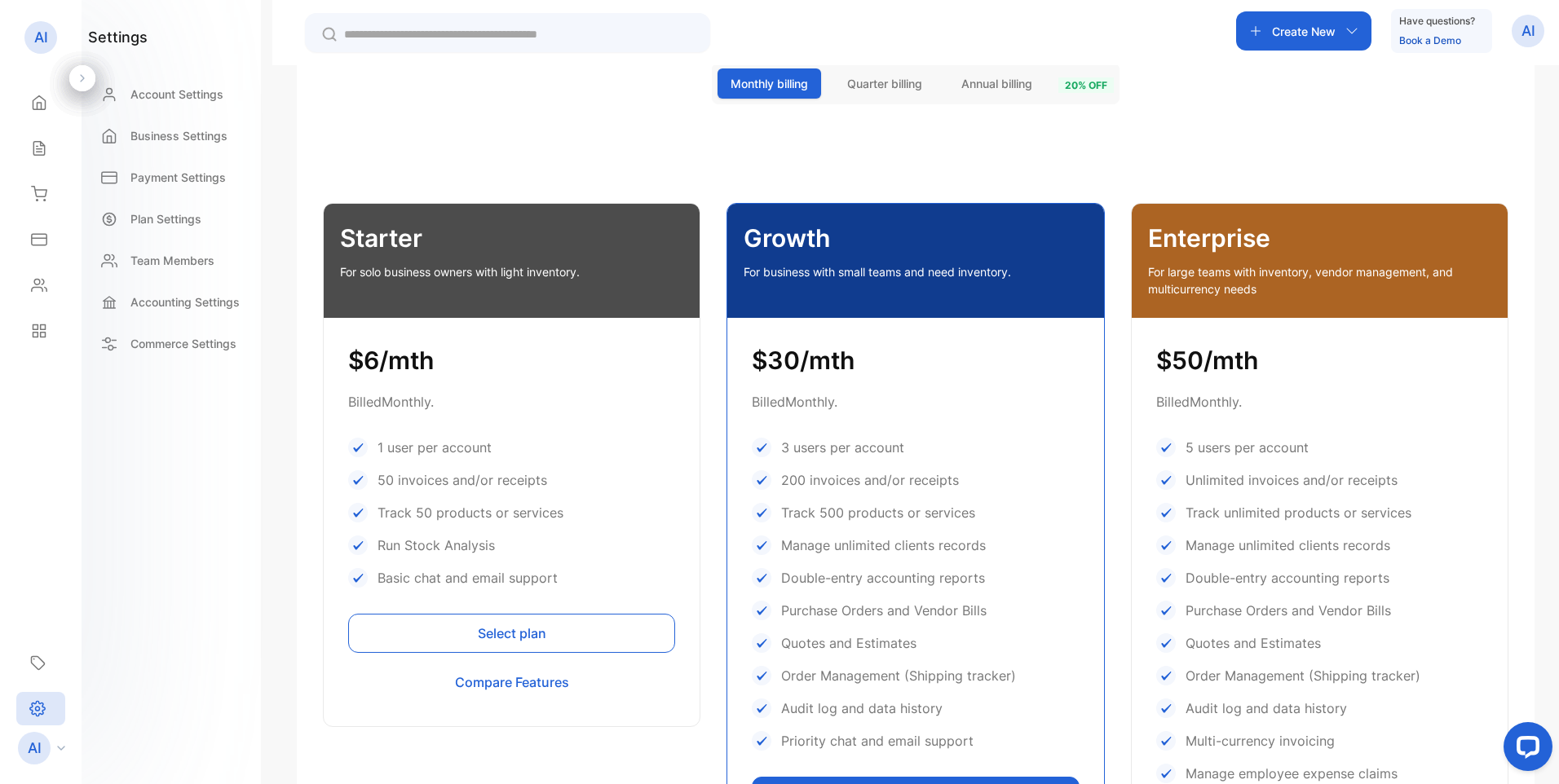
scroll to position [260, 0]
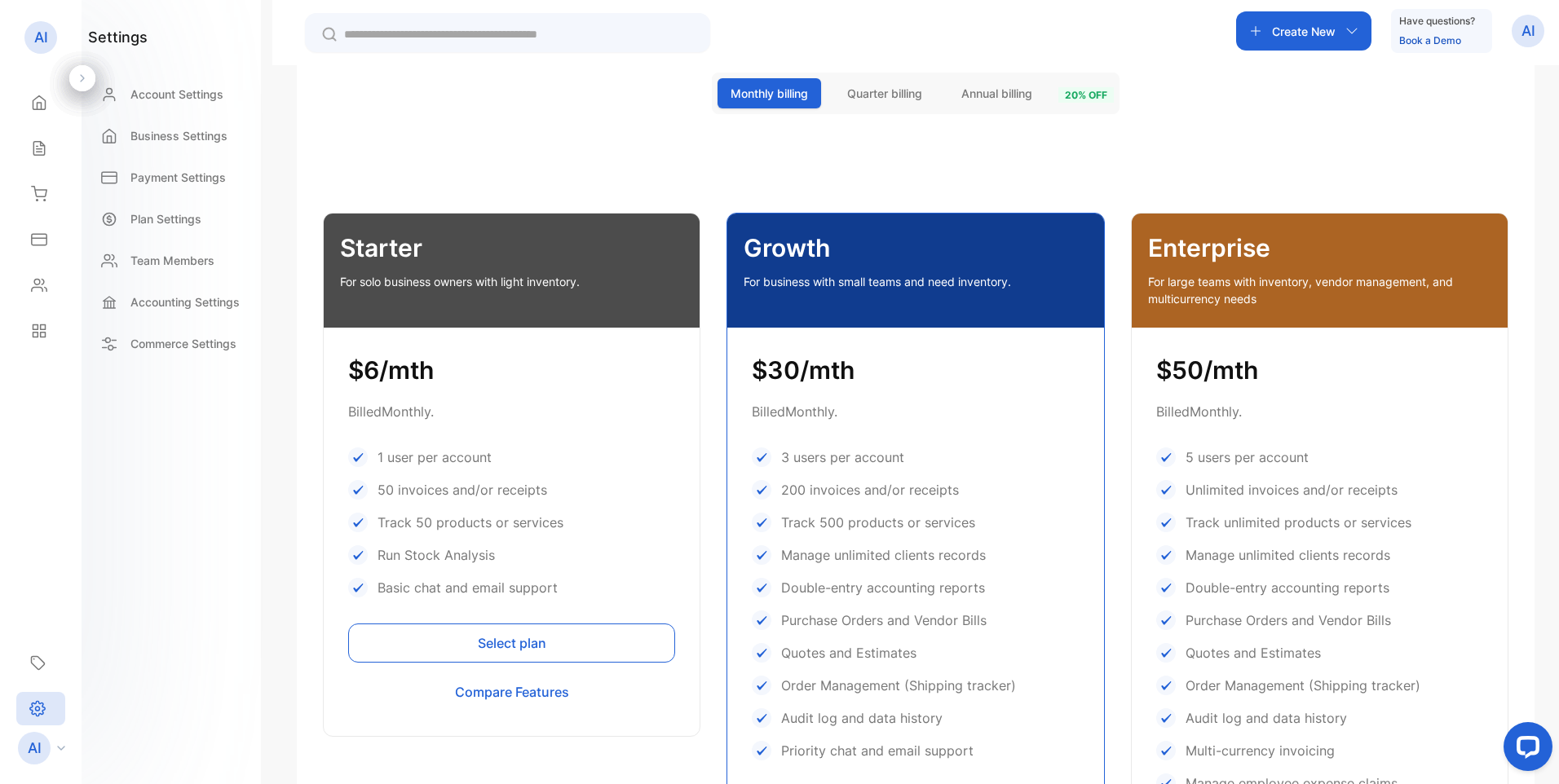
click at [855, 271] on div "Growth For business with small teams and need inventory." at bounding box center [915, 271] width 376 height 114
click at [924, 450] on div "3 users per account" at bounding box center [915, 457] width 327 height 19
click at [1018, 93] on span "Annual billing" at bounding box center [997, 93] width 71 height 17
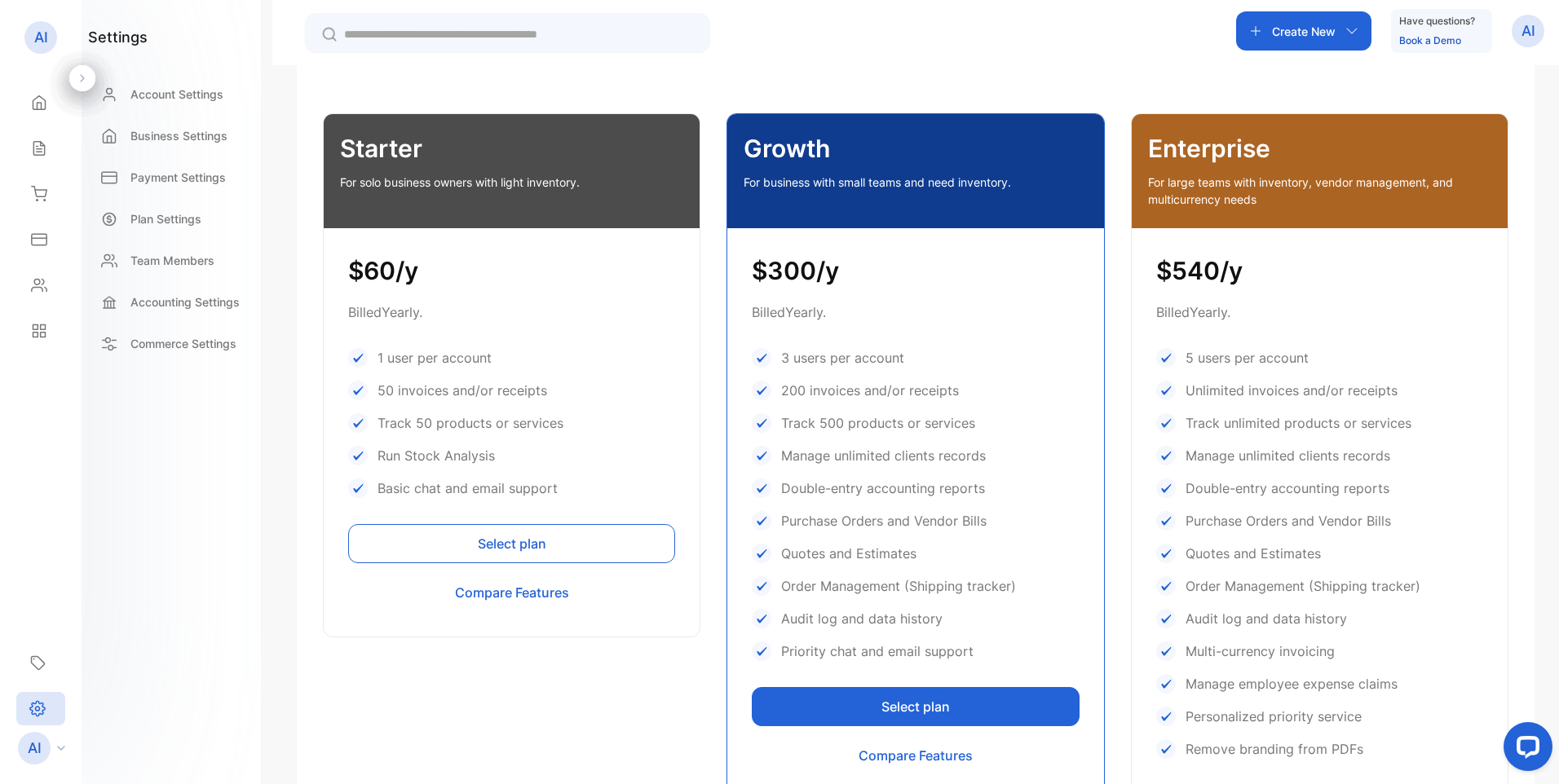
scroll to position [423, 0]
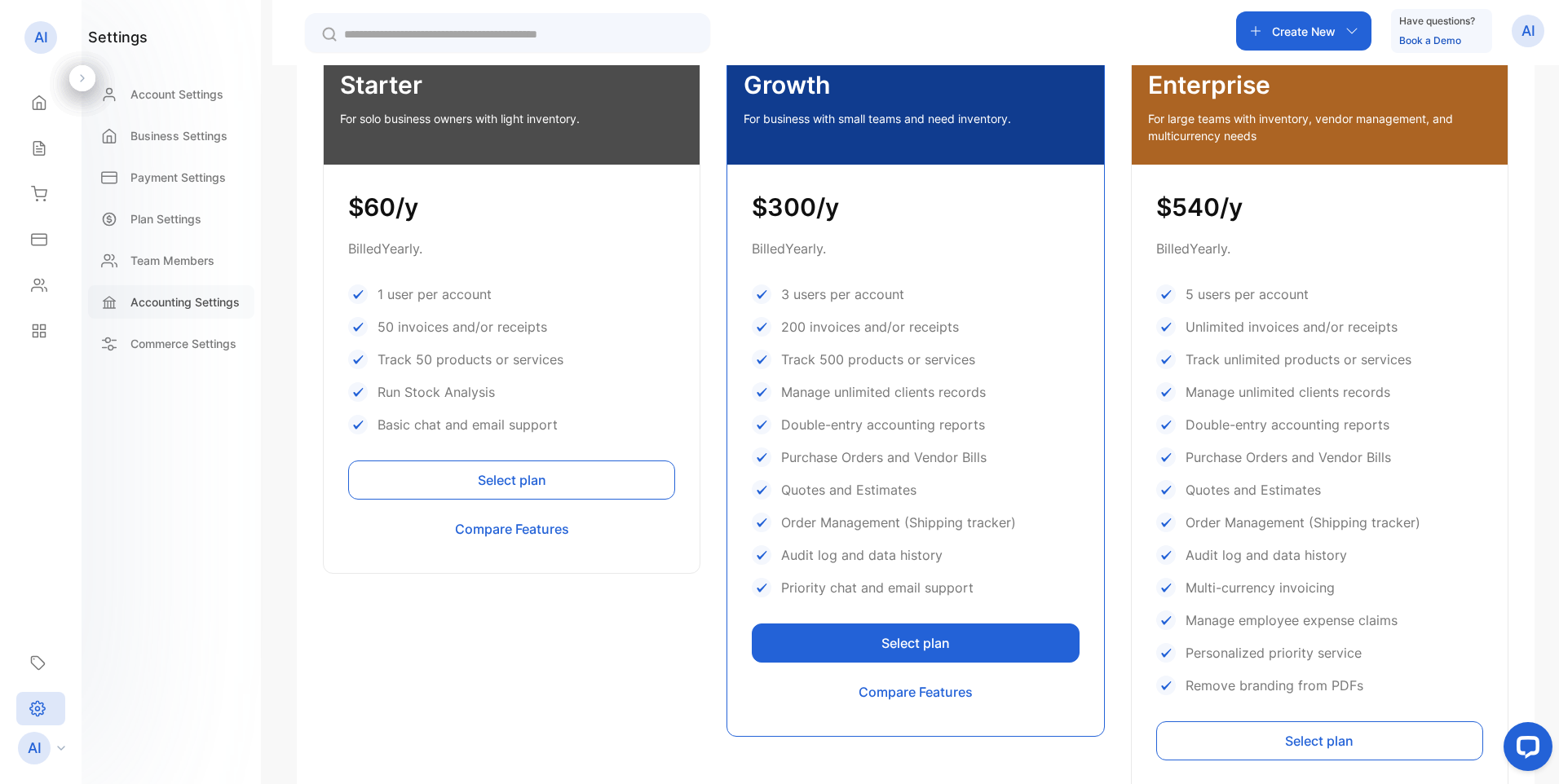
click at [197, 302] on p "Accounting Settings" at bounding box center [184, 302] width 109 height 17
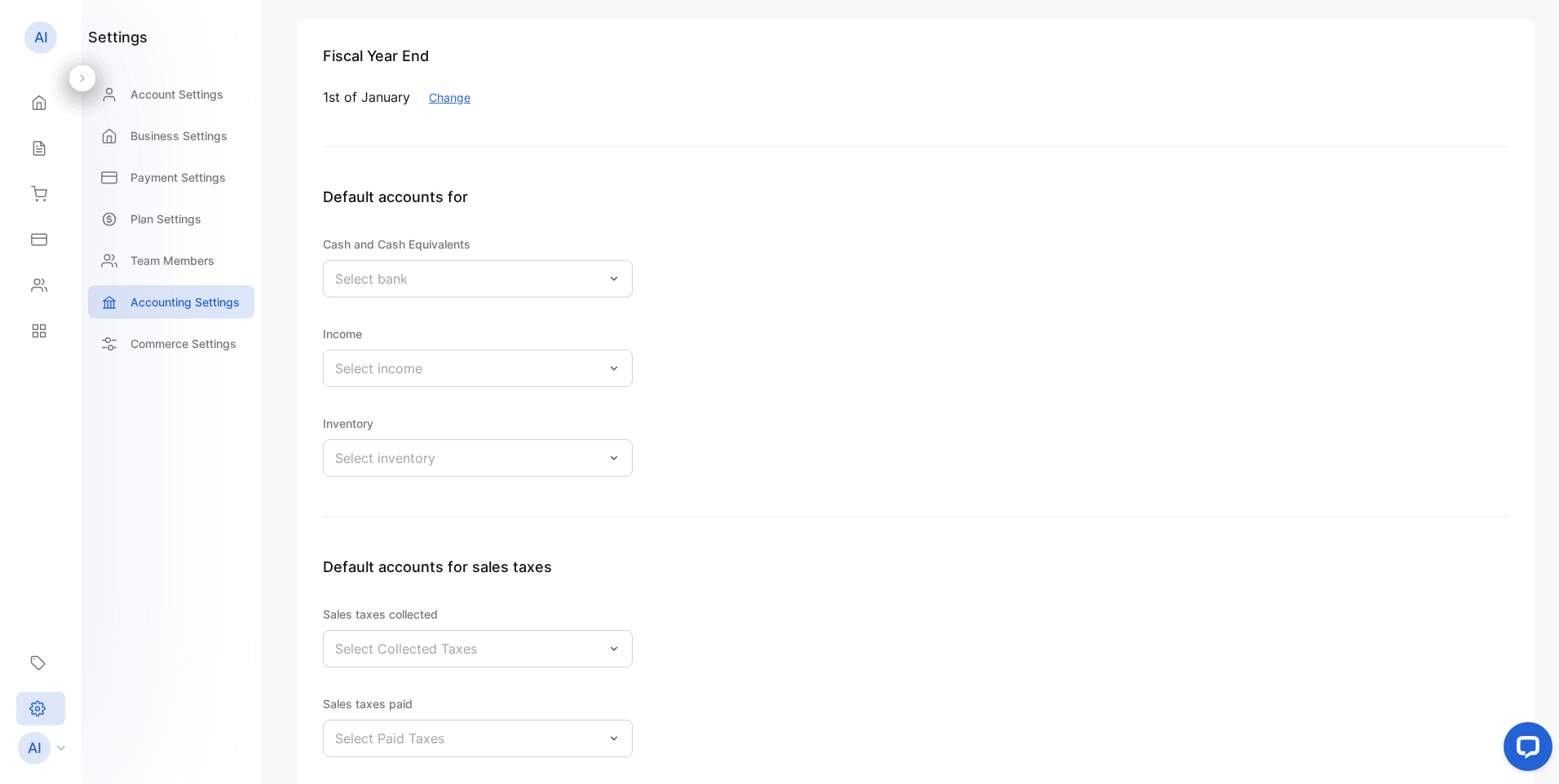
scroll to position [29, 0]
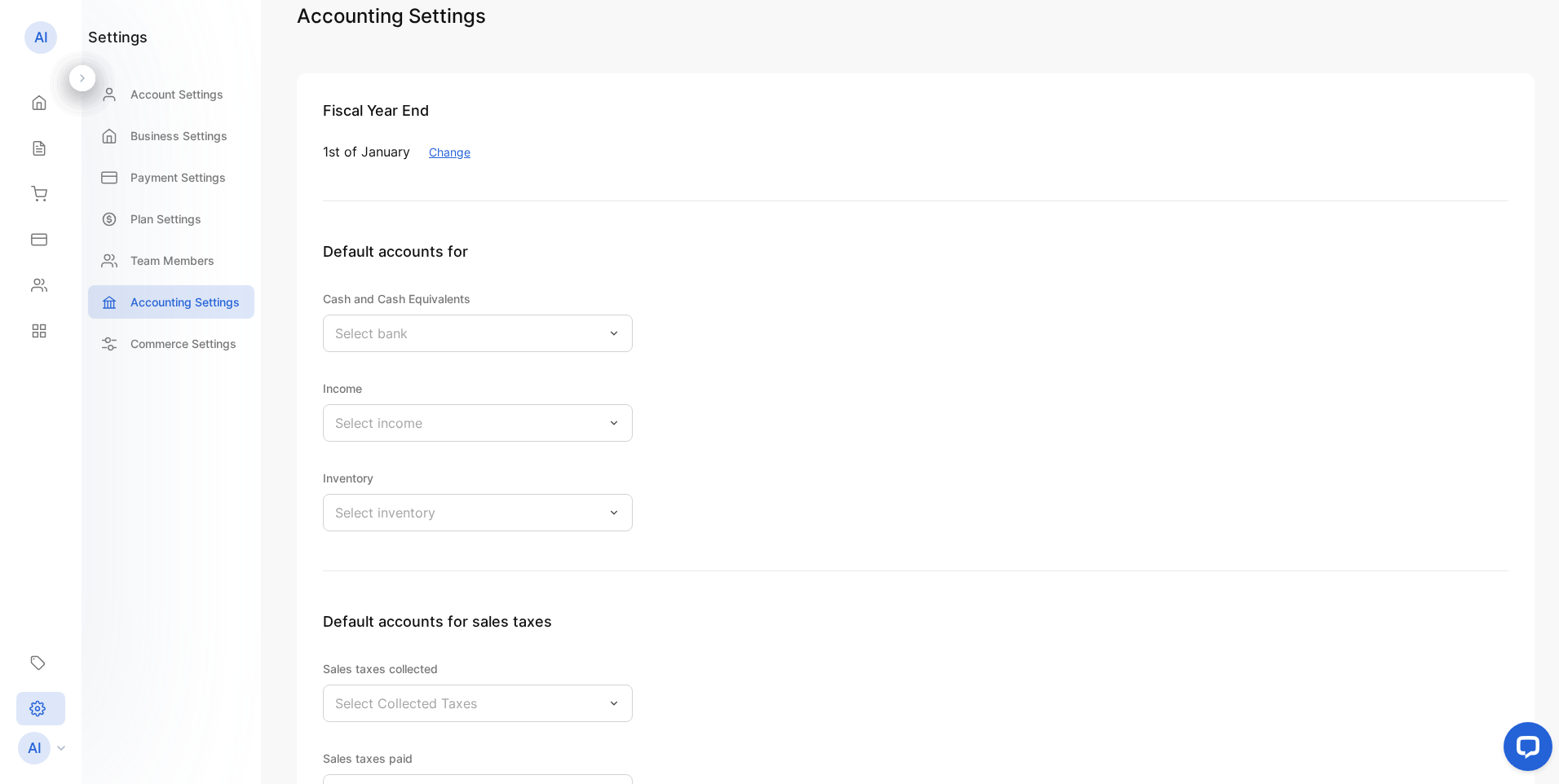
click at [612, 332] on icon at bounding box center [614, 333] width 13 height 13
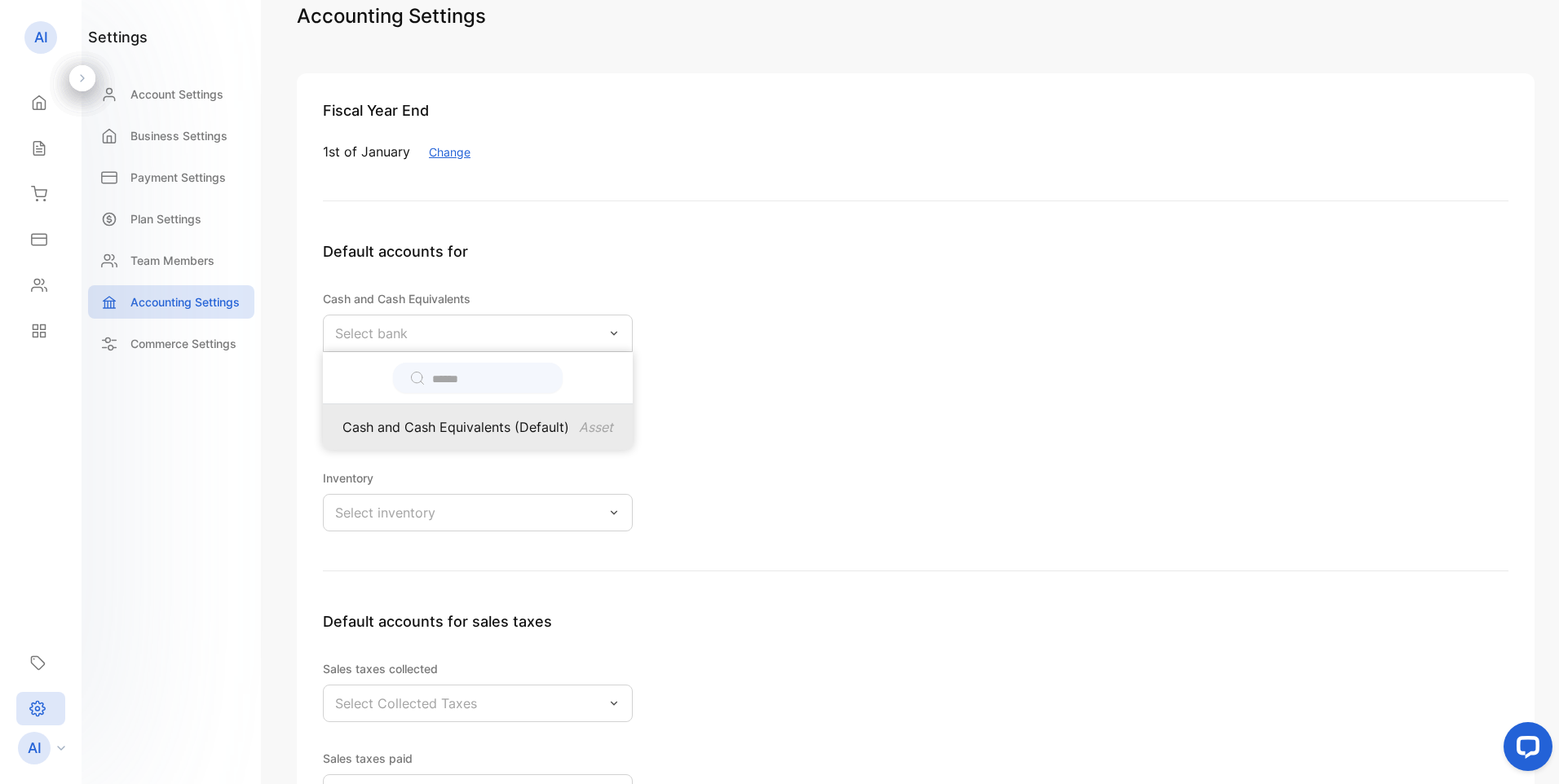
click at [497, 425] on p "Cash and Cash Equivalents (Default)" at bounding box center [456, 427] width 227 height 19
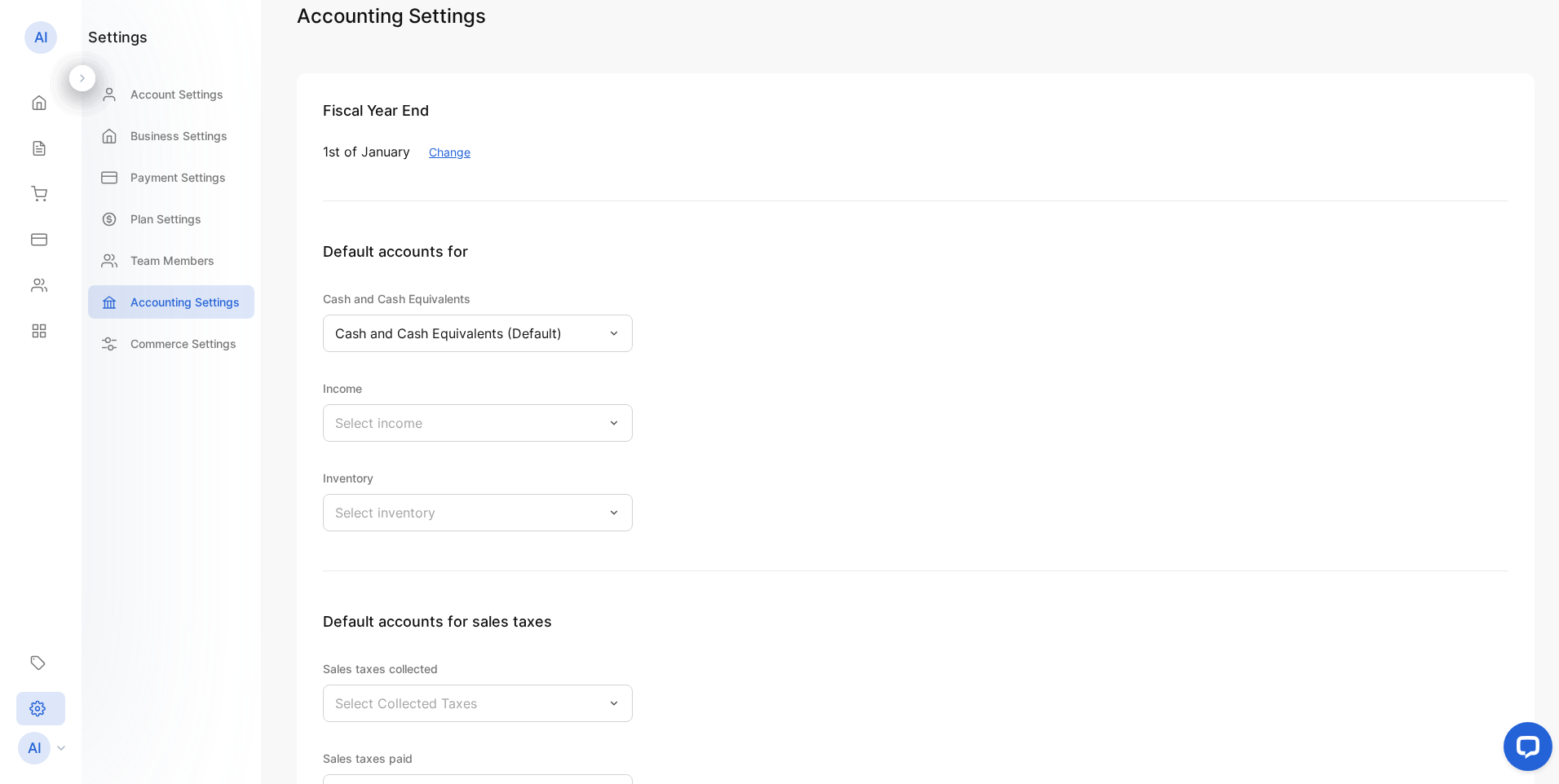
click at [428, 423] on div "Select income" at bounding box center [478, 423] width 310 height 38
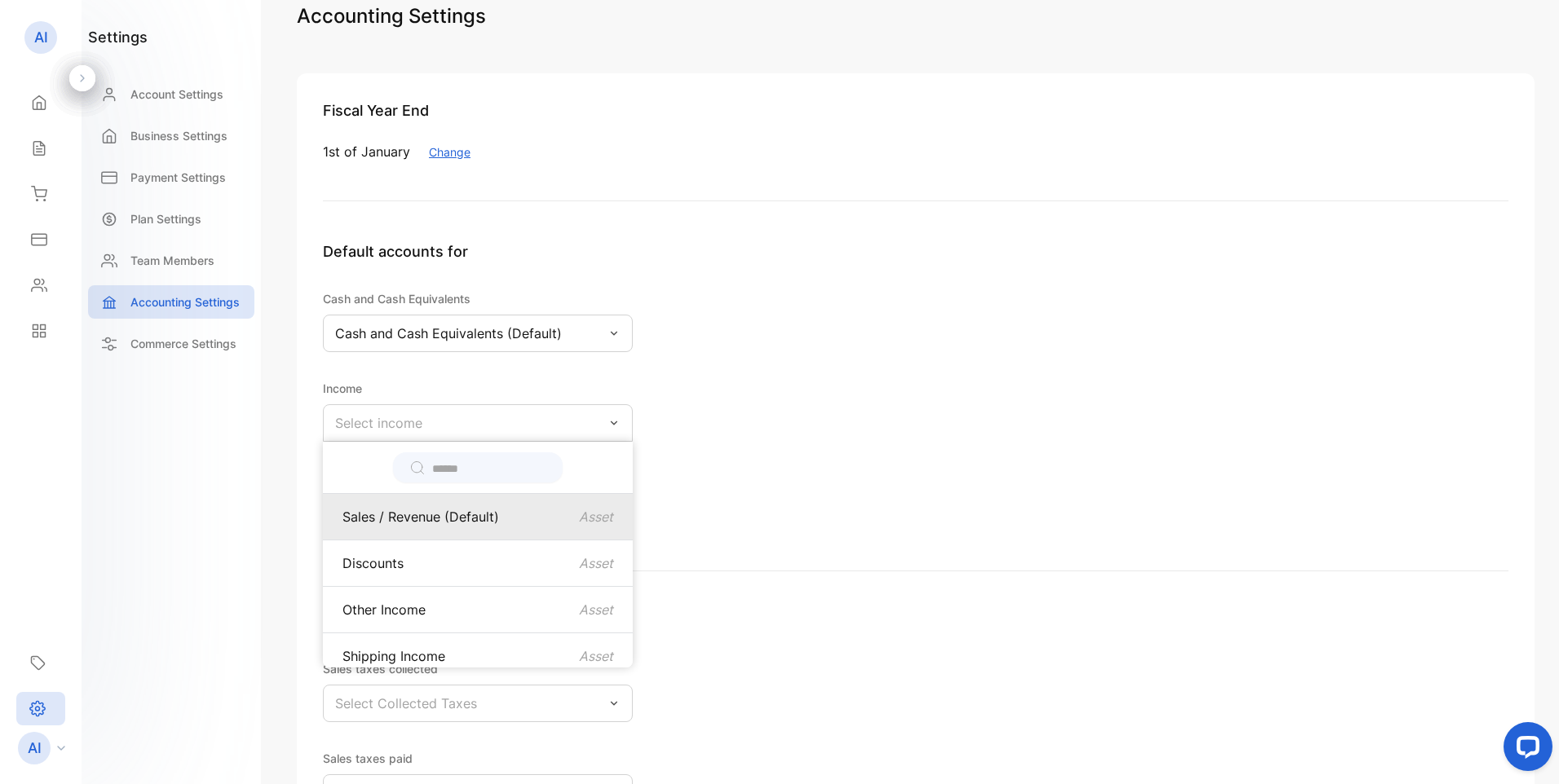
click at [376, 519] on p "Sales / Revenue (Default)" at bounding box center [420, 517] width 156 height 19
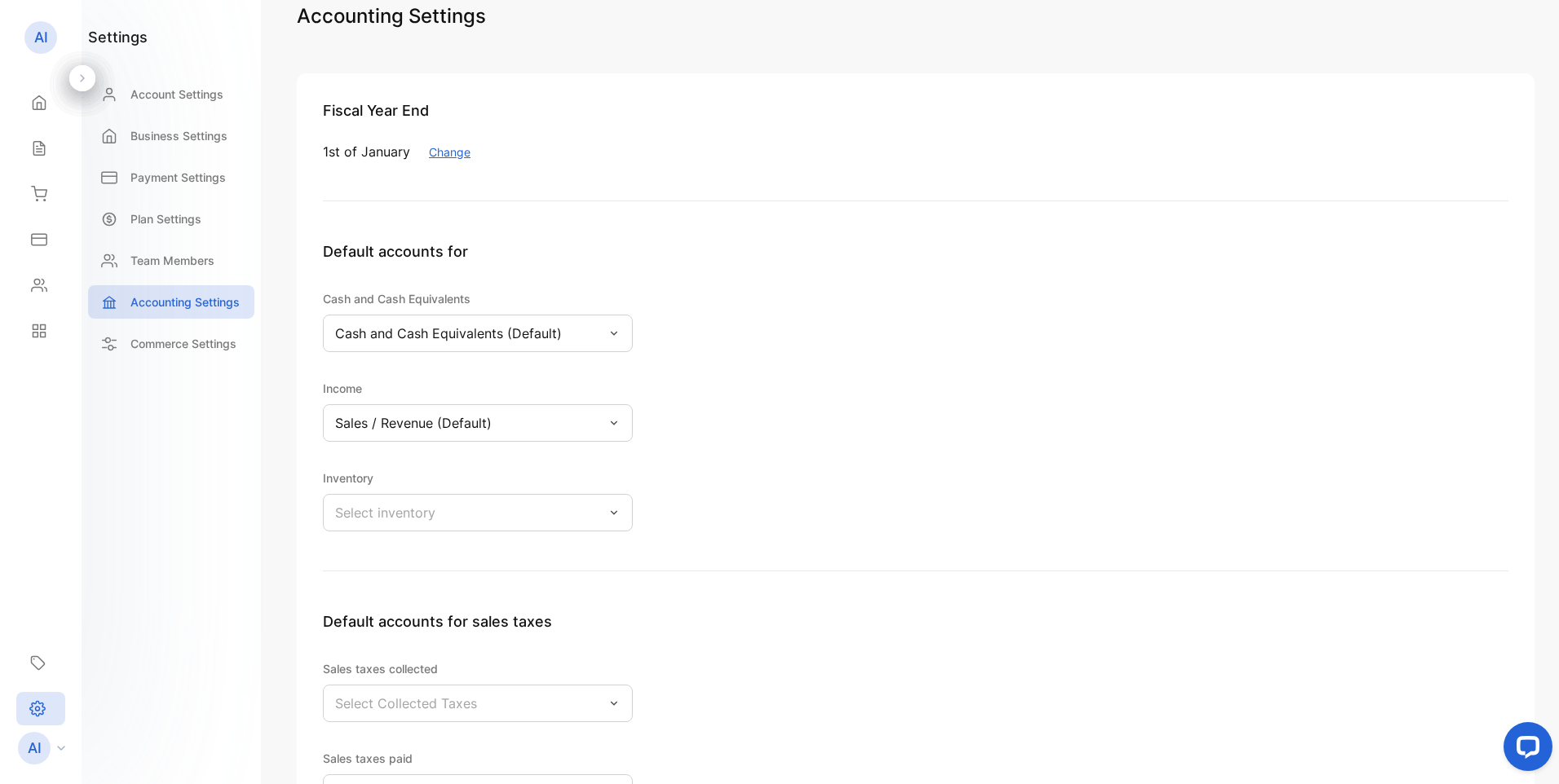
click at [423, 518] on p "Select inventory" at bounding box center [385, 512] width 100 height 19
drag, startPoint x: 434, startPoint y: 609, endPoint x: 445, endPoint y: 610, distance: 11.0
click at [436, 609] on p "Inventory (Default)" at bounding box center [401, 607] width 117 height 19
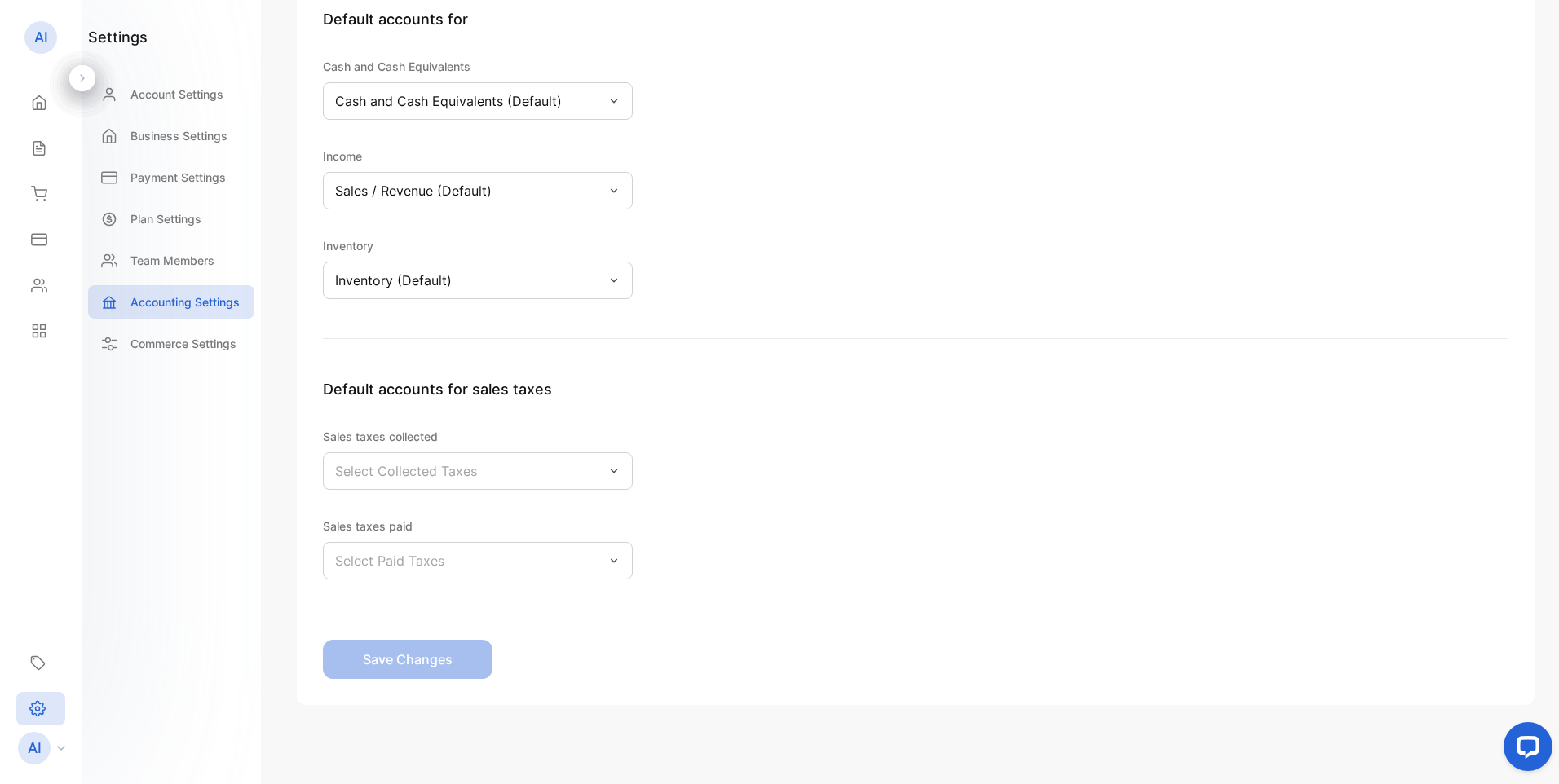
scroll to position [273, 0]
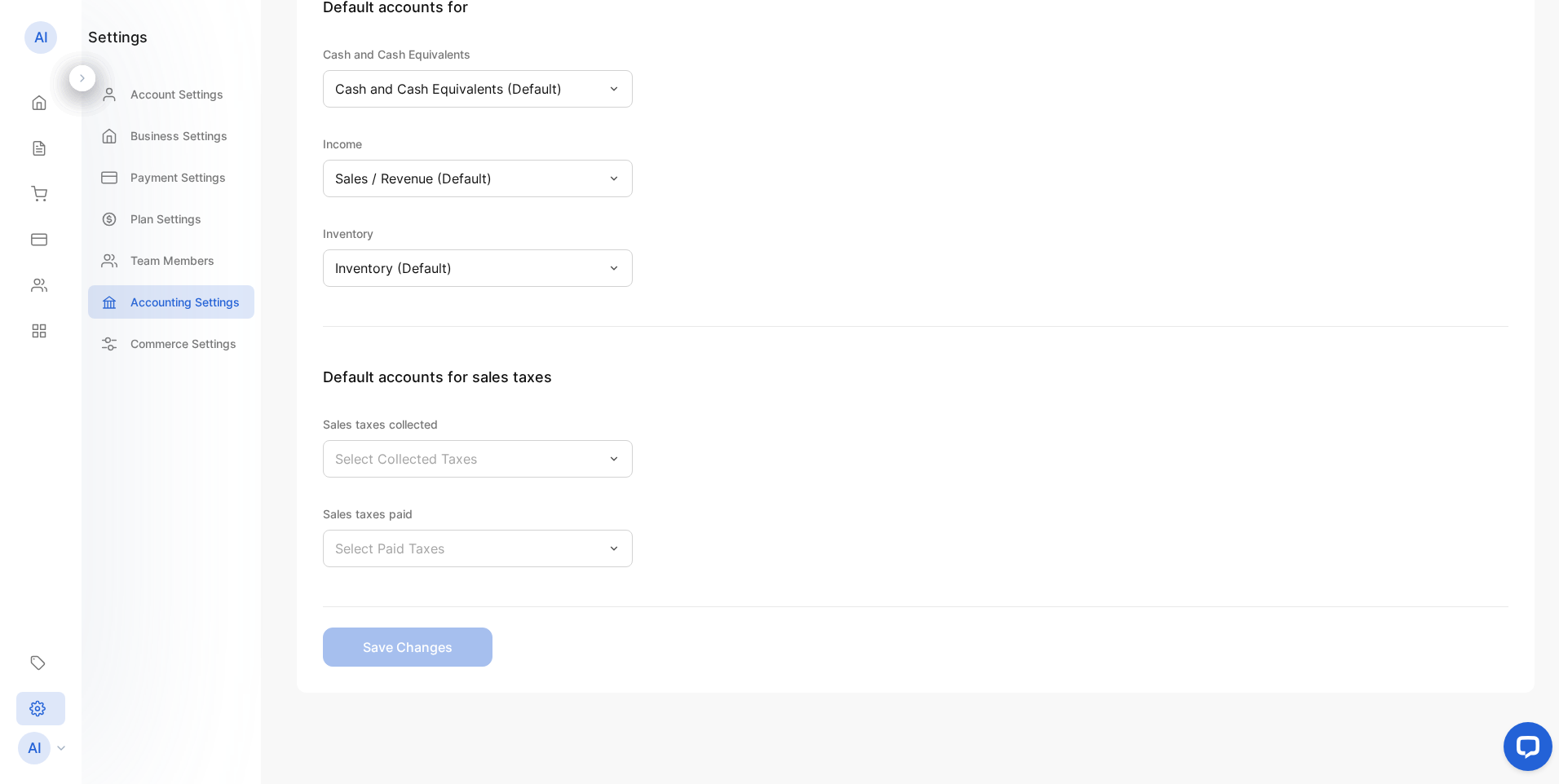
click at [453, 460] on p "Select Collected Taxes" at bounding box center [406, 459] width 141 height 19
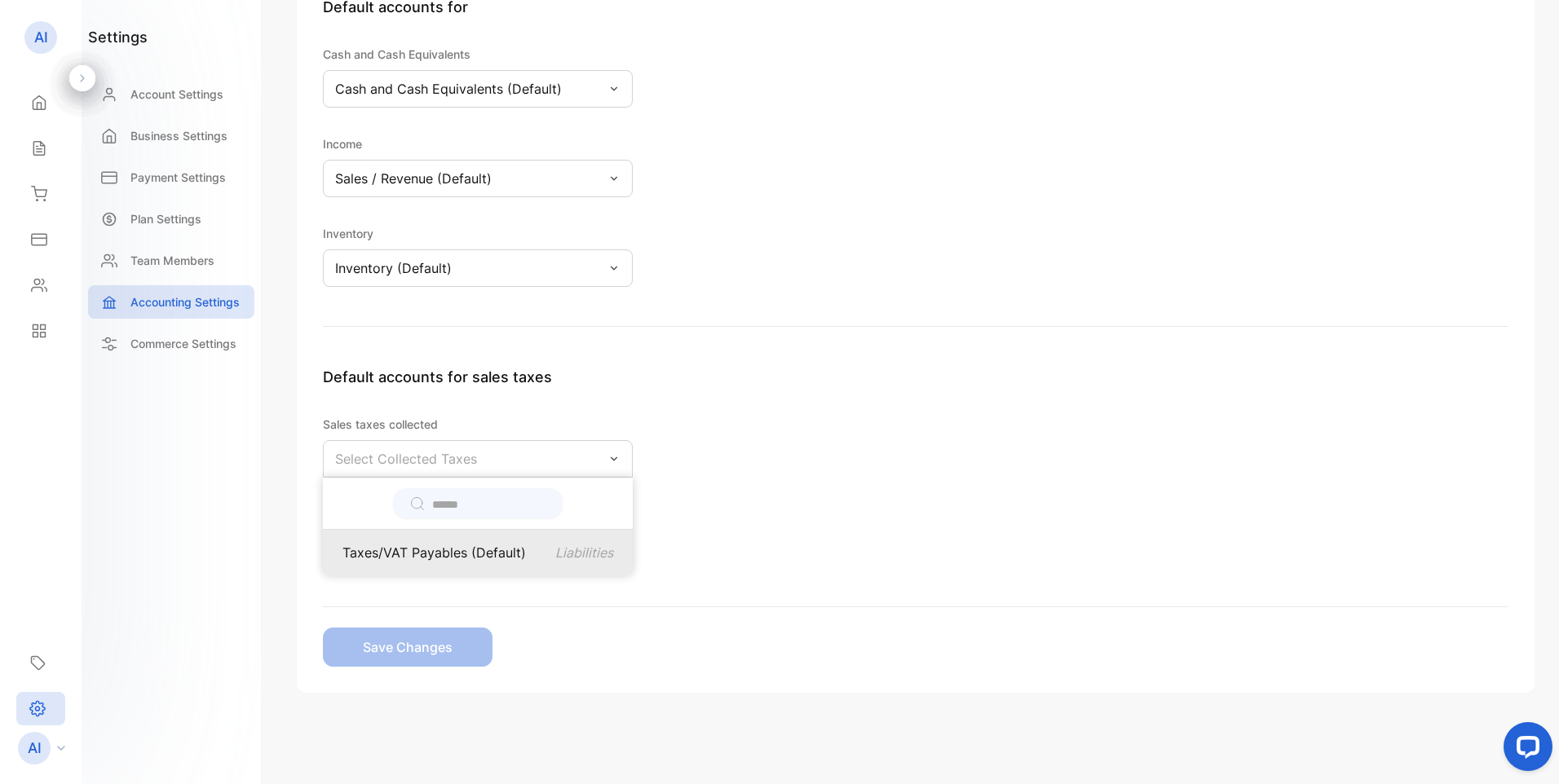
click at [450, 558] on p "Taxes/VAT Payables (Default)" at bounding box center [434, 553] width 183 height 19
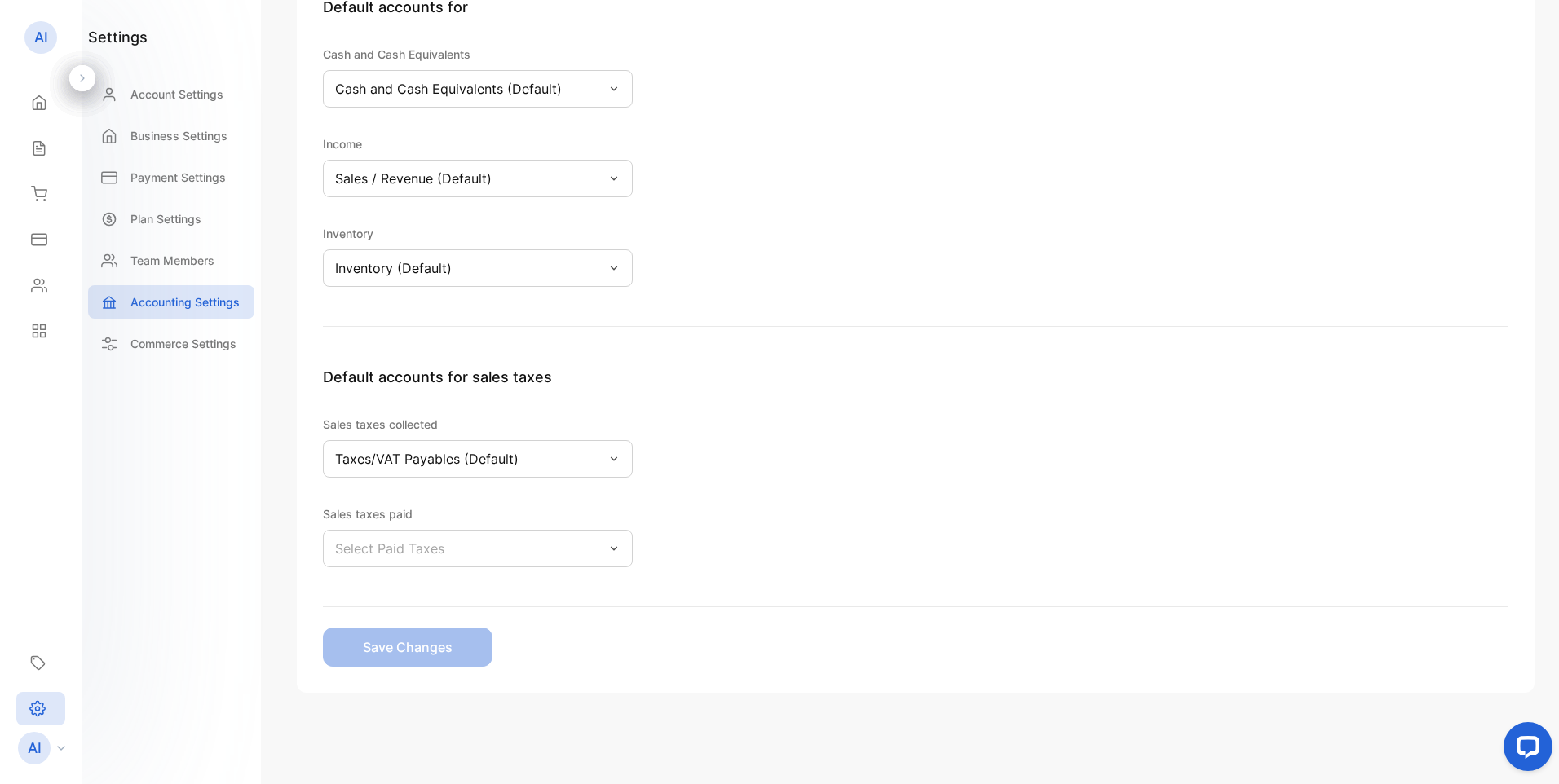
click at [453, 558] on div "Select Paid Taxes" at bounding box center [478, 548] width 310 height 38
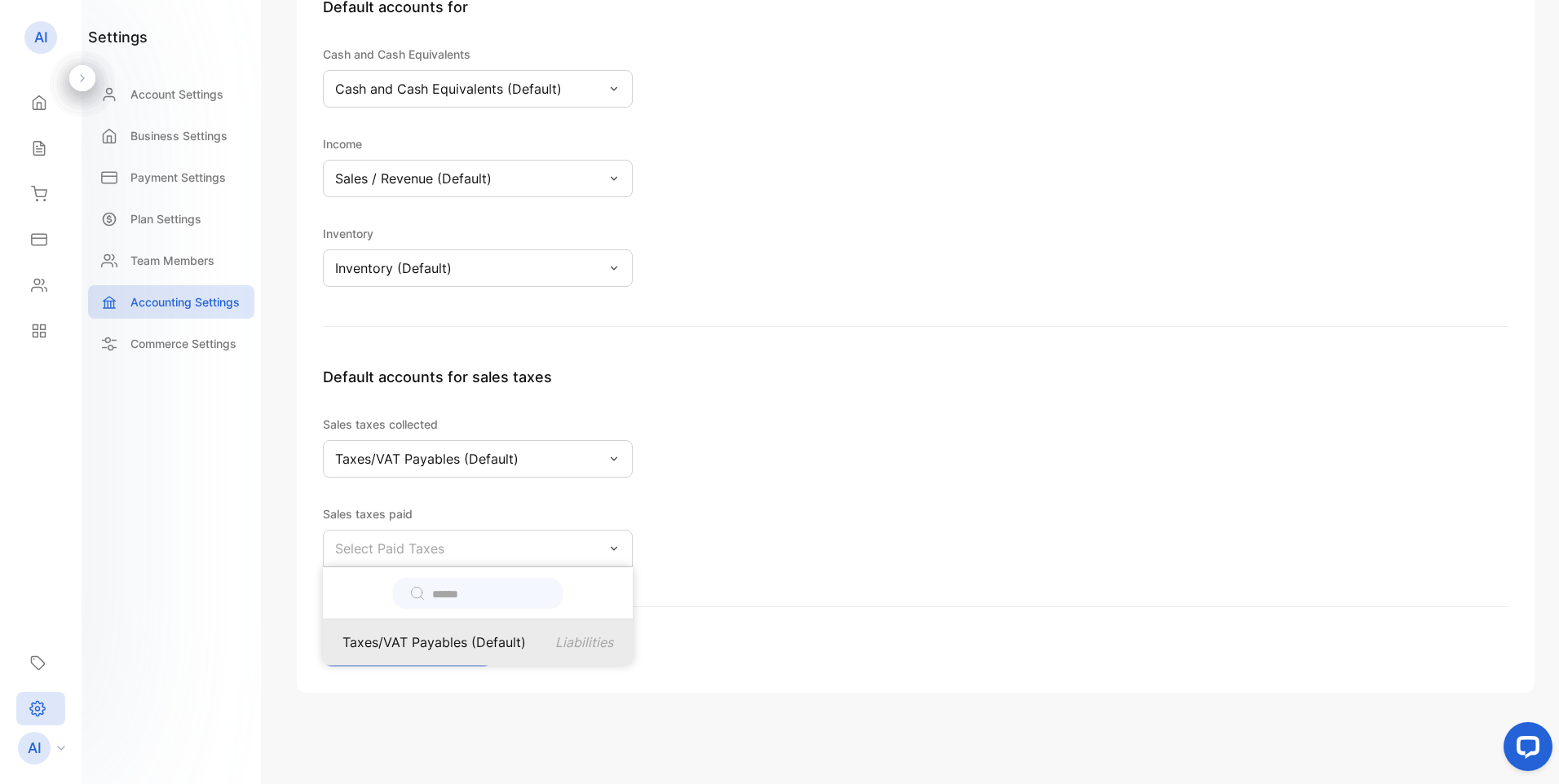
click at [428, 642] on p "Taxes/VAT Payables (Default)" at bounding box center [434, 643] width 183 height 19
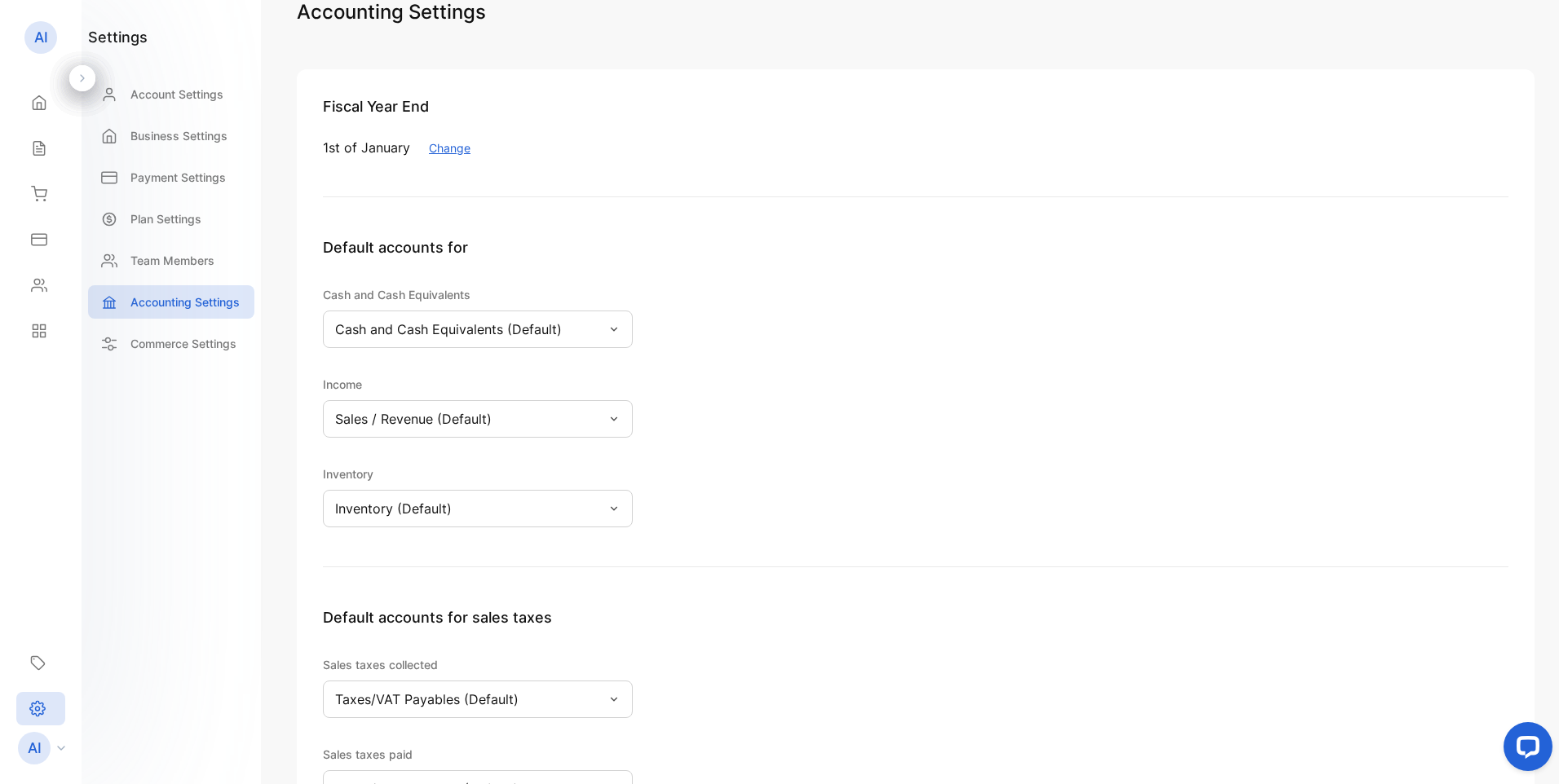
scroll to position [29, 0]
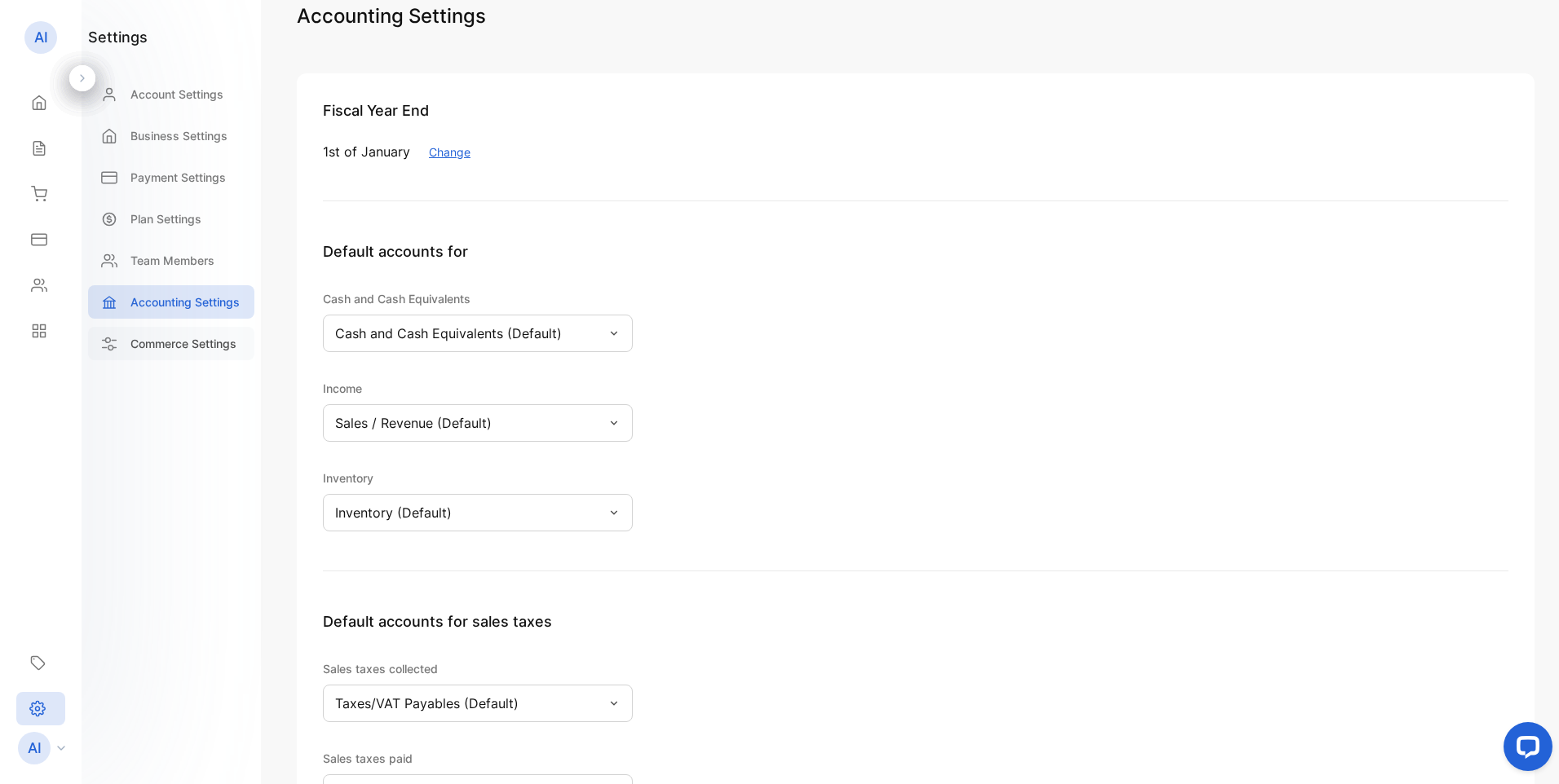
click at [201, 344] on p "Commerce Settings" at bounding box center [183, 344] width 106 height 17
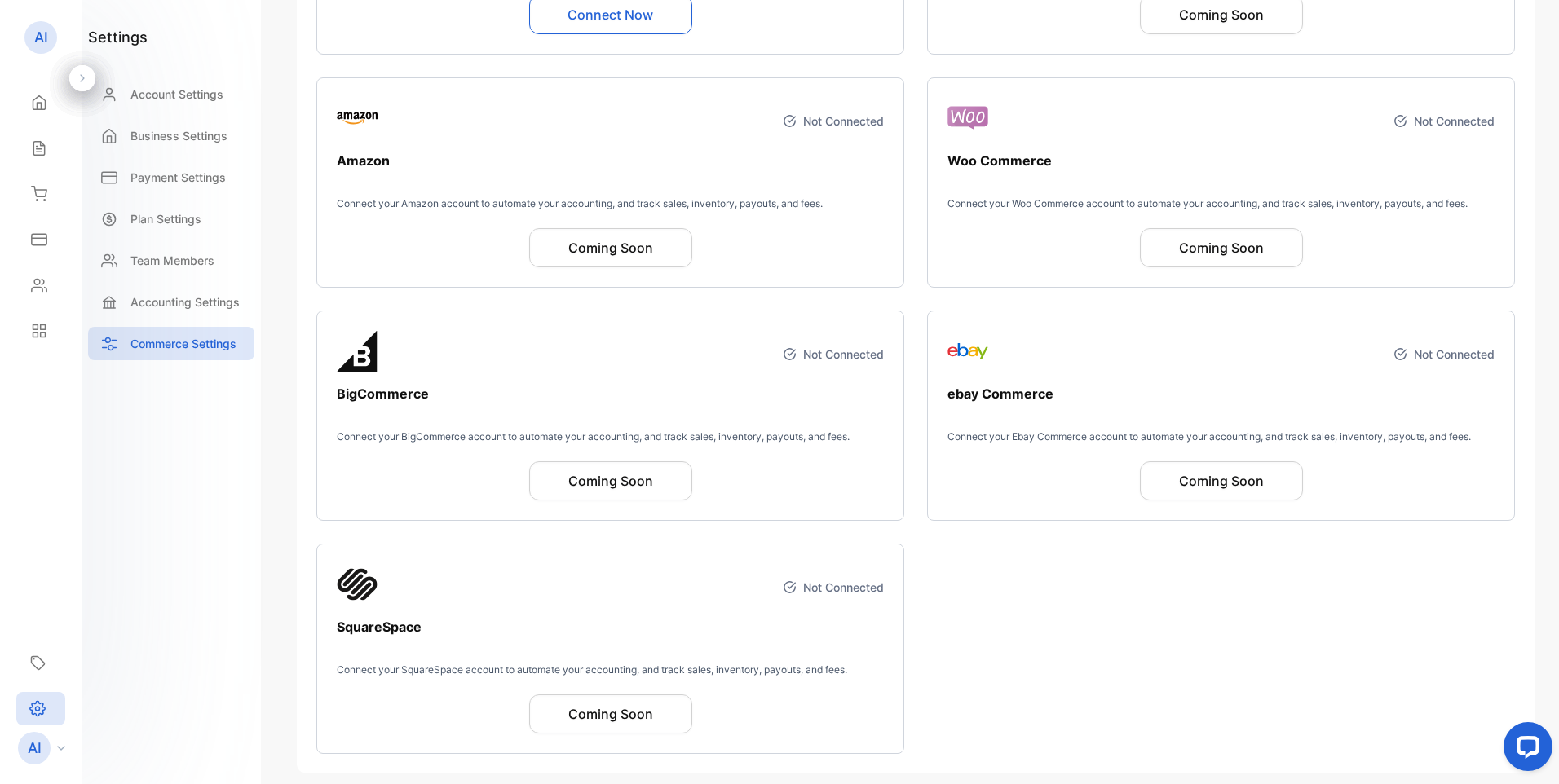
scroll to position [401, 0]
click at [175, 305] on p "Accounting Settings" at bounding box center [184, 302] width 109 height 17
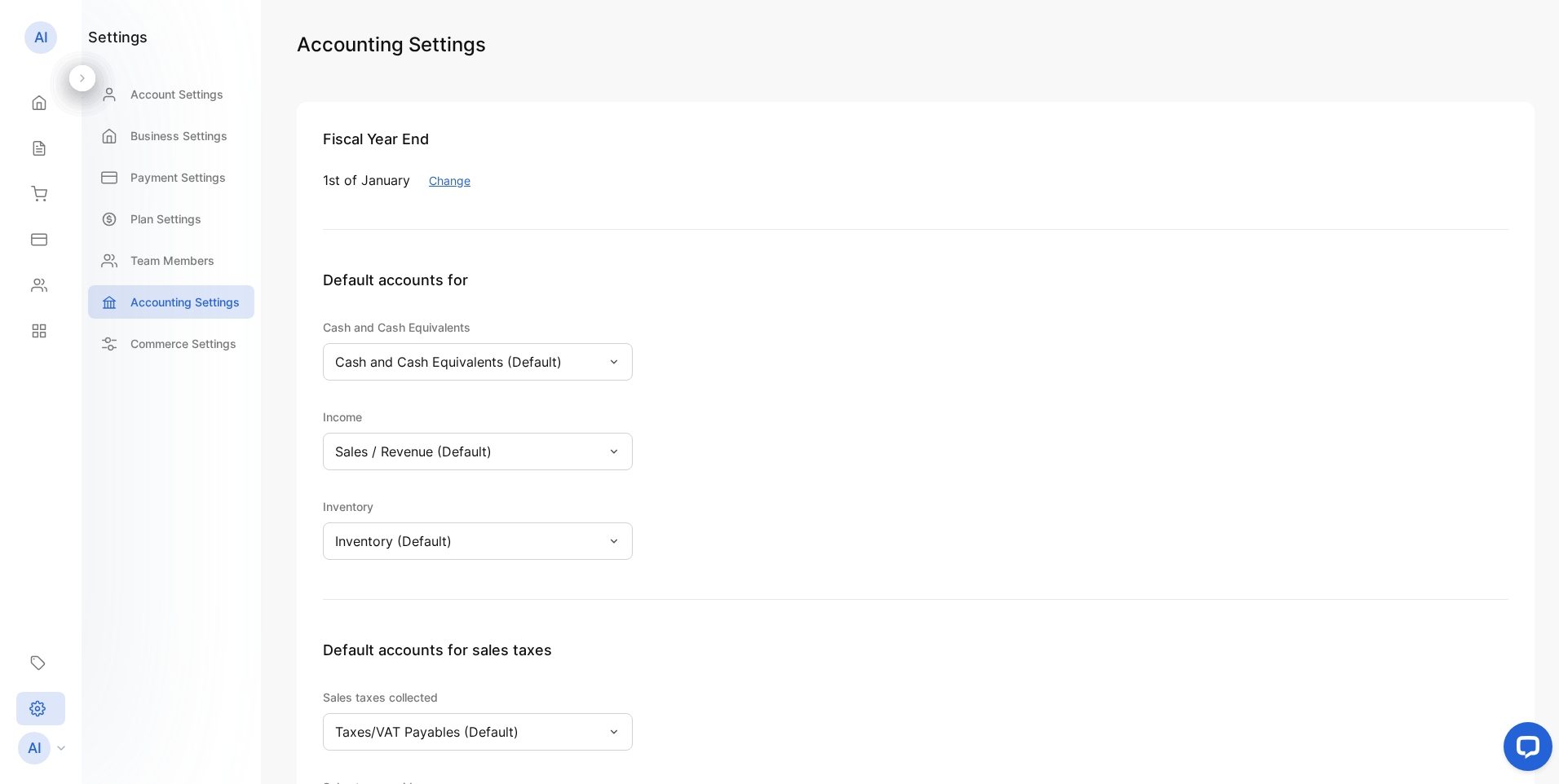
click at [448, 184] on button "Change" at bounding box center [450, 181] width 42 height 17
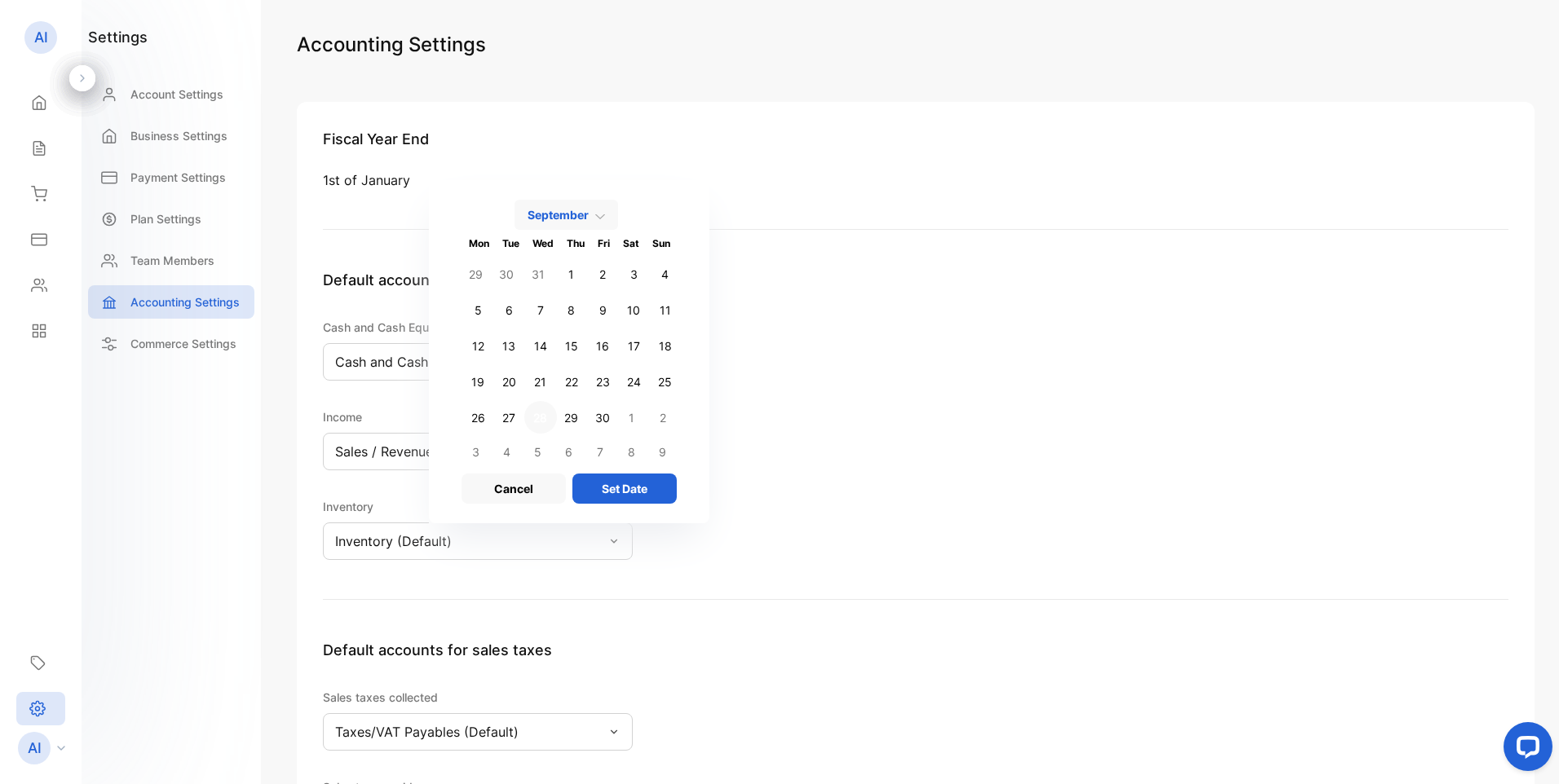
click at [448, 184] on div "September Mon Tue Wed Thu Fri Sat Sun 29 30 31 1 2 3 4 5 6 7 8 9 10 11 12 13 14…" at bounding box center [569, 351] width 280 height 343
click at [527, 491] on button "Cancel" at bounding box center [514, 489] width 105 height 31
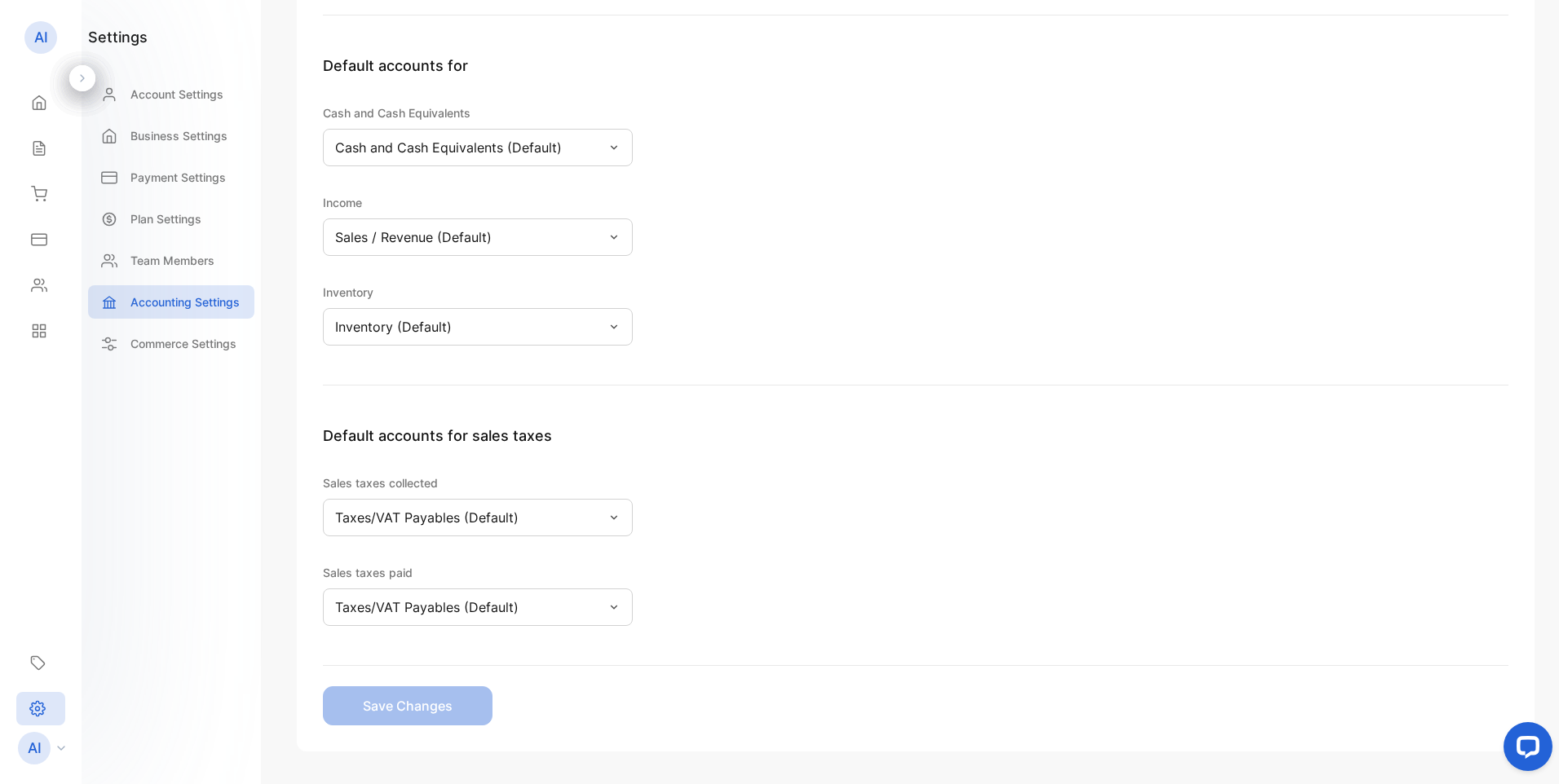
scroll to position [244, 0]
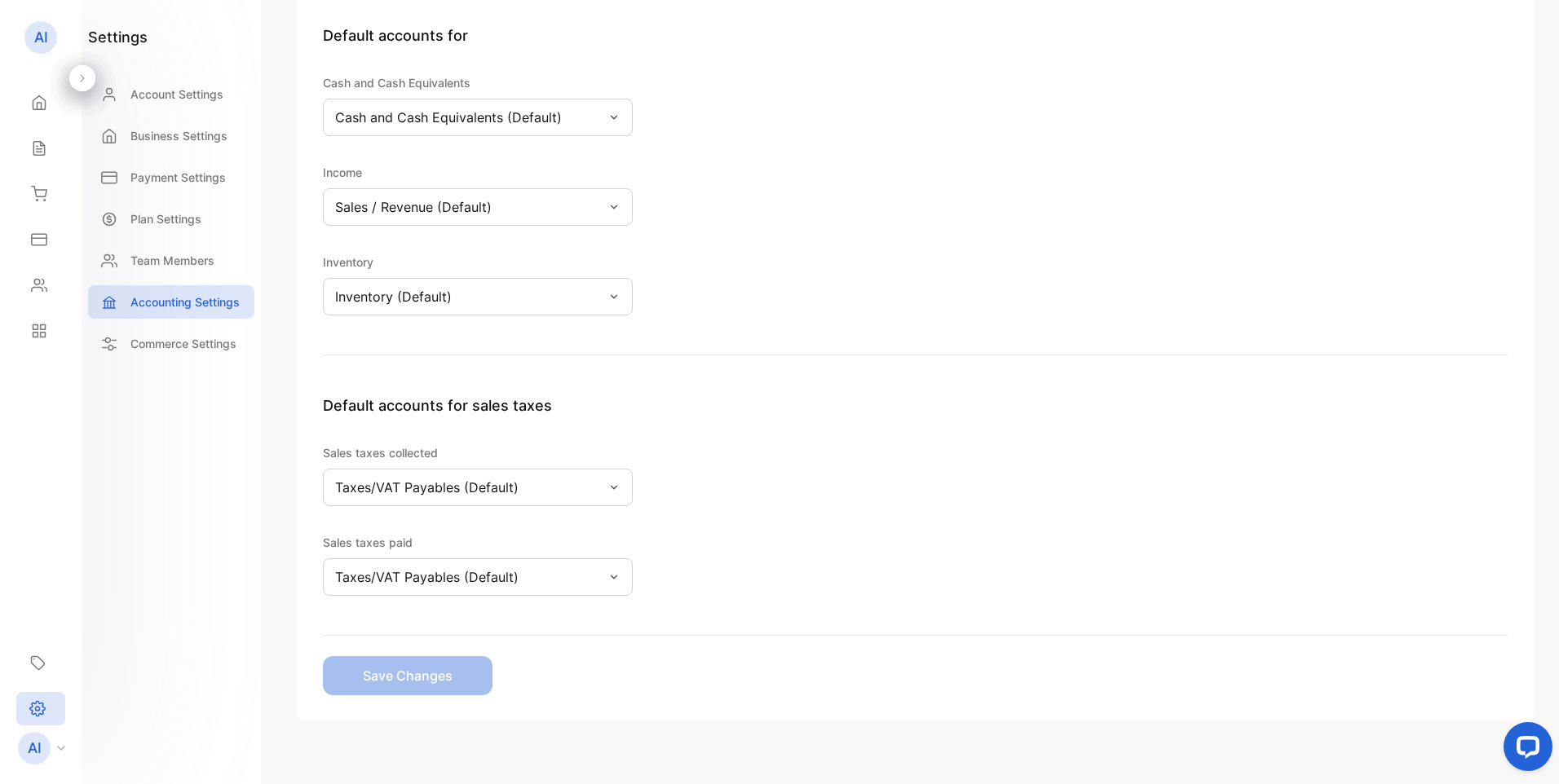
click at [542, 486] on div "Taxes/VAT Payables (Default)" at bounding box center [478, 487] width 310 height 38
click at [445, 540] on input "text" at bounding box center [489, 533] width 114 height 17
click at [393, 528] on div at bounding box center [478, 532] width 169 height 31
click at [404, 485] on p "Taxes/VAT Payables (Default)" at bounding box center [427, 487] width 183 height 19
click at [186, 261] on p "Team Members" at bounding box center [172, 261] width 84 height 17
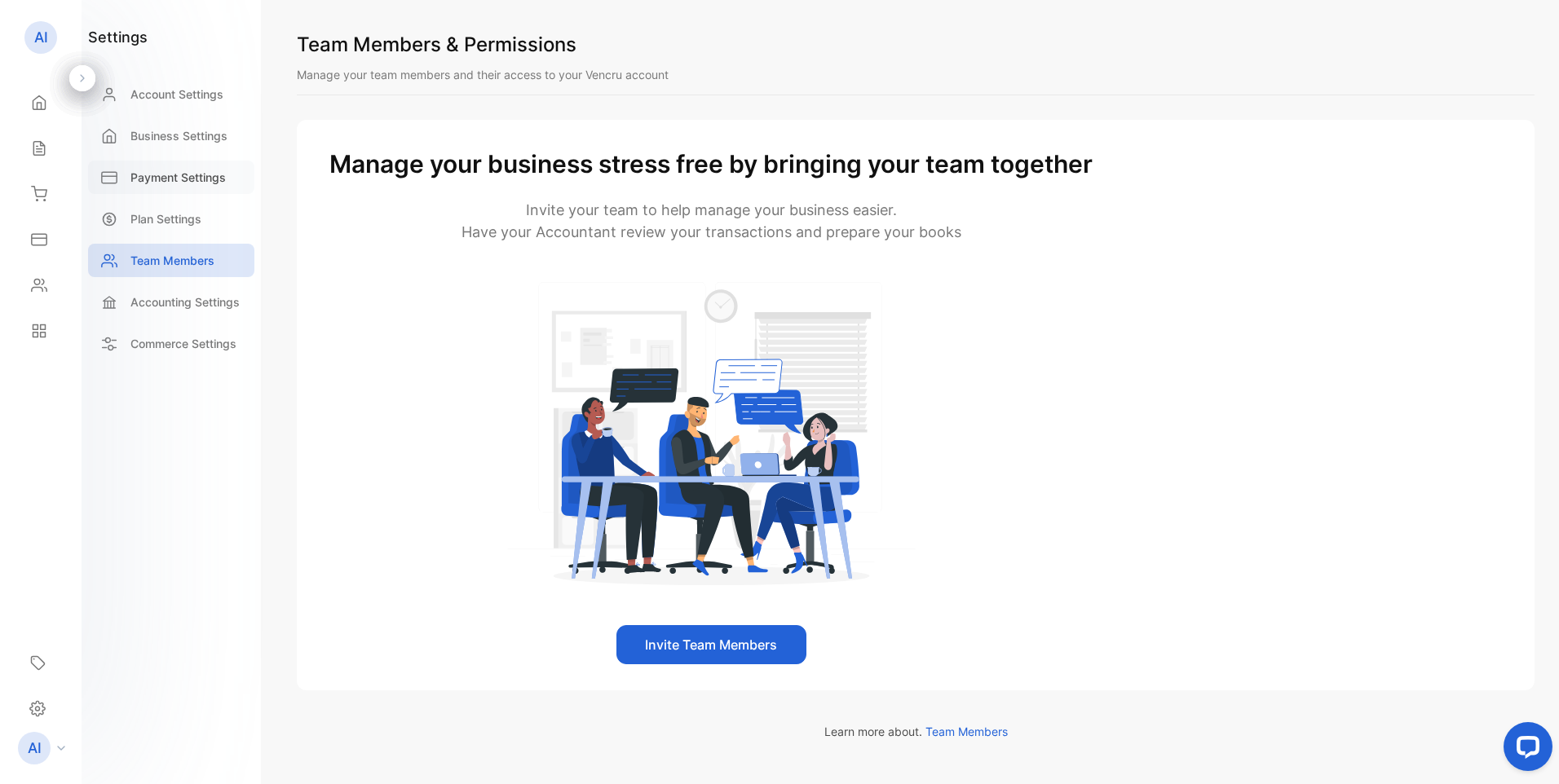
click at [190, 176] on p "Payment Settings" at bounding box center [177, 177] width 95 height 17
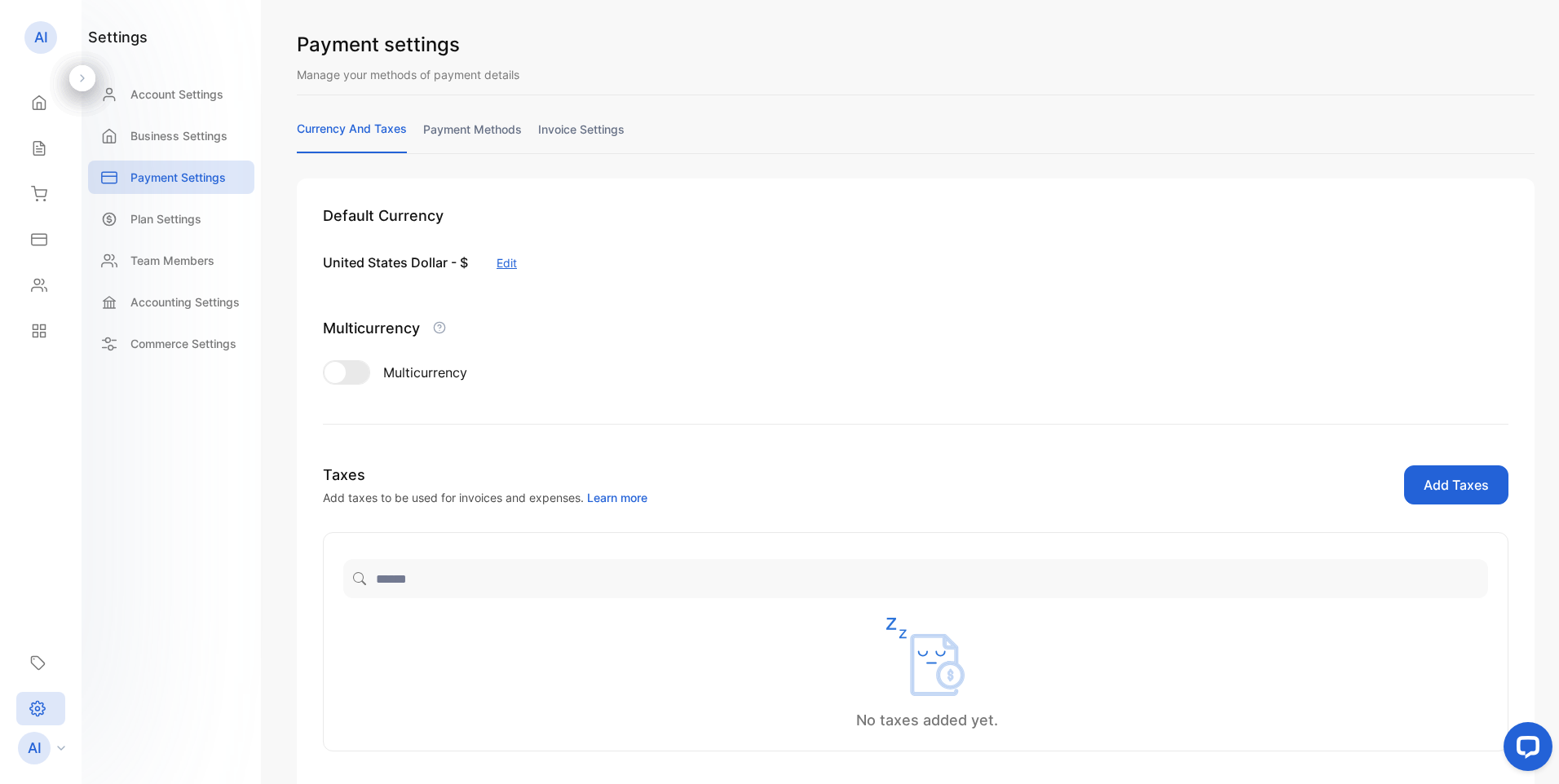
click at [505, 268] on button "Edit" at bounding box center [507, 263] width 20 height 17
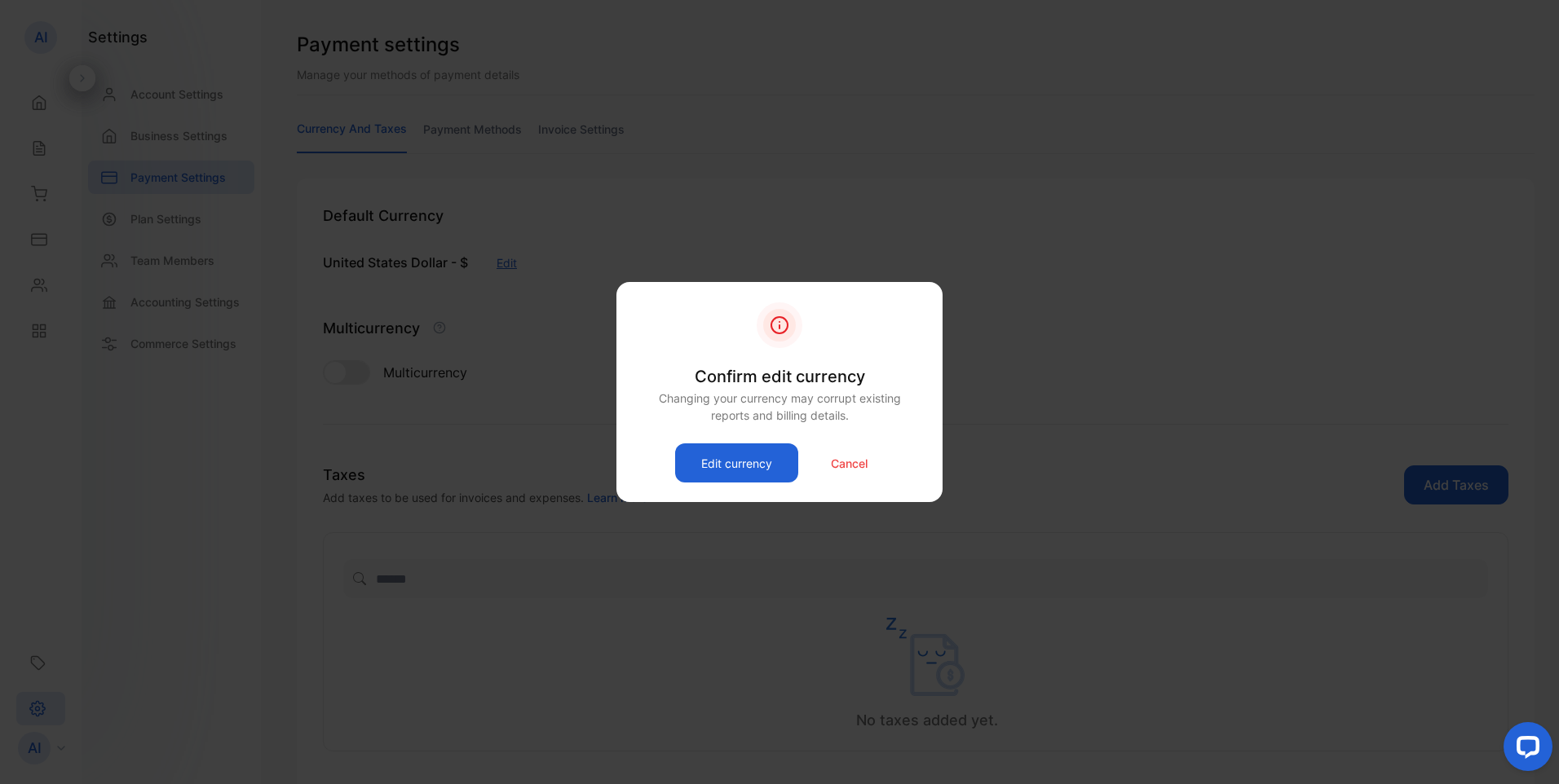
click at [850, 466] on p "Cancel" at bounding box center [850, 464] width 37 height 17
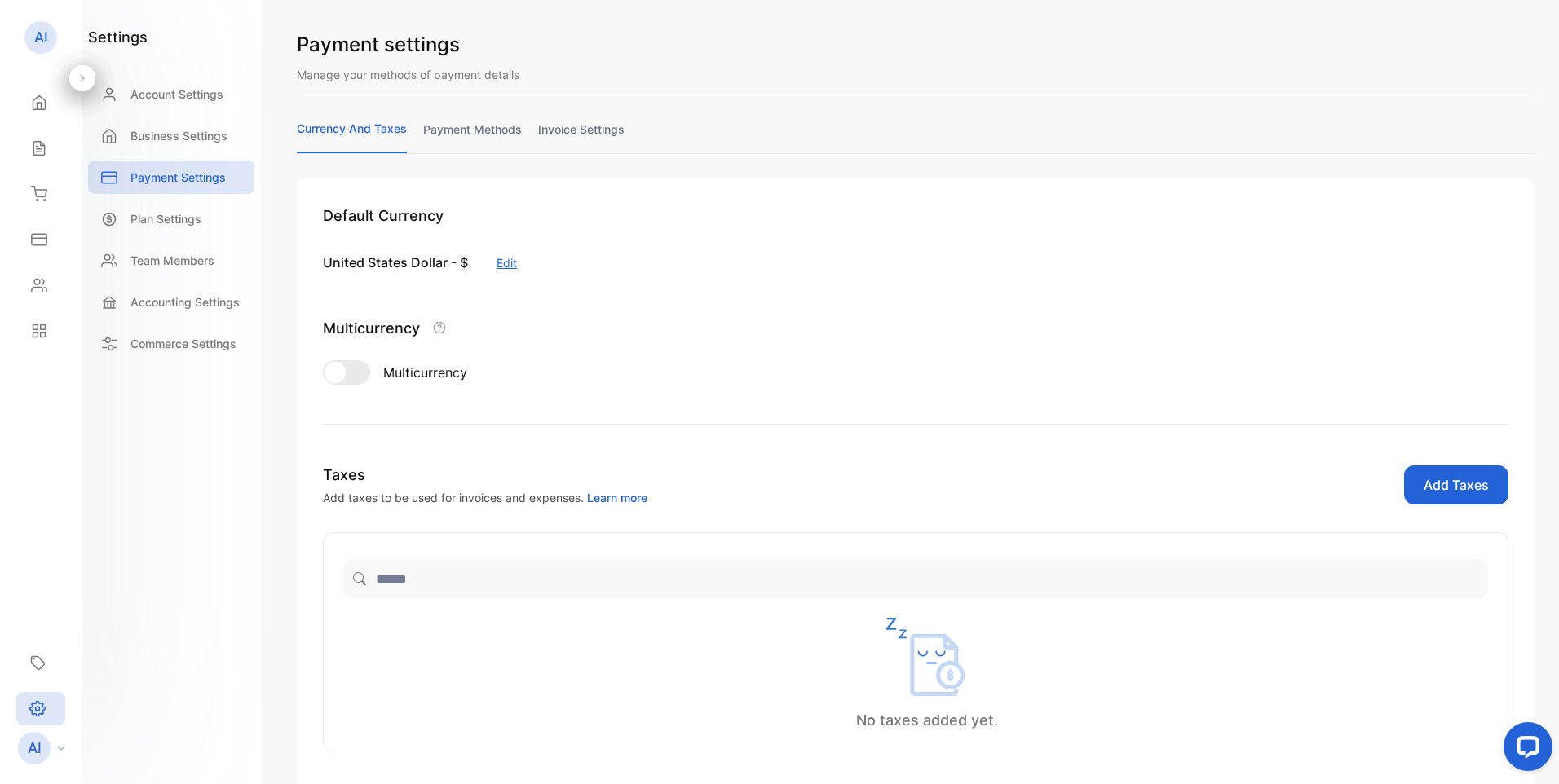
click at [471, 127] on link "payment methods" at bounding box center [473, 136] width 99 height 31
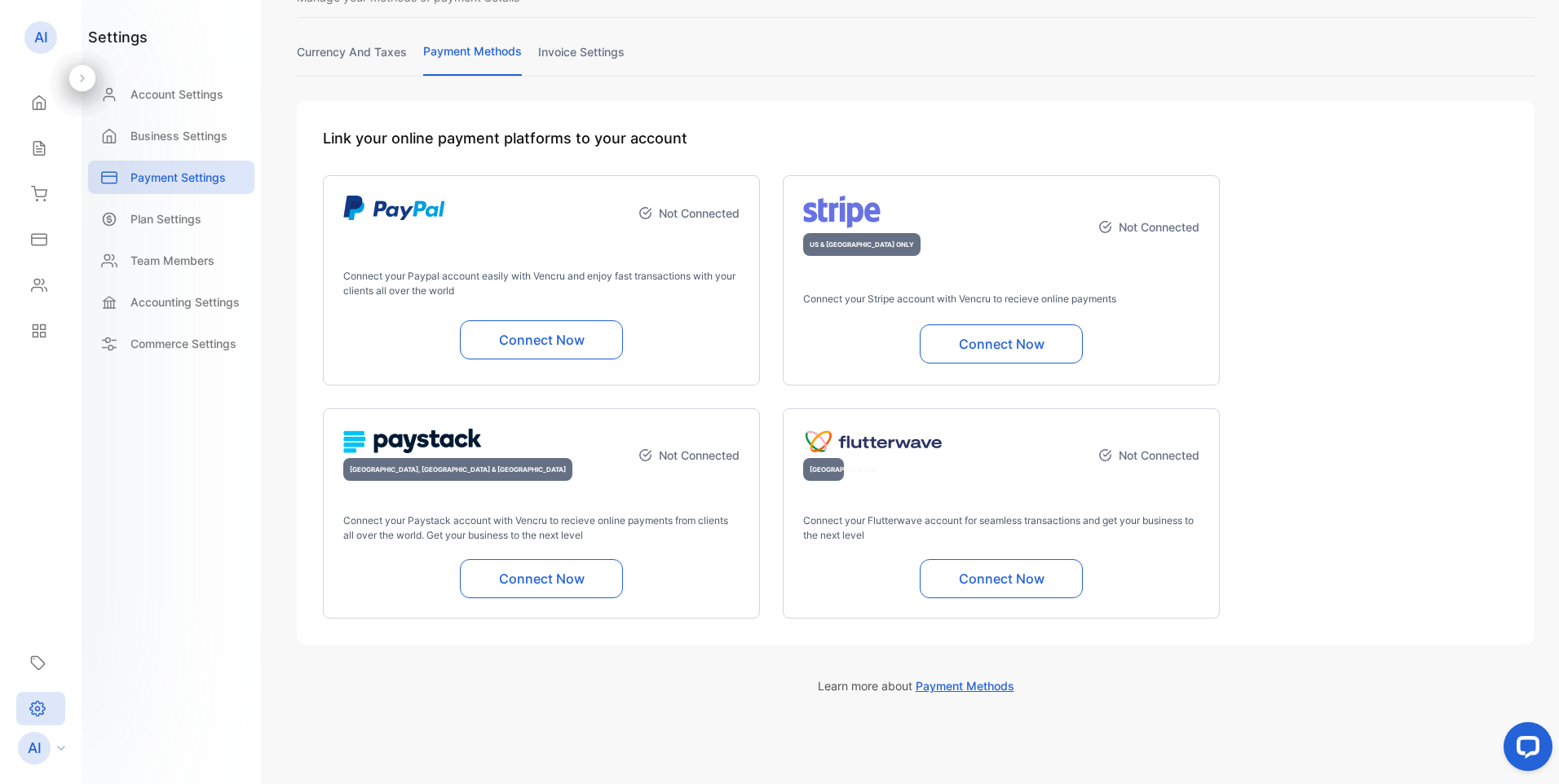
scroll to position [79, 0]
click at [169, 223] on p "Plan Settings" at bounding box center [165, 219] width 71 height 17
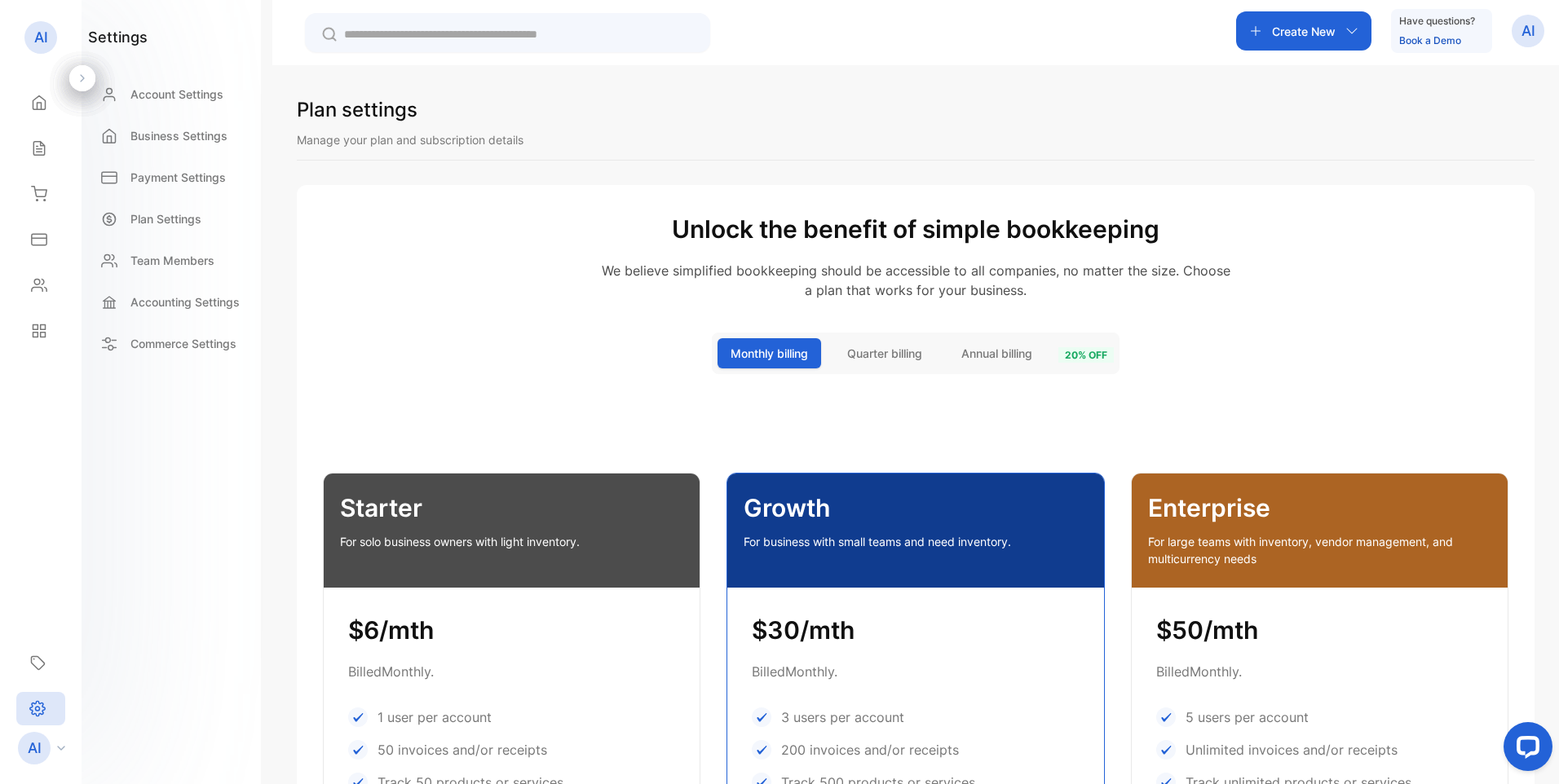
click at [1000, 351] on span "Annual billing" at bounding box center [997, 354] width 71 height 17
click at [161, 97] on p "Account Settings" at bounding box center [176, 94] width 93 height 17
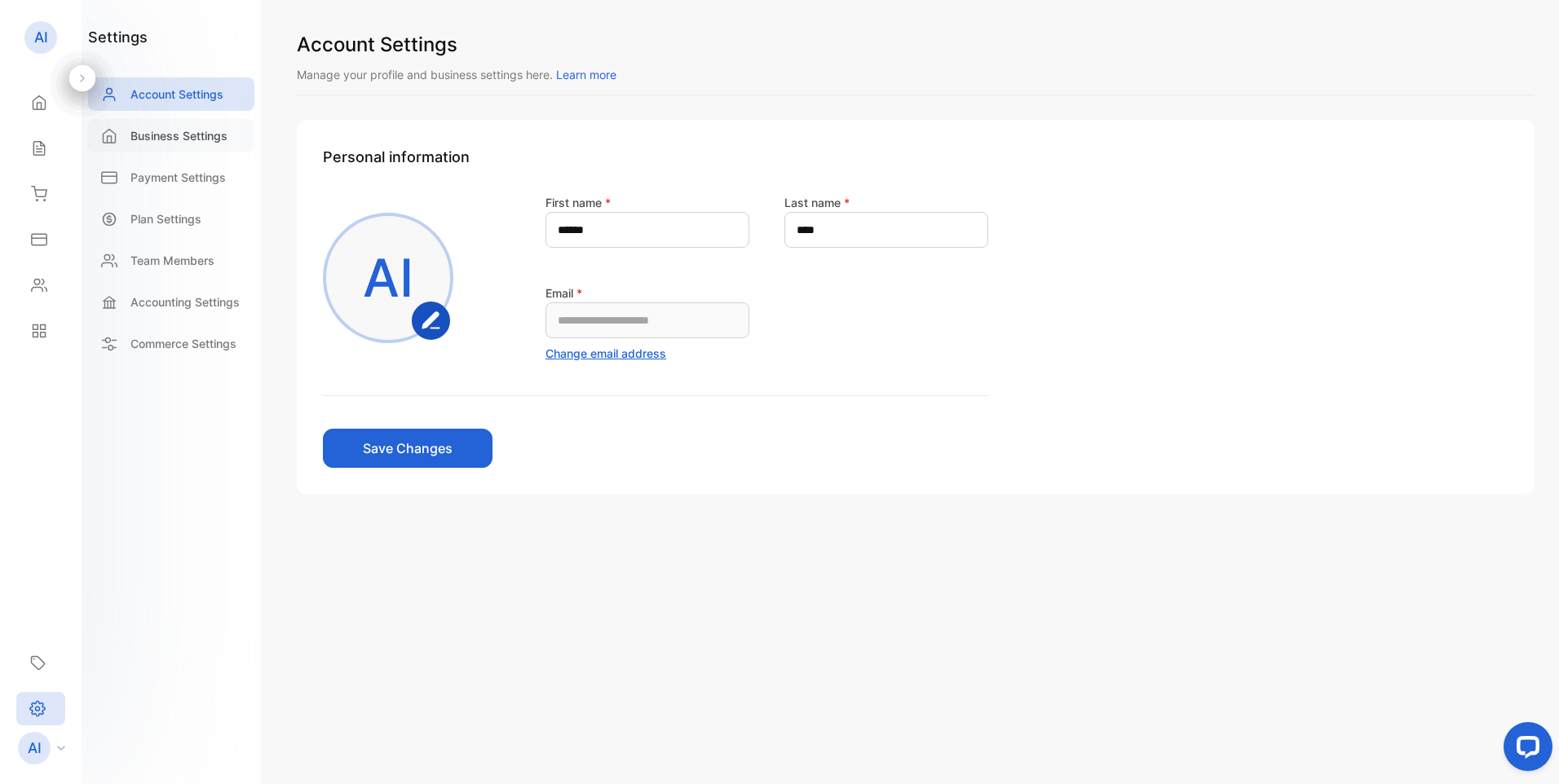
click at [156, 134] on p "Business Settings" at bounding box center [178, 136] width 97 height 17
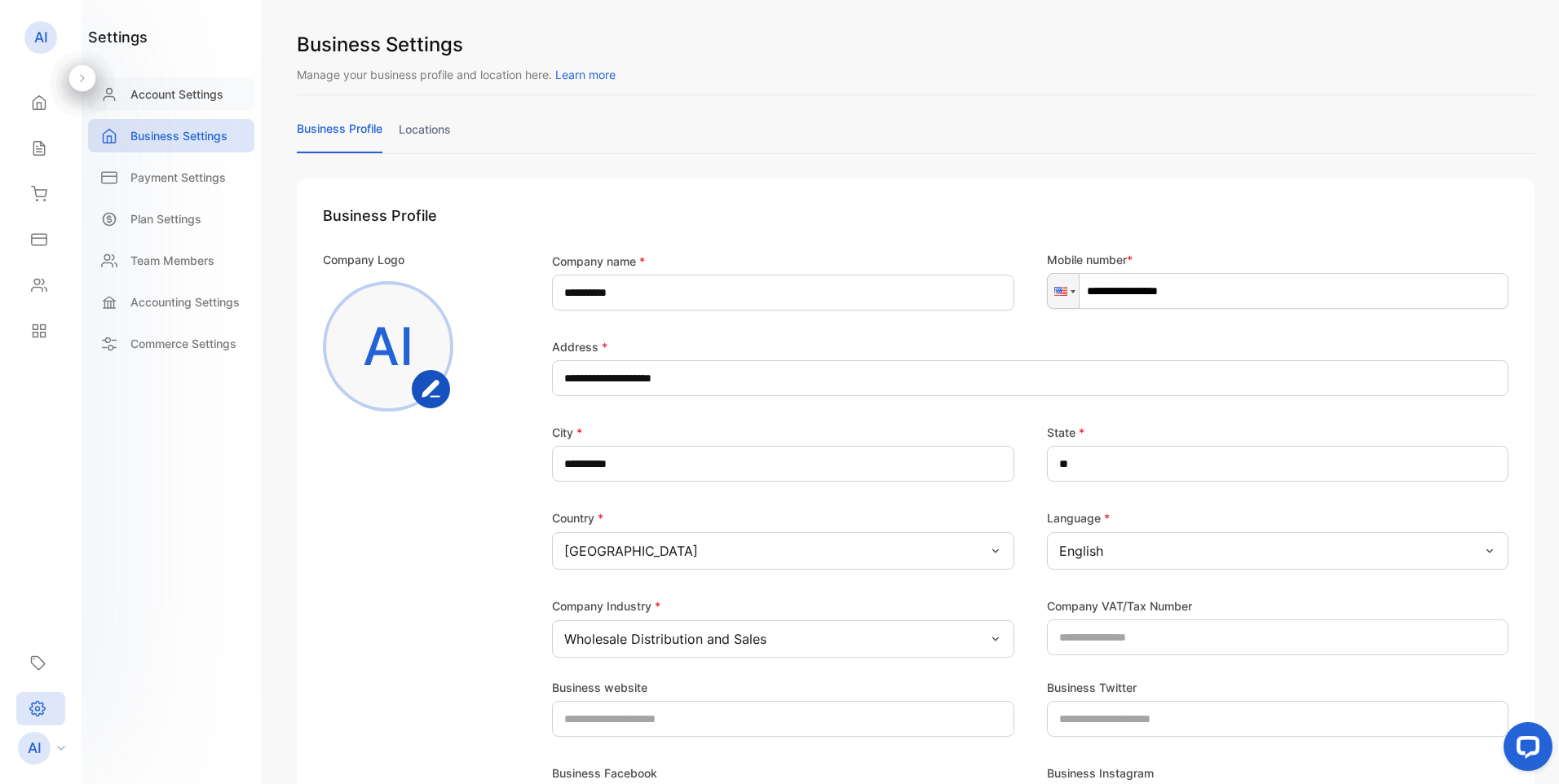
click at [160, 93] on p "Account Settings" at bounding box center [176, 94] width 93 height 17
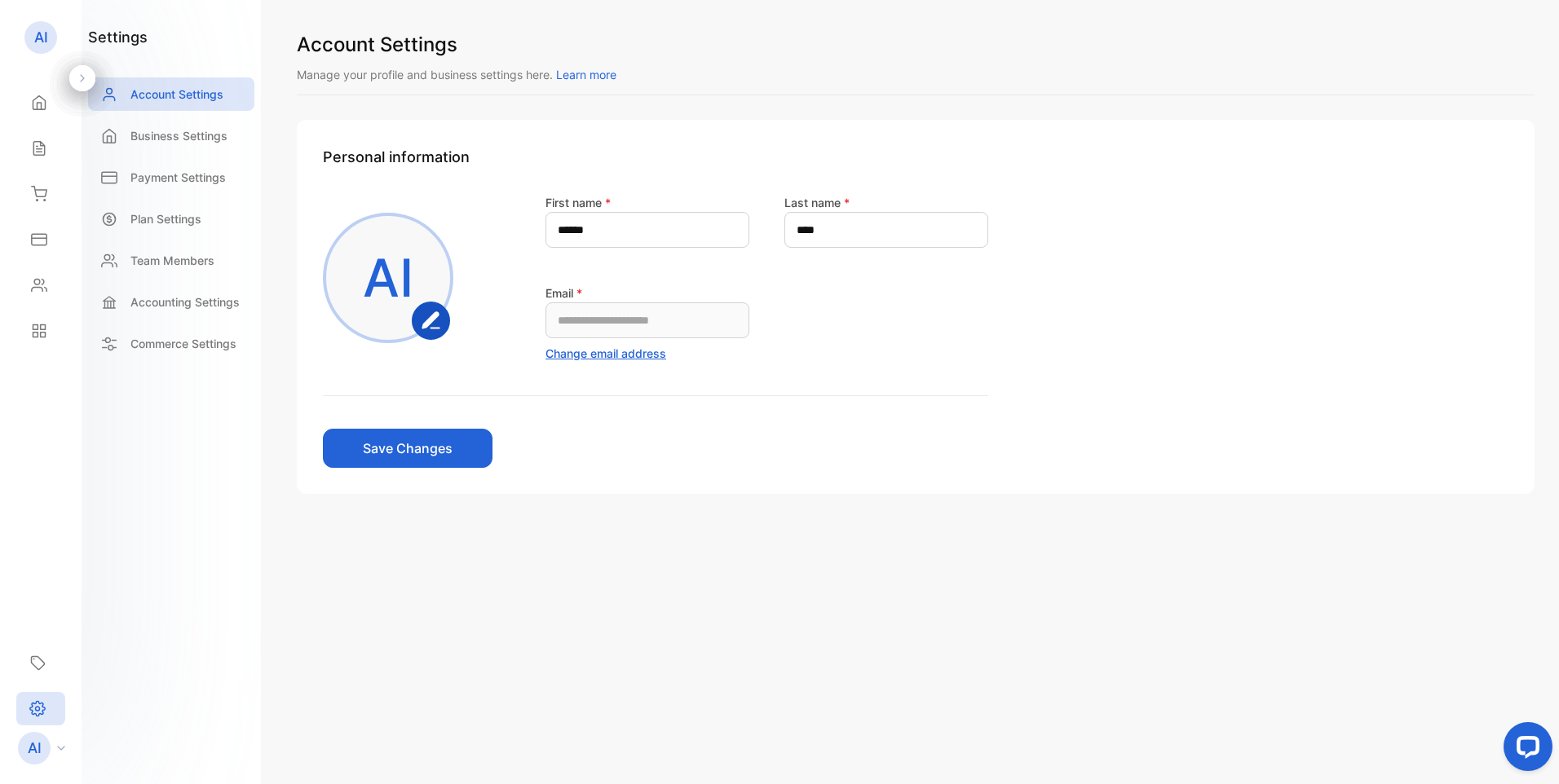
click at [408, 294] on p "AI" at bounding box center [389, 279] width 51 height 79
click at [425, 318] on rect "button" at bounding box center [431, 320] width 36 height 36
drag, startPoint x: 818, startPoint y: 547, endPoint x: 776, endPoint y: 698, distance: 156.7
click at [818, 547] on div "**********" at bounding box center [916, 392] width 1287 height 784
click at [382, 261] on p "AI" at bounding box center [389, 279] width 51 height 79
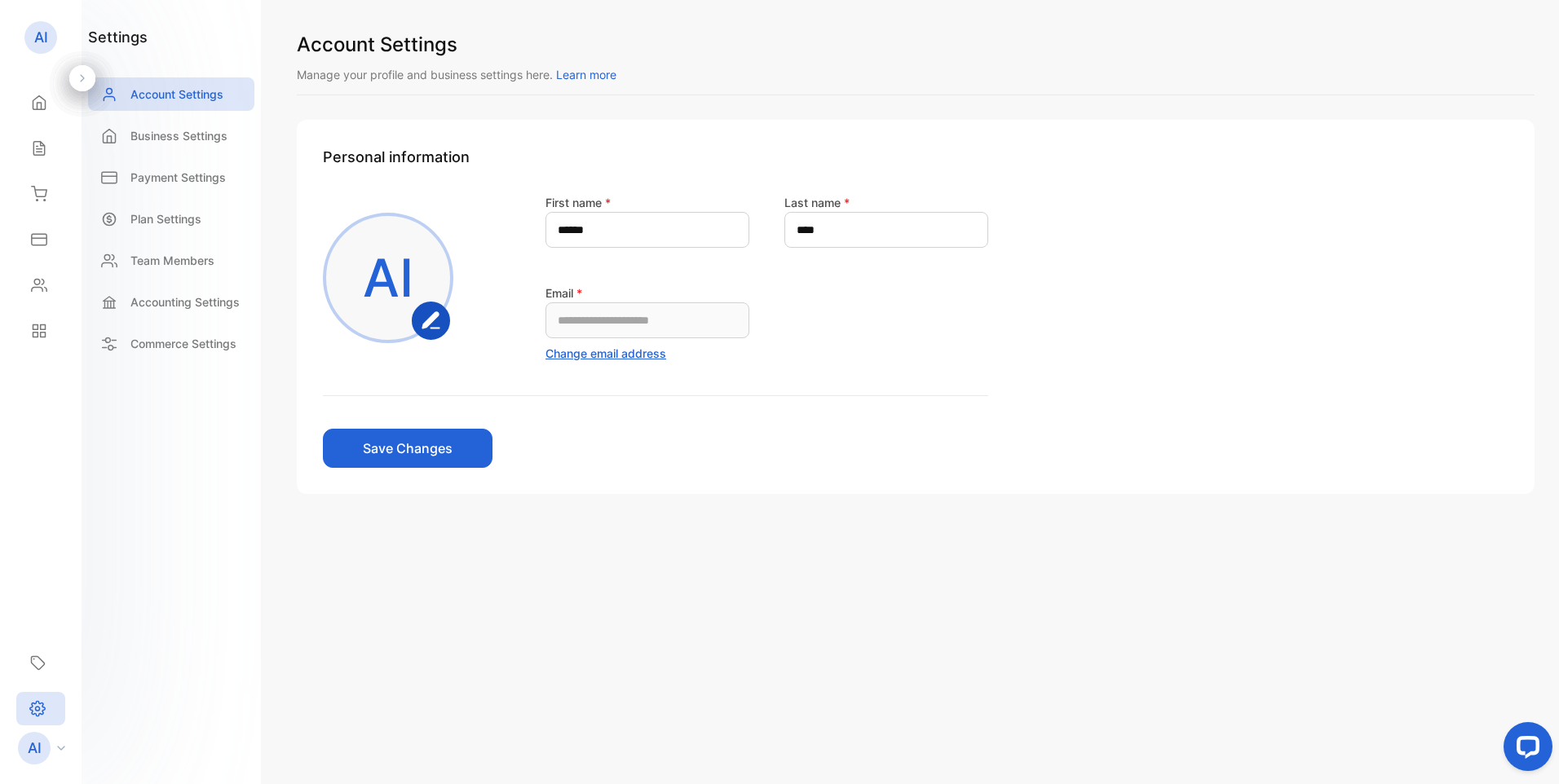
click at [432, 315] on icon "button" at bounding box center [431, 320] width 17 height 16
click at [434, 448] on button "Save Changes" at bounding box center [408, 448] width 169 height 39
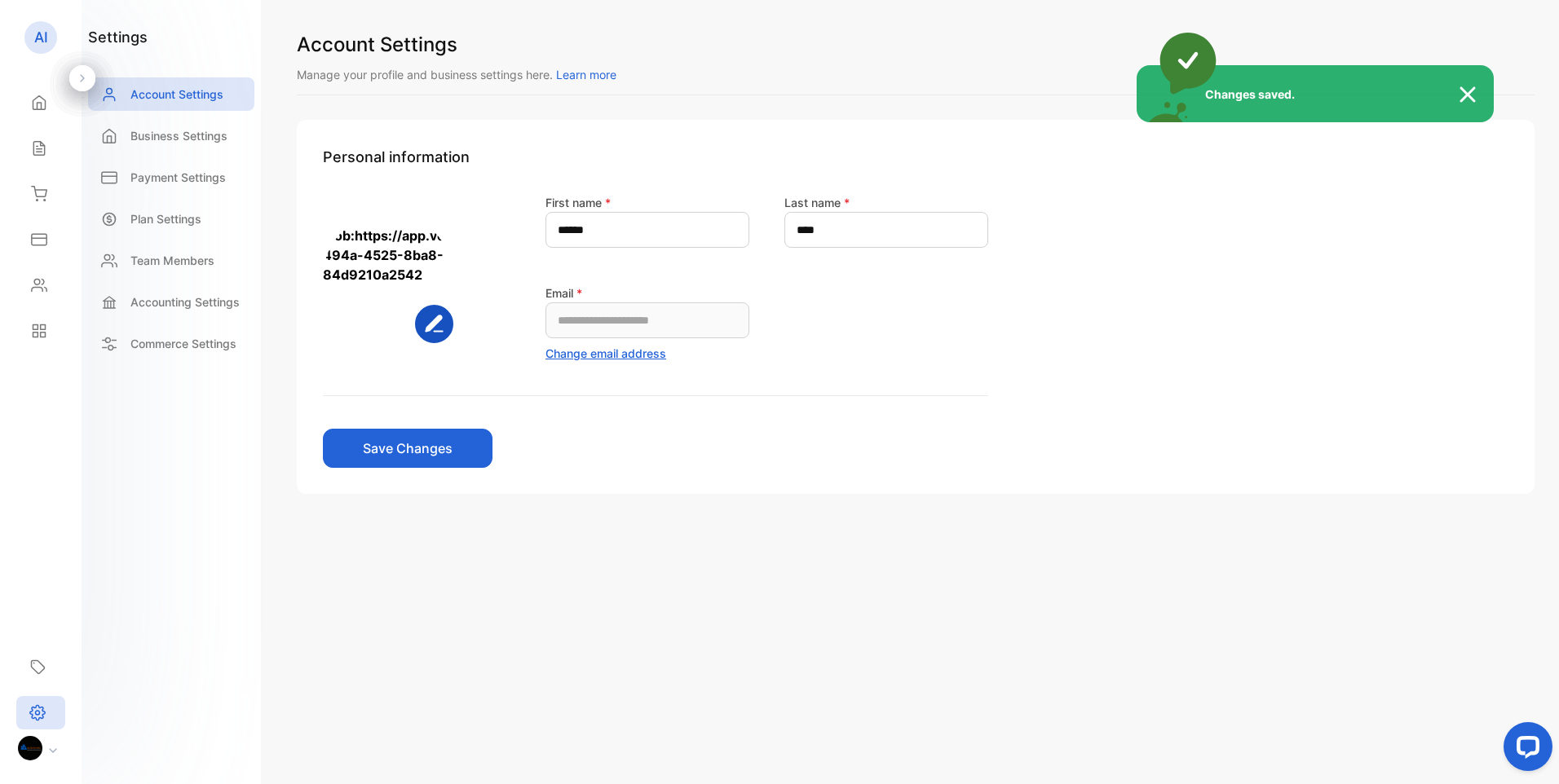
click at [175, 134] on div "Changes saved." at bounding box center [779, 392] width 1559 height 784
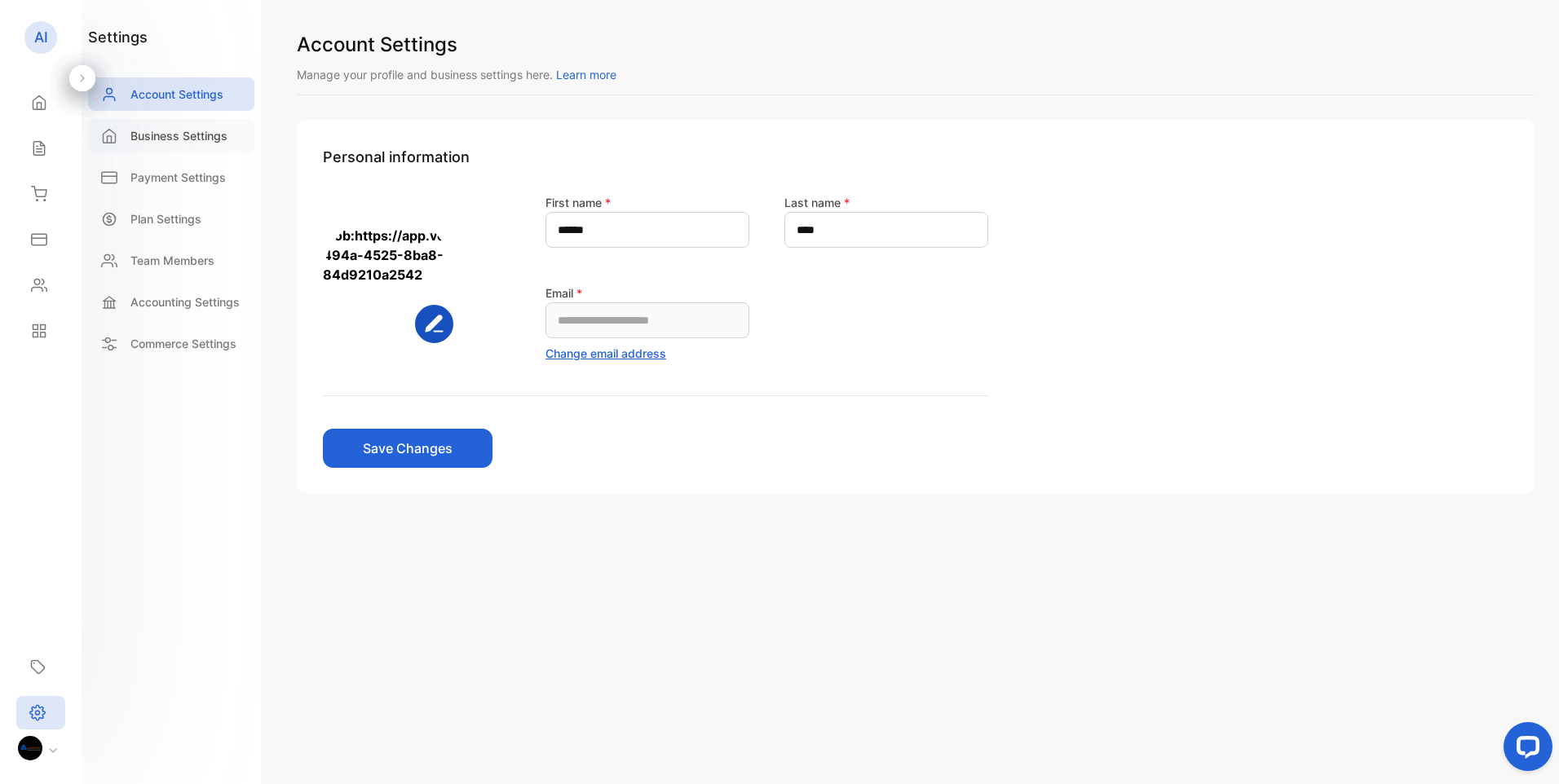
click at [200, 137] on p "Business Settings" at bounding box center [178, 136] width 97 height 17
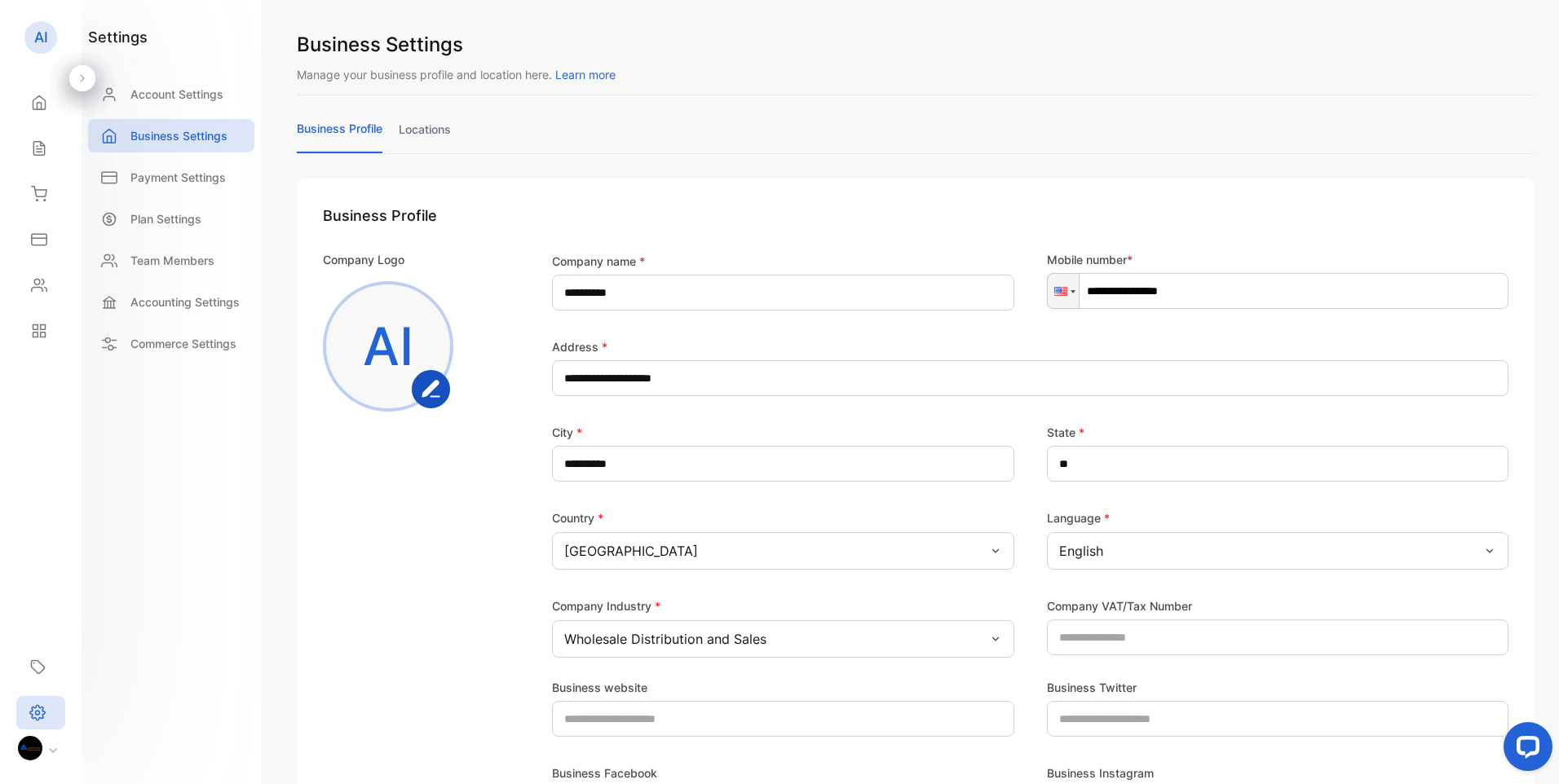
click at [380, 327] on p "AI" at bounding box center [389, 347] width 51 height 79
click at [435, 382] on icon "button" at bounding box center [431, 389] width 17 height 16
click at [565, 542] on p "United States of America" at bounding box center [631, 551] width 134 height 19
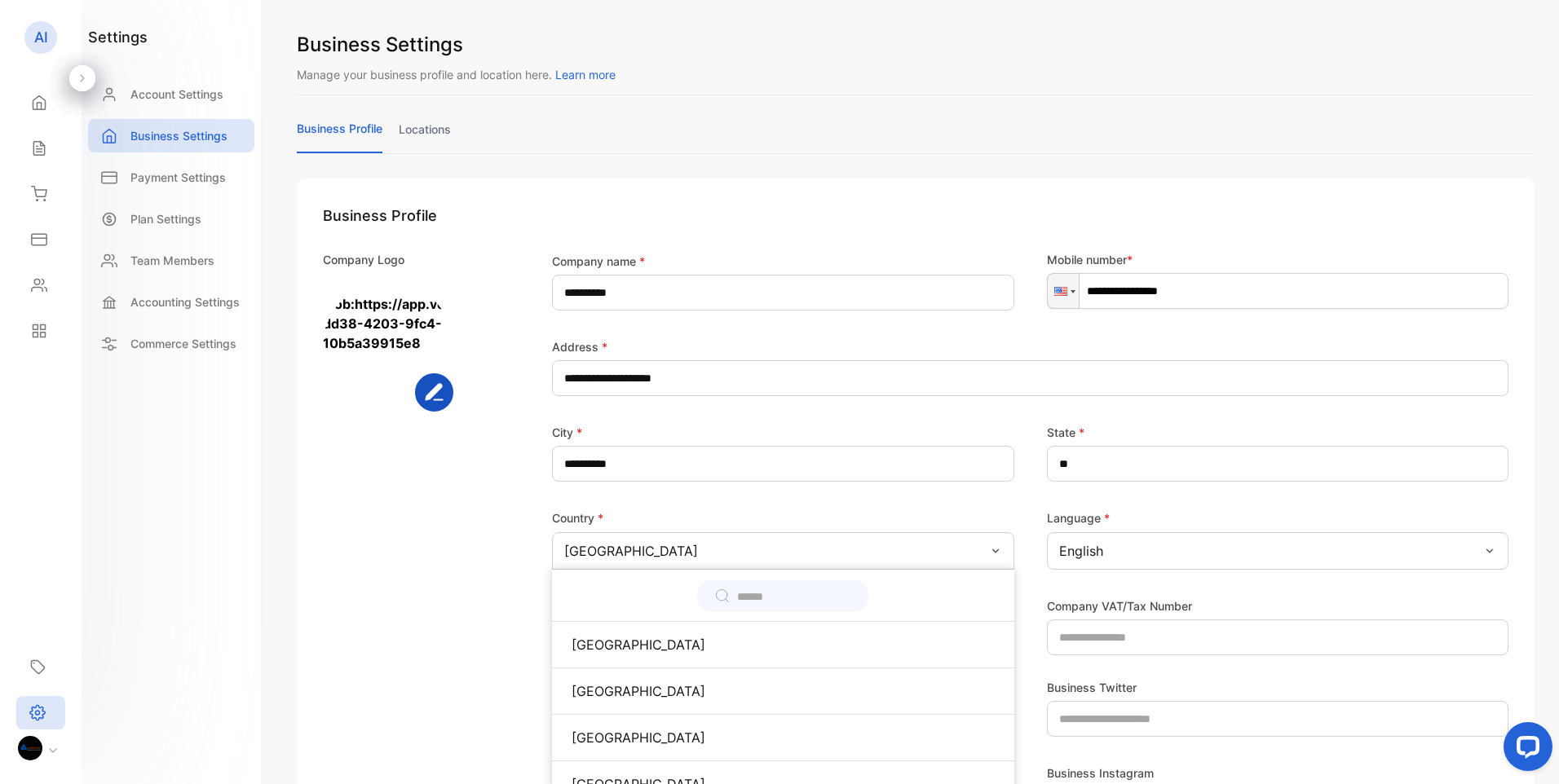
click at [476, 512] on div "Company Logo" at bounding box center [414, 455] width 183 height 407
click at [396, 616] on div "Company Logo" at bounding box center [414, 455] width 183 height 407
drag, startPoint x: 432, startPoint y: 510, endPoint x: 420, endPoint y: 560, distance: 51.4
click at [420, 560] on div "Company Logo" at bounding box center [414, 455] width 183 height 407
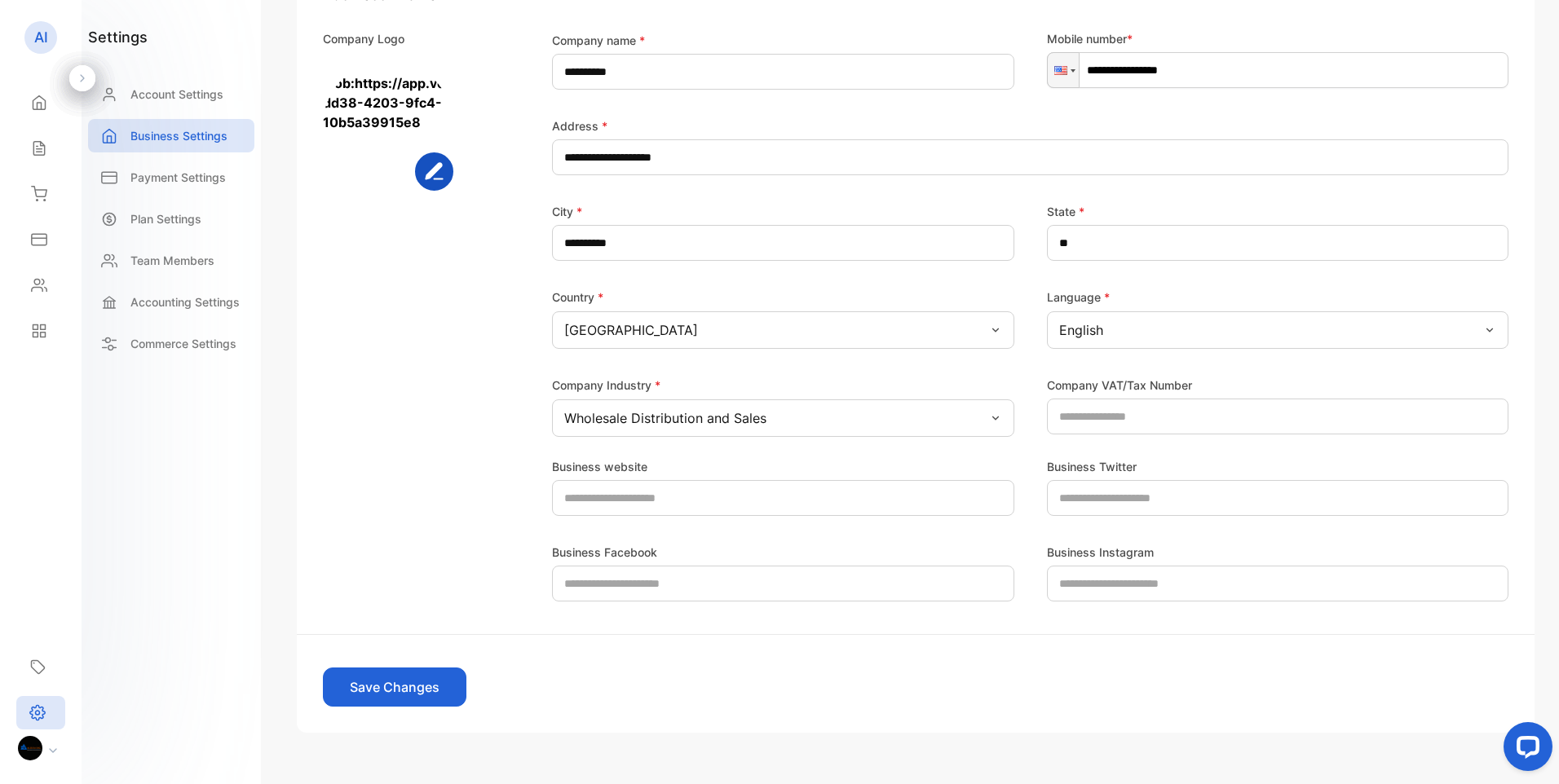
scroll to position [261, 0]
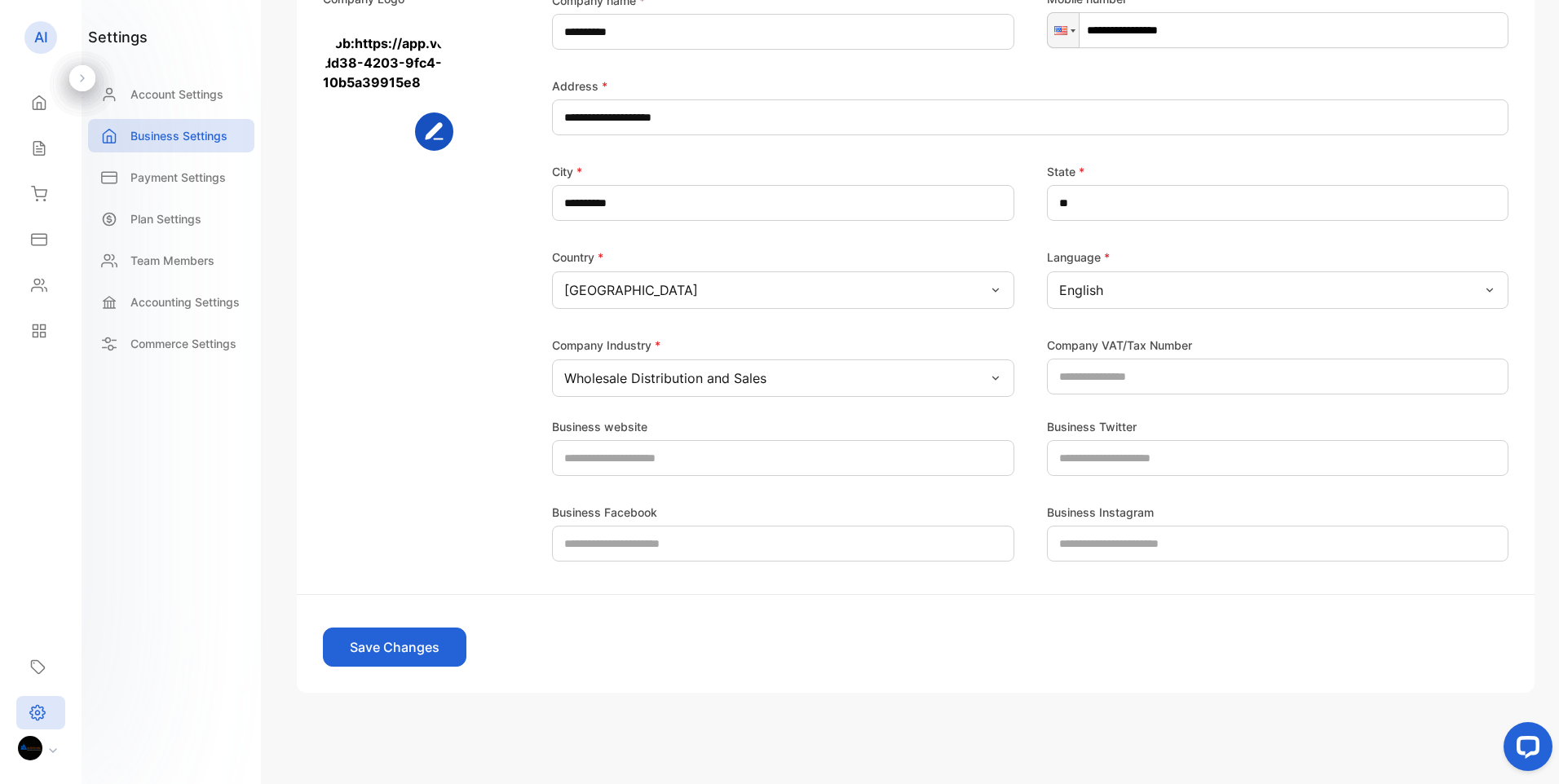
click at [397, 648] on button "Save Changes" at bounding box center [395, 647] width 143 height 39
click at [155, 92] on p "Account Settings" at bounding box center [176, 94] width 93 height 17
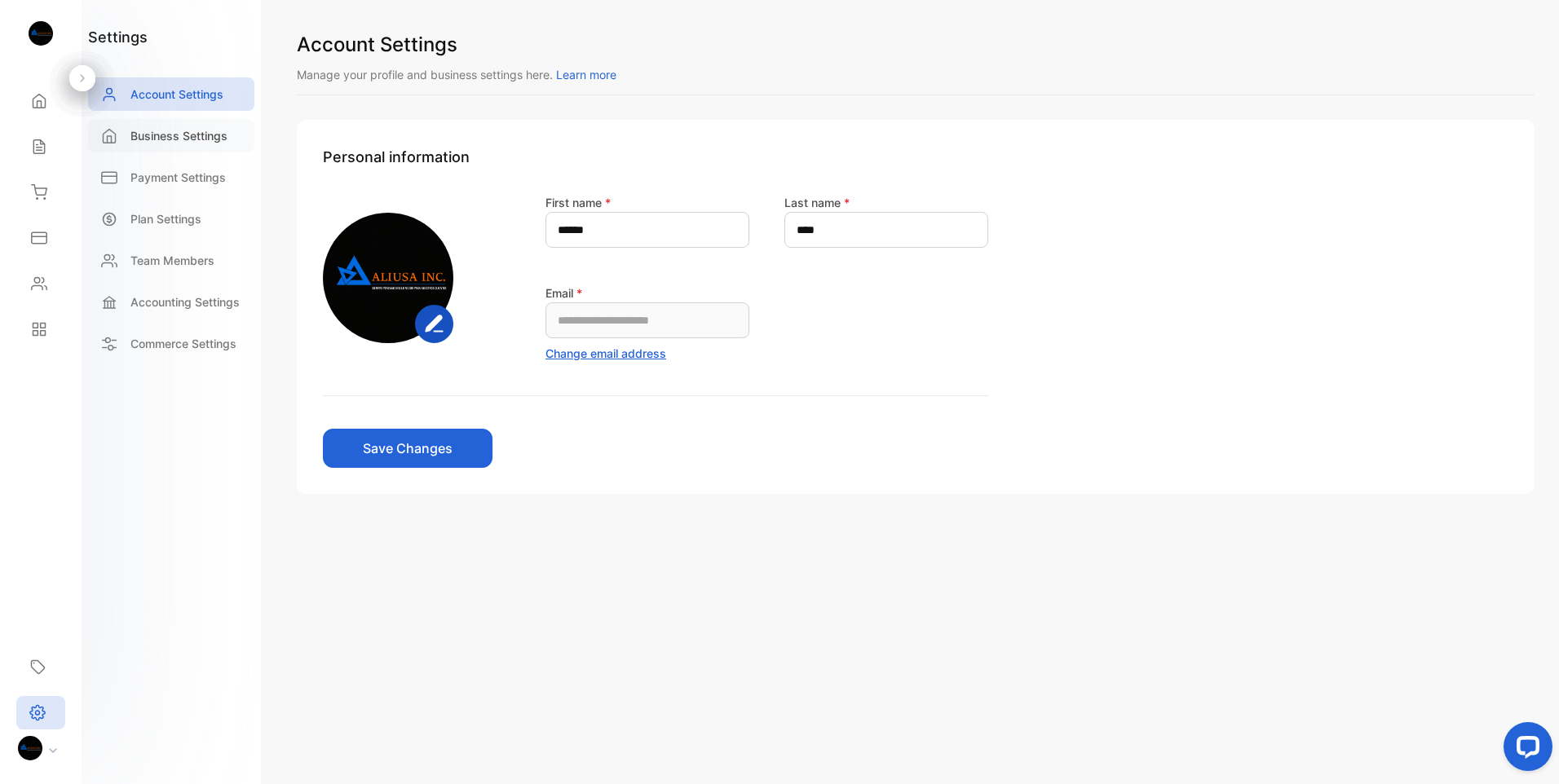
click at [140, 136] on p "Business Settings" at bounding box center [178, 136] width 97 height 17
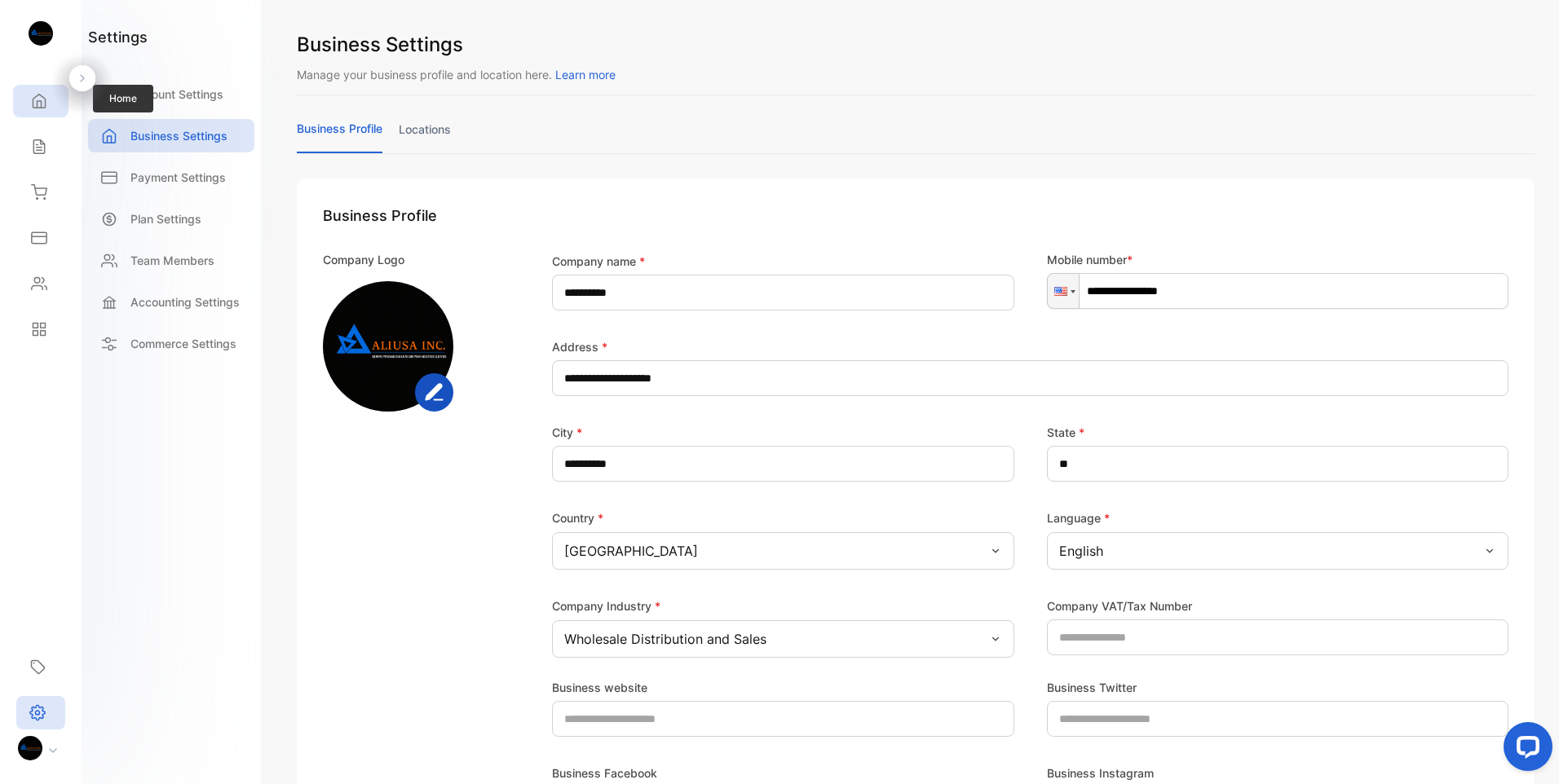
click at [34, 104] on icon at bounding box center [38, 100] width 17 height 17
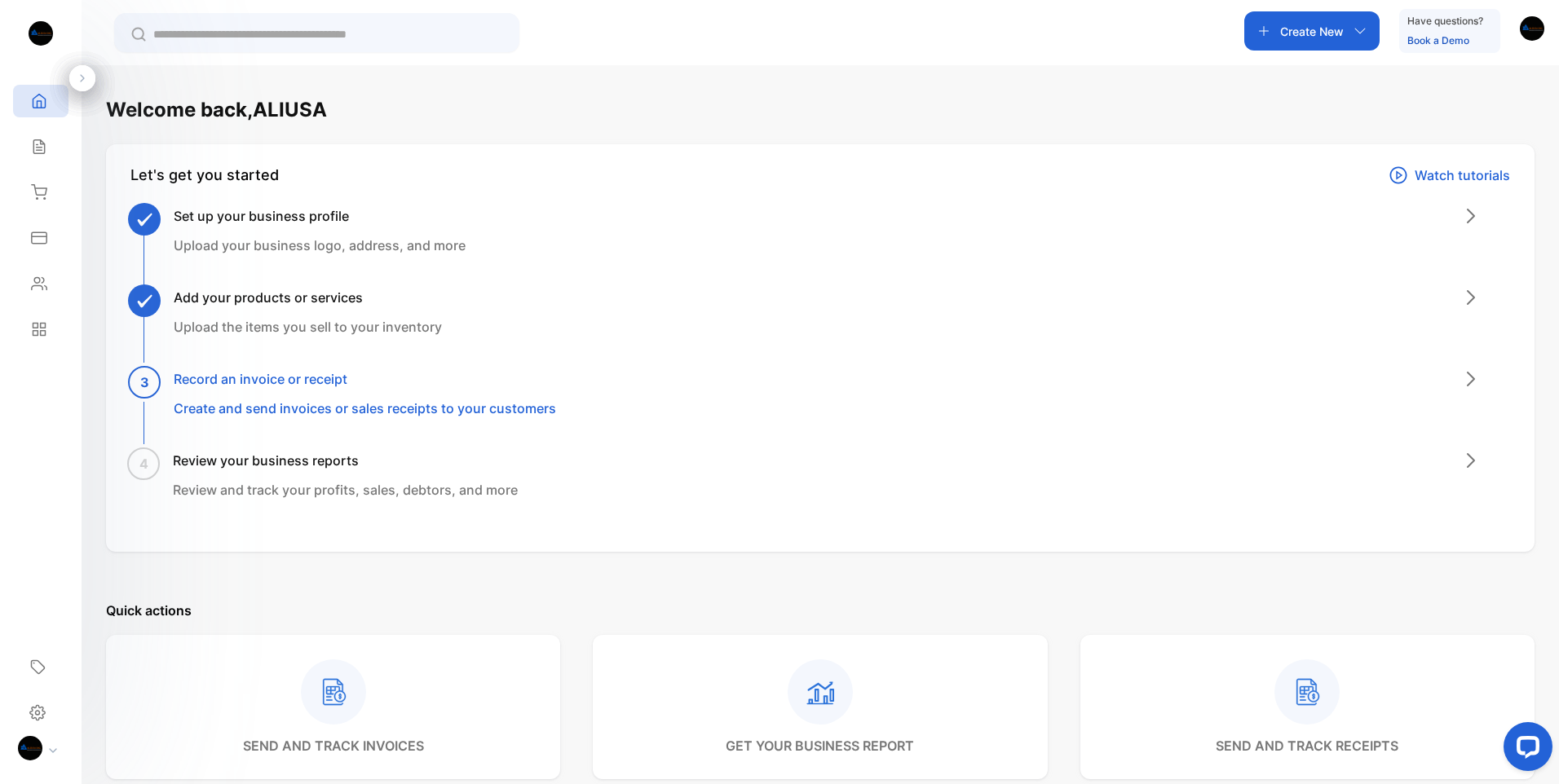
click at [143, 379] on span "3" at bounding box center [145, 382] width 9 height 19
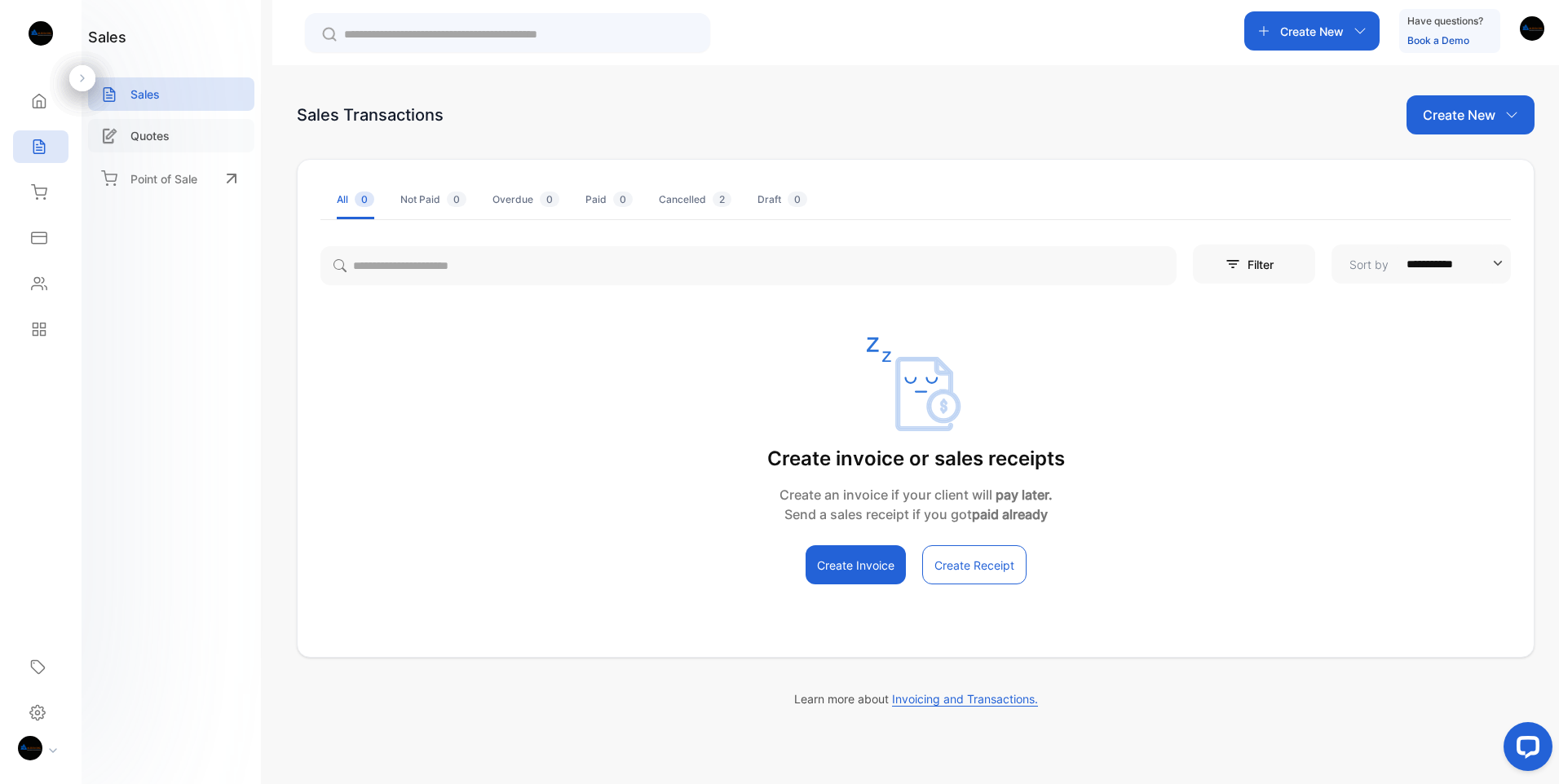
click at [149, 141] on p "Quotes" at bounding box center [149, 136] width 39 height 17
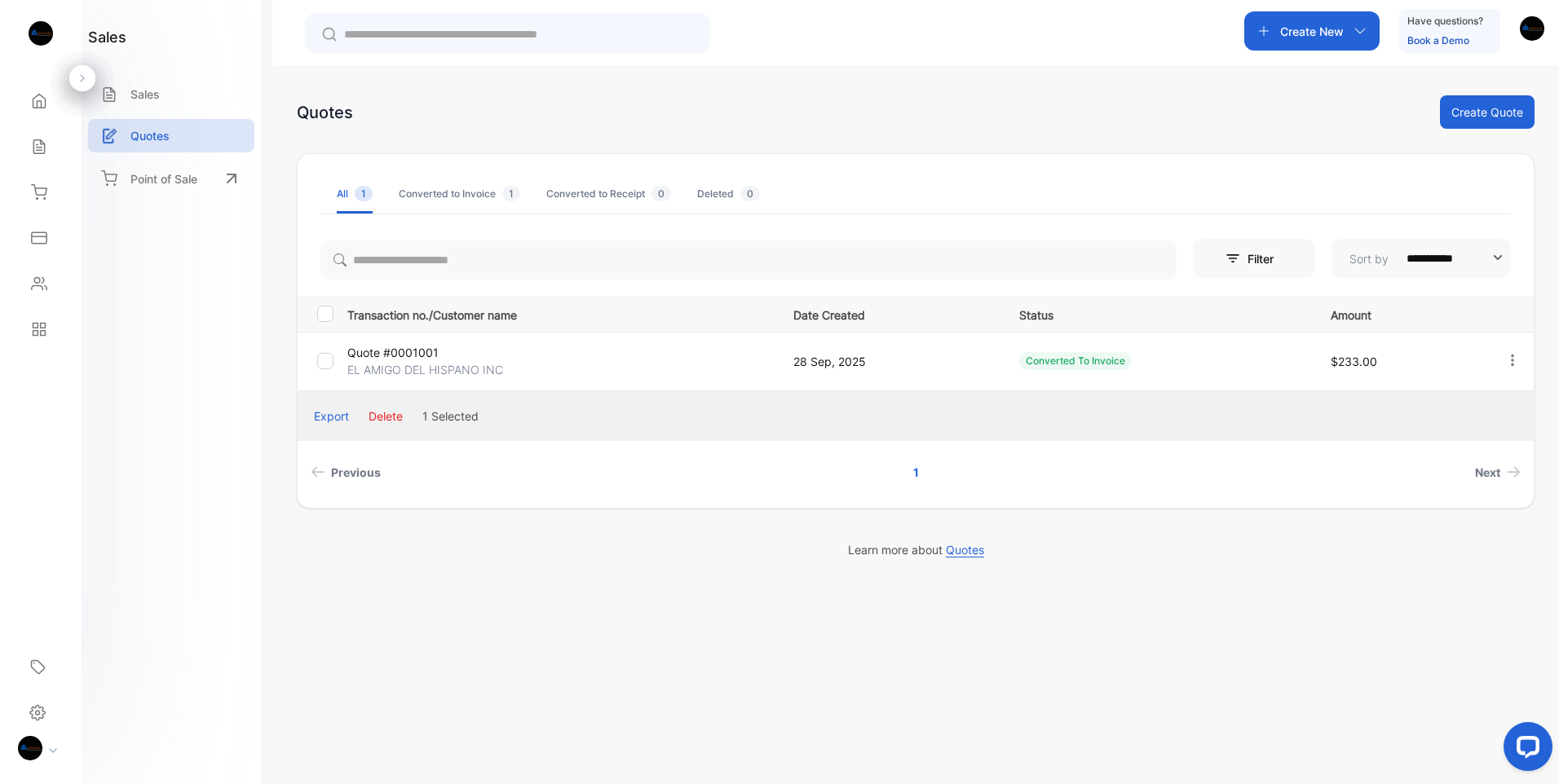
click at [386, 416] on button "Delete" at bounding box center [385, 416] width 34 height 17
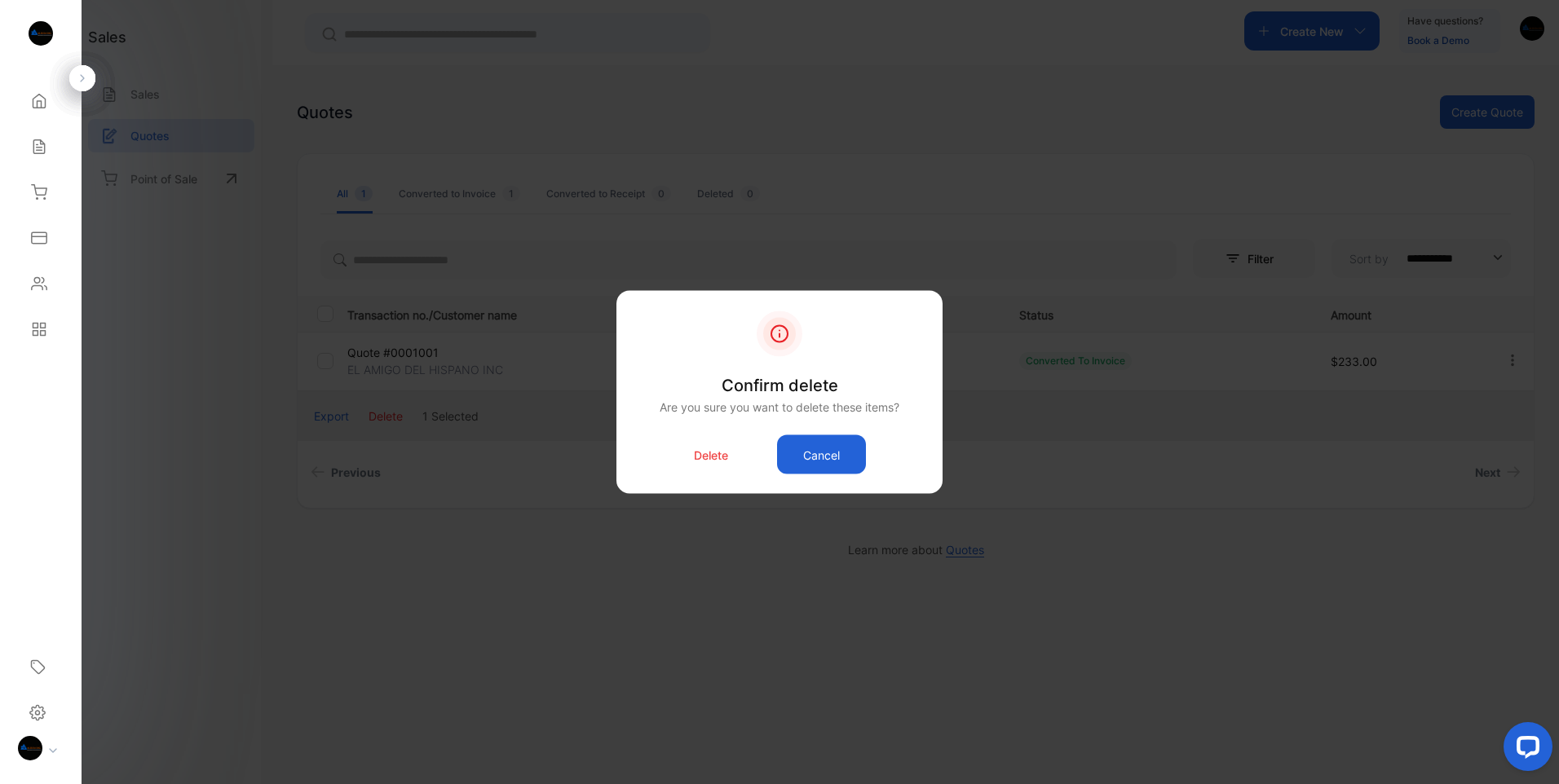
click at [709, 457] on p "Delete" at bounding box center [711, 455] width 34 height 17
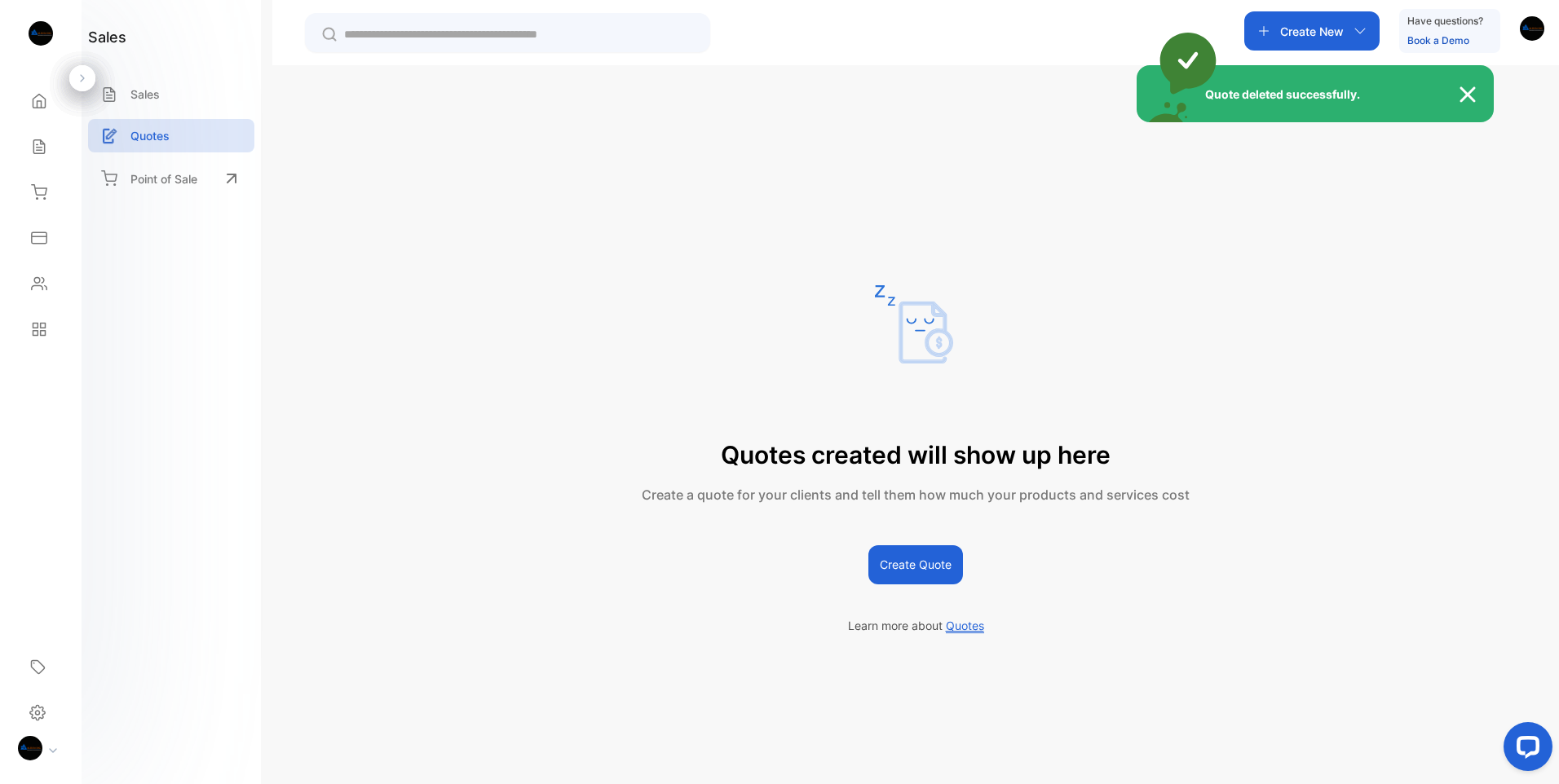
click at [162, 181] on div "Quote deleted successfully." at bounding box center [779, 392] width 1559 height 784
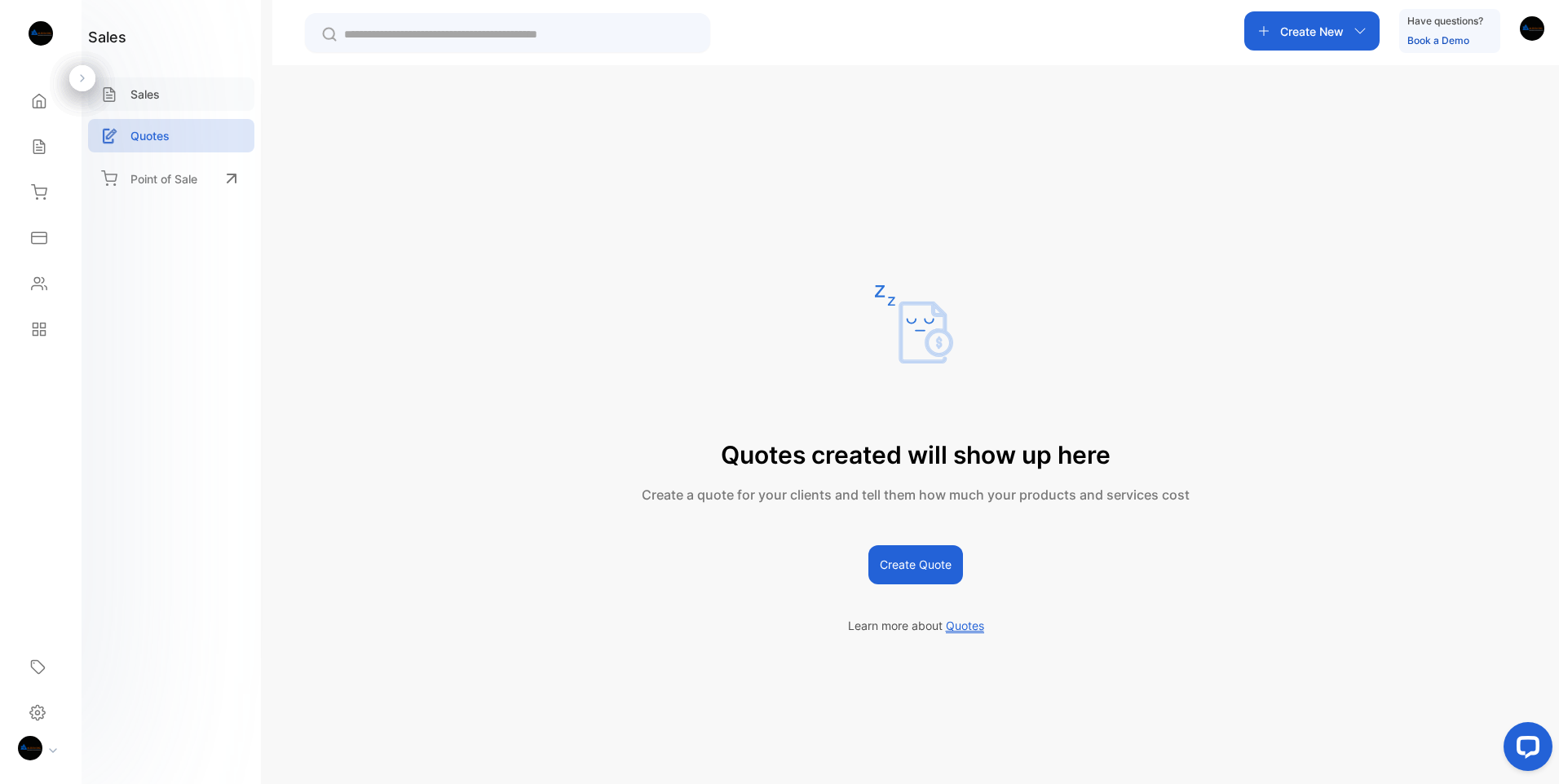
click at [137, 96] on p "Sales" at bounding box center [145, 94] width 30 height 17
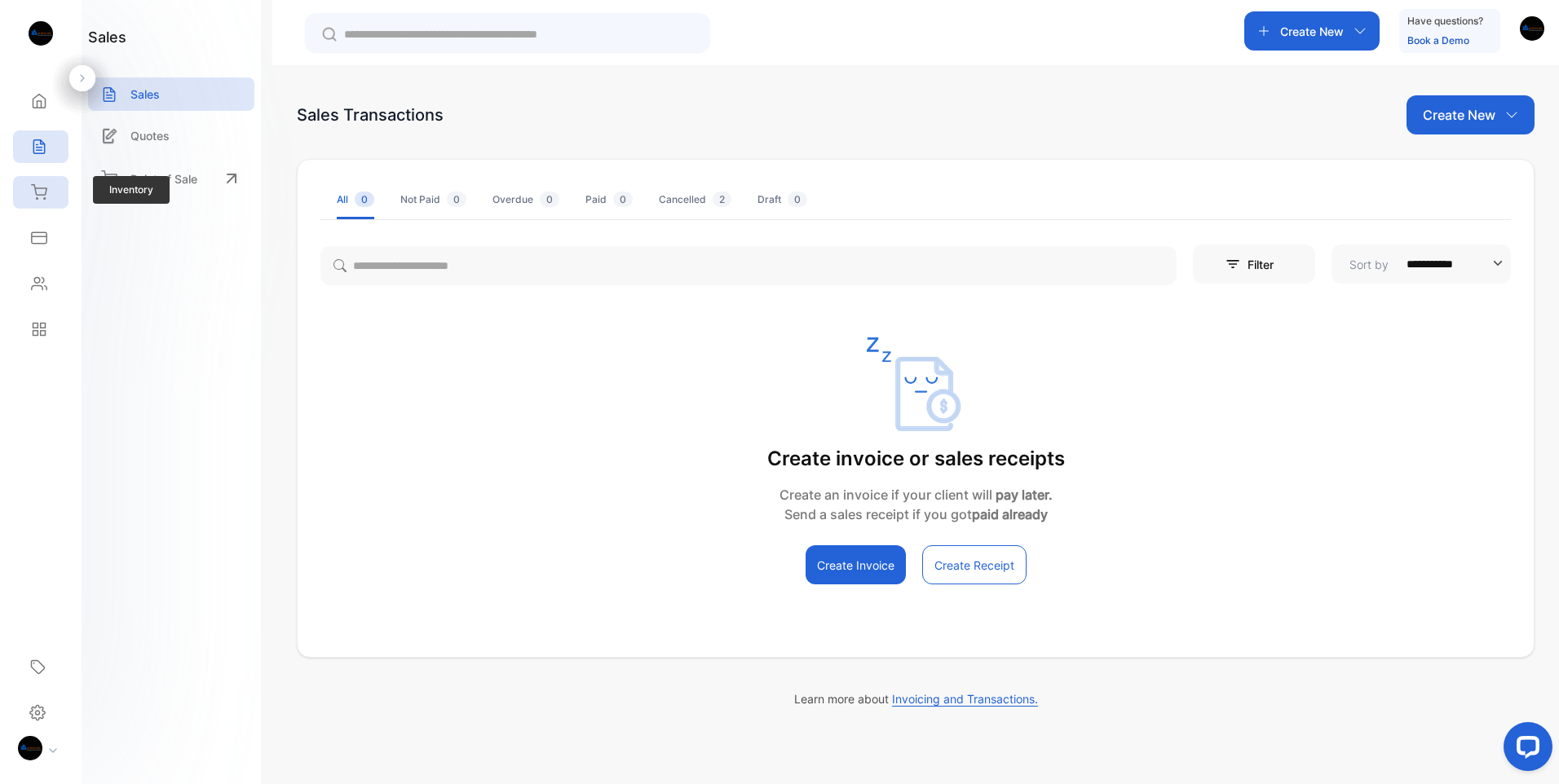
click at [52, 199] on div "Inventory" at bounding box center [40, 192] width 55 height 32
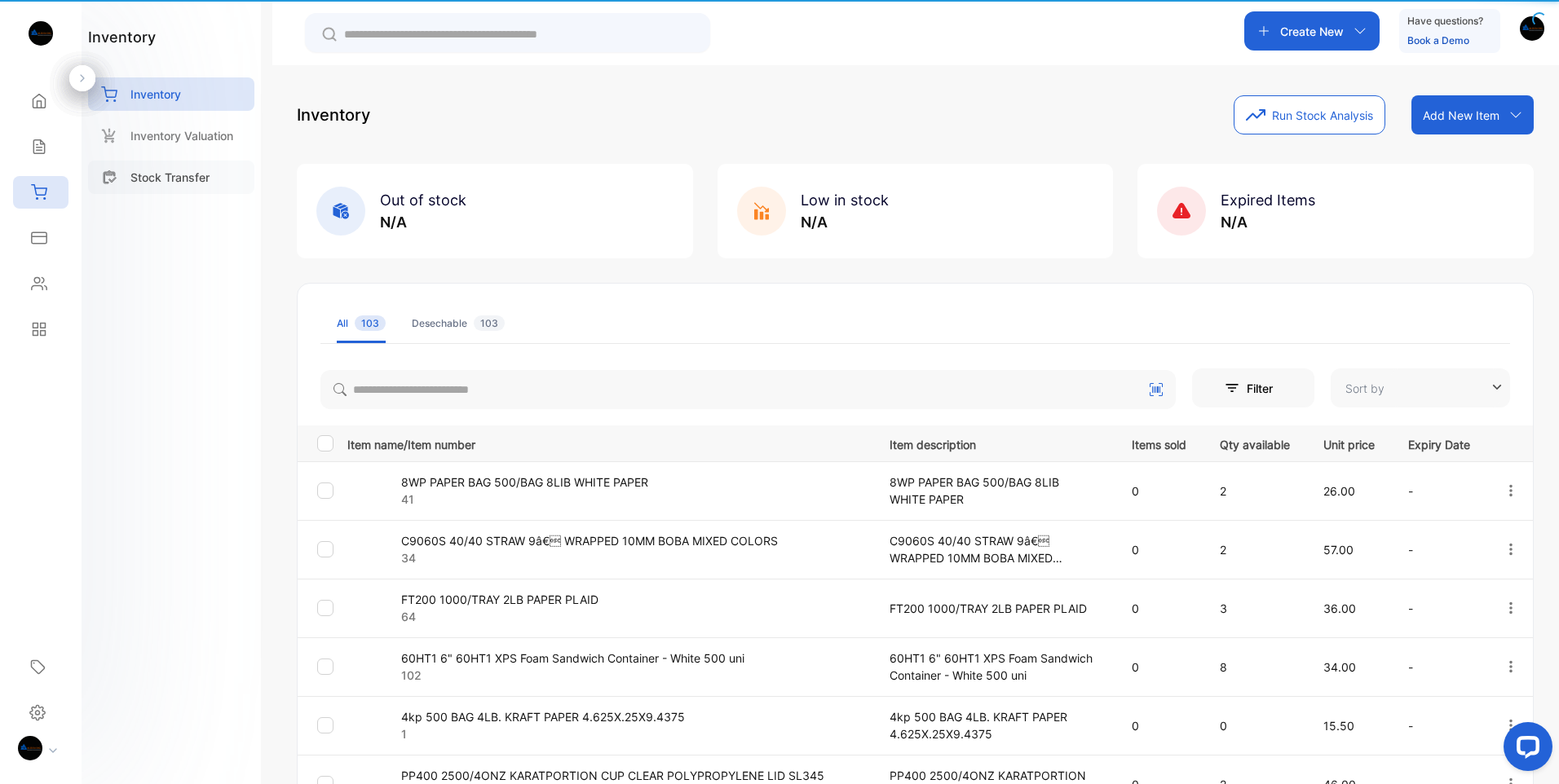
type input "**********"
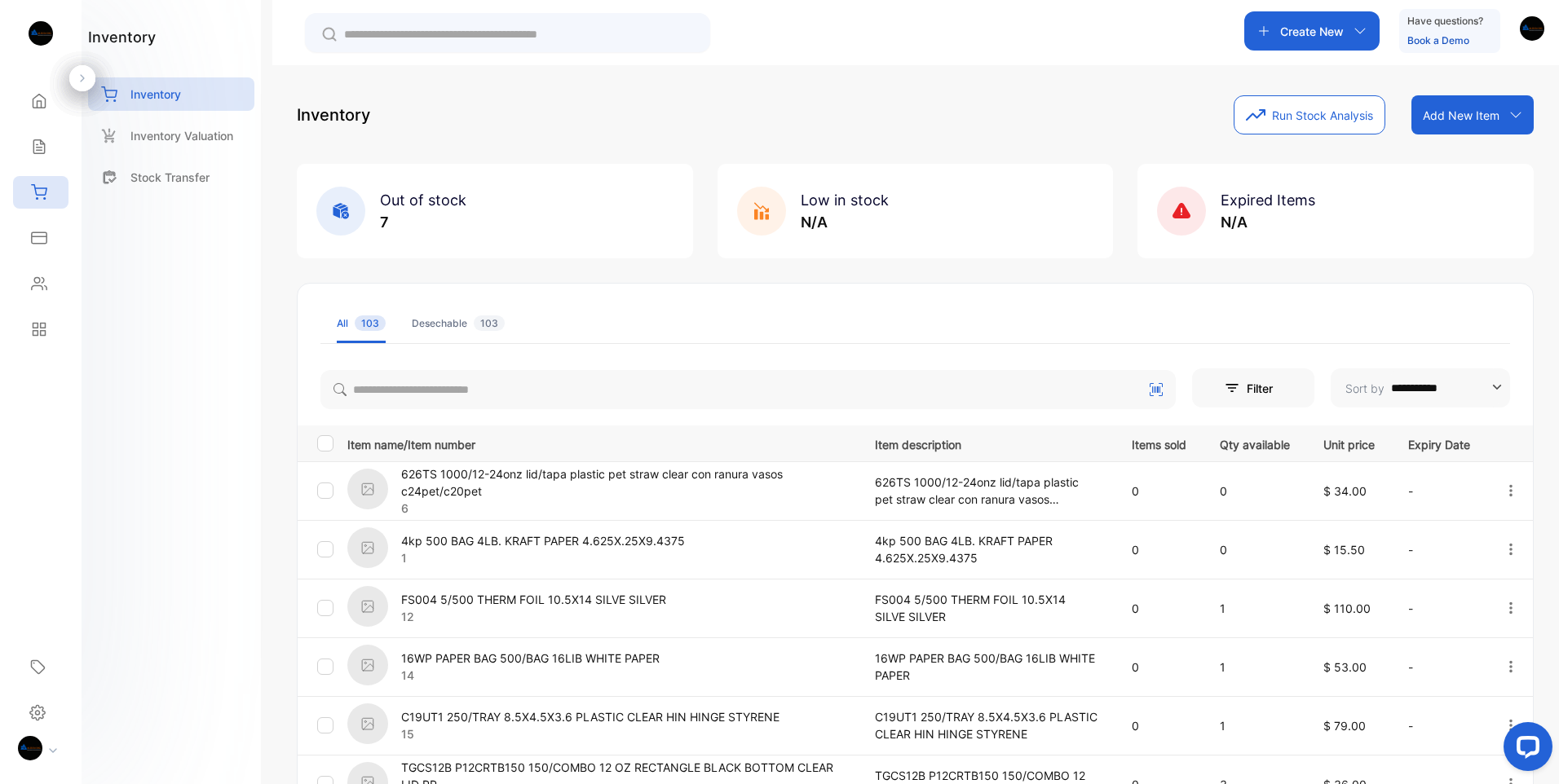
click at [363, 492] on img at bounding box center [368, 489] width 41 height 41
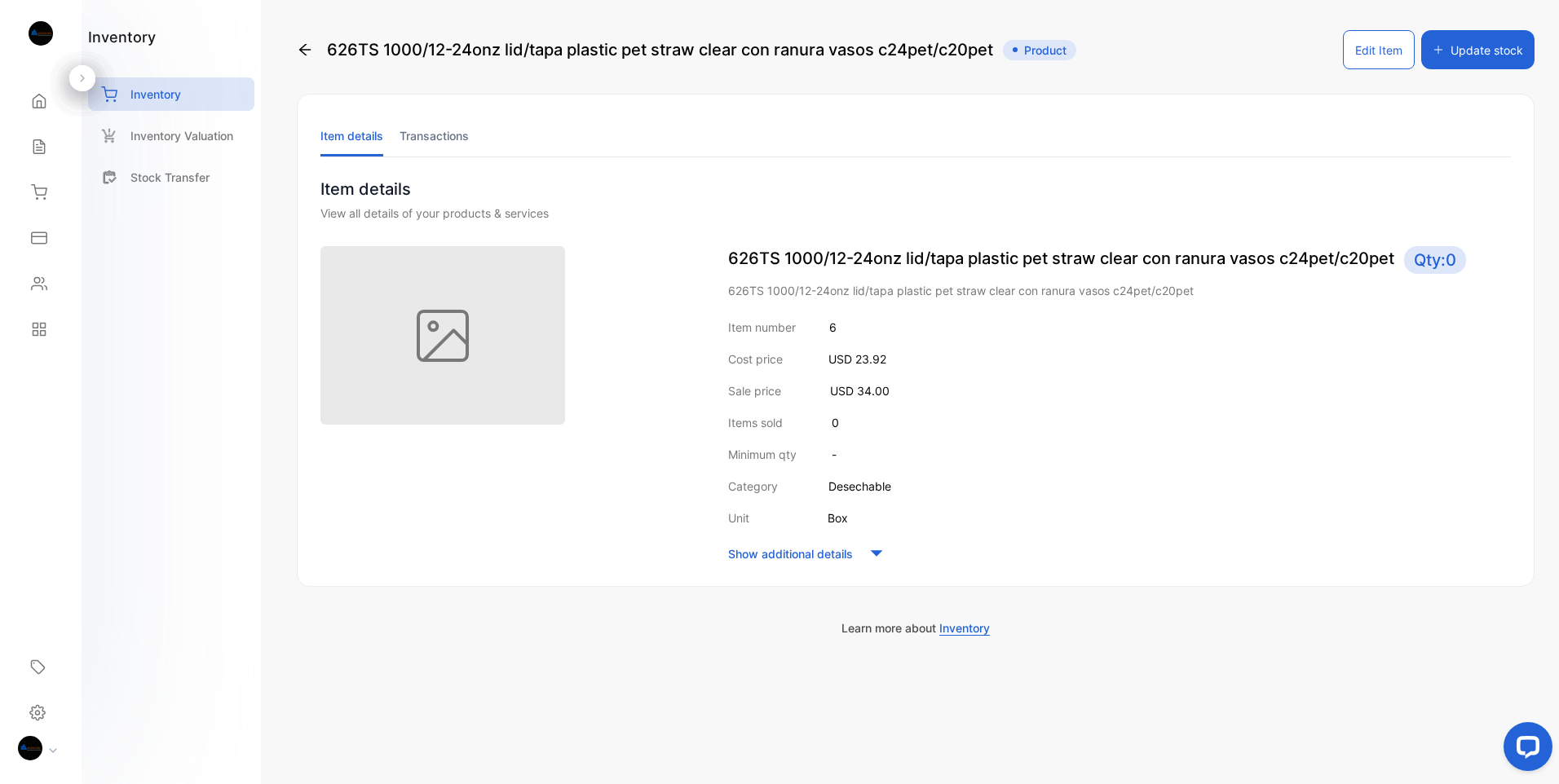
click at [464, 316] on img at bounding box center [443, 335] width 245 height 179
click at [419, 137] on li "Transactions" at bounding box center [434, 136] width 69 height 42
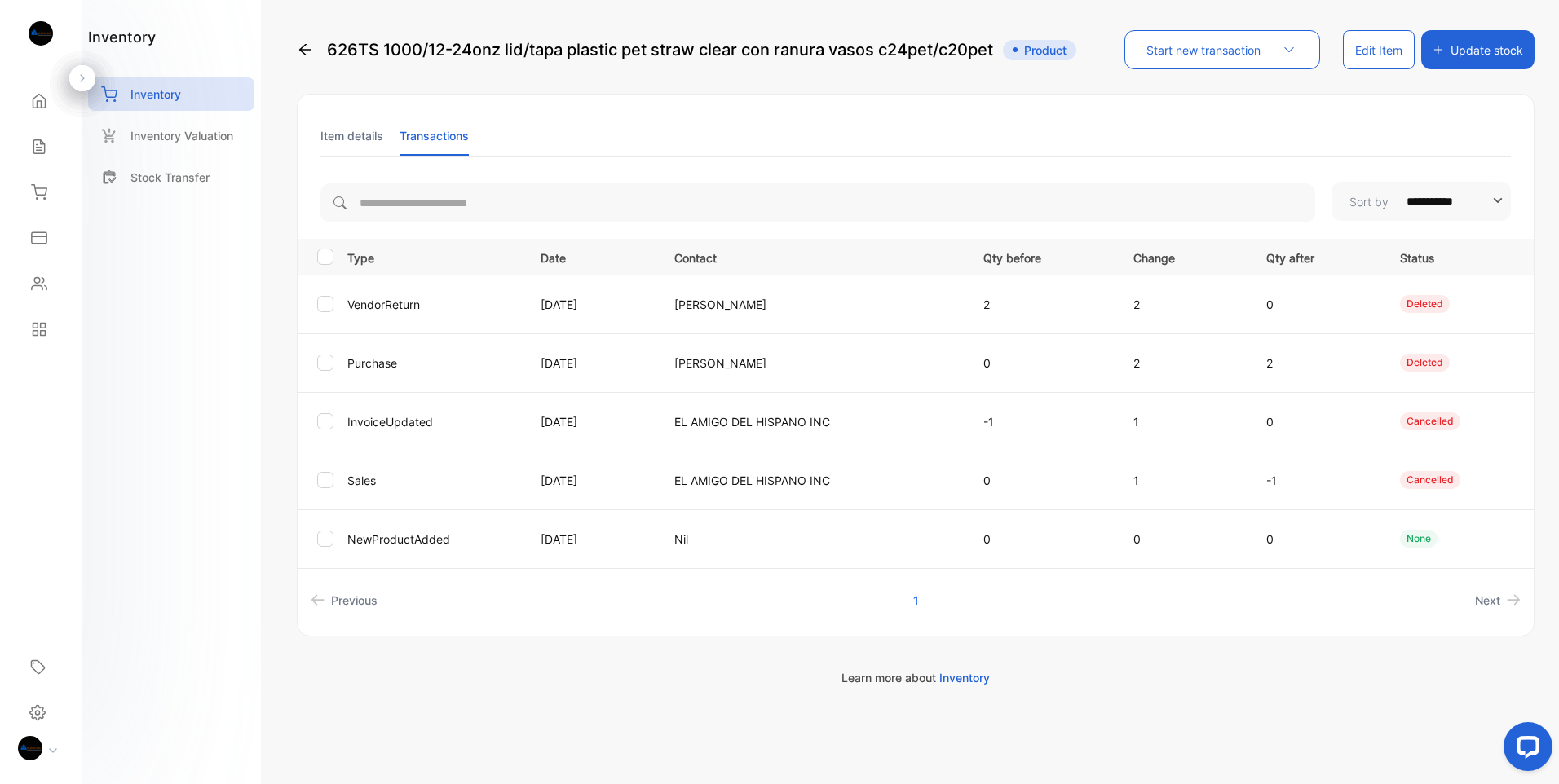
click at [357, 138] on li "Item details" at bounding box center [352, 136] width 63 height 42
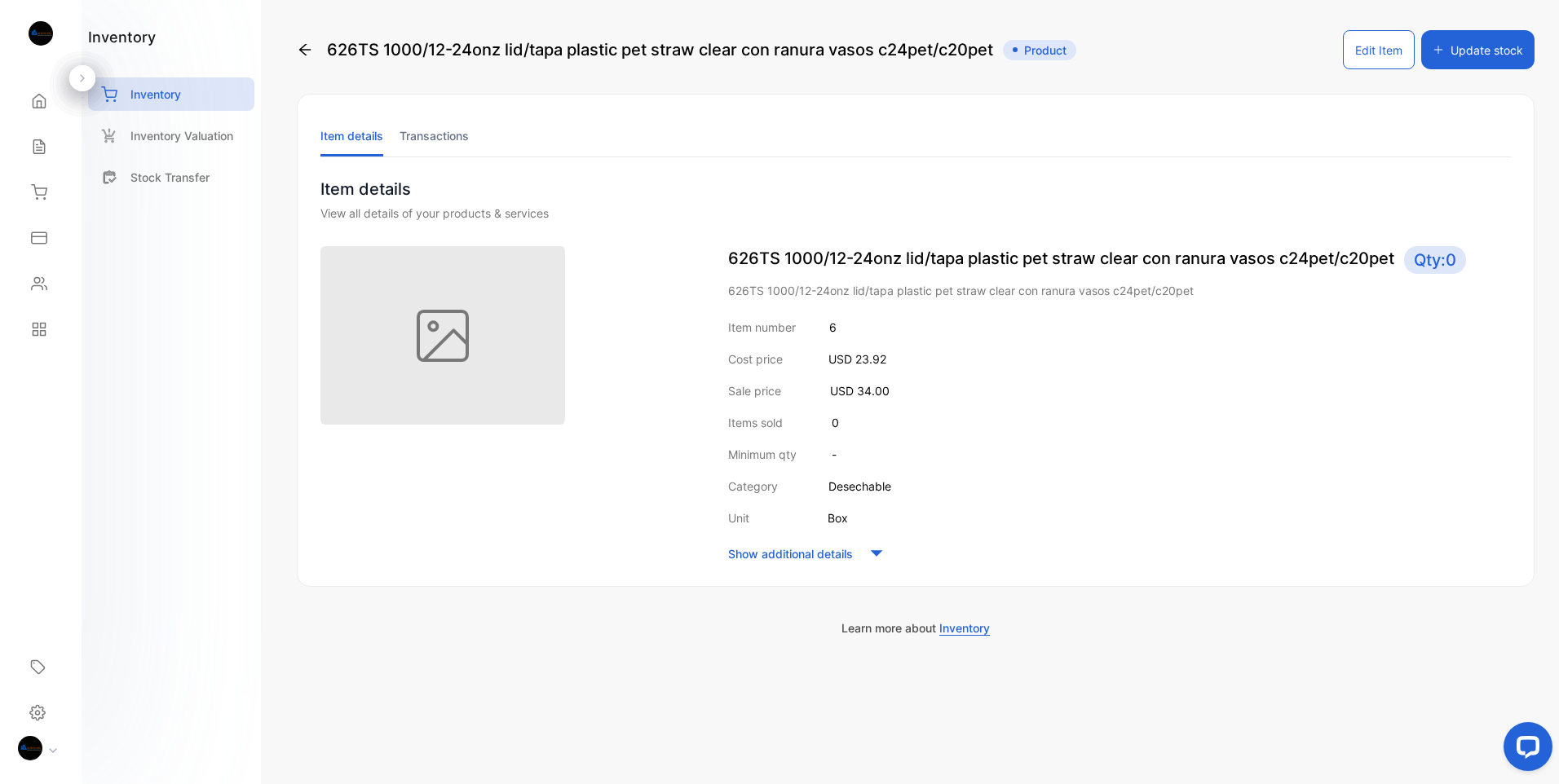
click at [404, 310] on img at bounding box center [443, 335] width 245 height 179
click at [501, 320] on img at bounding box center [443, 335] width 245 height 179
drag, startPoint x: 445, startPoint y: 327, endPoint x: 381, endPoint y: 535, distance: 217.6
click at [381, 535] on div at bounding box center [508, 406] width 376 height 320
click at [1376, 47] on button "Edit Item" at bounding box center [1379, 50] width 72 height 39
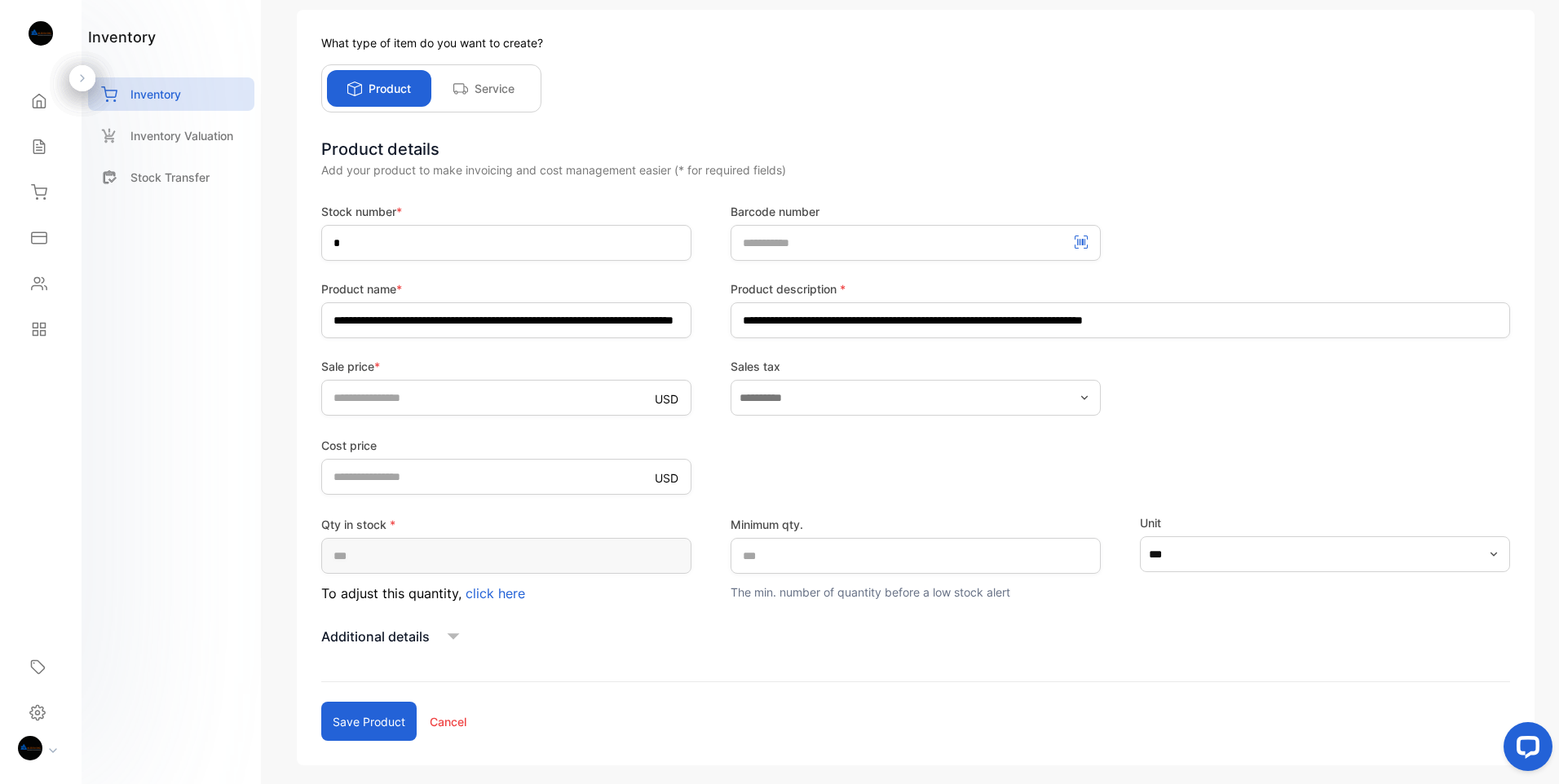
scroll to position [156, 0]
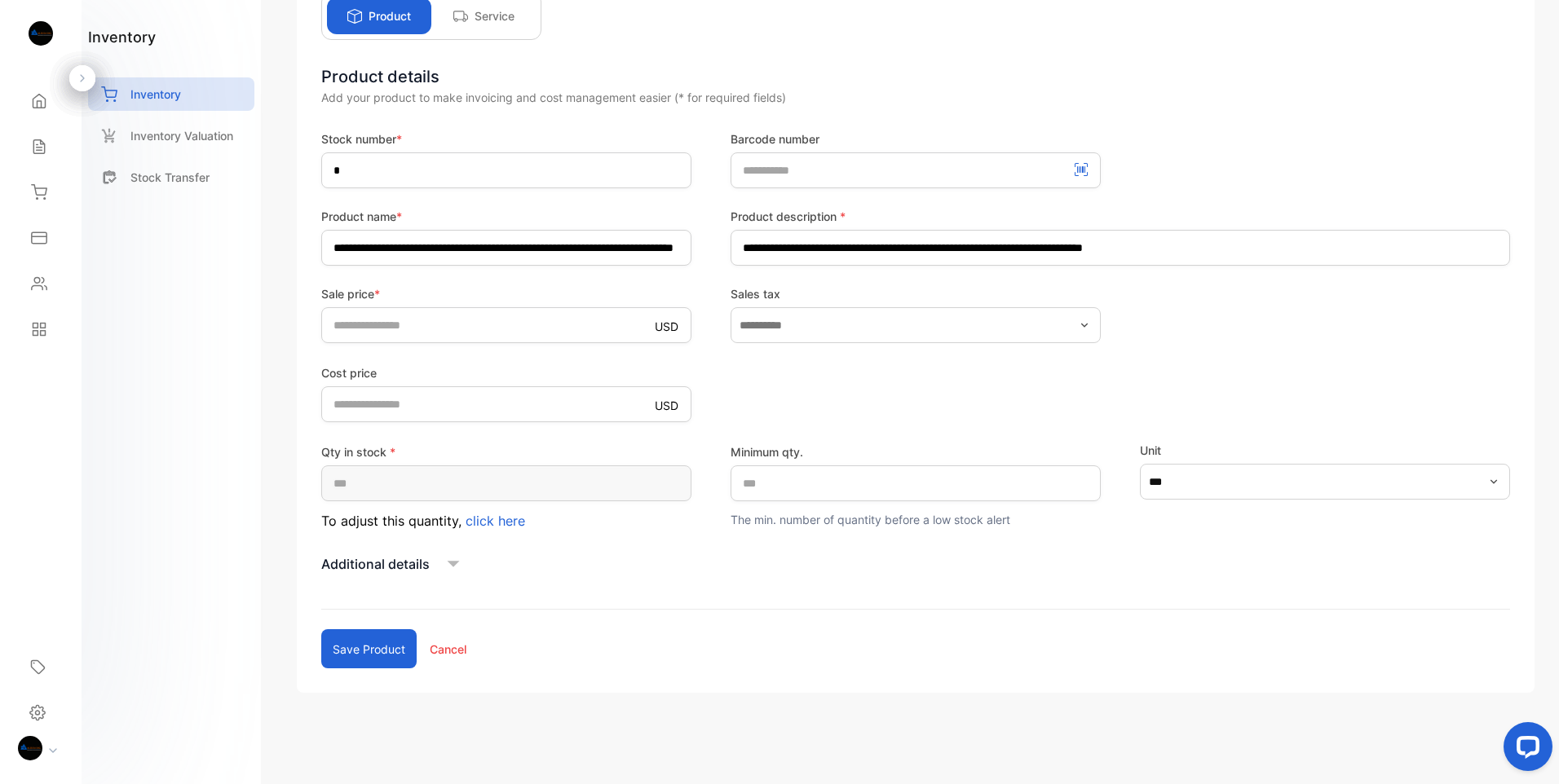
click at [454, 564] on icon at bounding box center [454, 563] width 12 height 6
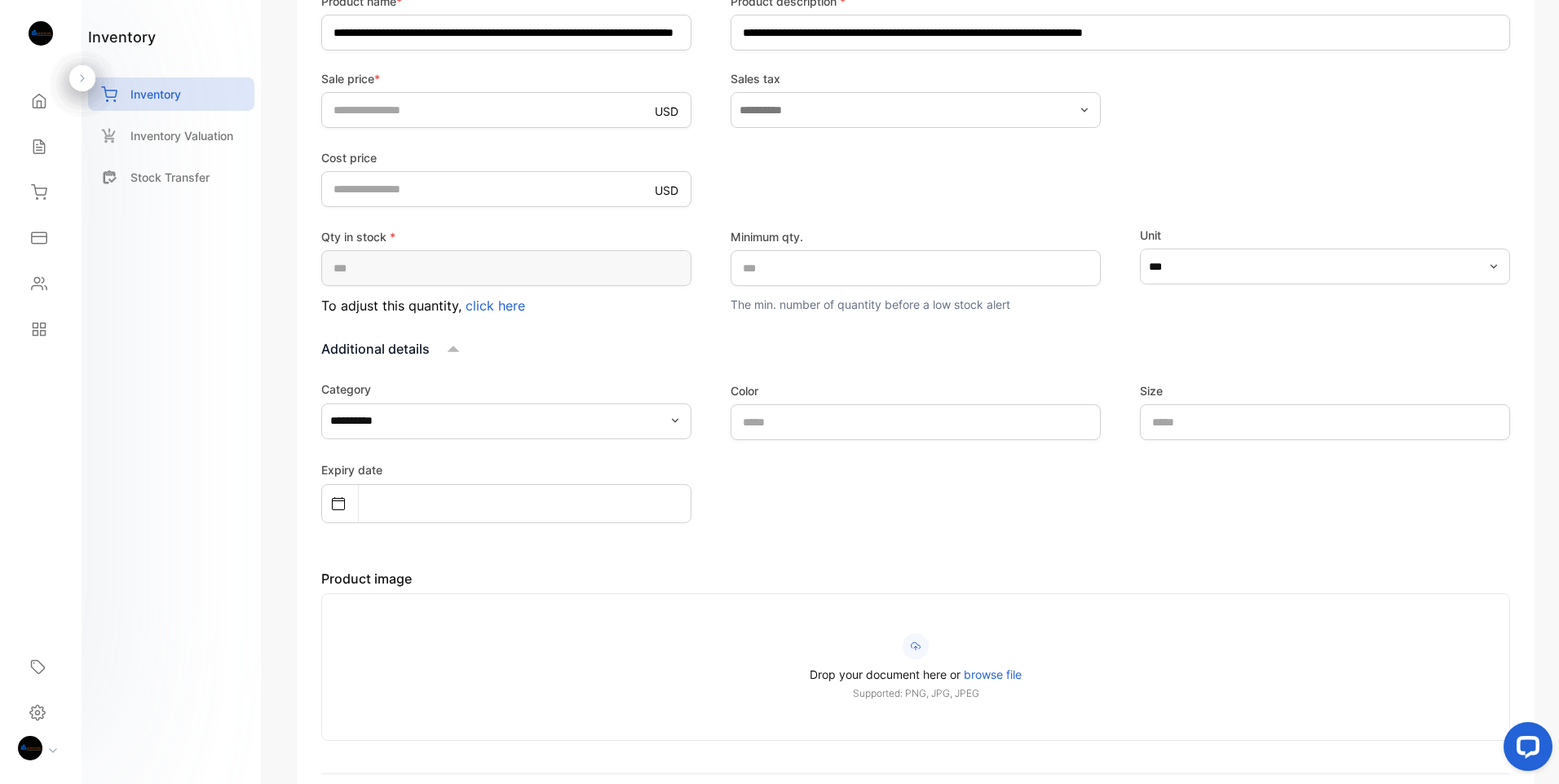
scroll to position [536, 0]
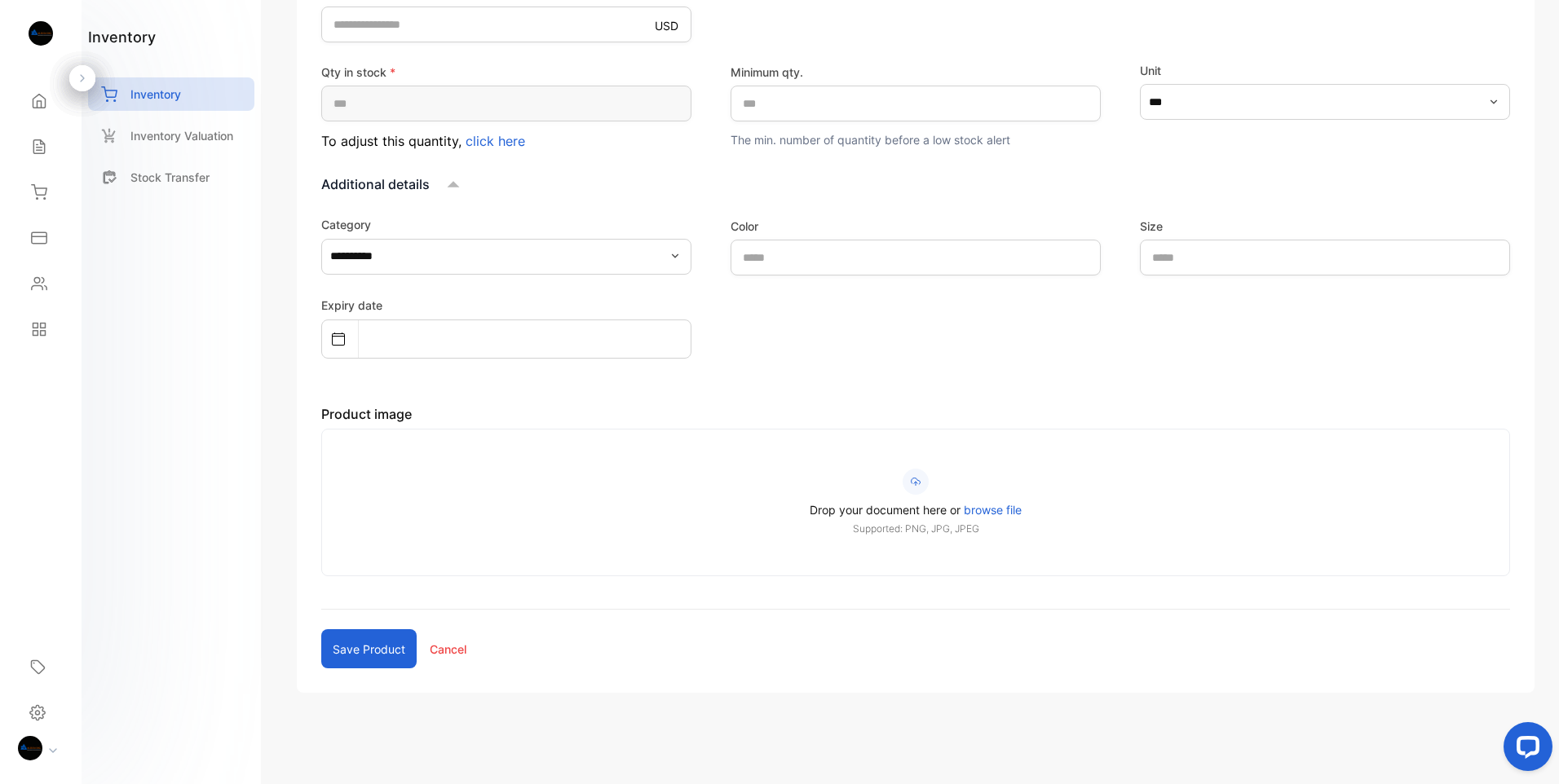
click at [988, 511] on span "browse file" at bounding box center [993, 510] width 58 height 14
click at [0, 0] on input "Drop your document here or browse file Supported: PNG, JPG, JPEG" at bounding box center [0, 0] width 0 height 0
click at [1004, 510] on span "browse file" at bounding box center [993, 510] width 58 height 14
click at [0, 0] on input "Drop your document here or browse file Supported: PNG, JPG, JPEG" at bounding box center [0, 0] width 0 height 0
click at [991, 512] on span "browse file" at bounding box center [993, 510] width 58 height 14
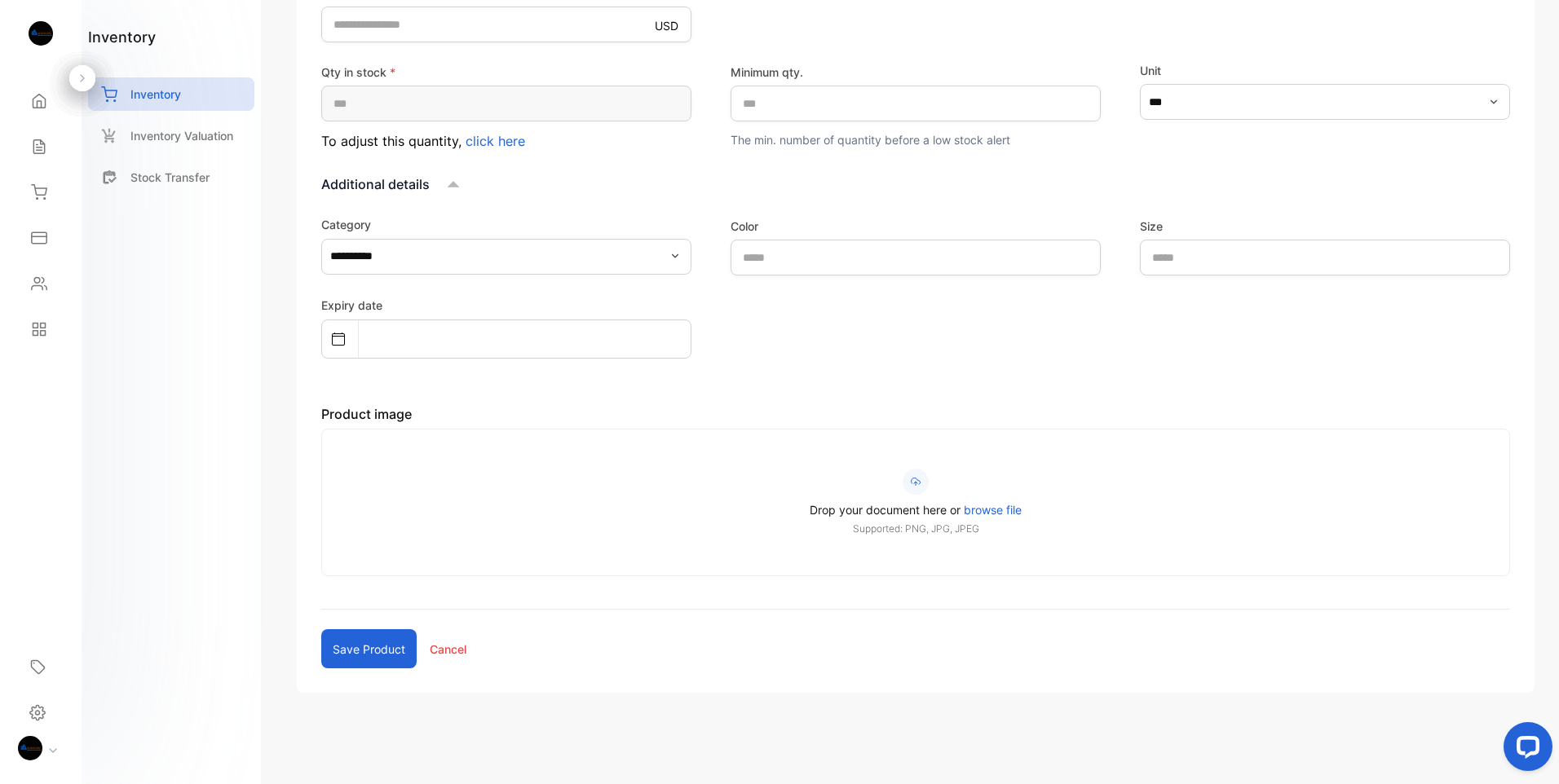
click at [0, 0] on input "Drop your document here or browse file Supported: PNG, JPG, JPEG" at bounding box center [0, 0] width 0 height 0
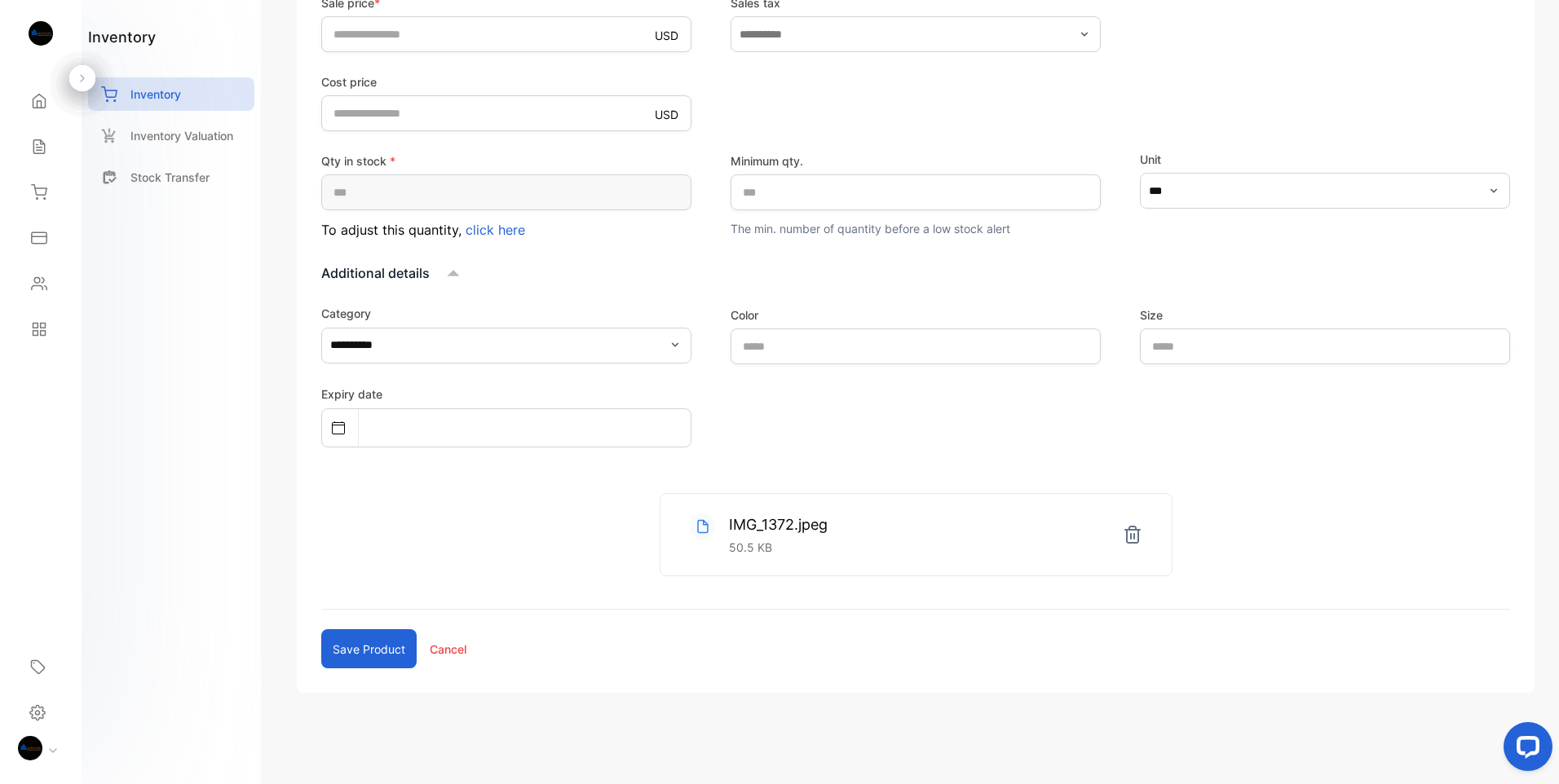
scroll to position [448, 0]
click at [813, 544] on p "50.5 KB" at bounding box center [778, 547] width 99 height 17
click at [1131, 538] on icon at bounding box center [1133, 534] width 15 height 17
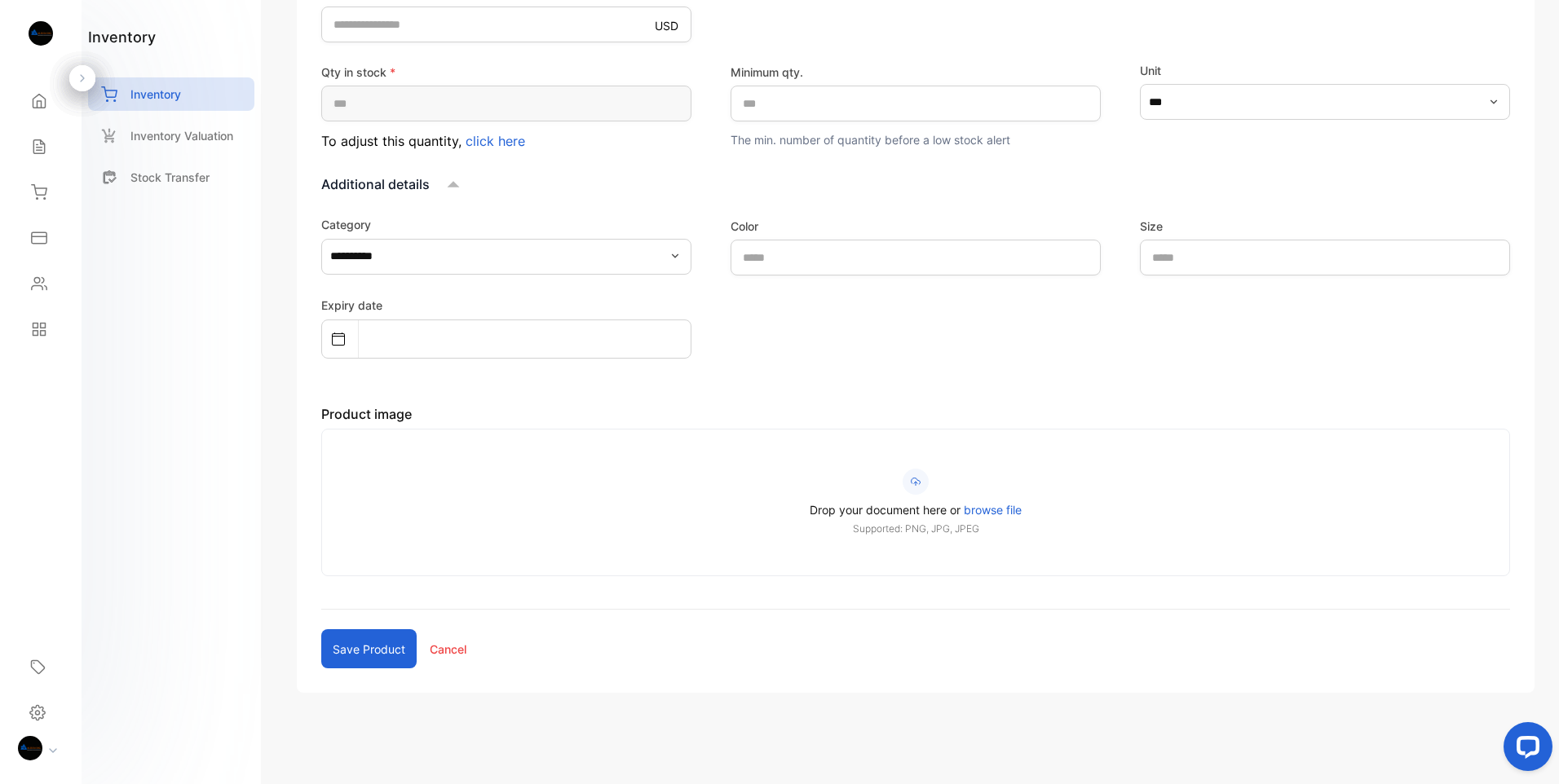
click at [992, 511] on span "browse file" at bounding box center [993, 510] width 58 height 14
click at [0, 0] on input "Drop your document here or browse file Supported: PNG, JPG, JPEG" at bounding box center [0, 0] width 0 height 0
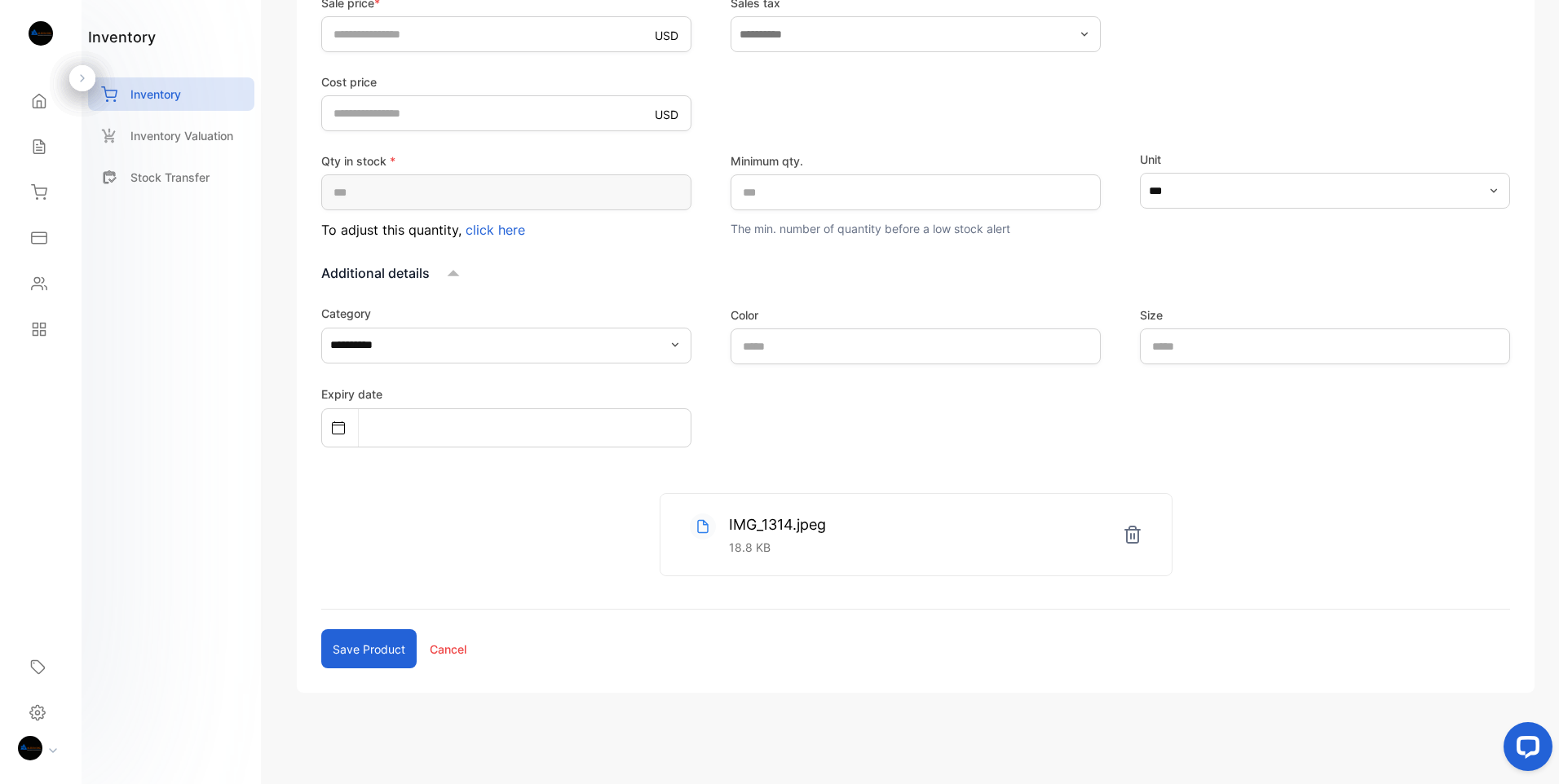
scroll to position [448, 0]
click at [380, 659] on button "Save product" at bounding box center [369, 649] width 95 height 39
click at [1004, 552] on div "IMG_1314.jpeg 18.8 KB" at bounding box center [915, 534] width 511 height 81
click at [345, 424] on div at bounding box center [340, 428] width 36 height 32
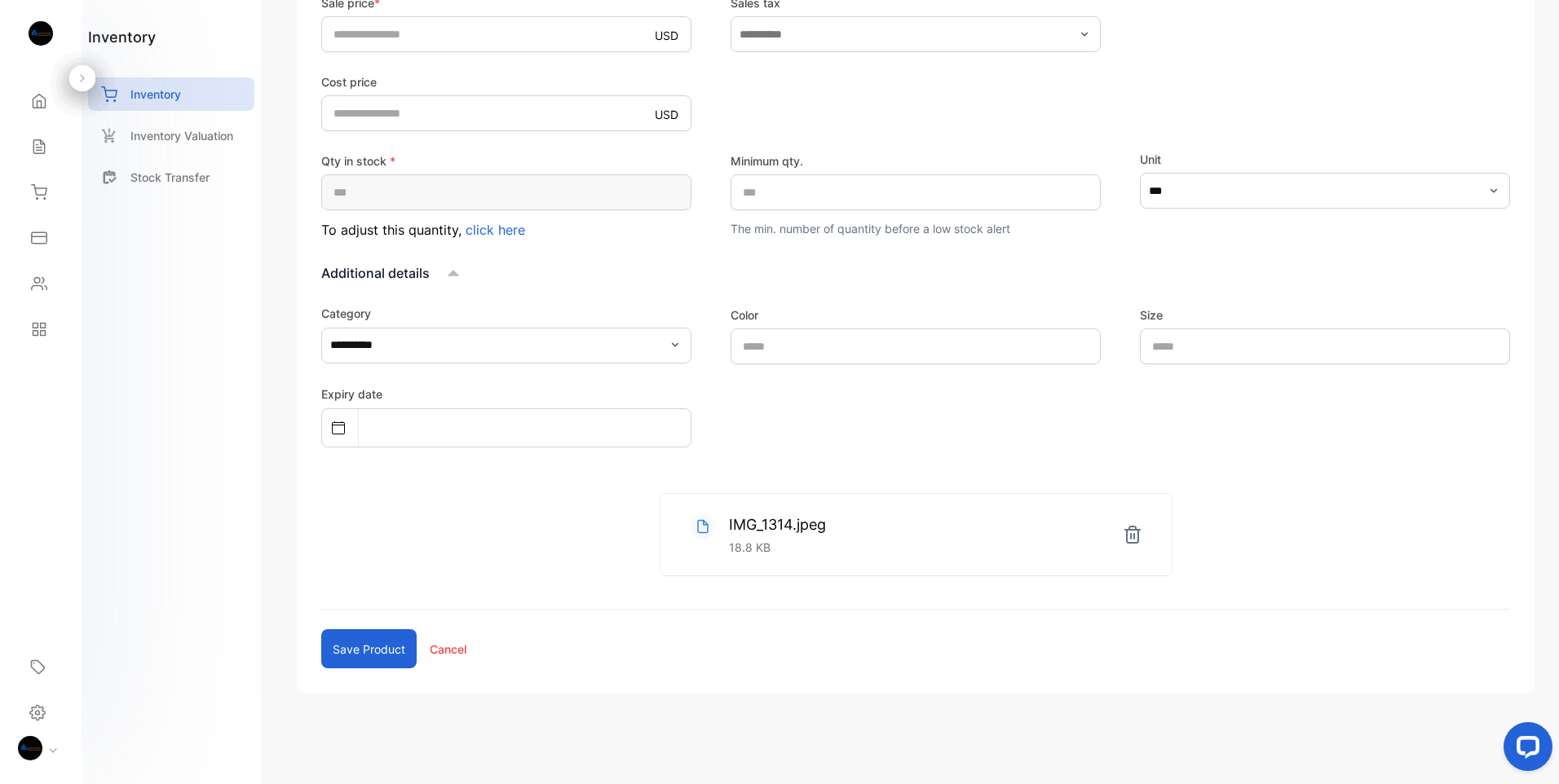
click at [489, 233] on span "click here" at bounding box center [495, 230] width 59 height 17
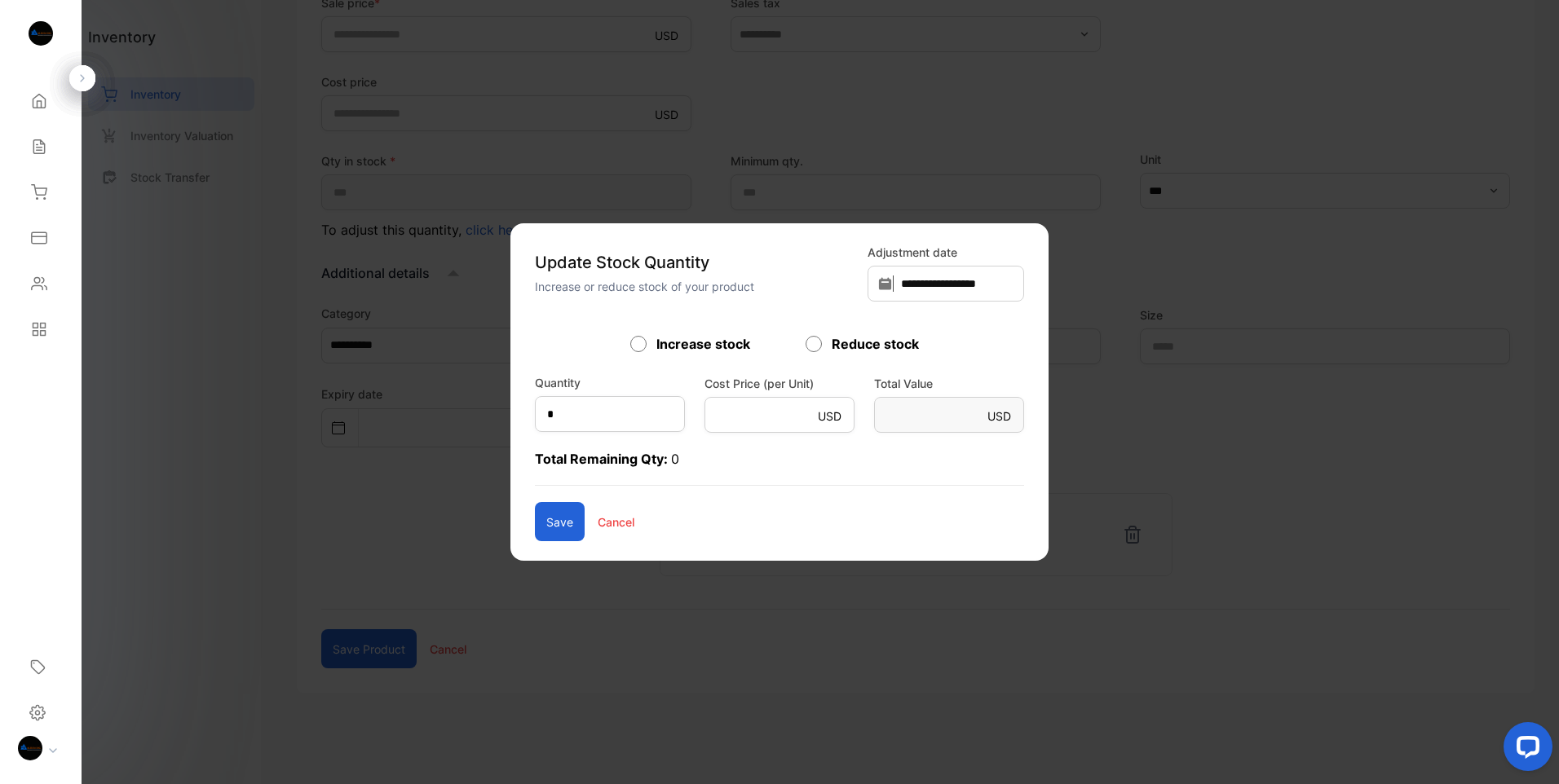
click at [597, 523] on p "Cancel" at bounding box center [616, 522] width 37 height 17
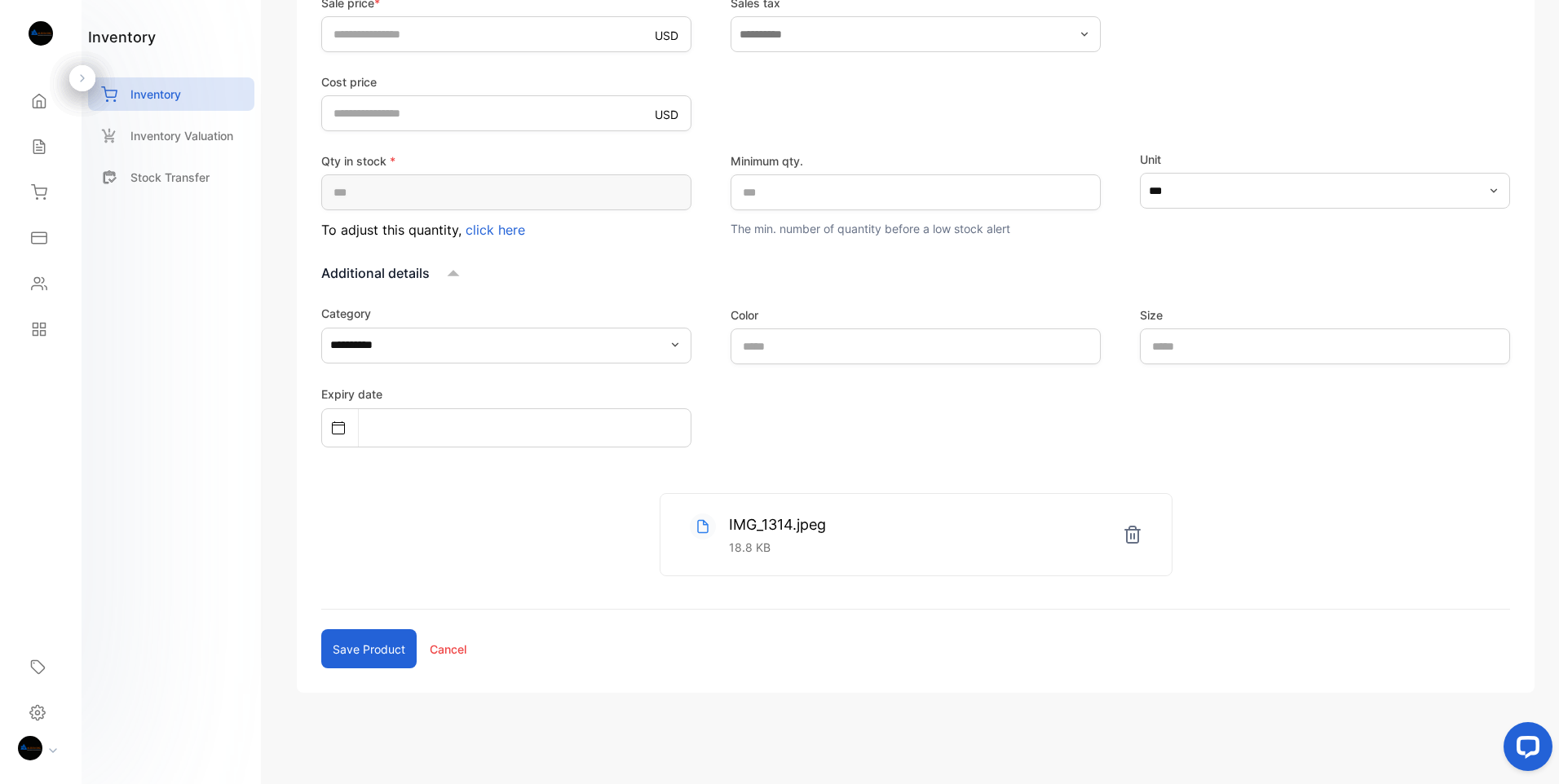
click at [458, 649] on p "Cancel" at bounding box center [448, 650] width 37 height 17
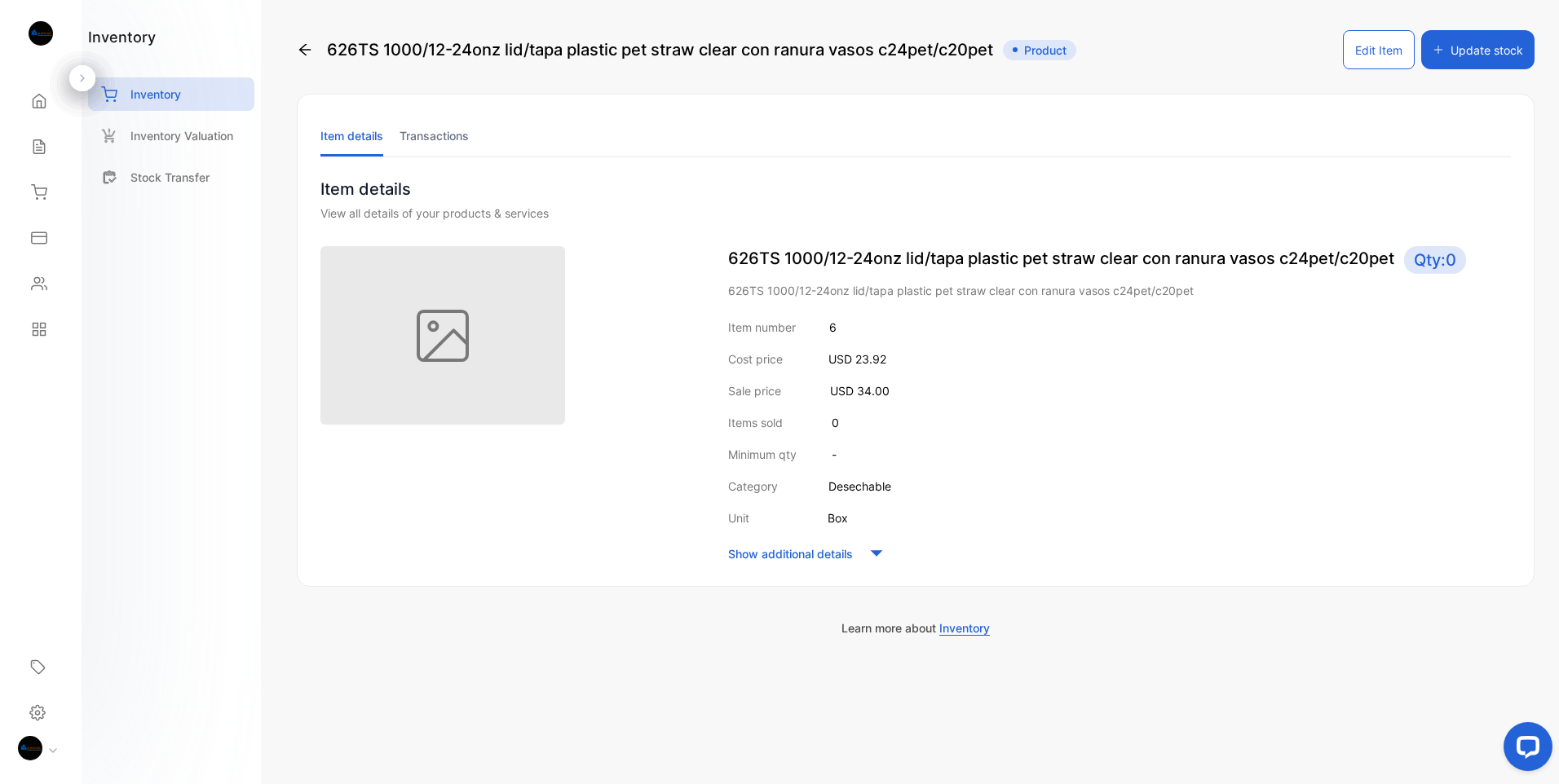
click at [307, 49] on icon at bounding box center [305, 50] width 17 height 17
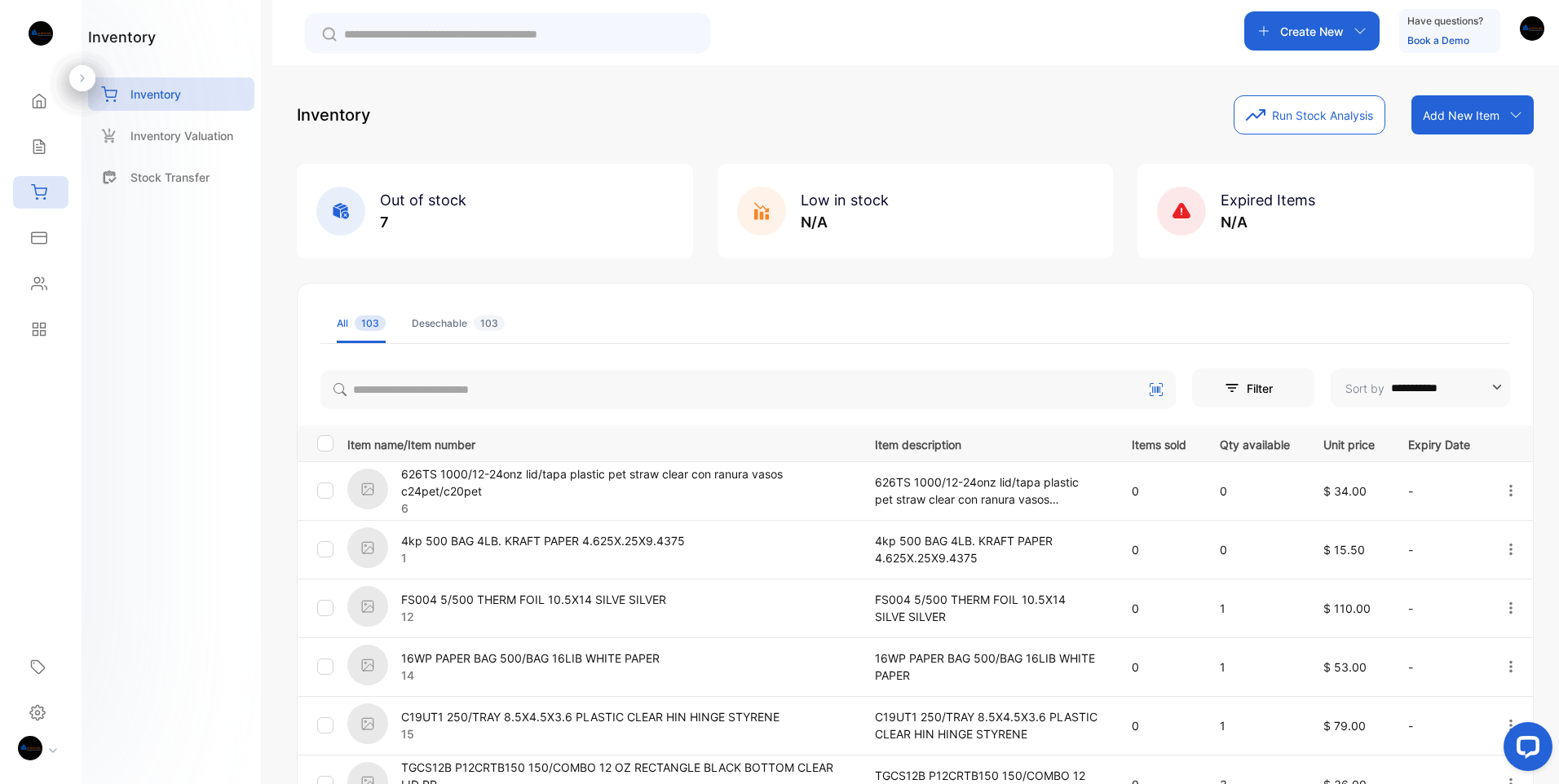
click at [1528, 25] on img "button" at bounding box center [1533, 29] width 24 height 24
click at [1447, 133] on span "Logout" at bounding box center [1451, 134] width 45 height 17
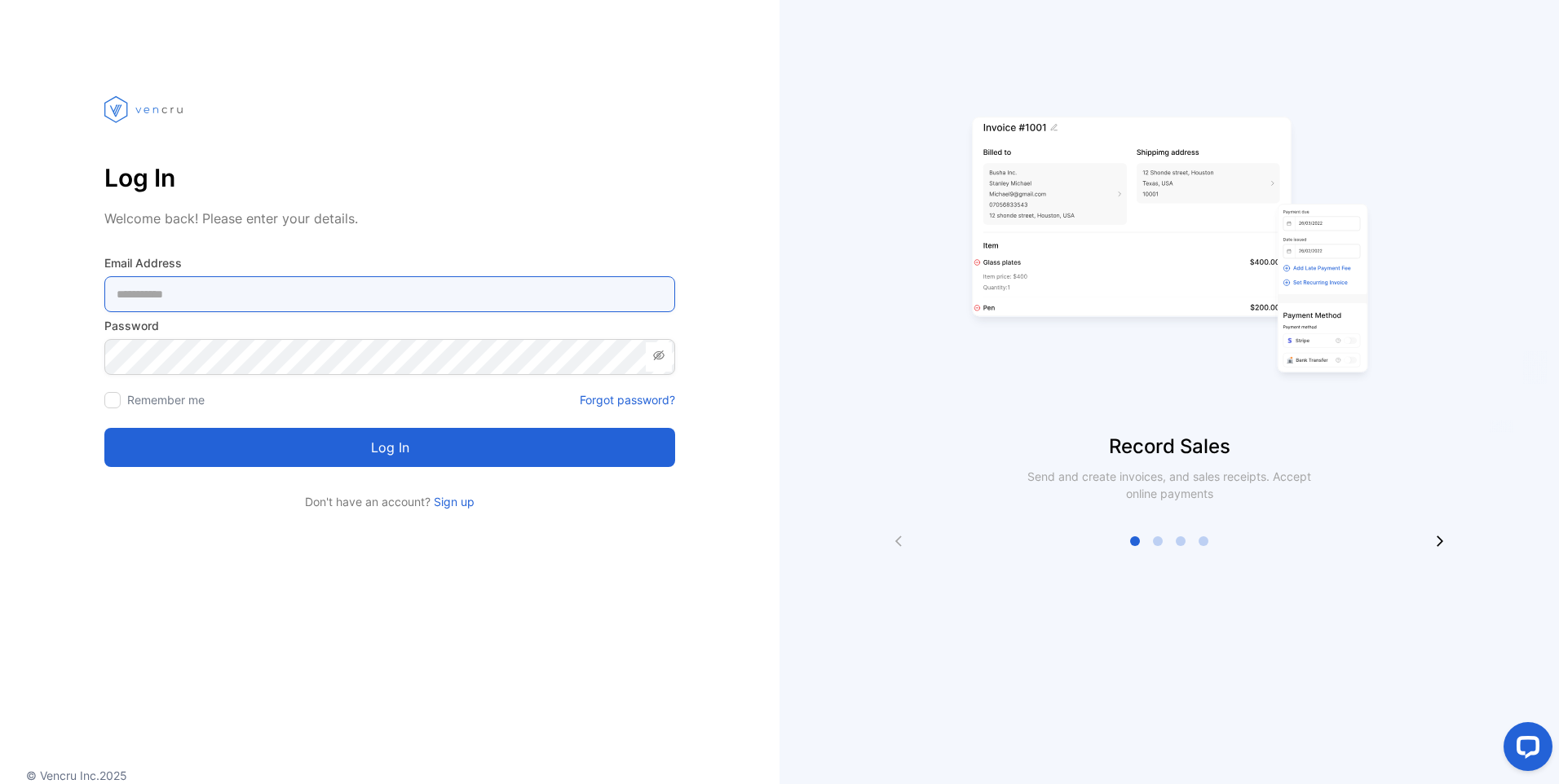
type Address-inputemail "**********"
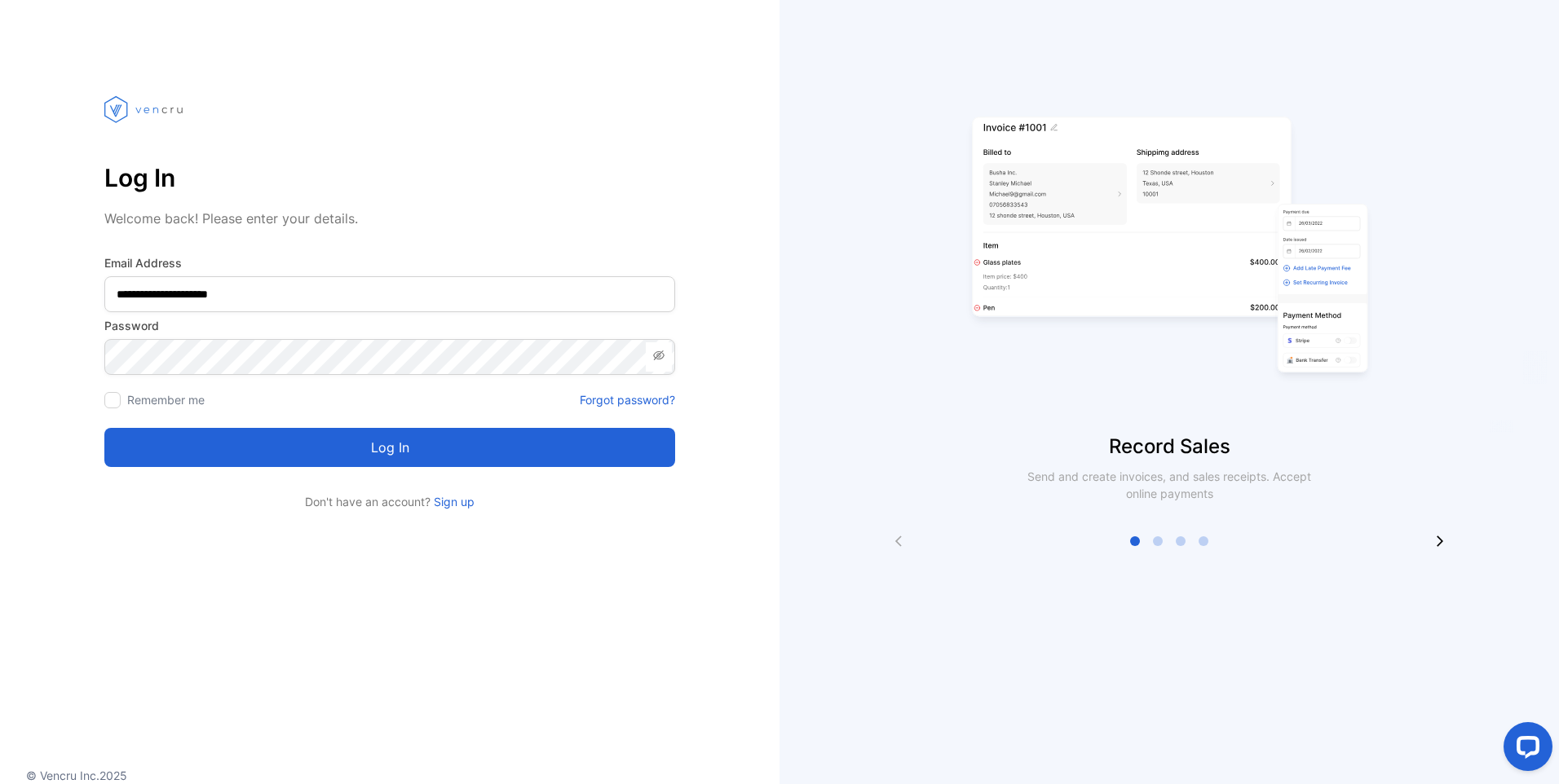
click at [294, 455] on button "Log in" at bounding box center [390, 447] width 571 height 39
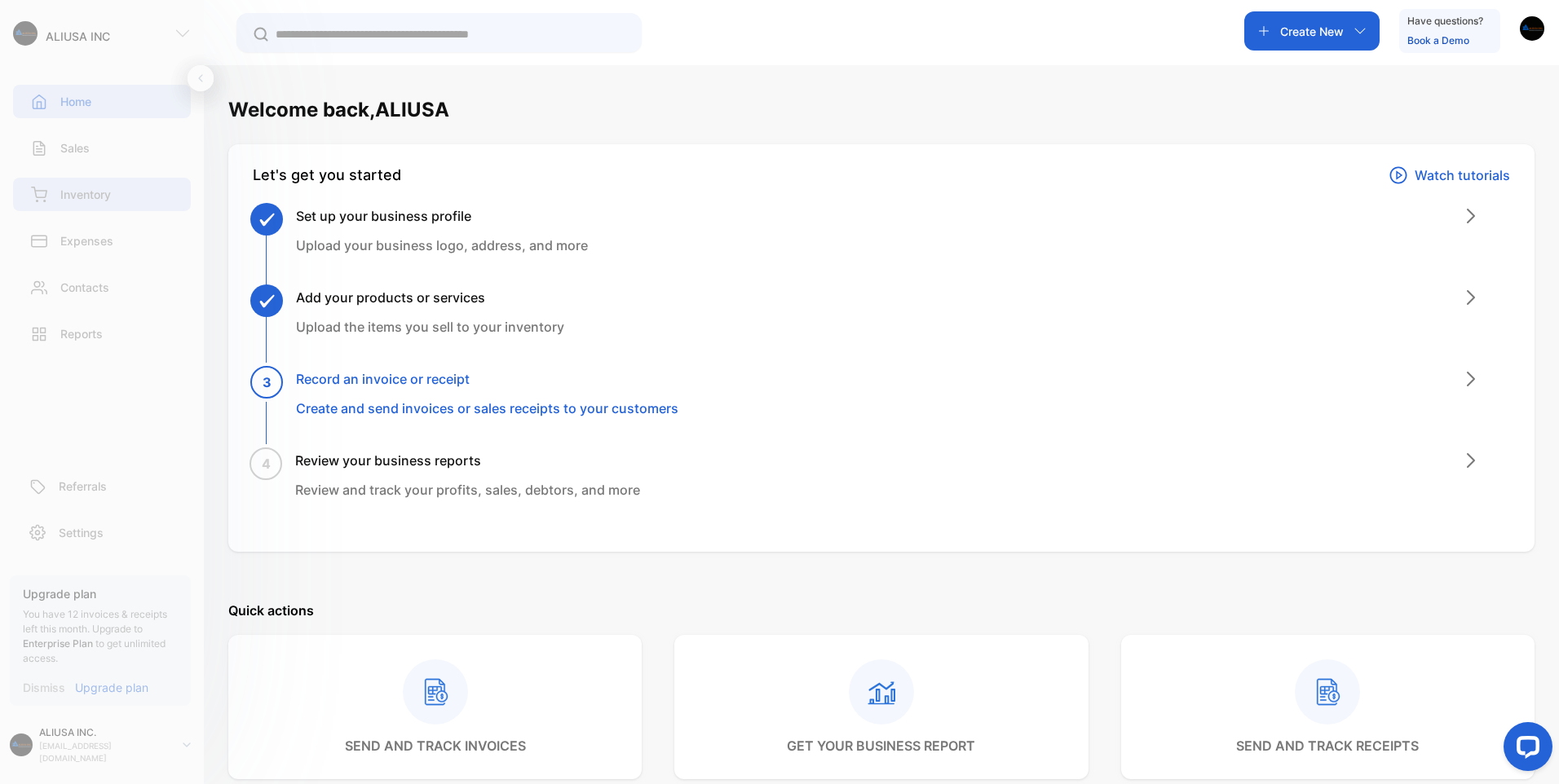
click at [69, 200] on p "Inventory" at bounding box center [86, 195] width 51 height 17
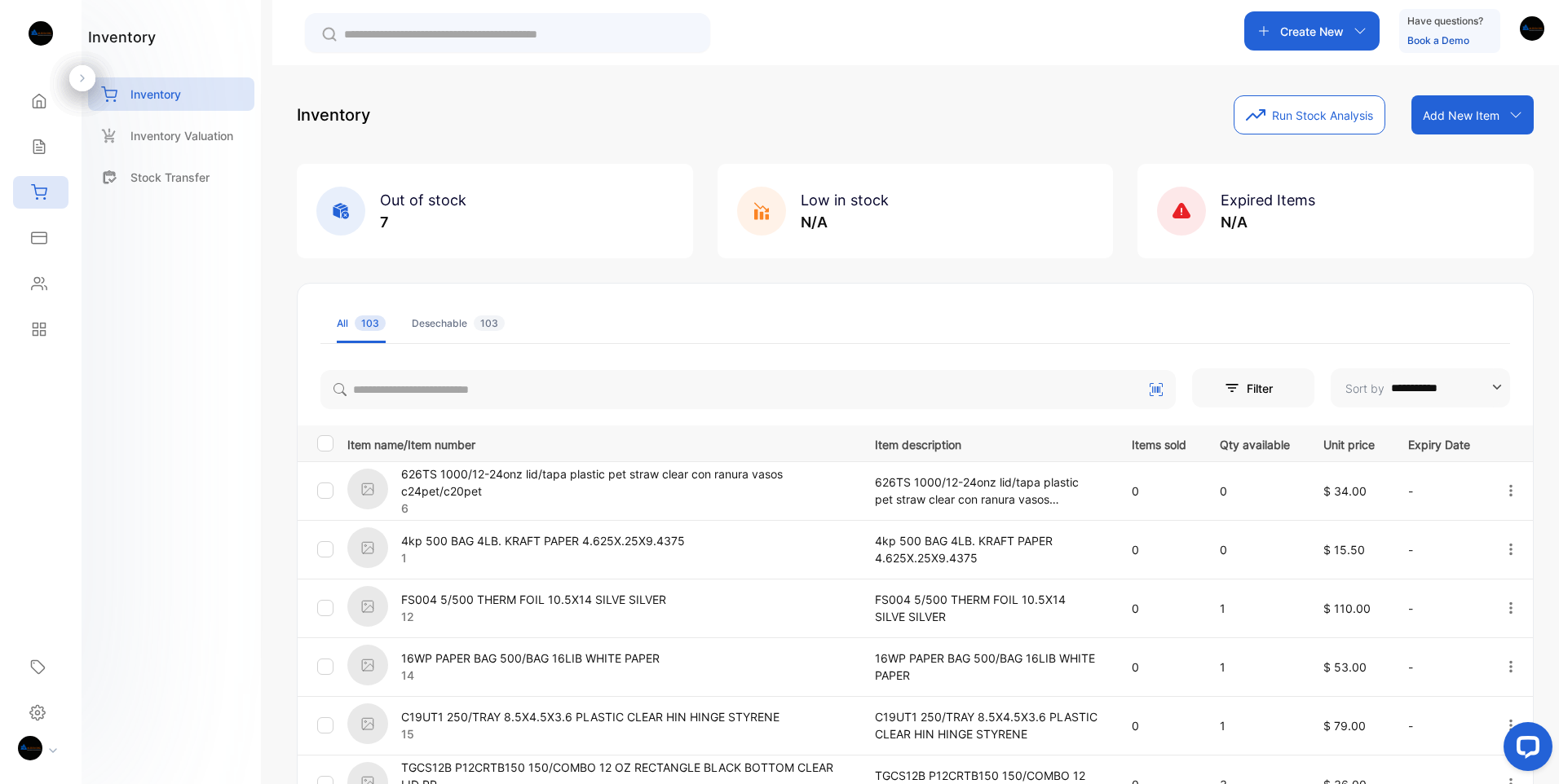
click at [369, 492] on img at bounding box center [368, 489] width 41 height 41
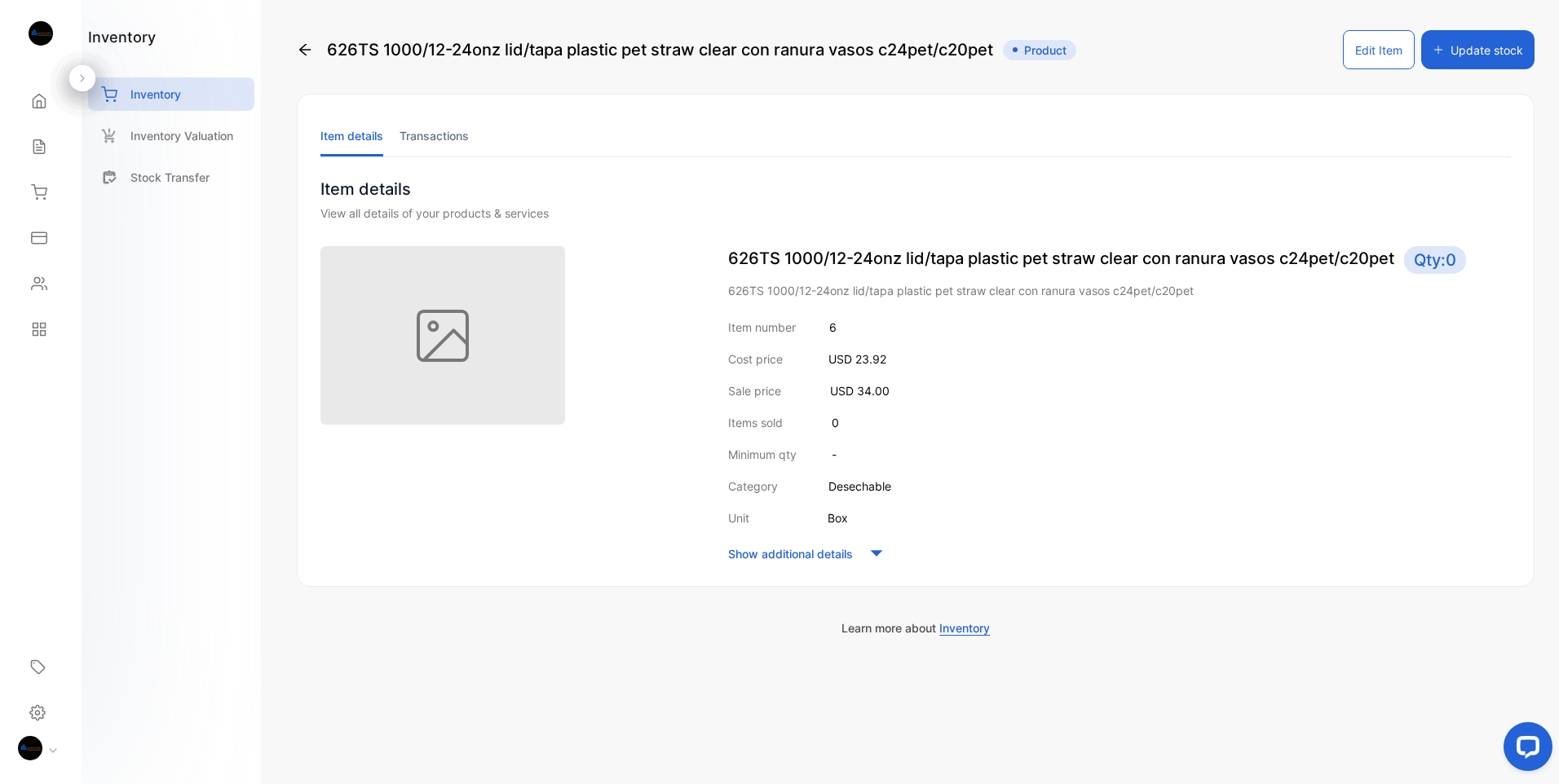
click at [40, 31] on img at bounding box center [41, 33] width 24 height 24
click at [301, 45] on icon at bounding box center [305, 50] width 17 height 17
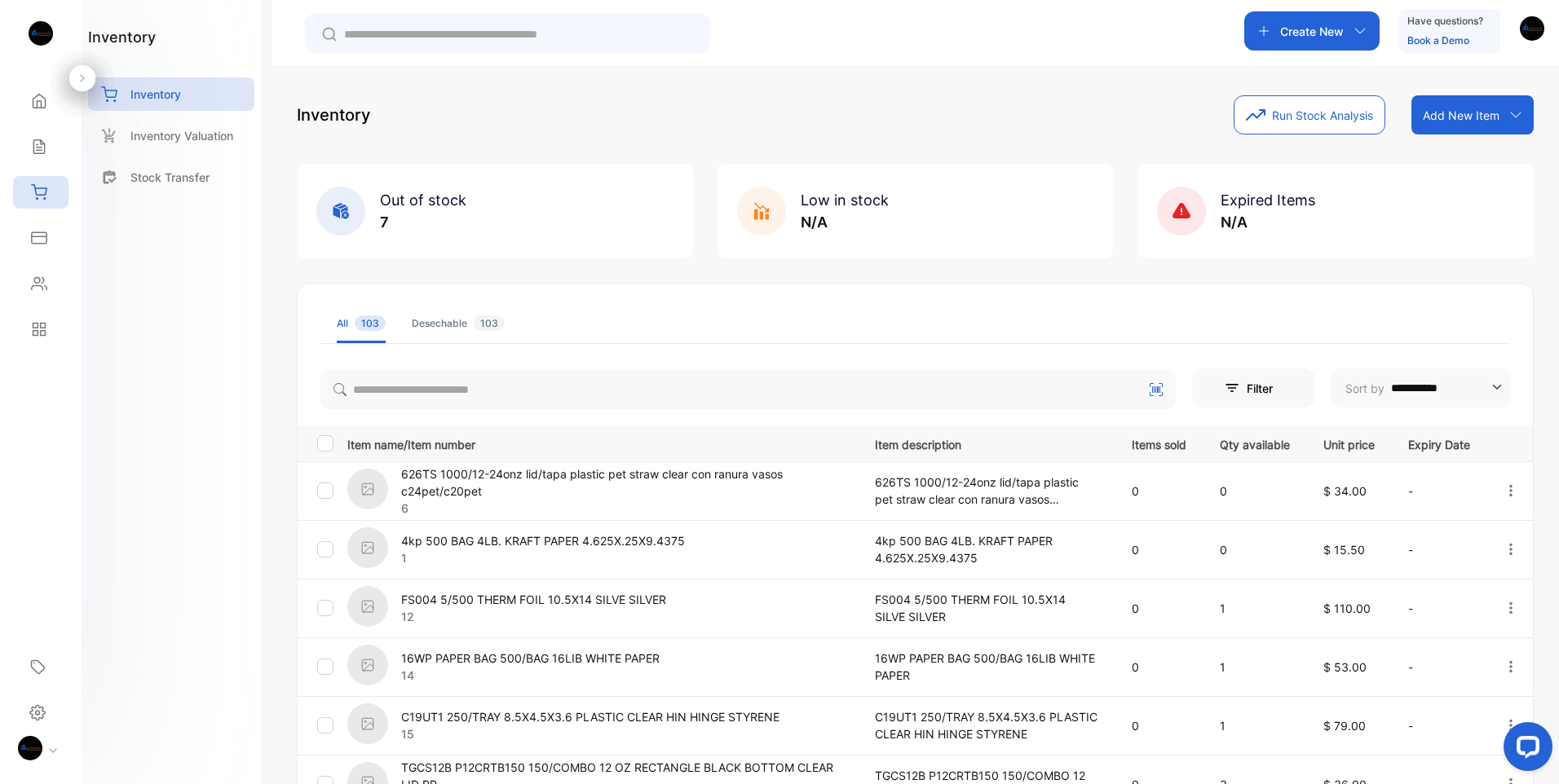
click at [1541, 34] on img "button" at bounding box center [1533, 29] width 24 height 24
click at [1457, 134] on span "Logout" at bounding box center [1451, 134] width 45 height 17
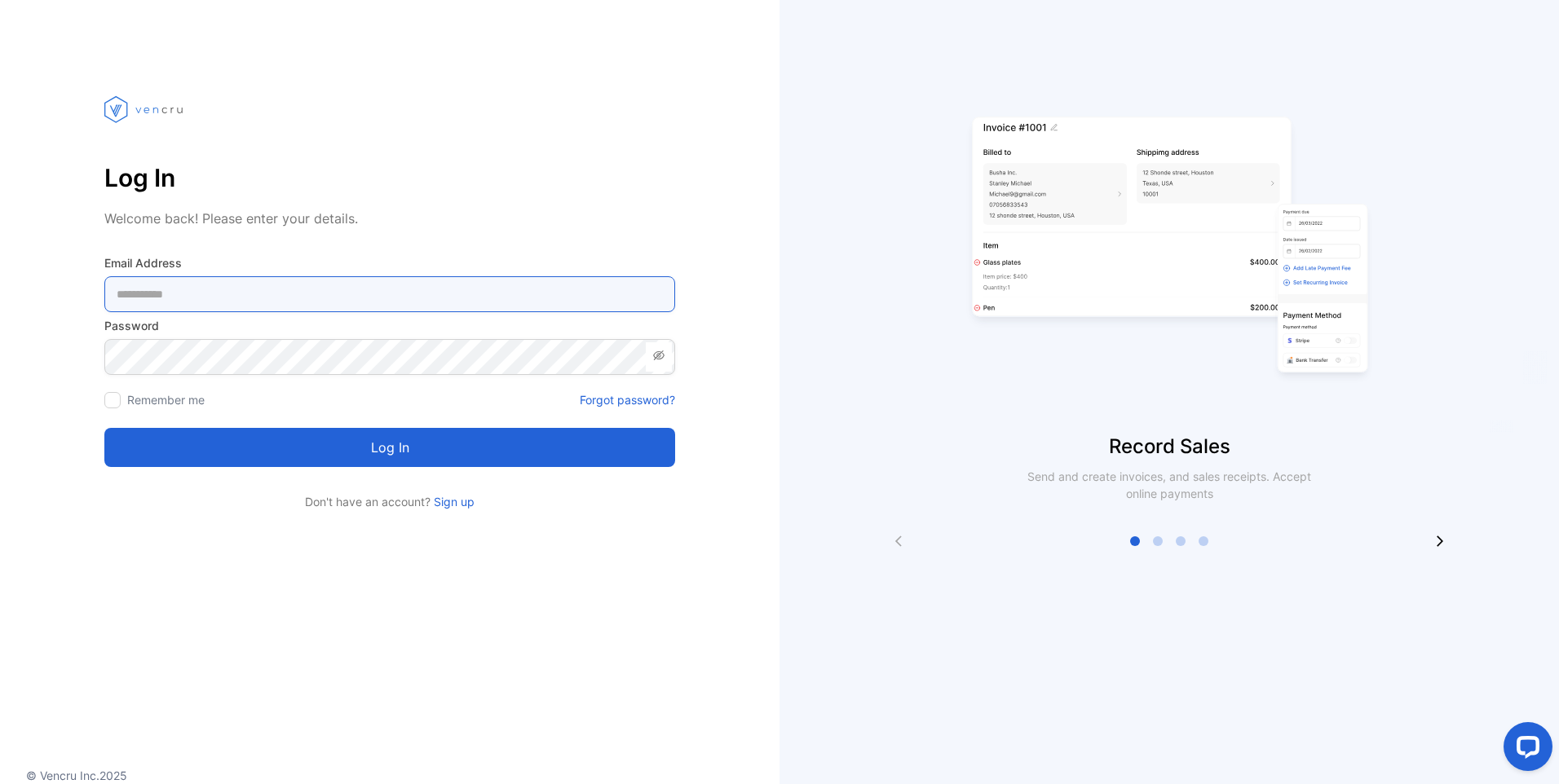
type Address-inputemail "**********"
